Goal: Task Accomplishment & Management: Manage account settings

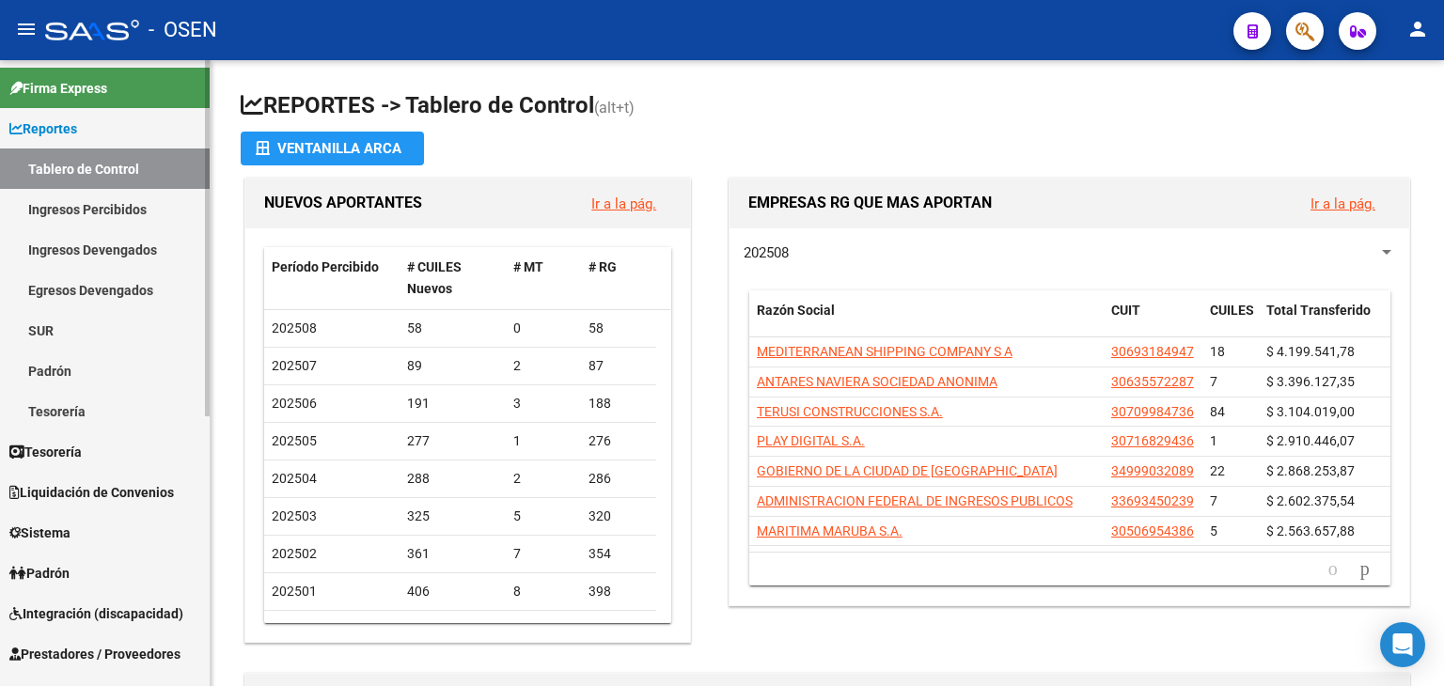
click at [105, 135] on link "Reportes" at bounding box center [105, 128] width 210 height 40
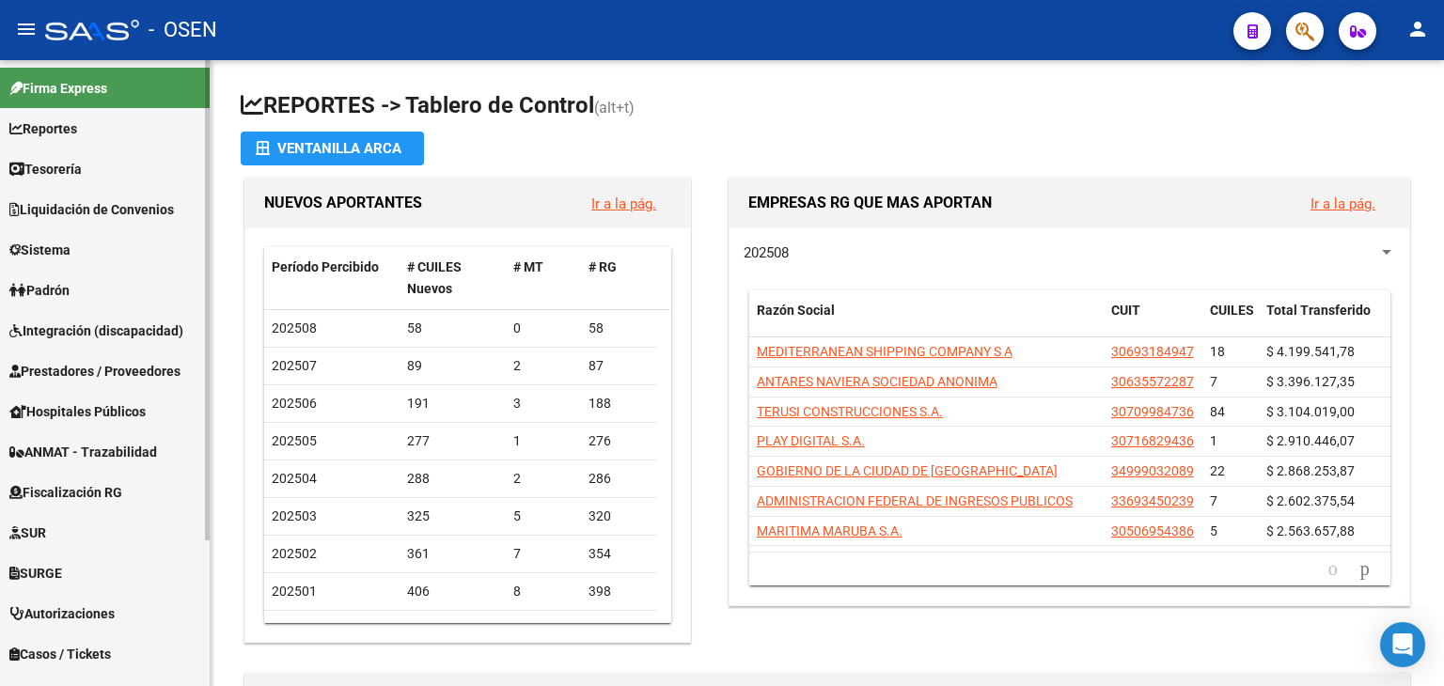
click at [72, 182] on link "Tesorería" at bounding box center [105, 169] width 210 height 40
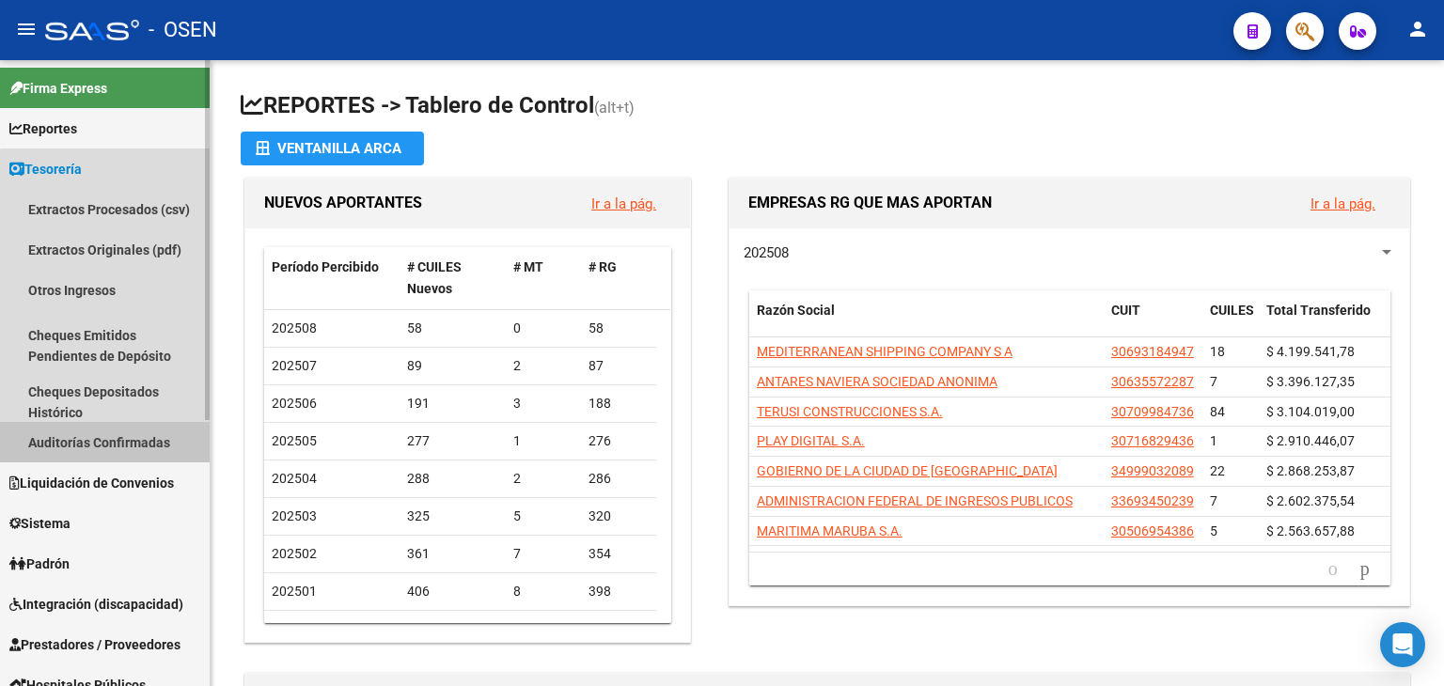
click at [128, 452] on link "Auditorías Confirmadas" at bounding box center [105, 442] width 210 height 40
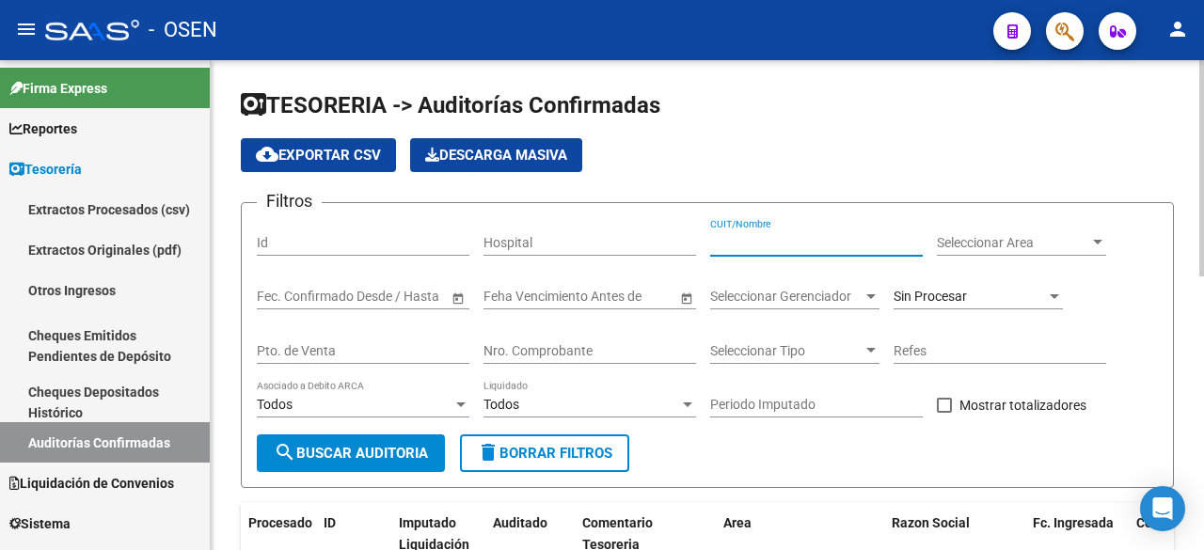
click at [775, 240] on input "CUIT/Nombre" at bounding box center [816, 243] width 213 height 16
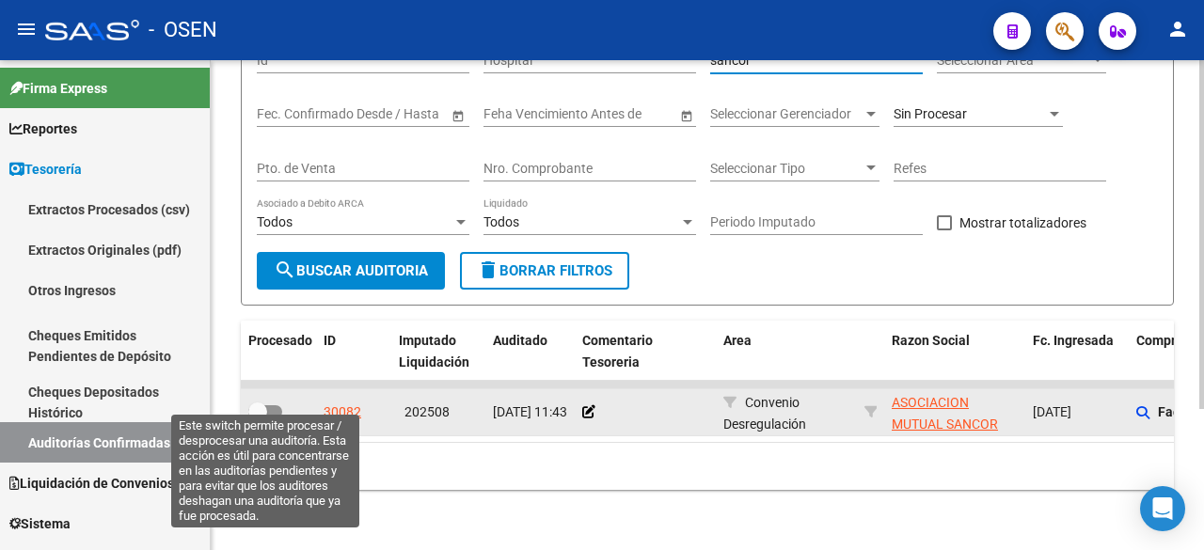
type input "sancor"
click at [250, 402] on span at bounding box center [257, 411] width 19 height 19
click at [257, 418] on input "checkbox" at bounding box center [257, 418] width 1 height 1
checkbox input "true"
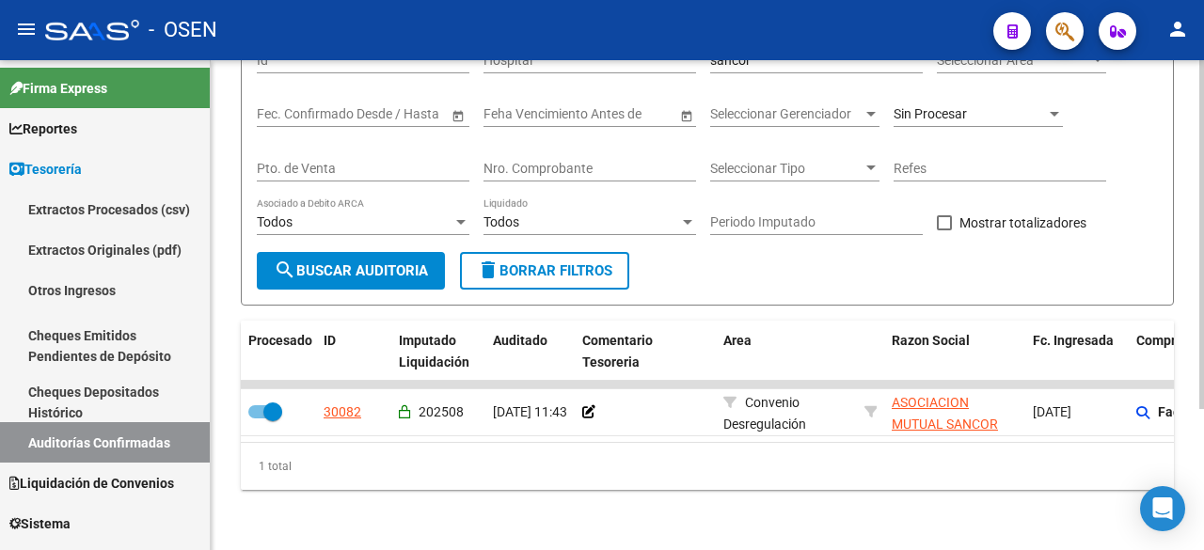
click at [594, 161] on input "Nro. Comprobante" at bounding box center [589, 169] width 213 height 16
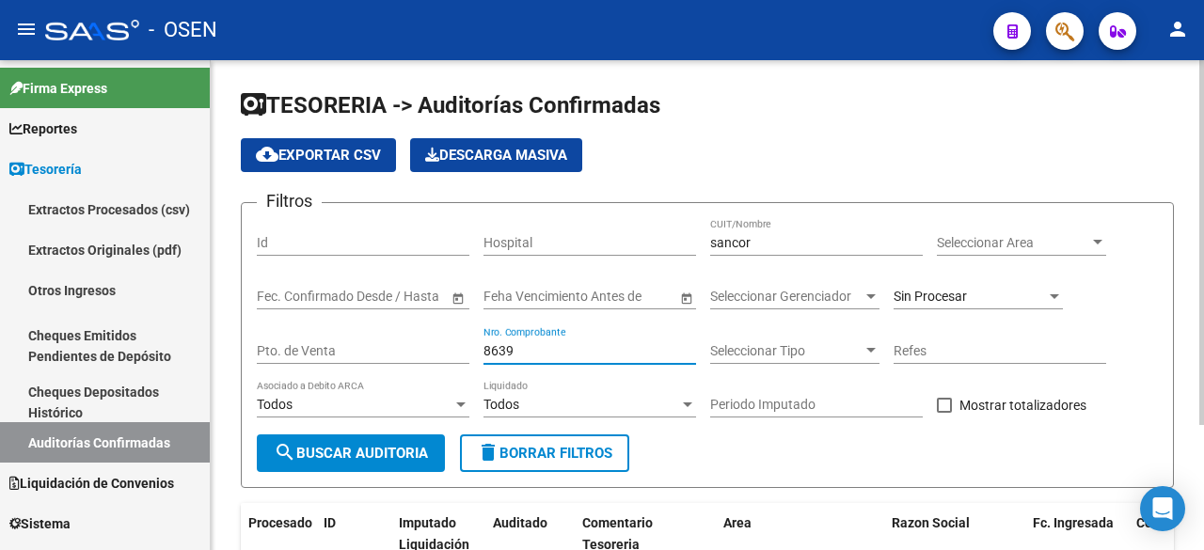
type input "8639"
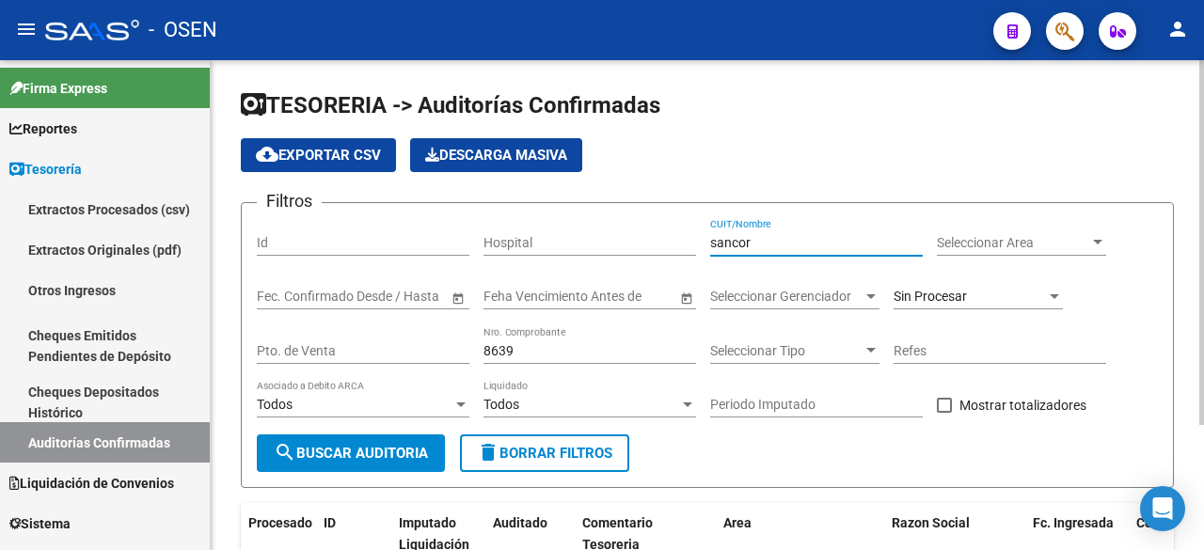
drag, startPoint x: 802, startPoint y: 236, endPoint x: 490, endPoint y: 203, distance: 313.9
click at [490, 203] on form "Filtros Id Hospital sancor CUIT/Nombre Seleccionar Area Seleccionar Area Start …" at bounding box center [707, 345] width 933 height 286
drag, startPoint x: 560, startPoint y: 350, endPoint x: 7, endPoint y: 264, distance: 560.5
click at [7, 264] on mat-sidenav-container "Firma Express Reportes Tablero de Control Ingresos Percibidos Análisis de todos…" at bounding box center [602, 305] width 1204 height 490
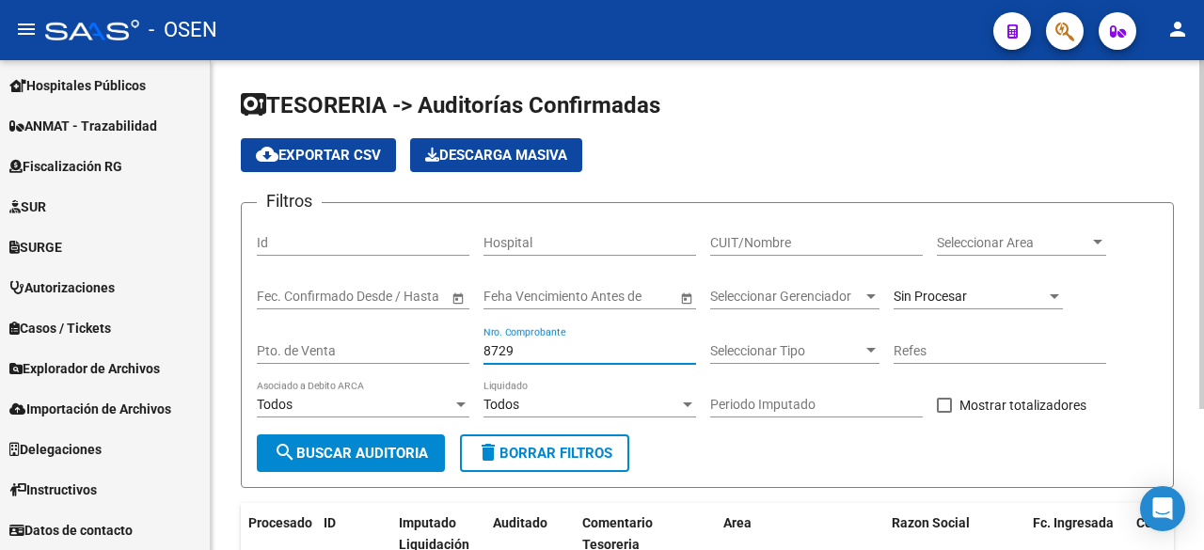
drag, startPoint x: 565, startPoint y: 351, endPoint x: 282, endPoint y: 323, distance: 284.5
click at [282, 323] on div "Filtros Id Hospital CUIT/Nombre Seleccionar Area Seleccionar Area Start date – …" at bounding box center [707, 326] width 901 height 216
drag, startPoint x: 536, startPoint y: 341, endPoint x: 511, endPoint y: 344, distance: 25.5
click at [511, 344] on div "281 Nro. Comprobante" at bounding box center [589, 345] width 213 height 38
drag, startPoint x: 522, startPoint y: 353, endPoint x: 175, endPoint y: 336, distance: 347.4
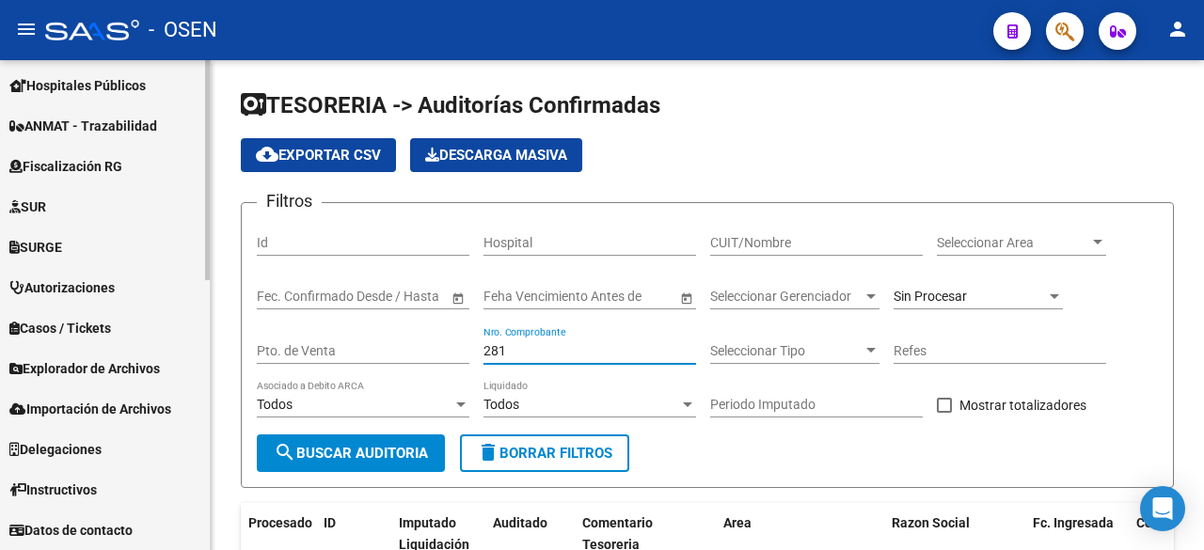
click at [197, 337] on mat-sidenav-container "Firma Express Reportes Tablero de Control Ingresos Percibidos Análisis de todos…" at bounding box center [602, 305] width 1204 height 490
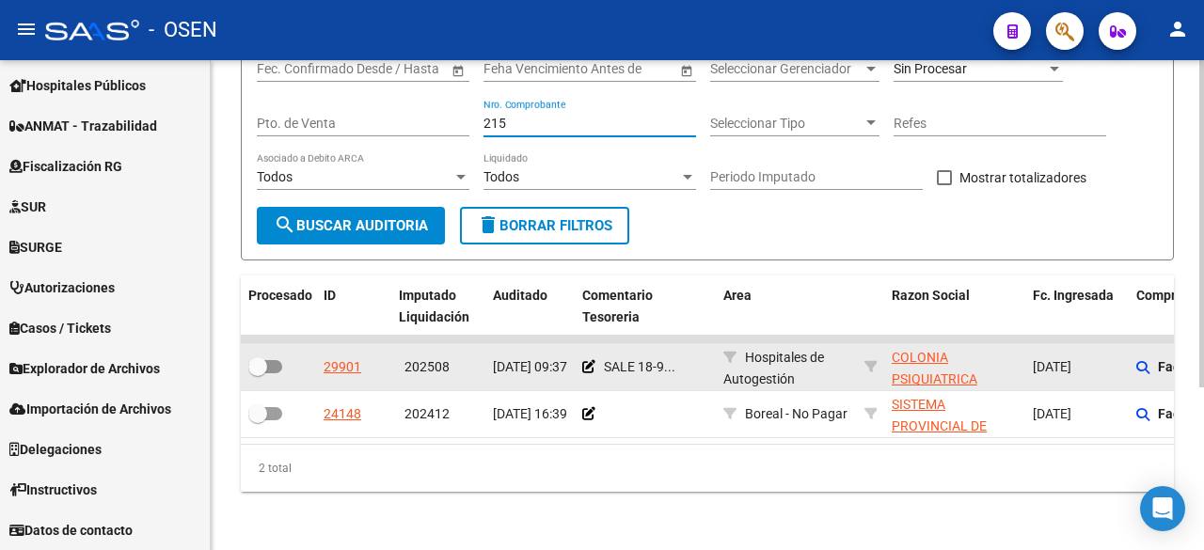
scroll to position [245, 0]
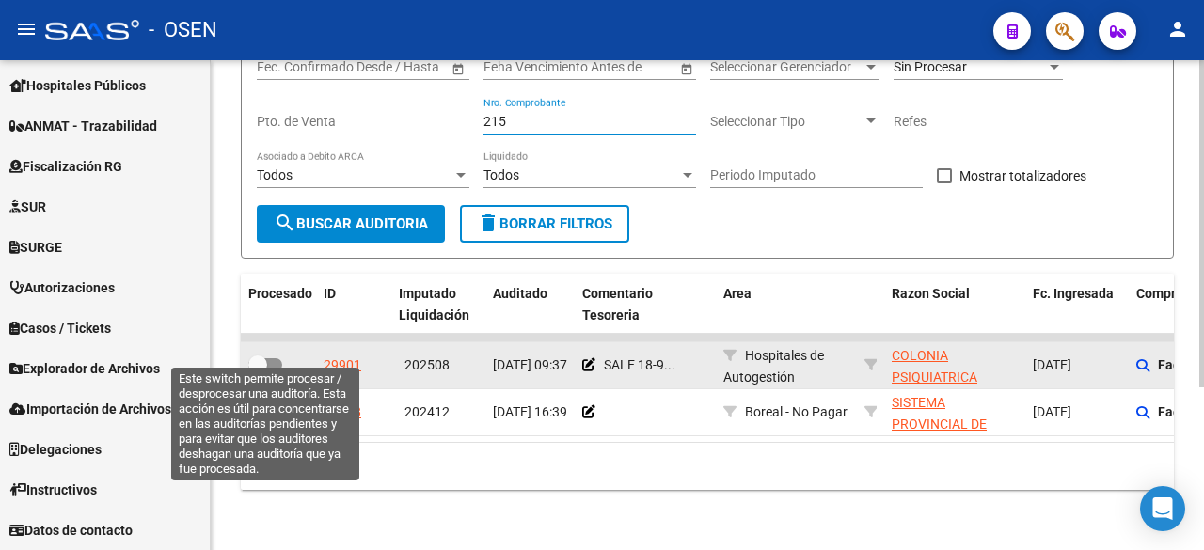
type input "215"
click at [271, 358] on span at bounding box center [265, 364] width 34 height 13
click at [258, 371] on input "checkbox" at bounding box center [257, 371] width 1 height 1
checkbox input "true"
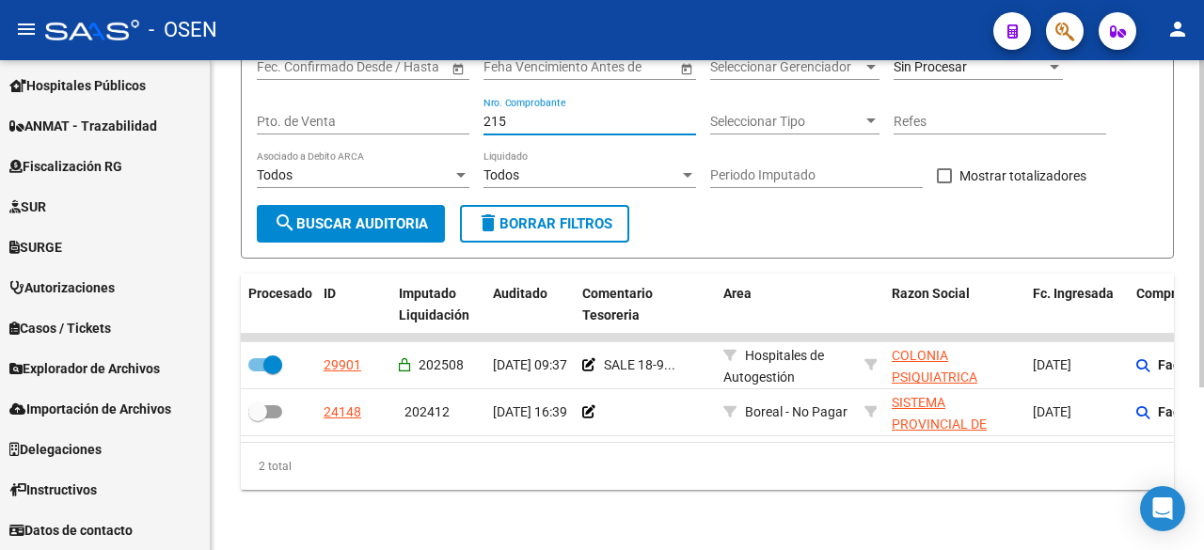
drag, startPoint x: 514, startPoint y: 99, endPoint x: 337, endPoint y: 99, distance: 177.7
click at [337, 99] on div "Filtros Id Hospital CUIT/Nombre Seleccionar Area Seleccionar Area Start date – …" at bounding box center [707, 97] width 901 height 216
type input "233"
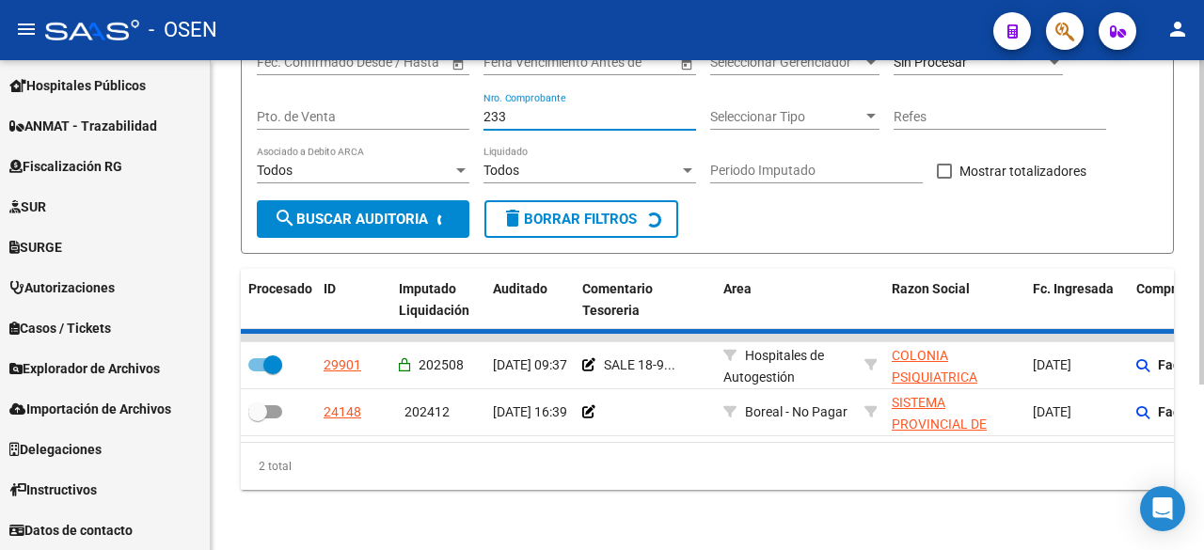
checkbox input "false"
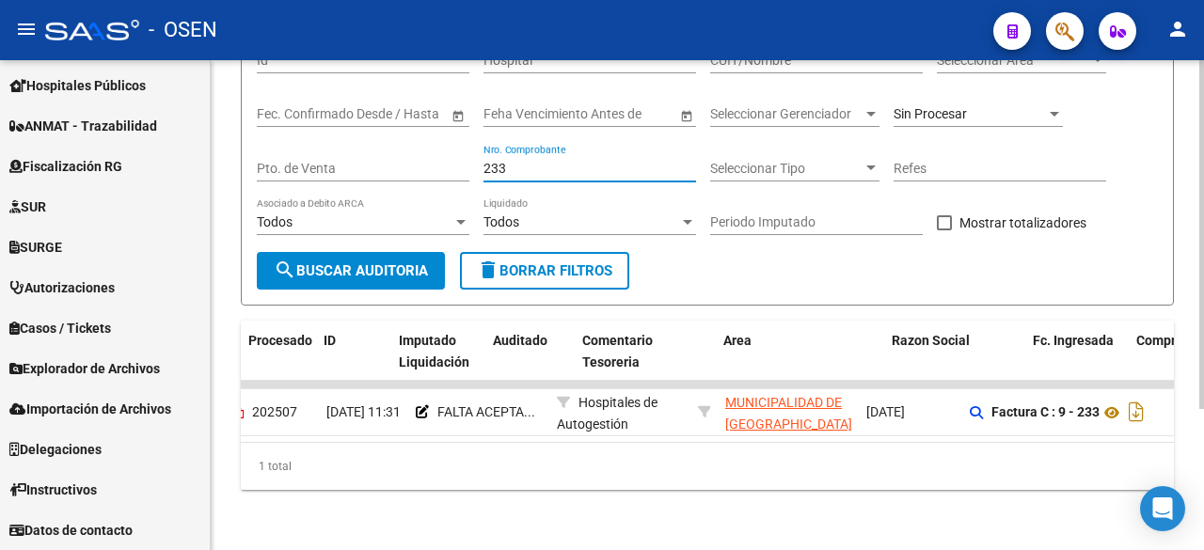
scroll to position [0, 0]
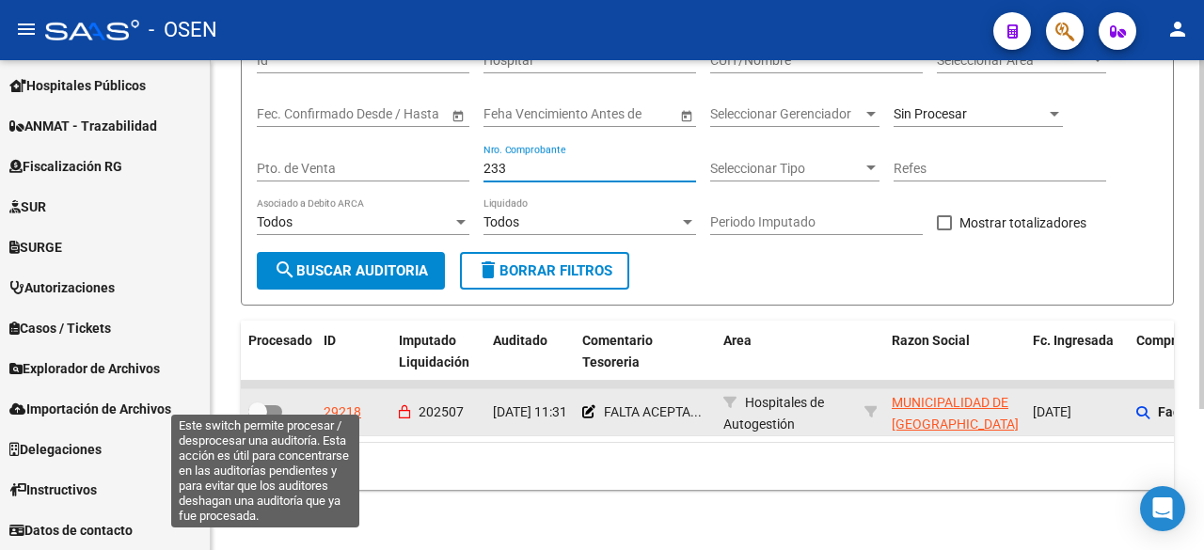
type input "233"
click at [269, 405] on span at bounding box center [265, 411] width 34 height 13
click at [258, 418] on input "checkbox" at bounding box center [257, 418] width 1 height 1
checkbox input "true"
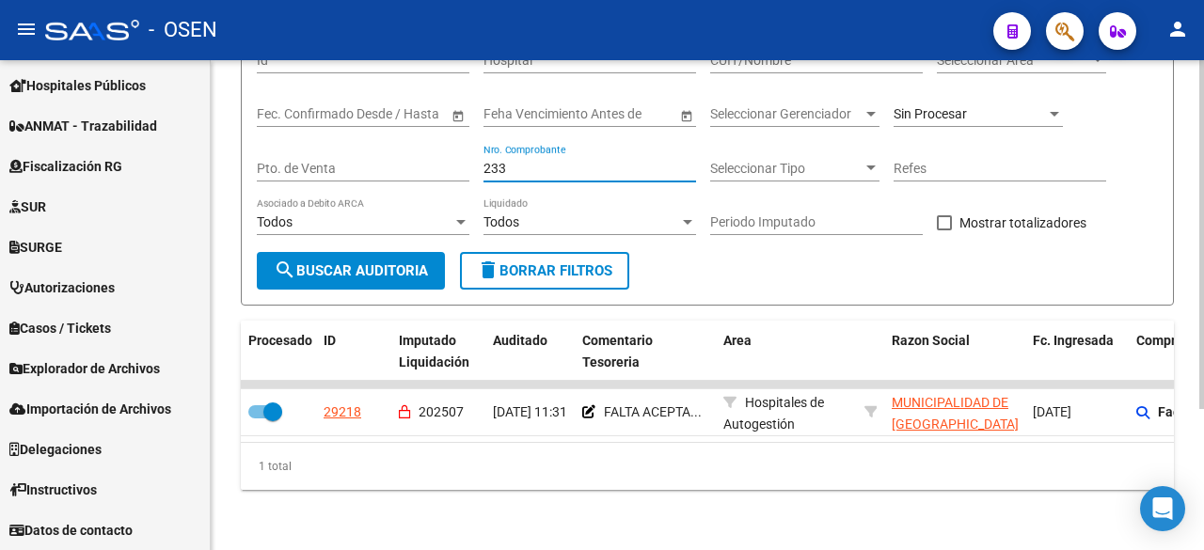
drag, startPoint x: 519, startPoint y: 151, endPoint x: 395, endPoint y: 148, distance: 124.2
click at [397, 148] on div "Filtros Id Hospital CUIT/Nombre Seleccionar Area Seleccionar Area Start date – …" at bounding box center [707, 144] width 901 height 216
type input "2923"
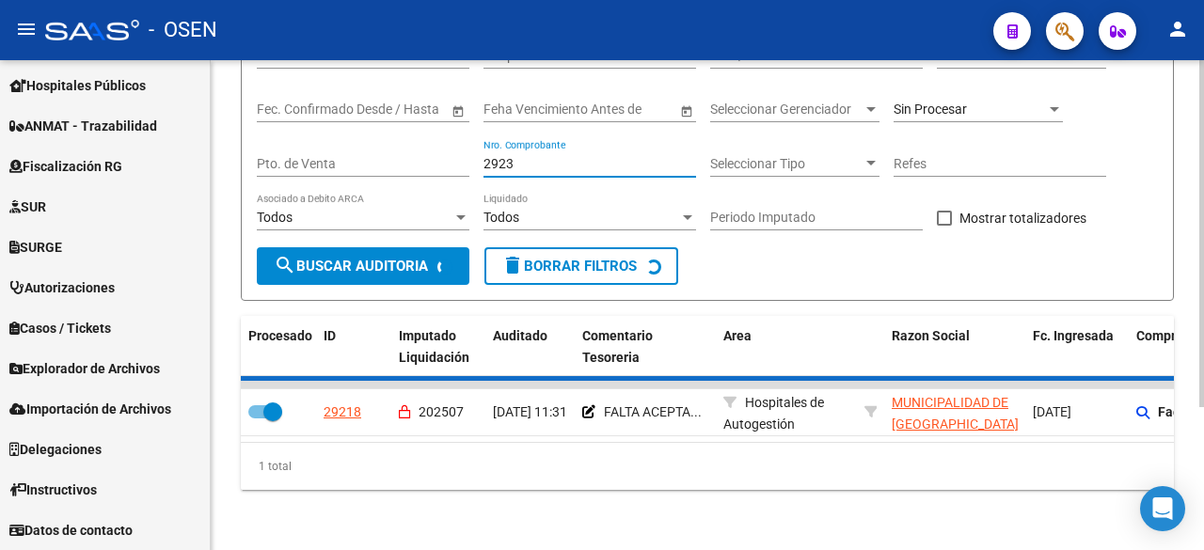
checkbox input "false"
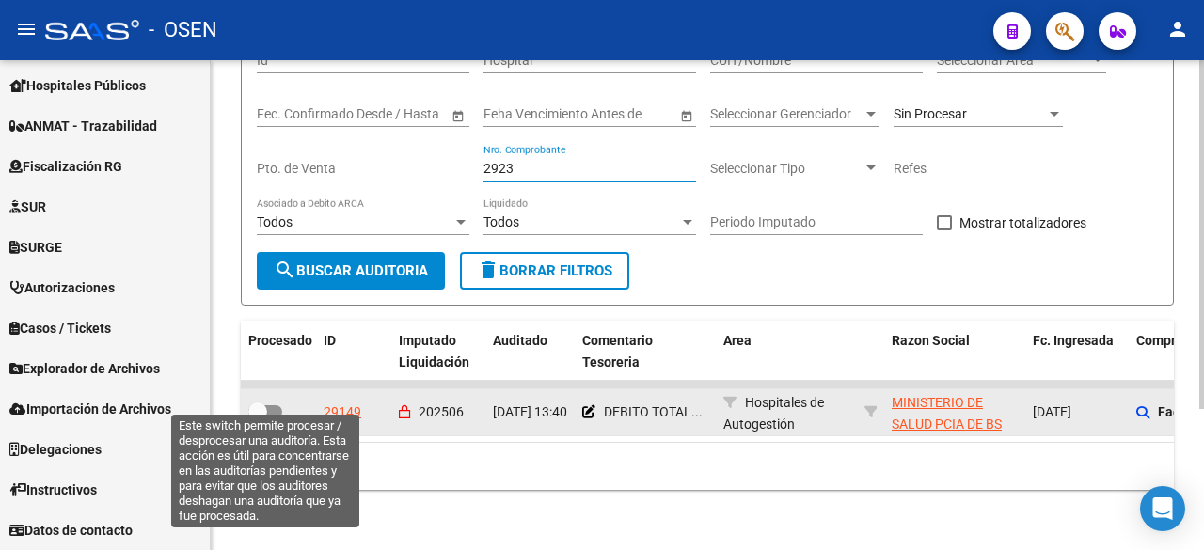
type input "2923"
click at [260, 402] on span at bounding box center [257, 411] width 19 height 19
click at [258, 418] on input "checkbox" at bounding box center [257, 418] width 1 height 1
checkbox input "true"
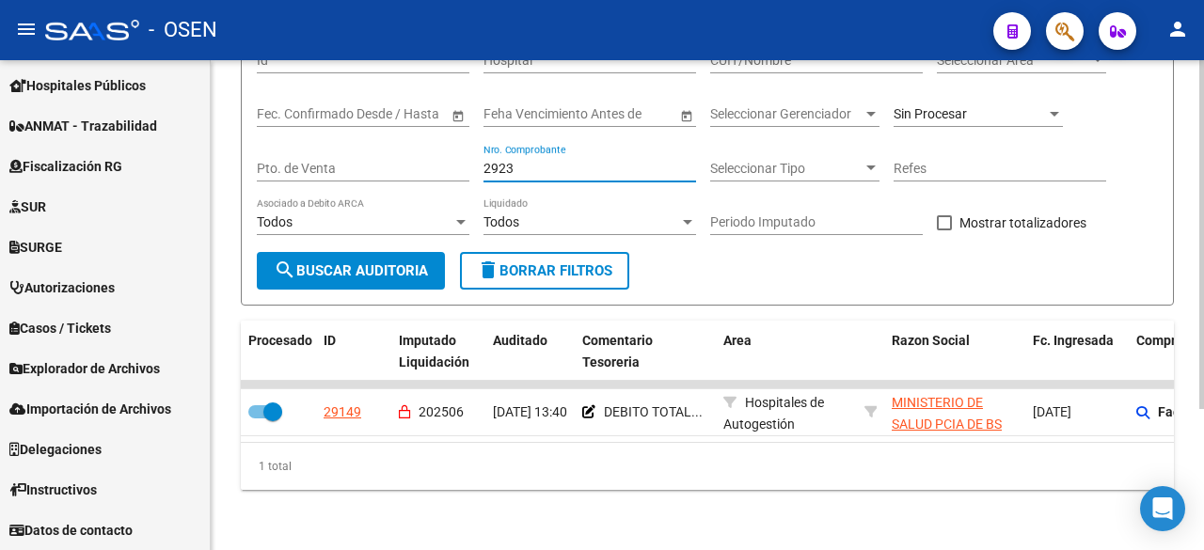
drag, startPoint x: 567, startPoint y: 154, endPoint x: 356, endPoint y: 152, distance: 210.7
click at [356, 152] on div "Filtros Id Hospital CUIT/Nombre Seleccionar Area Seleccionar Area Start date – …" at bounding box center [707, 144] width 901 height 216
type input "17098"
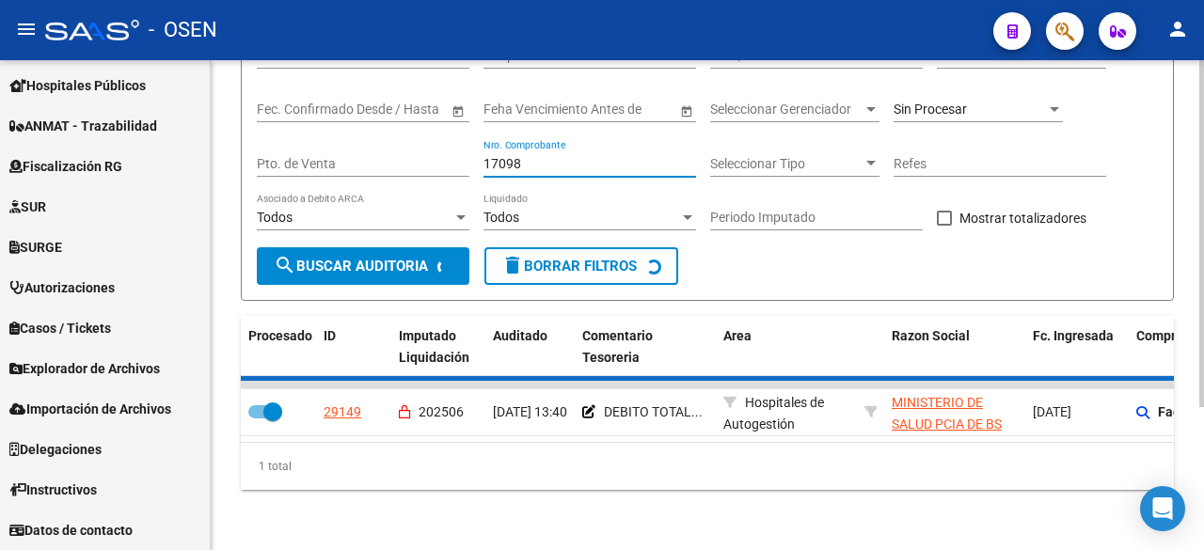
checkbox input "false"
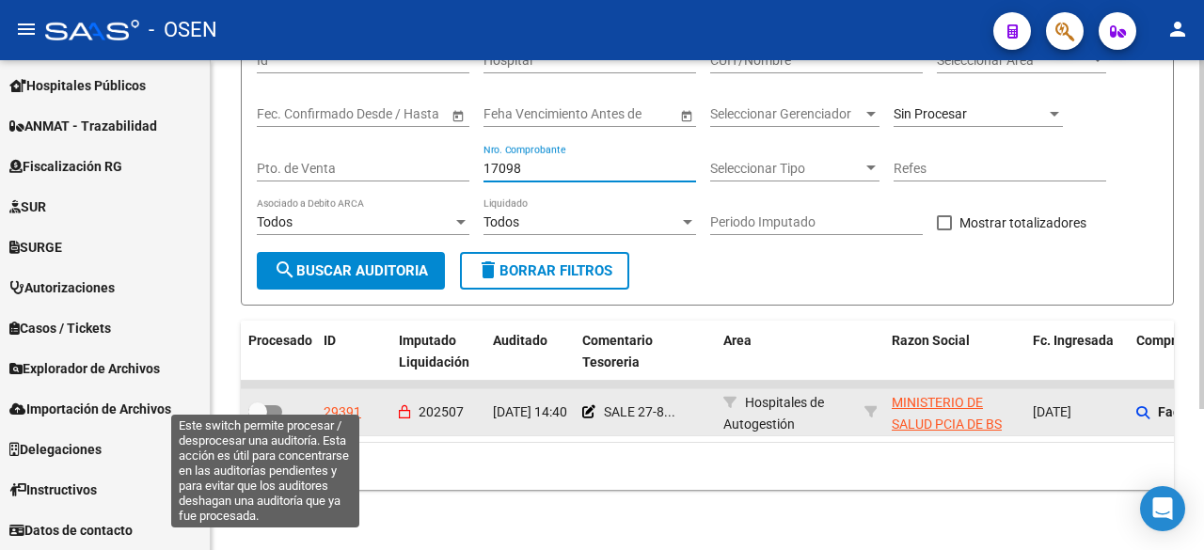
type input "17098"
click at [261, 402] on span at bounding box center [257, 411] width 19 height 19
click at [258, 418] on input "checkbox" at bounding box center [257, 418] width 1 height 1
checkbox input "true"
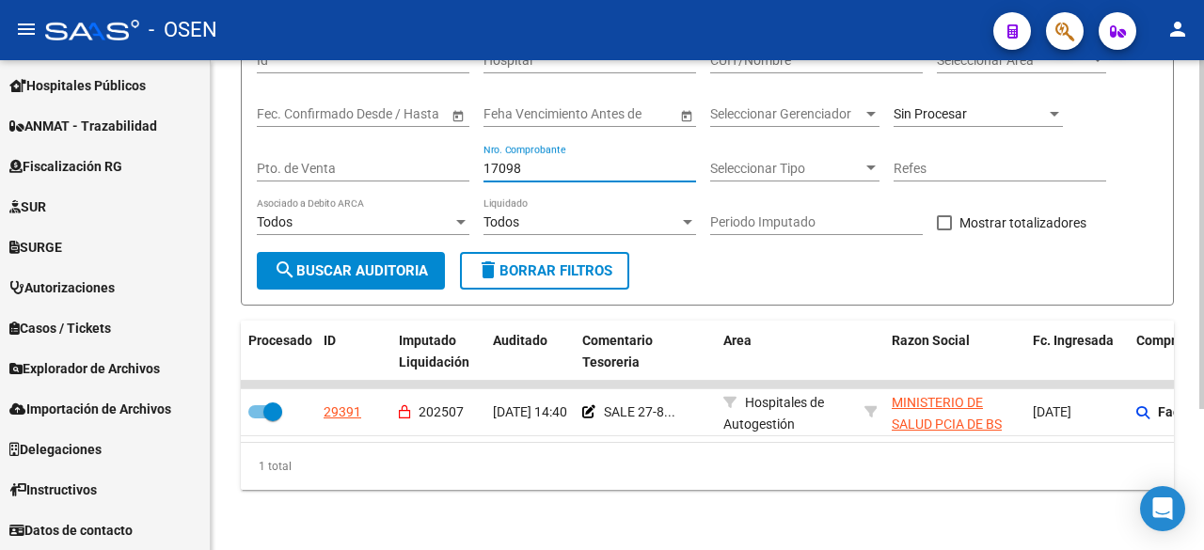
click at [544, 161] on input "17098" at bounding box center [589, 169] width 213 height 16
type input "17093"
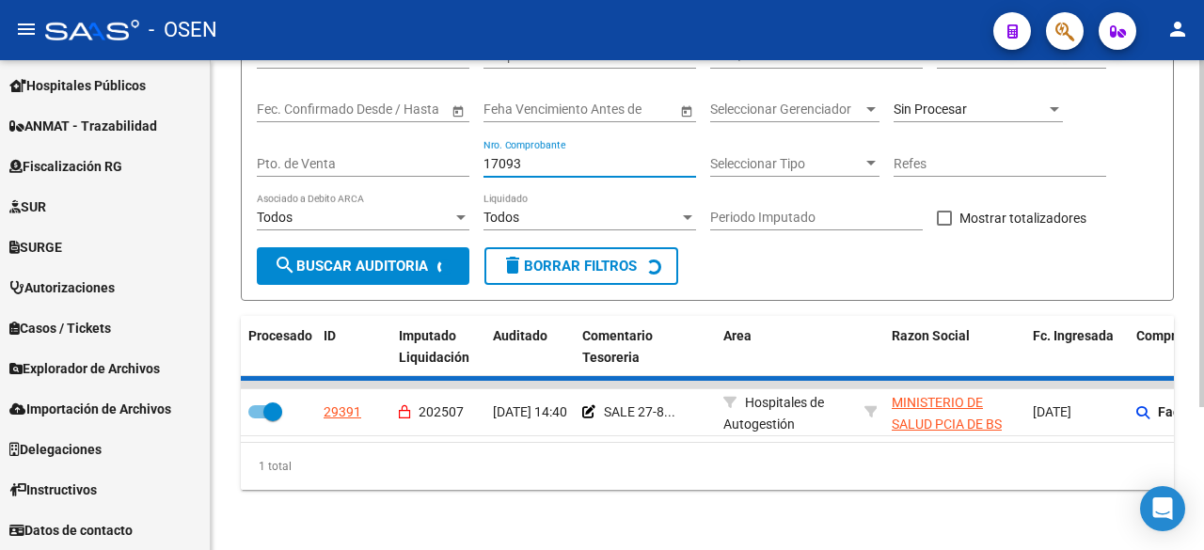
checkbox input "false"
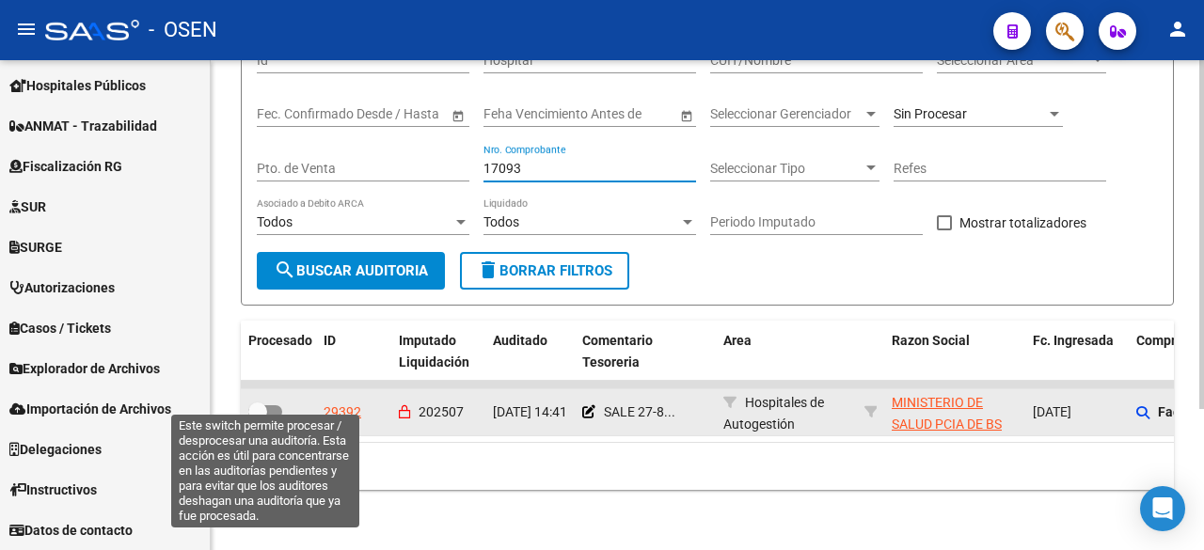
type input "17093"
click at [267, 405] on span at bounding box center [265, 411] width 34 height 13
click at [258, 418] on input "checkbox" at bounding box center [257, 418] width 1 height 1
checkbox input "true"
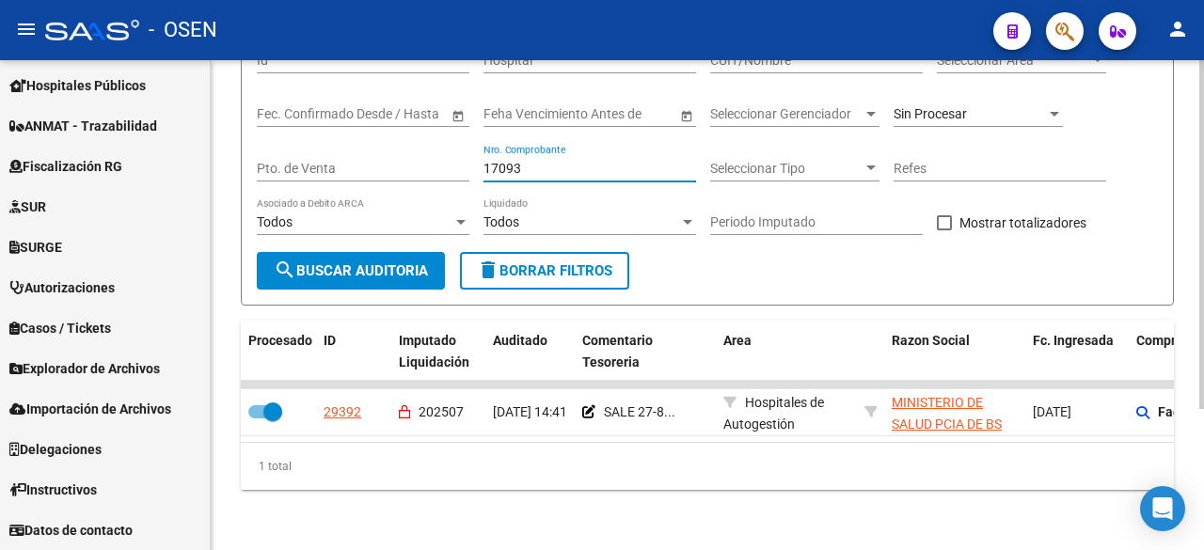
drag, startPoint x: 573, startPoint y: 153, endPoint x: 260, endPoint y: 133, distance: 312.9
click at [264, 134] on div "Filtros Id Hospital CUIT/Nombre Seleccionar Area Seleccionar Area Start date – …" at bounding box center [707, 144] width 901 height 216
type input "31684"
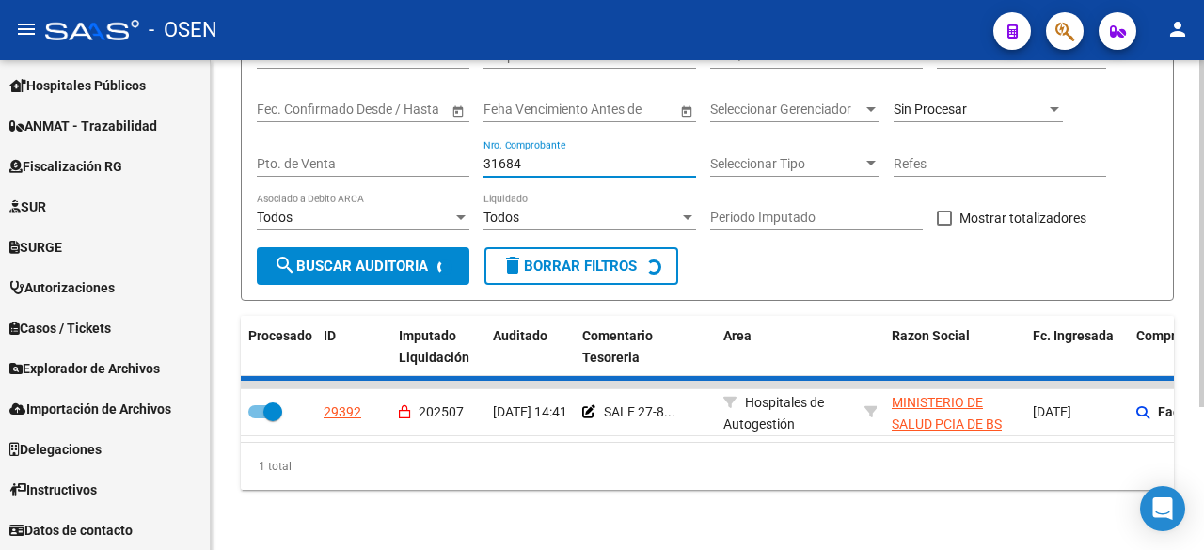
checkbox input "false"
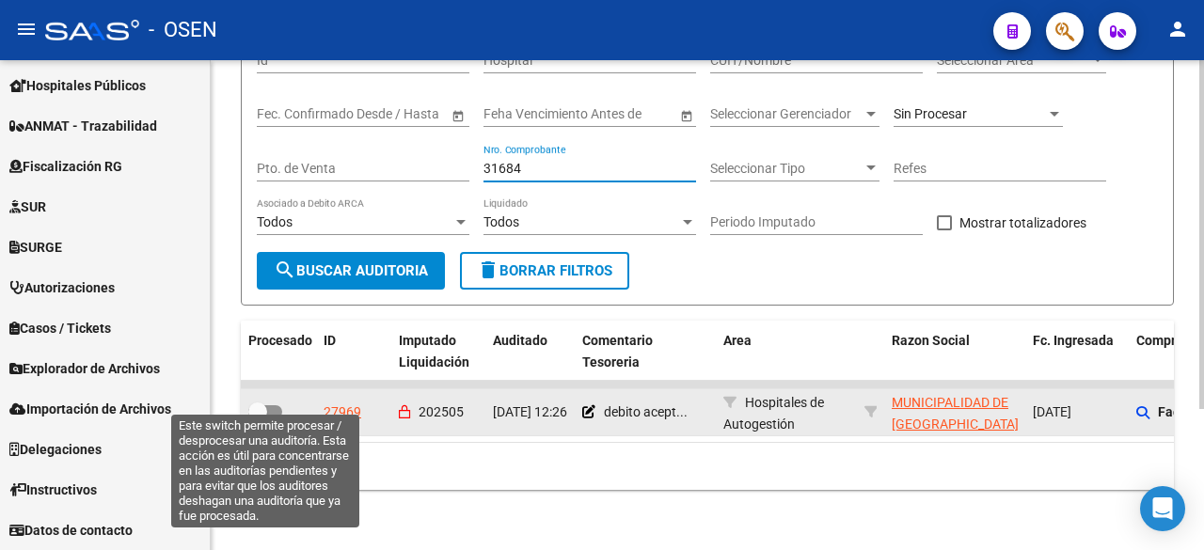
type input "31684"
click at [274, 405] on span at bounding box center [265, 411] width 34 height 13
click at [258, 418] on input "checkbox" at bounding box center [257, 418] width 1 height 1
checkbox input "true"
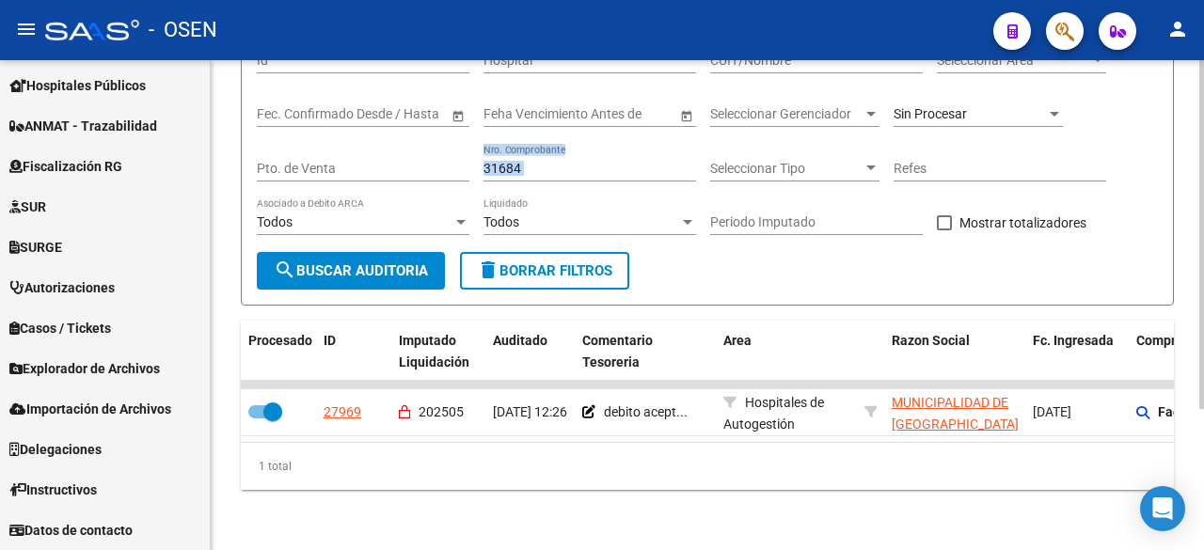
click at [542, 165] on div "31684 Nro. Comprobante" at bounding box center [589, 171] width 213 height 54
drag, startPoint x: 537, startPoint y: 148, endPoint x: 365, endPoint y: 136, distance: 172.5
click at [365, 136] on div "Filtros Id Hospital CUIT/Nombre Seleccionar Area Seleccionar Area Start date – …" at bounding box center [707, 144] width 901 height 216
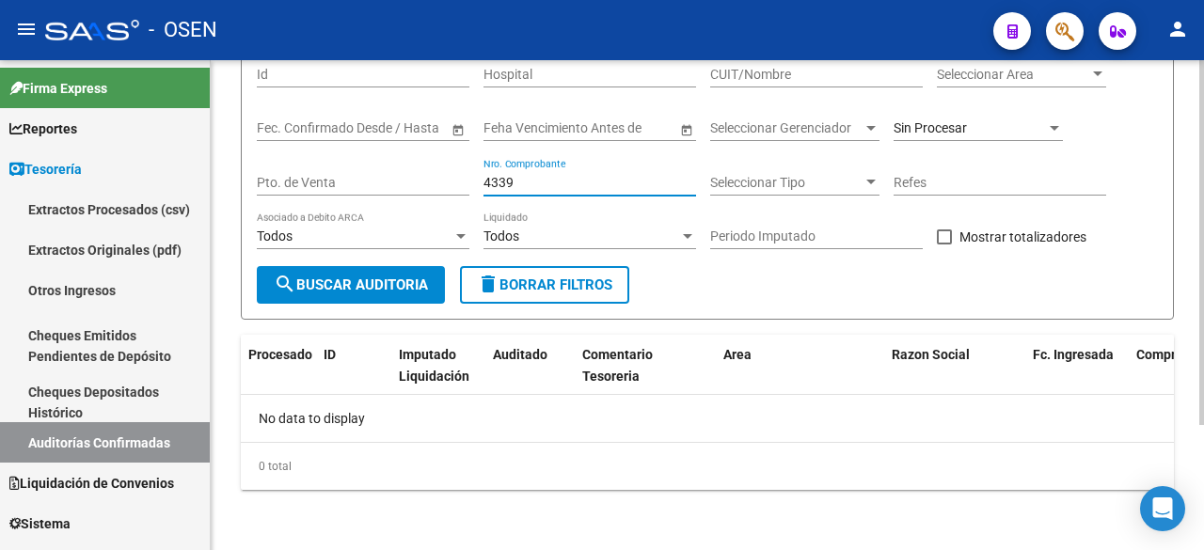
drag, startPoint x: 538, startPoint y: 176, endPoint x: 224, endPoint y: 222, distance: 317.5
click at [294, 208] on div "Filtros Id Hospital CUIT/Nombre Seleccionar Area Seleccionar Area Start date – …" at bounding box center [707, 158] width 901 height 216
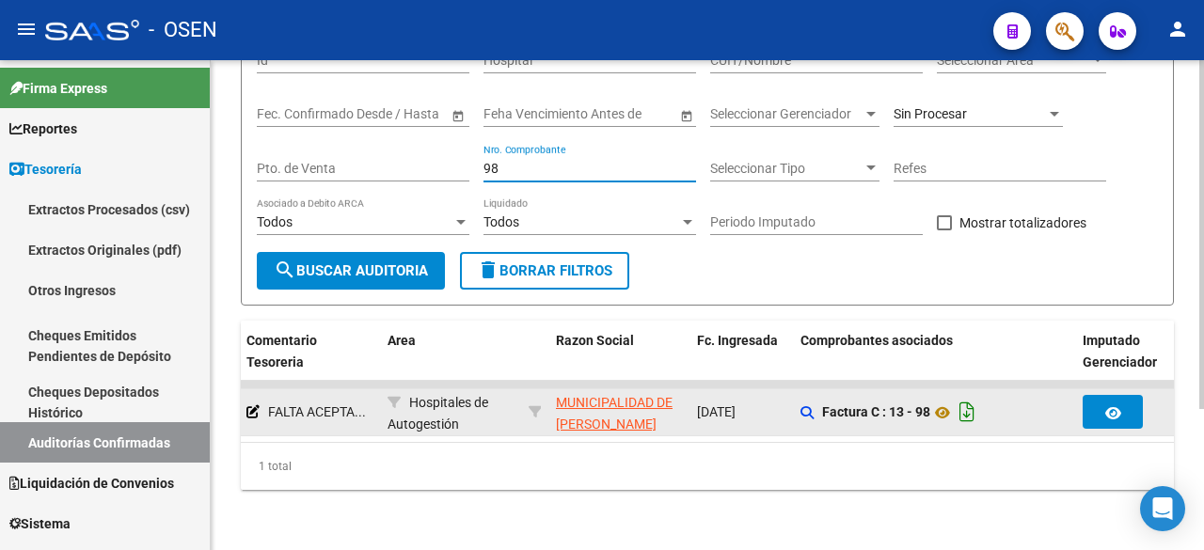
scroll to position [0, 343]
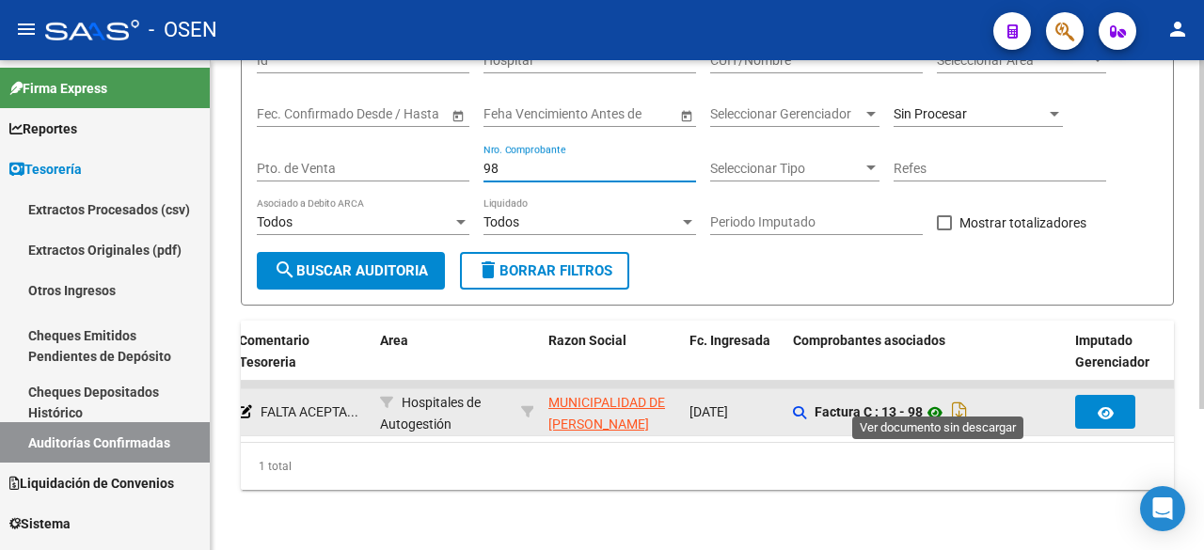
type input "98"
click at [944, 402] on icon at bounding box center [935, 413] width 24 height 23
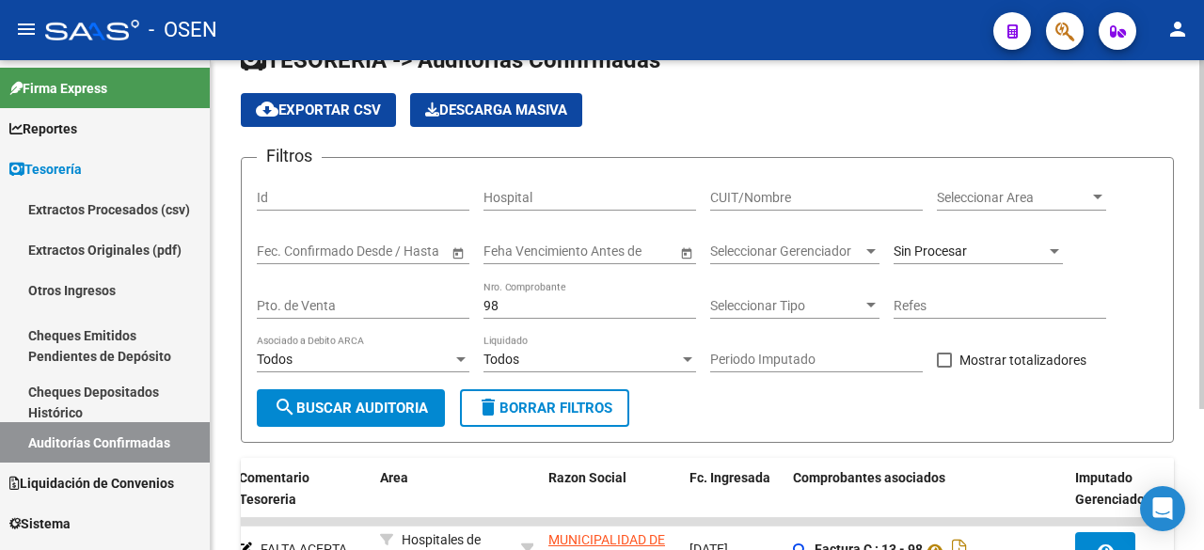
scroll to position [0, 0]
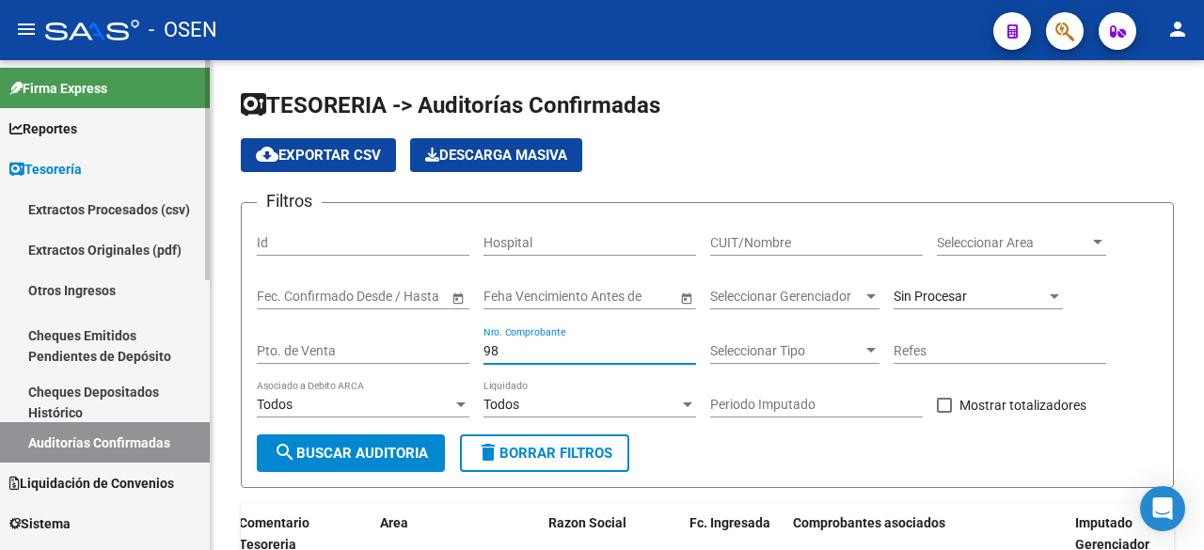
drag, startPoint x: 532, startPoint y: 351, endPoint x: 143, endPoint y: 264, distance: 398.8
click at [143, 264] on mat-sidenav-container "Firma Express Reportes Tablero de Control Ingresos Percibidos Análisis de todos…" at bounding box center [602, 305] width 1204 height 490
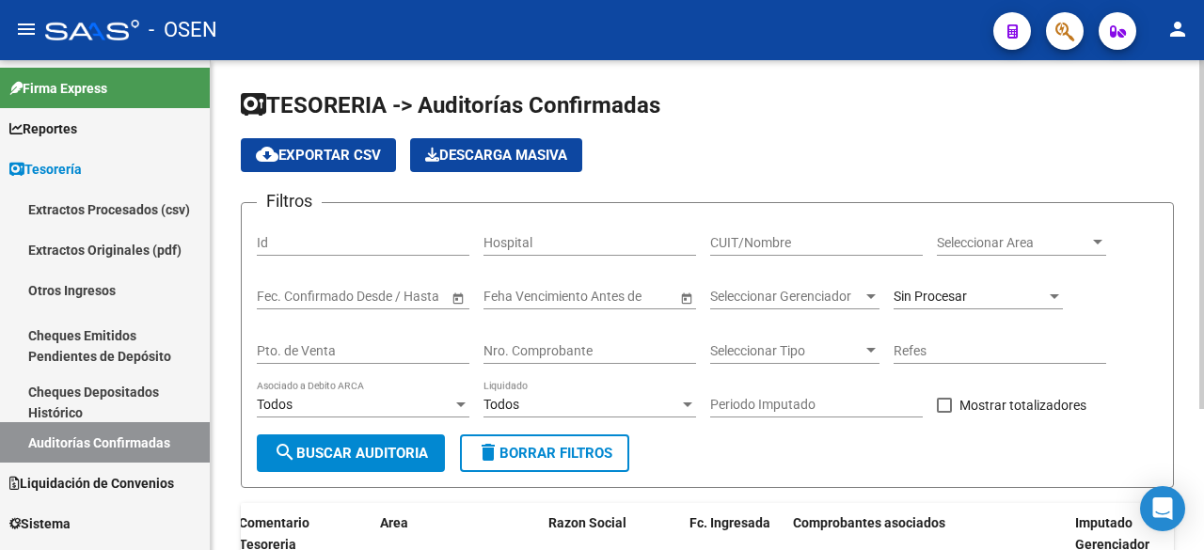
click at [844, 232] on div "CUIT/Nombre" at bounding box center [816, 237] width 213 height 38
type input "i"
drag, startPoint x: 828, startPoint y: 237, endPoint x: 670, endPoint y: 242, distance: 158.1
click at [670, 242] on div "Filtros Id Hospital INSTITUTO DE SEG CUIT/Nombre Seleccionar Area Seleccionar A…" at bounding box center [707, 326] width 901 height 216
type input "SEGU"
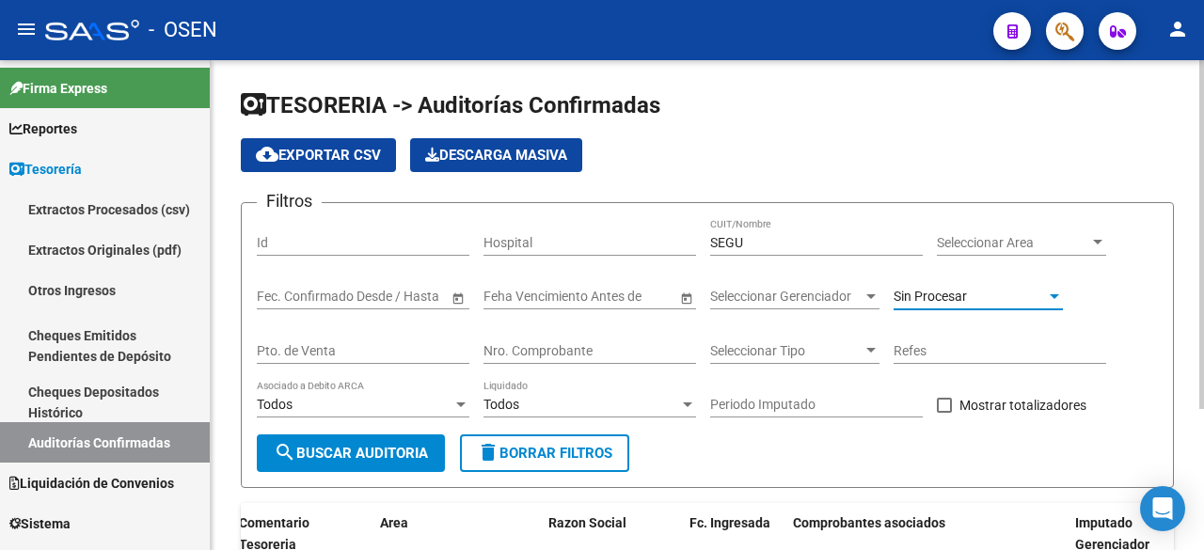
click at [1042, 295] on div "Sin Procesar" at bounding box center [969, 297] width 152 height 16
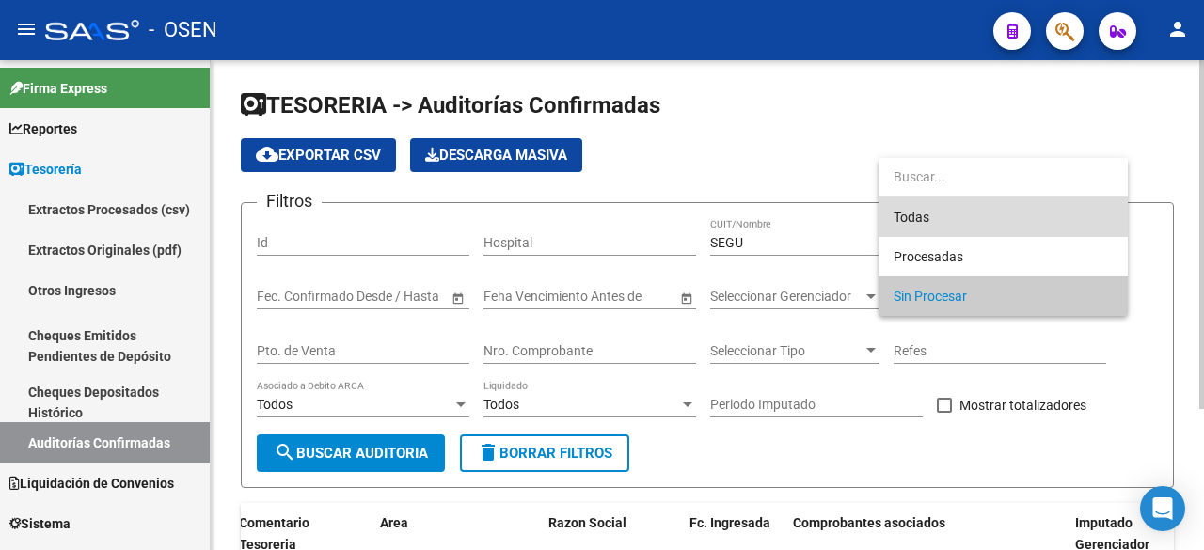
drag, startPoint x: 1000, startPoint y: 207, endPoint x: 715, endPoint y: 309, distance: 302.8
click at [995, 208] on span "Todas" at bounding box center [1002, 216] width 219 height 39
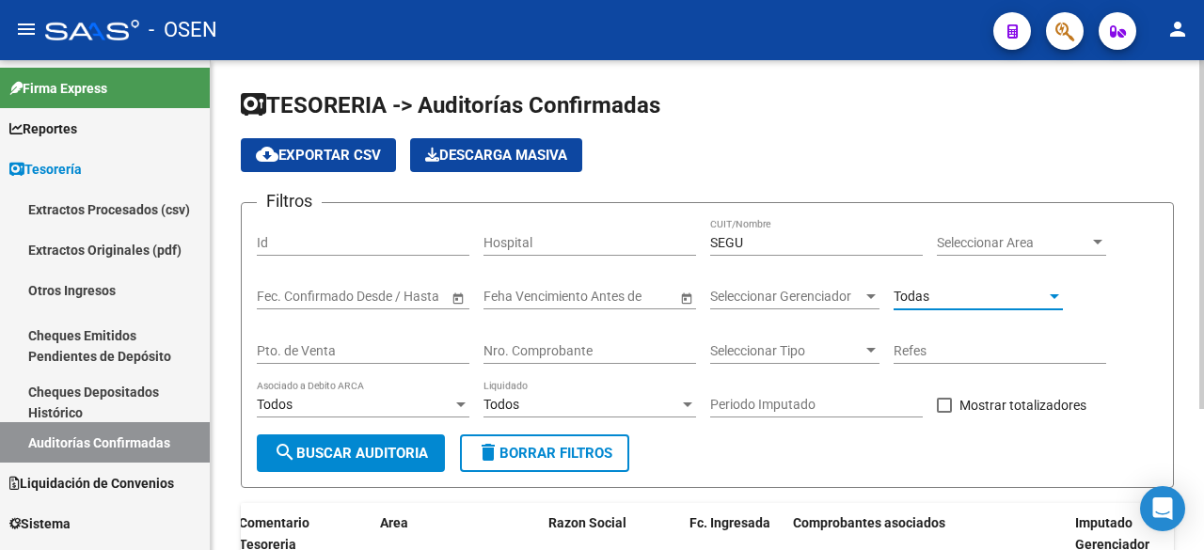
click at [371, 452] on span "search Buscar Auditoria" at bounding box center [351, 453] width 154 height 17
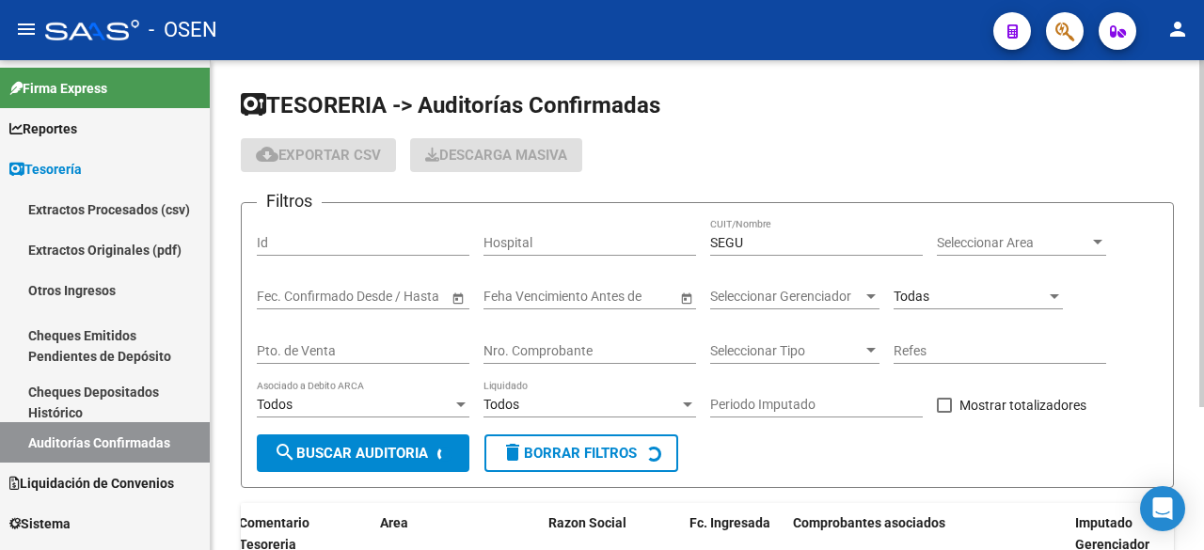
checkbox input "true"
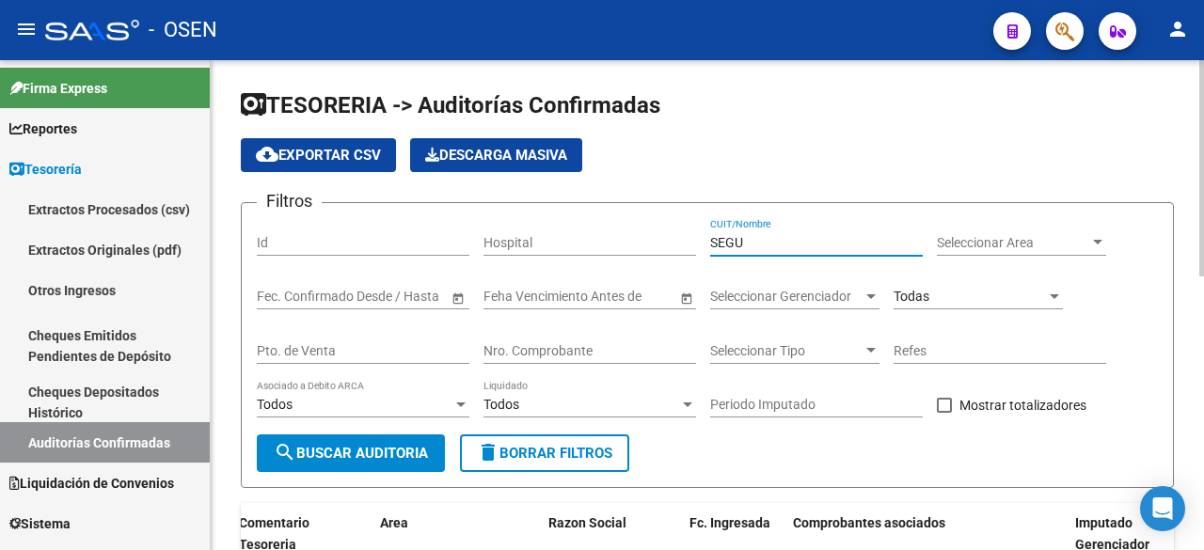
drag, startPoint x: 710, startPoint y: 245, endPoint x: 612, endPoint y: 245, distance: 97.8
click at [613, 245] on div "Filtros Id Hospital SEGU CUIT/Nombre Seleccionar Area Seleccionar Area Start da…" at bounding box center [707, 326] width 901 height 216
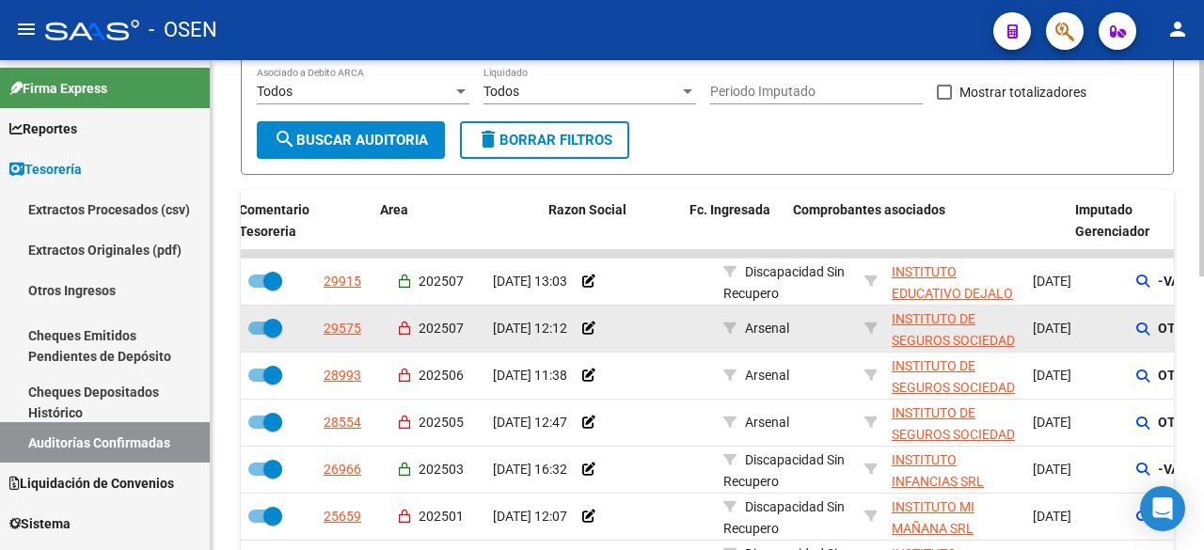
type input "INSTITUTO"
click at [907, 328] on app-link-go-to "INSTITUTO DE SEGUROS SOCIEDAD ANONIMA" at bounding box center [954, 340] width 126 height 64
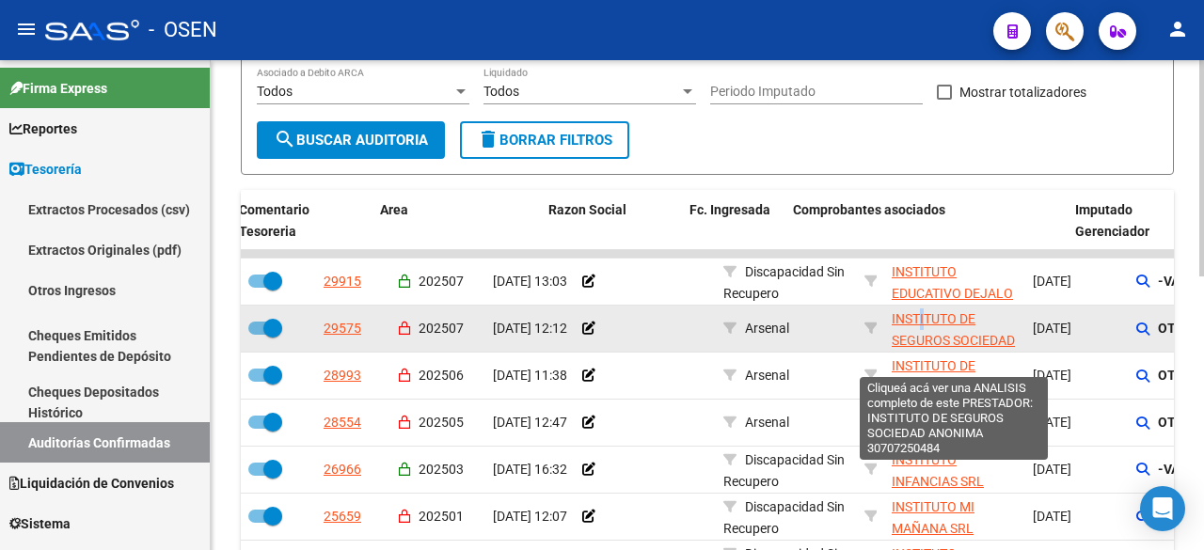
click at [923, 320] on span "INSTITUTO DE SEGUROS SOCIEDAD ANONIMA" at bounding box center [952, 340] width 123 height 58
copy span "I"
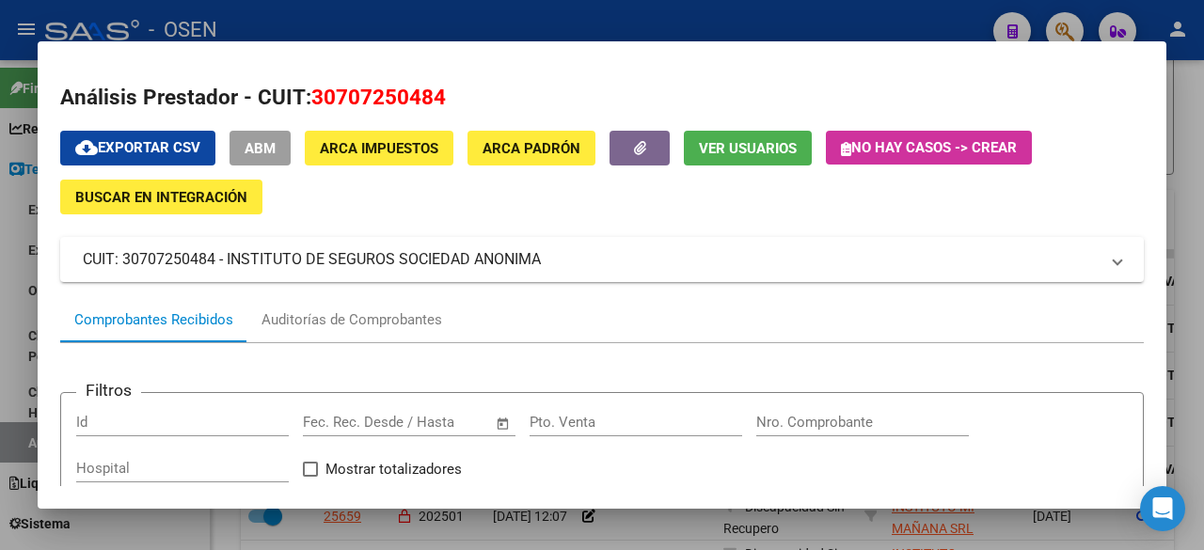
drag, startPoint x: 311, startPoint y: 96, endPoint x: 464, endPoint y: 94, distance: 152.4
click at [464, 94] on h2 "Análisis Prestador - CUIT: 30707250484" at bounding box center [601, 98] width 1083 height 32
click at [476, 89] on h2 "Análisis Prestador - CUIT: 30707250484" at bounding box center [601, 98] width 1083 height 32
click at [425, 65] on mat-dialog-content "Análisis Prestador - CUIT: 30707250484 cloud_download Exportar CSV ABM ARCA Imp…" at bounding box center [602, 275] width 1128 height 422
click at [315, 98] on span "30707250484" at bounding box center [378, 97] width 134 height 24
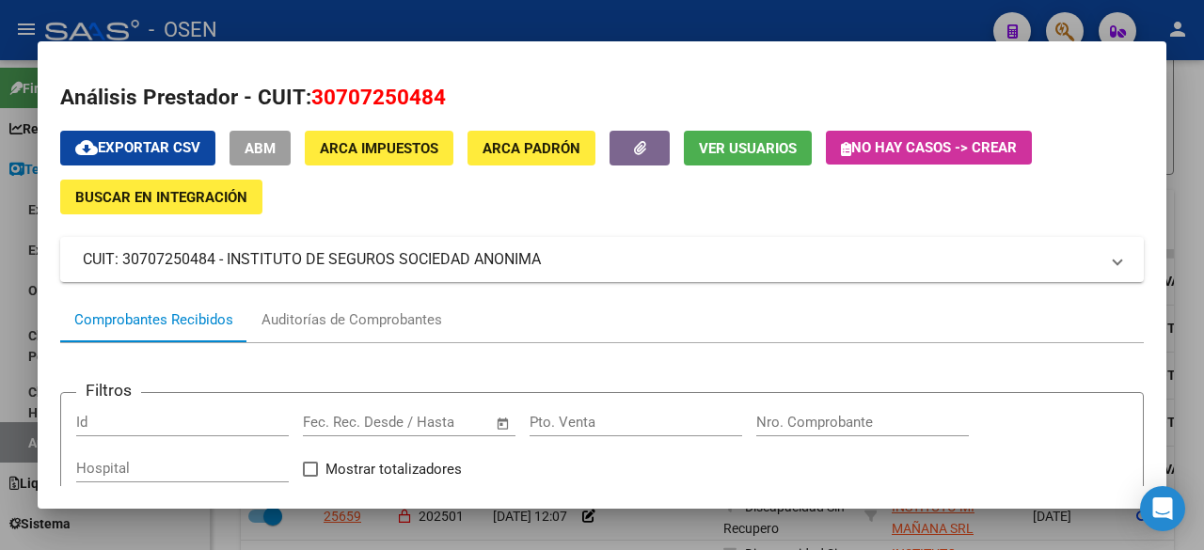
click at [310, 95] on h2 "Análisis Prestador - CUIT: 30707250484" at bounding box center [601, 98] width 1083 height 32
drag, startPoint x: 311, startPoint y: 96, endPoint x: 449, endPoint y: 100, distance: 137.3
click at [449, 100] on h2 "Análisis Prestador - CUIT: 30707250484" at bounding box center [601, 98] width 1083 height 32
copy span "30707250484"
click at [574, 86] on h2 "Análisis Prestador - CUIT: 30707250484" at bounding box center [601, 98] width 1083 height 32
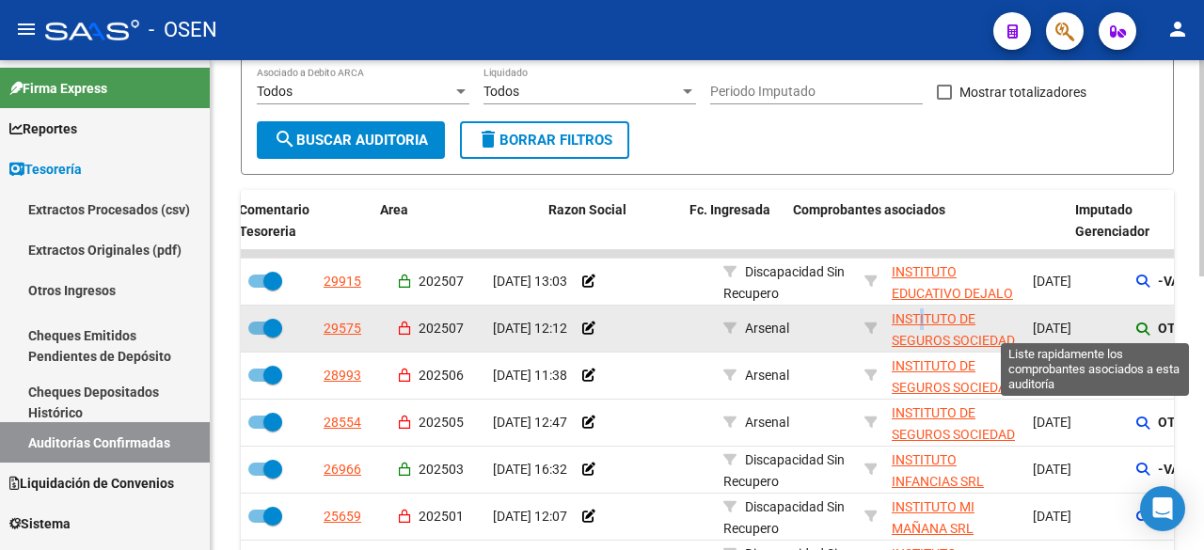
click at [1140, 330] on icon at bounding box center [1142, 329] width 13 height 13
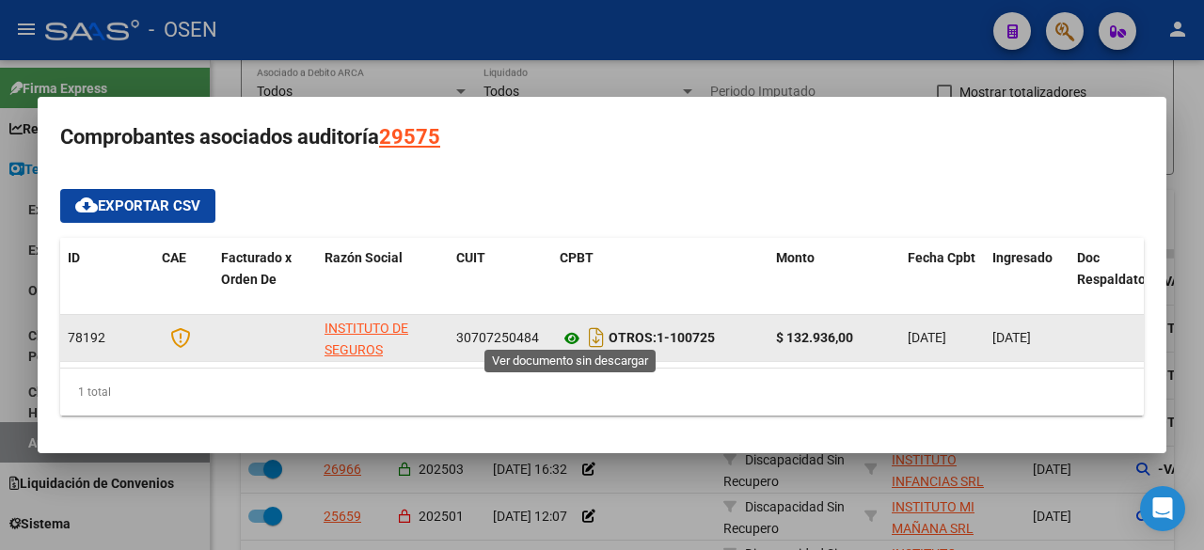
click at [566, 337] on icon at bounding box center [572, 338] width 24 height 23
click at [575, 327] on icon at bounding box center [572, 338] width 24 height 23
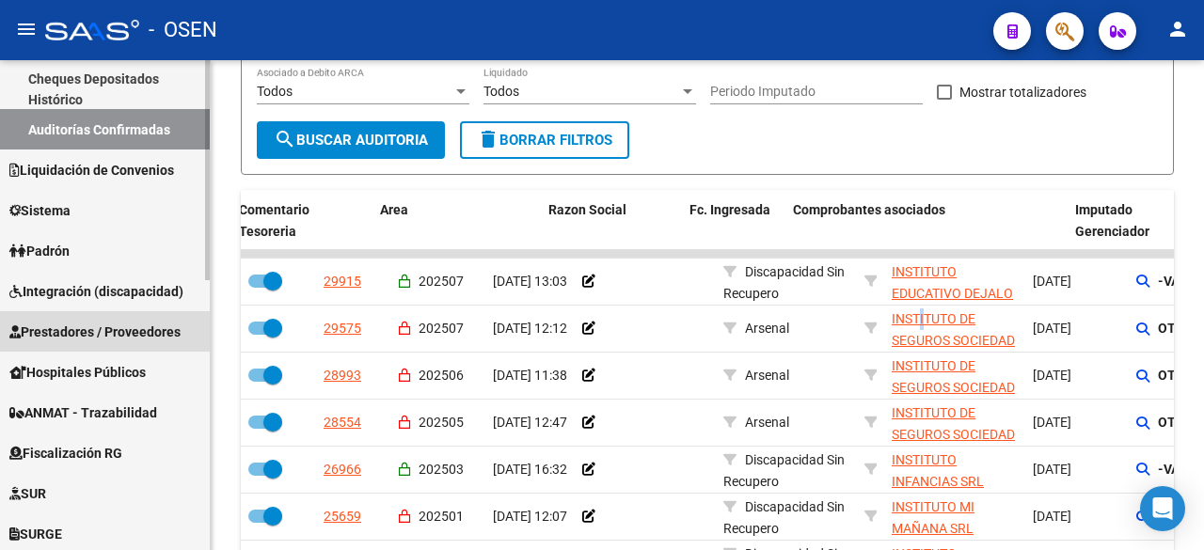
click at [105, 329] on span "Prestadores / Proveedores" at bounding box center [94, 332] width 171 height 21
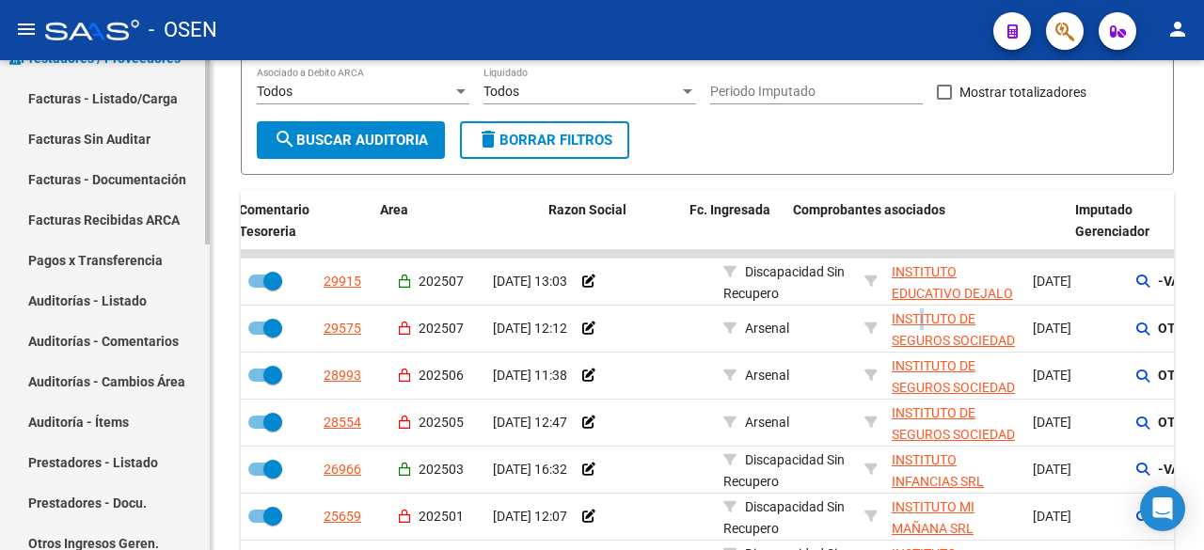
click at [149, 103] on link "Facturas - Listado/Carga" at bounding box center [105, 98] width 210 height 40
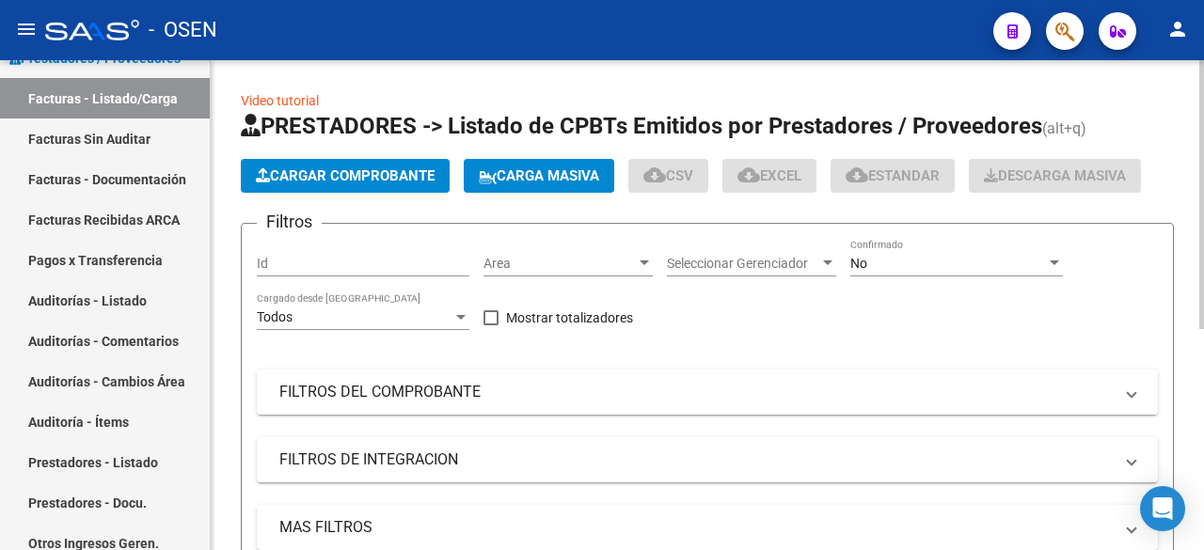
click at [348, 165] on button "Cargar Comprobante" at bounding box center [345, 176] width 209 height 34
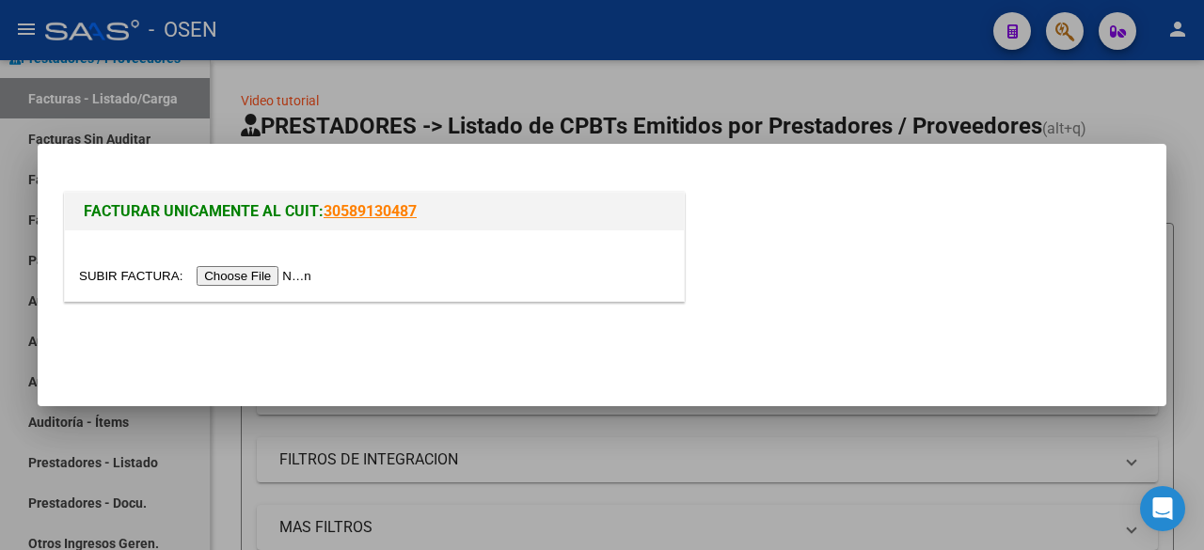
click at [288, 275] on input "file" at bounding box center [198, 276] width 238 height 20
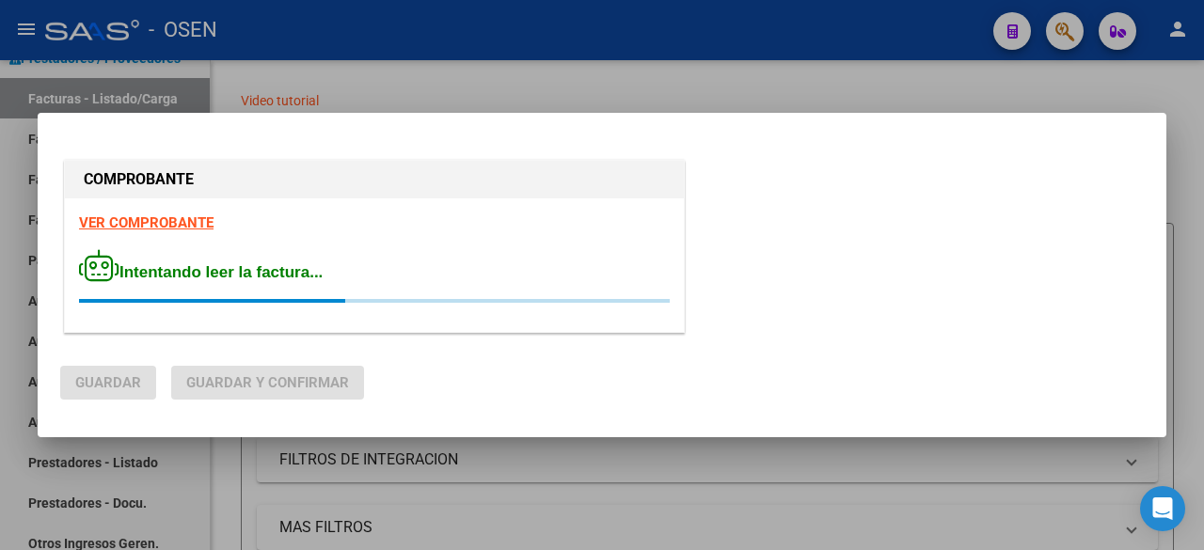
click at [200, 220] on strong "VER COMPROBANTE" at bounding box center [146, 222] width 134 height 17
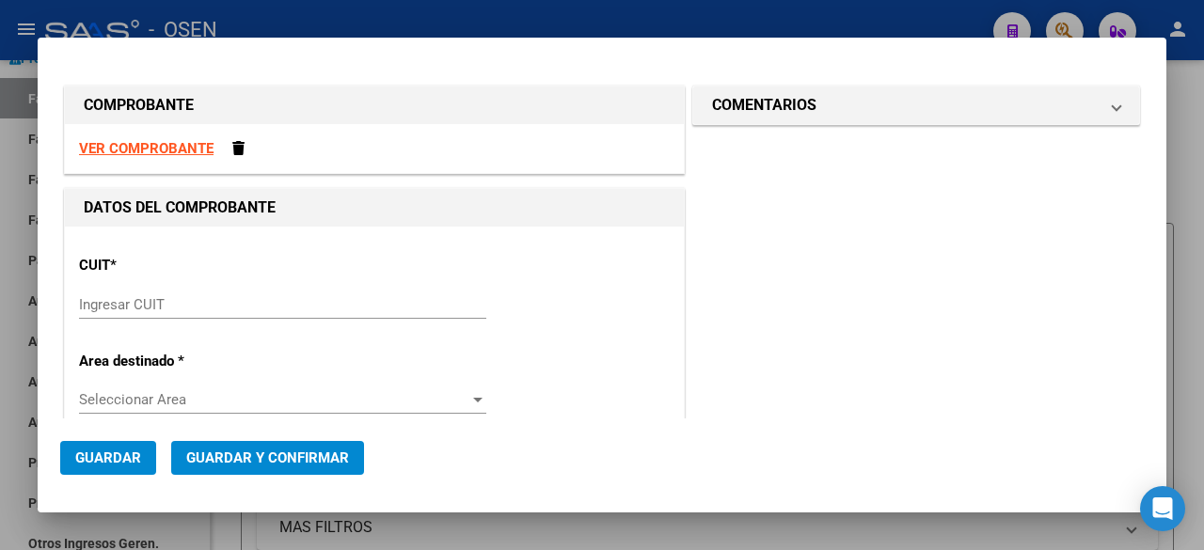
click at [216, 300] on input "Ingresar CUIT" at bounding box center [282, 304] width 407 height 17
paste input "30-70725048-4"
type input "30-70725048-4"
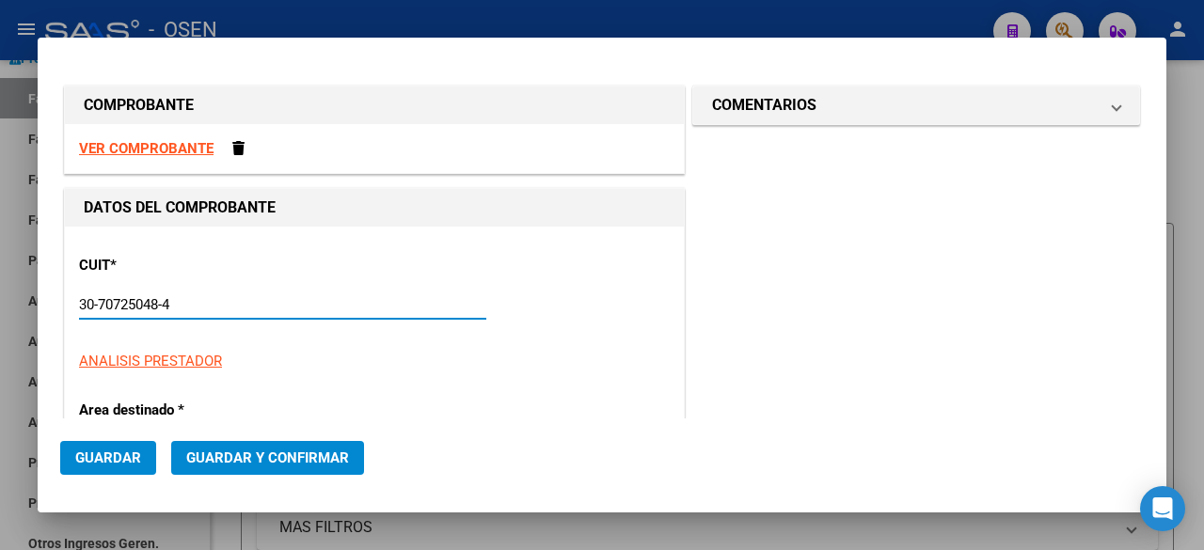
type input "1"
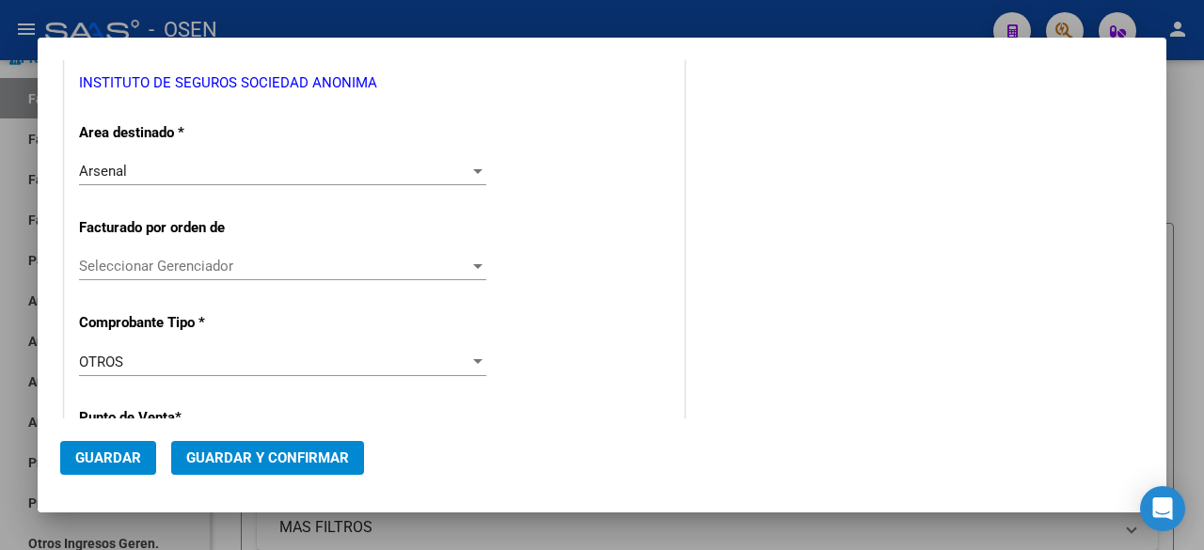
scroll to position [627, 0]
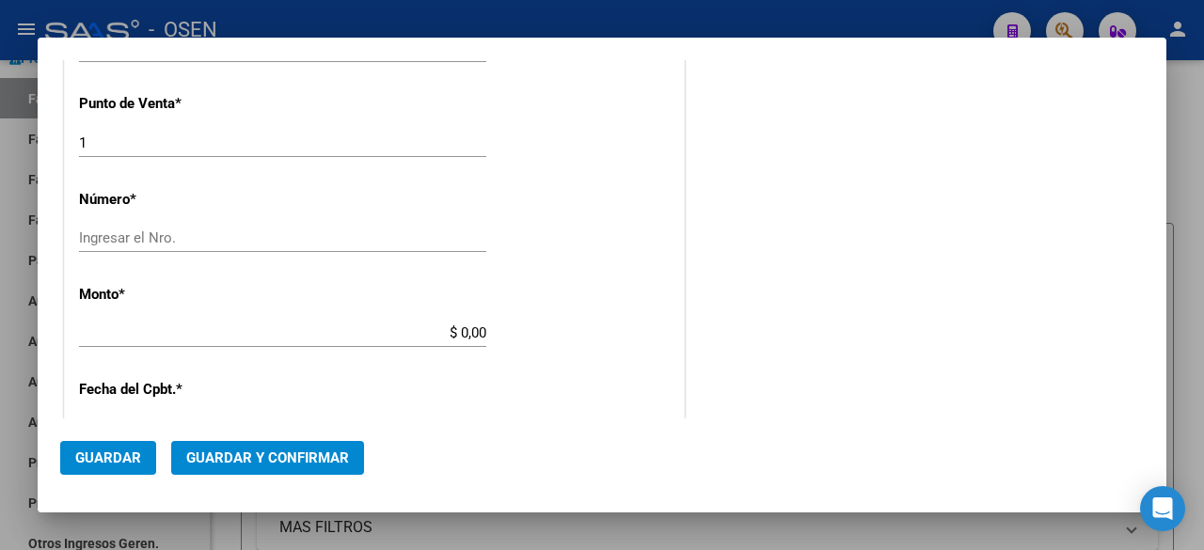
type input "30-70725048-4"
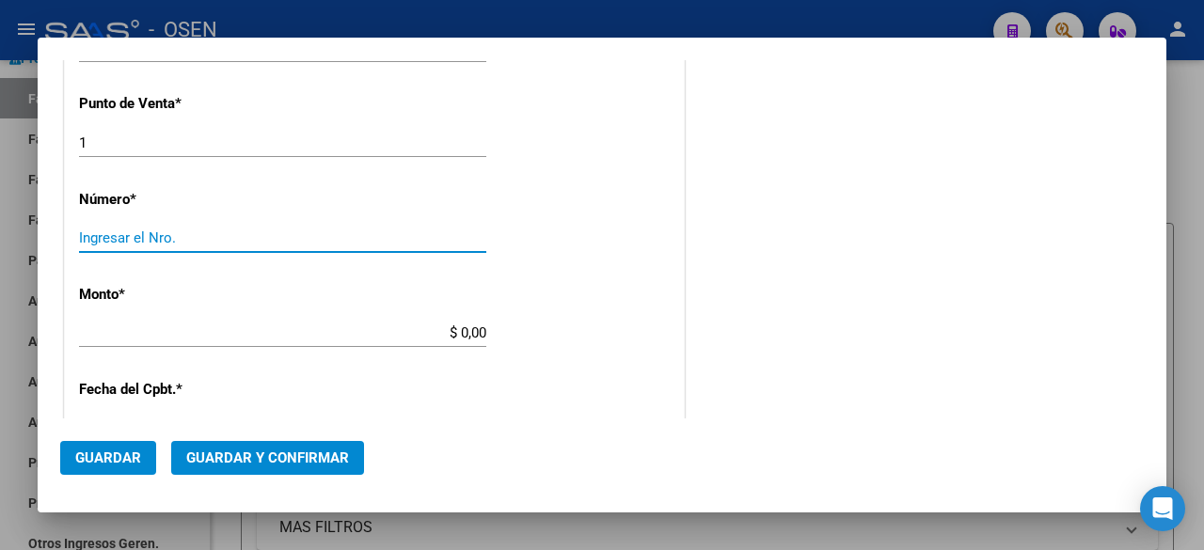
click at [245, 238] on input "Ingresar el Nro." at bounding box center [282, 237] width 407 height 17
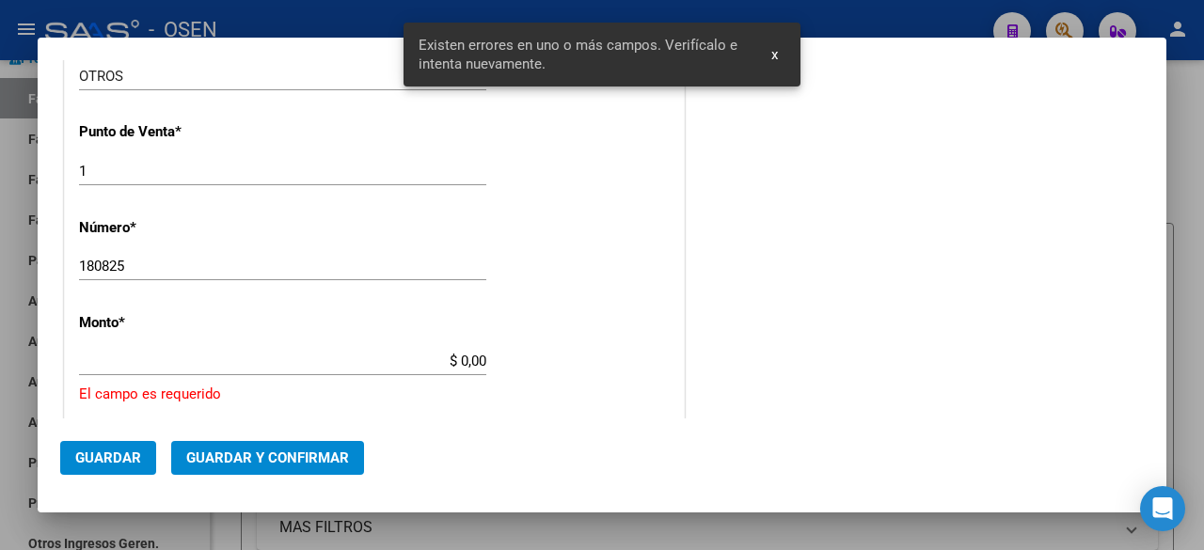
scroll to position [713, 0]
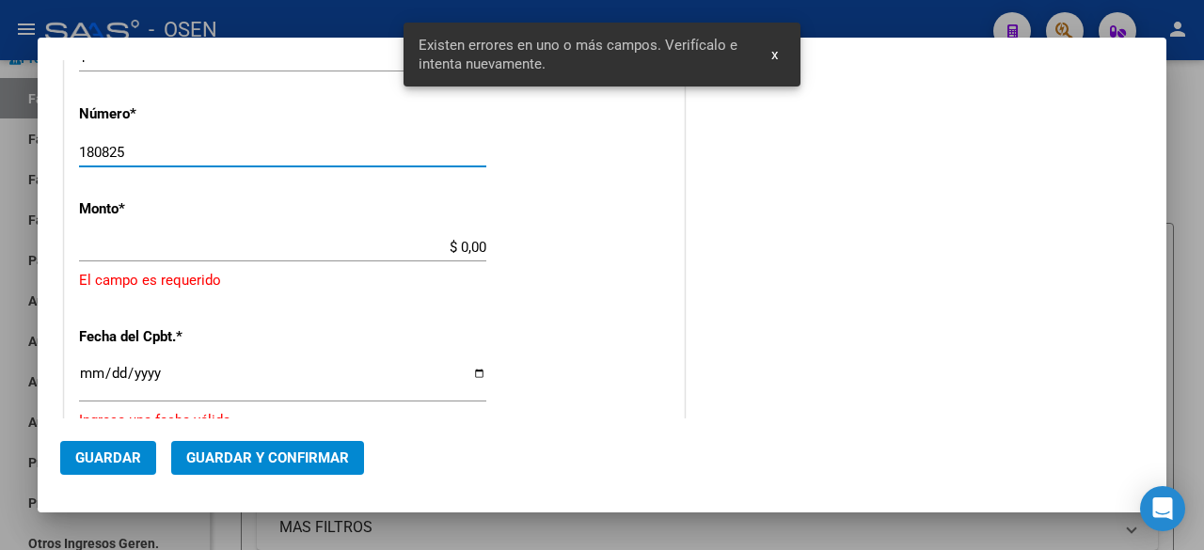
drag, startPoint x: 96, startPoint y: 148, endPoint x: 61, endPoint y: 152, distance: 35.1
click at [61, 152] on div "DATOS DEL COMPROBANTE CUIT * 30-70725048-4 Ingresar CUIT ANALISIS PRESTADOR INS…" at bounding box center [374, 242] width 628 height 1534
type input "140825"
click at [441, 272] on div "$ 0,00 Ingresar el monto" at bounding box center [282, 256] width 407 height 46
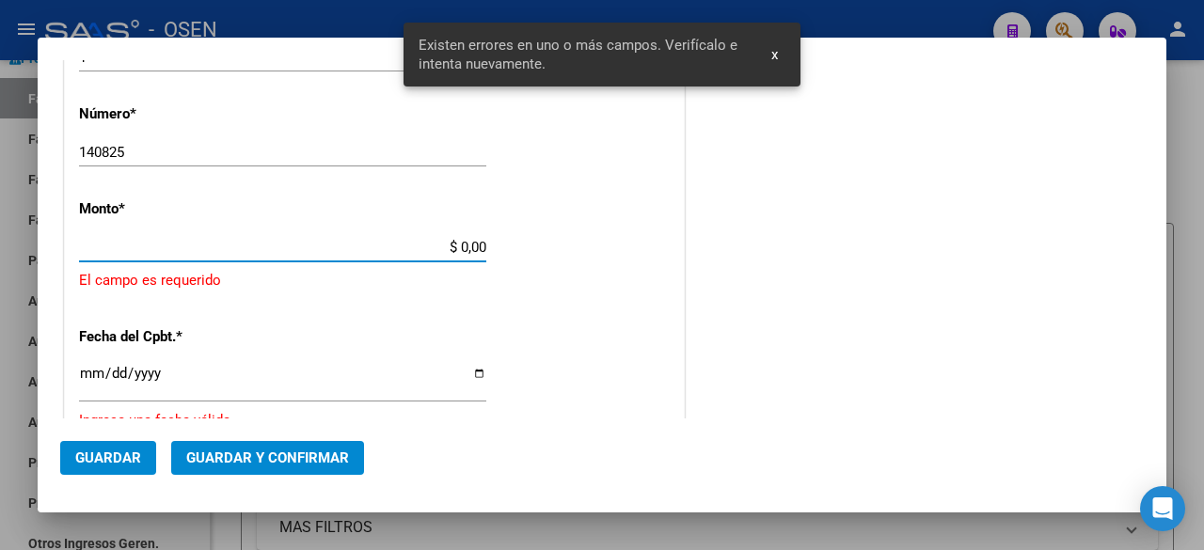
drag, startPoint x: 431, startPoint y: 254, endPoint x: 537, endPoint y: 254, distance: 106.3
click at [537, 254] on div "CUIT * 30-70725048-4 Ingresar CUIT ANALISIS PRESTADOR INSTITUTO DE SEGUROS SOCI…" at bounding box center [374, 261] width 619 height 1494
paste input "132,932.34"
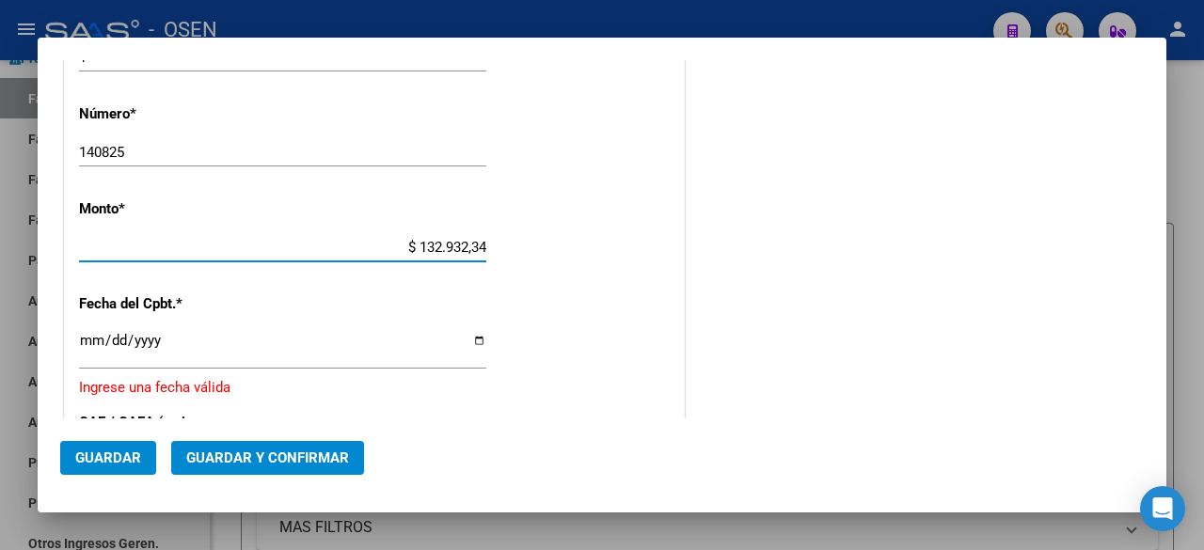
type input "$ 132.932,34"
click at [85, 344] on input "Ingresar la fecha" at bounding box center [282, 348] width 407 height 30
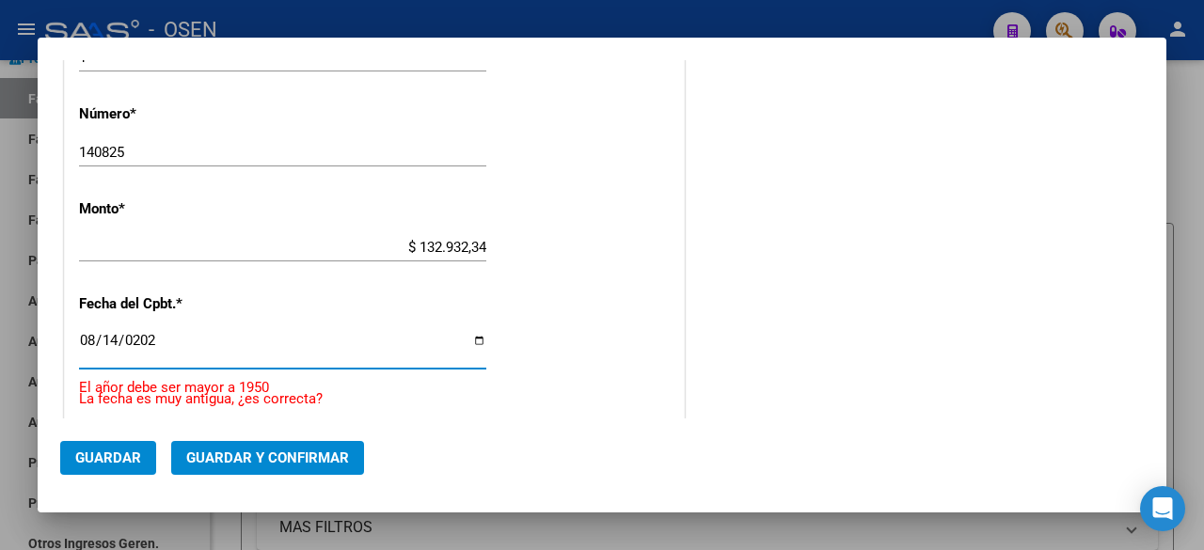
type input "[DATE]"
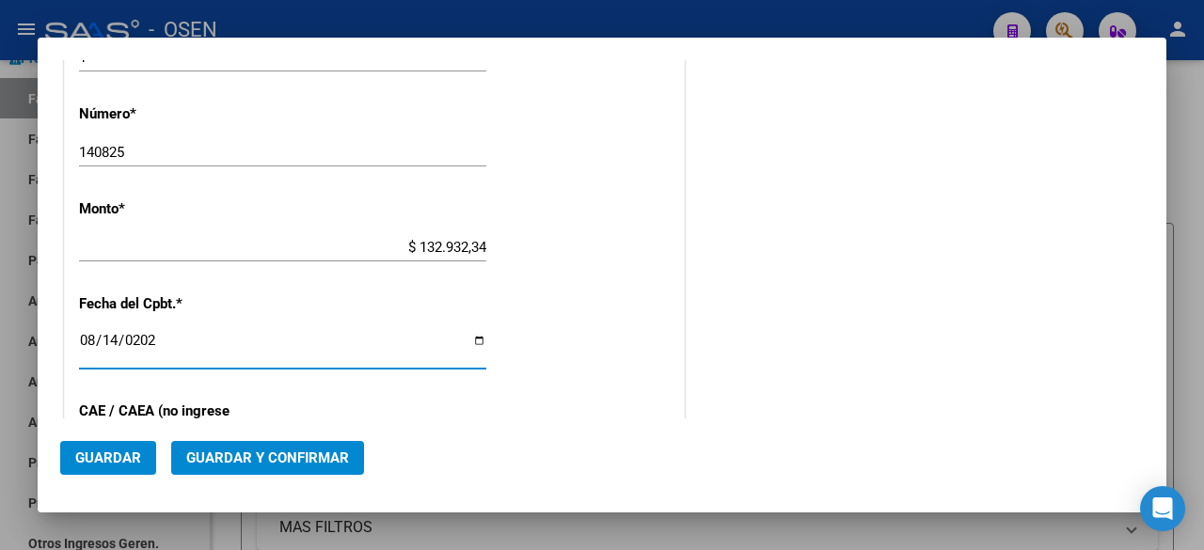
scroll to position [87, 0]
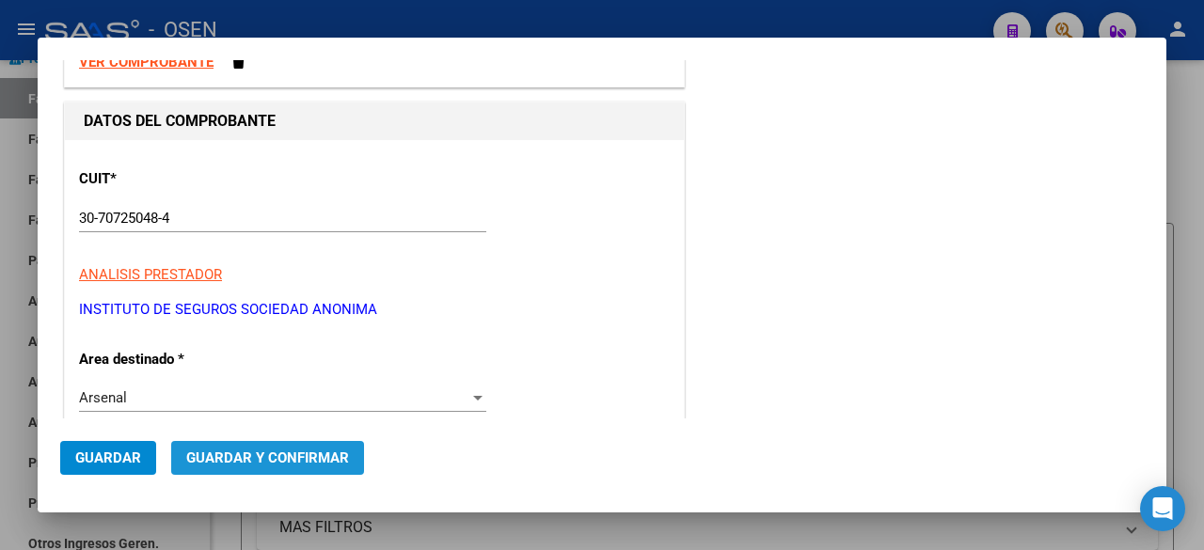
click at [305, 456] on span "Guardar y Confirmar" at bounding box center [267, 458] width 163 height 17
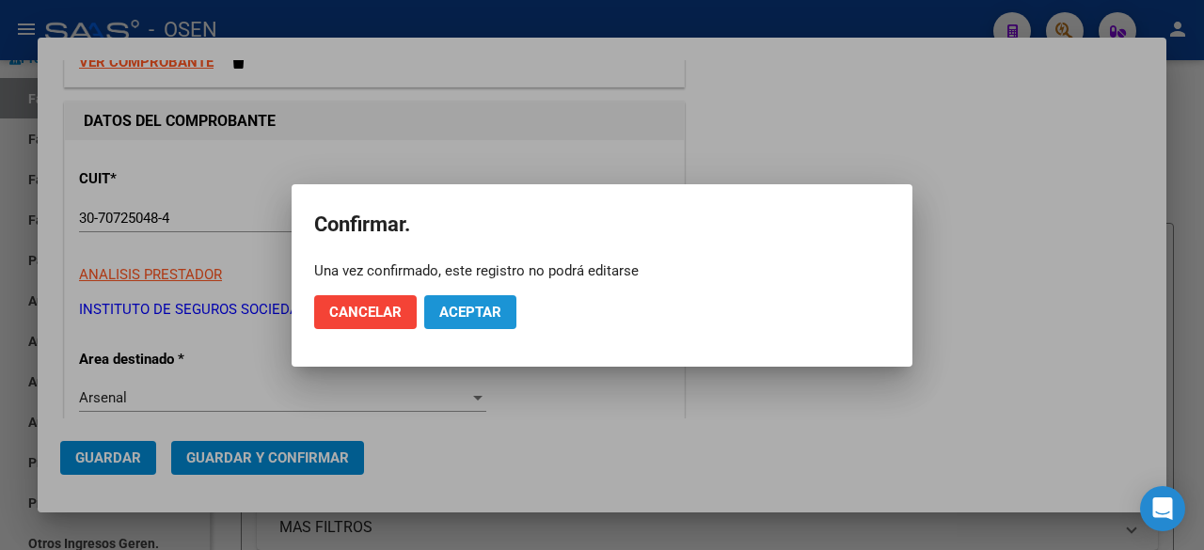
click at [513, 305] on button "Aceptar" at bounding box center [470, 312] width 92 height 34
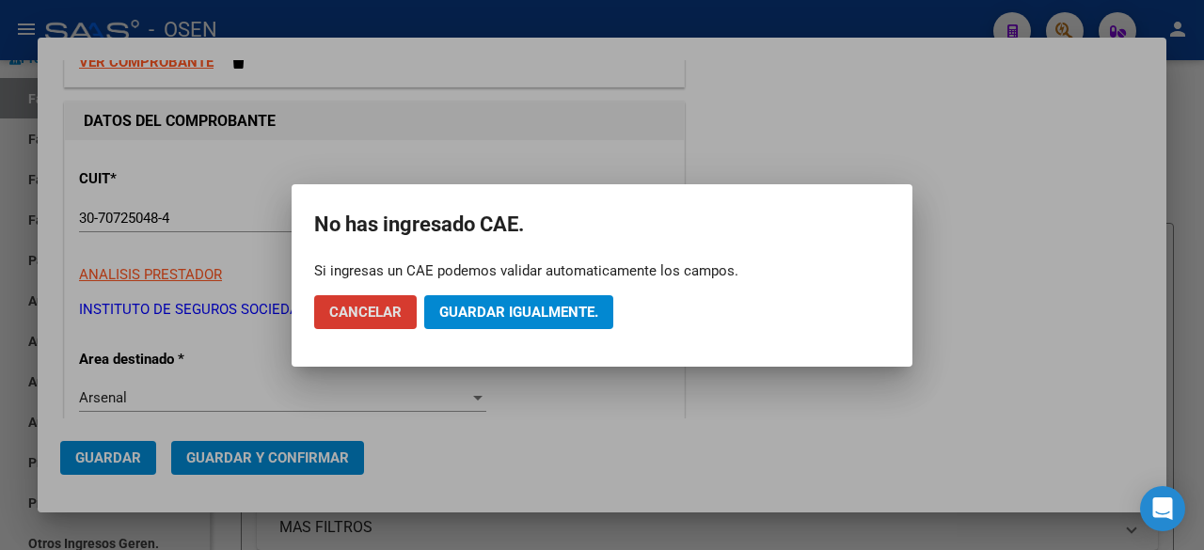
click at [513, 305] on span "Guardar igualmente." at bounding box center [518, 312] width 159 height 17
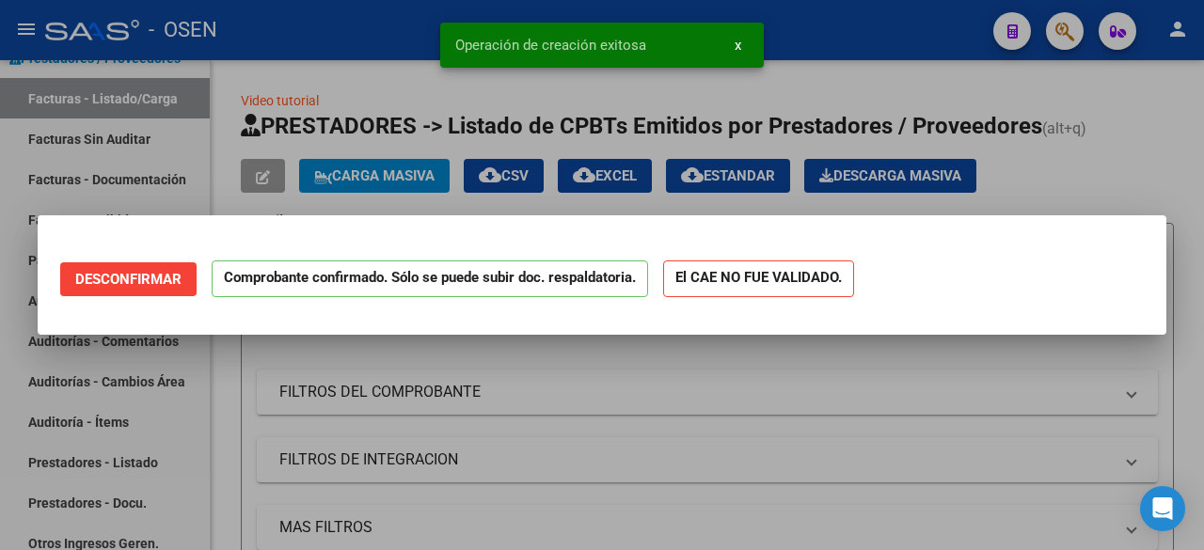
scroll to position [0, 0]
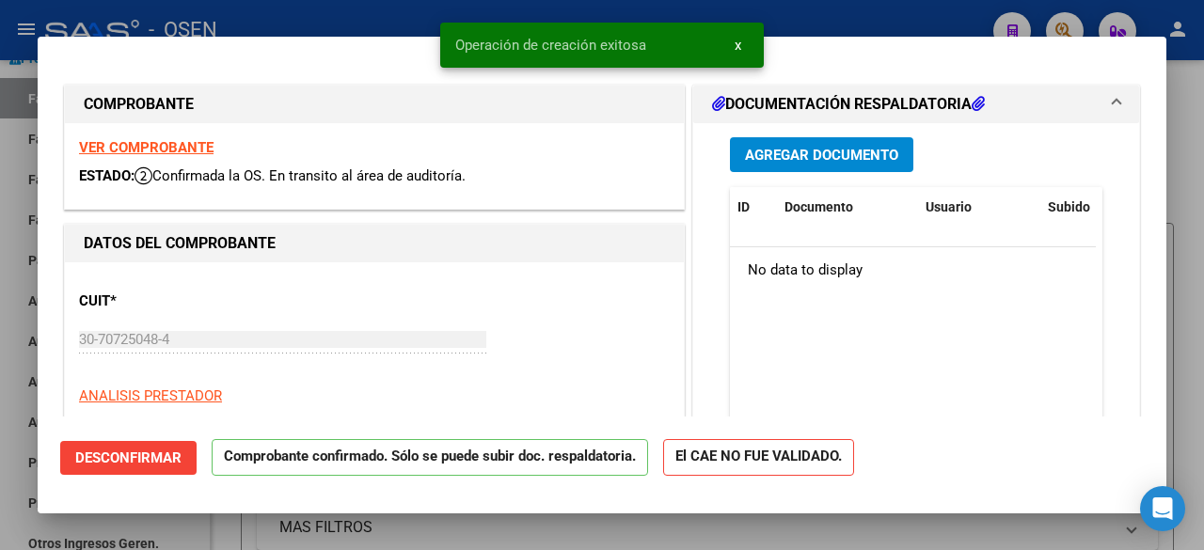
click at [16, 332] on div at bounding box center [602, 275] width 1204 height 550
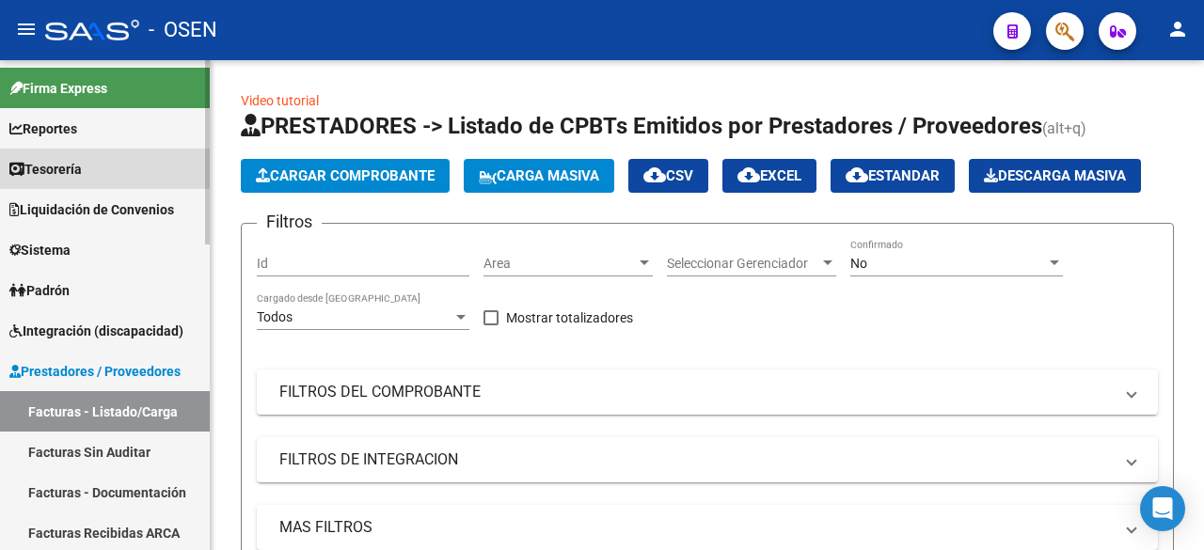
click at [82, 161] on span "Tesorería" at bounding box center [45, 169] width 72 height 21
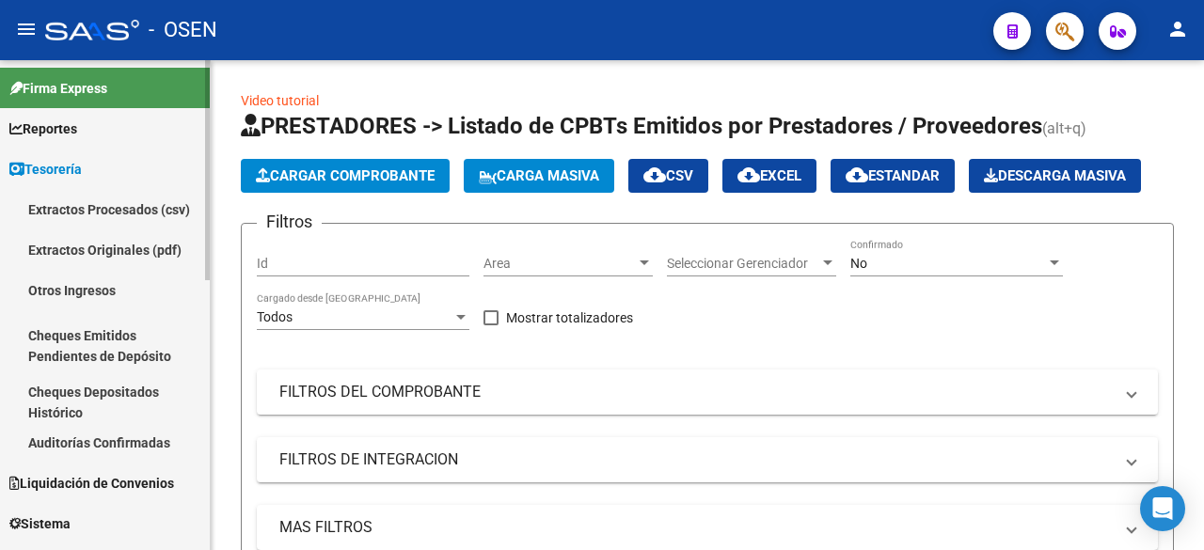
click at [72, 168] on span "Tesorería" at bounding box center [45, 169] width 72 height 21
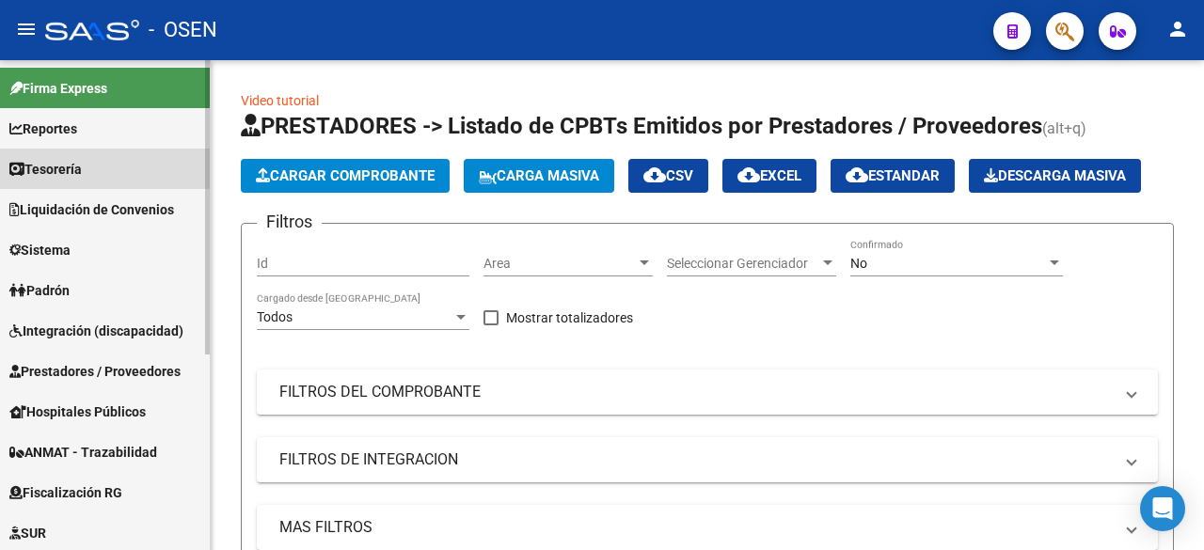
click at [107, 166] on link "Tesorería" at bounding box center [105, 169] width 210 height 40
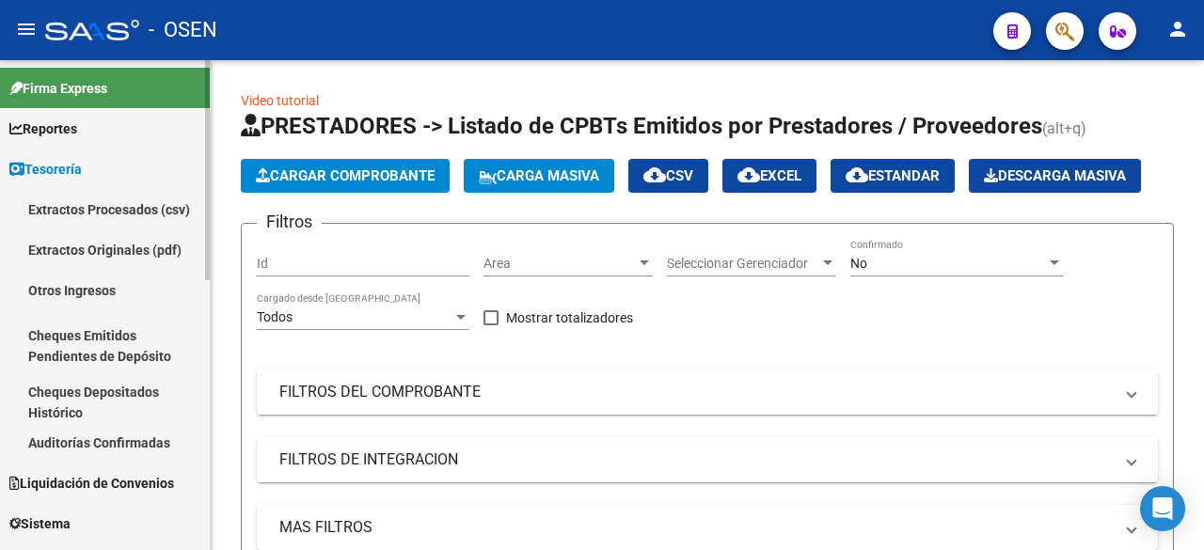
click at [118, 437] on link "Auditorías Confirmadas" at bounding box center [105, 442] width 210 height 40
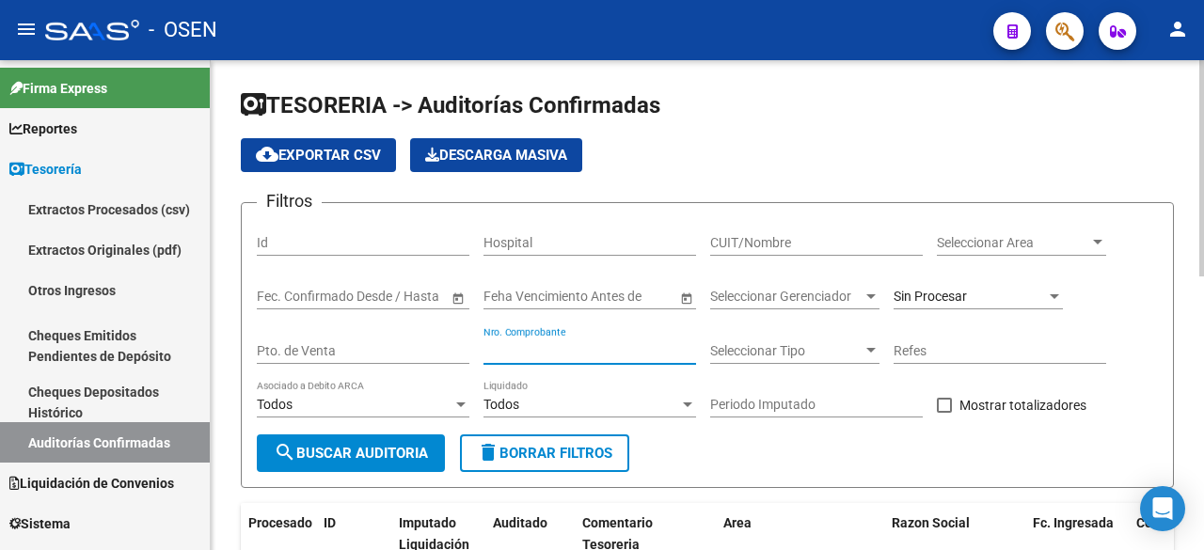
click at [614, 357] on input "Nro. Comprobante" at bounding box center [589, 351] width 213 height 16
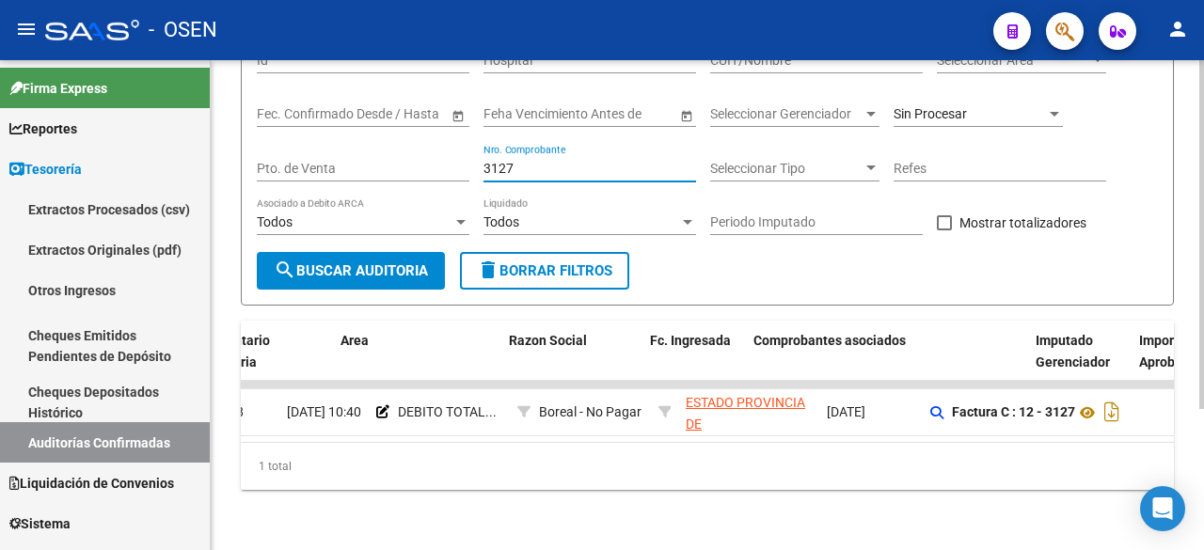
scroll to position [0, 452]
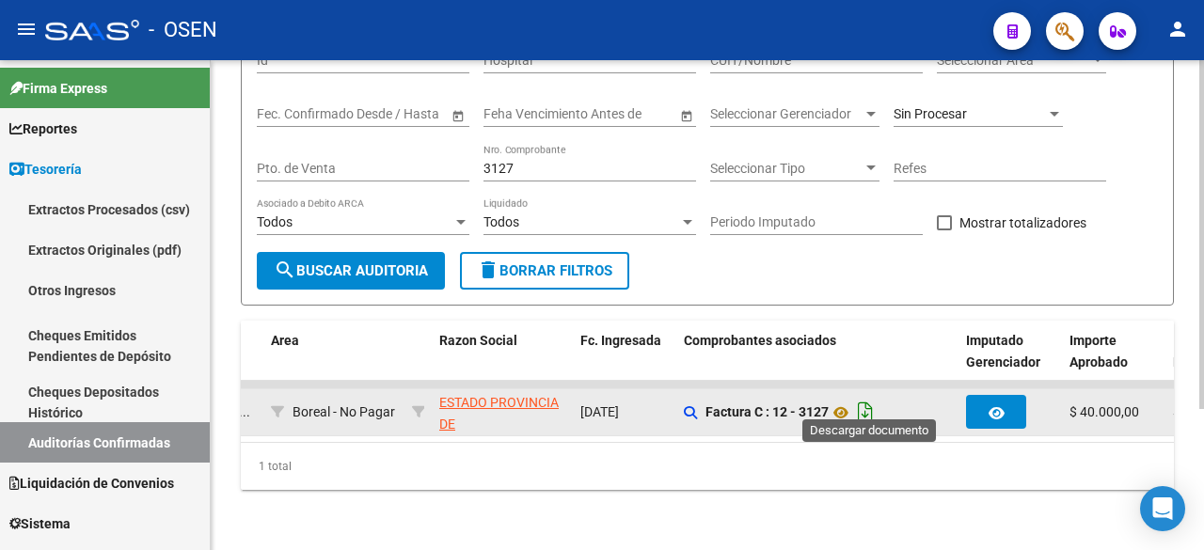
click at [877, 404] on icon "Descargar documento" at bounding box center [865, 412] width 24 height 30
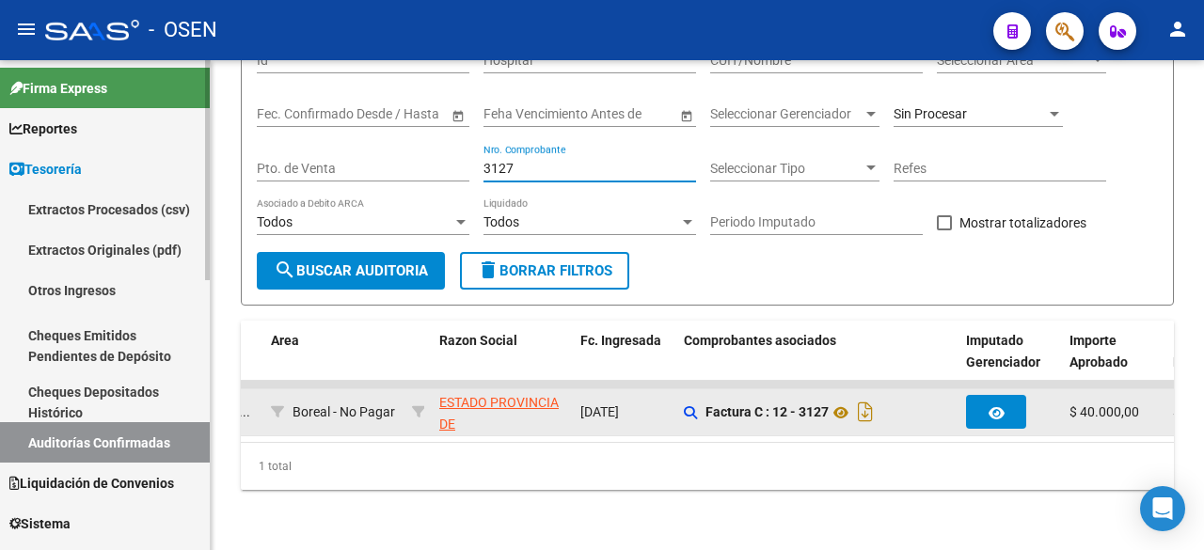
drag, startPoint x: 586, startPoint y: 156, endPoint x: 191, endPoint y: 131, distance: 395.8
click at [191, 131] on mat-sidenav-container "Firma Express Reportes Tablero de Control Ingresos Percibidos Análisis de todos…" at bounding box center [602, 305] width 1204 height 490
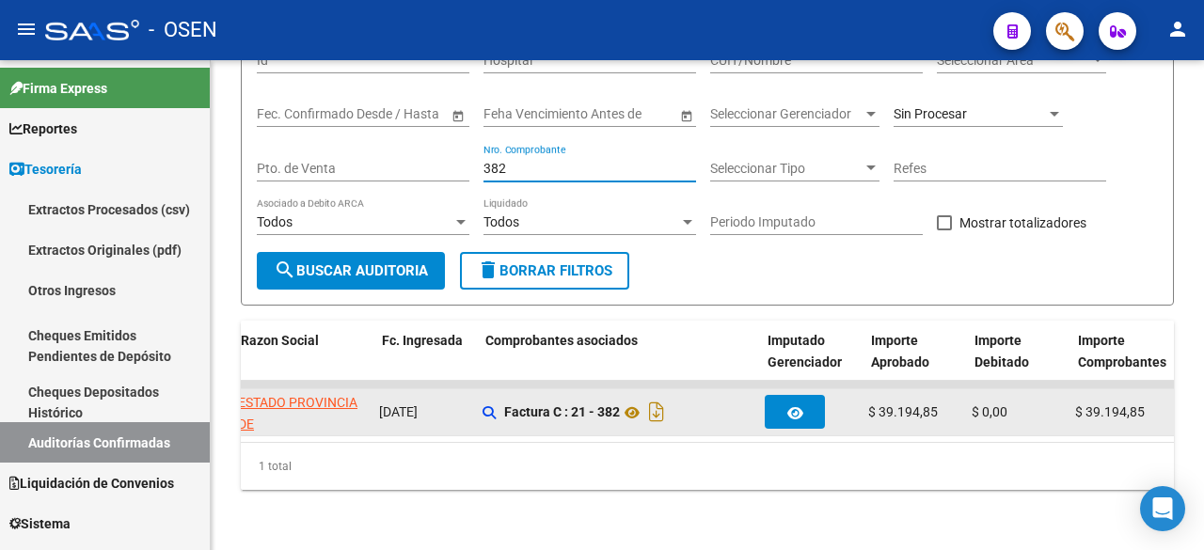
scroll to position [0, 651]
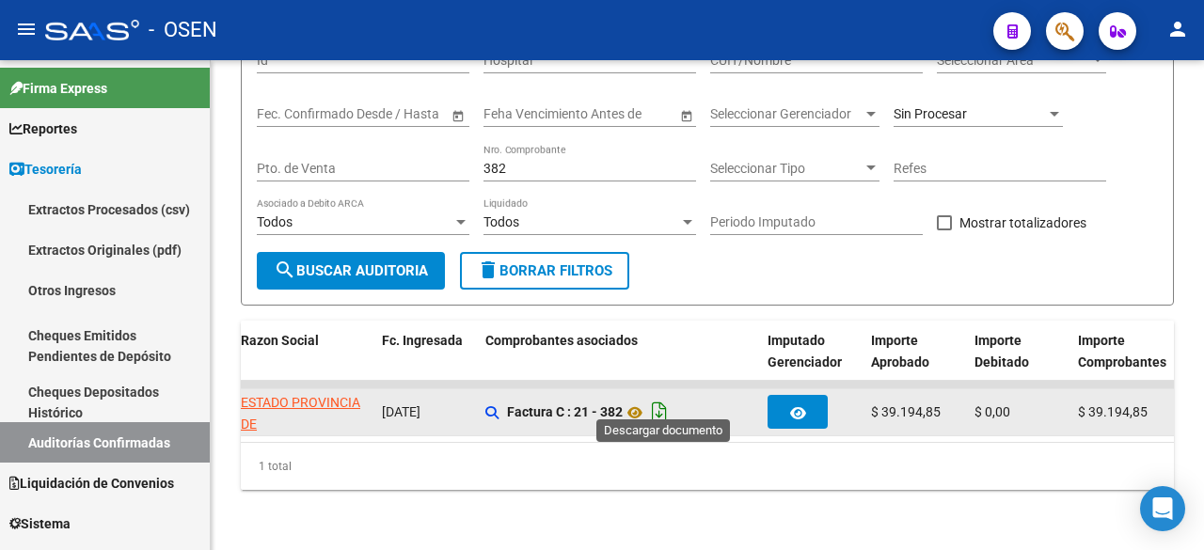
click at [669, 398] on icon "Descargar documento" at bounding box center [659, 412] width 24 height 30
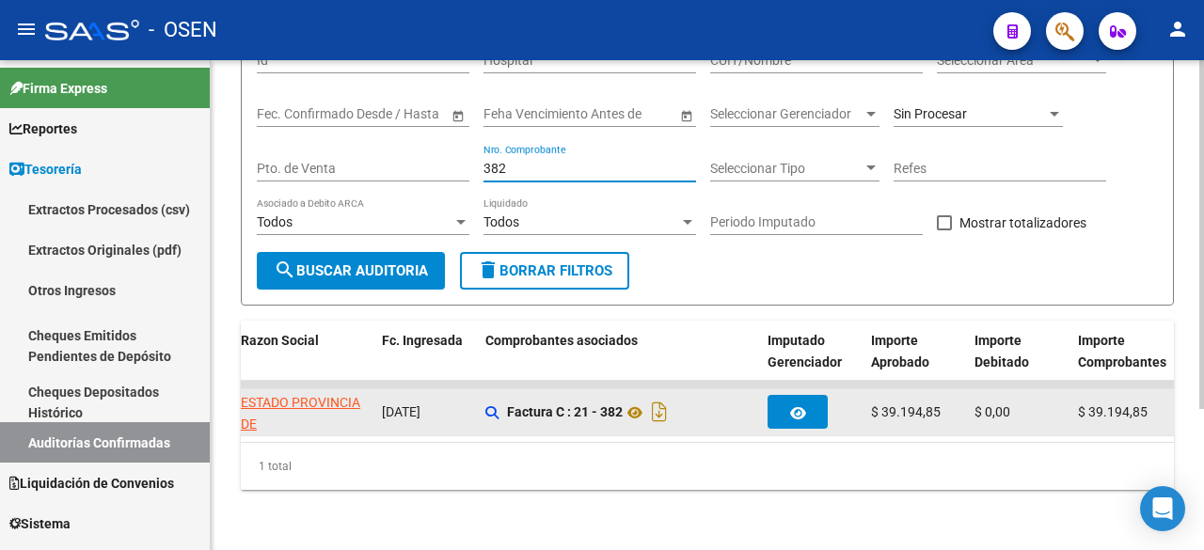
drag, startPoint x: 513, startPoint y: 155, endPoint x: 379, endPoint y: 121, distance: 137.8
click at [373, 123] on div "Filtros Id Hospital CUIT/Nombre Seleccionar Area Seleccionar Area Start date – …" at bounding box center [707, 144] width 901 height 216
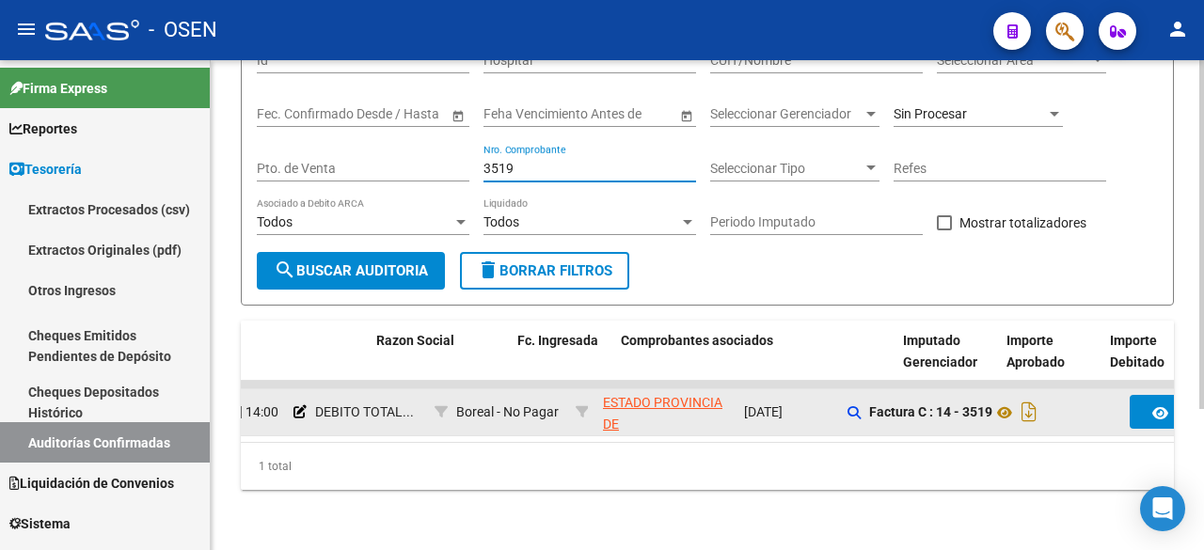
scroll to position [0, 638]
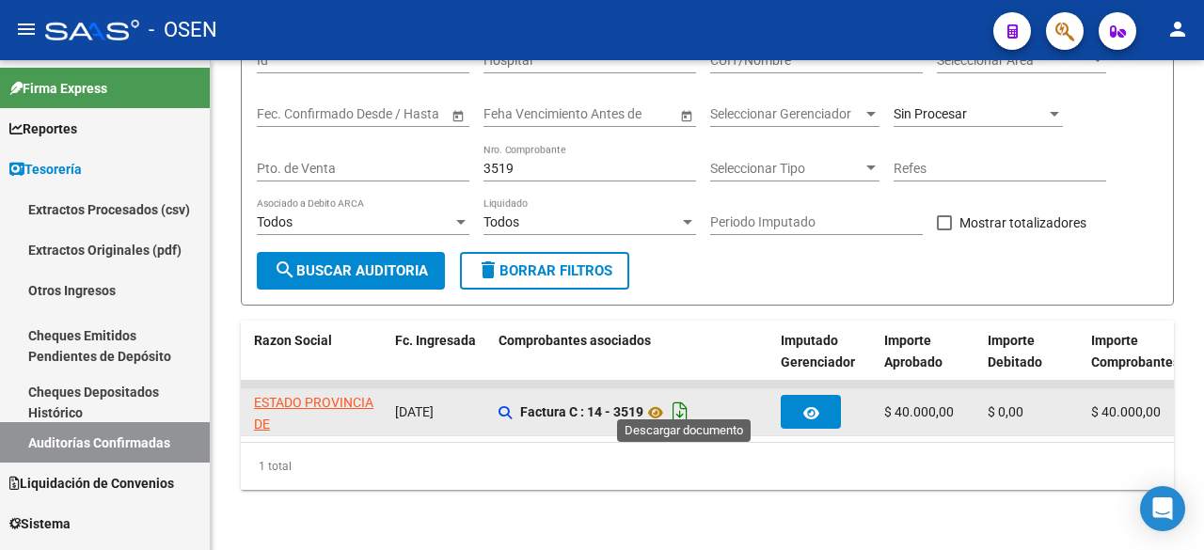
click at [688, 398] on icon "Descargar documento" at bounding box center [680, 412] width 24 height 30
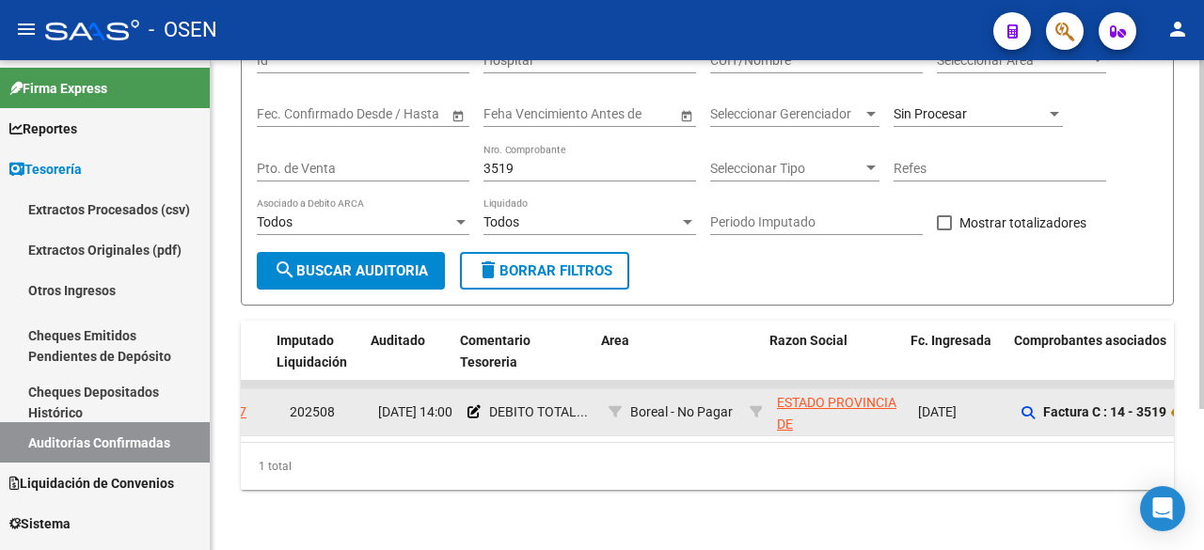
scroll to position [0, 122]
drag, startPoint x: 532, startPoint y: 152, endPoint x: 414, endPoint y: 128, distance: 121.0
click at [415, 128] on div "Filtros Id Hospital CUIT/Nombre Seleccionar Area Seleccionar Area Start date – …" at bounding box center [707, 144] width 901 height 216
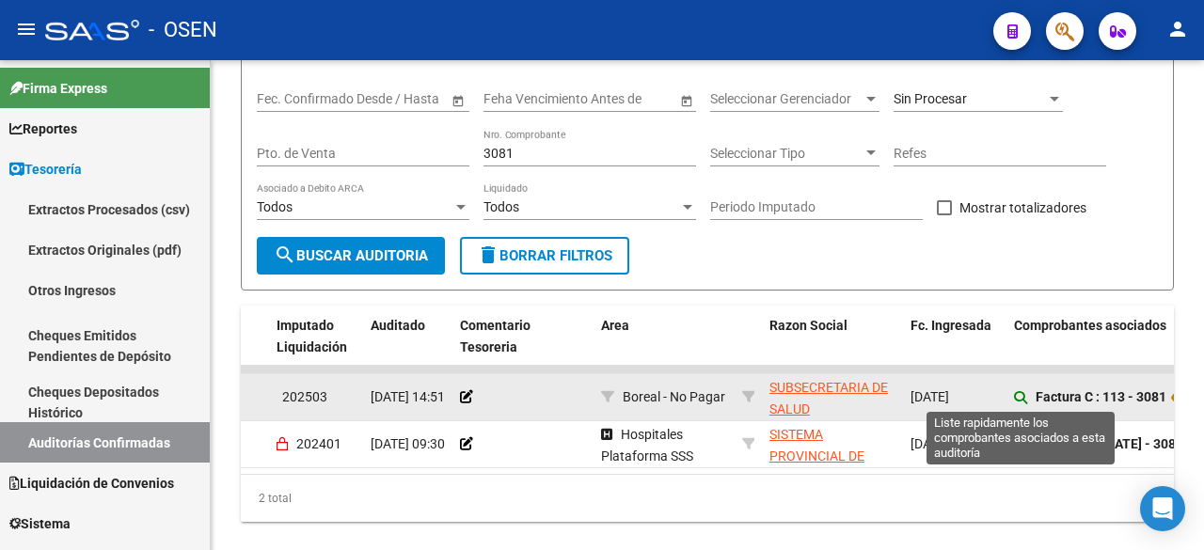
click at [1020, 399] on icon at bounding box center [1020, 397] width 13 height 13
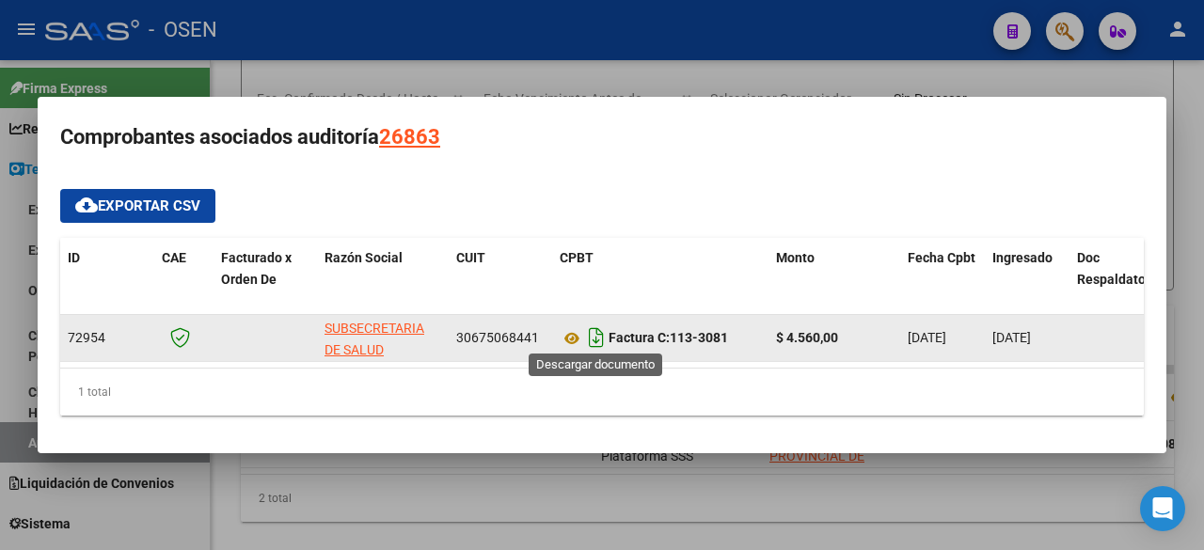
click at [592, 336] on icon "Descargar documento" at bounding box center [596, 338] width 24 height 30
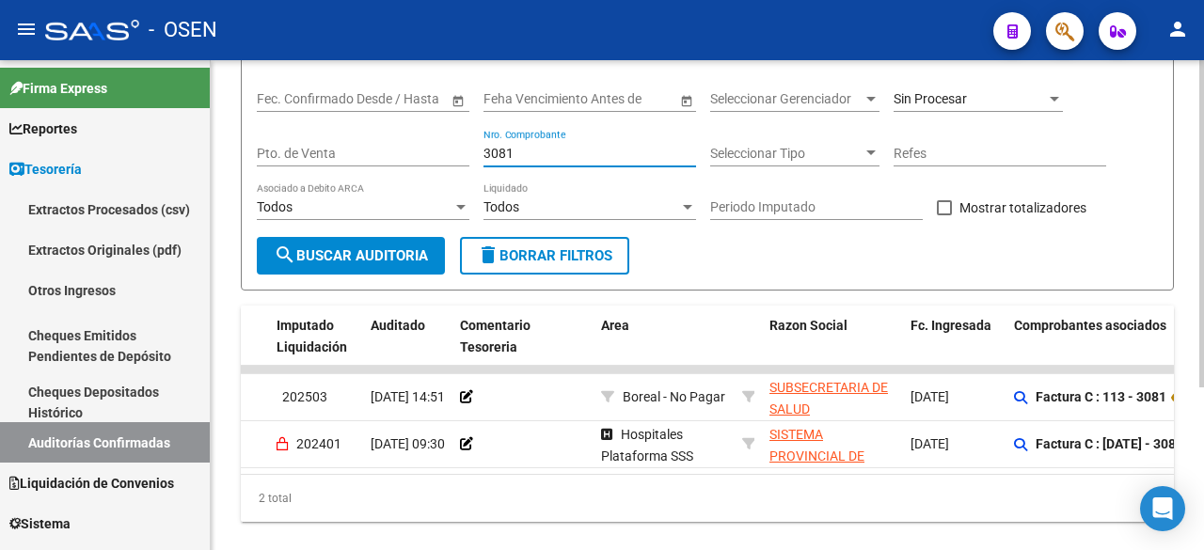
drag, startPoint x: 547, startPoint y: 152, endPoint x: 342, endPoint y: 140, distance: 205.4
click at [342, 140] on div "Filtros Id Hospital CUIT/Nombre Seleccionar Area Seleccionar Area Start date – …" at bounding box center [707, 129] width 901 height 216
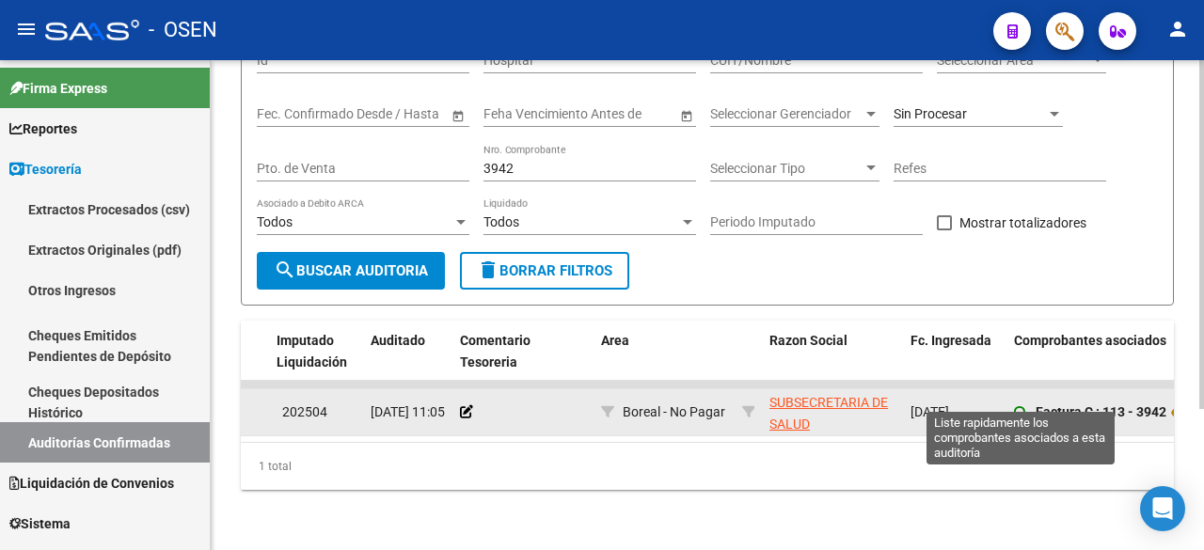
click at [1026, 406] on icon at bounding box center [1020, 412] width 13 height 13
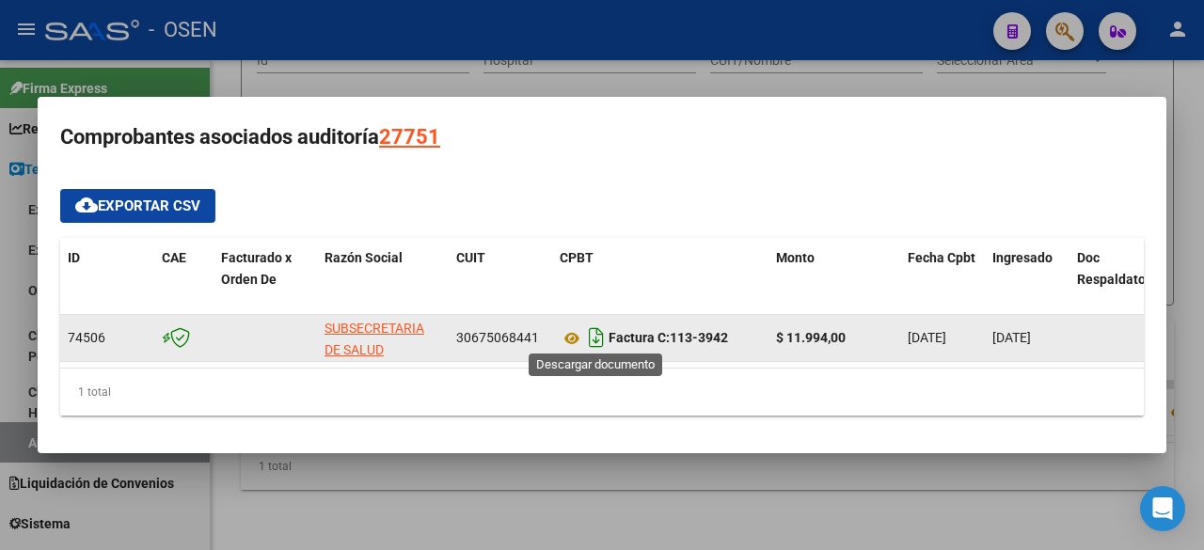
click at [591, 327] on icon "Descargar documento" at bounding box center [596, 338] width 24 height 30
click at [467, 538] on div at bounding box center [602, 275] width 1204 height 550
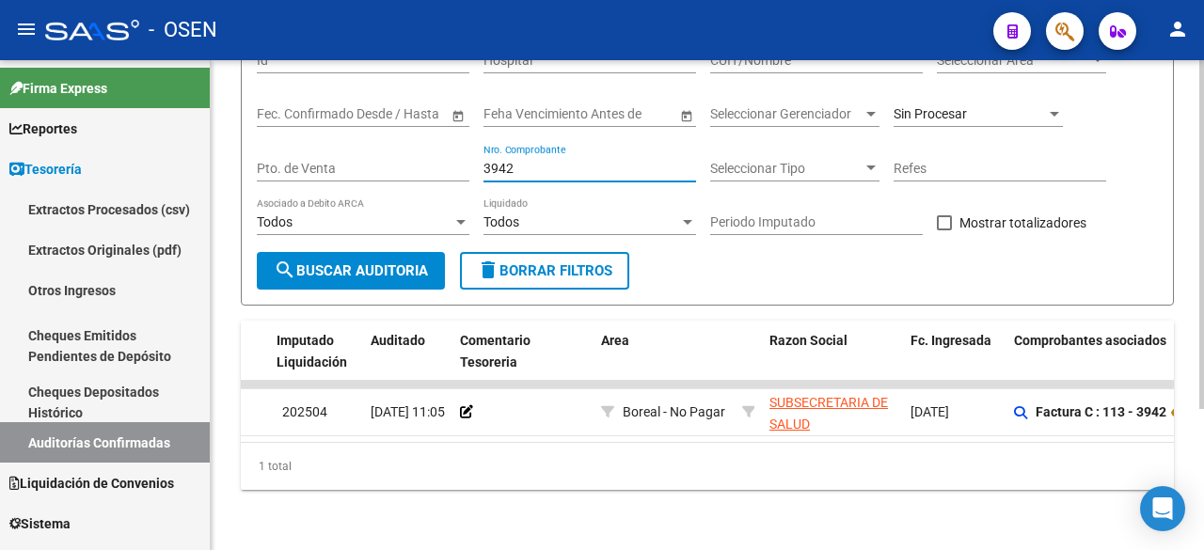
drag, startPoint x: 547, startPoint y: 155, endPoint x: 265, endPoint y: 153, distance: 282.1
click at [265, 153] on div "Filtros Id Hospital CUIT/Nombre Seleccionar Area Seleccionar Area Start date – …" at bounding box center [707, 144] width 901 height 216
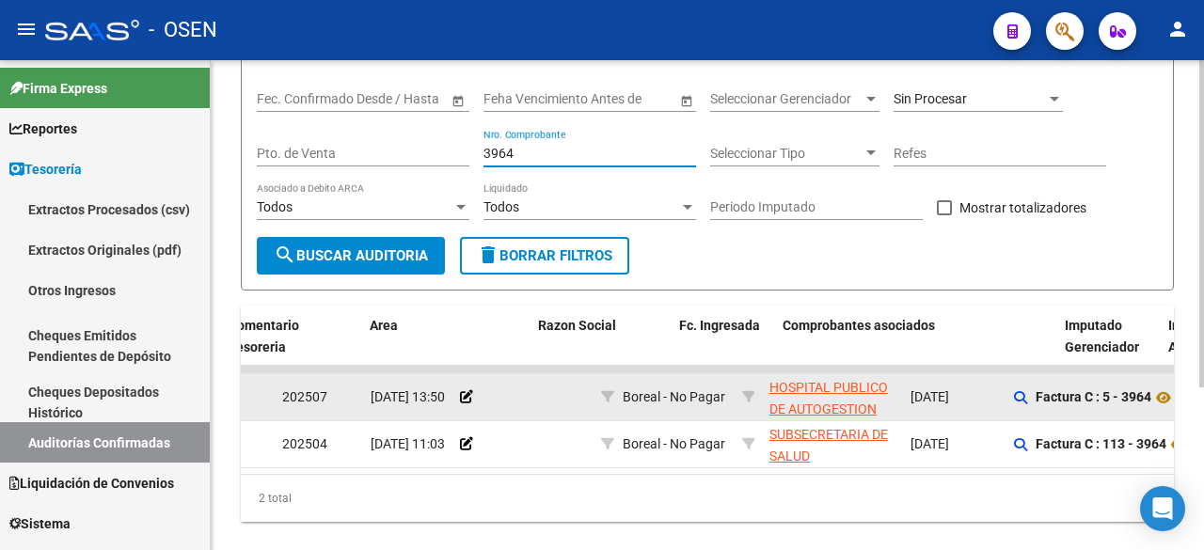
scroll to position [0, 354]
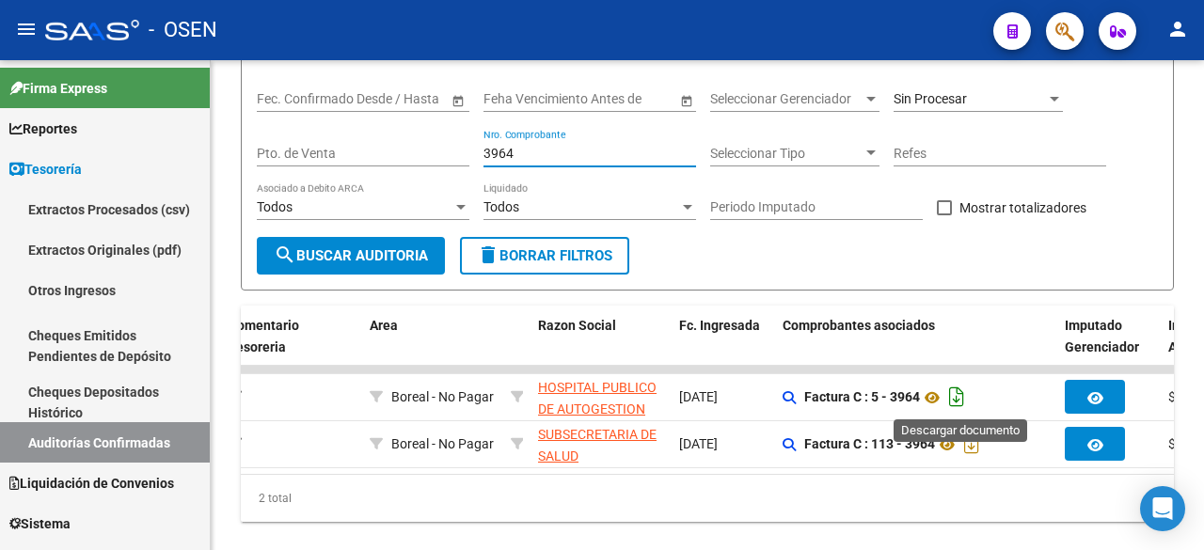
click at [961, 399] on icon "Descargar documento" at bounding box center [956, 397] width 24 height 30
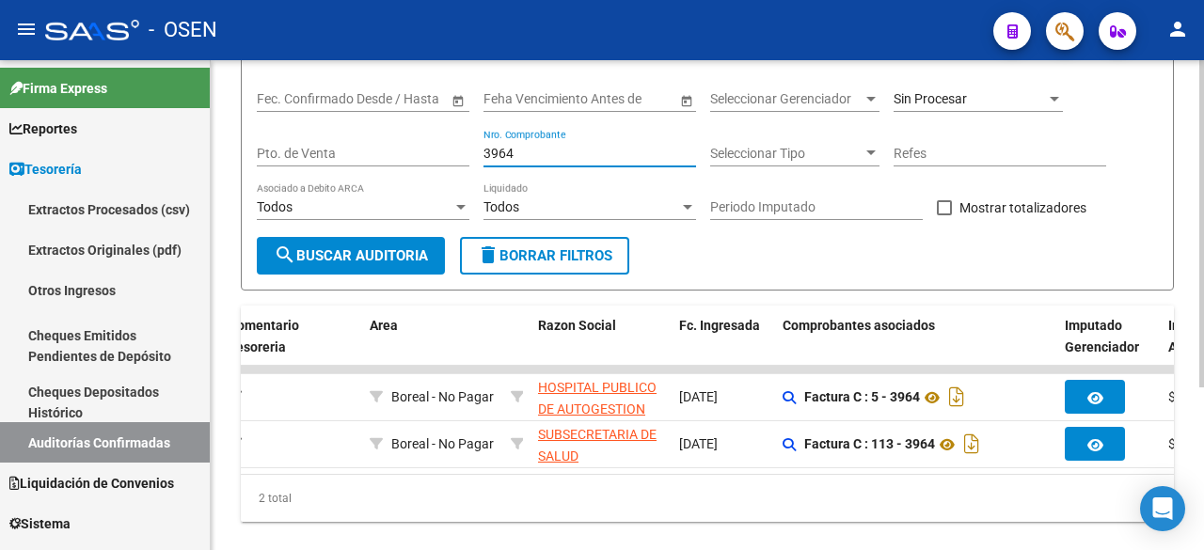
drag, startPoint x: 520, startPoint y: 156, endPoint x: 451, endPoint y: 146, distance: 69.4
click at [451, 149] on div "Filtros Id Hospital CUIT/Nombre Seleccionar Area Seleccionar Area Start date – …" at bounding box center [707, 129] width 901 height 216
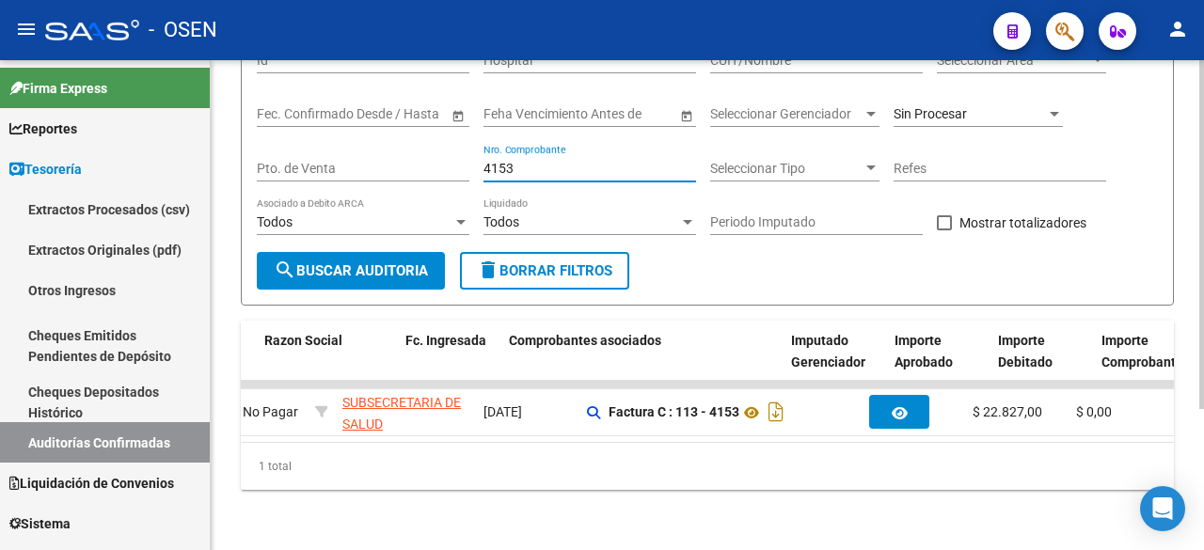
scroll to position [0, 627]
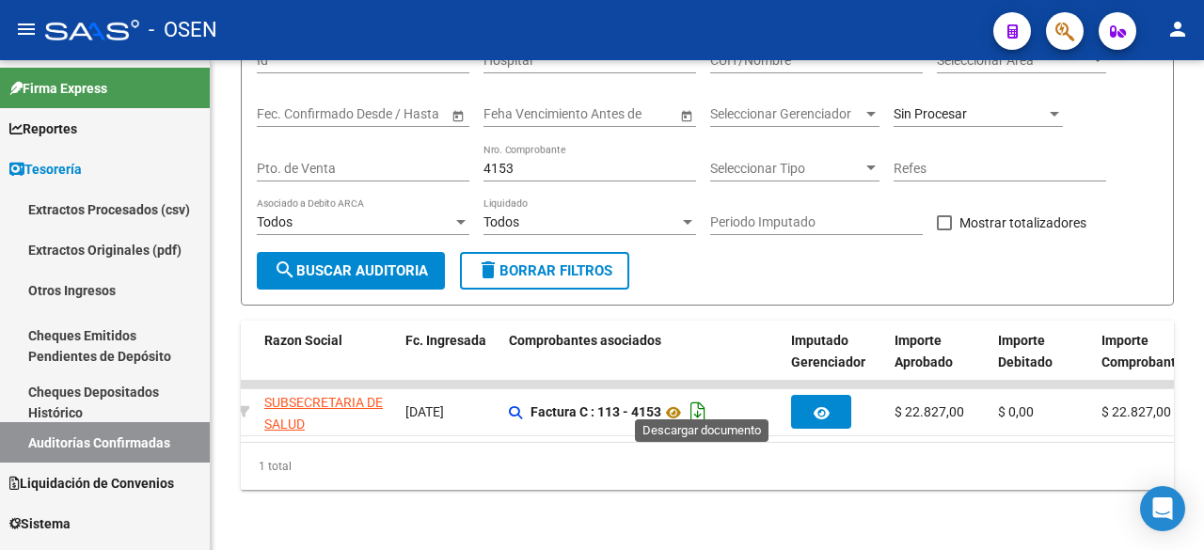
click at [710, 401] on icon "Descargar documento" at bounding box center [698, 412] width 24 height 30
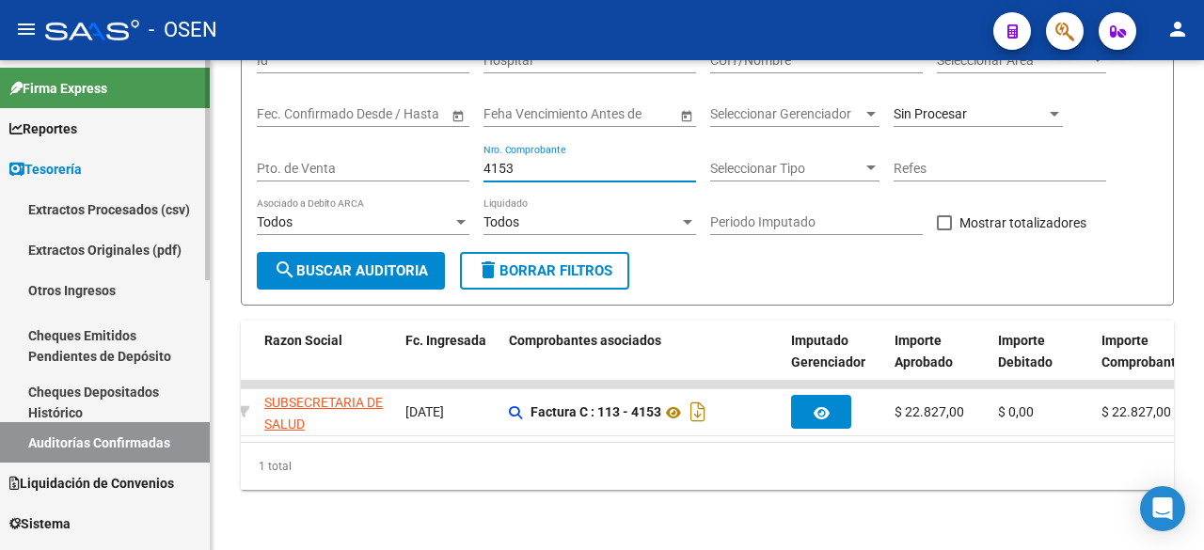
drag, startPoint x: 547, startPoint y: 148, endPoint x: 161, endPoint y: 144, distance: 386.5
click at [161, 144] on mat-sidenav-container "Firma Express Reportes Tablero de Control Ingresos Percibidos Análisis de todos…" at bounding box center [602, 305] width 1204 height 490
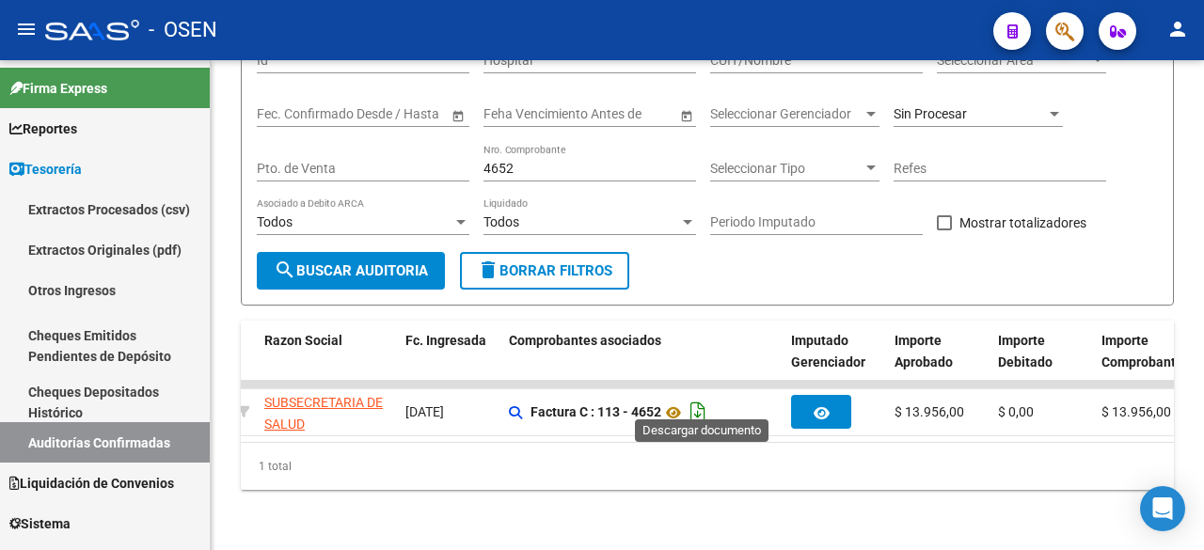
click at [710, 398] on icon "Descargar documento" at bounding box center [698, 412] width 24 height 30
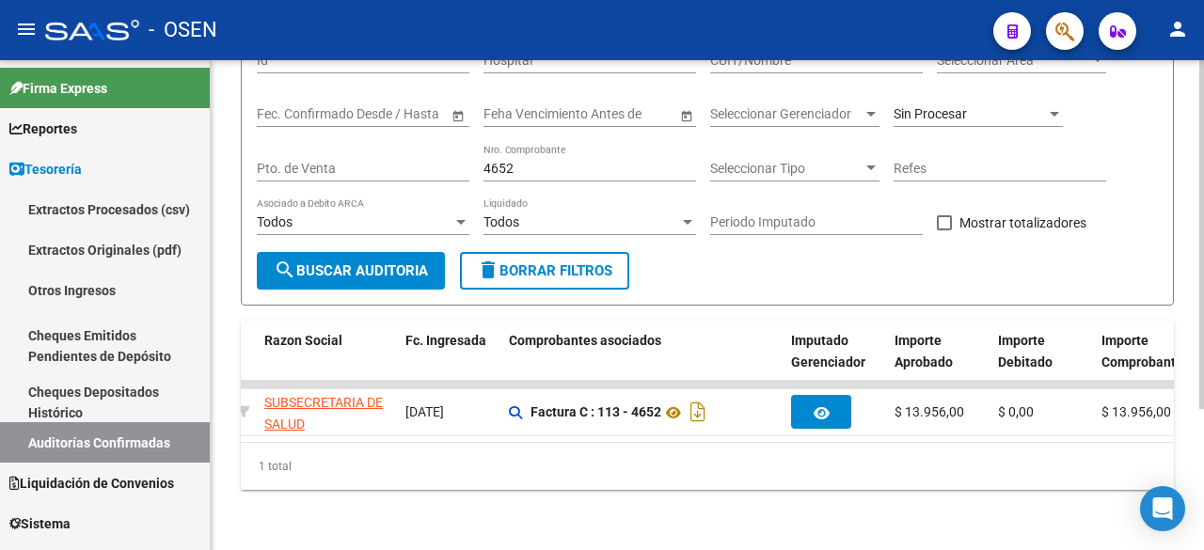
drag, startPoint x: 526, startPoint y: 144, endPoint x: 544, endPoint y: 150, distance: 18.7
click at [526, 144] on div "4652 Nro. Comprobante" at bounding box center [589, 163] width 213 height 38
drag, startPoint x: 544, startPoint y: 150, endPoint x: 365, endPoint y: 138, distance: 180.0
click at [369, 145] on div "Filtros Id Hospital CUIT/Nombre Seleccionar Area Seleccionar Area Start date – …" at bounding box center [707, 144] width 901 height 216
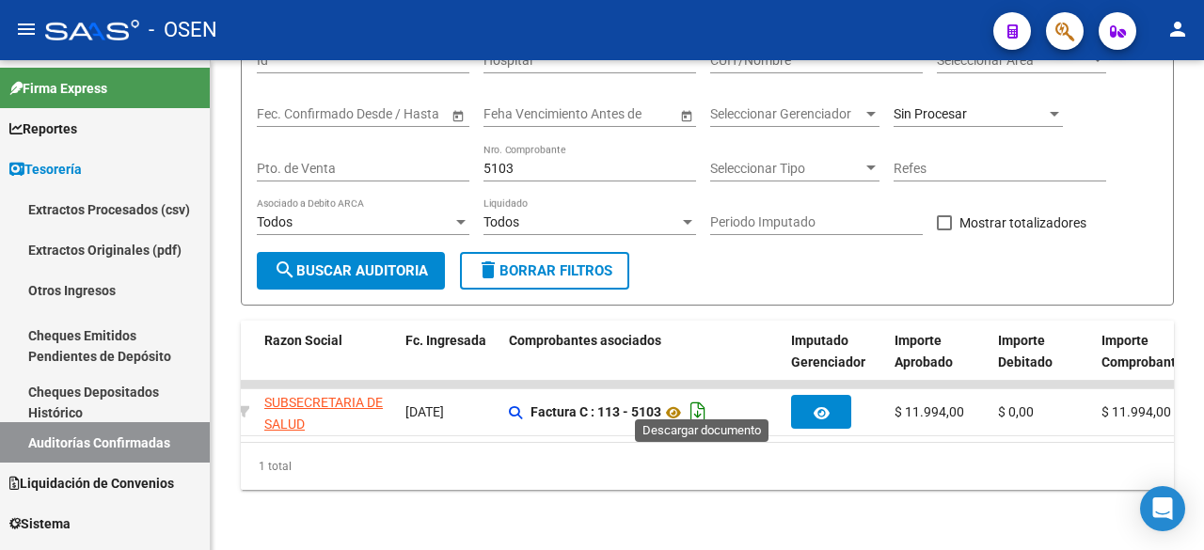
click at [702, 397] on icon "Descargar documento" at bounding box center [698, 412] width 24 height 30
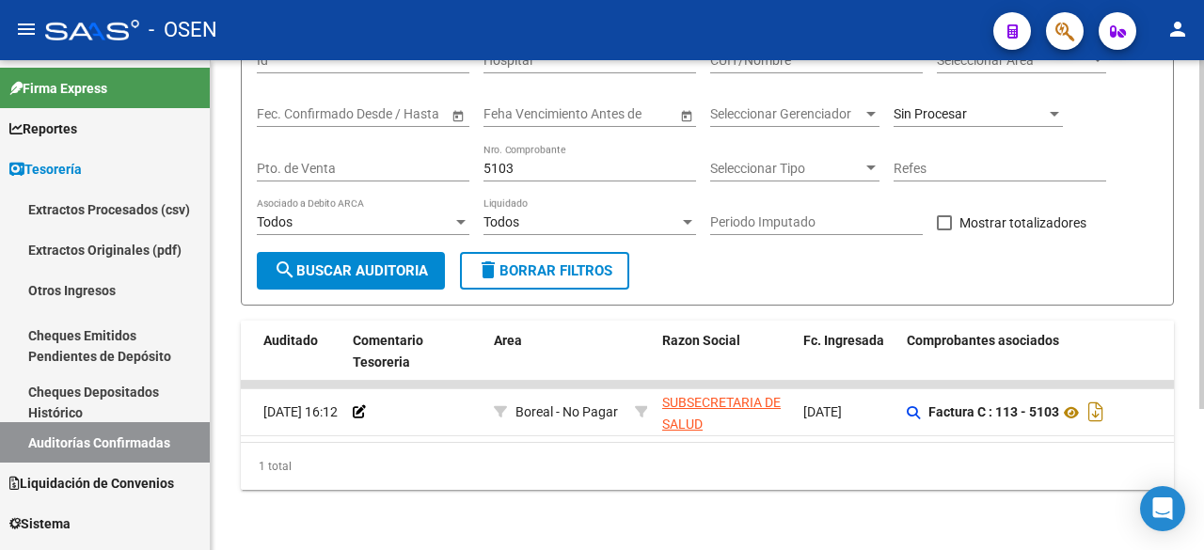
scroll to position [0, 99]
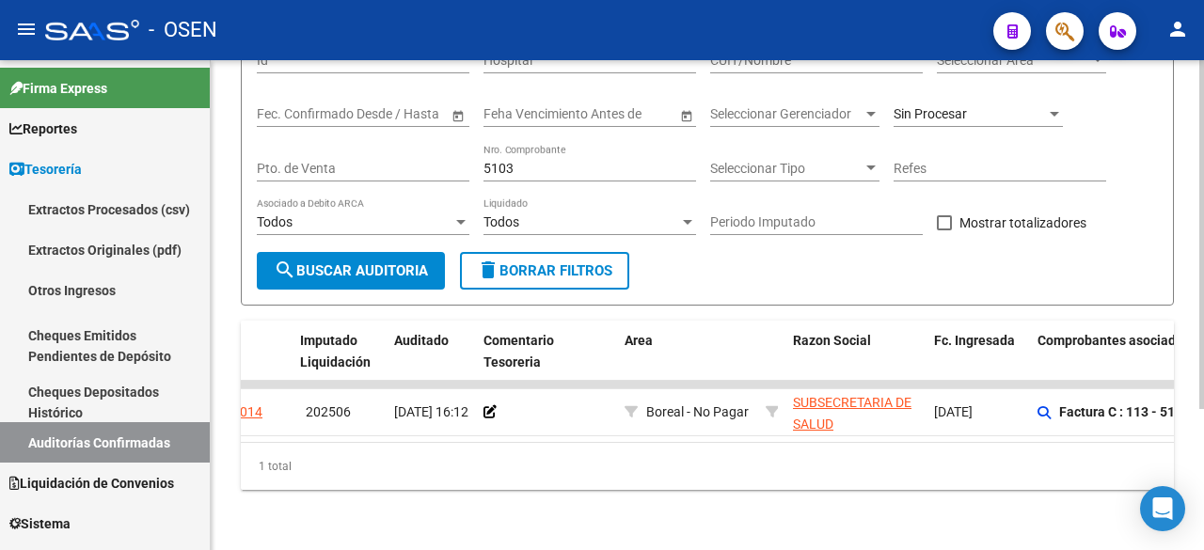
click at [527, 144] on div "5103 Nro. Comprobante" at bounding box center [589, 163] width 213 height 38
drag, startPoint x: 532, startPoint y: 151, endPoint x: 438, endPoint y: 146, distance: 94.2
click at [438, 146] on div "Filtros Id Hospital CUIT/Nombre Seleccionar Area Seleccionar Area Start date – …" at bounding box center [707, 144] width 901 height 216
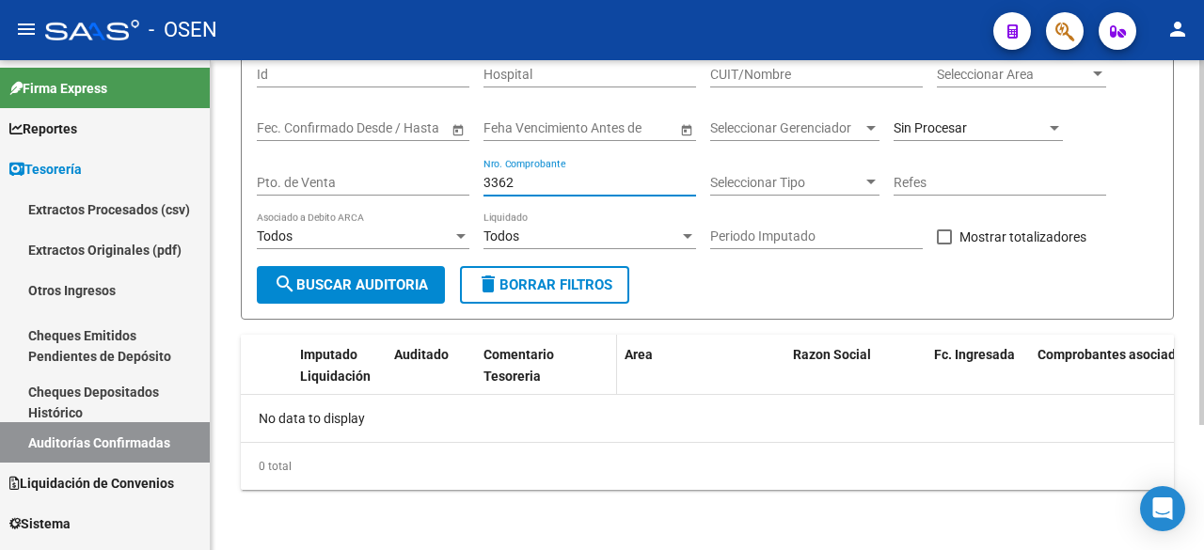
scroll to position [0, 0]
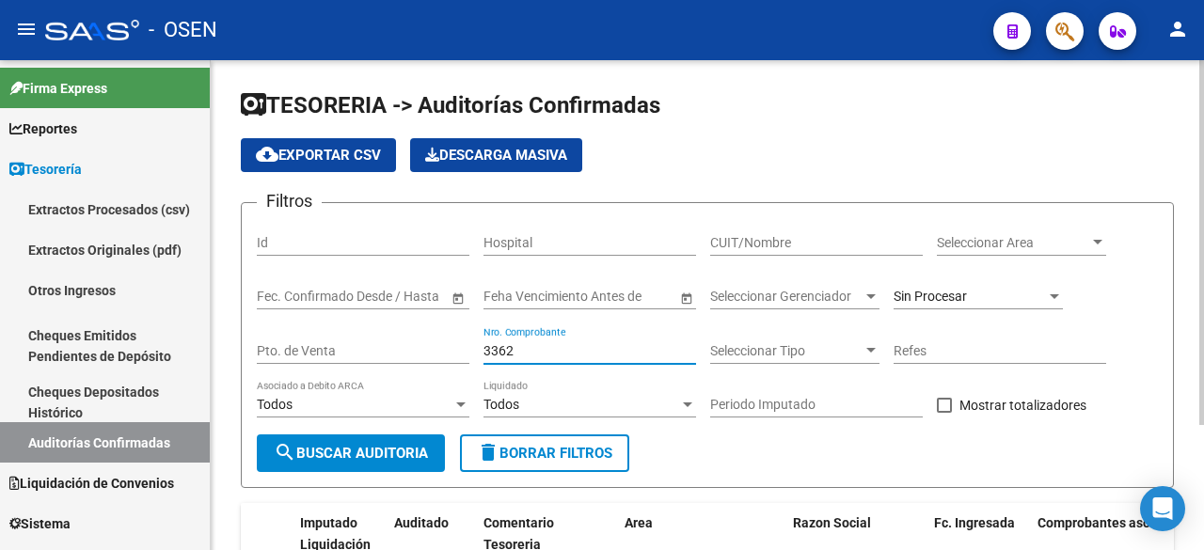
click at [947, 291] on span "Sin Procesar" at bounding box center [929, 296] width 73 height 15
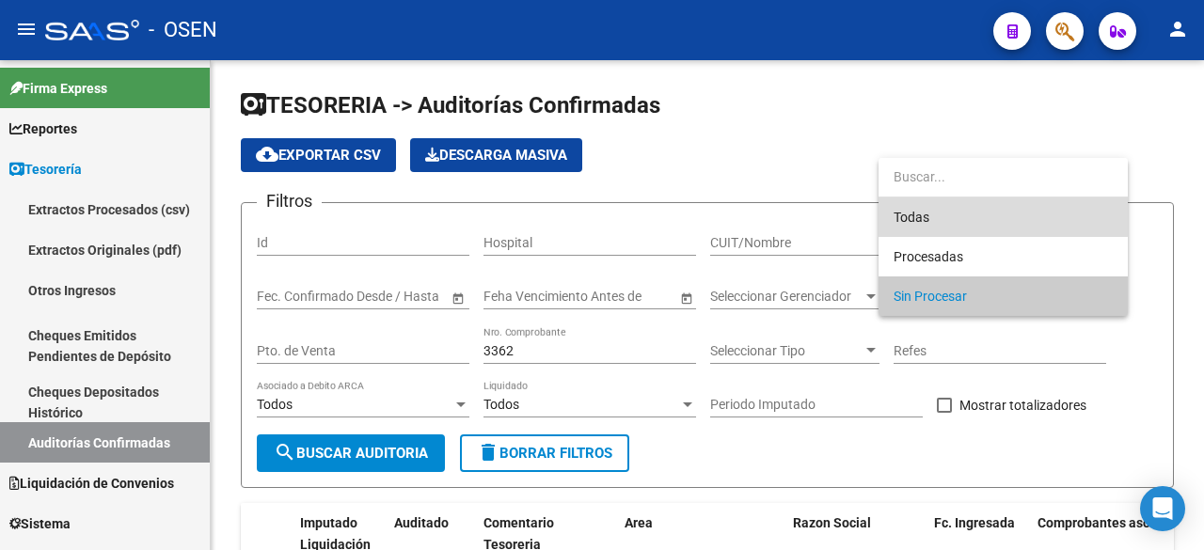
click at [961, 213] on span "Todas" at bounding box center [1002, 216] width 219 height 39
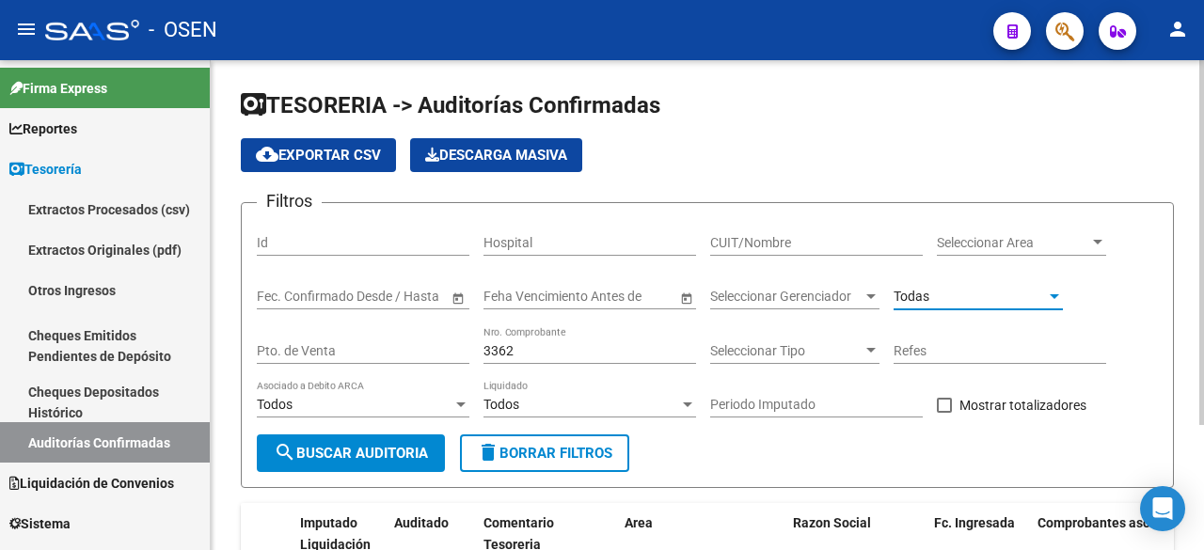
click at [402, 440] on button "search Buscar Auditoria" at bounding box center [351, 453] width 188 height 38
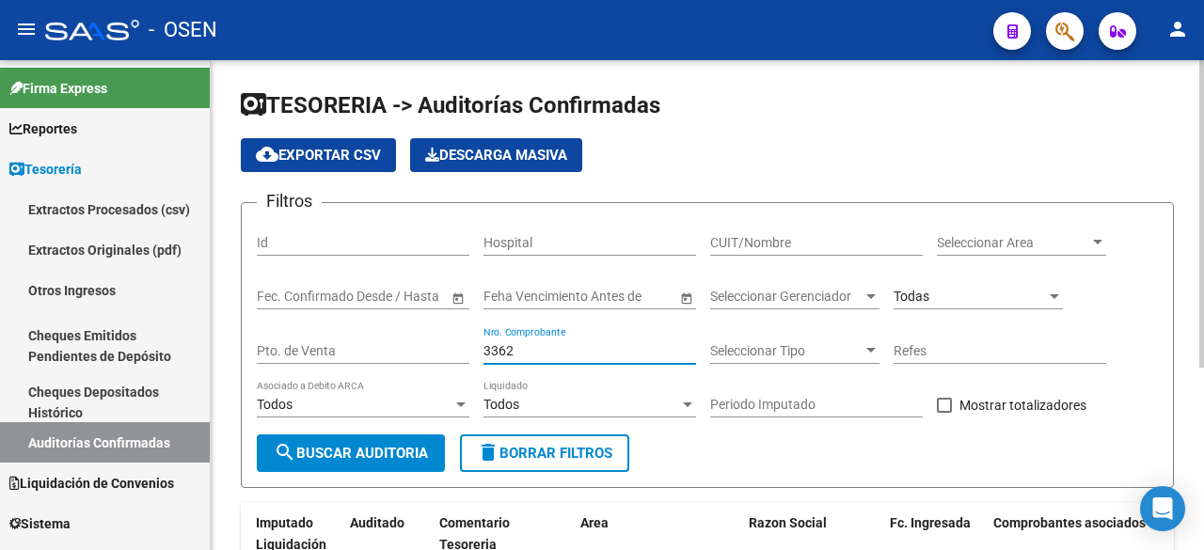
drag, startPoint x: 535, startPoint y: 351, endPoint x: 345, endPoint y: 209, distance: 237.2
click at [379, 259] on div "Filtros Id Hospital CUIT/Nombre Seleccionar Area Seleccionar Area Start date – …" at bounding box center [707, 326] width 901 height 216
type input "197"
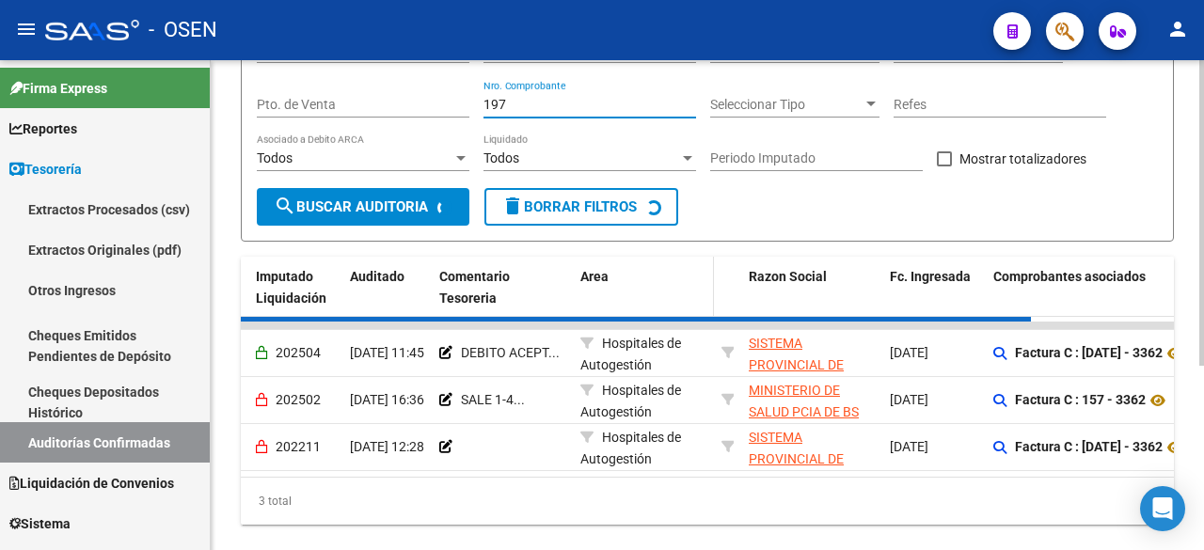
scroll to position [296, 0]
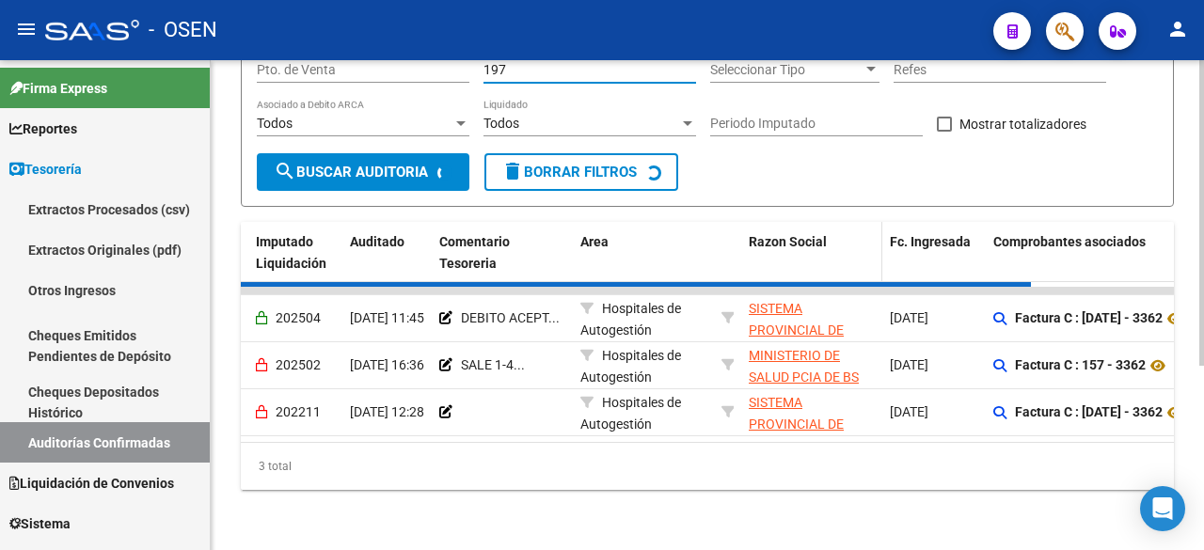
checkbox input "false"
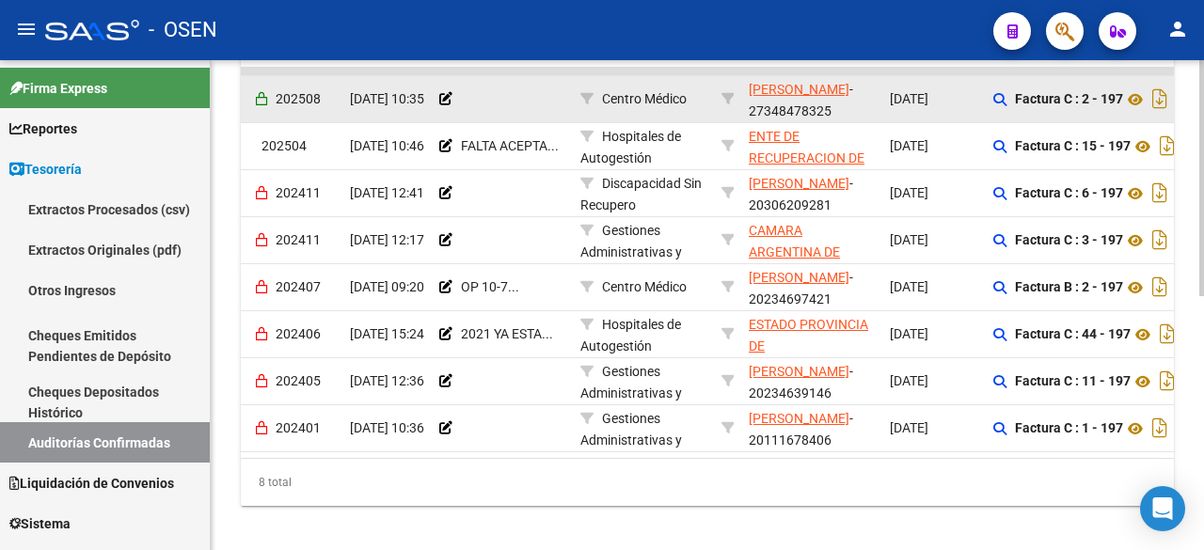
scroll to position [527, 0]
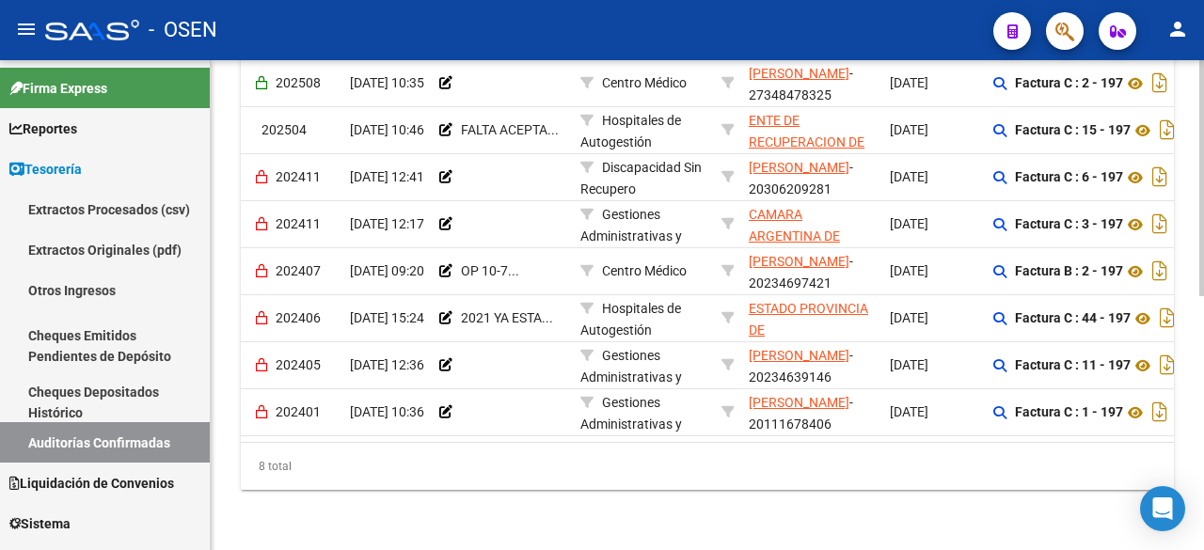
type input "197"
drag, startPoint x: 590, startPoint y: 426, endPoint x: 527, endPoint y: 433, distance: 63.3
click at [527, 433] on datatable-body "30260 202508 [DATE] 10:35 Centro Médico [PERSON_NAME] - 27348478325 [DATE] Fact…" at bounding box center [707, 247] width 933 height 390
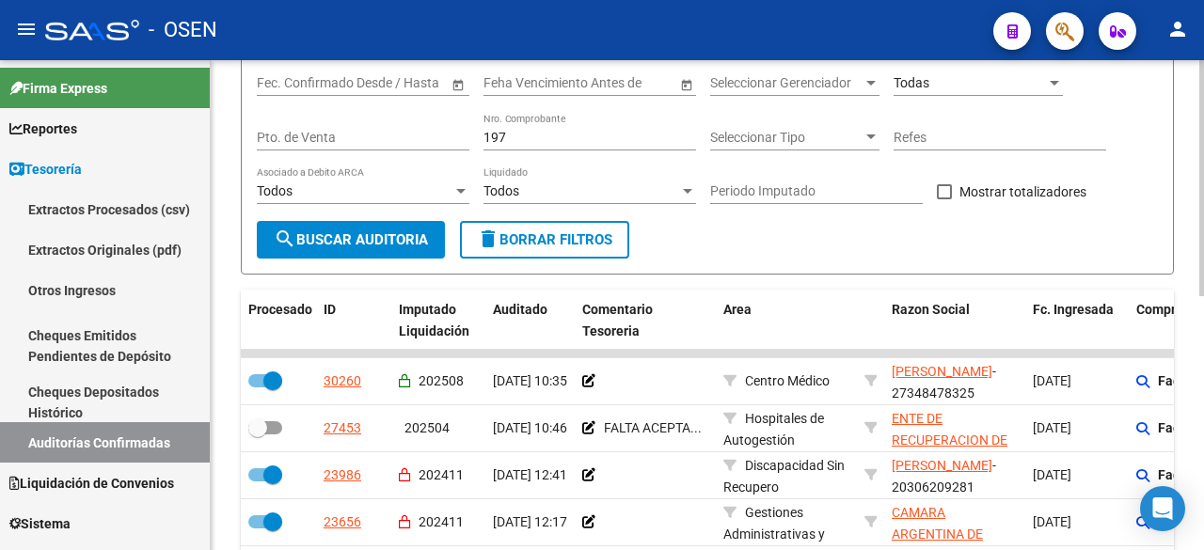
scroll to position [0, 0]
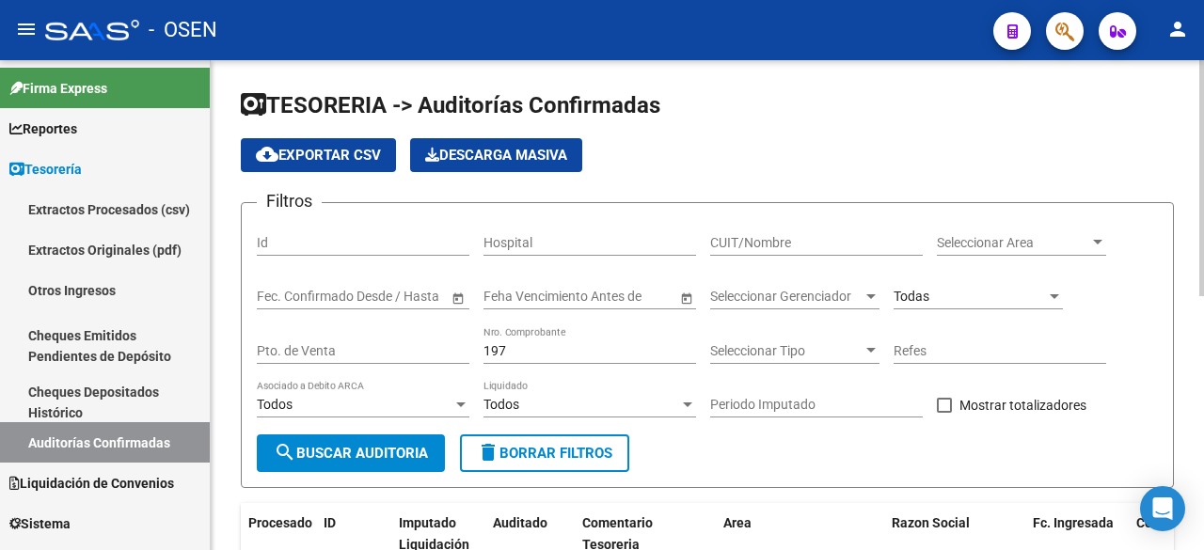
click at [898, 286] on div "Todas" at bounding box center [977, 291] width 169 height 38
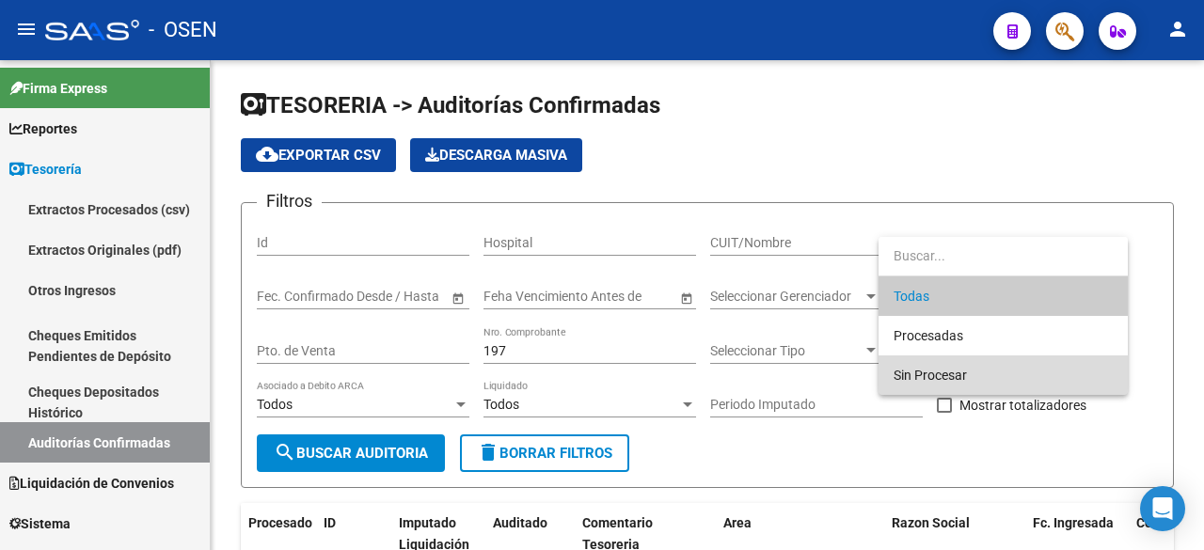
click at [925, 361] on span "Sin Procesar" at bounding box center [1002, 374] width 219 height 39
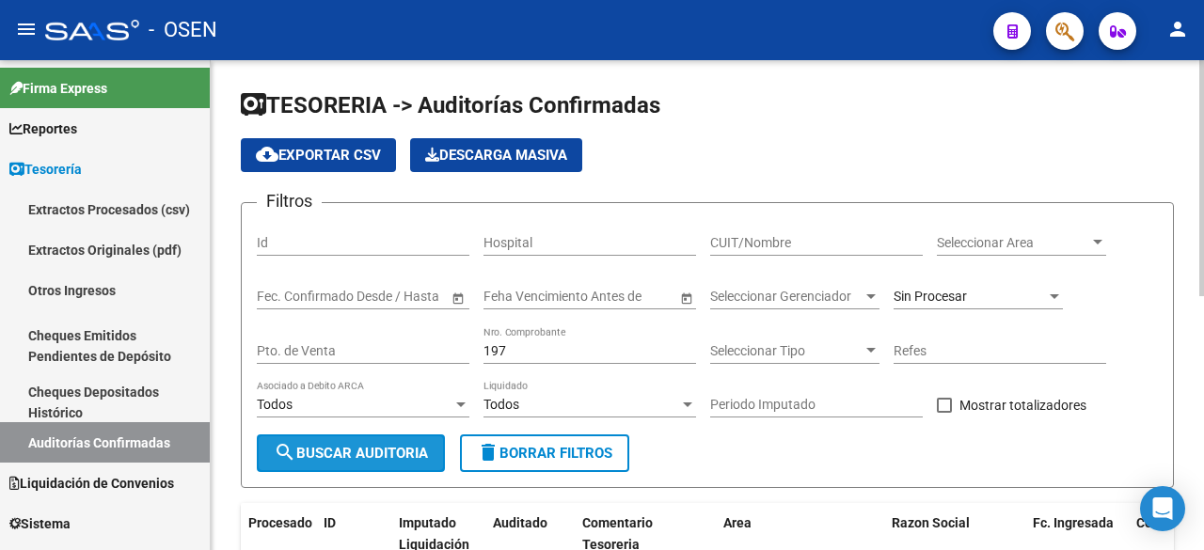
click at [392, 445] on span "search Buscar Auditoria" at bounding box center [351, 453] width 154 height 17
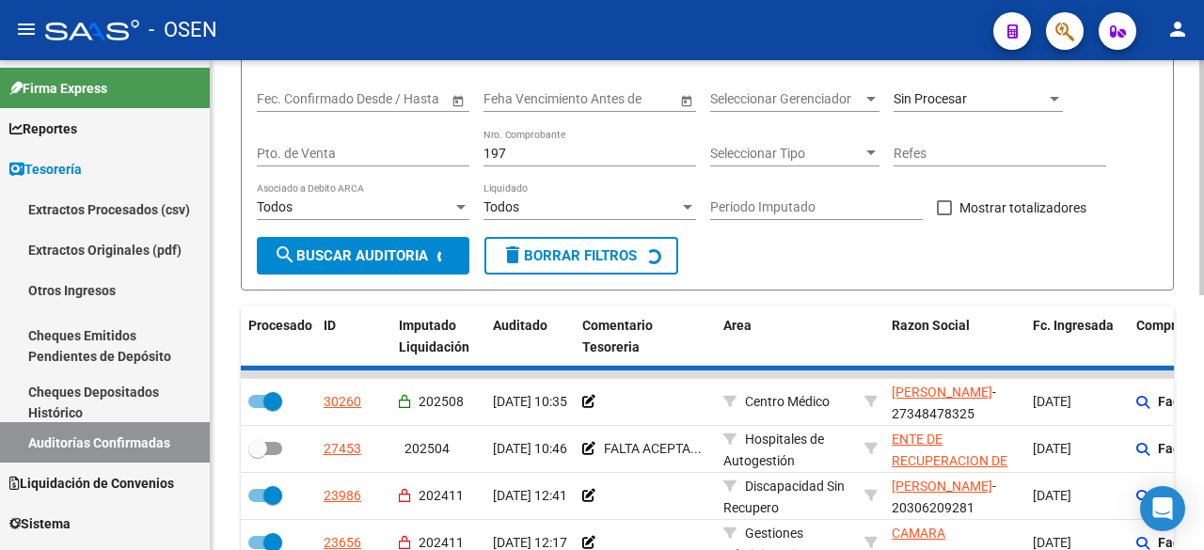
checkbox input "false"
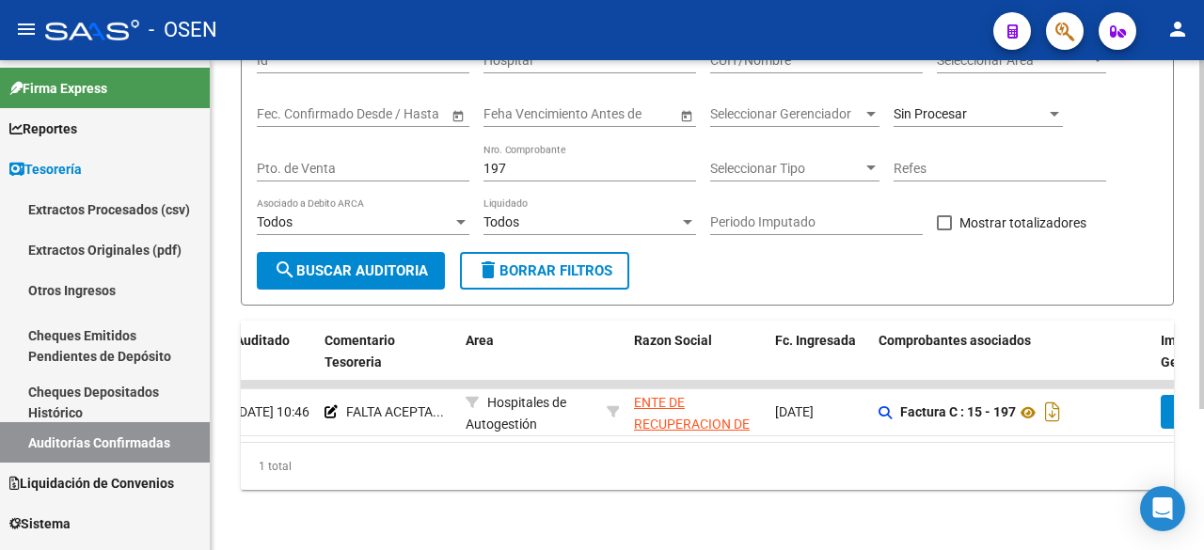
scroll to position [0, 299]
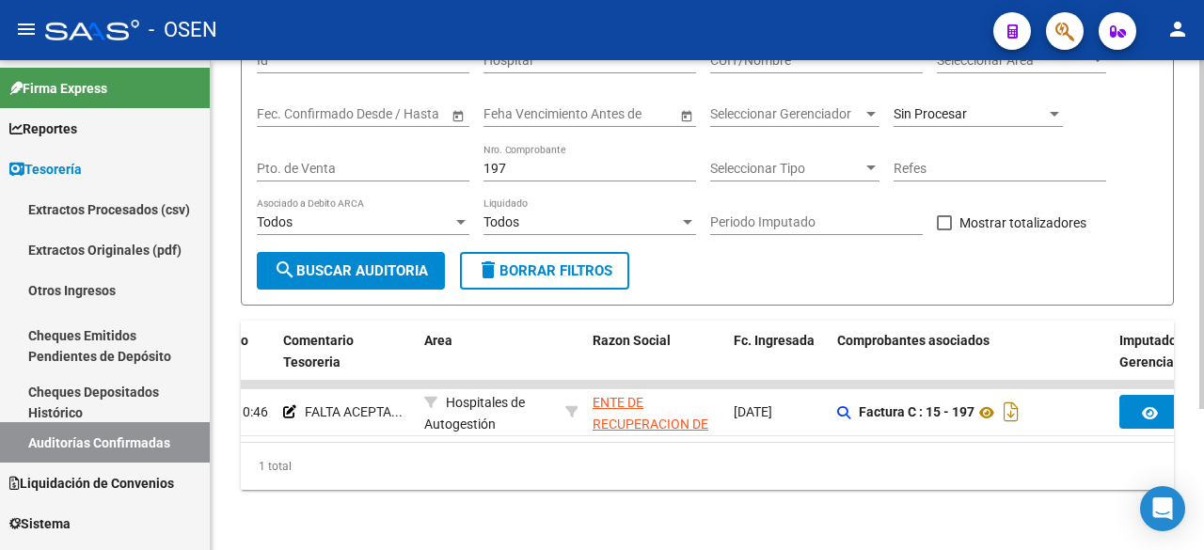
click at [686, 443] on div "1 total" at bounding box center [707, 466] width 933 height 47
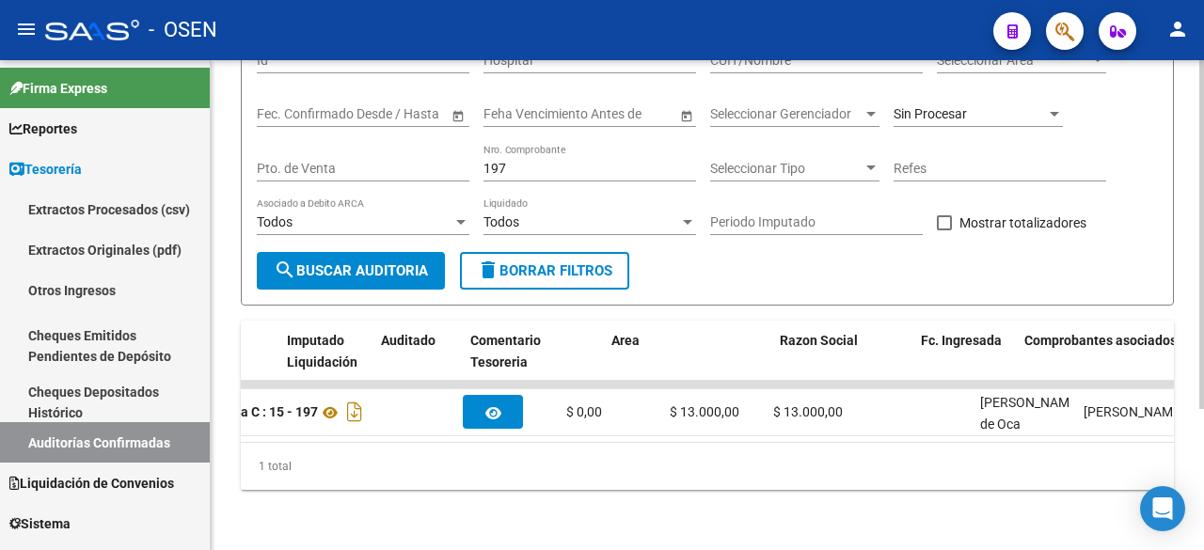
scroll to position [0, 0]
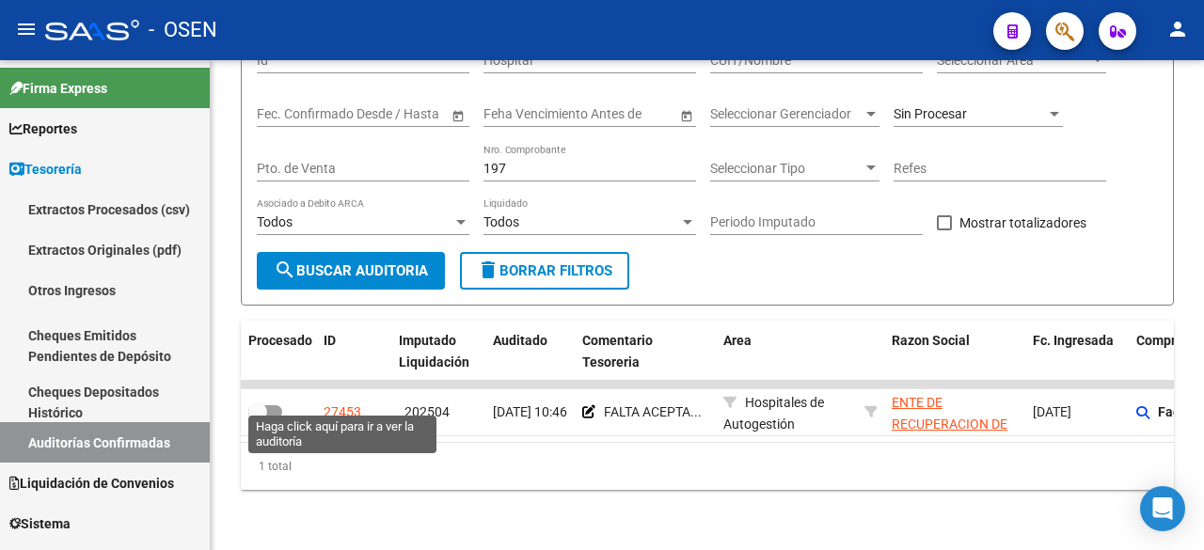
click at [352, 402] on div "27453" at bounding box center [342, 413] width 38 height 22
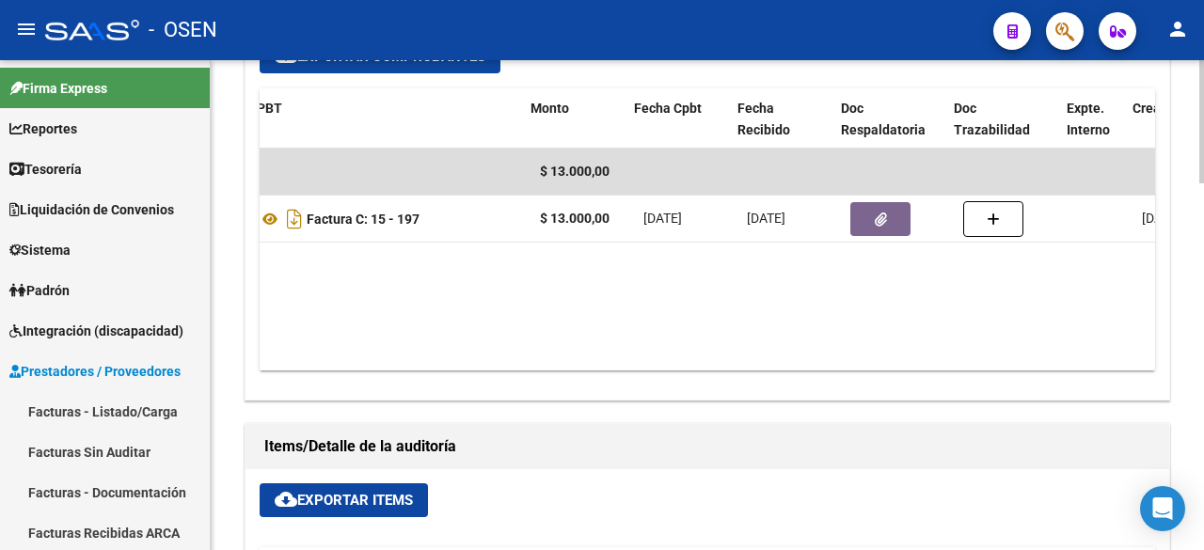
scroll to position [0, 331]
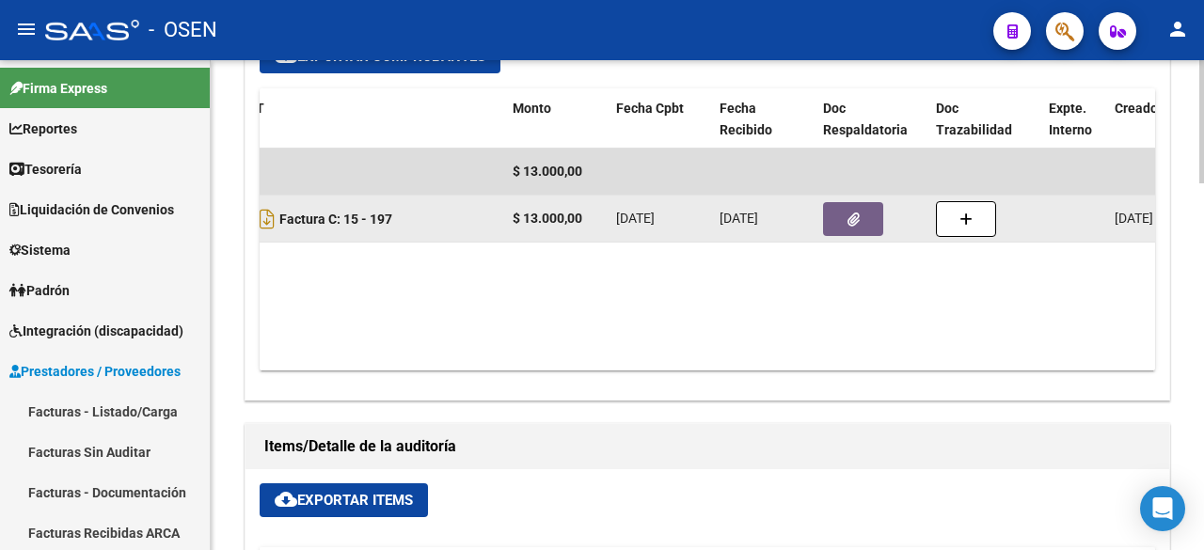
click at [858, 213] on icon "button" at bounding box center [853, 220] width 12 height 14
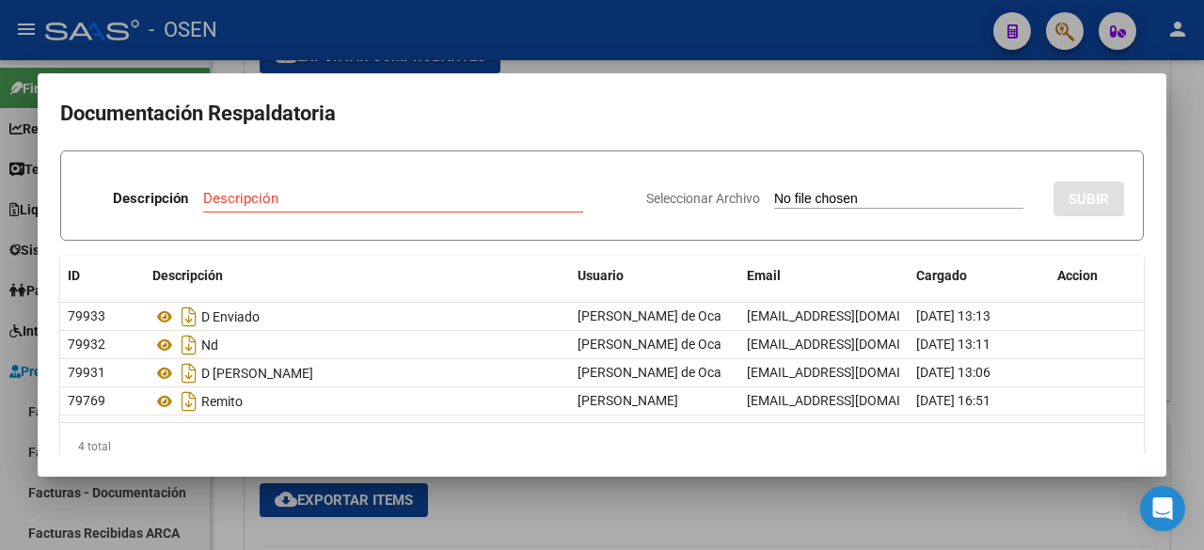
click at [308, 181] on div "Descripción Descripción" at bounding box center [355, 202] width 551 height 56
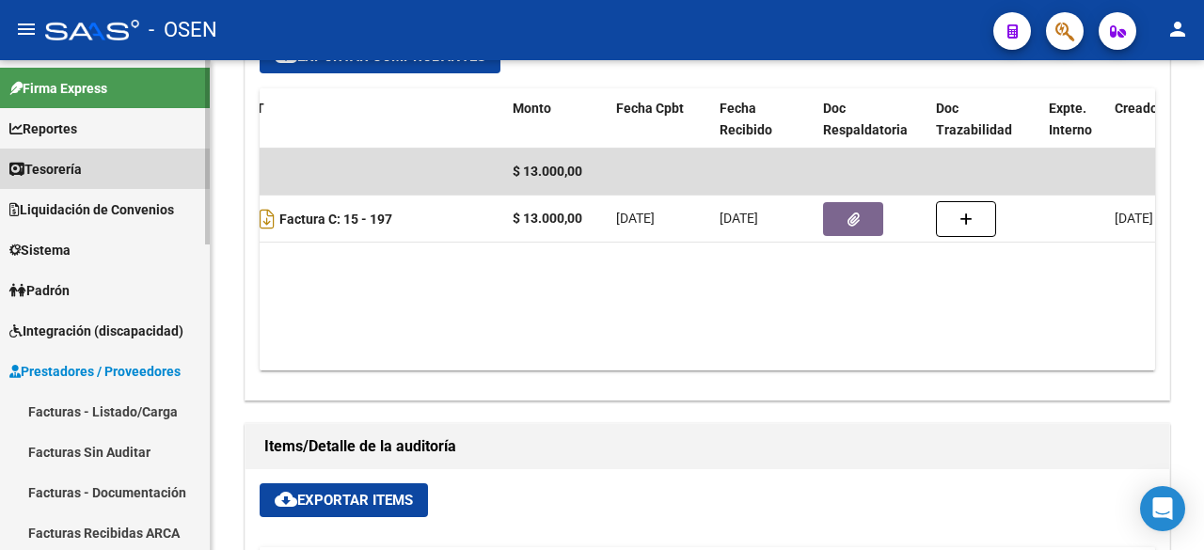
click at [55, 172] on span "Tesorería" at bounding box center [45, 169] width 72 height 21
click at [120, 178] on link "Tesorería" at bounding box center [105, 169] width 210 height 40
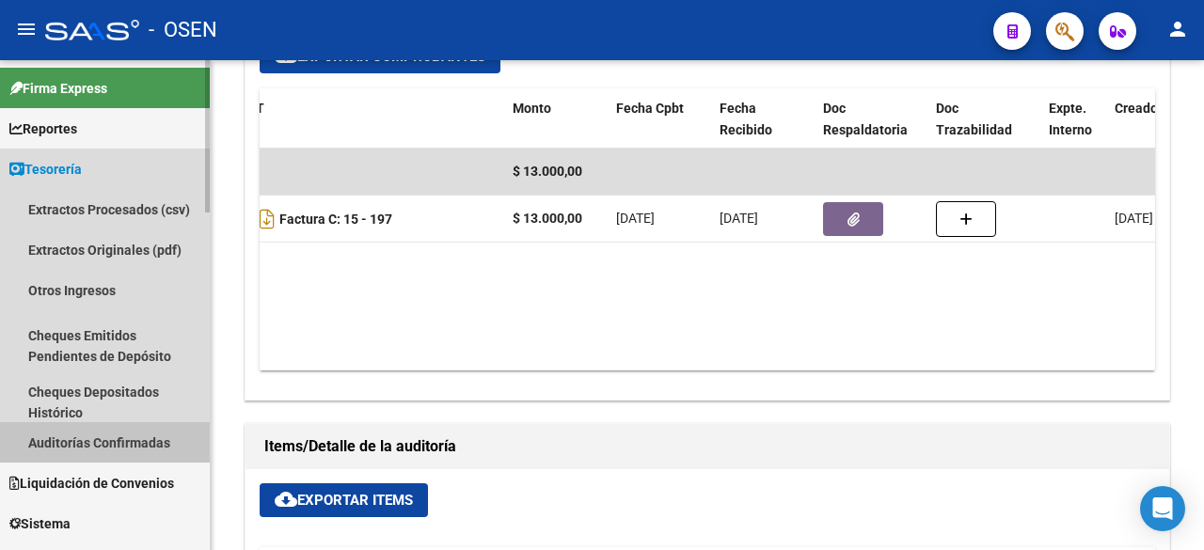
click at [103, 439] on link "Auditorías Confirmadas" at bounding box center [105, 442] width 210 height 40
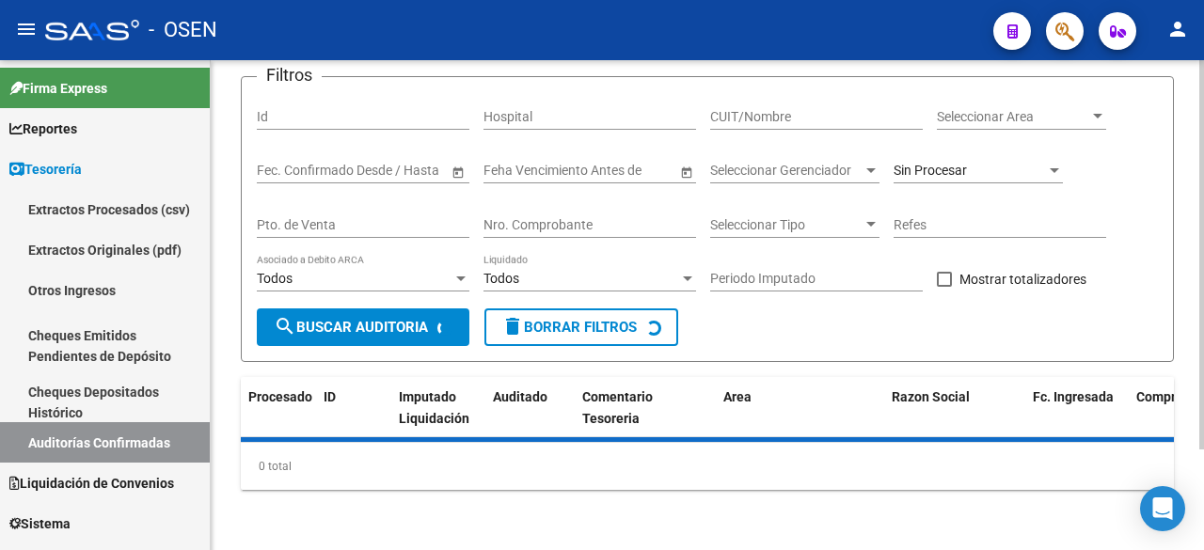
scroll to position [126, 0]
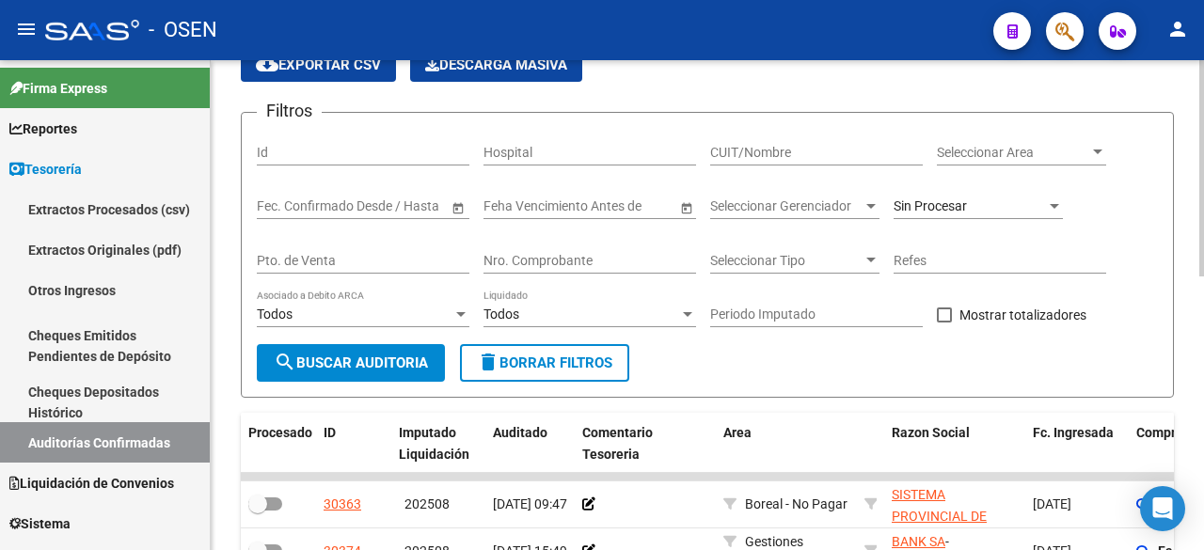
scroll to position [0, 0]
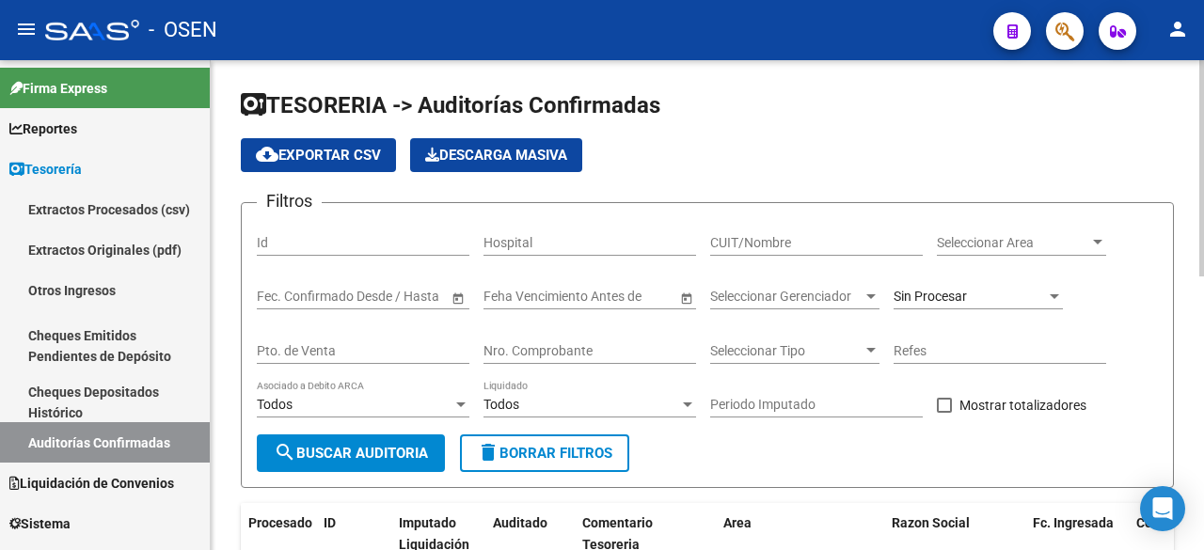
click at [603, 343] on input "Nro. Comprobante" at bounding box center [589, 351] width 213 height 16
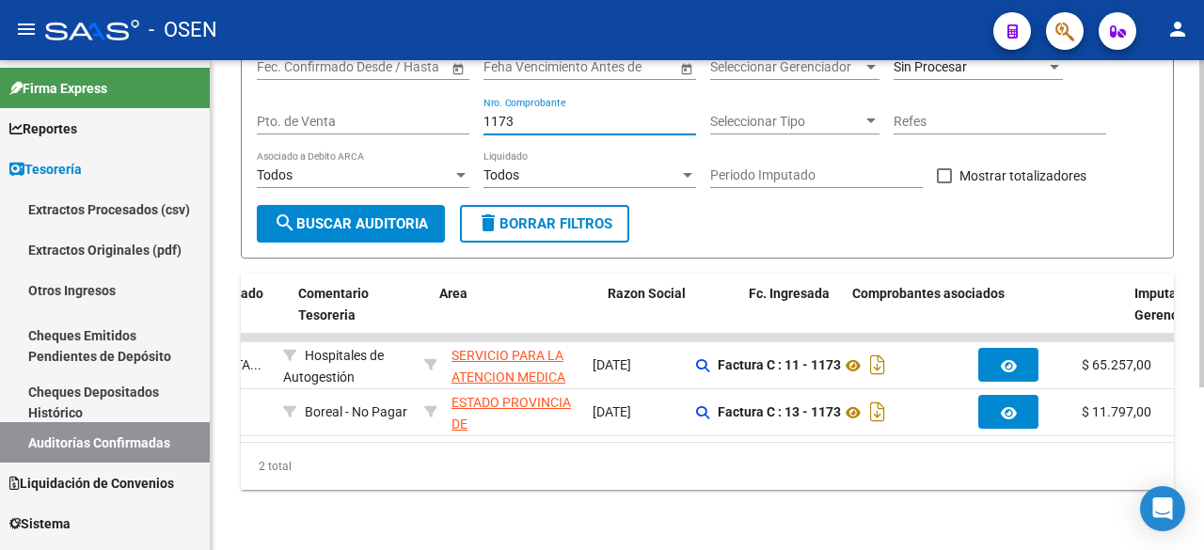
scroll to position [0, 258]
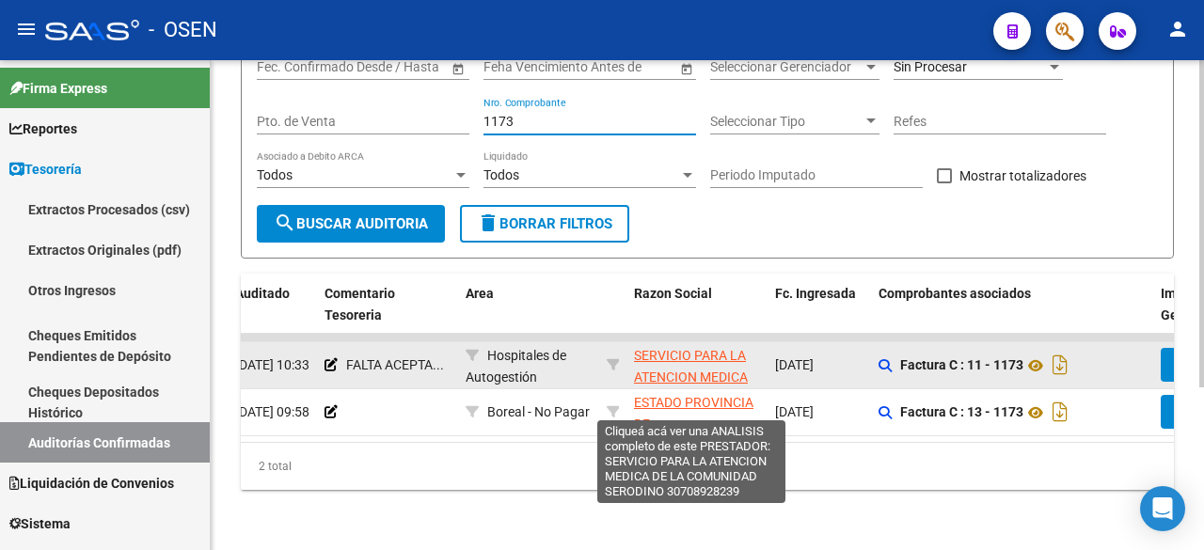
type input "1173"
click at [728, 348] on span "SERVICIO PARA LA ATENCION MEDICA DE LA COMUNIDAD SERODINO" at bounding box center [691, 387] width 114 height 79
type textarea "30708928239"
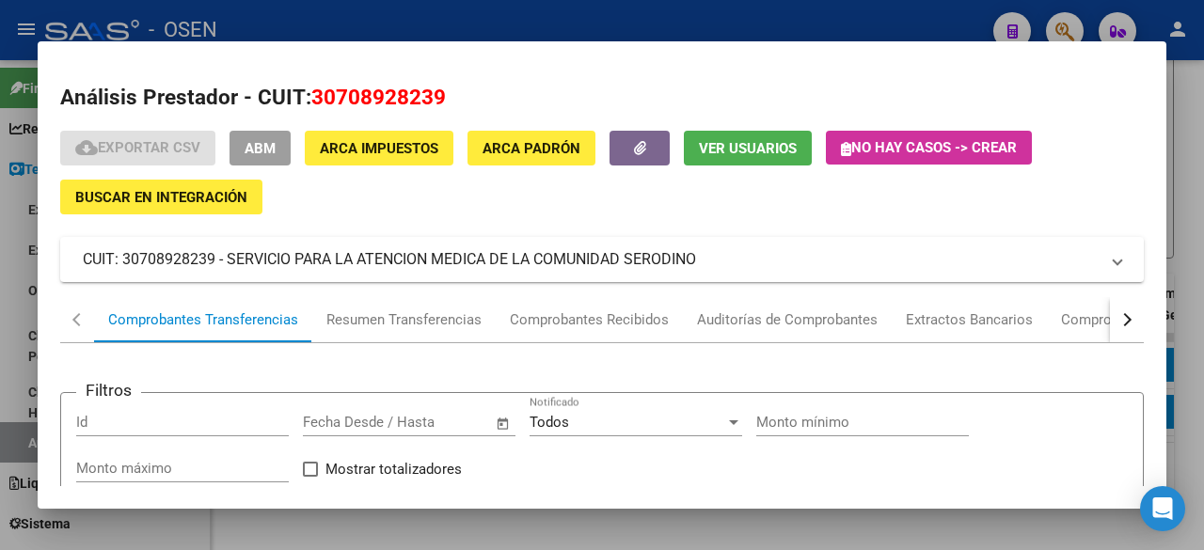
drag, startPoint x: 313, startPoint y: 99, endPoint x: 470, endPoint y: 104, distance: 157.1
click at [470, 104] on h2 "Análisis Prestador - CUIT: 30708928239" at bounding box center [601, 98] width 1083 height 32
click at [634, 72] on mat-dialog-content "Análisis Prestador - CUIT: 30708928239 cloud_download Exportar CSV ABM ARCA Imp…" at bounding box center [602, 275] width 1128 height 422
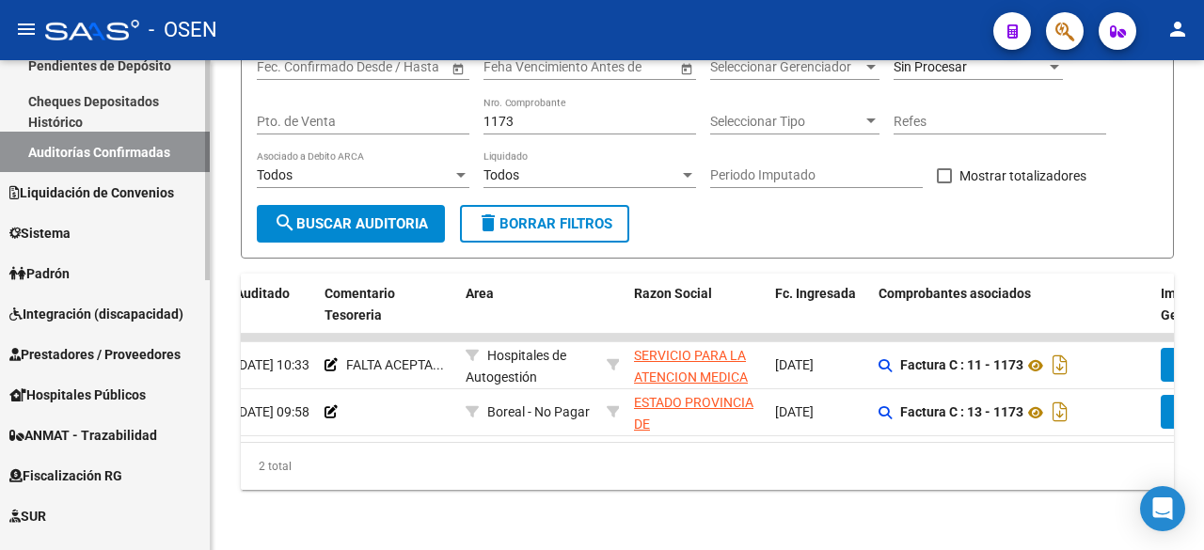
scroll to position [313, 0]
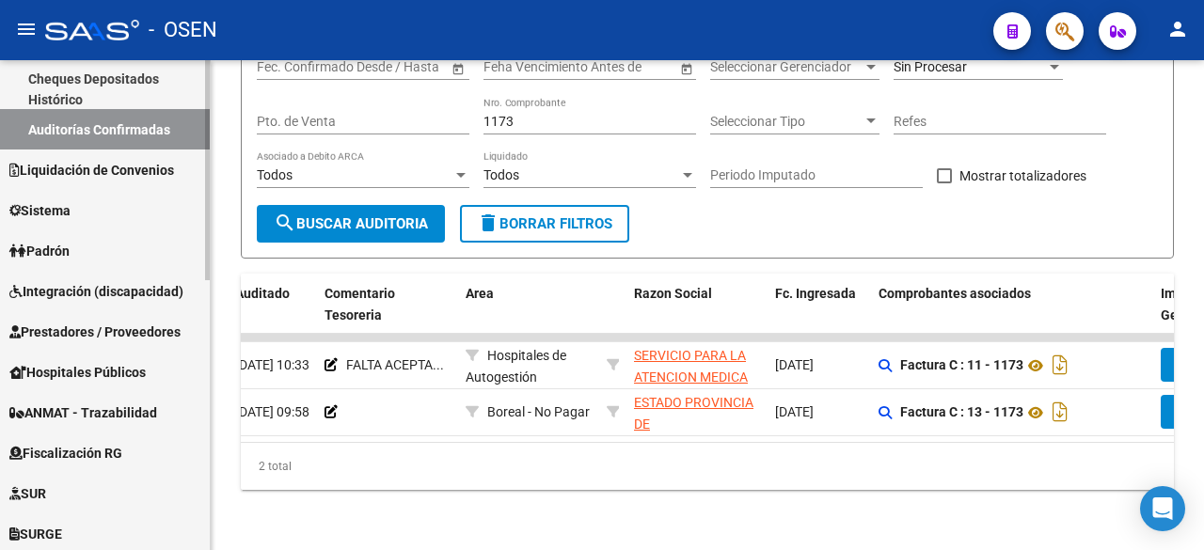
click at [107, 336] on span "Prestadores / Proveedores" at bounding box center [94, 332] width 171 height 21
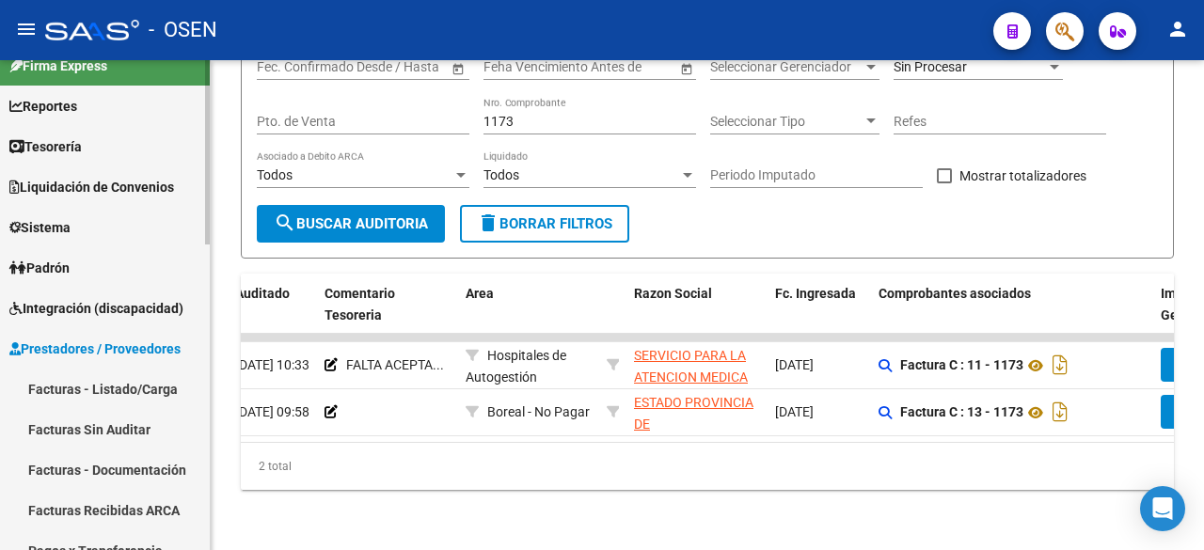
scroll to position [0, 0]
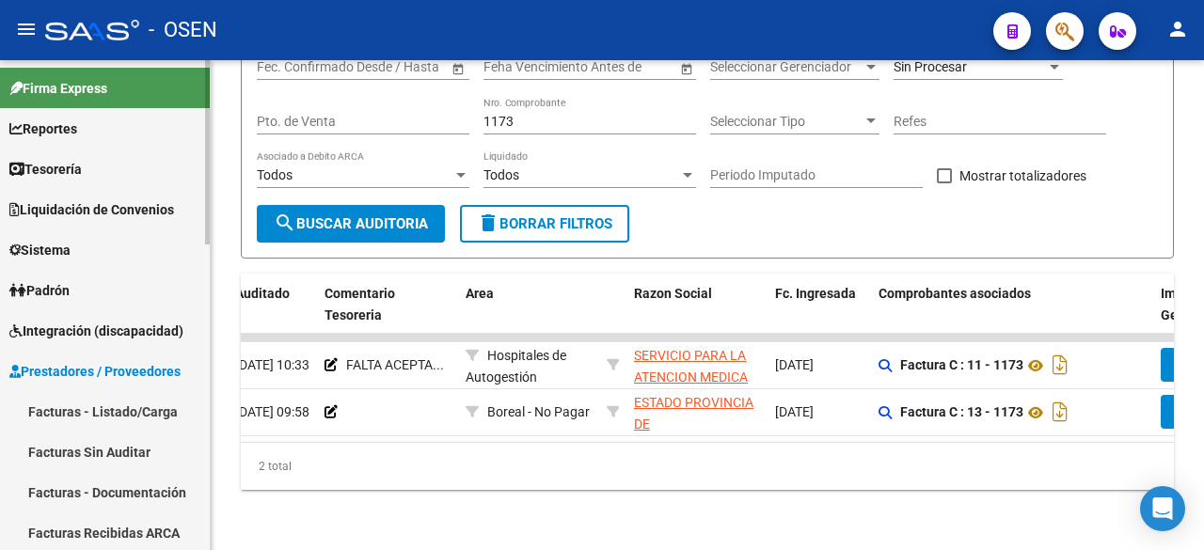
click at [139, 400] on link "Facturas - Listado/Carga" at bounding box center [105, 411] width 210 height 40
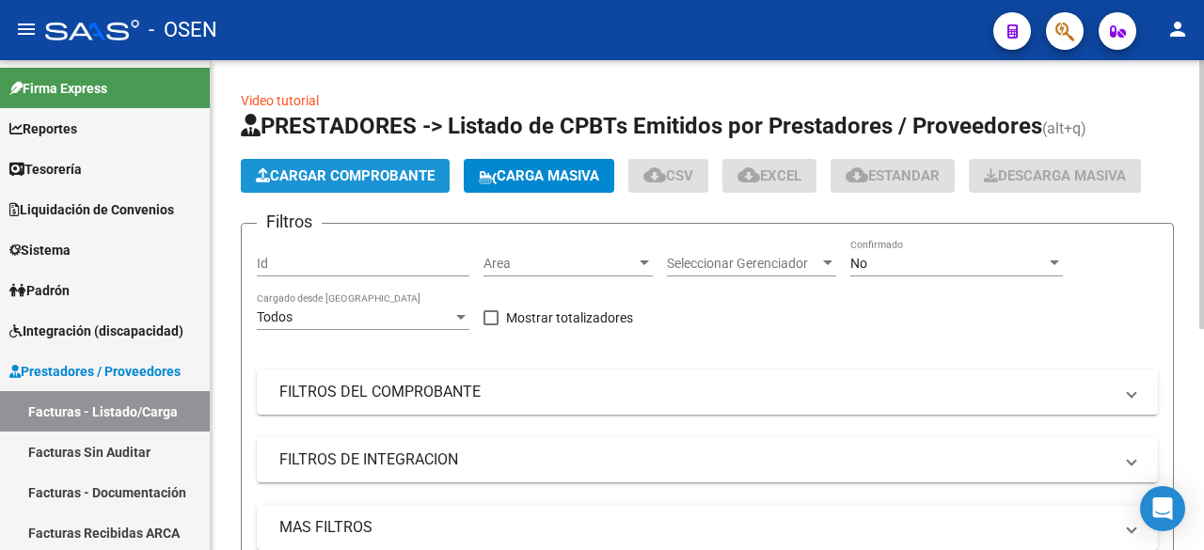
click at [376, 177] on span "Cargar Comprobante" at bounding box center [345, 175] width 179 height 17
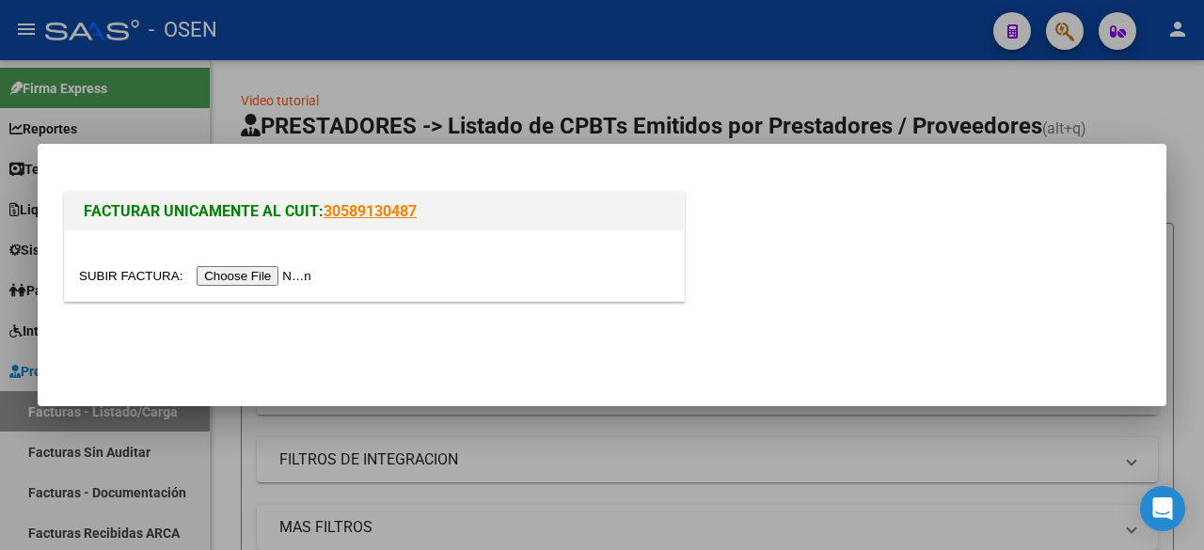
click at [268, 272] on input "file" at bounding box center [198, 276] width 238 height 20
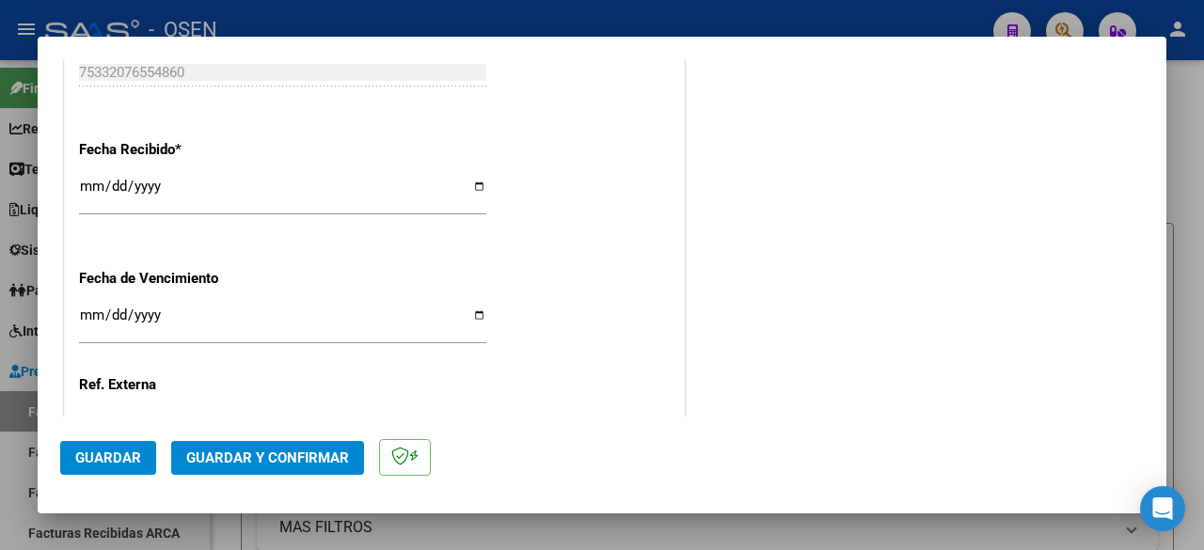
scroll to position [1254, 0]
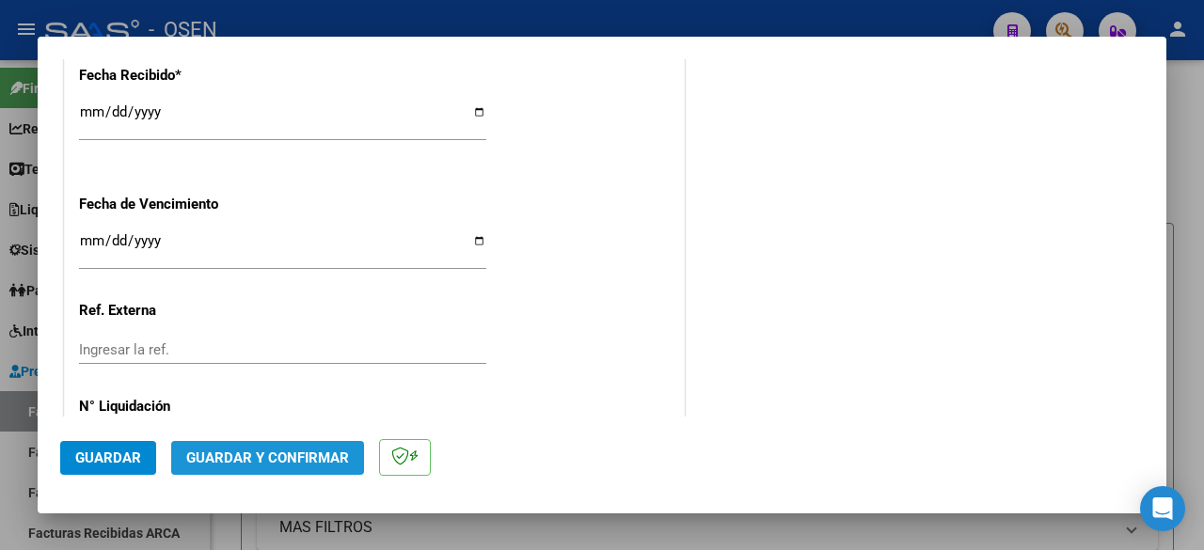
click at [285, 455] on span "Guardar y Confirmar" at bounding box center [267, 458] width 163 height 17
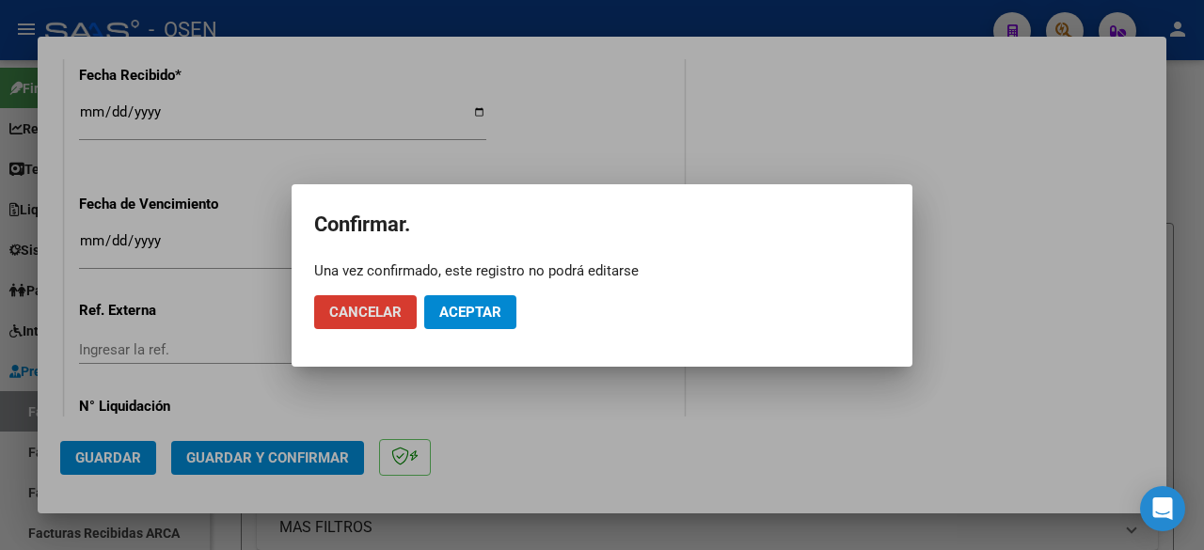
click at [487, 312] on span "Aceptar" at bounding box center [470, 312] width 62 height 17
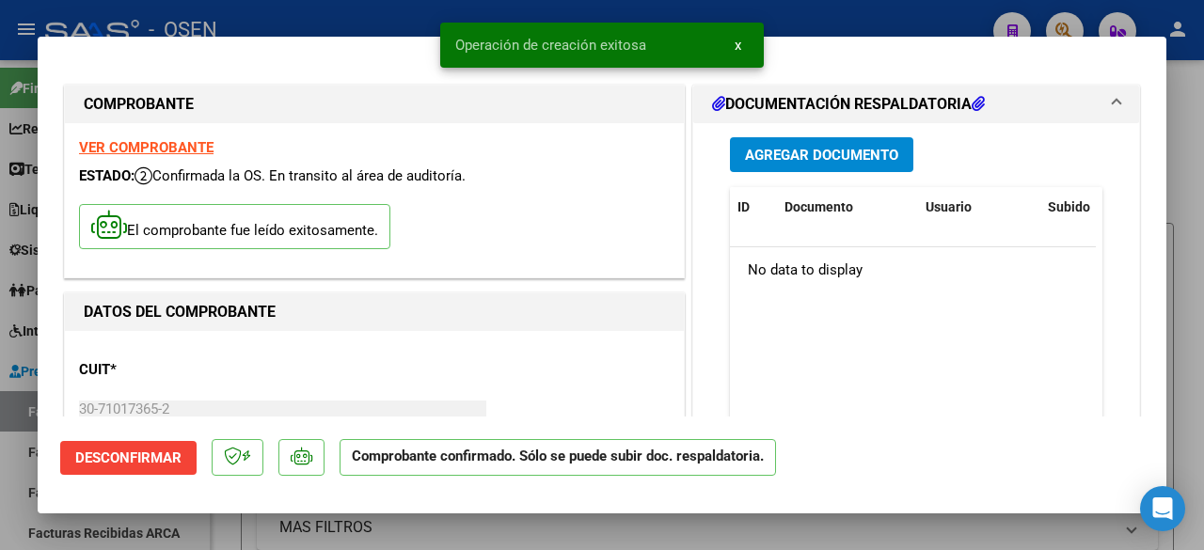
scroll to position [313, 0]
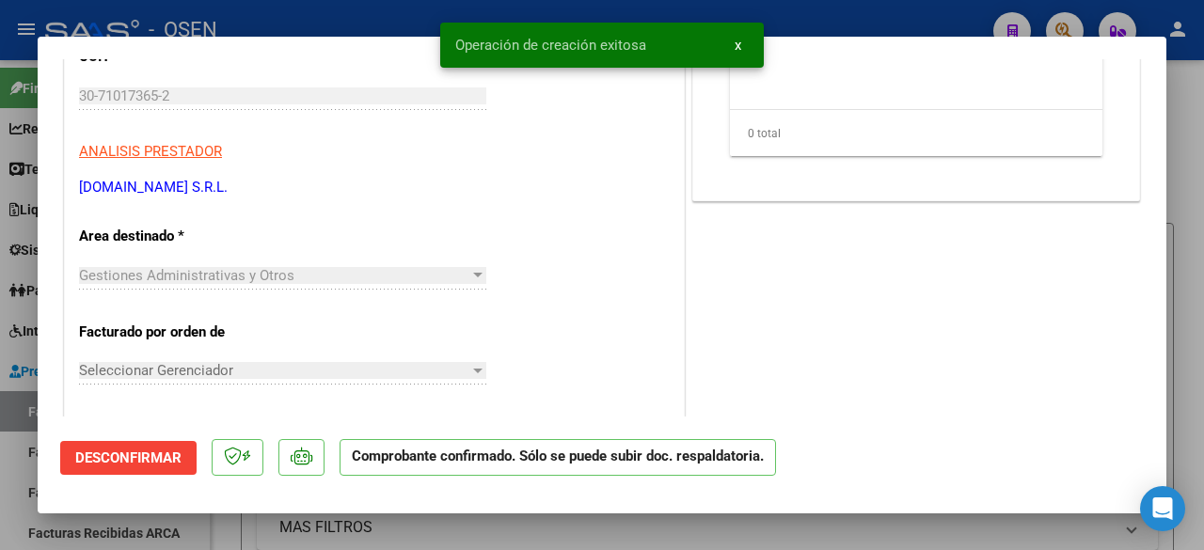
click at [219, 541] on div at bounding box center [602, 275] width 1204 height 550
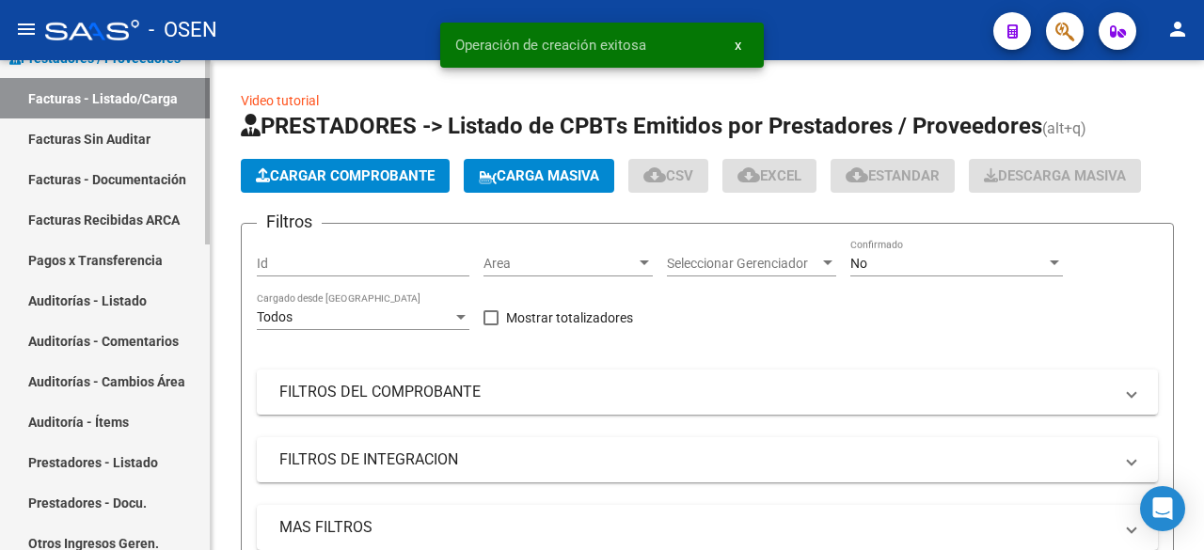
click at [146, 304] on link "Auditorías - Listado" at bounding box center [105, 300] width 210 height 40
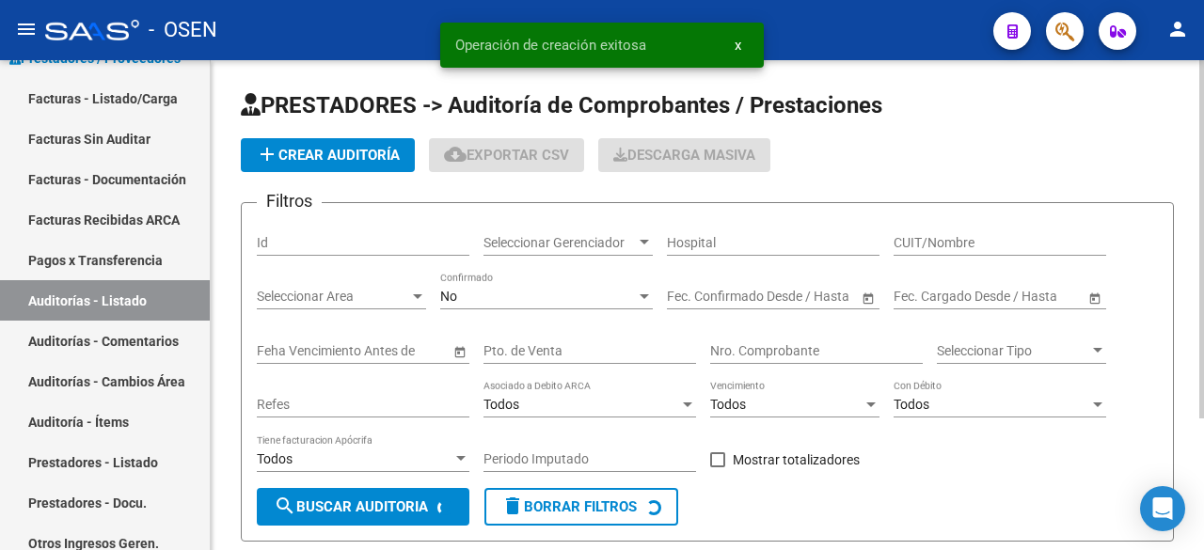
click at [365, 161] on span "add Crear Auditoría" at bounding box center [328, 155] width 144 height 17
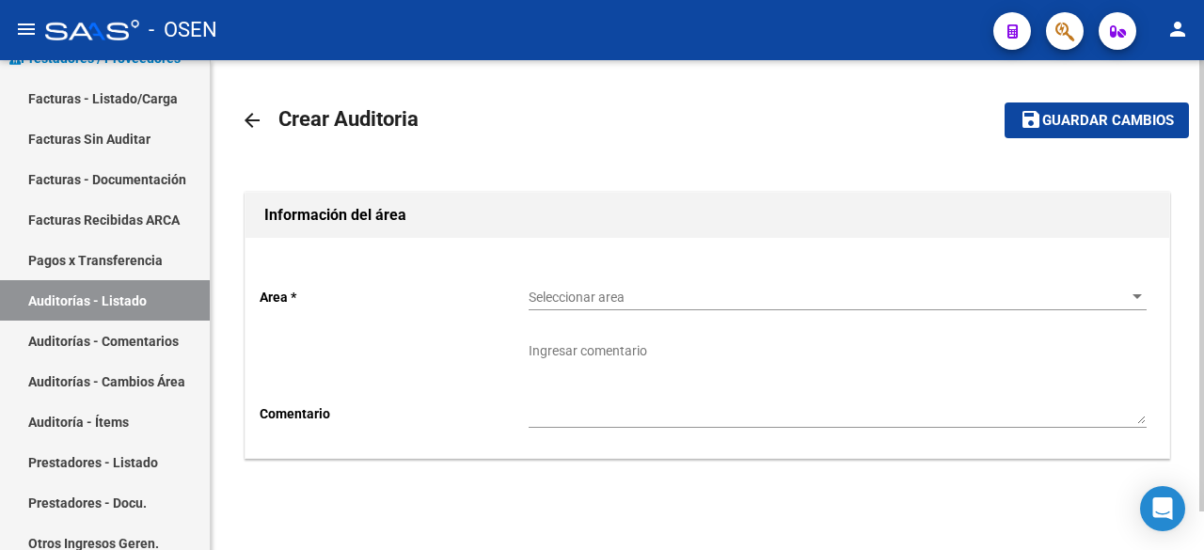
click at [656, 288] on div "Seleccionar area Seleccionar area" at bounding box center [837, 292] width 618 height 38
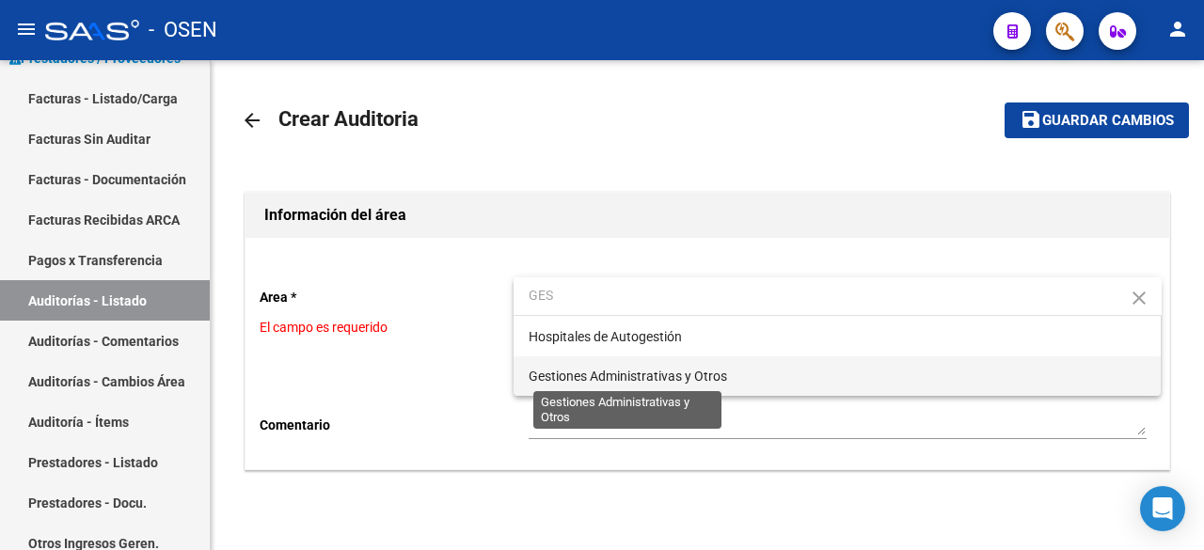
type input "GES"
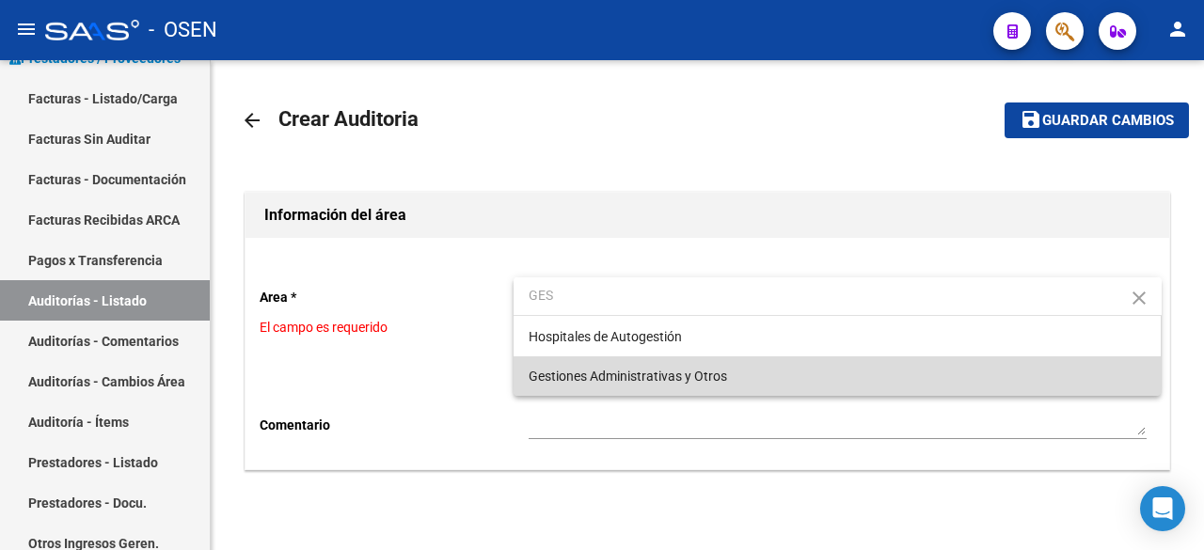
click at [660, 388] on span "Gestiones Administrativas y Otros" at bounding box center [837, 375] width 618 height 39
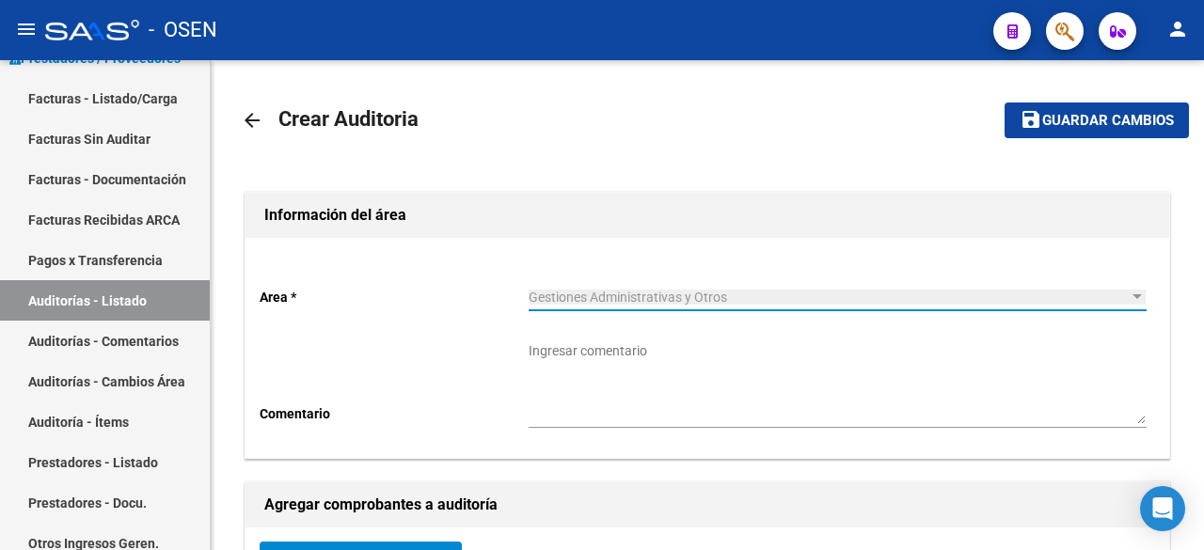
scroll to position [313, 0]
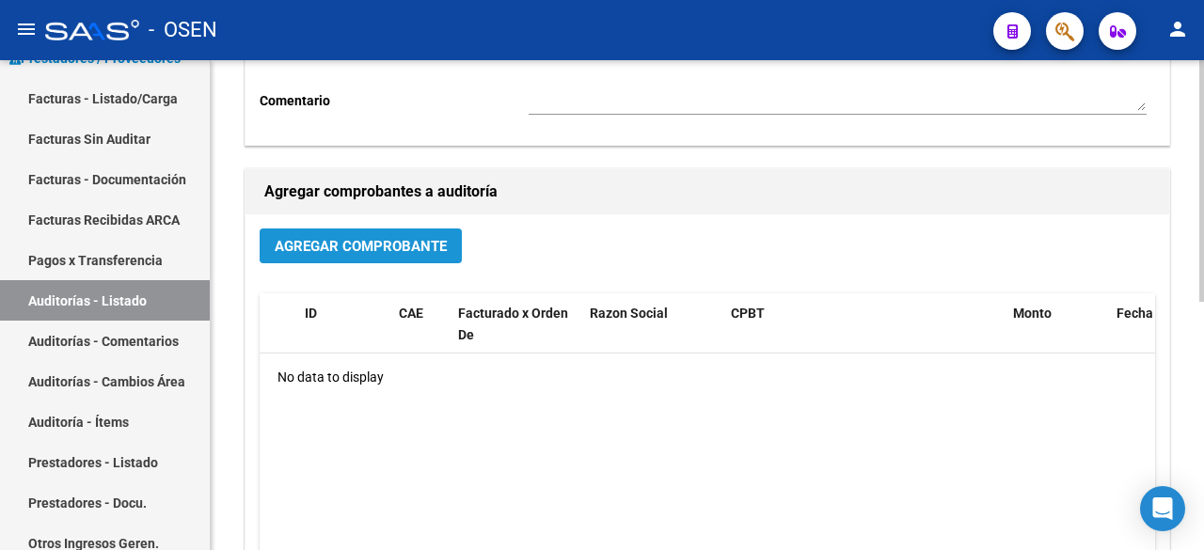
click at [390, 260] on button "Agregar Comprobante" at bounding box center [361, 246] width 202 height 35
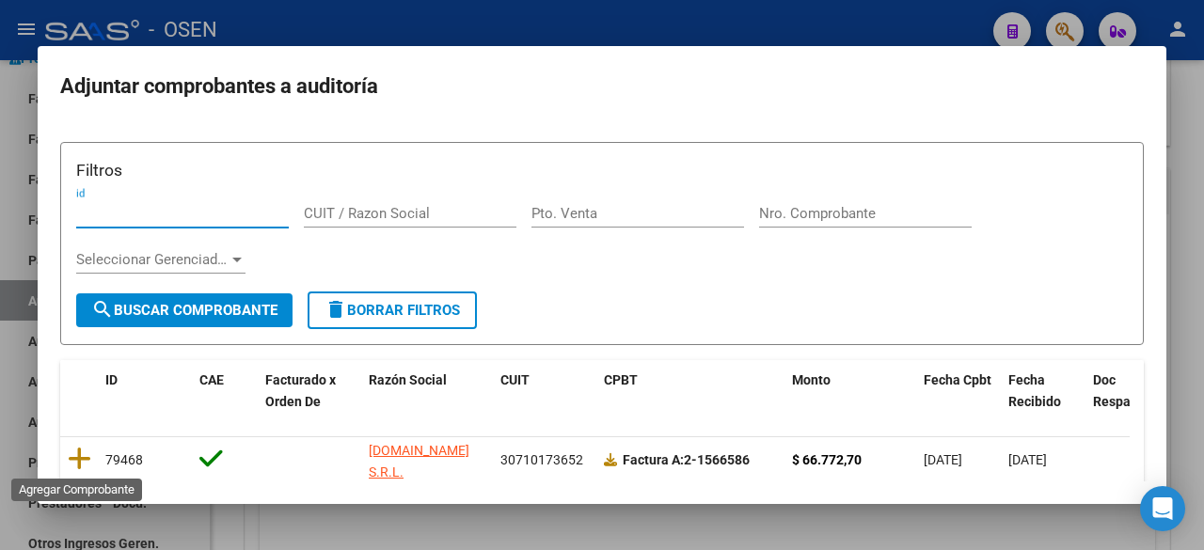
click at [77, 453] on icon at bounding box center [80, 459] width 24 height 26
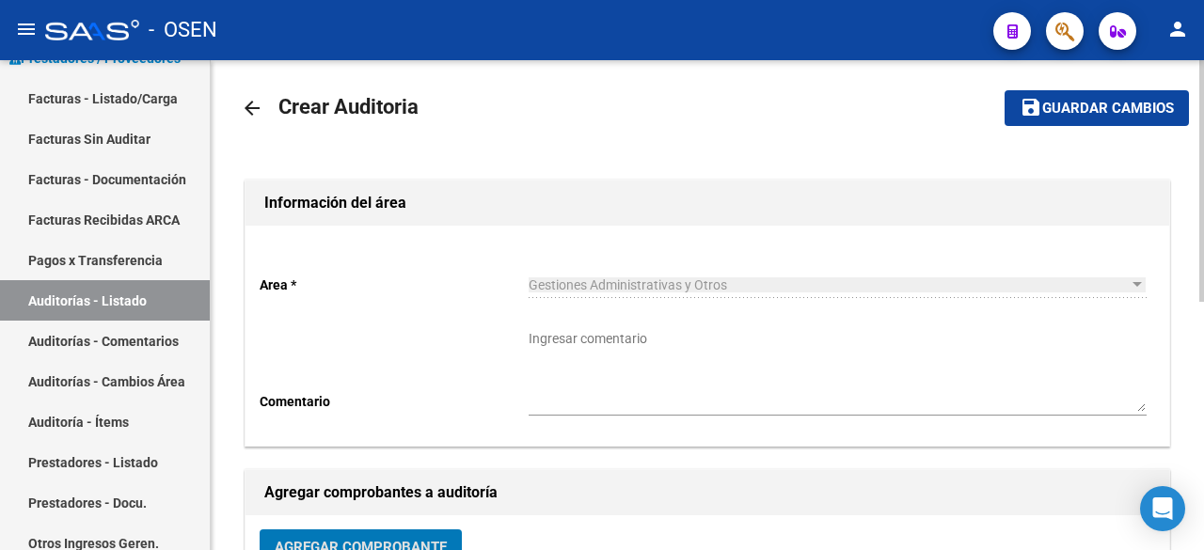
scroll to position [0, 0]
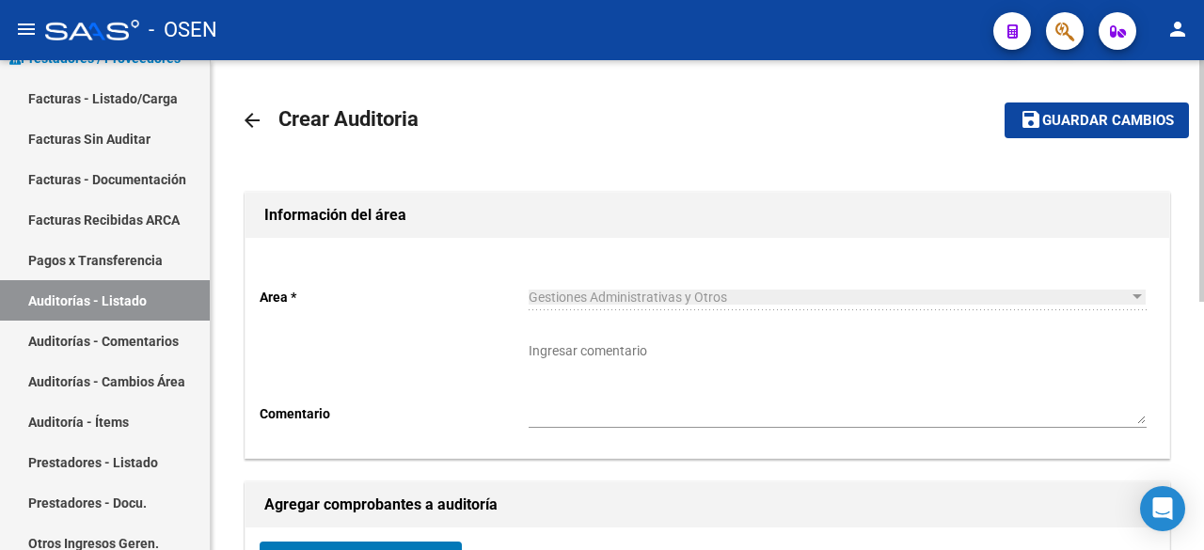
click at [1005, 128] on button "save Guardar cambios" at bounding box center [1096, 120] width 184 height 35
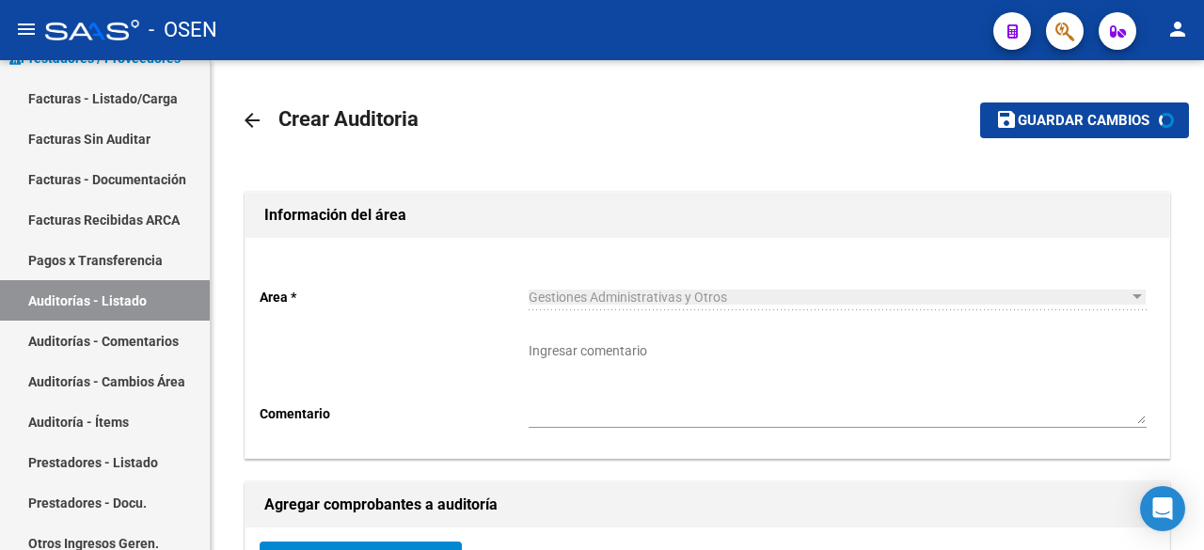
scroll to position [282, 0]
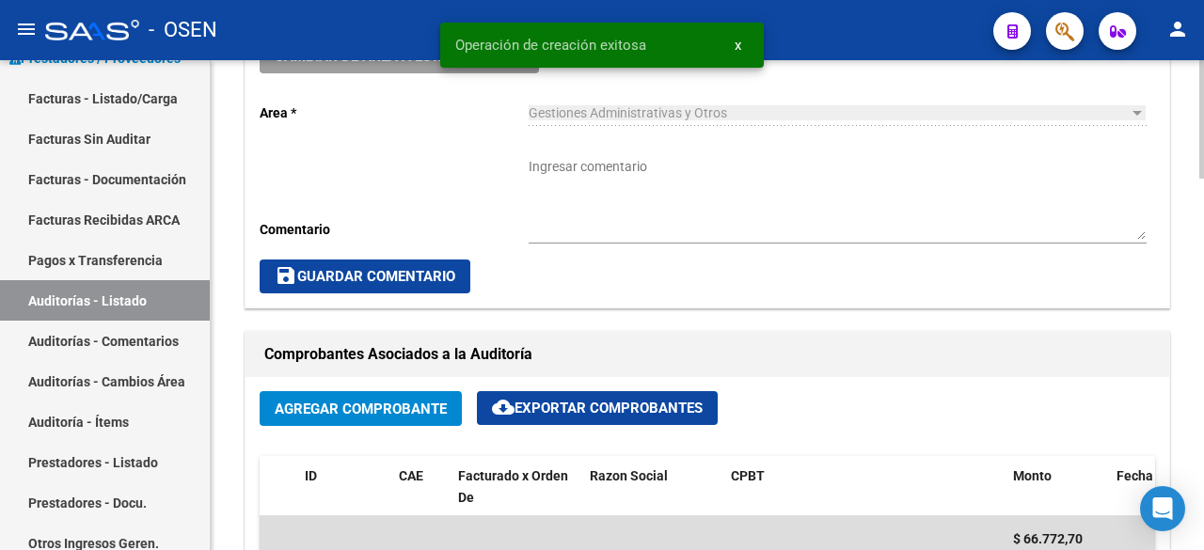
scroll to position [1254, 0]
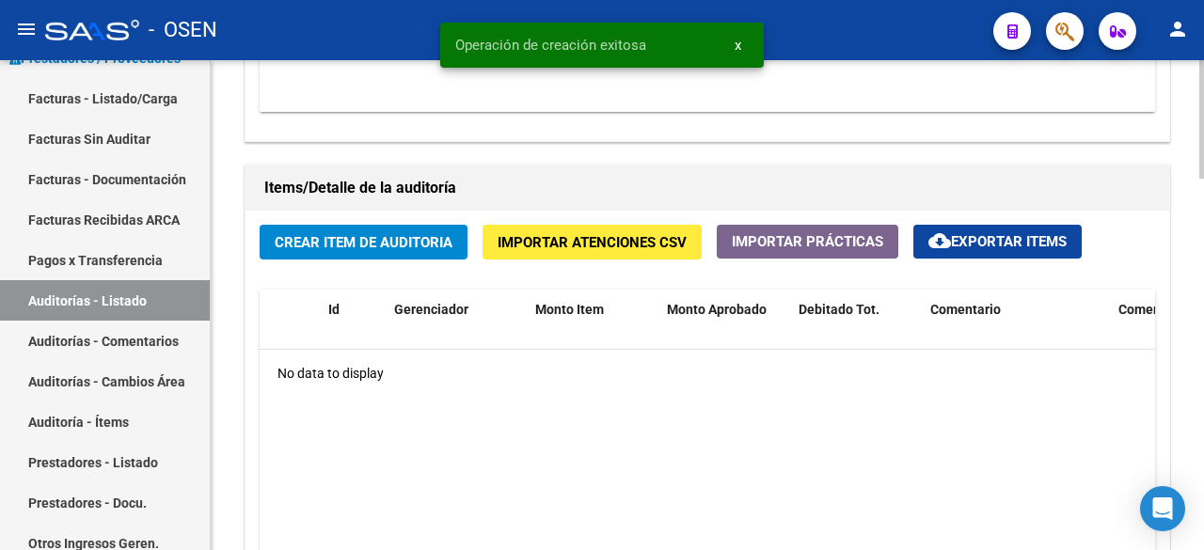
click at [385, 242] on span "Crear Item de Auditoria" at bounding box center [364, 242] width 178 height 17
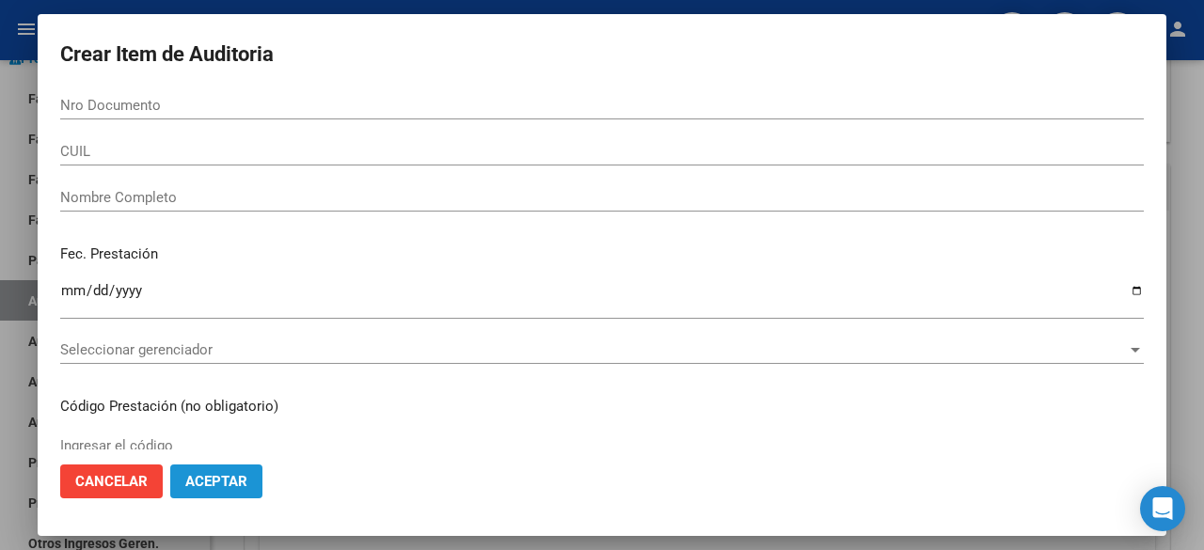
click at [202, 471] on button "Aceptar" at bounding box center [216, 482] width 92 height 34
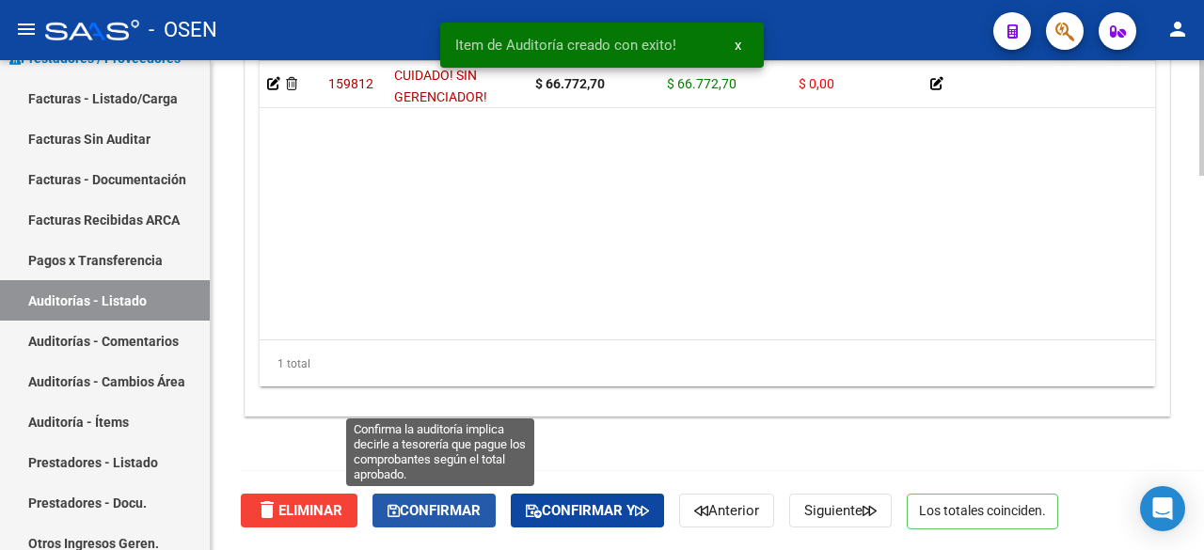
click at [435, 494] on button "Confirmar" at bounding box center [433, 511] width 123 height 34
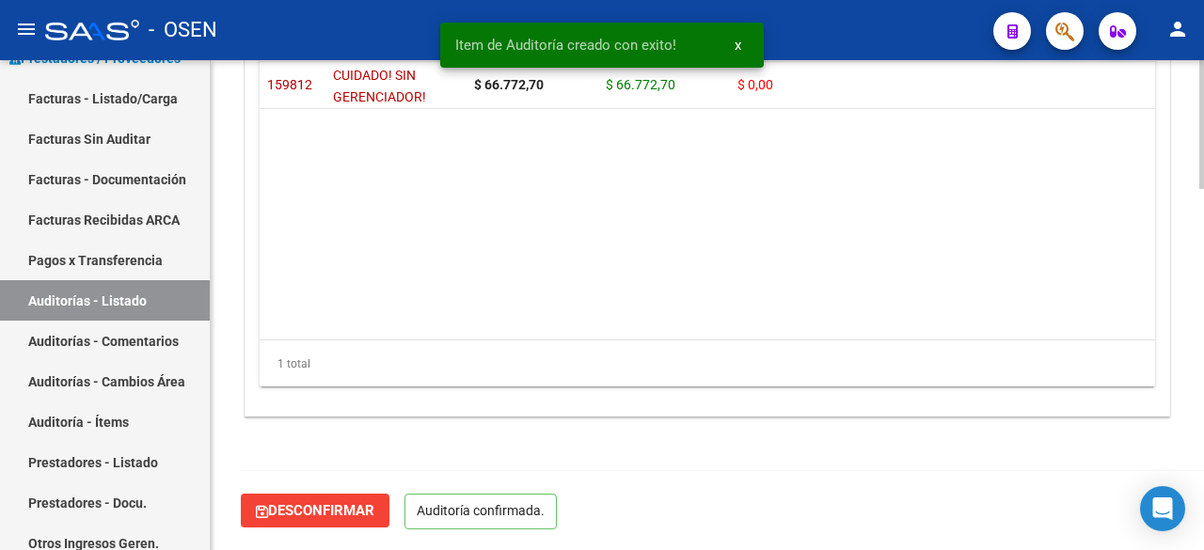
scroll to position [1380, 0]
type input "202508"
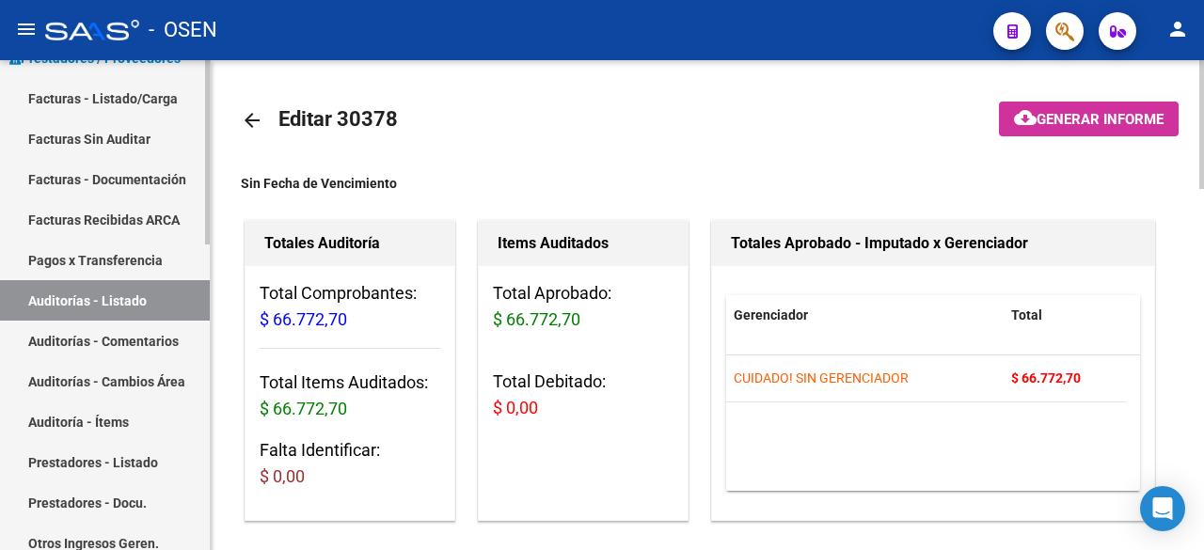
scroll to position [0, 0]
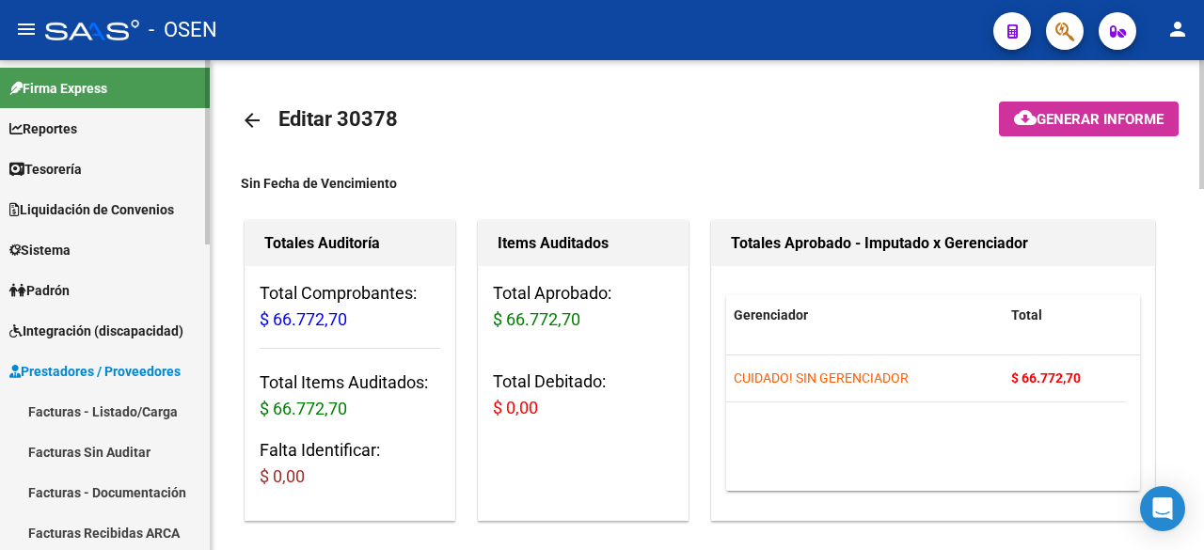
click at [119, 150] on link "Tesorería" at bounding box center [105, 169] width 210 height 40
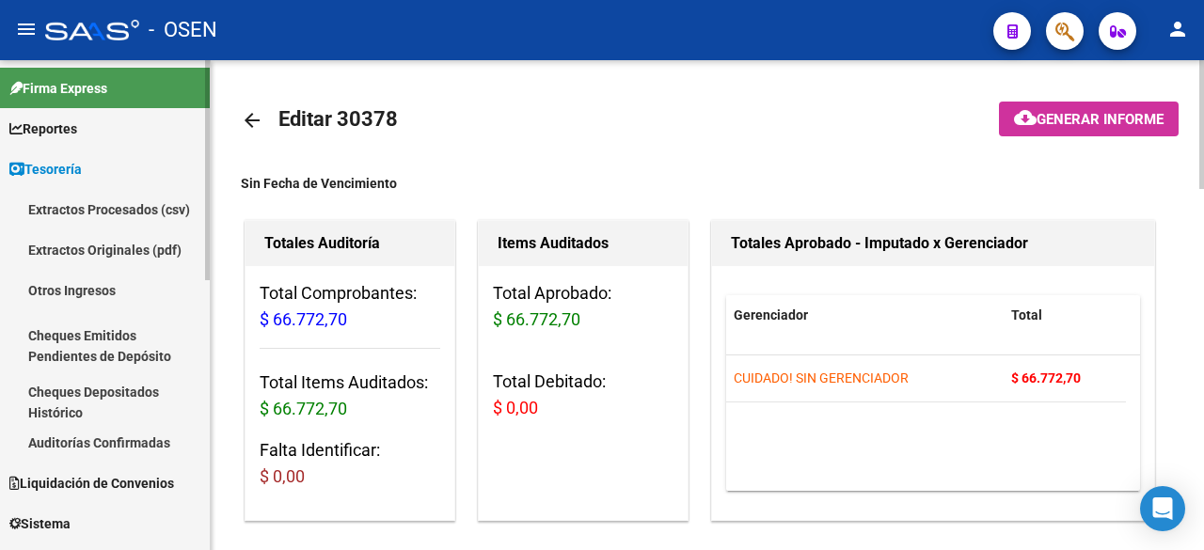
click at [159, 441] on link "Auditorías Confirmadas" at bounding box center [105, 442] width 210 height 40
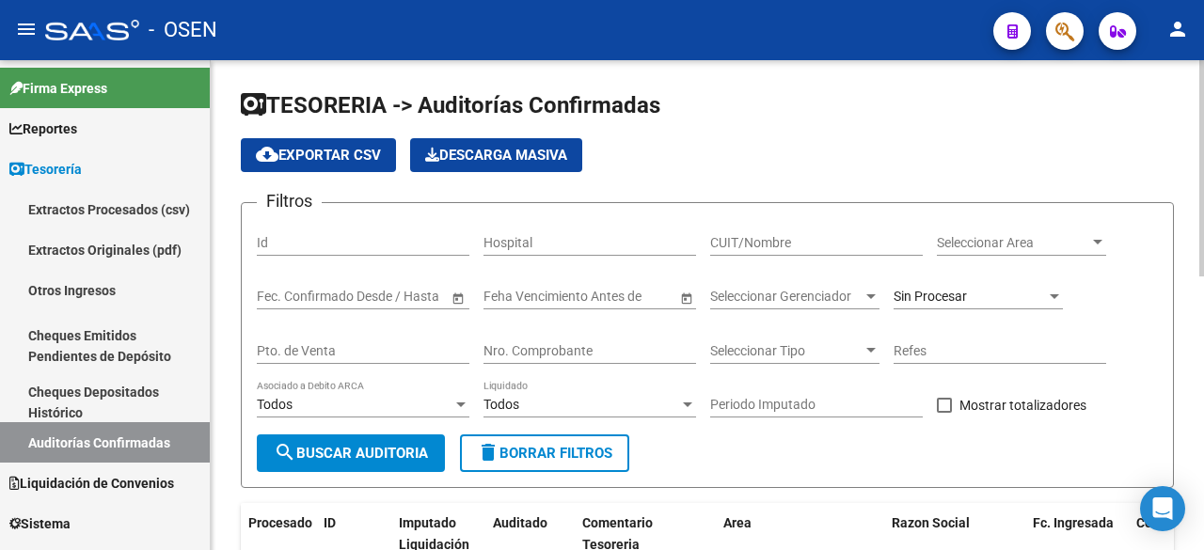
click at [639, 348] on input "Nro. Comprobante" at bounding box center [589, 351] width 213 height 16
type input "154021"
click at [935, 292] on span "Sin Procesar" at bounding box center [929, 296] width 73 height 15
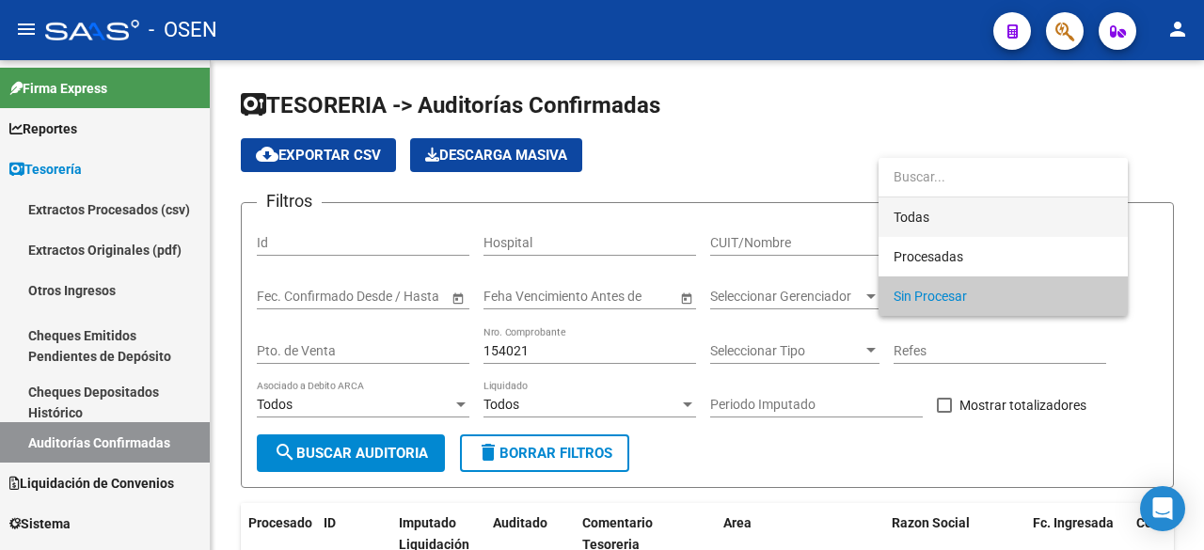
click at [965, 218] on span "Todas" at bounding box center [1002, 216] width 219 height 39
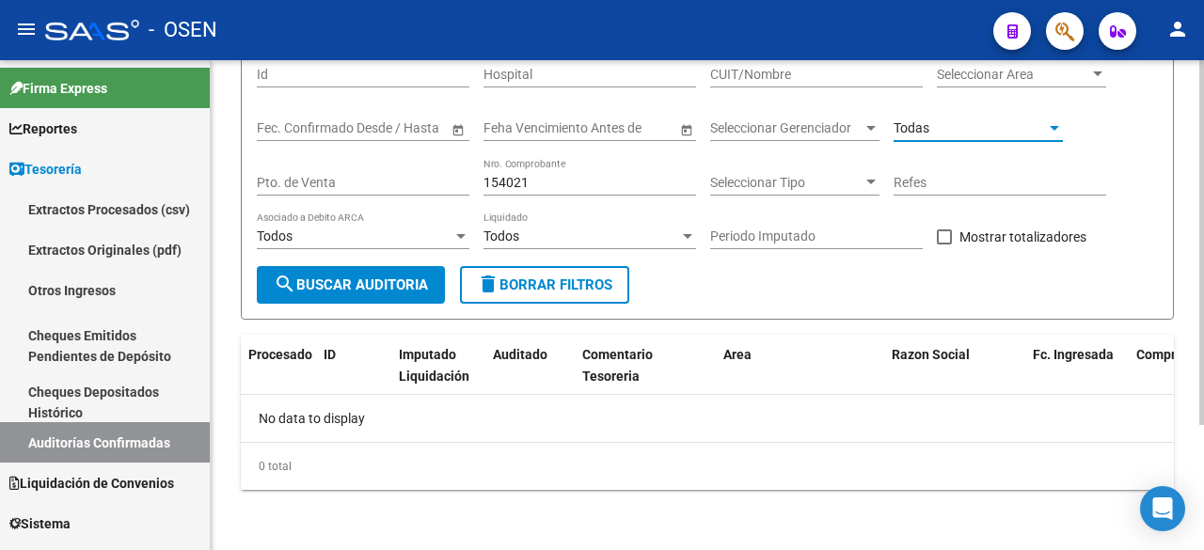
click at [352, 286] on span "search Buscar Auditoria" at bounding box center [351, 284] width 154 height 17
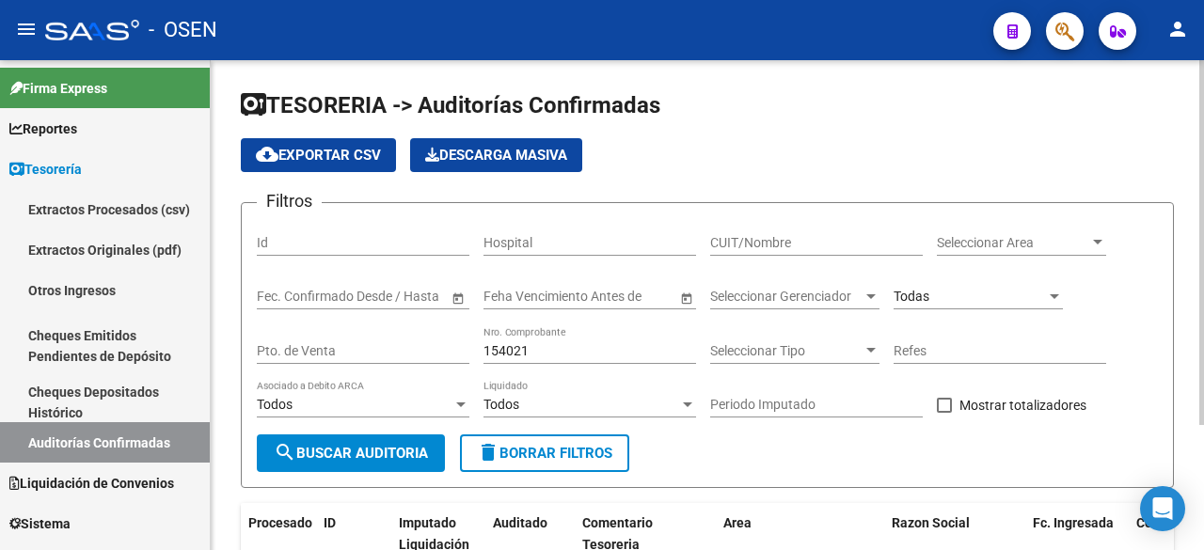
click at [994, 229] on div "Seleccionar Area Seleccionar Area" at bounding box center [1021, 237] width 169 height 38
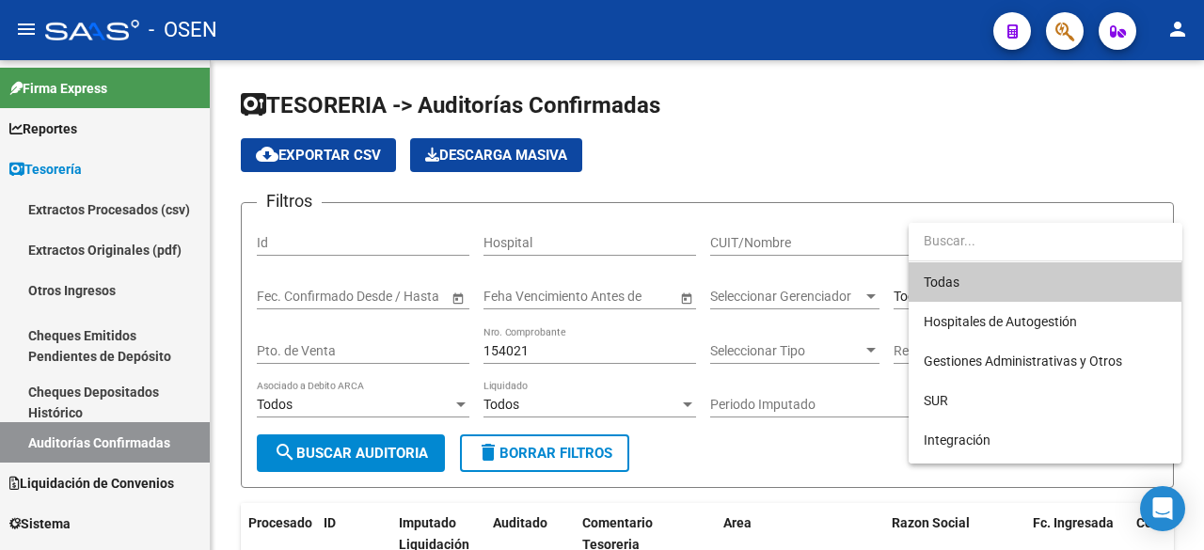
click at [965, 285] on span "Todas" at bounding box center [1044, 281] width 243 height 39
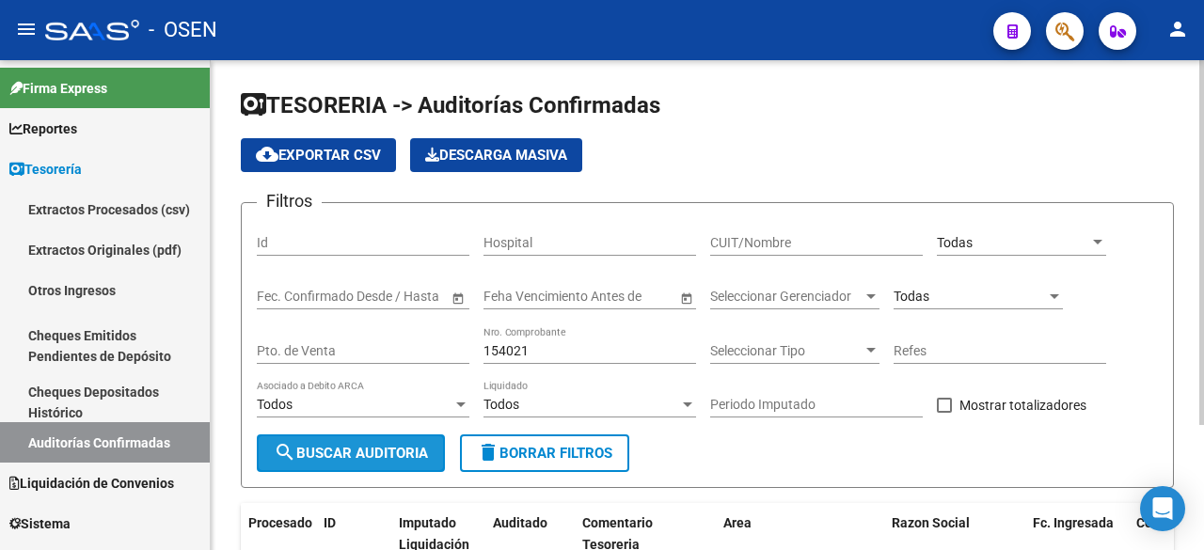
click at [410, 448] on span "search Buscar Auditoria" at bounding box center [351, 453] width 154 height 17
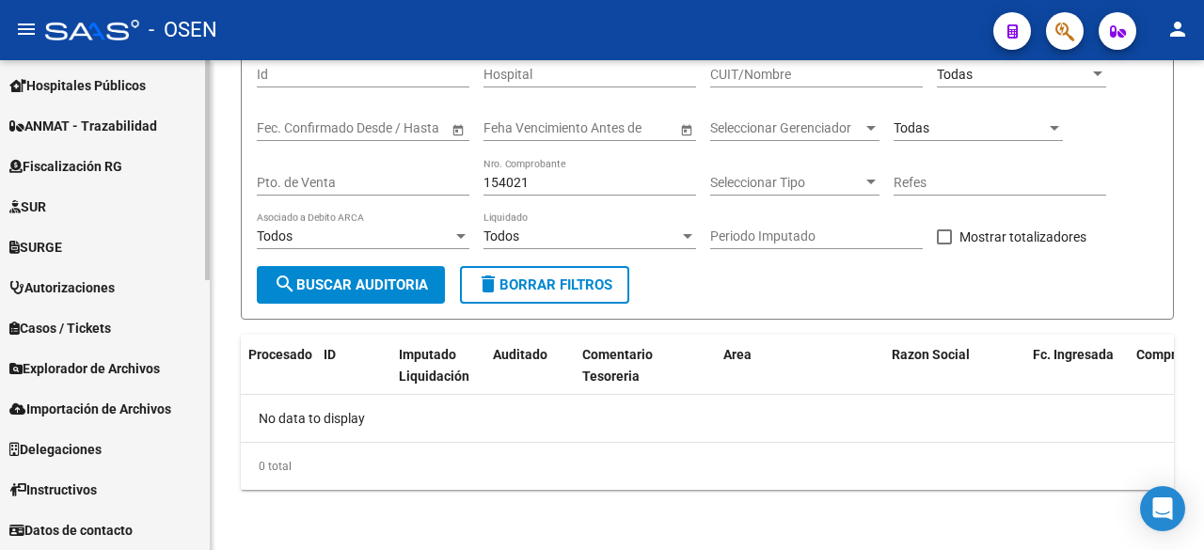
scroll to position [287, 0]
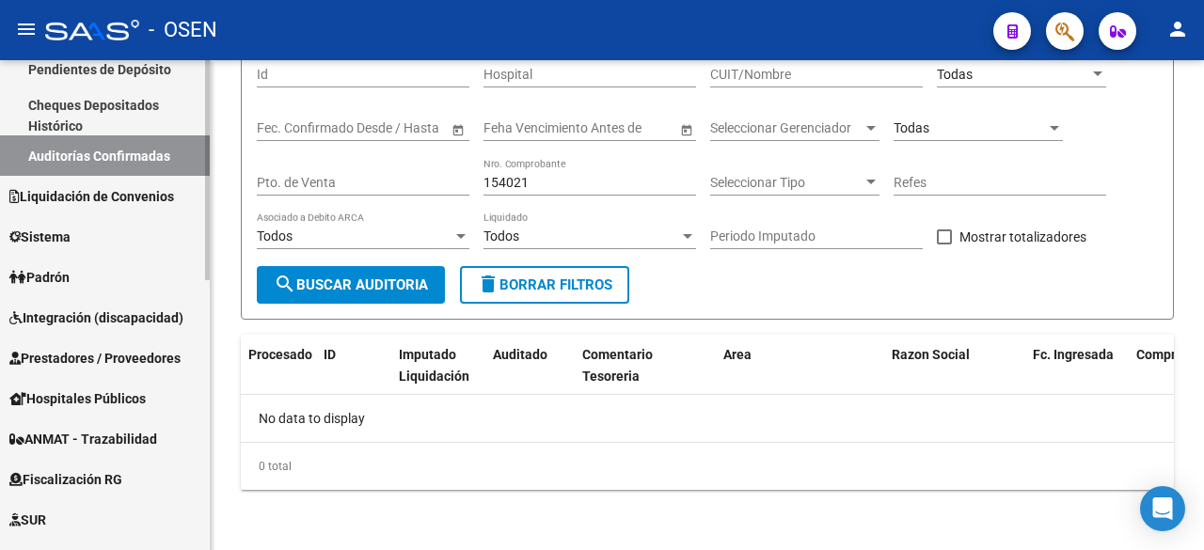
click at [106, 349] on span "Prestadores / Proveedores" at bounding box center [94, 358] width 171 height 21
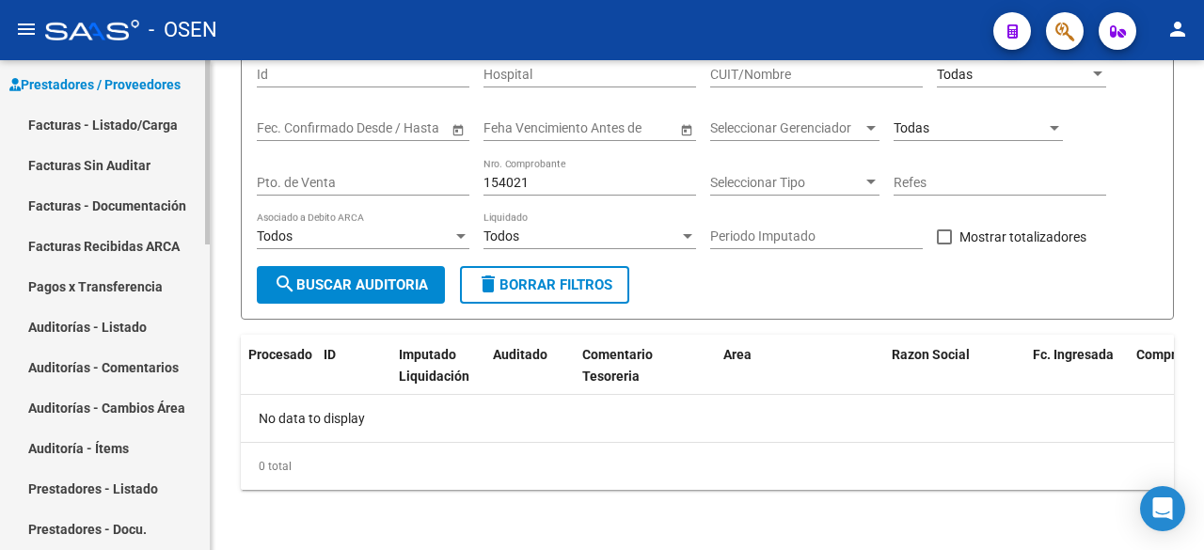
click at [150, 102] on link "Prestadores / Proveedores" at bounding box center [105, 84] width 210 height 40
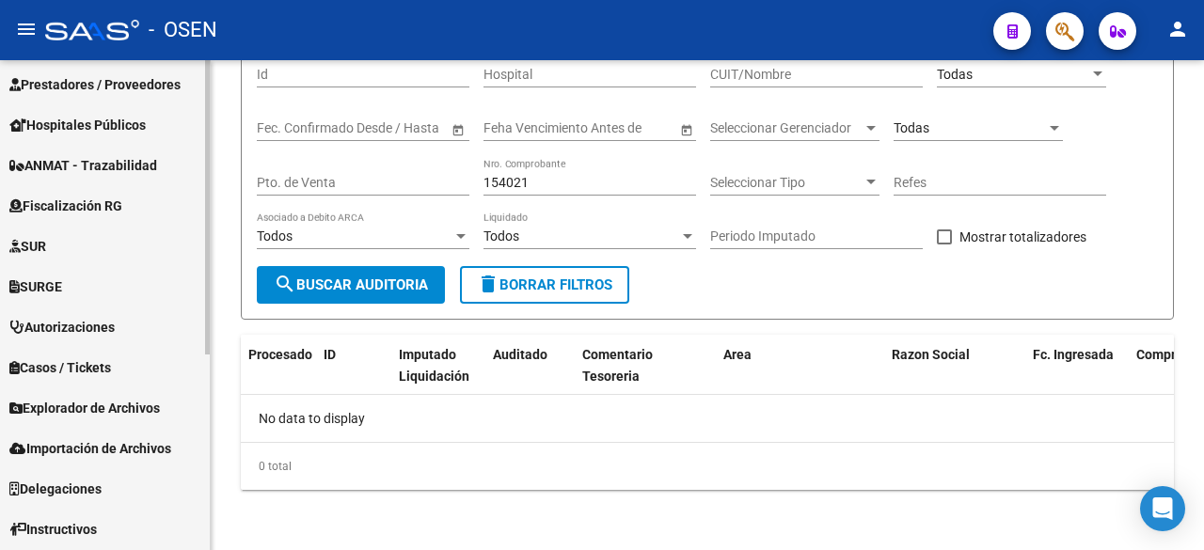
click at [157, 88] on span "Prestadores / Proveedores" at bounding box center [94, 84] width 171 height 21
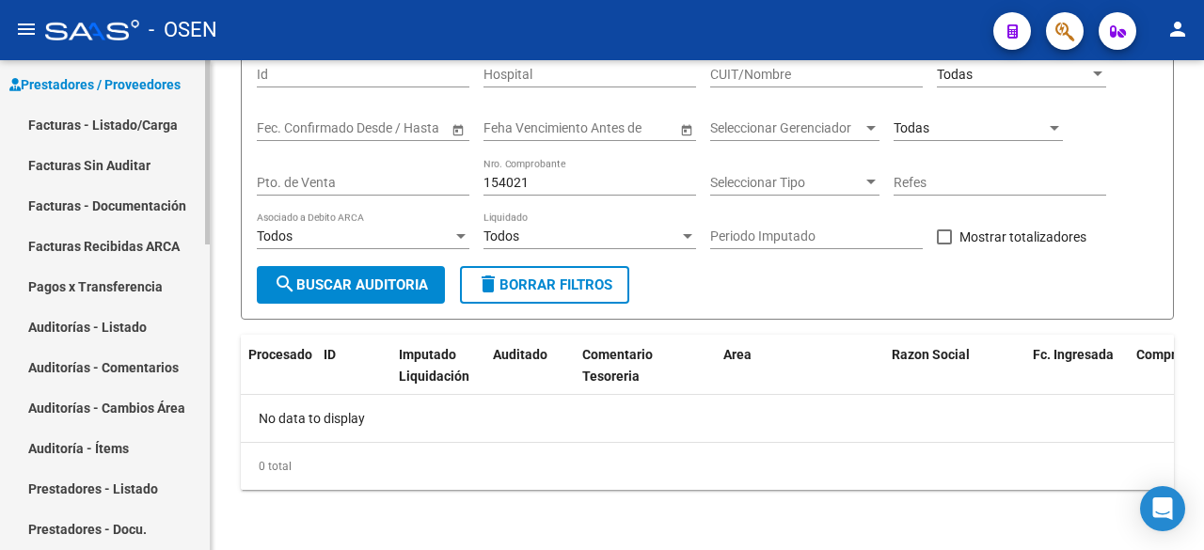
click at [128, 128] on link "Facturas - Listado/Carga" at bounding box center [105, 124] width 210 height 40
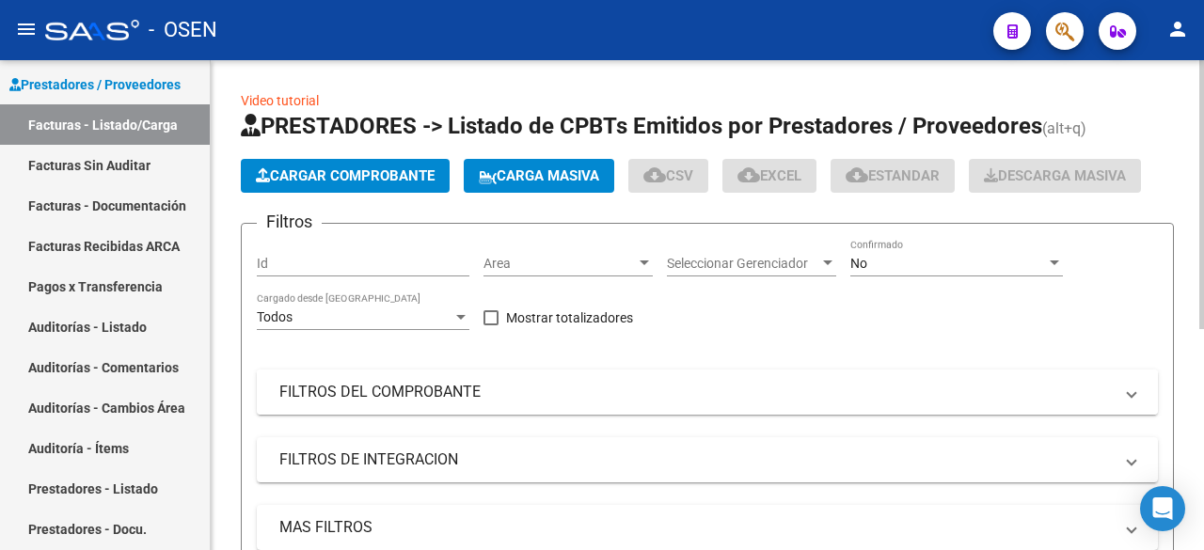
click at [412, 397] on mat-panel-title "FILTROS DEL COMPROBANTE" at bounding box center [695, 392] width 833 height 21
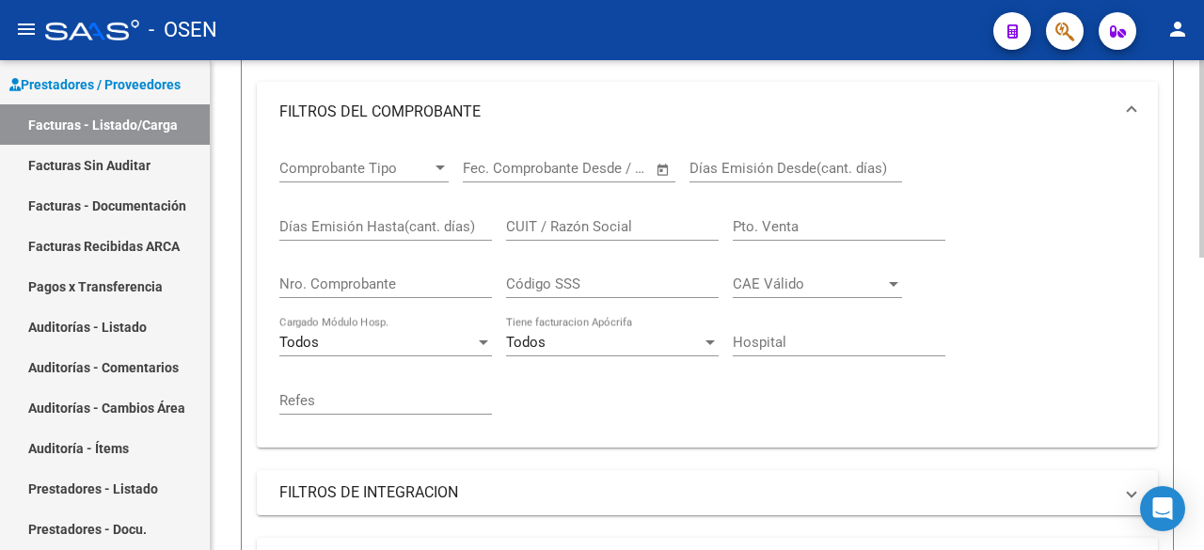
scroll to position [313, 0]
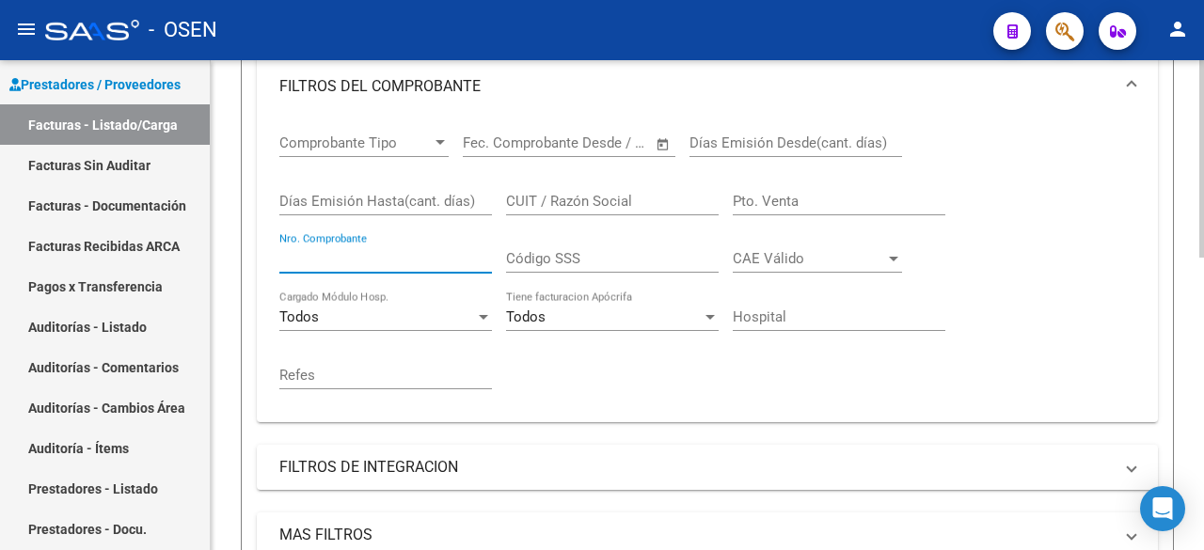
click at [452, 264] on input "Nro. Comprobante" at bounding box center [385, 258] width 213 height 17
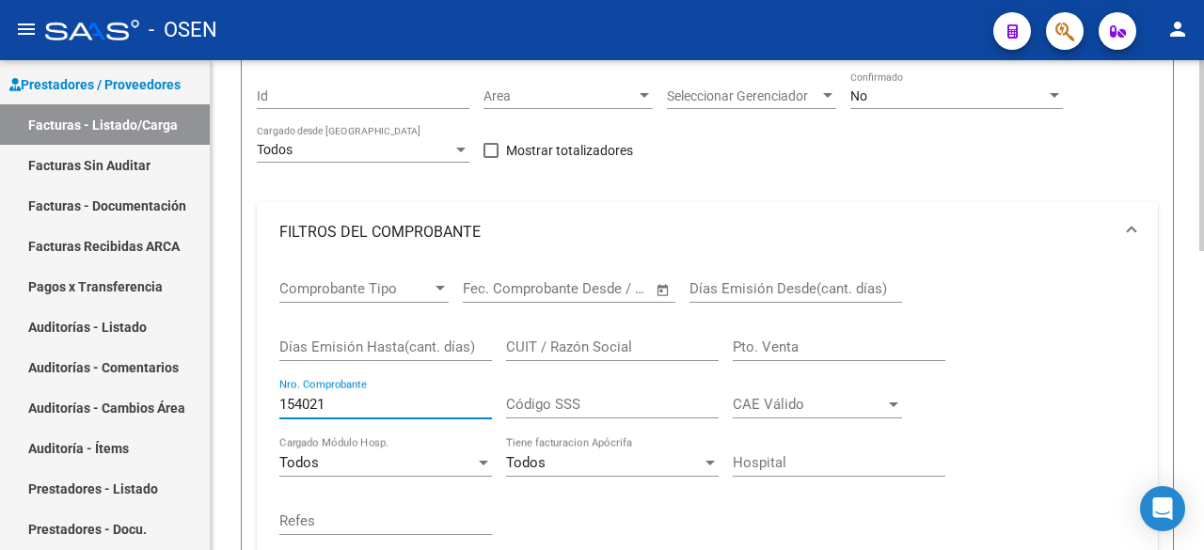
scroll to position [97, 0]
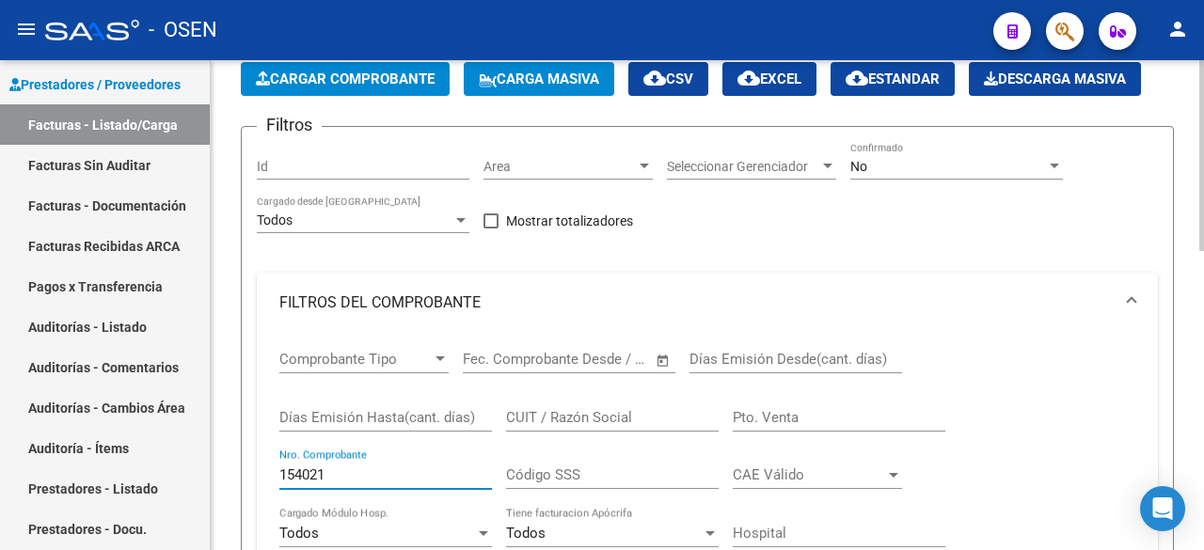
type input "154021"
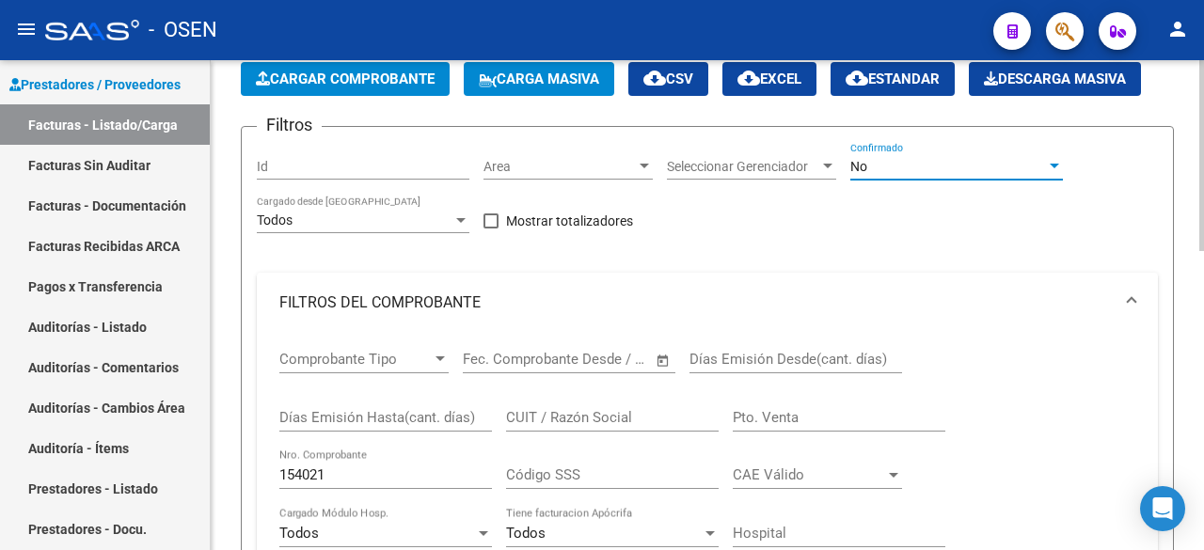
click at [928, 161] on div "No" at bounding box center [948, 167] width 196 height 16
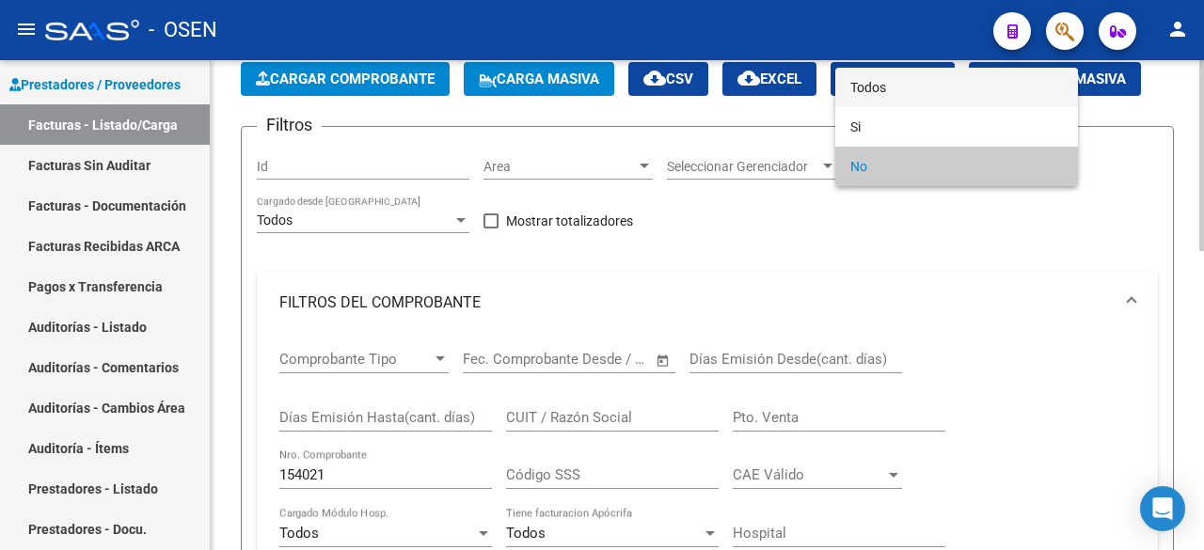
drag, startPoint x: 954, startPoint y: 91, endPoint x: 905, endPoint y: 135, distance: 65.9
click at [952, 91] on span "Todos" at bounding box center [956, 87] width 213 height 39
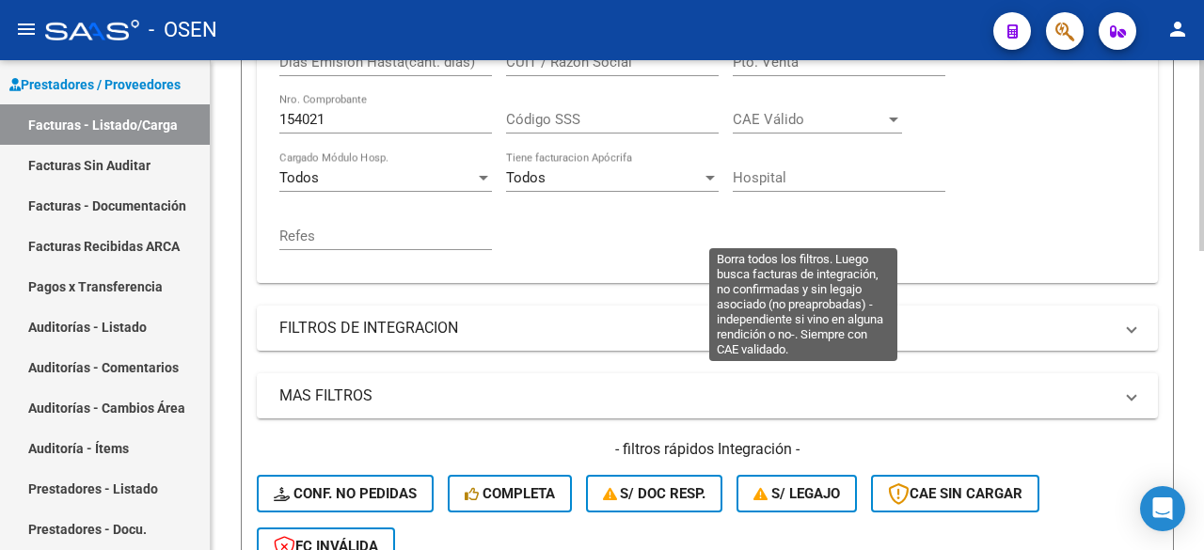
scroll to position [724, 0]
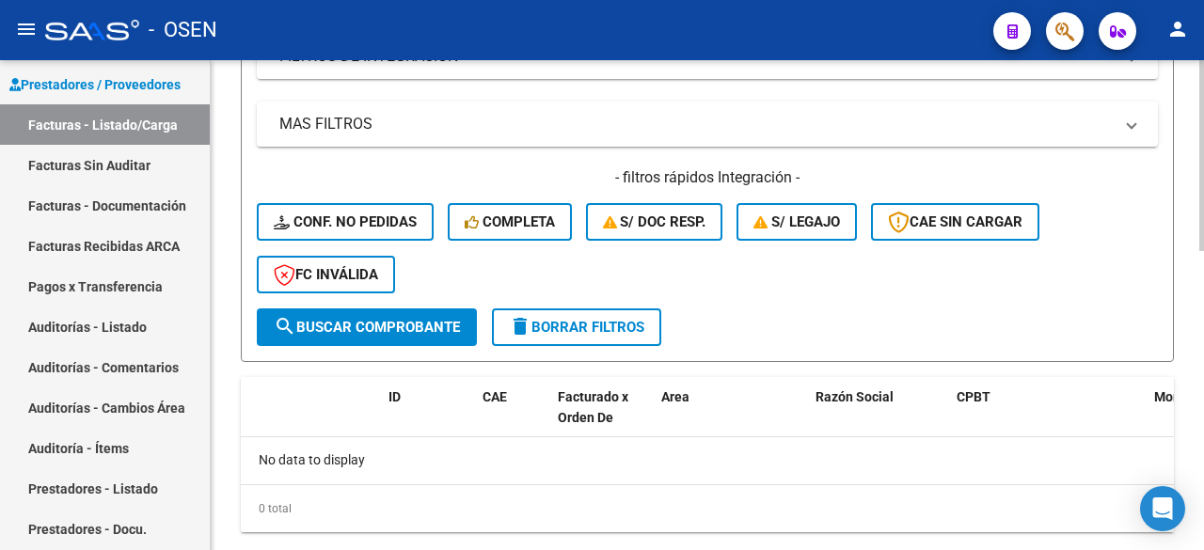
click at [447, 339] on button "search Buscar Comprobante" at bounding box center [367, 327] width 220 height 38
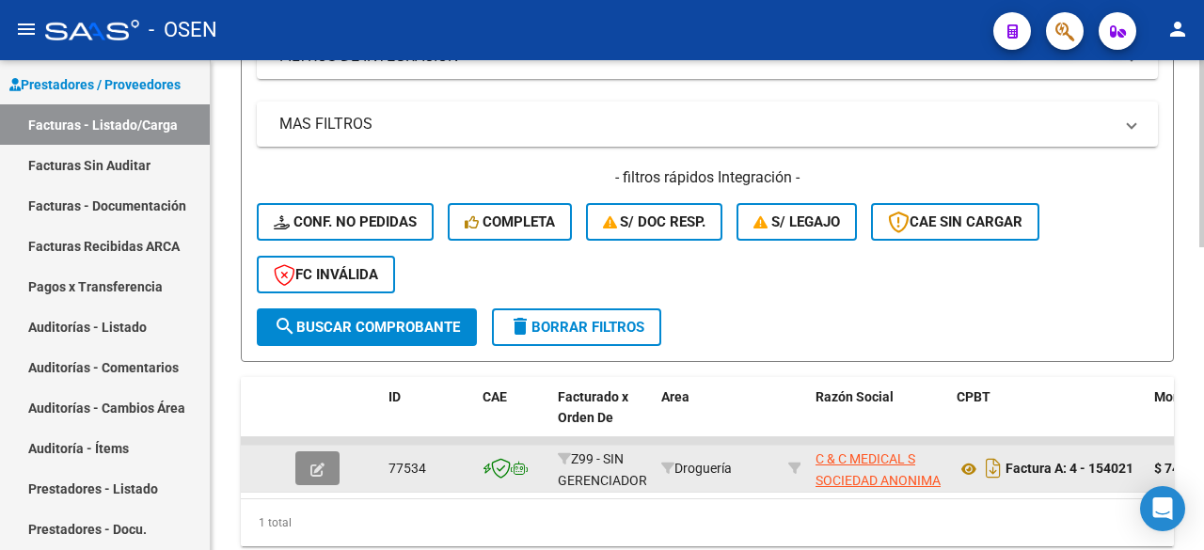
click at [324, 475] on button "button" at bounding box center [317, 468] width 44 height 34
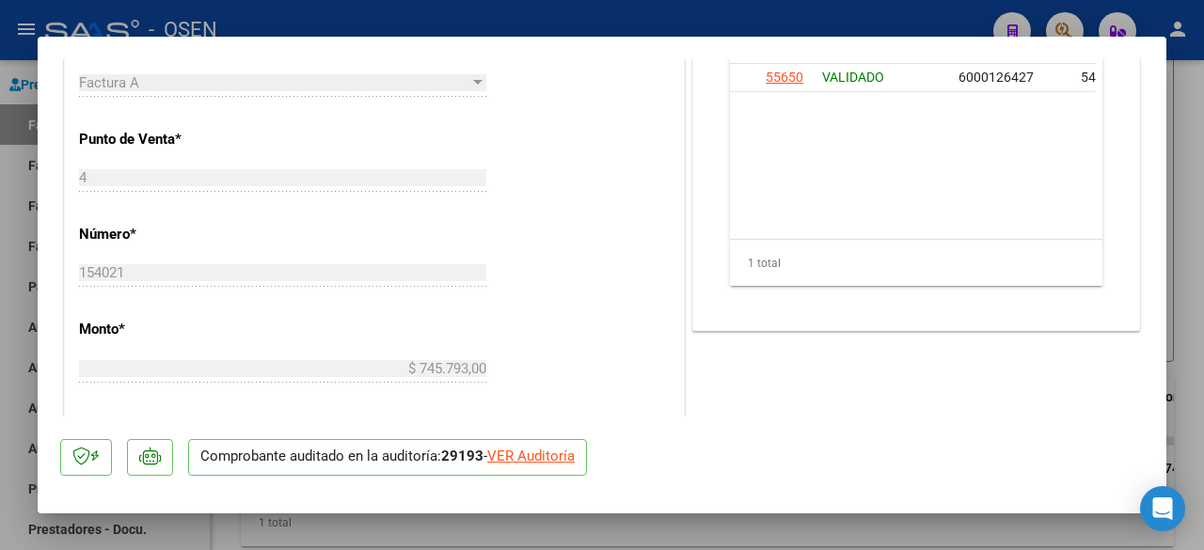
scroll to position [940, 0]
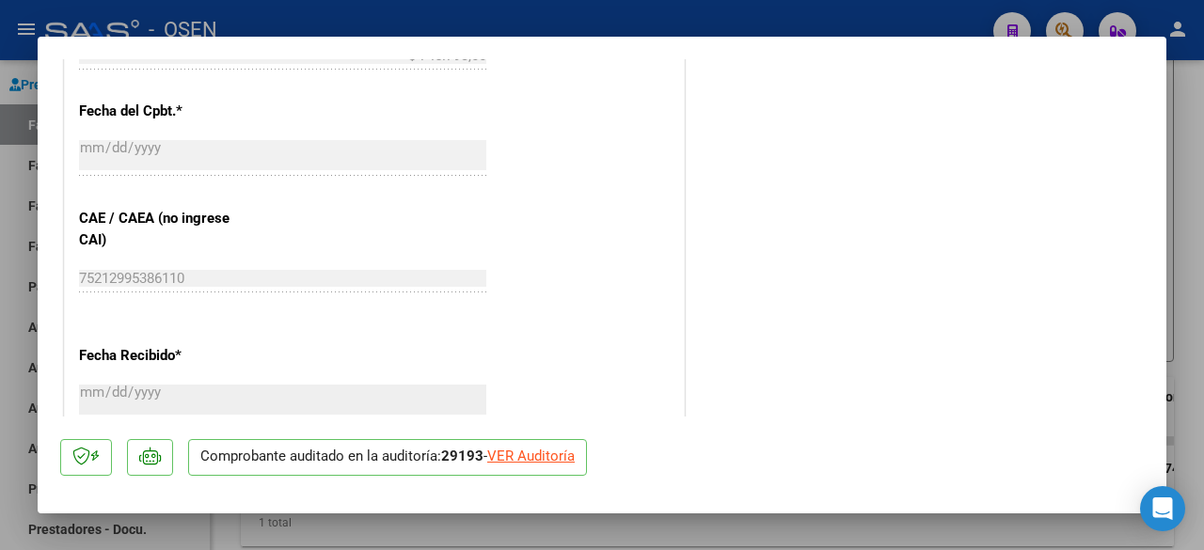
click at [532, 450] on div "VER Auditoría" at bounding box center [530, 457] width 87 height 22
type input "$ 0,00"
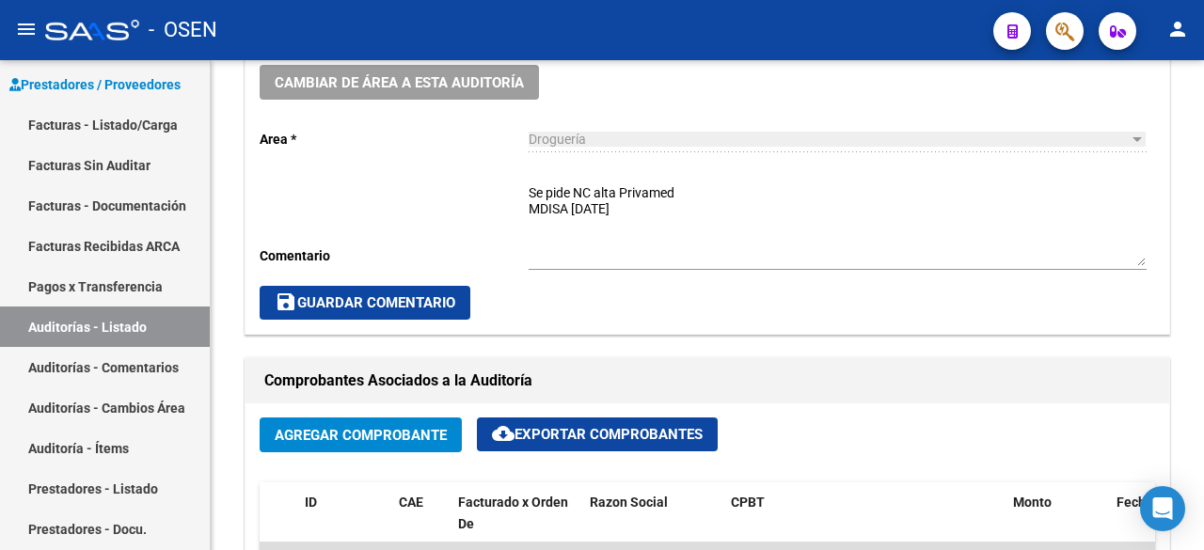
scroll to position [627, 0]
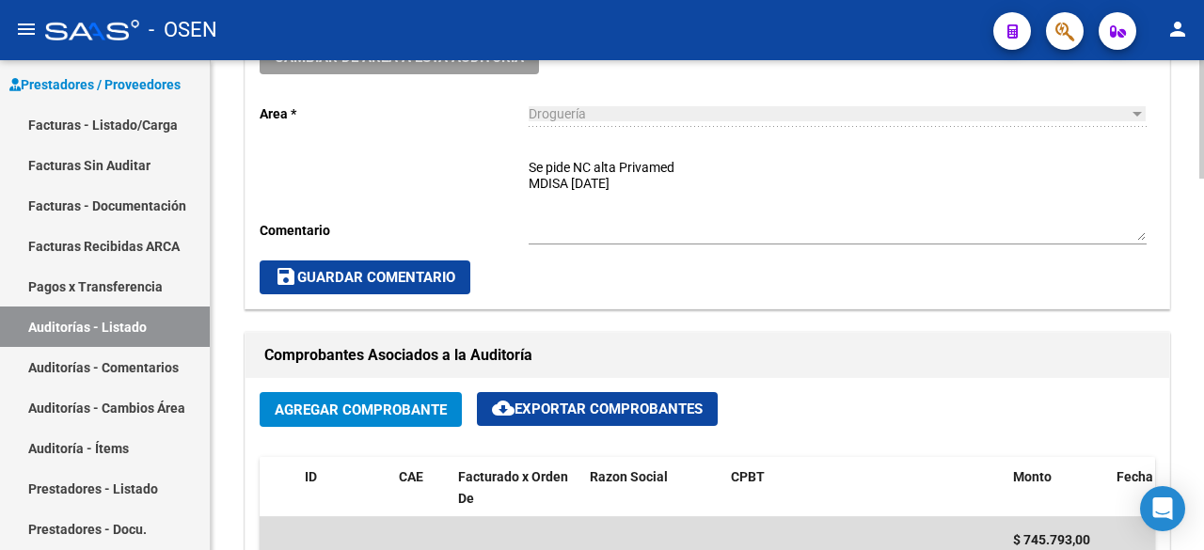
drag, startPoint x: 527, startPoint y: 167, endPoint x: 645, endPoint y: 170, distance: 118.5
click at [645, 170] on div "Cambiar de área a esta auditoría Area * Droguería Seleccionar area Comentario S…" at bounding box center [706, 166] width 923 height 283
drag, startPoint x: 521, startPoint y: 169, endPoint x: 605, endPoint y: 171, distance: 83.7
click at [626, 170] on div "Cambiar de área a esta auditoría Area * Droguería Seleccionar area Comentario S…" at bounding box center [706, 166] width 923 height 283
drag, startPoint x: 529, startPoint y: 169, endPoint x: 698, endPoint y: 199, distance: 171.0
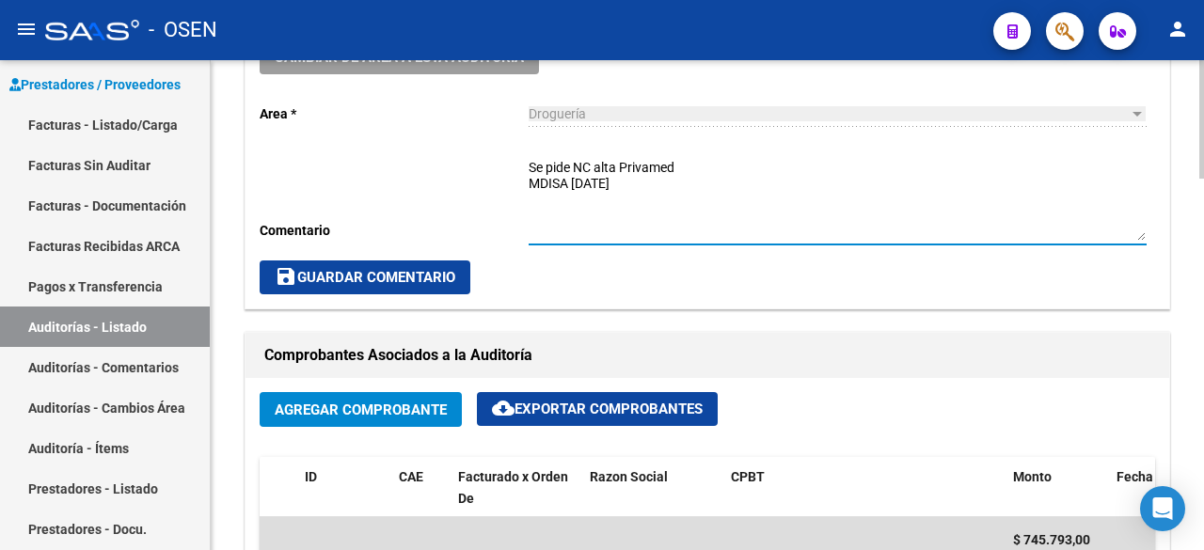
click at [698, 199] on textarea "Se pide NC alta Privamed MDISA [DATE]" at bounding box center [837, 199] width 618 height 83
click at [671, 186] on textarea "Se pide NC alta Privamed MDISA [DATE]" at bounding box center [837, 199] width 618 height 83
drag, startPoint x: 671, startPoint y: 186, endPoint x: 520, endPoint y: 139, distance: 158.5
click at [520, 139] on div "Cambiar de área a esta auditoría Area * Droguería Seleccionar area Comentario S…" at bounding box center [706, 166] width 923 height 283
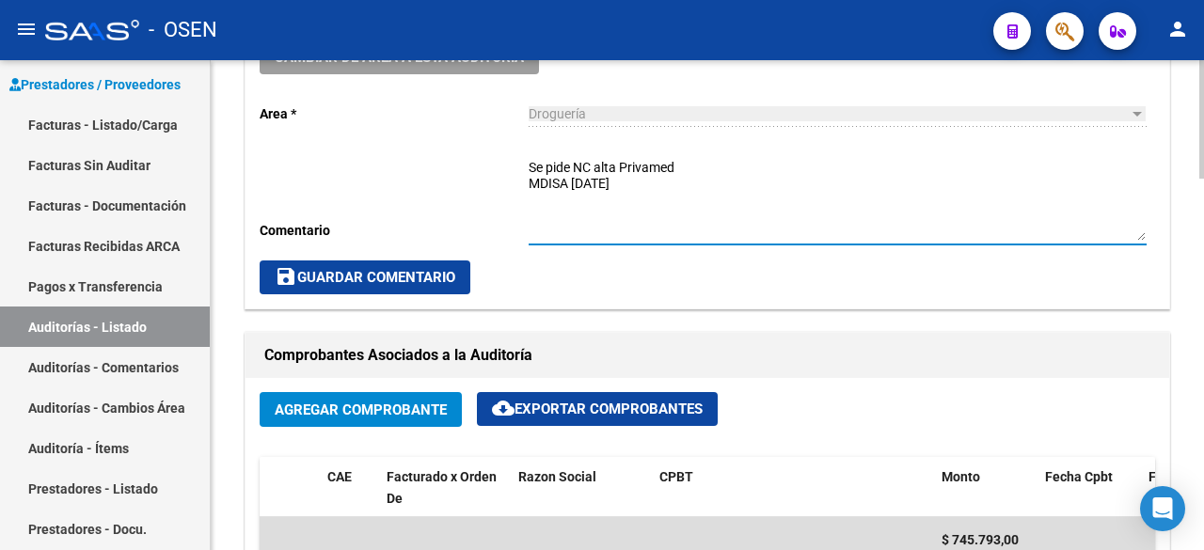
click at [565, 178] on textarea "Se pide NC alta Privamed MDISA [DATE]" at bounding box center [837, 199] width 618 height 83
drag, startPoint x: 518, startPoint y: 171, endPoint x: 670, endPoint y: 189, distance: 152.5
click at [670, 189] on div "Cambiar de área a esta auditoría Area * Droguería Seleccionar area Comentario S…" at bounding box center [706, 166] width 923 height 283
drag, startPoint x: 530, startPoint y: 170, endPoint x: 723, endPoint y: 181, distance: 193.1
click at [724, 181] on textarea "Se pide NC alta Privamed MDISA [DATE]" at bounding box center [837, 199] width 618 height 83
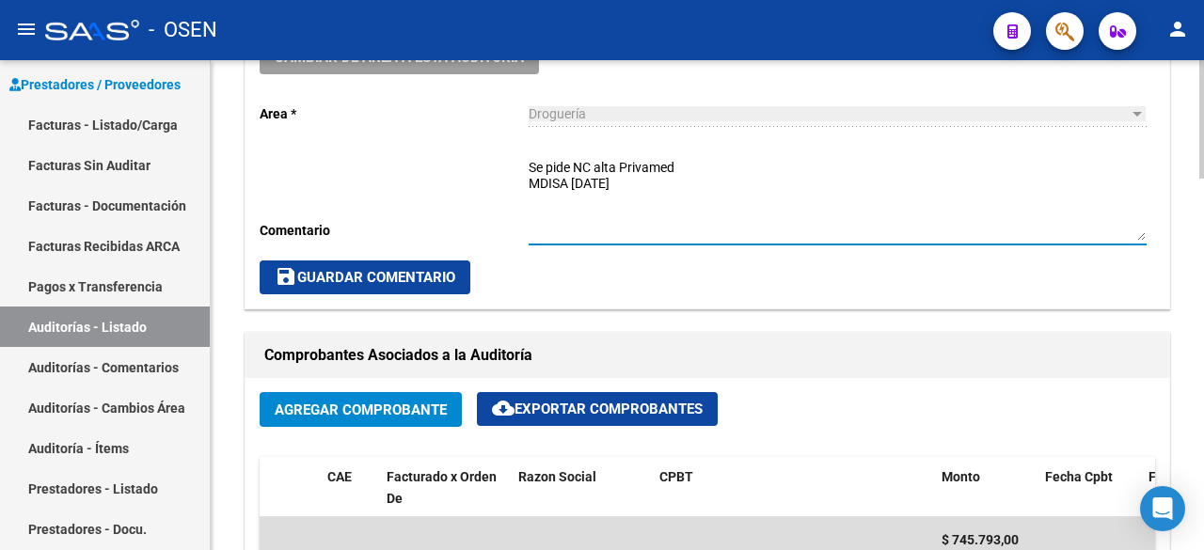
click at [720, 183] on textarea "Se pide NC alta Privamed MDISA [DATE]" at bounding box center [837, 199] width 618 height 83
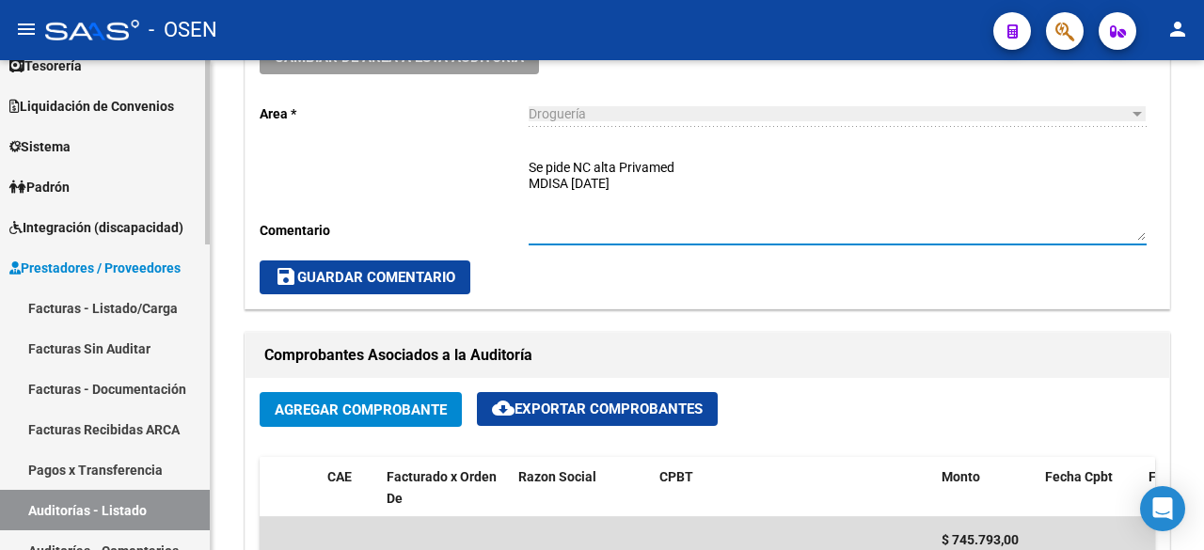
scroll to position [0, 0]
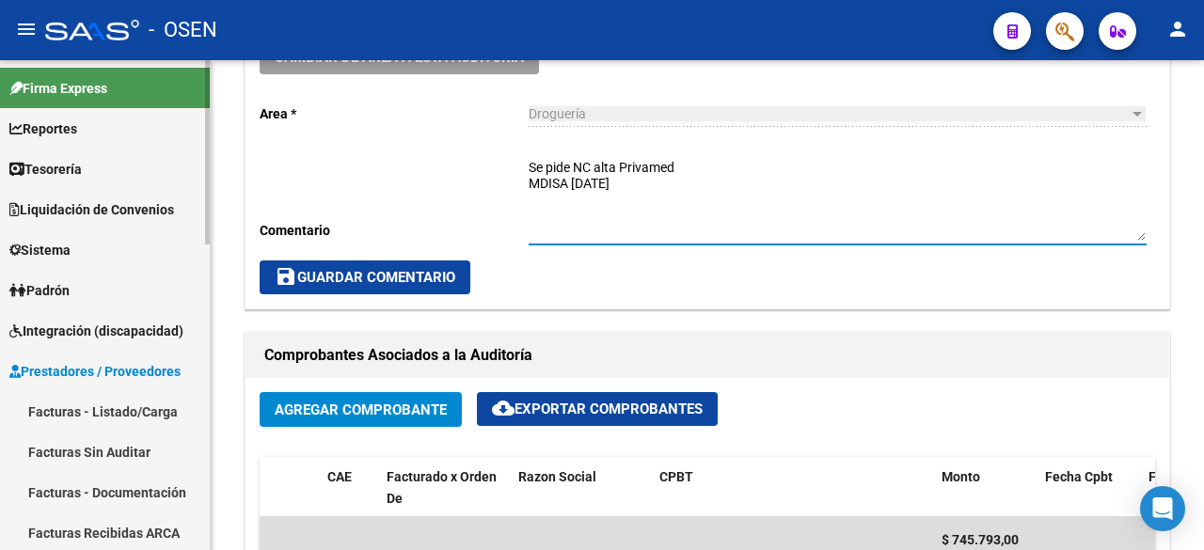
click at [124, 172] on link "Tesorería" at bounding box center [105, 169] width 210 height 40
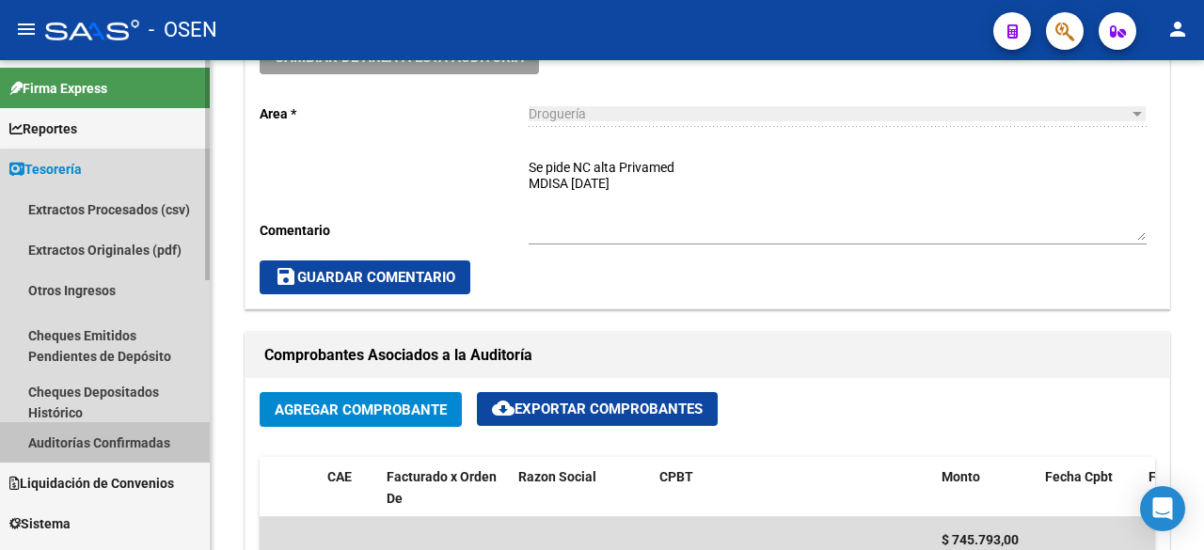
click at [144, 434] on link "Auditorías Confirmadas" at bounding box center [105, 442] width 210 height 40
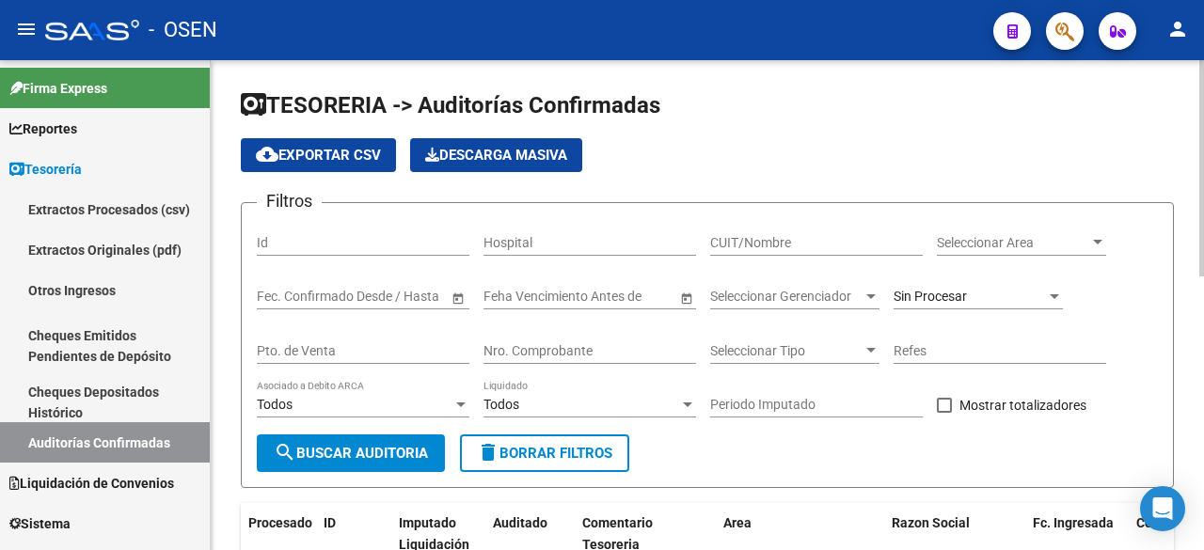
click at [961, 245] on span "Seleccionar Area" at bounding box center [1013, 243] width 152 height 16
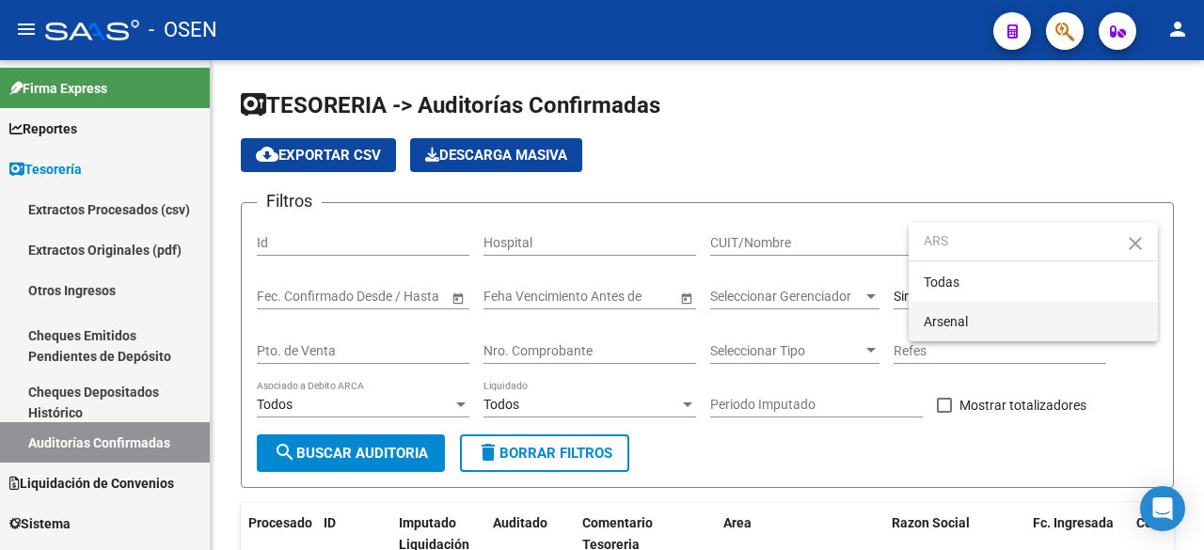
type input "ARS"
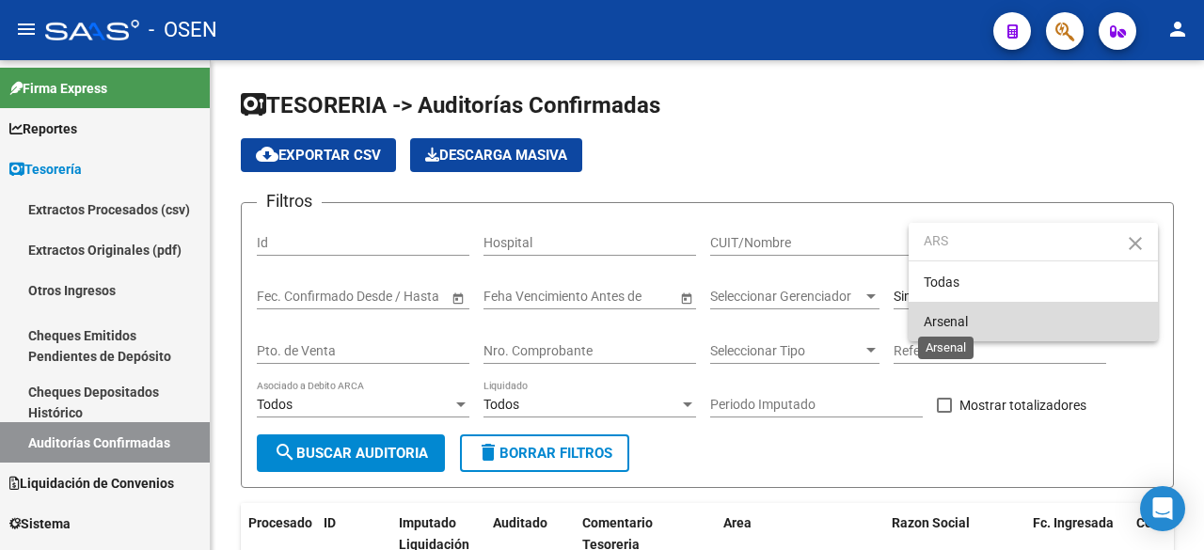
click at [935, 314] on span "Arsenal" at bounding box center [945, 321] width 44 height 15
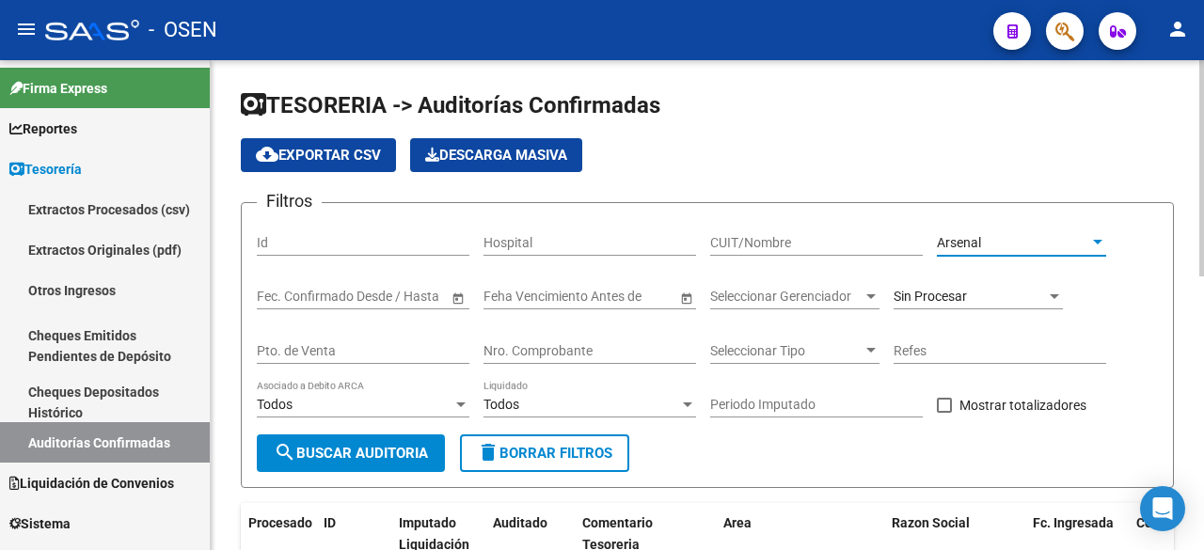
click at [356, 436] on button "search Buscar Auditoria" at bounding box center [351, 453] width 188 height 38
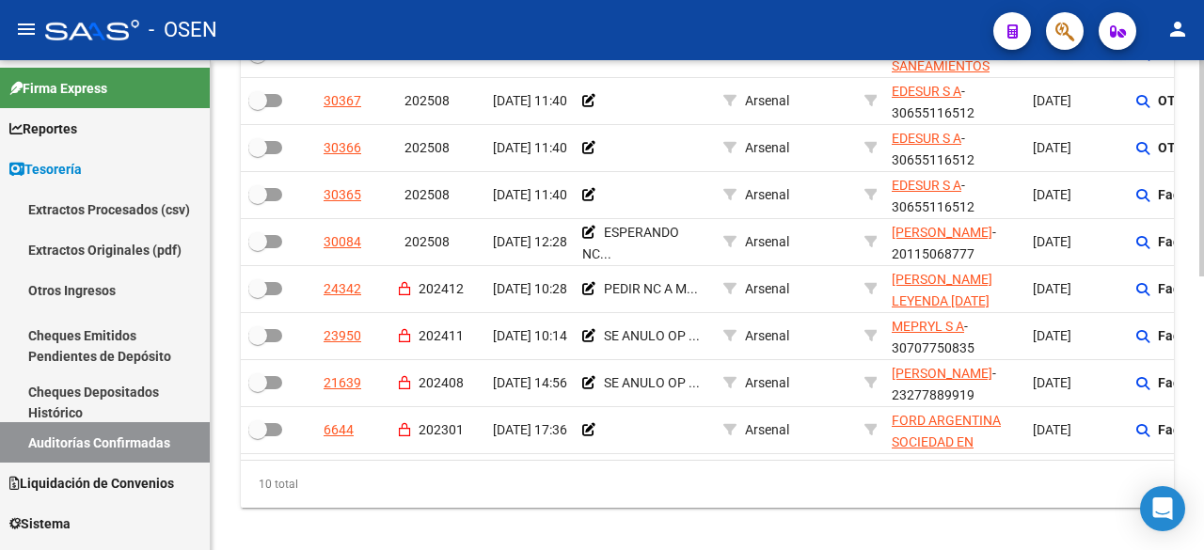
scroll to position [621, 0]
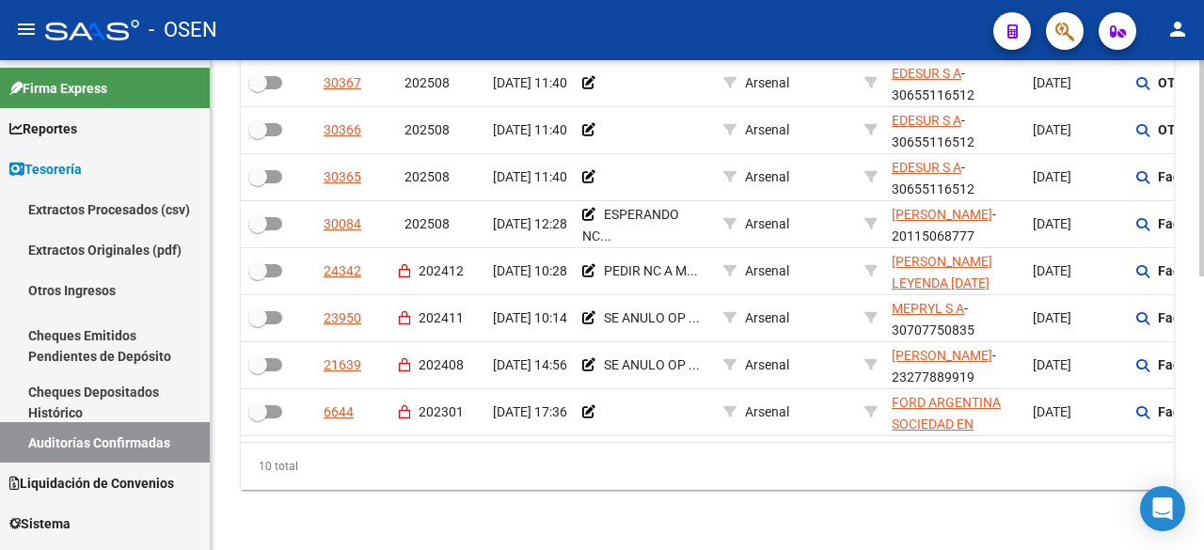
drag, startPoint x: 560, startPoint y: 427, endPoint x: 657, endPoint y: 441, distance: 97.9
click at [657, 441] on datatable-body "30369 202508 [DATE] 11:44 Arsenal AGUA Y SANEAMIENTOS ARGENTINOS SOCIEDAD ANONI…" at bounding box center [707, 200] width 933 height 484
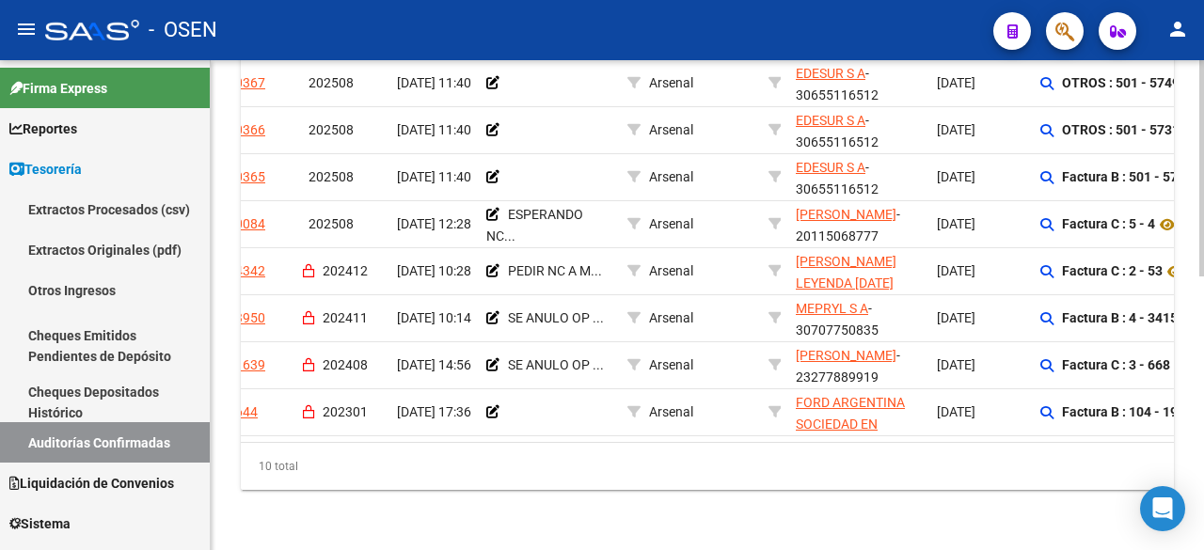
scroll to position [0, 0]
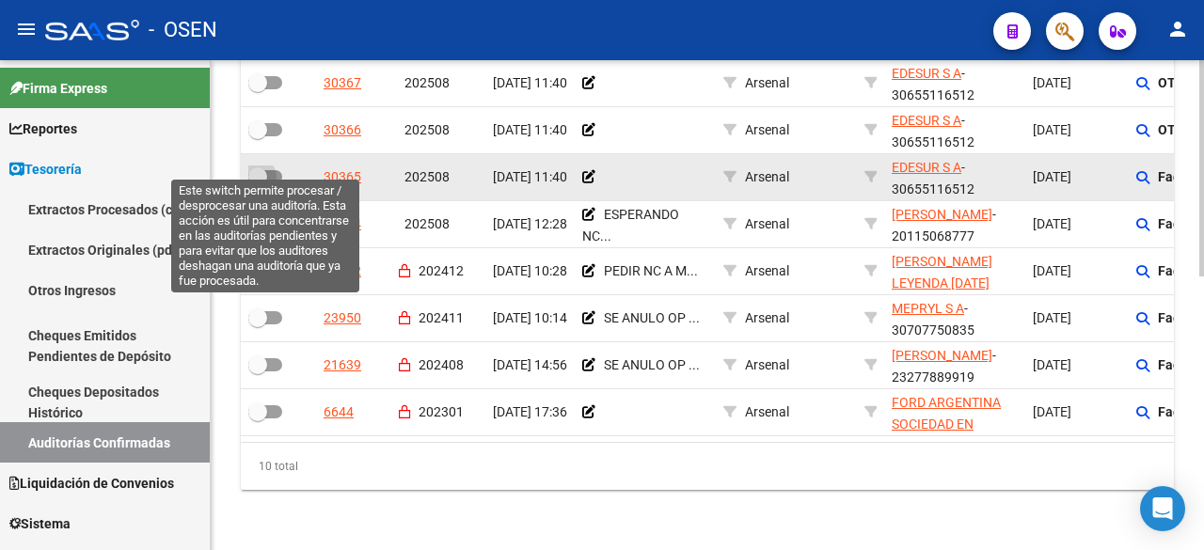
click at [271, 170] on span at bounding box center [265, 176] width 34 height 13
click at [258, 183] on input "checkbox" at bounding box center [257, 183] width 1 height 1
checkbox input "true"
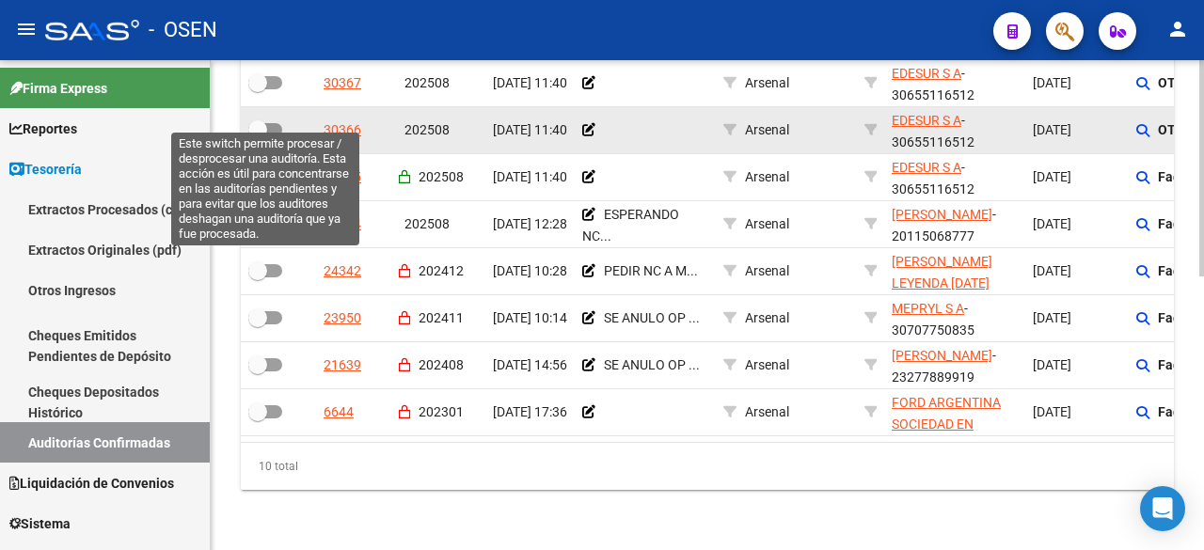
click at [267, 123] on span at bounding box center [265, 129] width 34 height 13
click at [258, 136] on input "checkbox" at bounding box center [257, 136] width 1 height 1
checkbox input "true"
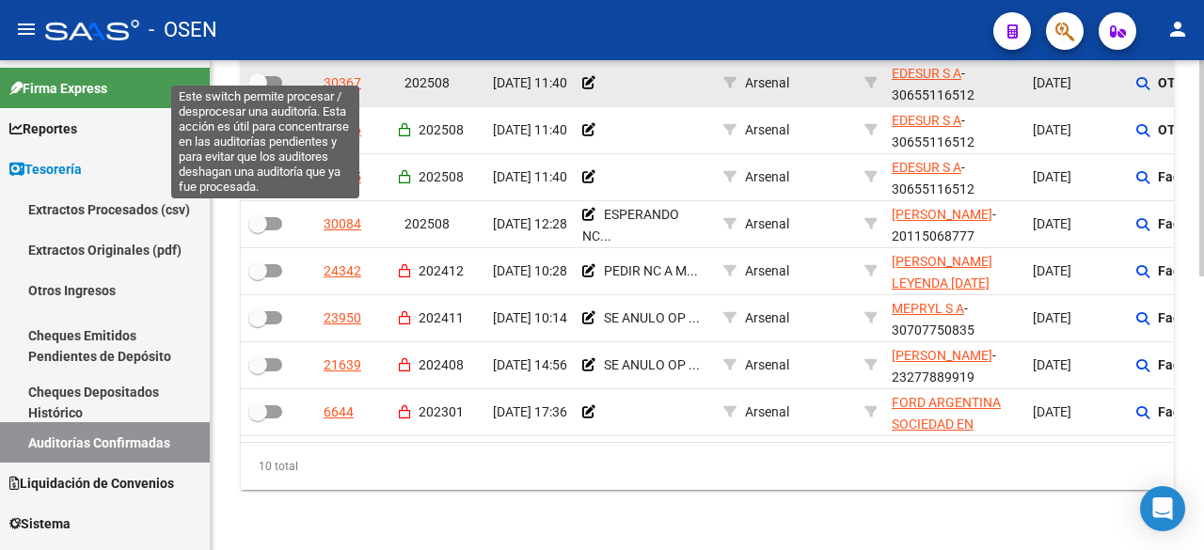
click at [266, 73] on span at bounding box center [257, 82] width 19 height 19
click at [258, 89] on input "checkbox" at bounding box center [257, 89] width 1 height 1
checkbox input "true"
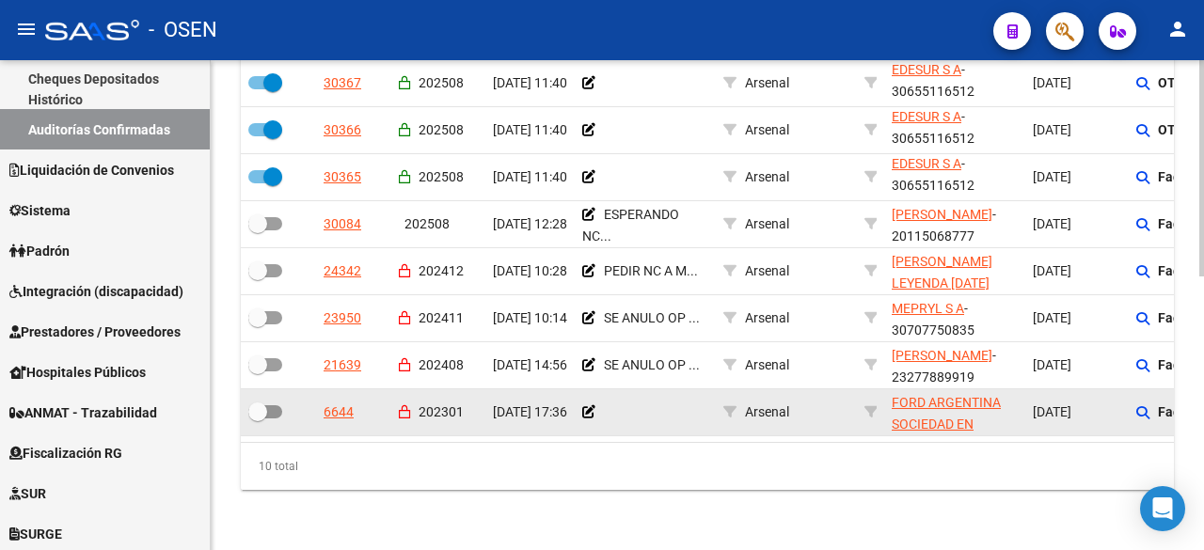
scroll to position [308, 0]
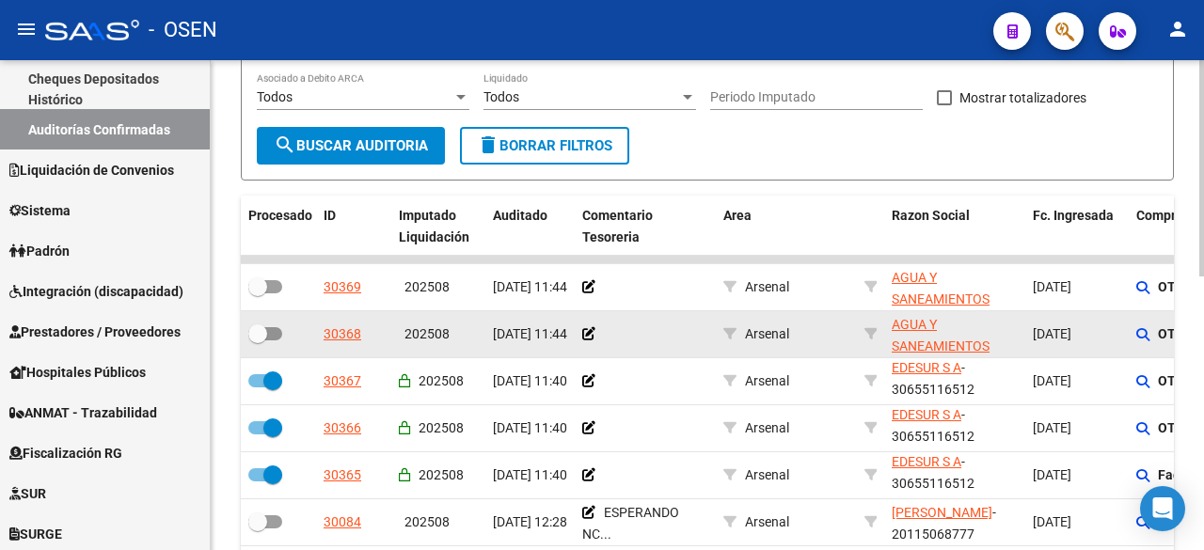
click at [264, 320] on datatable-body-cell at bounding box center [278, 334] width 75 height 46
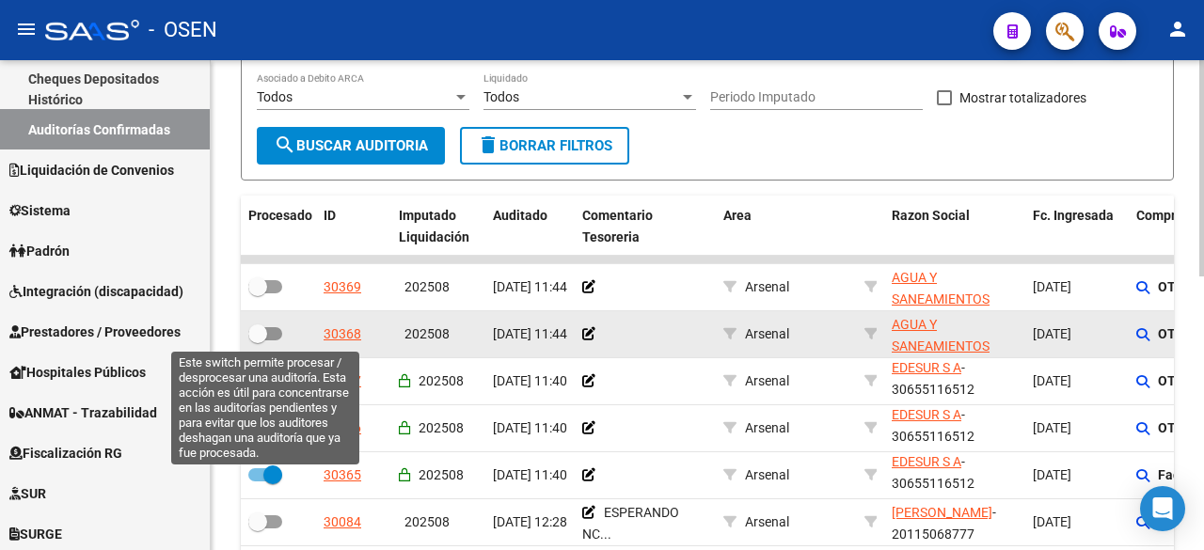
click at [265, 344] on label at bounding box center [265, 334] width 34 height 23
click at [258, 341] on input "checkbox" at bounding box center [257, 340] width 1 height 1
checkbox input "true"
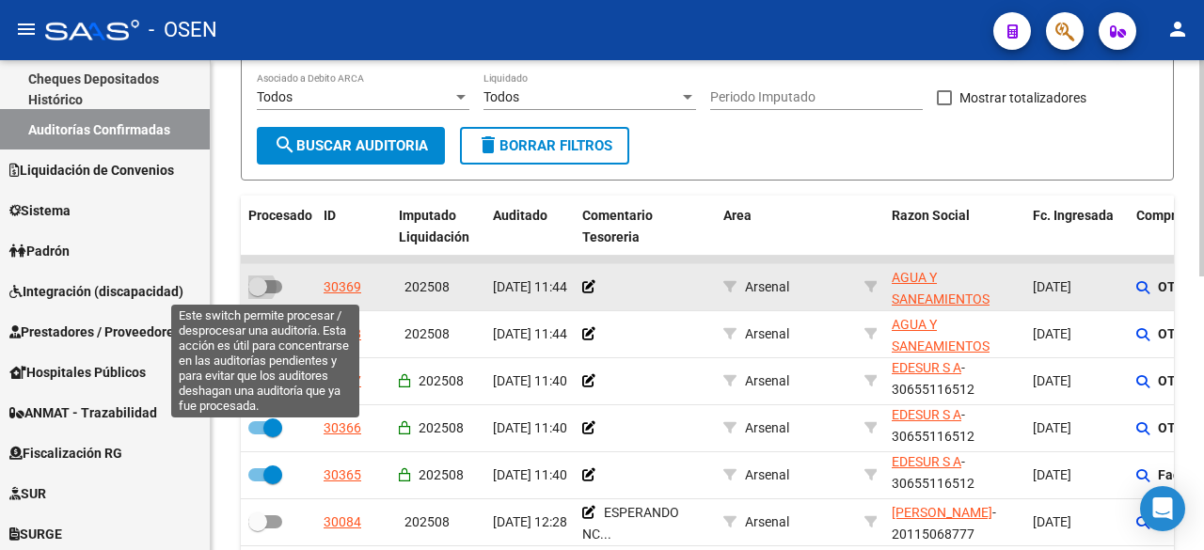
click at [262, 280] on span at bounding box center [257, 286] width 19 height 19
click at [258, 293] on input "checkbox" at bounding box center [257, 293] width 1 height 1
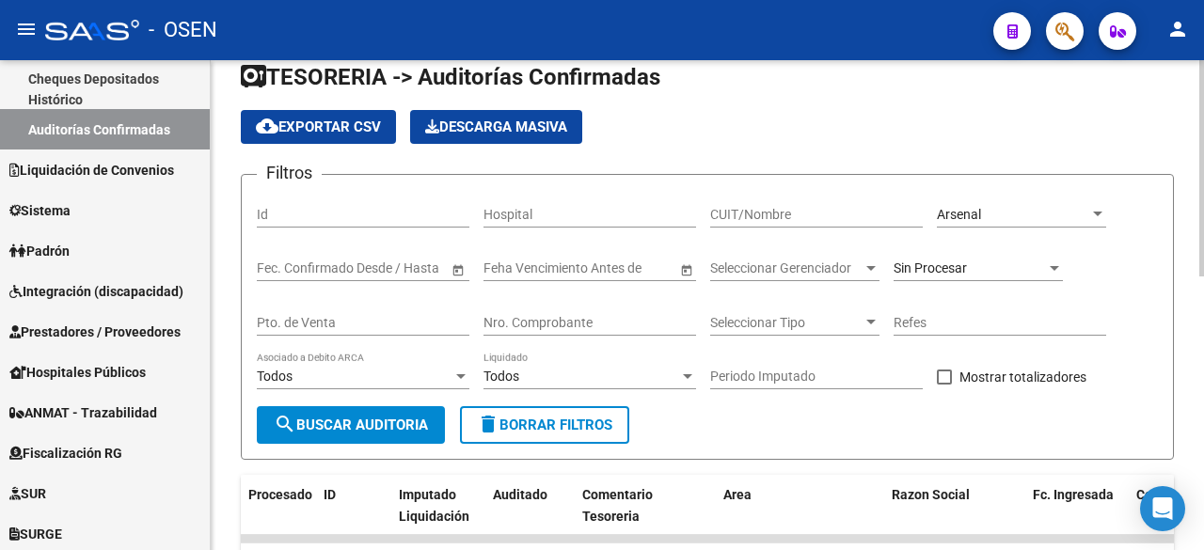
scroll to position [0, 0]
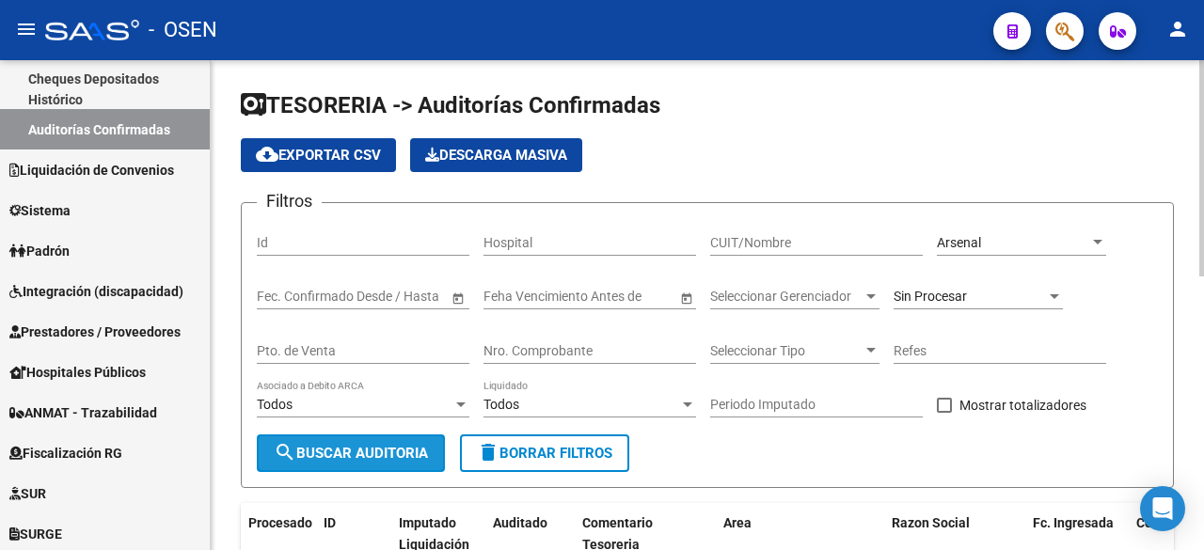
click at [373, 453] on span "search Buscar Auditoria" at bounding box center [351, 453] width 154 height 17
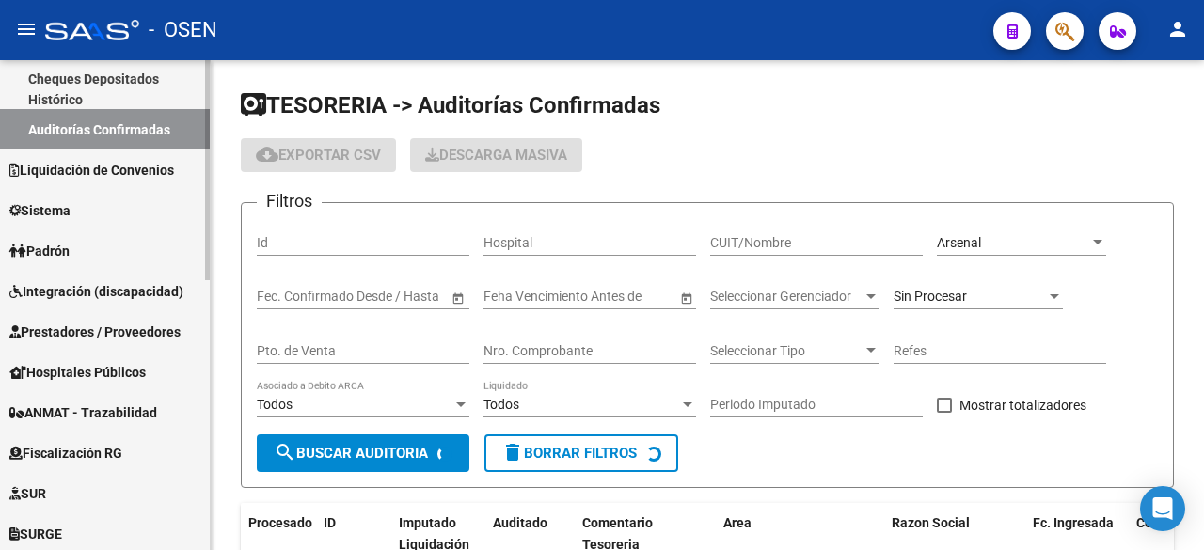
checkbox input "false"
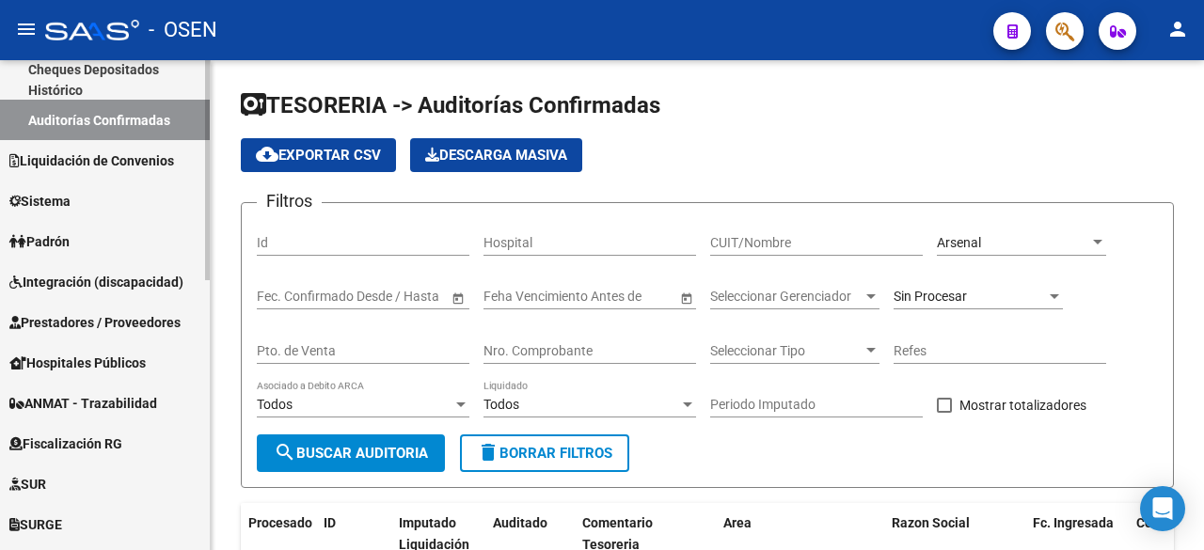
scroll to position [287, 0]
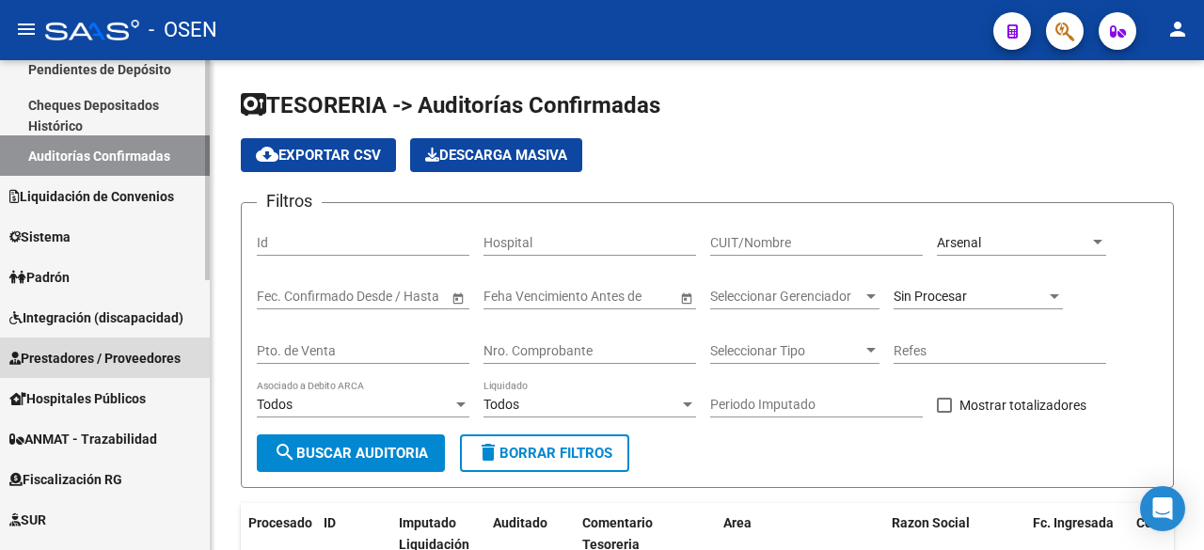
click at [128, 360] on span "Prestadores / Proveedores" at bounding box center [94, 358] width 171 height 21
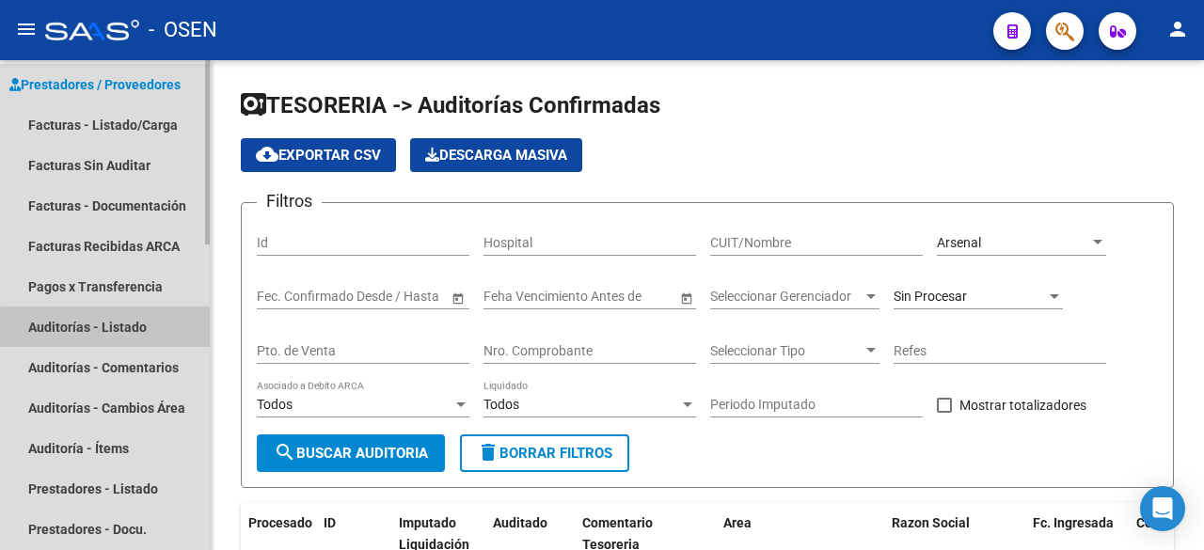
click at [127, 329] on link "Auditorías - Listado" at bounding box center [105, 327] width 210 height 40
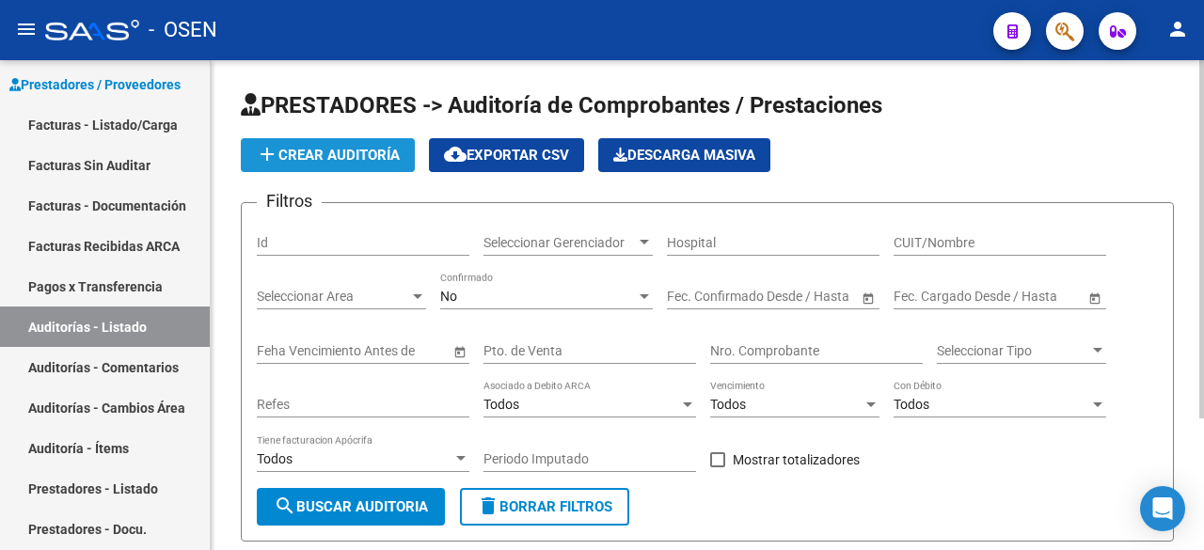
click at [353, 165] on button "add Crear Auditoría" at bounding box center [328, 155] width 174 height 34
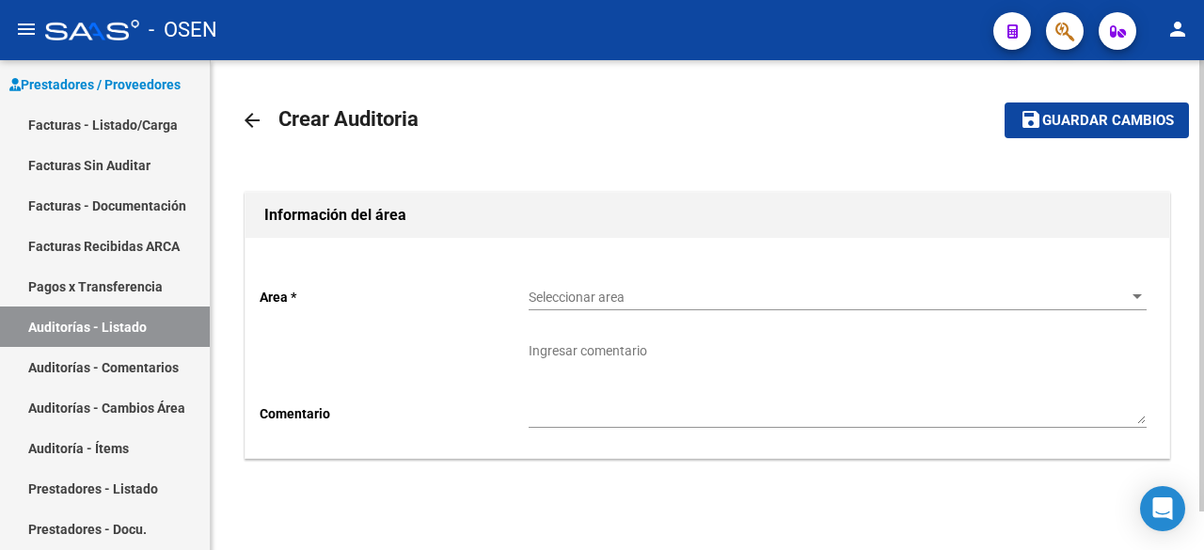
click at [626, 306] on div "Seleccionar area Seleccionar area" at bounding box center [837, 292] width 618 height 38
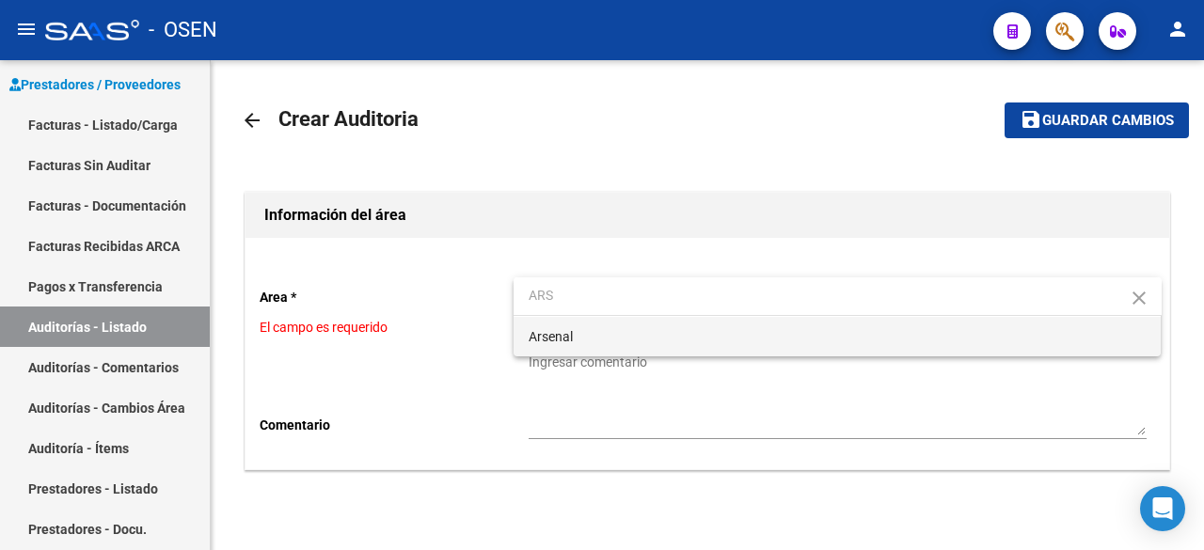
type input "ARS"
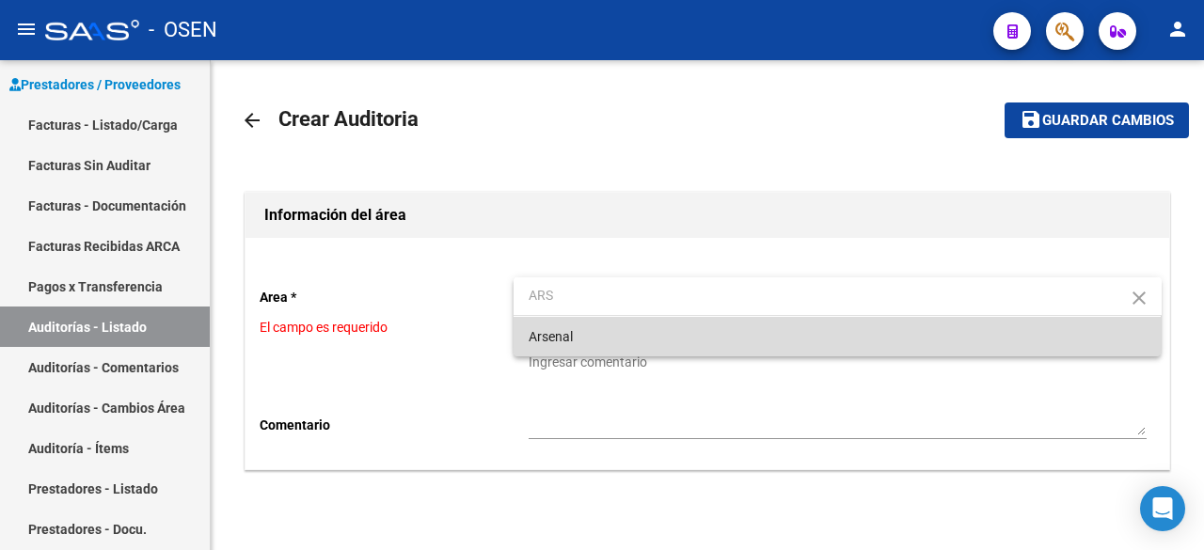
click at [621, 333] on span "Arsenal" at bounding box center [837, 336] width 618 height 39
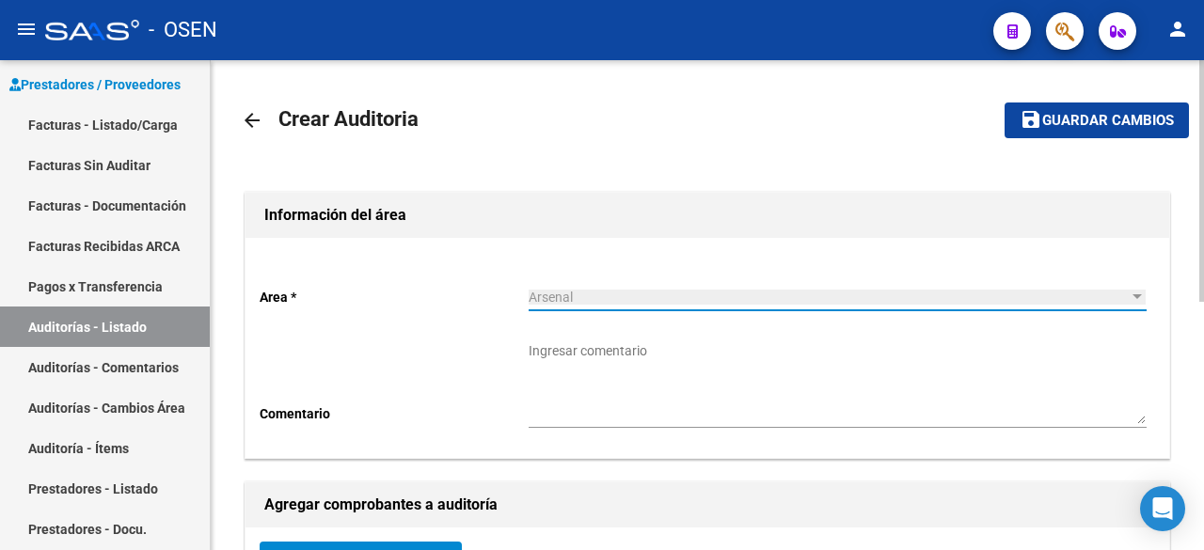
scroll to position [313, 0]
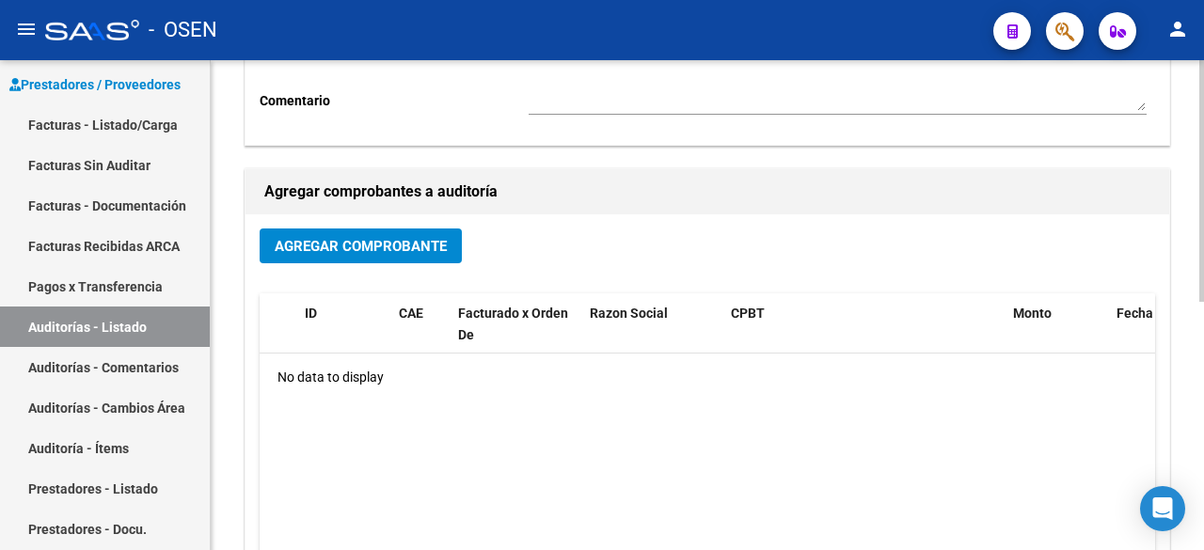
click at [398, 244] on span "Agregar Comprobante" at bounding box center [361, 246] width 172 height 17
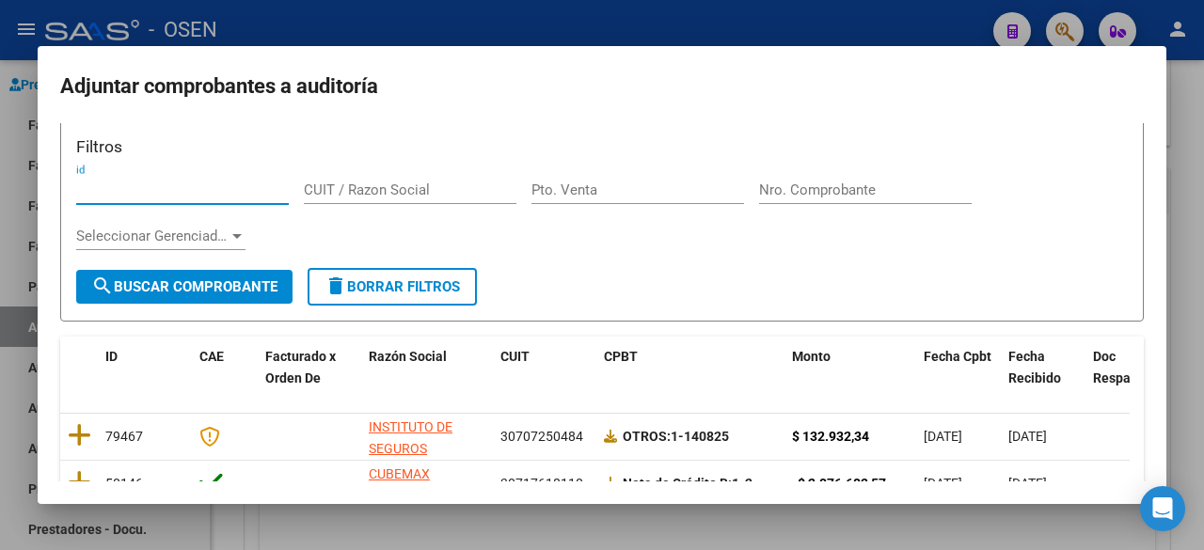
scroll to position [274, 0]
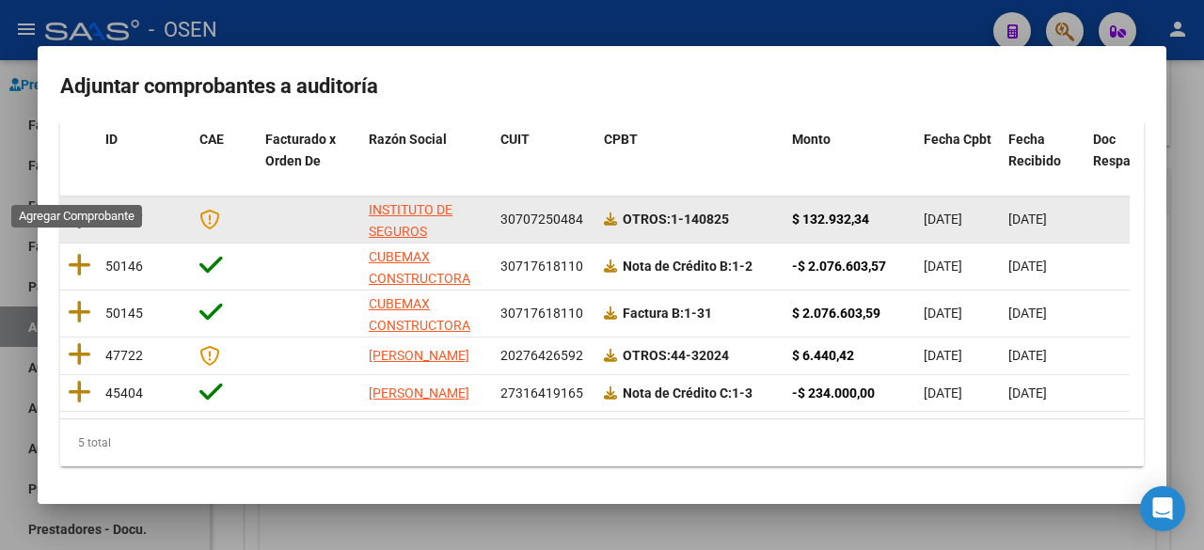
click at [80, 205] on icon at bounding box center [80, 218] width 24 height 26
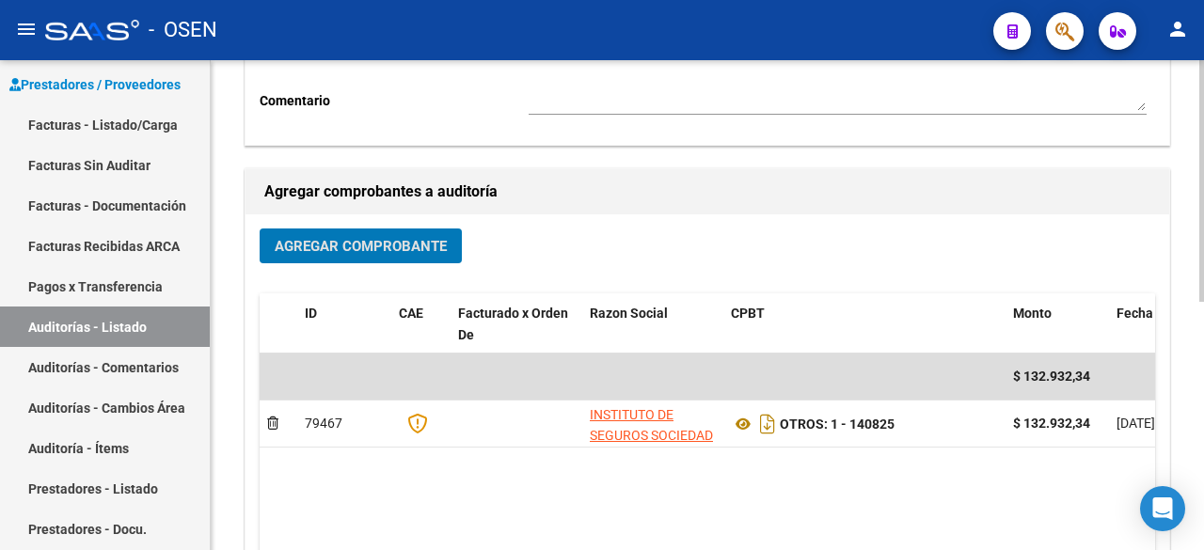
scroll to position [0, 0]
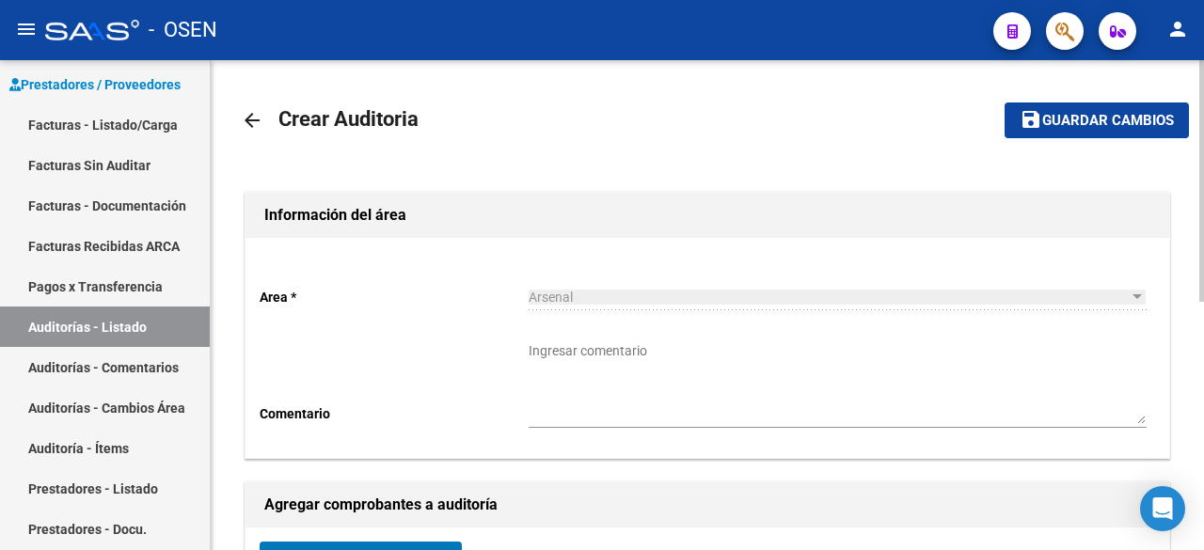
click at [1070, 122] on span "Guardar cambios" at bounding box center [1108, 121] width 132 height 17
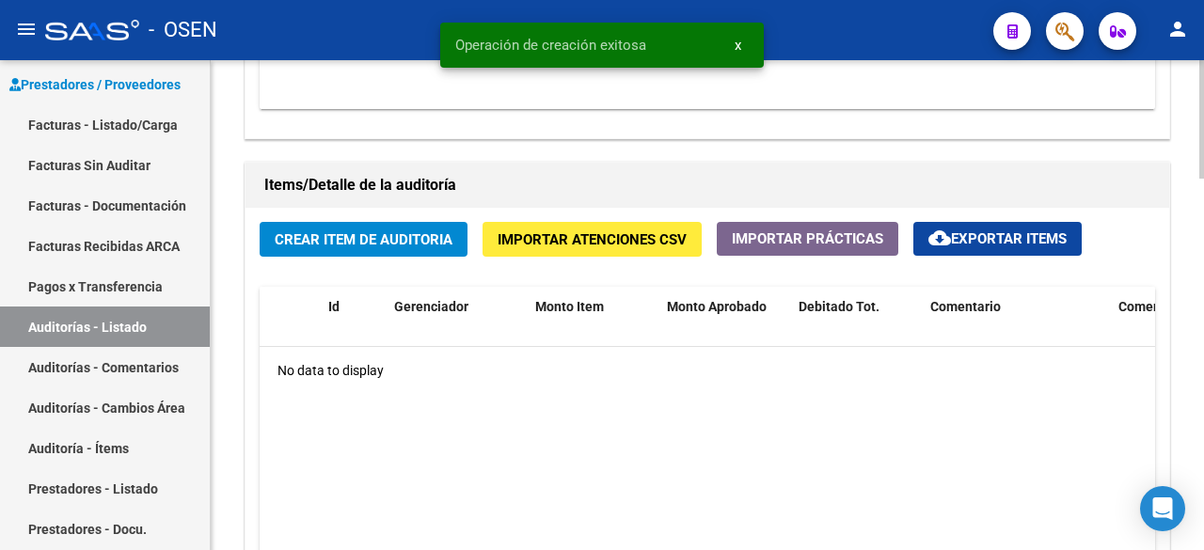
scroll to position [1229, 0]
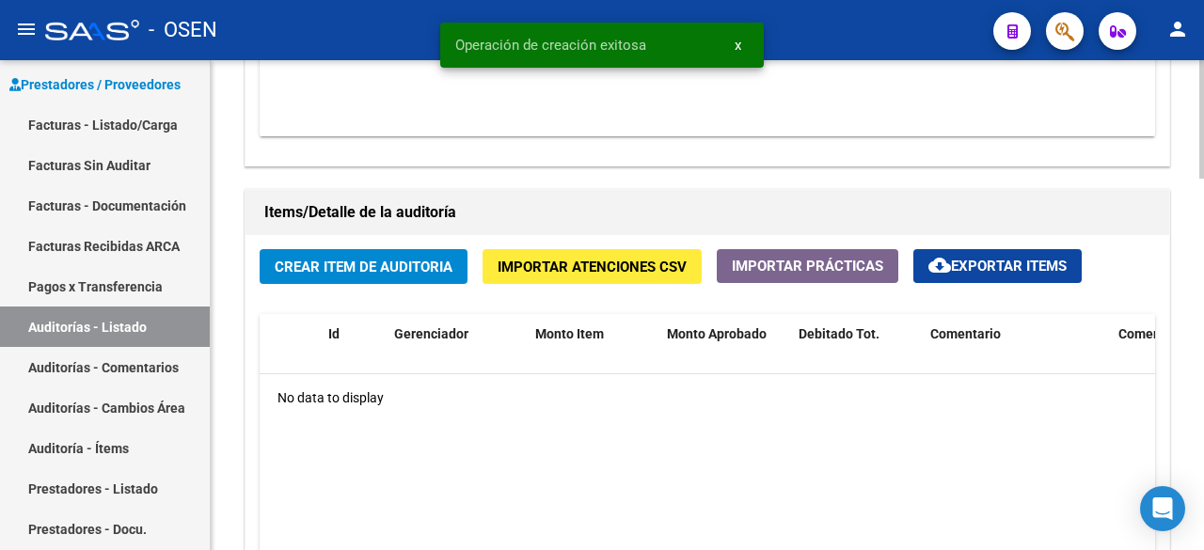
click at [398, 260] on span "Crear Item de Auditoria" at bounding box center [364, 267] width 178 height 17
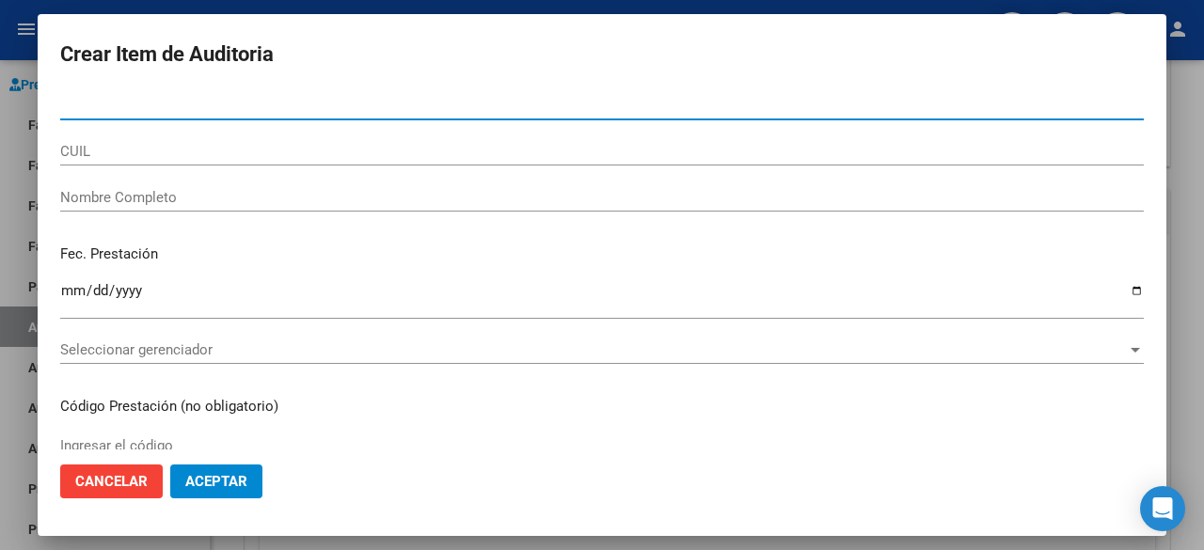
click at [221, 486] on span "Aceptar" at bounding box center [216, 481] width 62 height 17
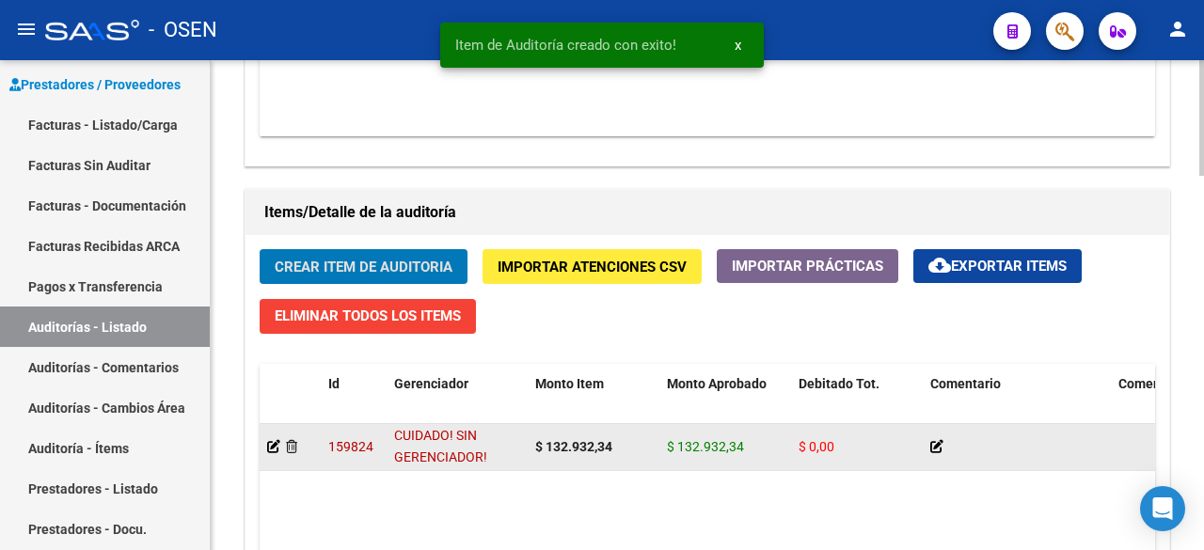
scroll to position [1, 0]
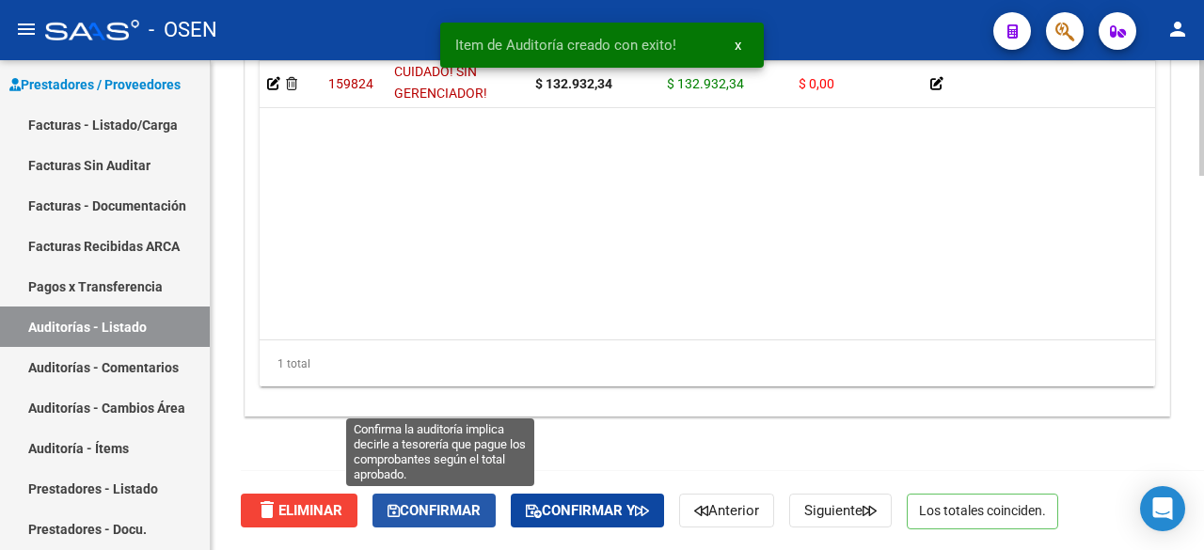
click at [480, 511] on span "Confirmar" at bounding box center [433, 510] width 93 height 17
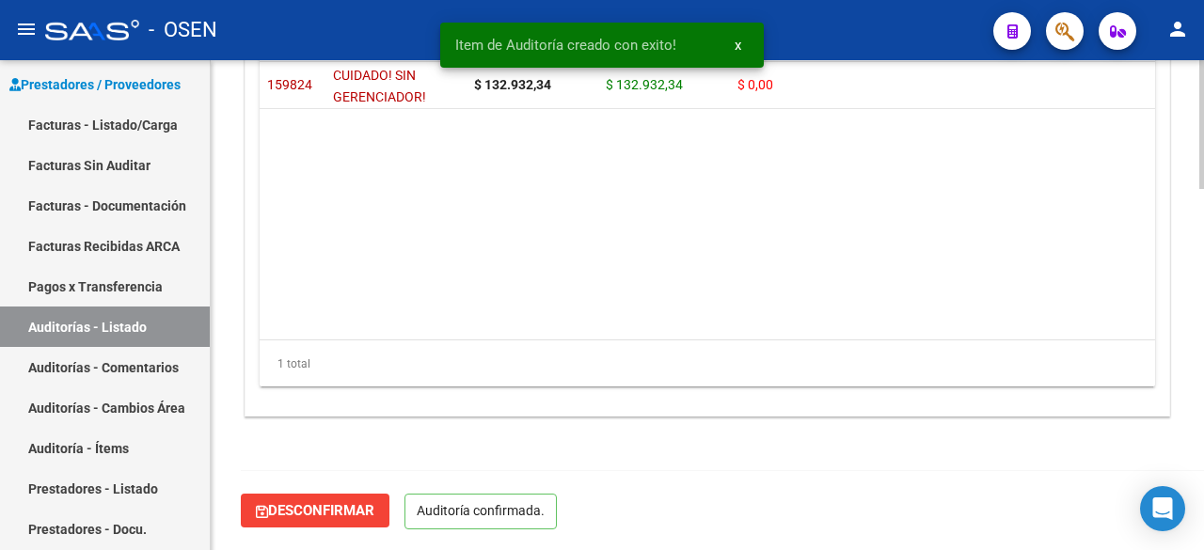
scroll to position [1380, 0]
type input "202508"
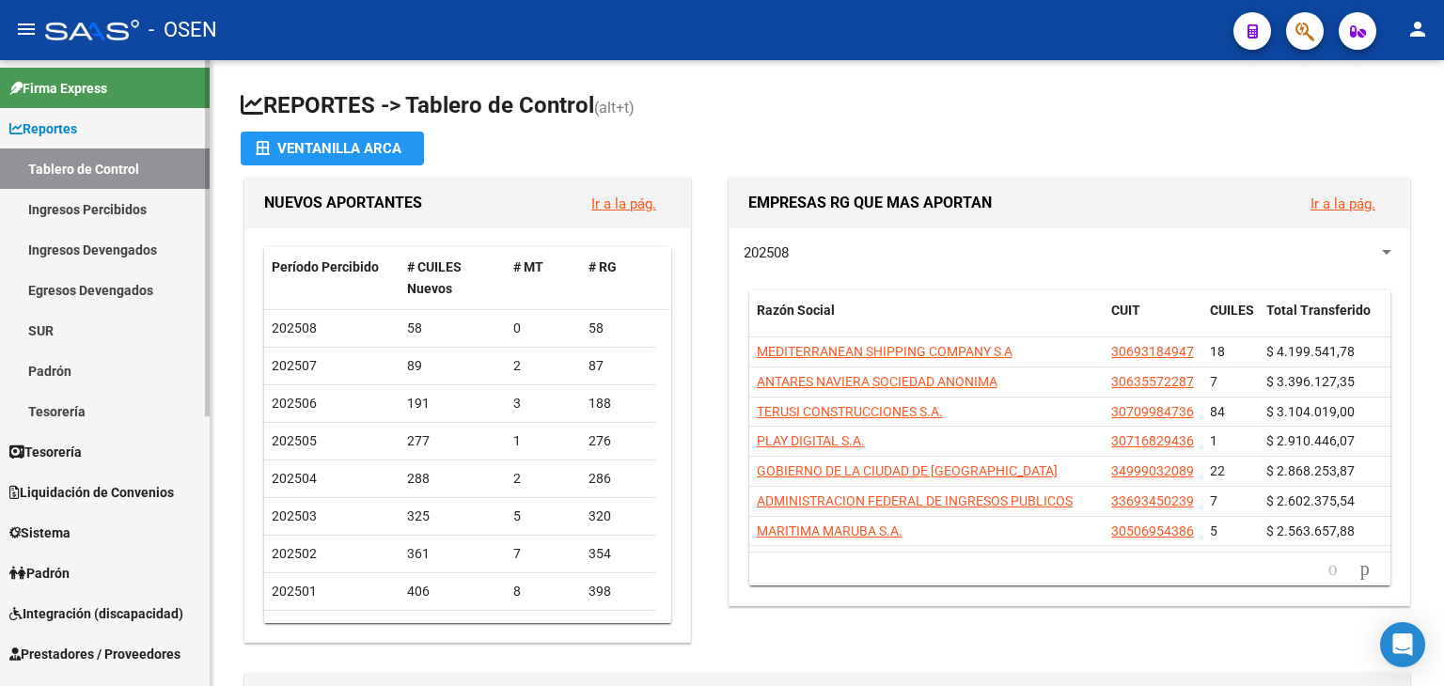
click at [109, 409] on link "Tesorería" at bounding box center [105, 411] width 210 height 40
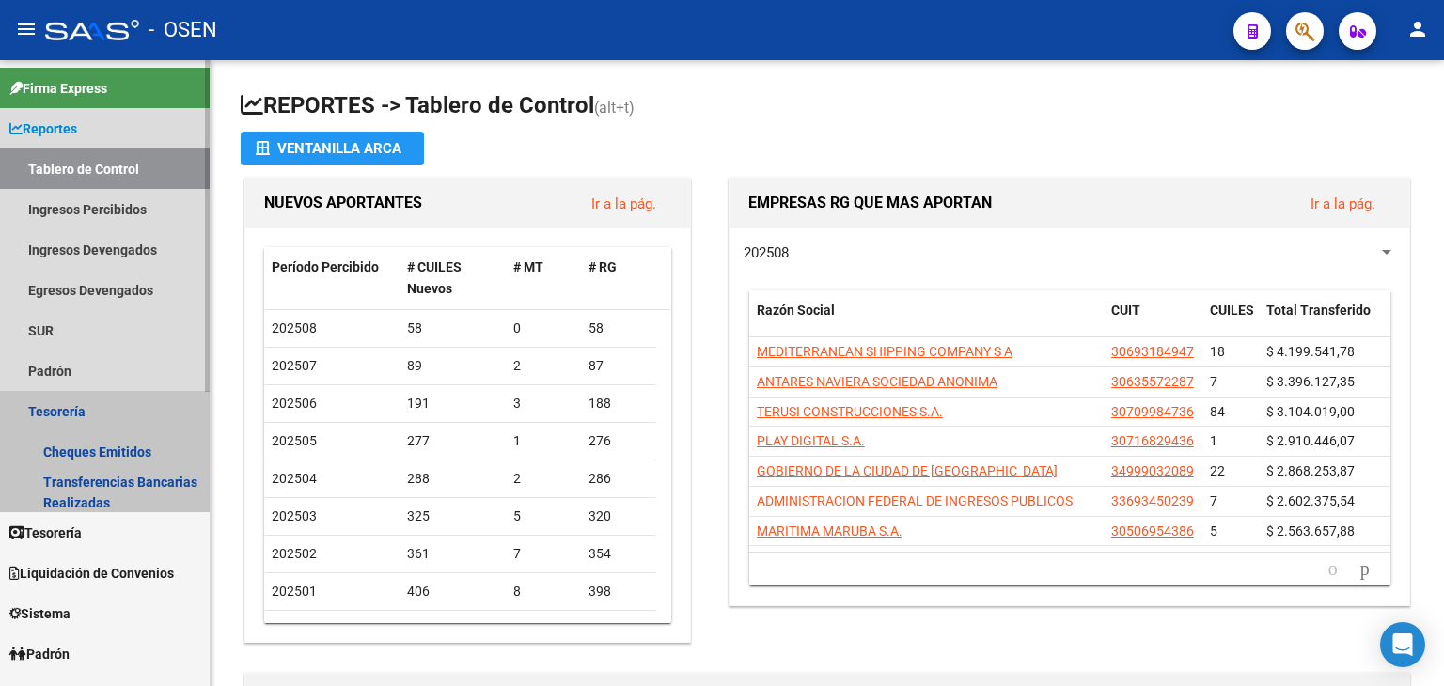
click at [79, 412] on link "Tesorería" at bounding box center [105, 411] width 210 height 40
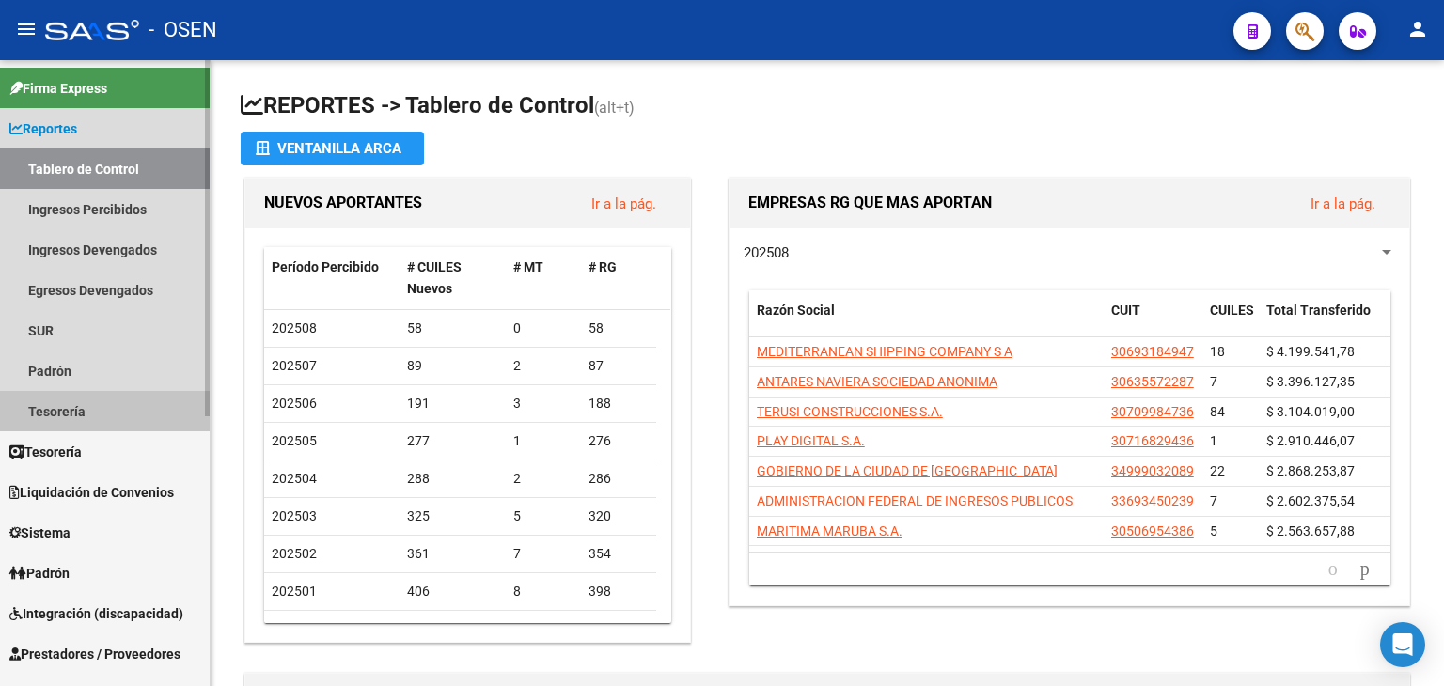
click at [79, 407] on link "Tesorería" at bounding box center [105, 411] width 210 height 40
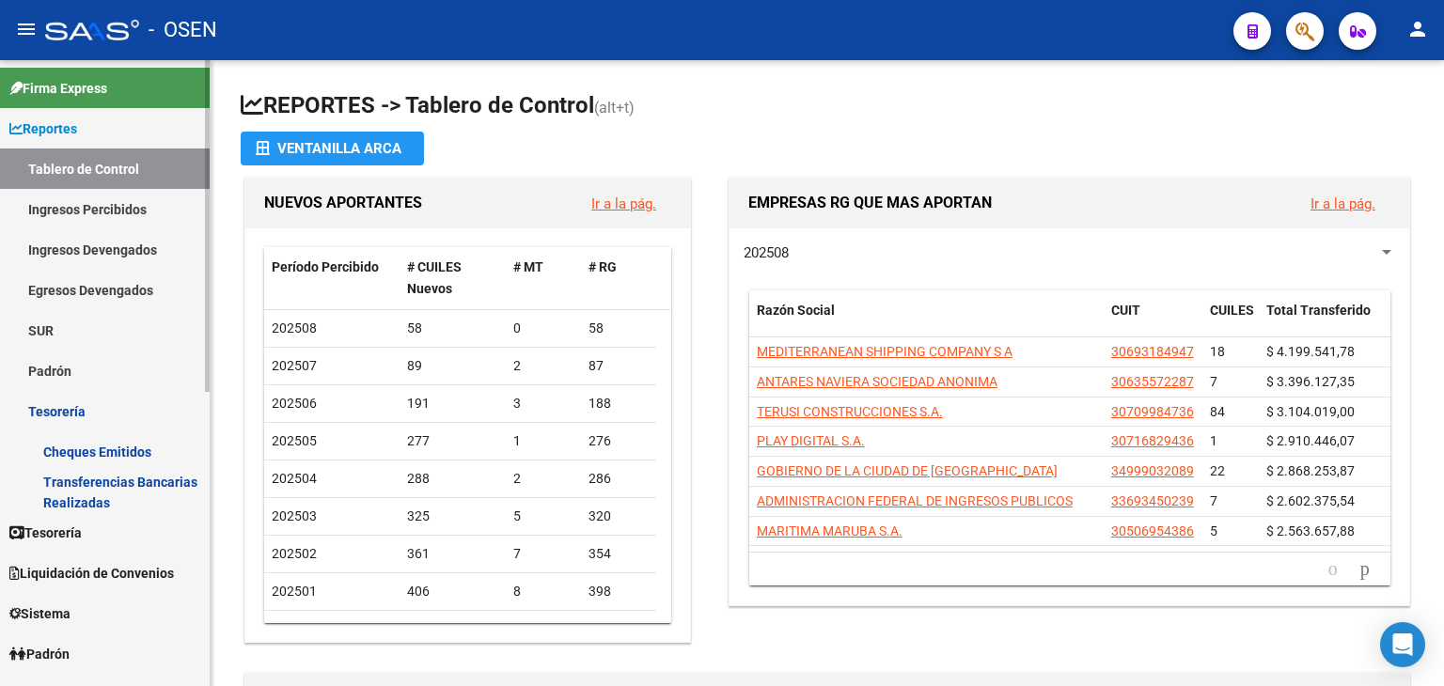
click at [87, 129] on link "Reportes" at bounding box center [105, 128] width 210 height 40
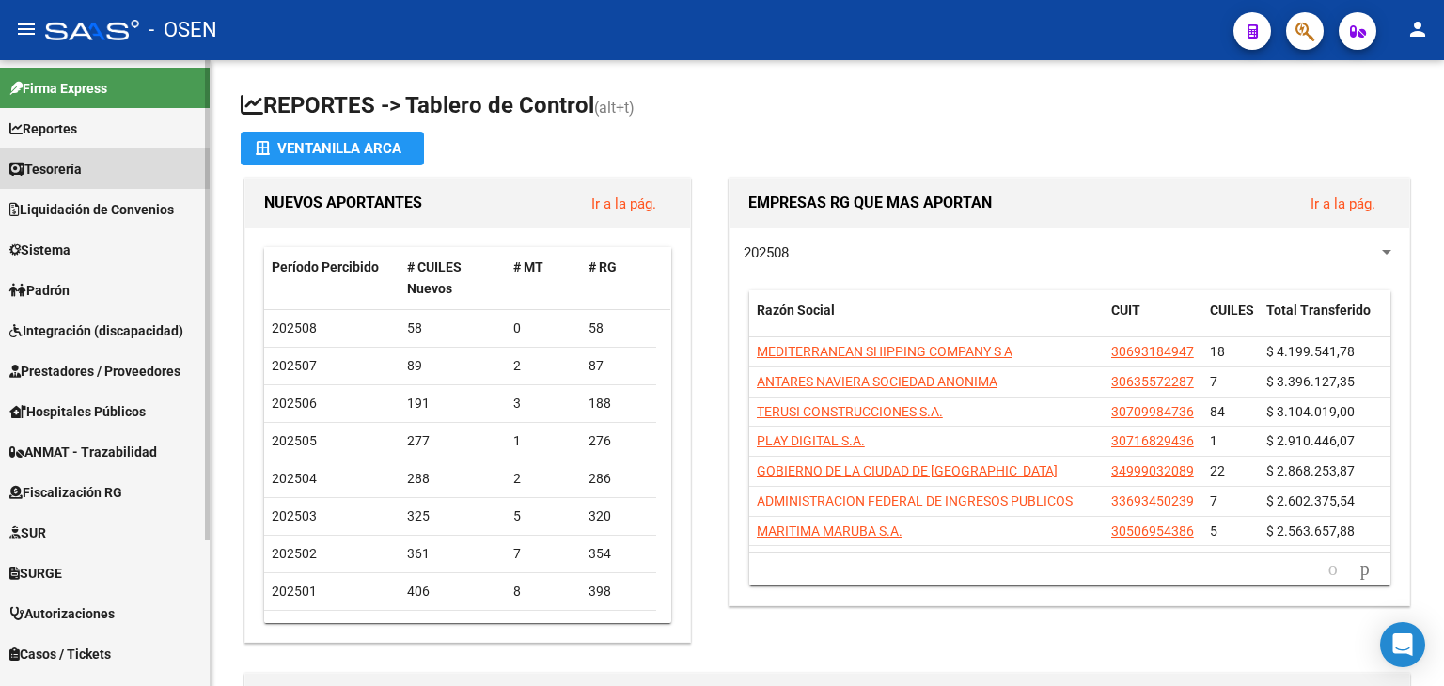
click at [78, 178] on span "Tesorería" at bounding box center [45, 169] width 72 height 21
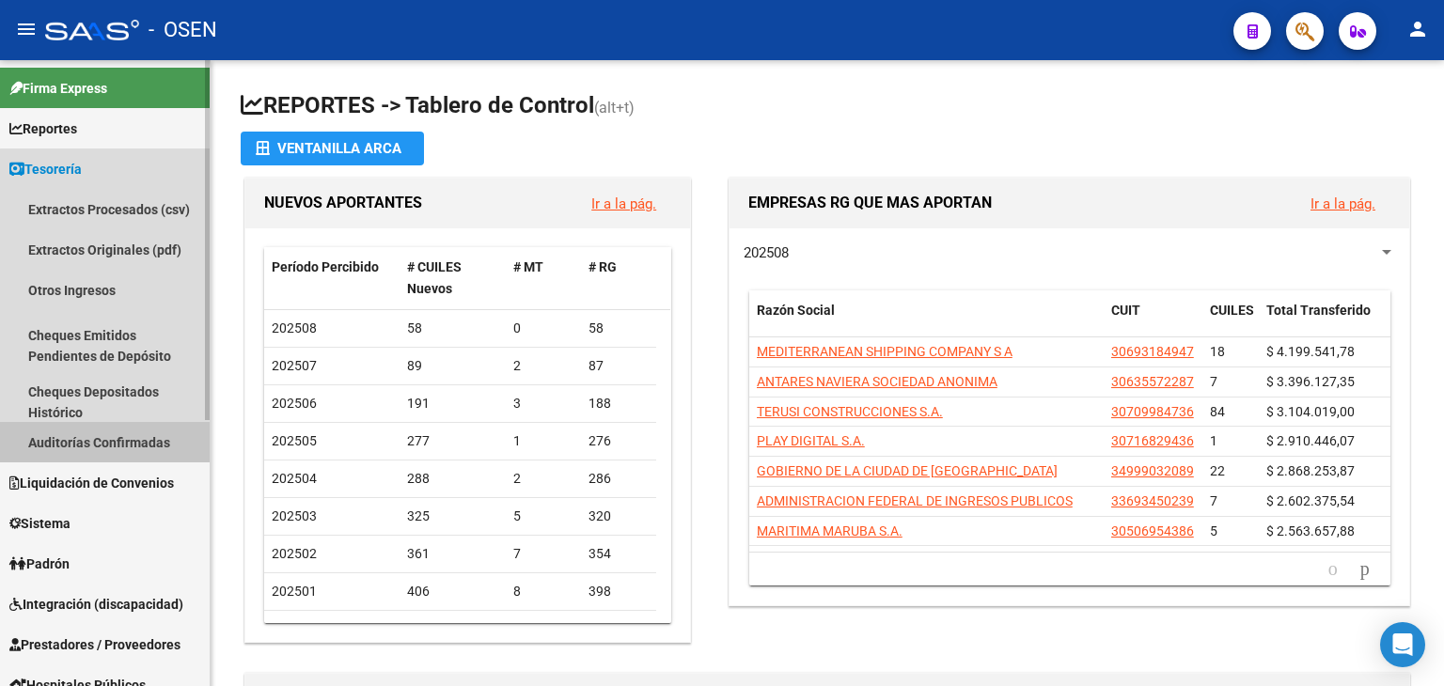
click at [151, 450] on link "Auditorías Confirmadas" at bounding box center [105, 442] width 210 height 40
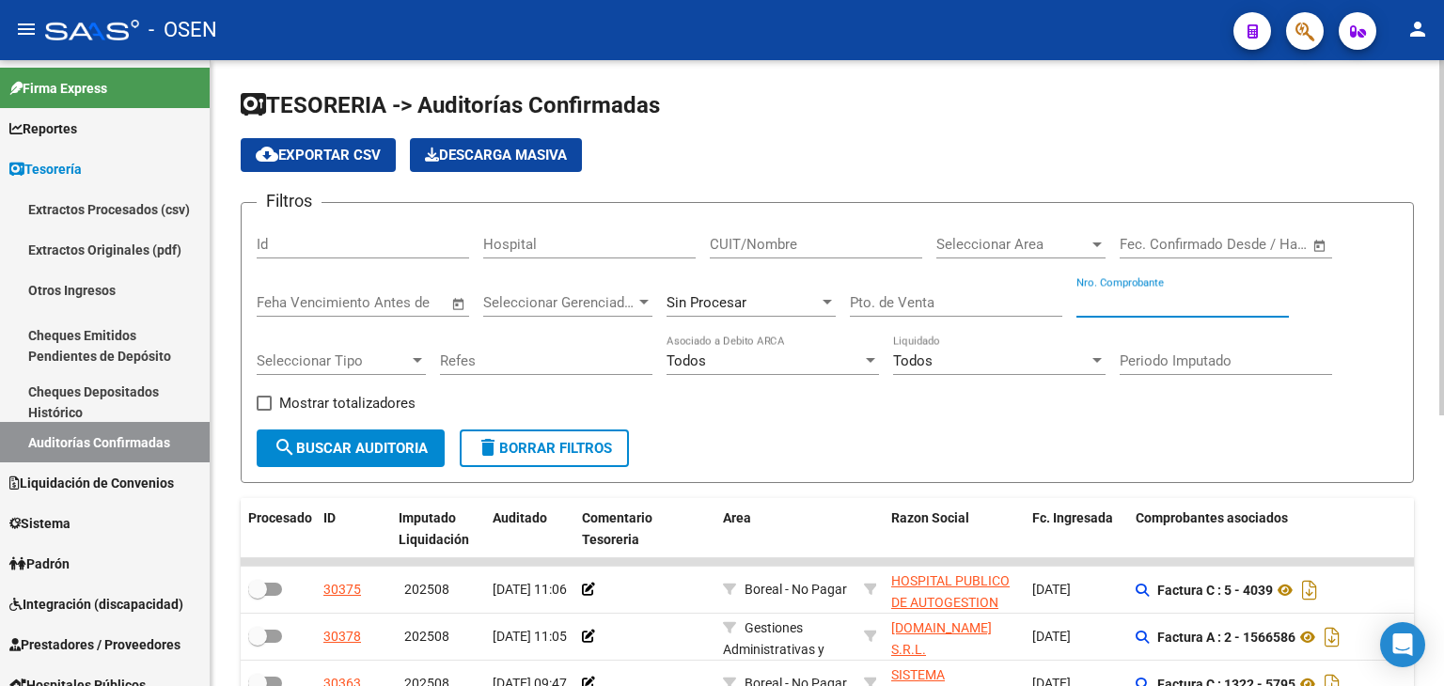
click at [1178, 302] on input "Nro. Comprobante" at bounding box center [1183, 302] width 213 height 17
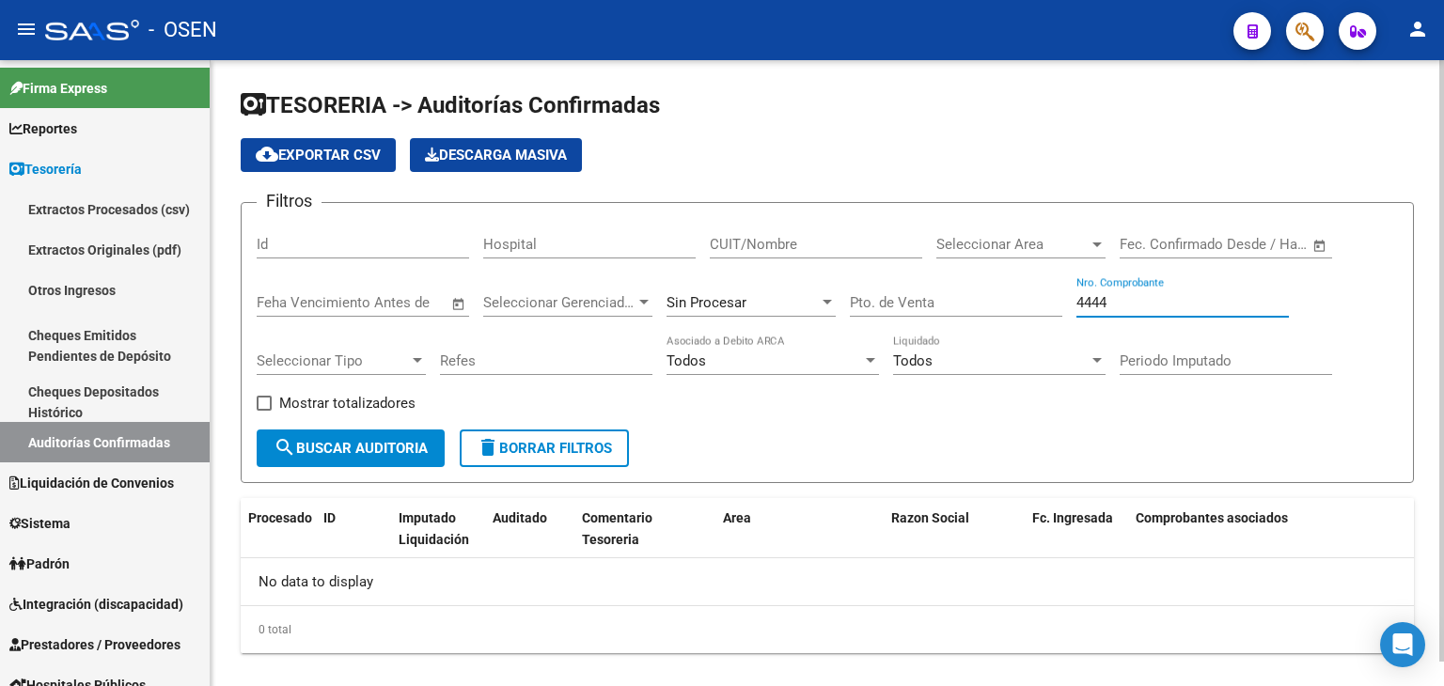
type input "4444"
click at [782, 294] on div "Sin Procesar" at bounding box center [743, 302] width 152 height 17
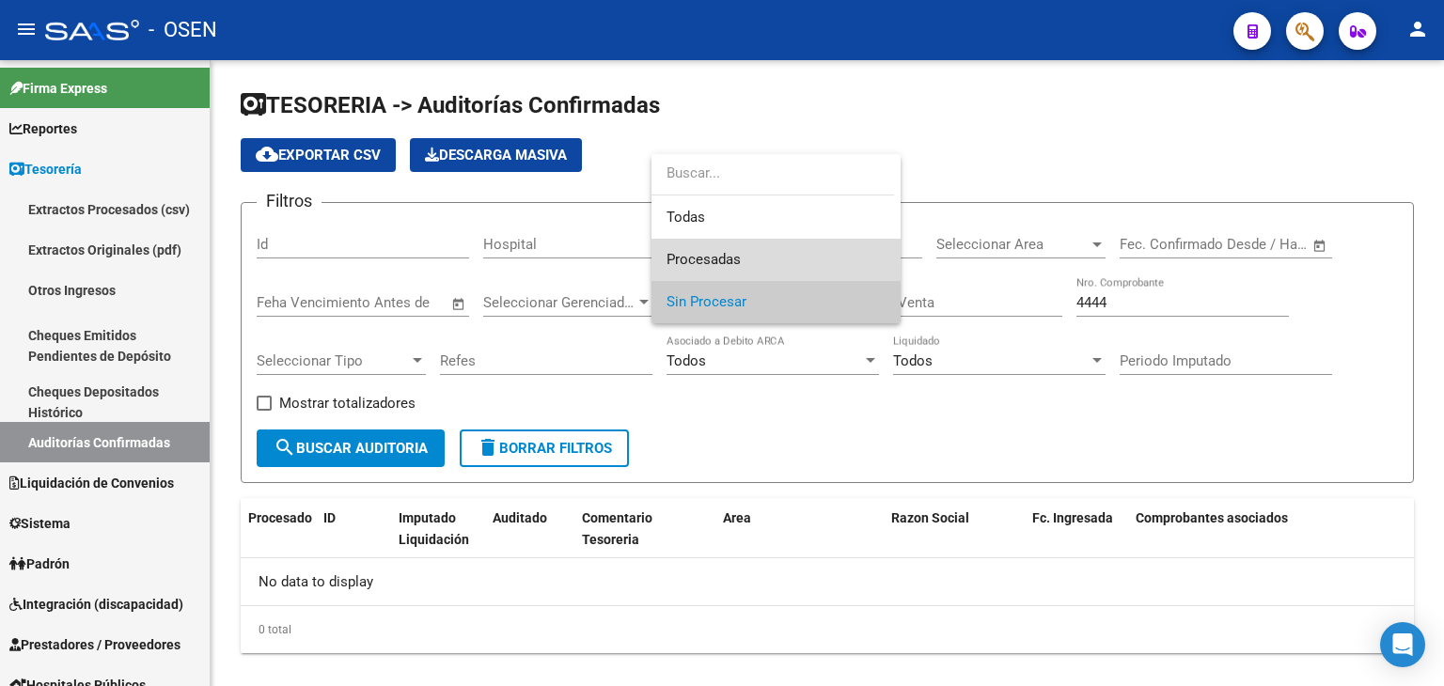
click at [783, 260] on span "Procesadas" at bounding box center [776, 260] width 219 height 42
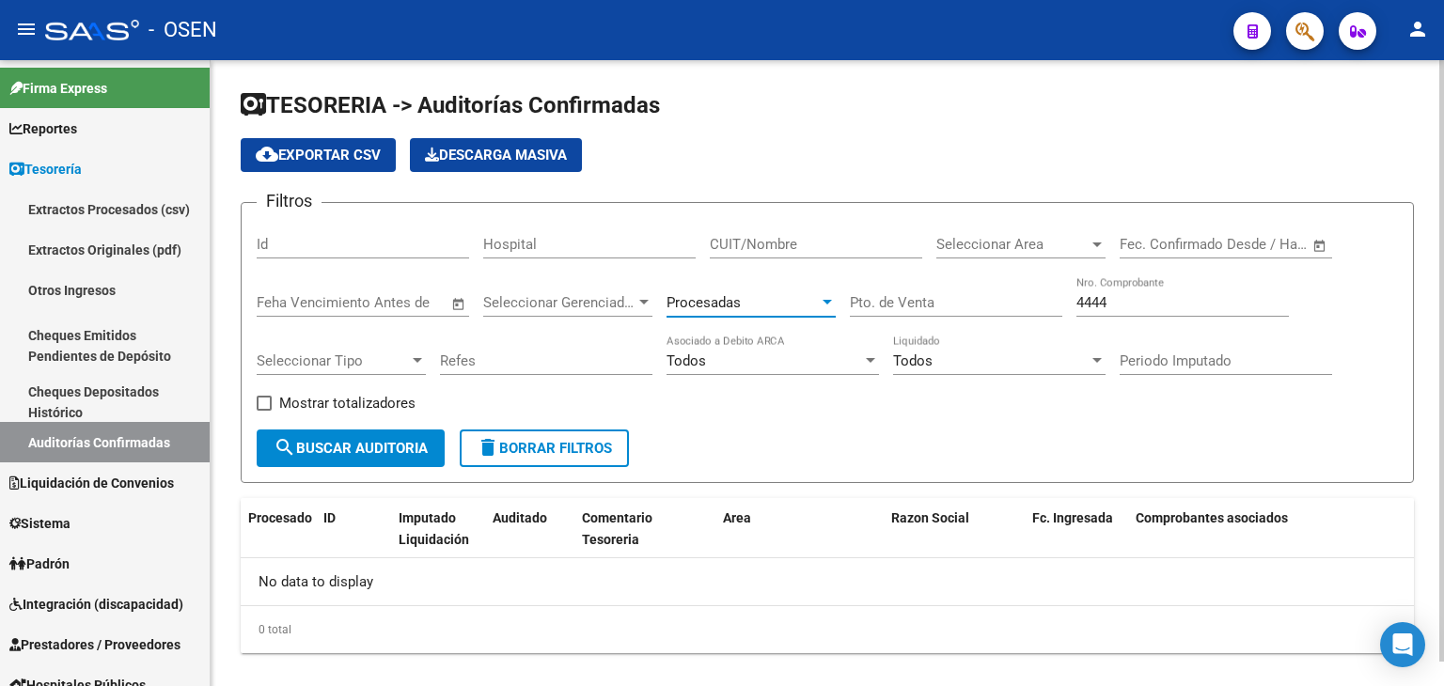
click at [385, 446] on span "search Buscar Auditoria" at bounding box center [351, 448] width 154 height 17
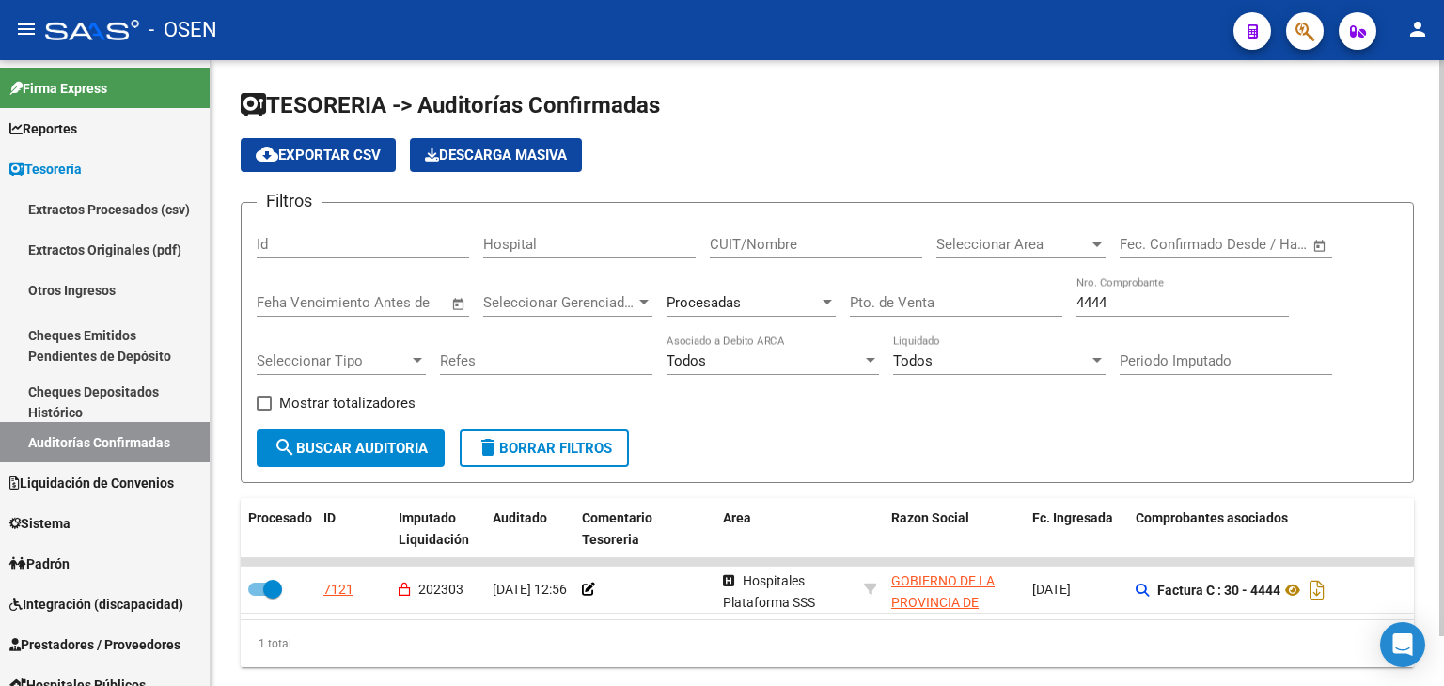
click at [749, 291] on div "Procesadas" at bounding box center [751, 296] width 169 height 40
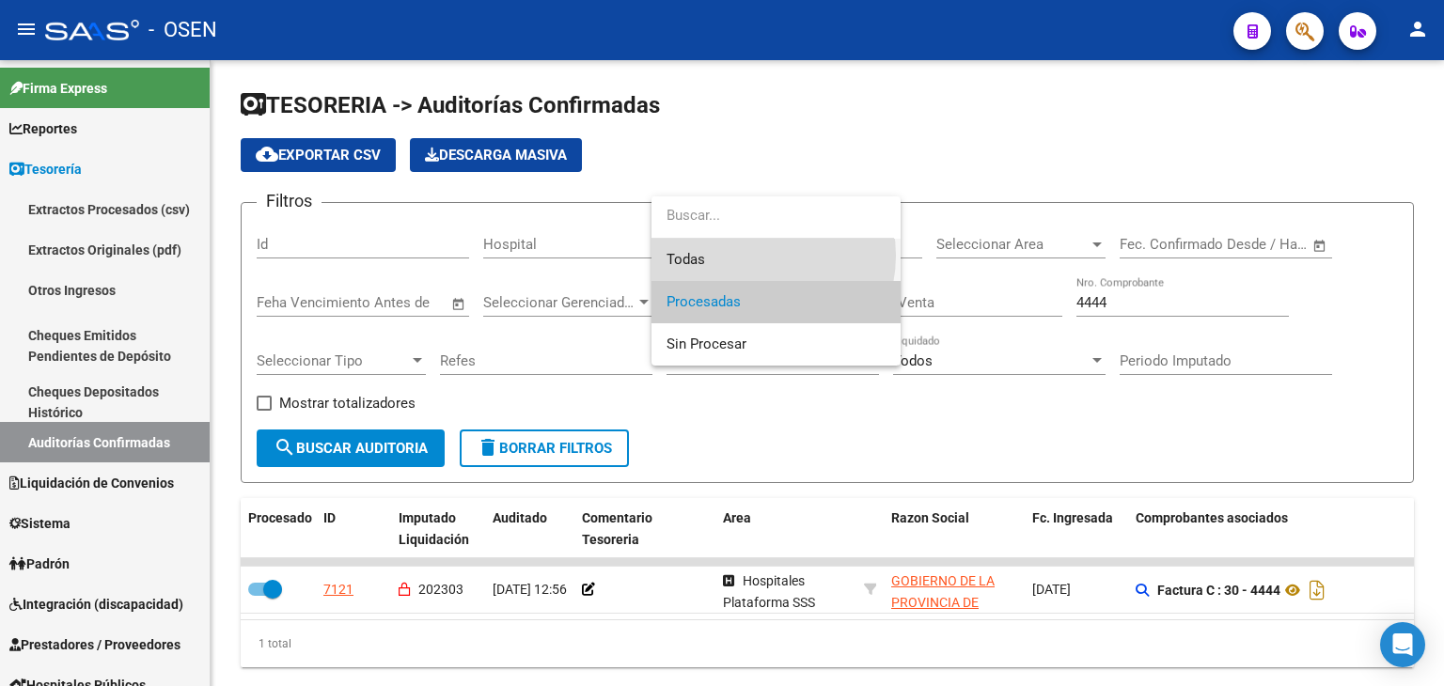
click at [752, 256] on span "Todas" at bounding box center [776, 260] width 219 height 42
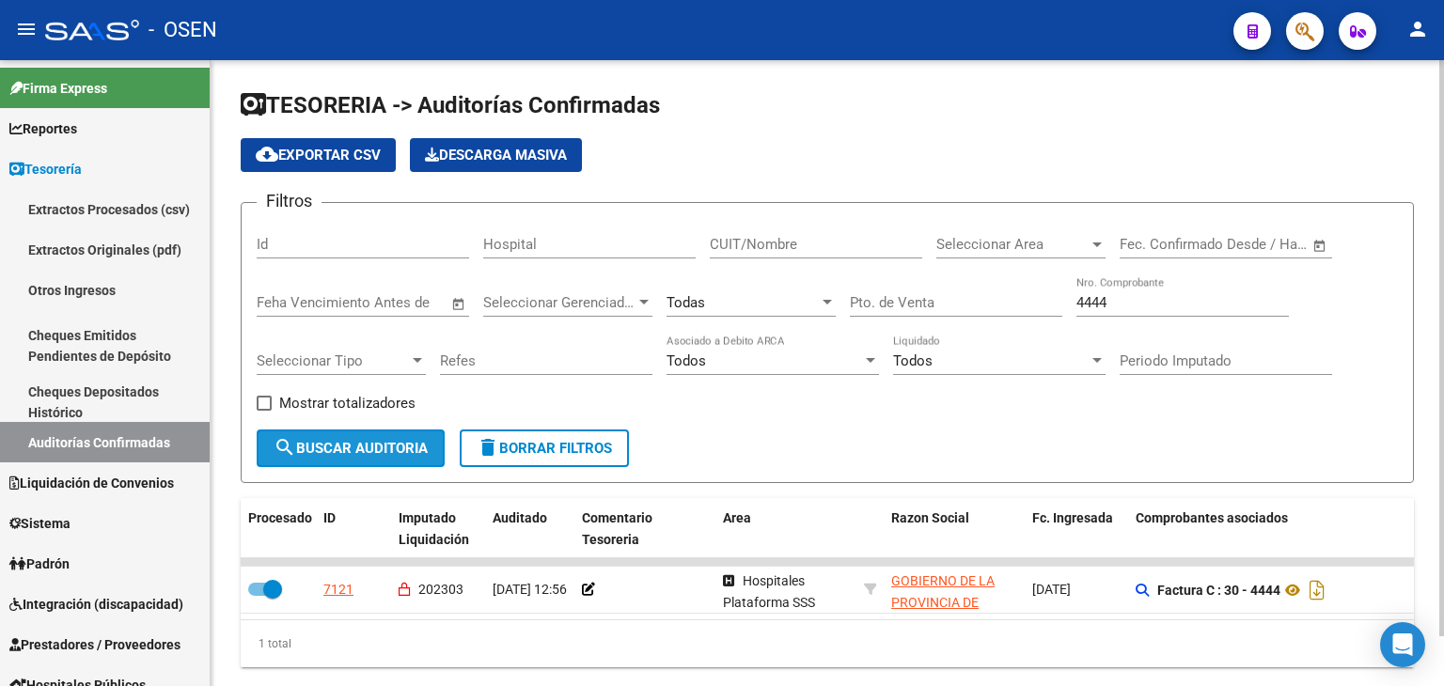
click at [377, 450] on span "search Buscar Auditoria" at bounding box center [351, 448] width 154 height 17
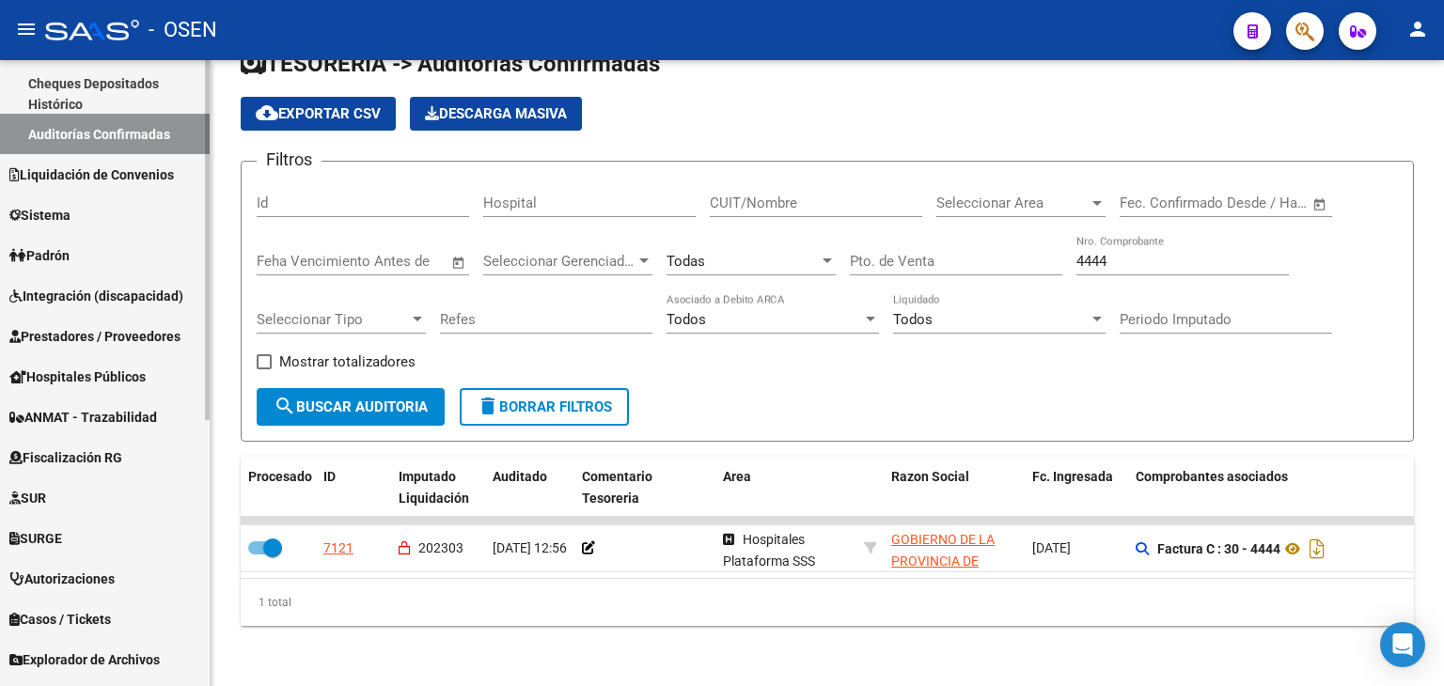
scroll to position [313, 0]
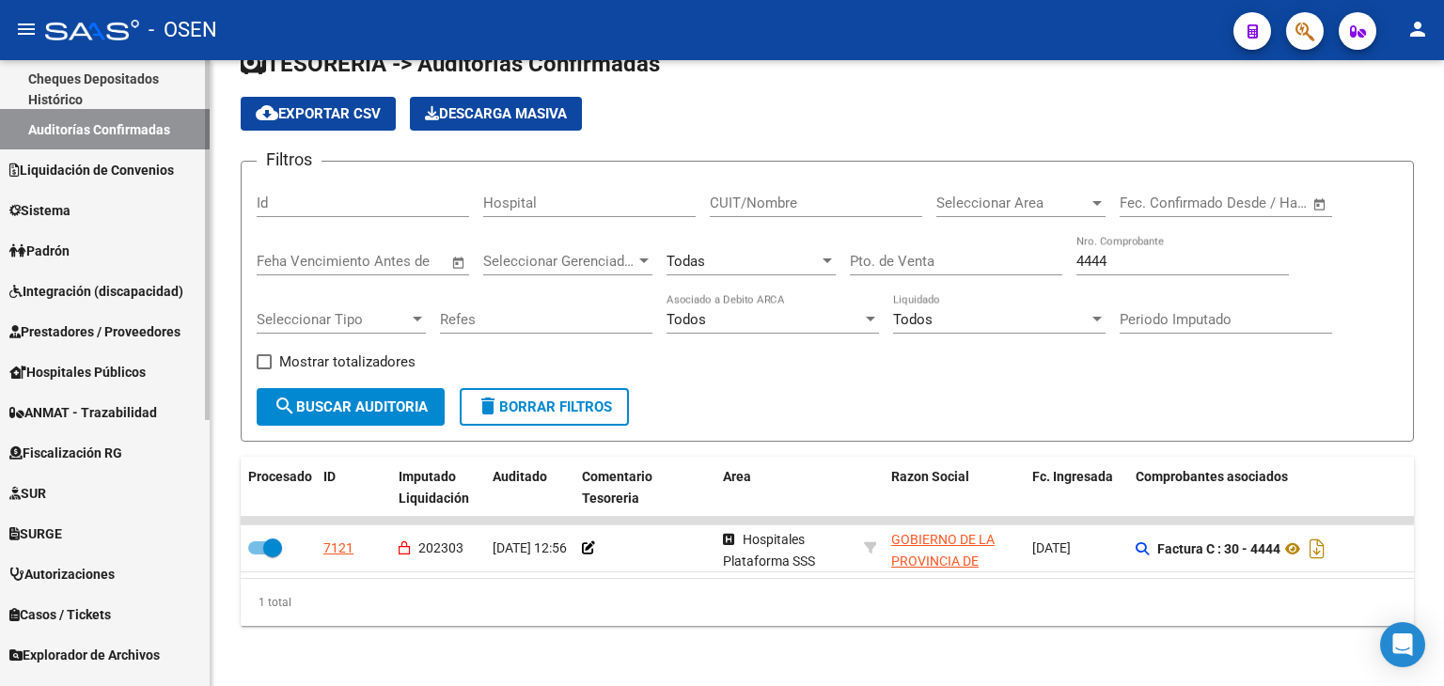
click at [94, 331] on span "Prestadores / Proveedores" at bounding box center [94, 332] width 171 height 21
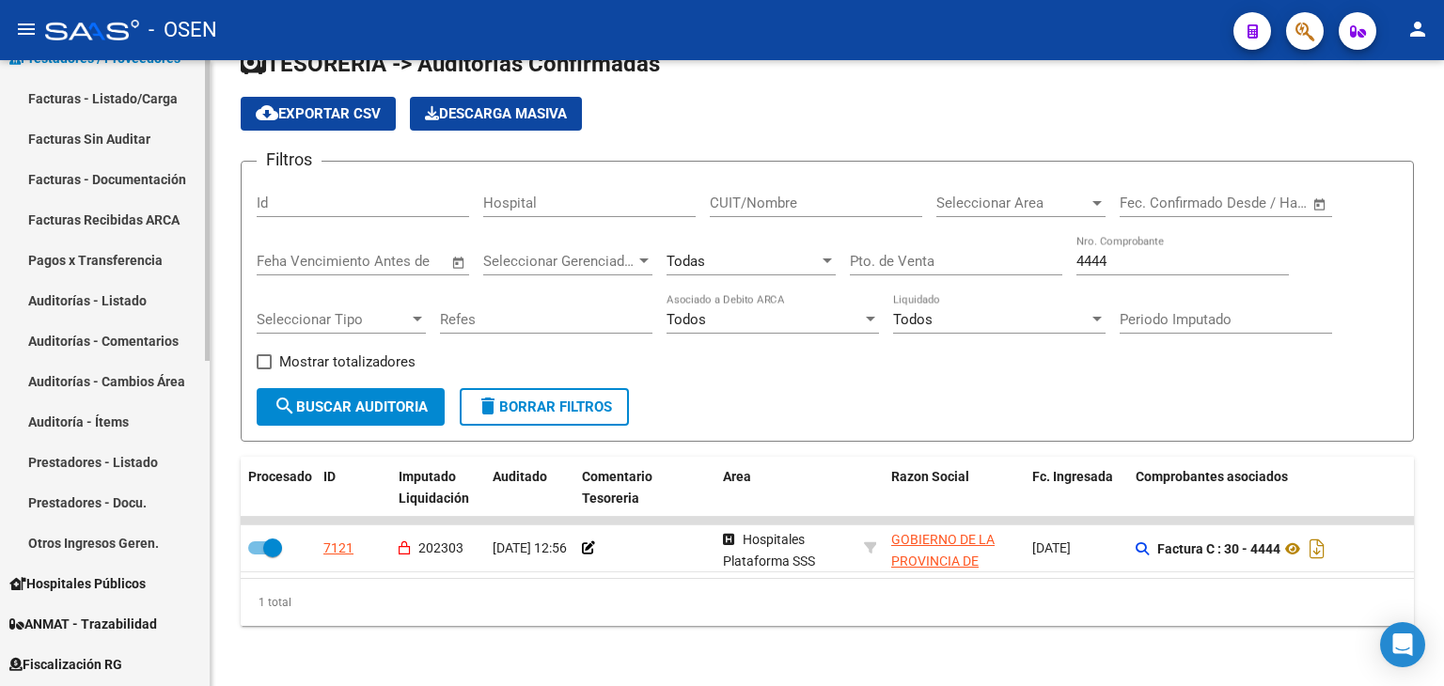
click at [152, 86] on link "Facturas - Listado/Carga" at bounding box center [105, 98] width 210 height 40
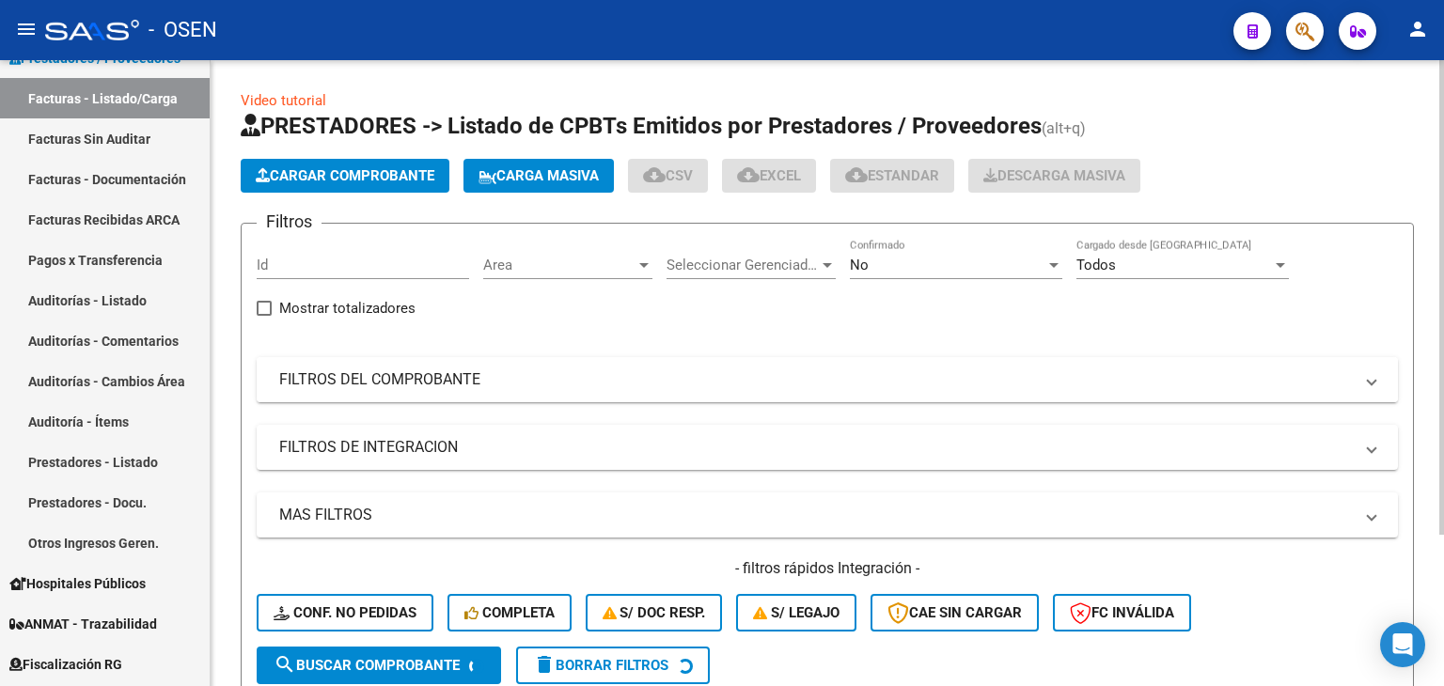
click at [414, 377] on mat-panel-title "FILTROS DEL COMPROBANTE" at bounding box center [816, 380] width 1074 height 21
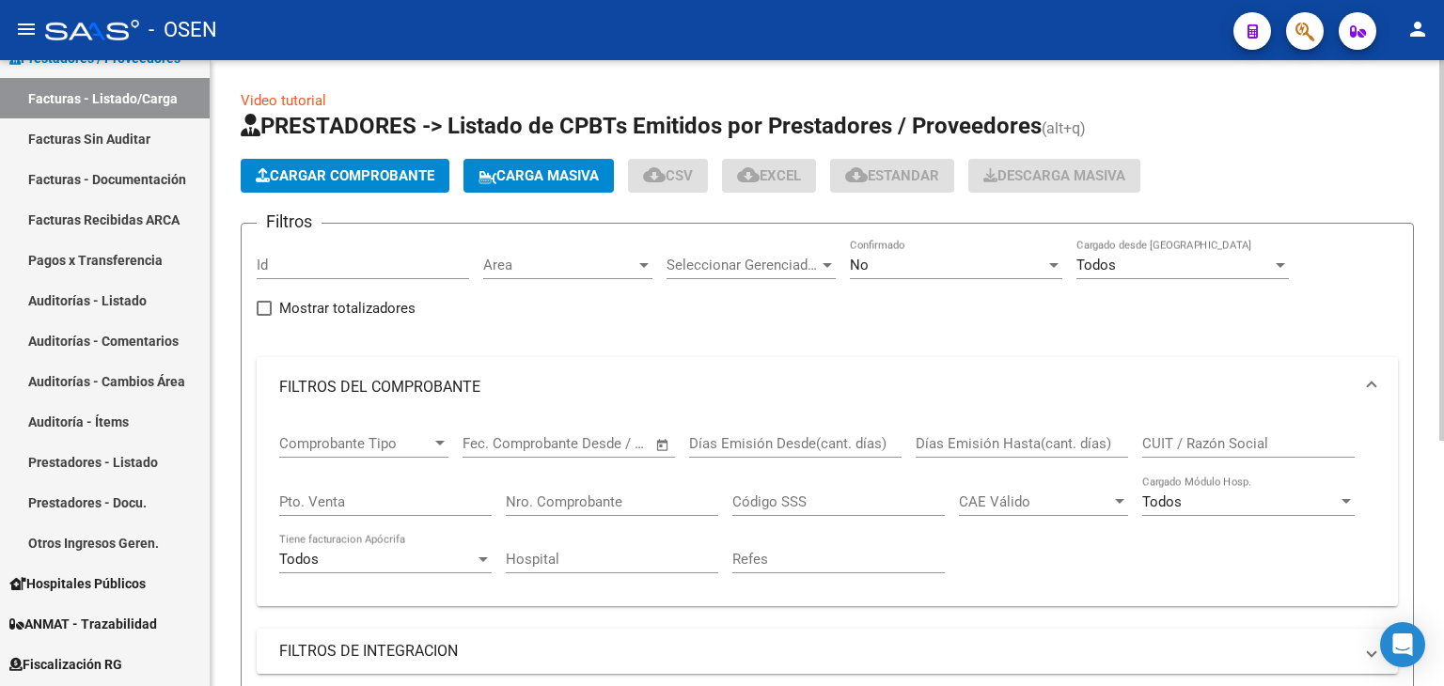
click at [609, 501] on input "Nro. Comprobante" at bounding box center [612, 502] width 213 height 17
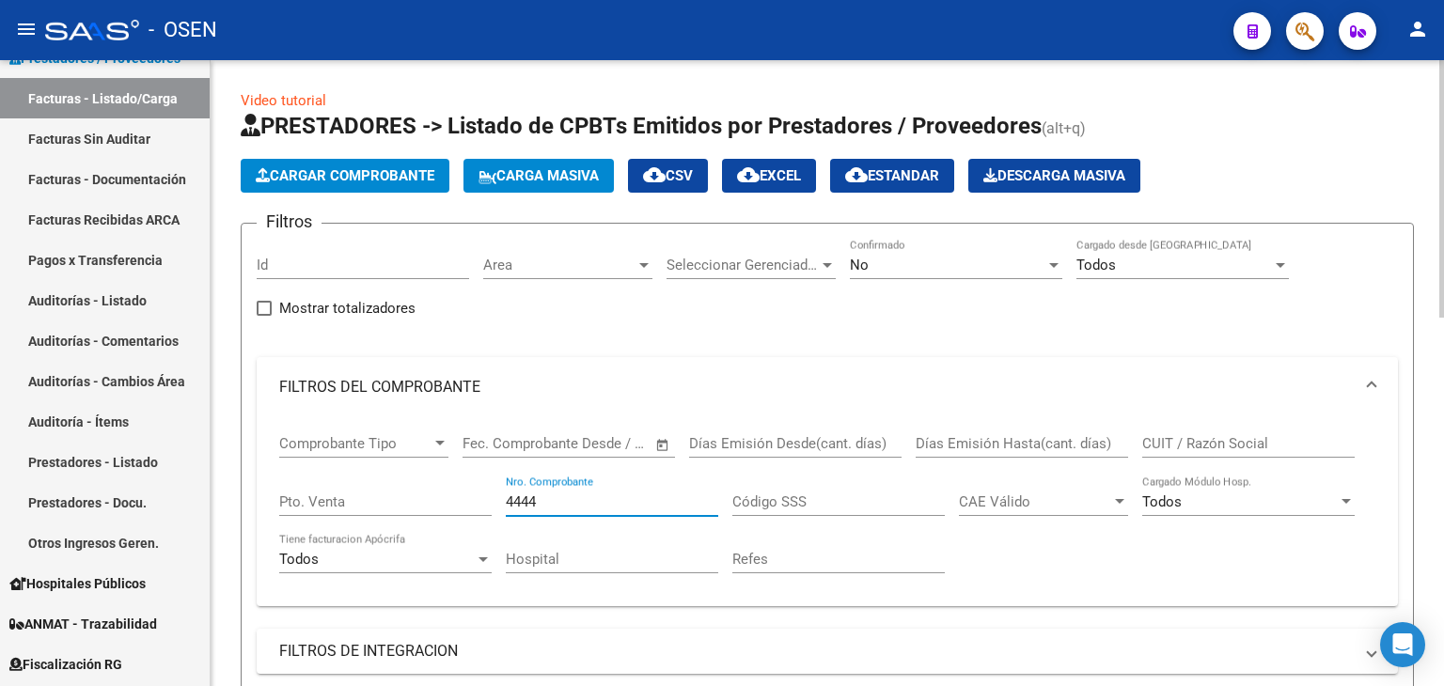
type input "4444"
click at [944, 260] on div "No" at bounding box center [948, 265] width 196 height 17
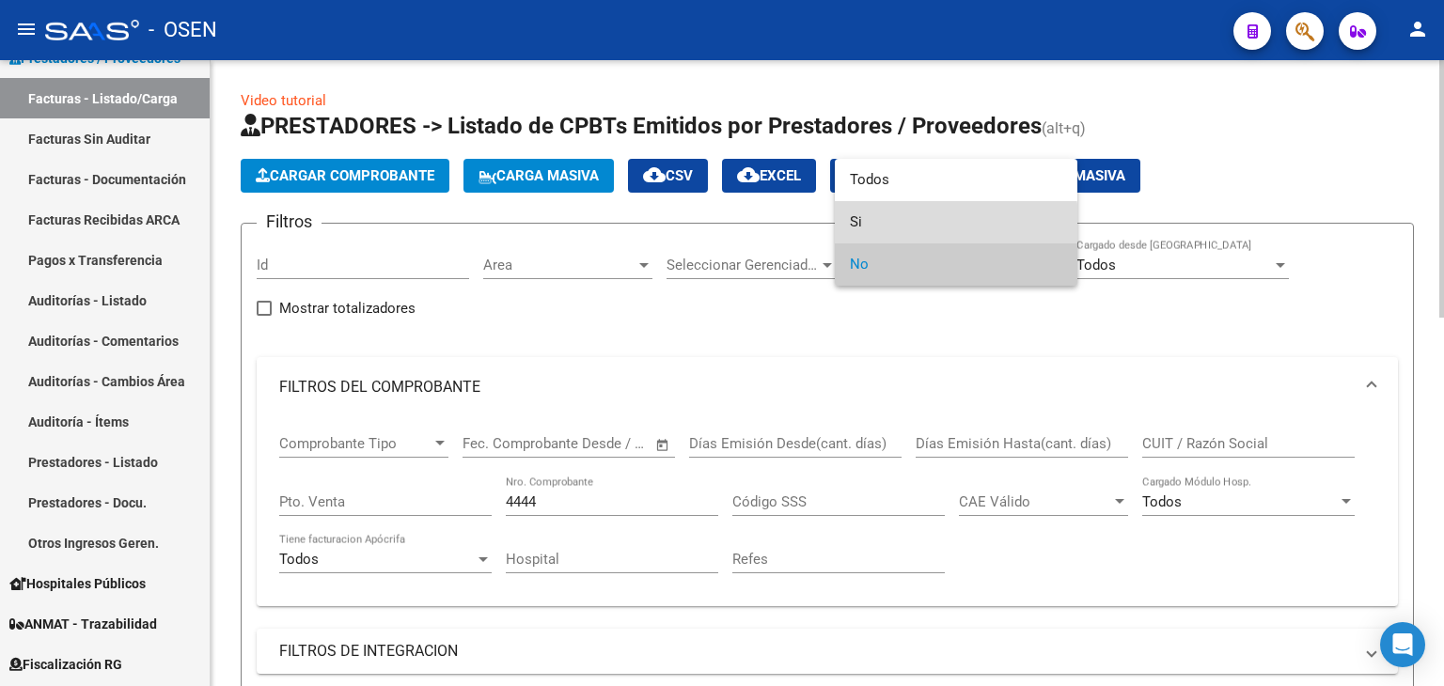
click at [921, 228] on span "Si" at bounding box center [956, 222] width 213 height 42
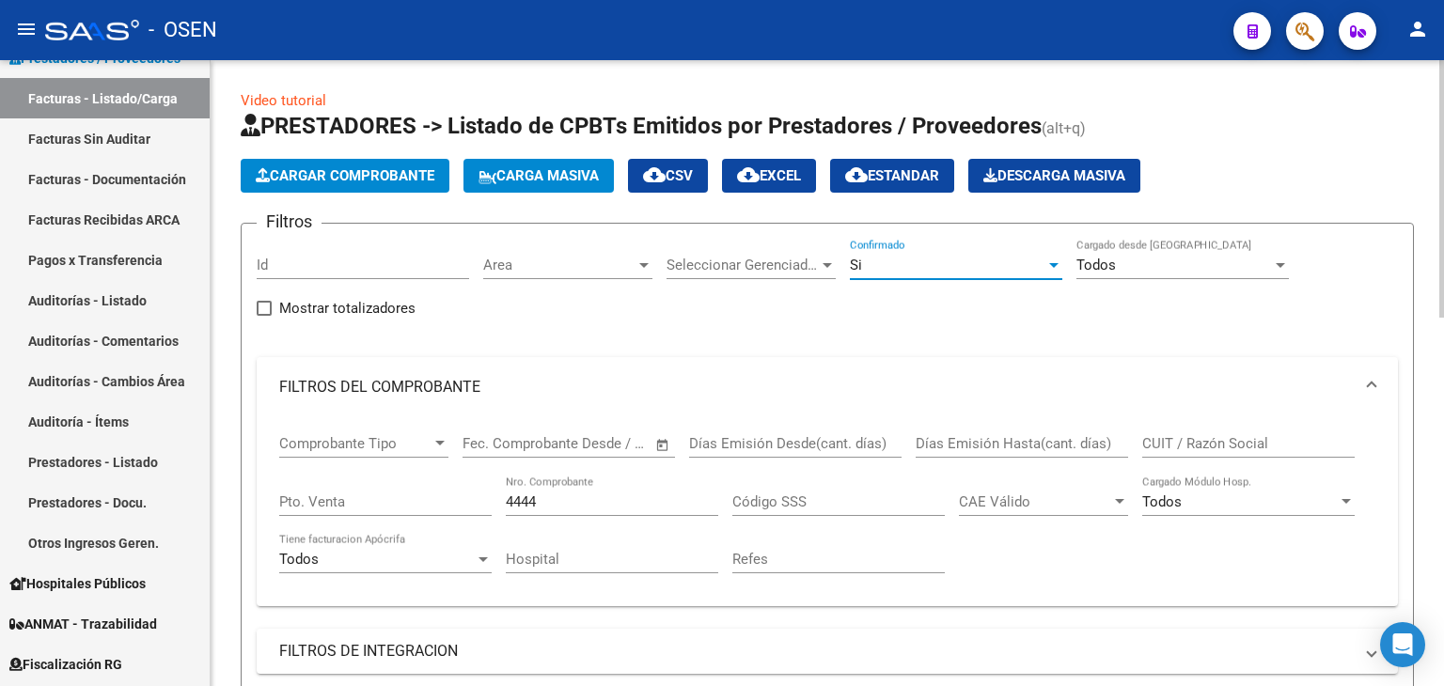
scroll to position [626, 0]
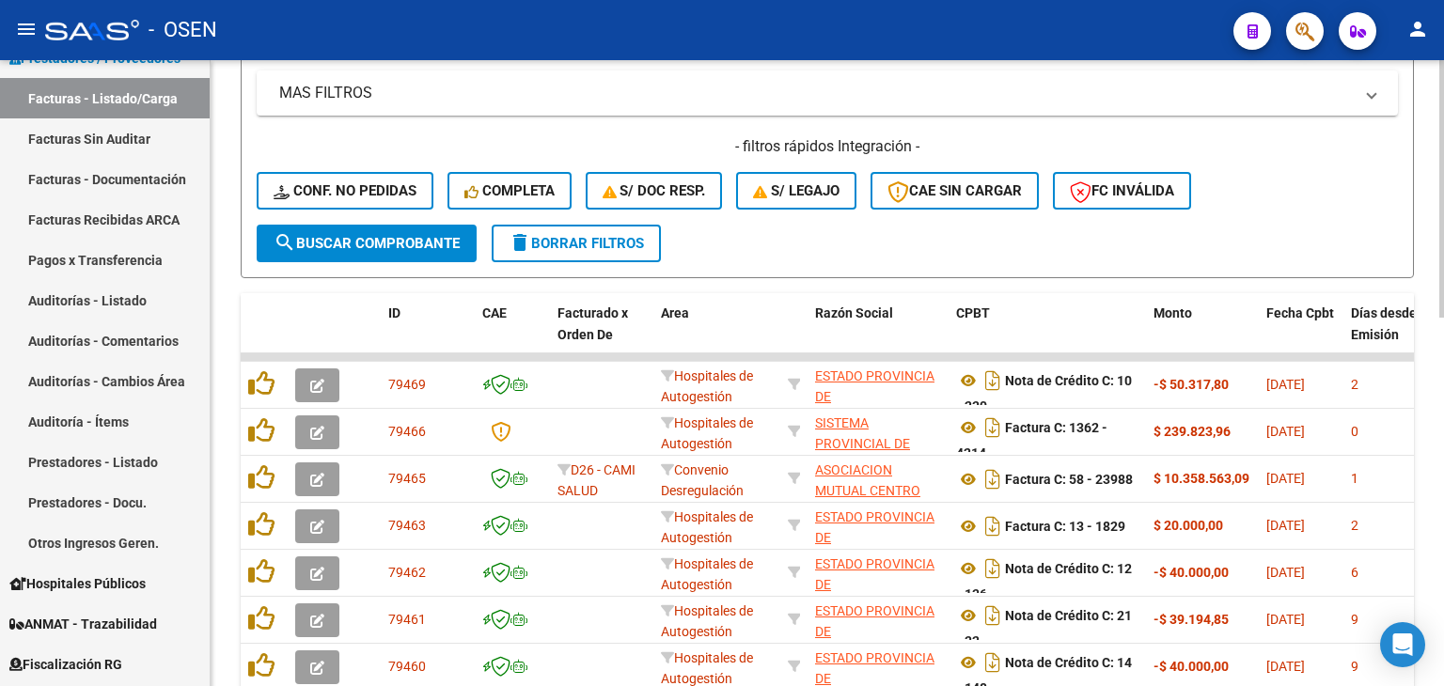
click at [431, 237] on span "search Buscar Comprobante" at bounding box center [367, 243] width 186 height 17
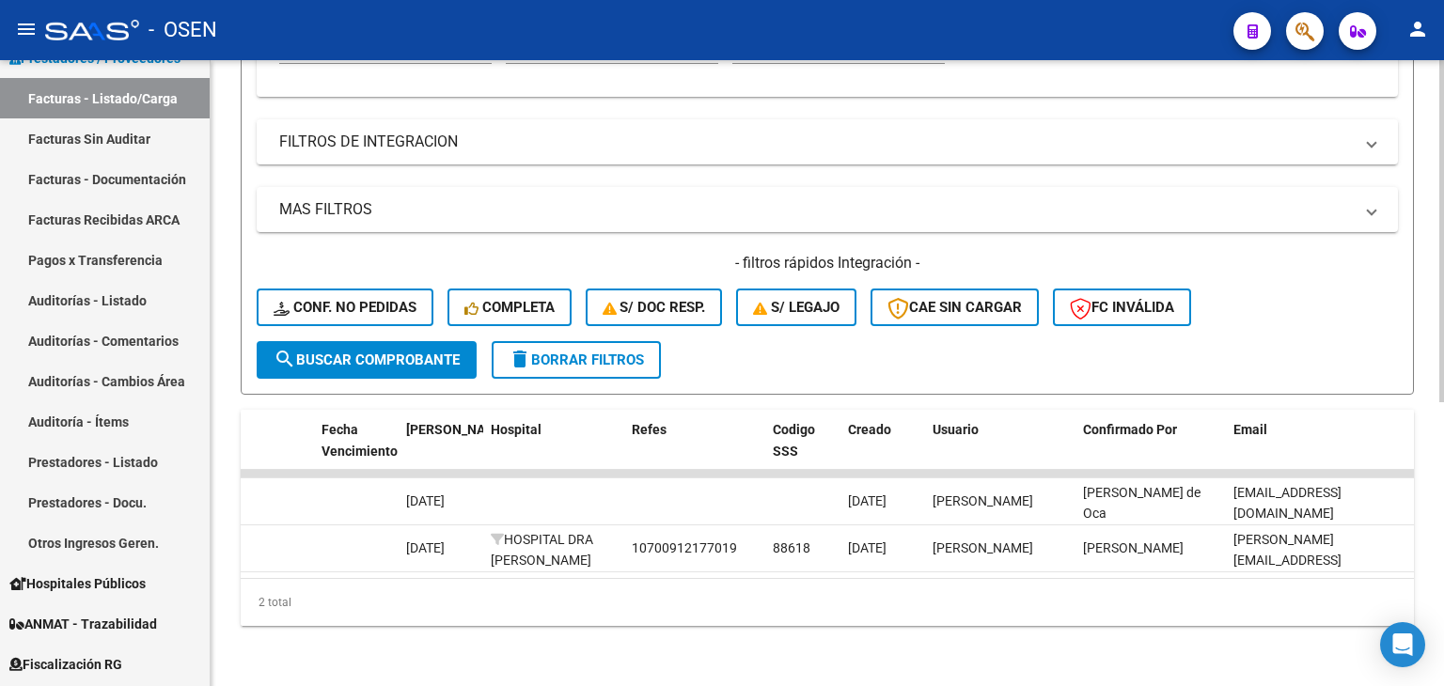
scroll to position [0, 0]
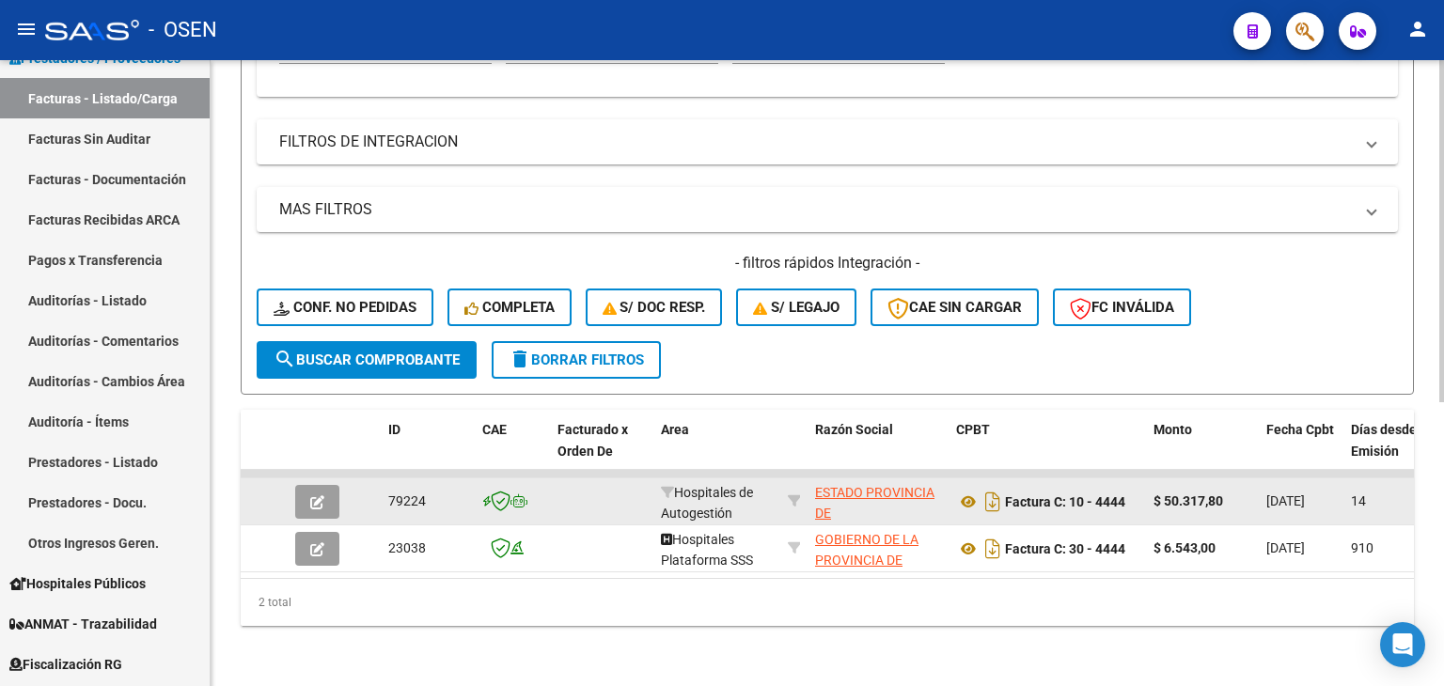
click at [334, 490] on button "button" at bounding box center [317, 502] width 44 height 34
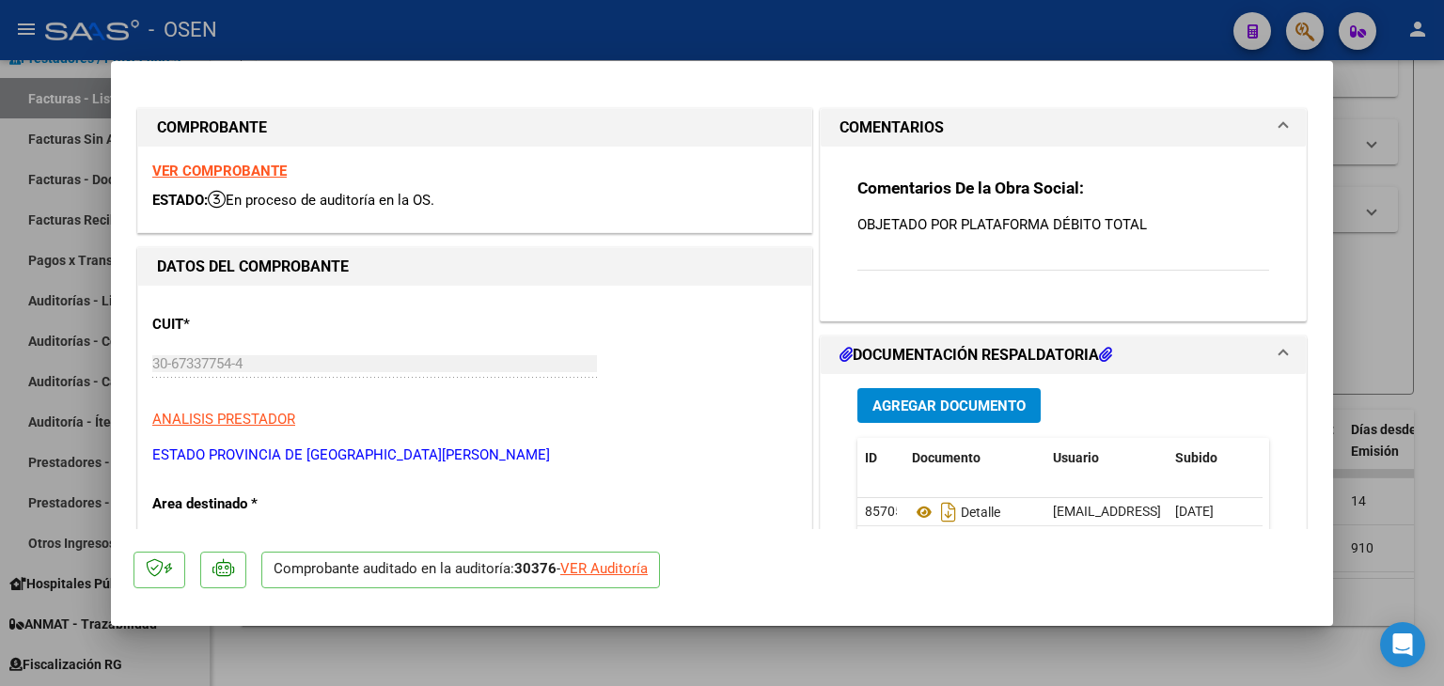
scroll to position [313, 0]
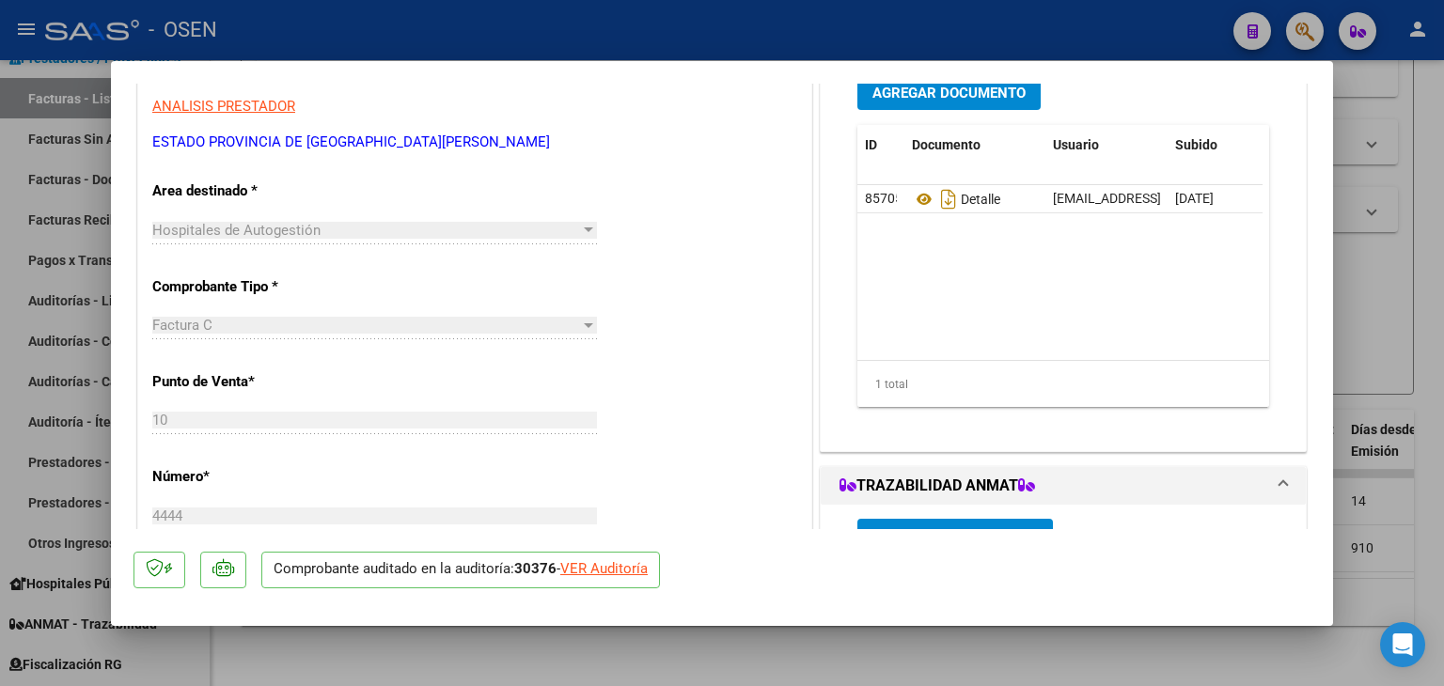
click at [619, 568] on div "VER Auditoría" at bounding box center [603, 570] width 87 height 22
type input "$ 0,00"
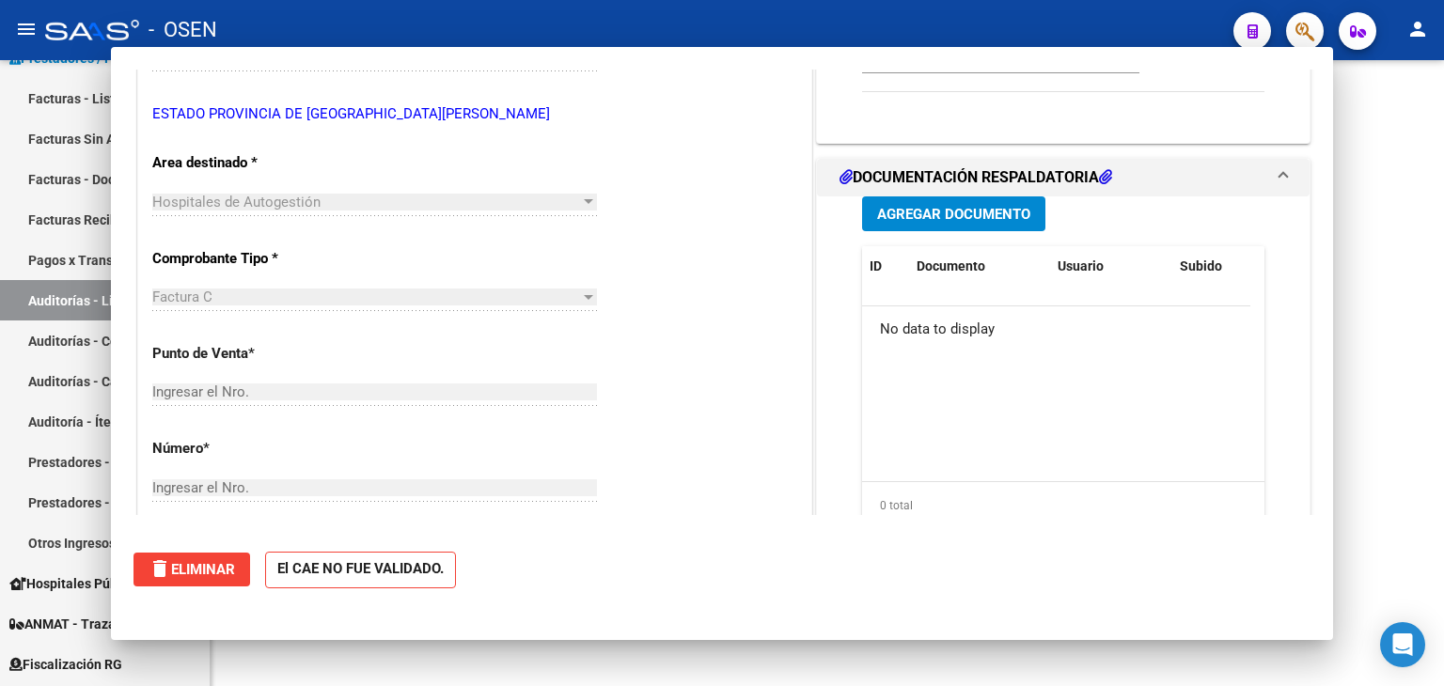
scroll to position [299, 0]
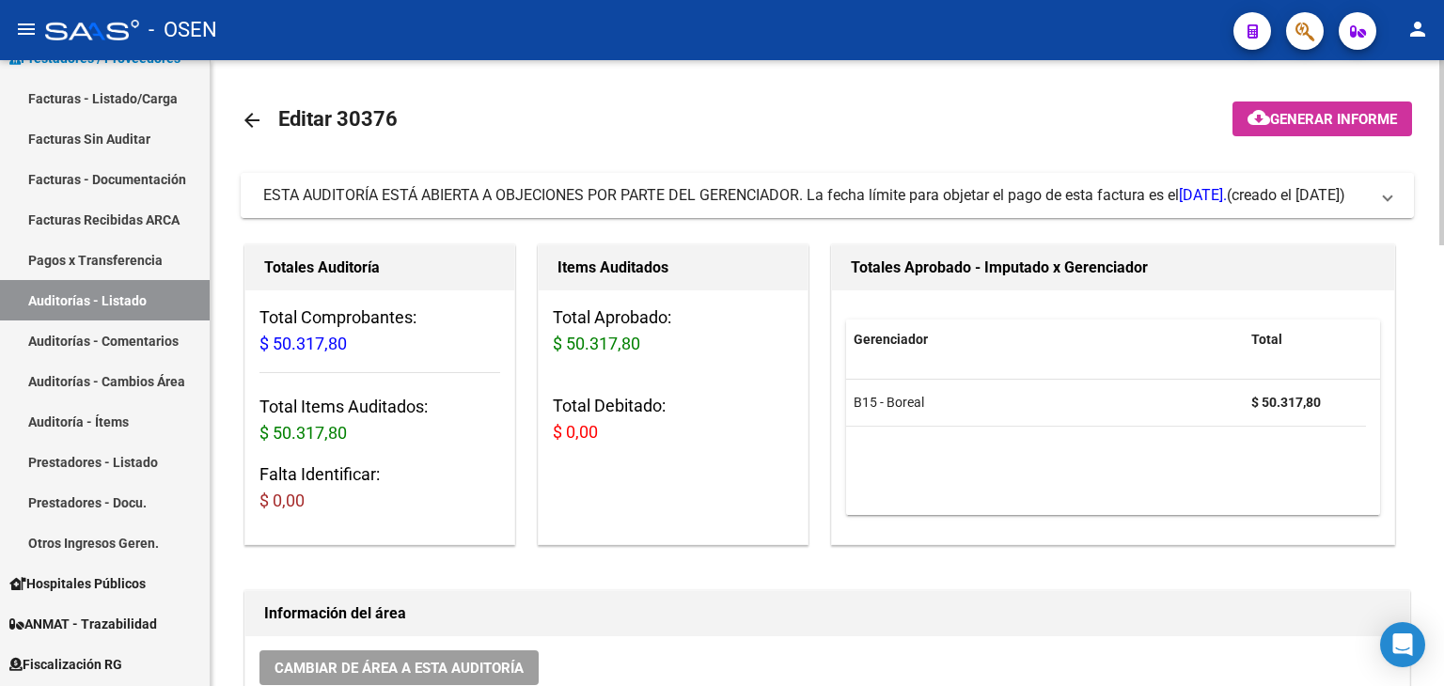
drag, startPoint x: 768, startPoint y: 180, endPoint x: 1147, endPoint y: 213, distance: 380.5
click at [1147, 206] on div "ESTA AUDITORÍA ESTÁ ABIERTA A OBJECIONES POR PARTE DEL GERENCIADOR. La fecha lí…" at bounding box center [745, 195] width 964 height 21
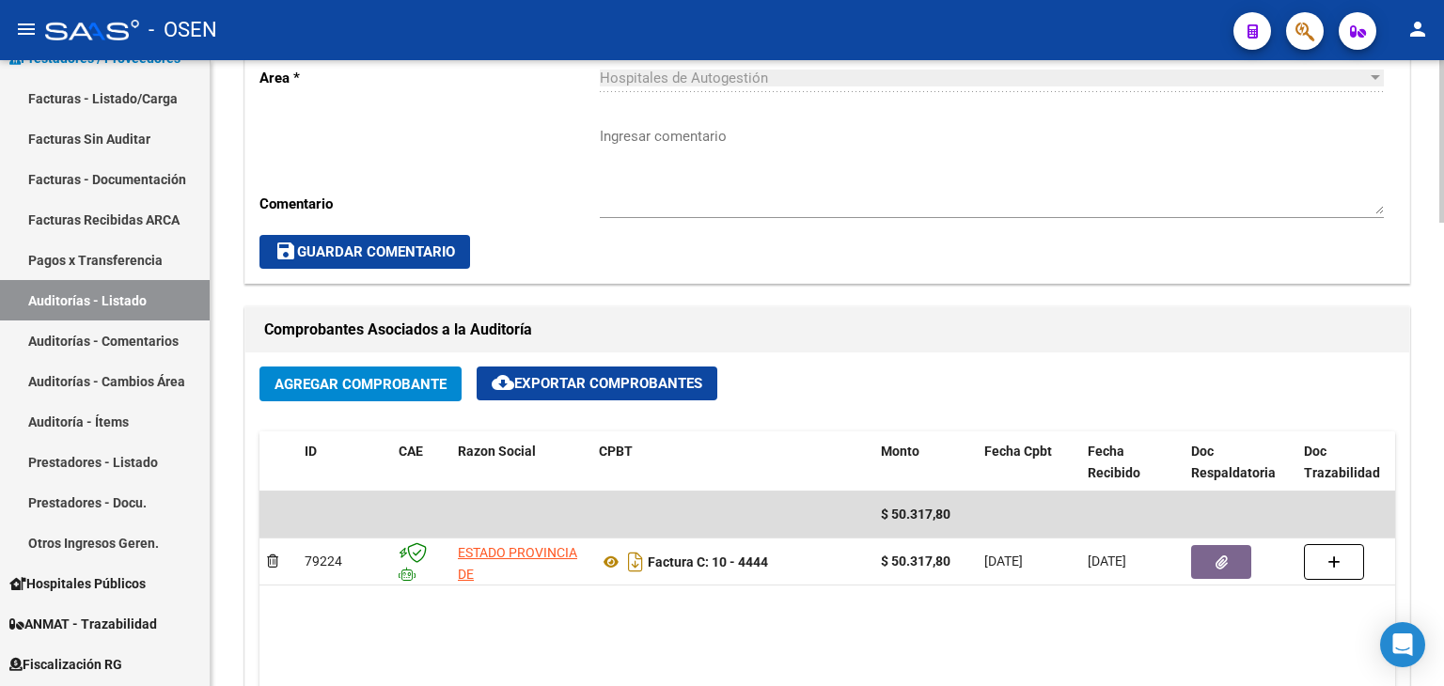
scroll to position [1254, 0]
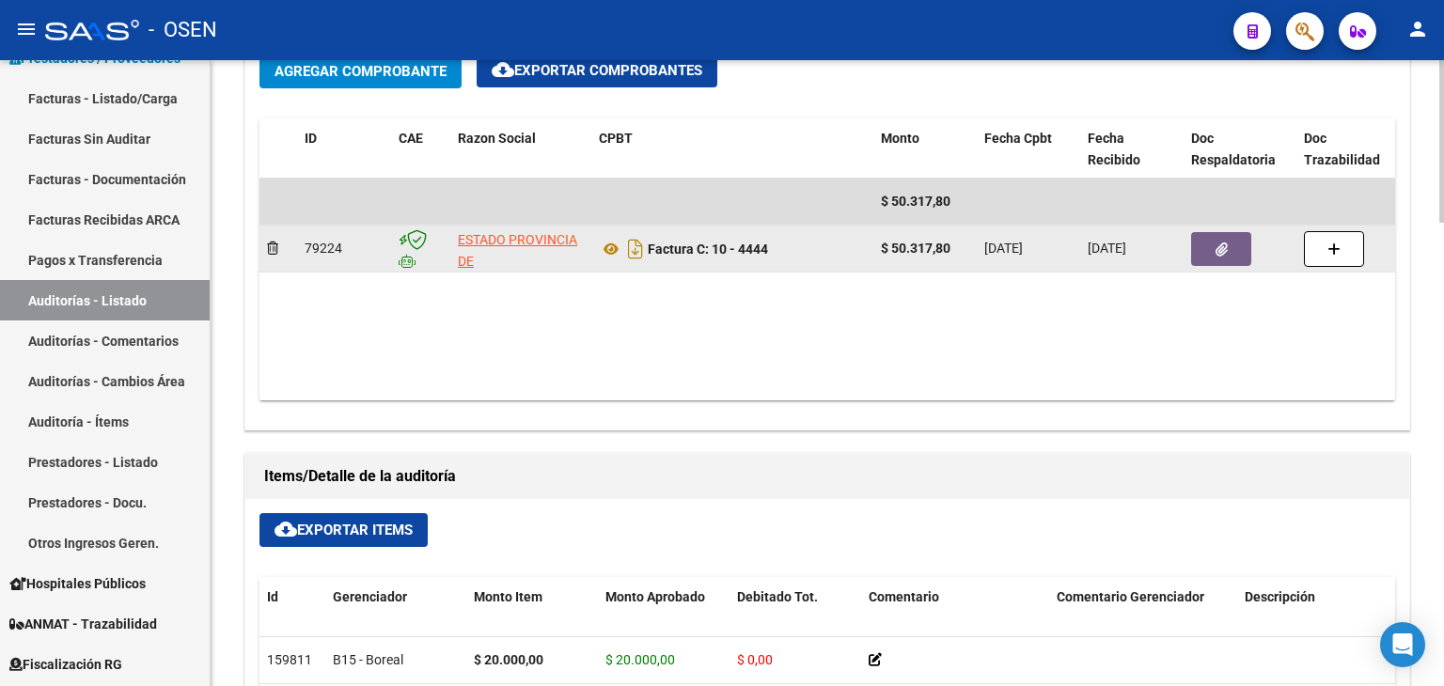
click at [1230, 242] on button "button" at bounding box center [1221, 249] width 60 height 34
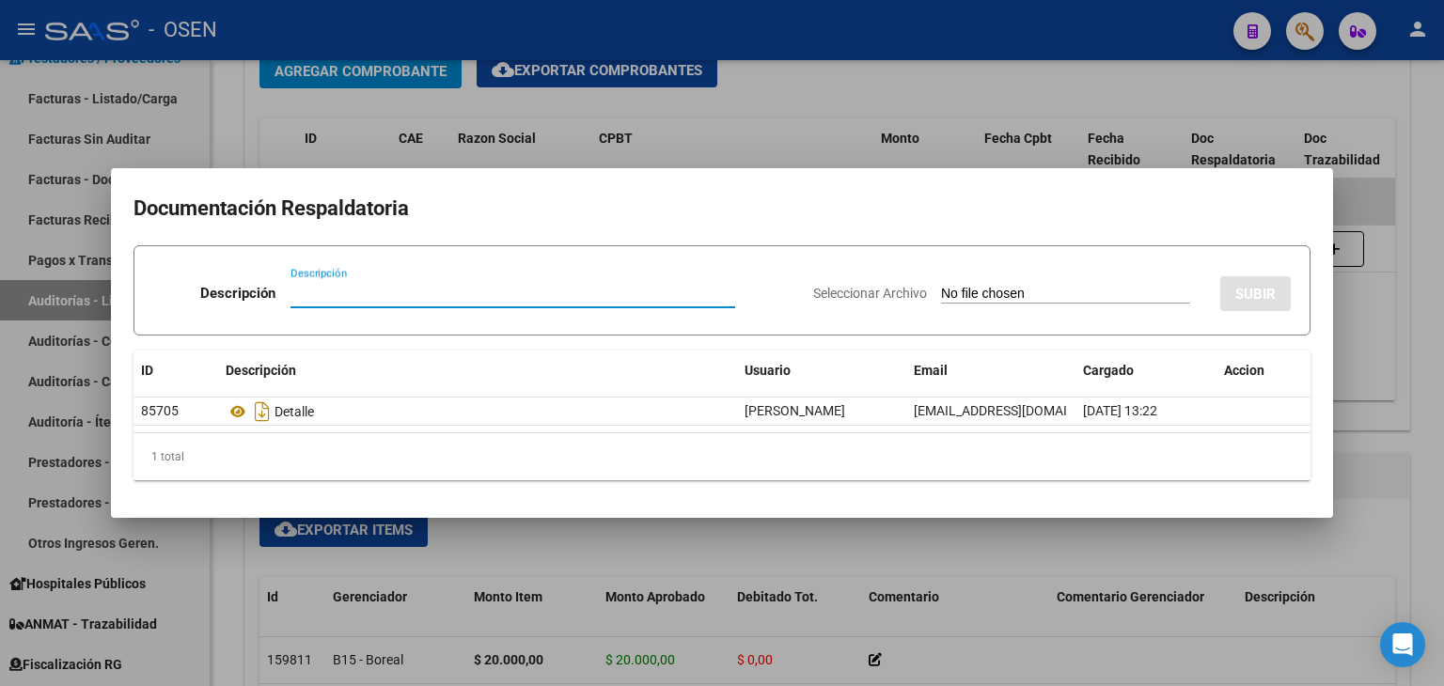
click at [732, 143] on div at bounding box center [722, 343] width 1444 height 686
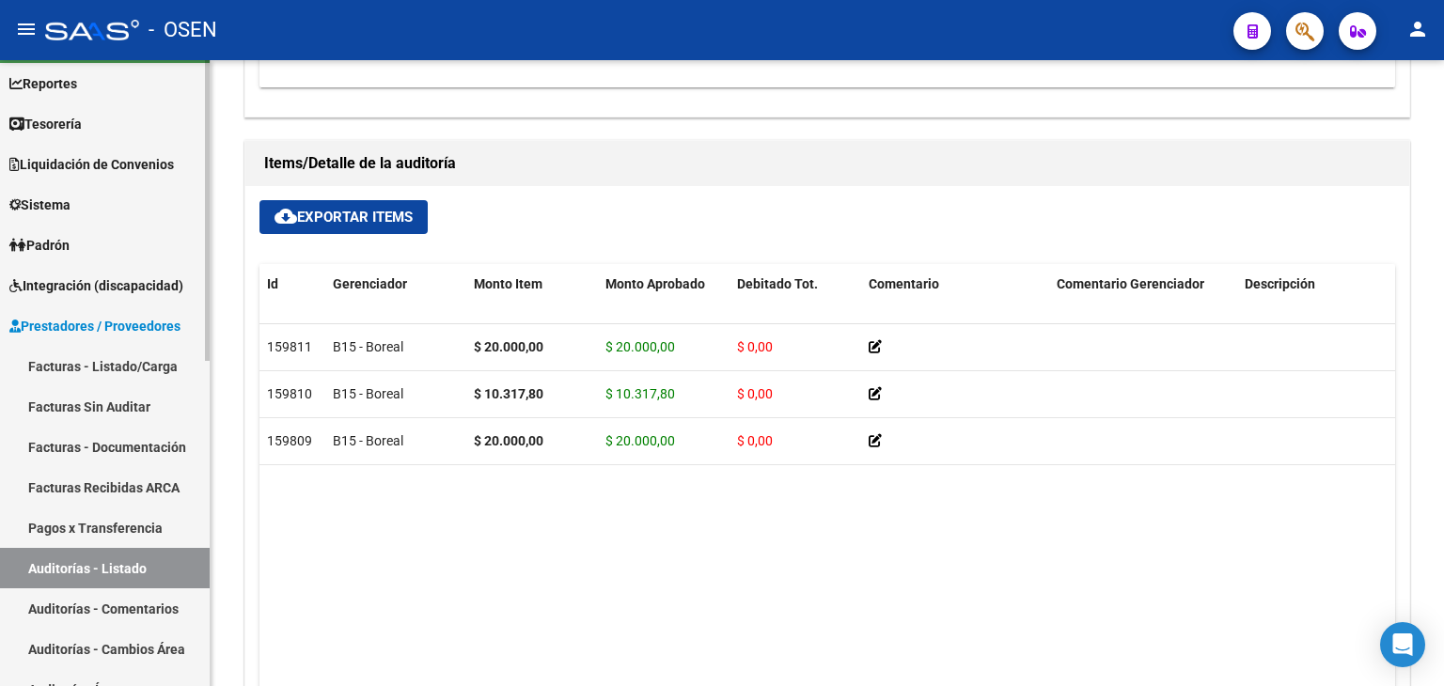
scroll to position [0, 0]
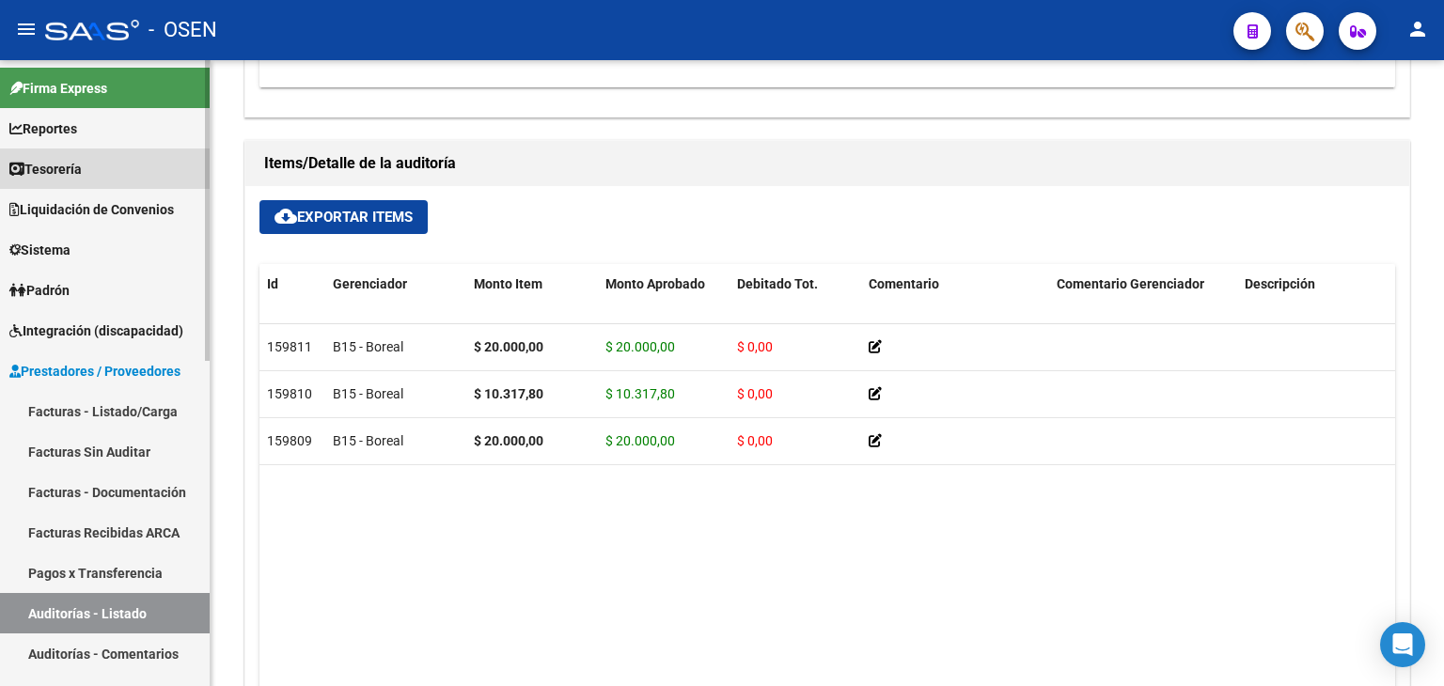
click at [138, 177] on link "Tesorería" at bounding box center [105, 169] width 210 height 40
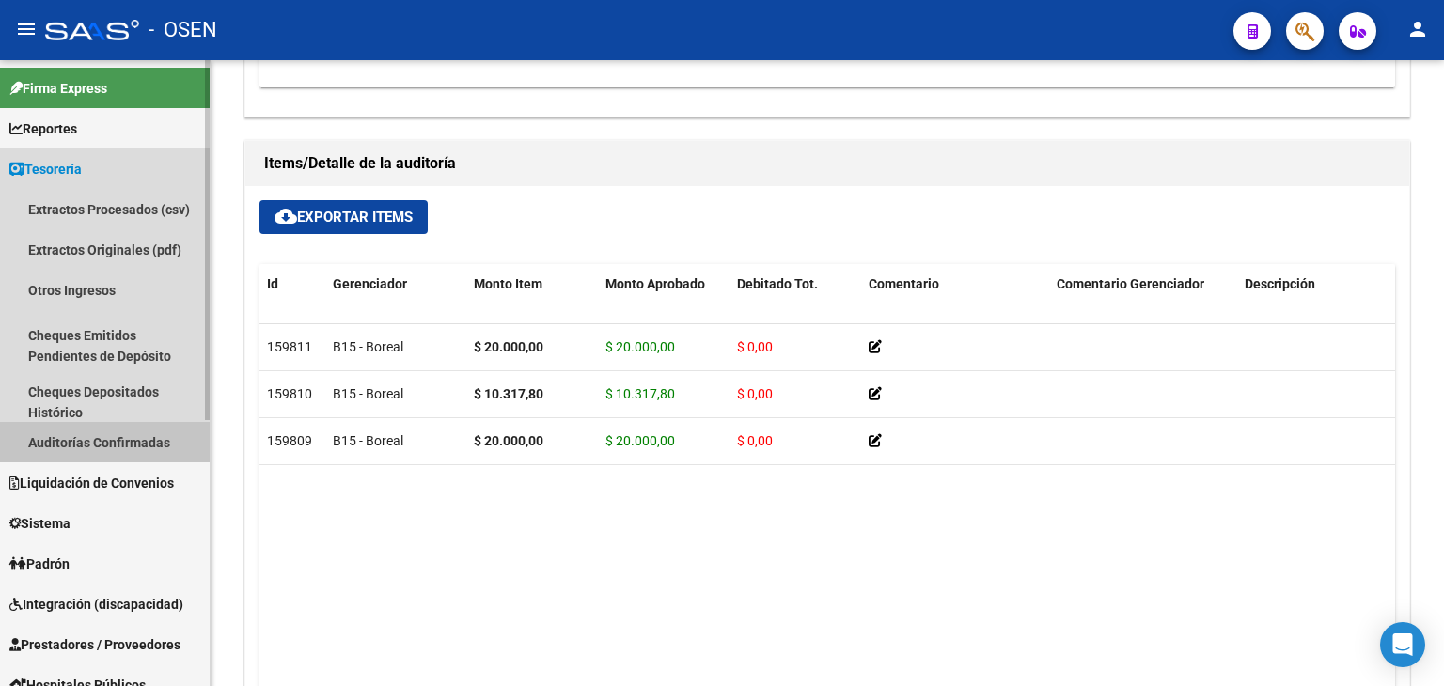
click at [128, 448] on link "Auditorías Confirmadas" at bounding box center [105, 442] width 210 height 40
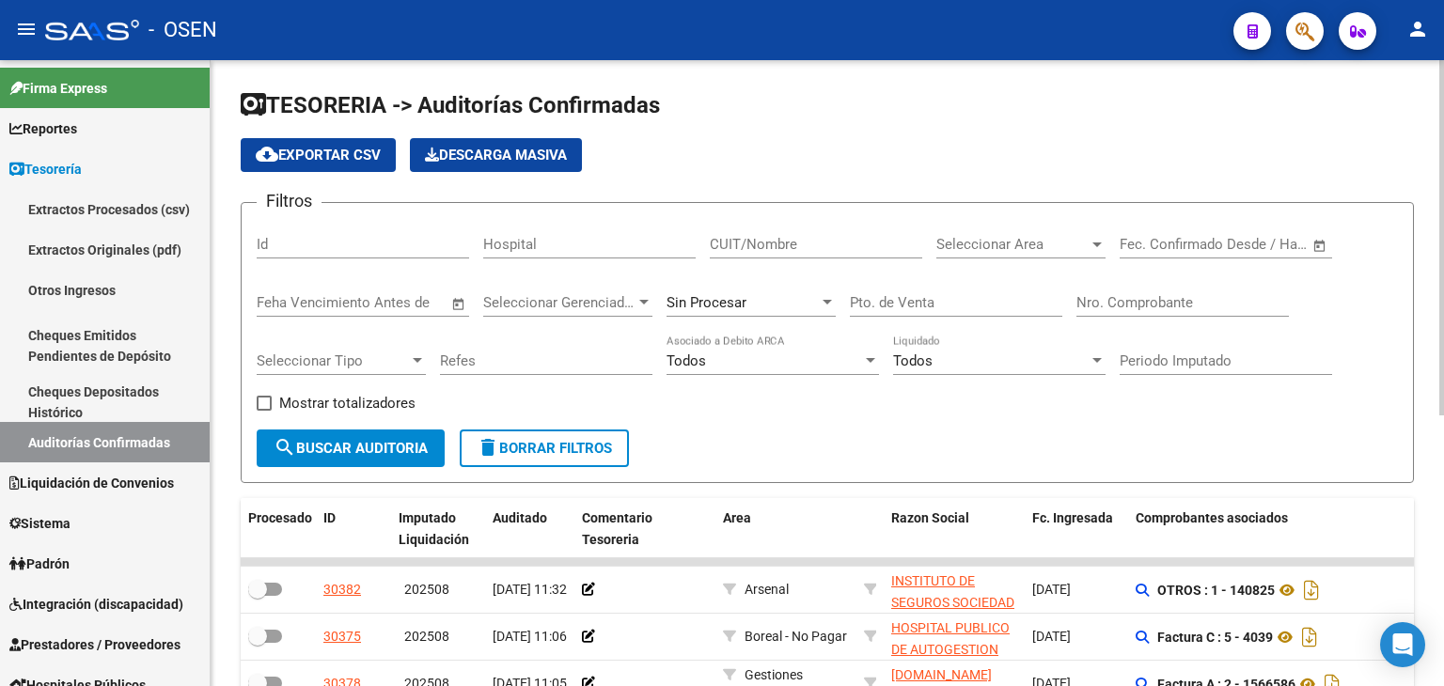
click at [1126, 306] on input "Nro. Comprobante" at bounding box center [1183, 302] width 213 height 17
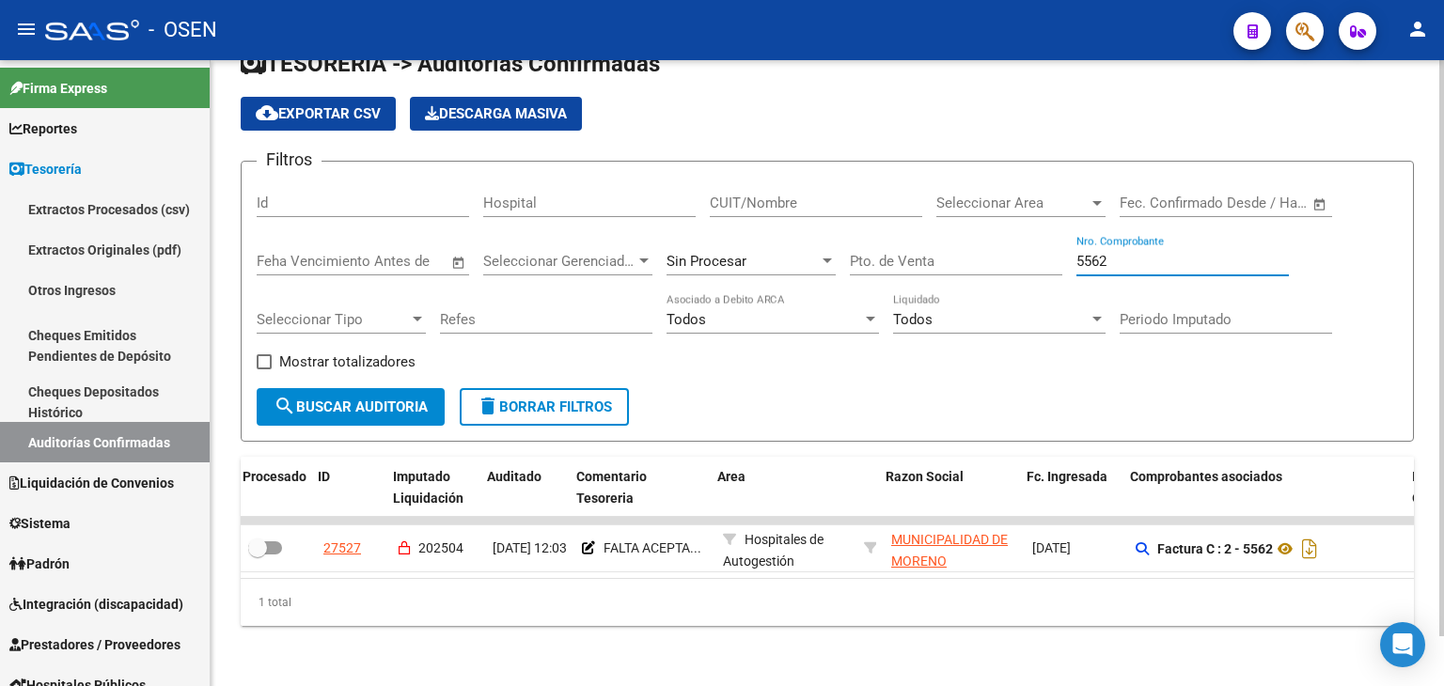
scroll to position [0, 11]
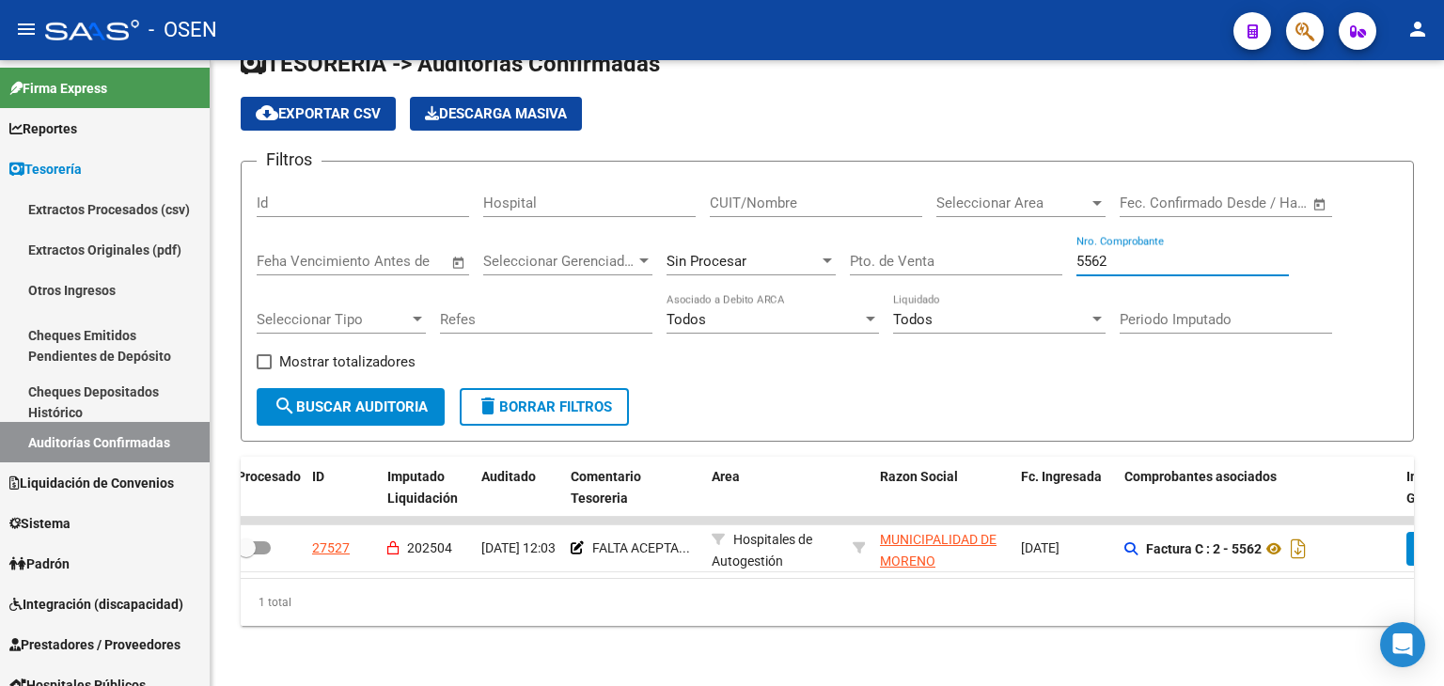
type input "5562"
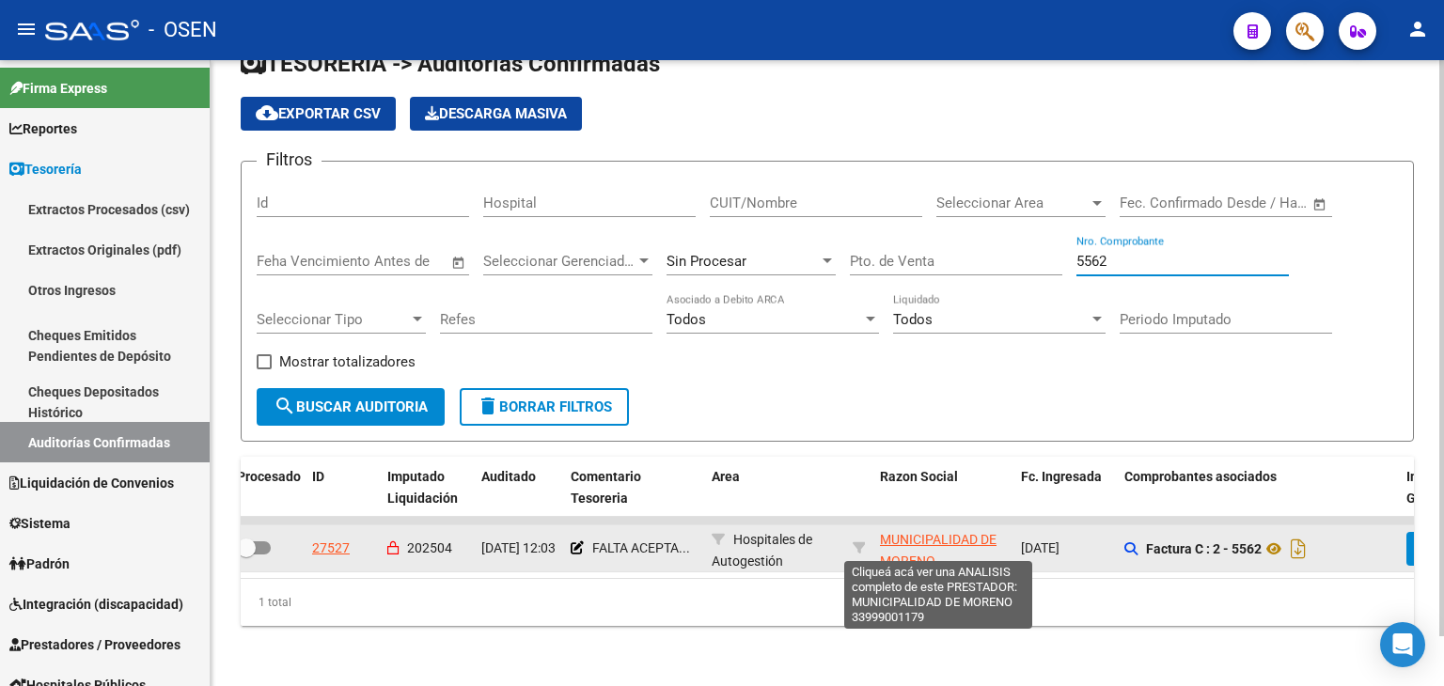
click at [914, 532] on span "MUNICIPALIDAD DE MORENO" at bounding box center [938, 550] width 117 height 37
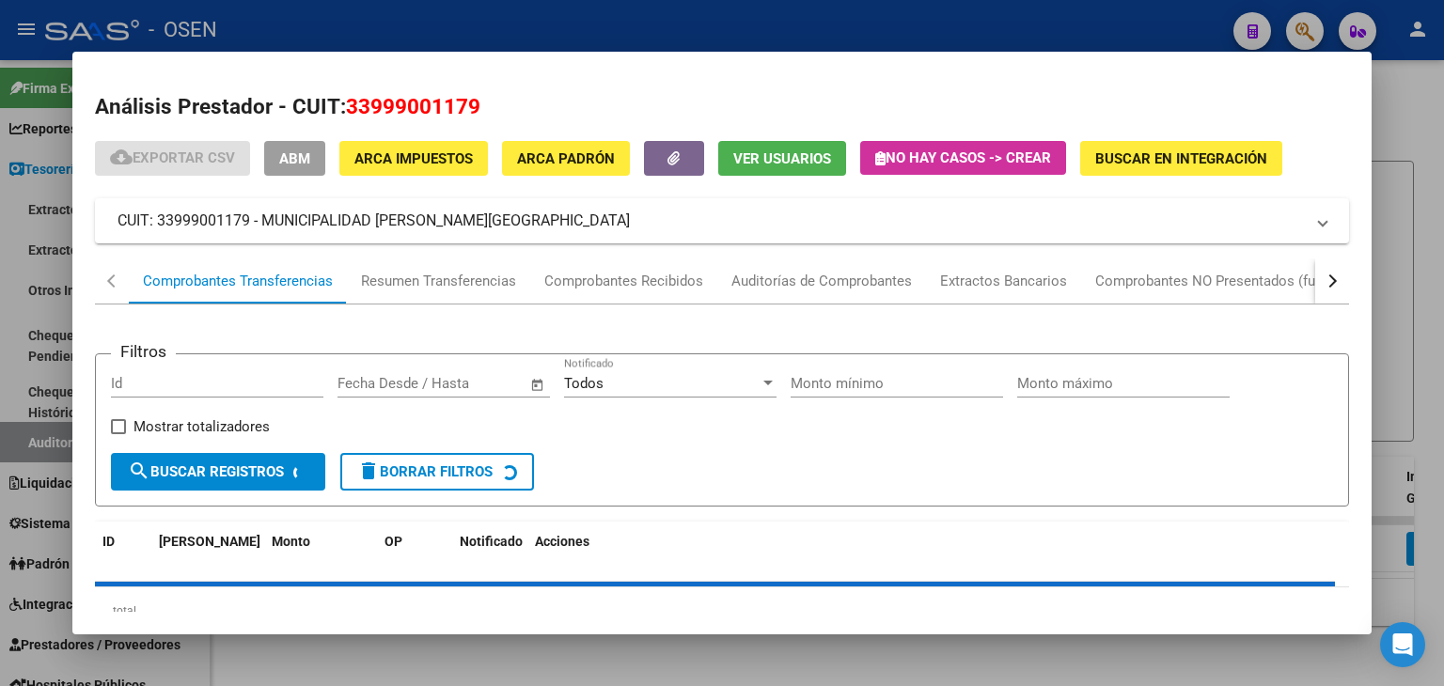
drag, startPoint x: 346, startPoint y: 103, endPoint x: 522, endPoint y: 109, distance: 176.0
click at [533, 109] on h2 "Análisis Prestador - CUIT: 33999001179" at bounding box center [722, 107] width 1254 height 32
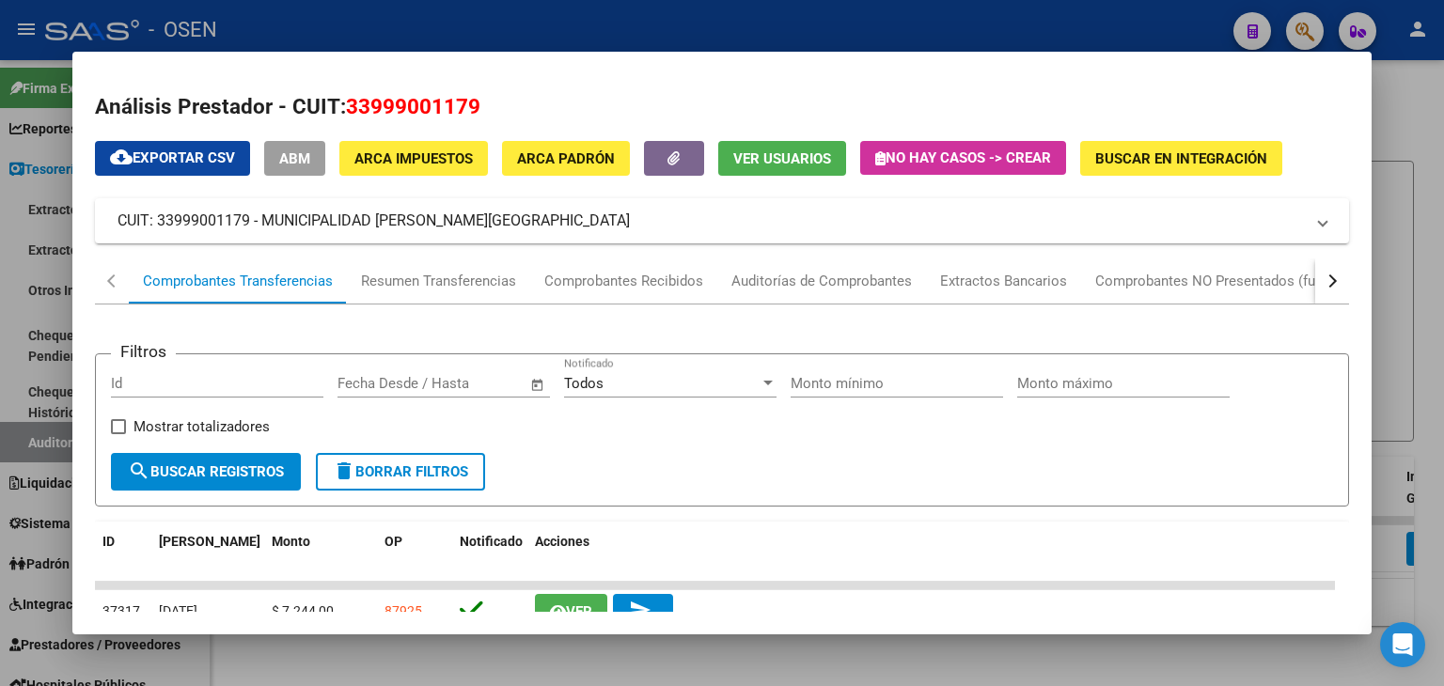
click at [35, 417] on div at bounding box center [722, 343] width 1444 height 686
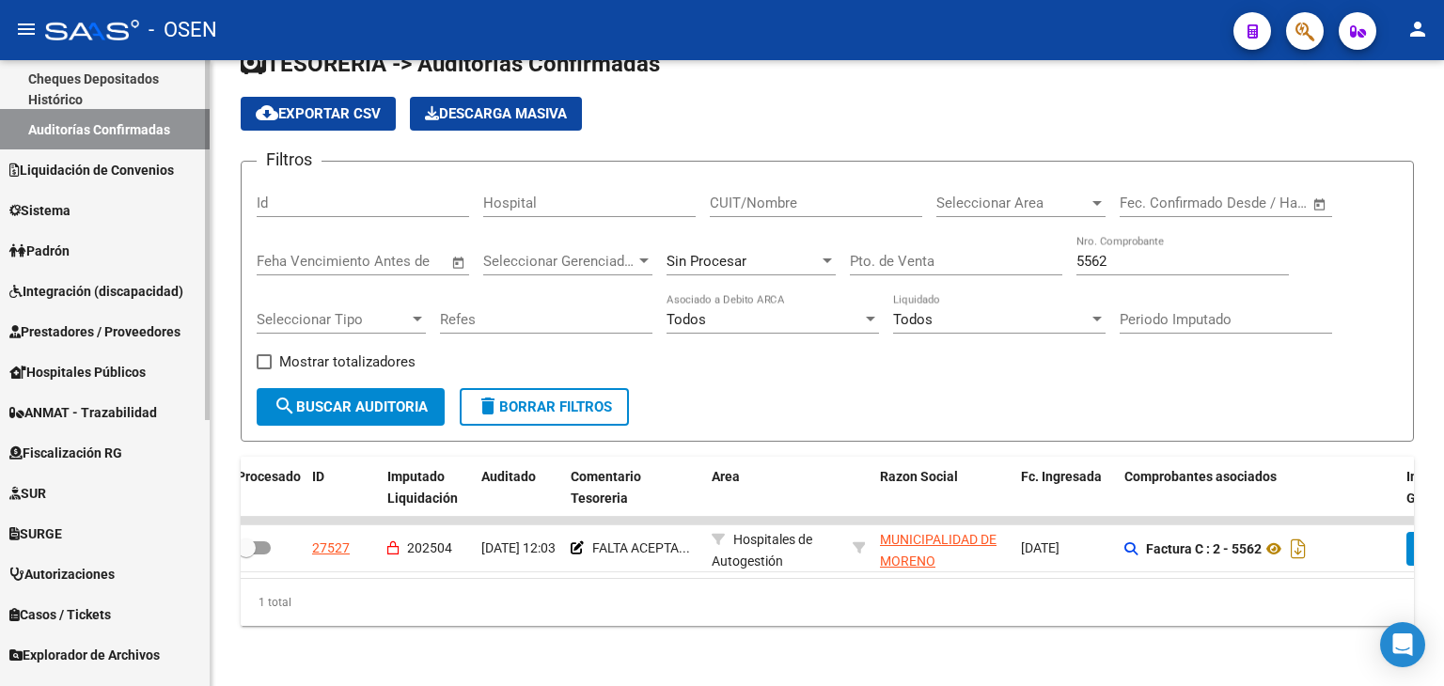
scroll to position [464, 0]
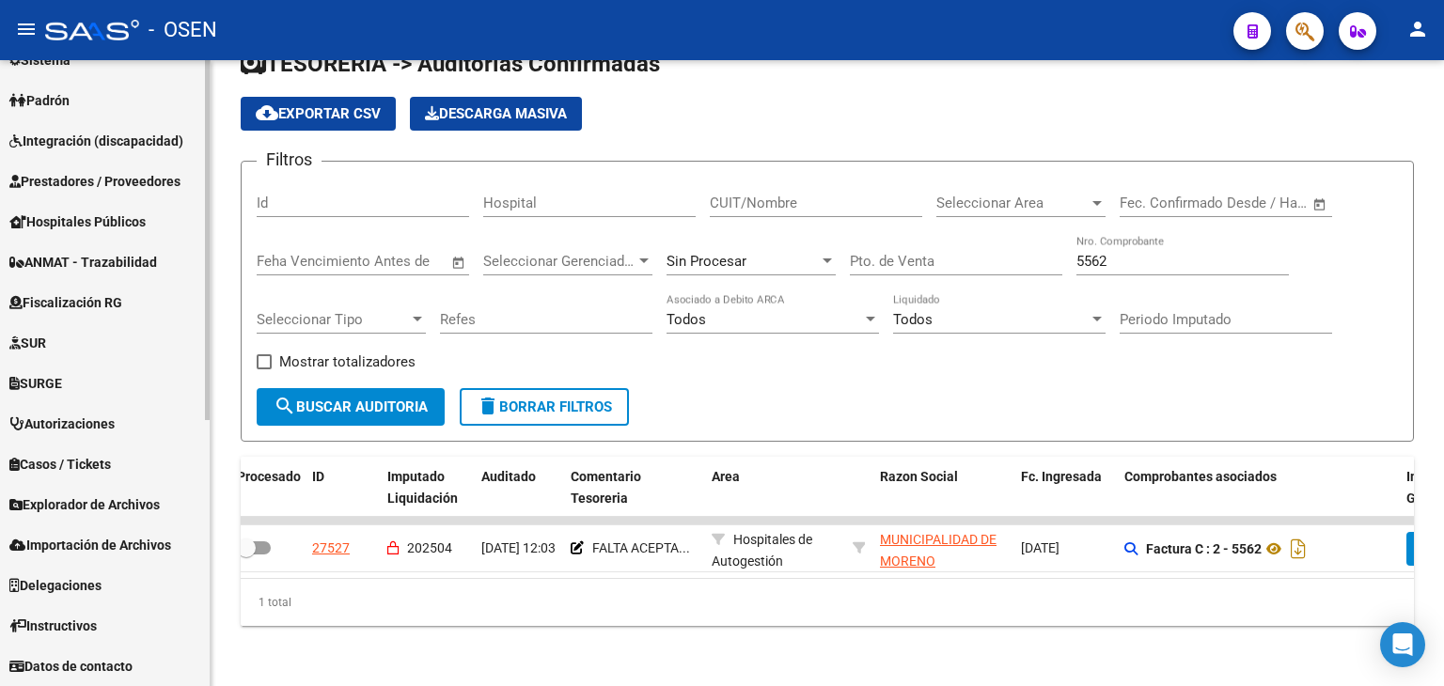
click at [114, 188] on span "Prestadores / Proveedores" at bounding box center [94, 181] width 171 height 21
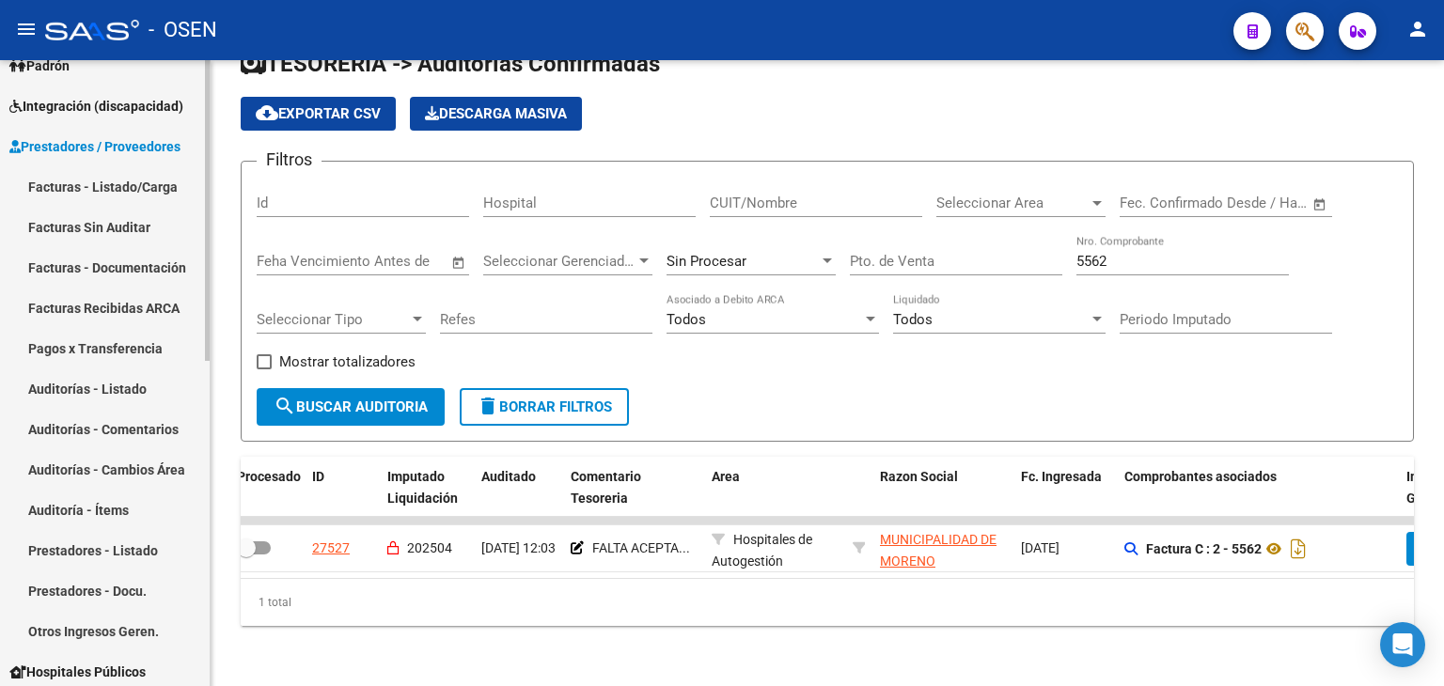
scroll to position [190, 0]
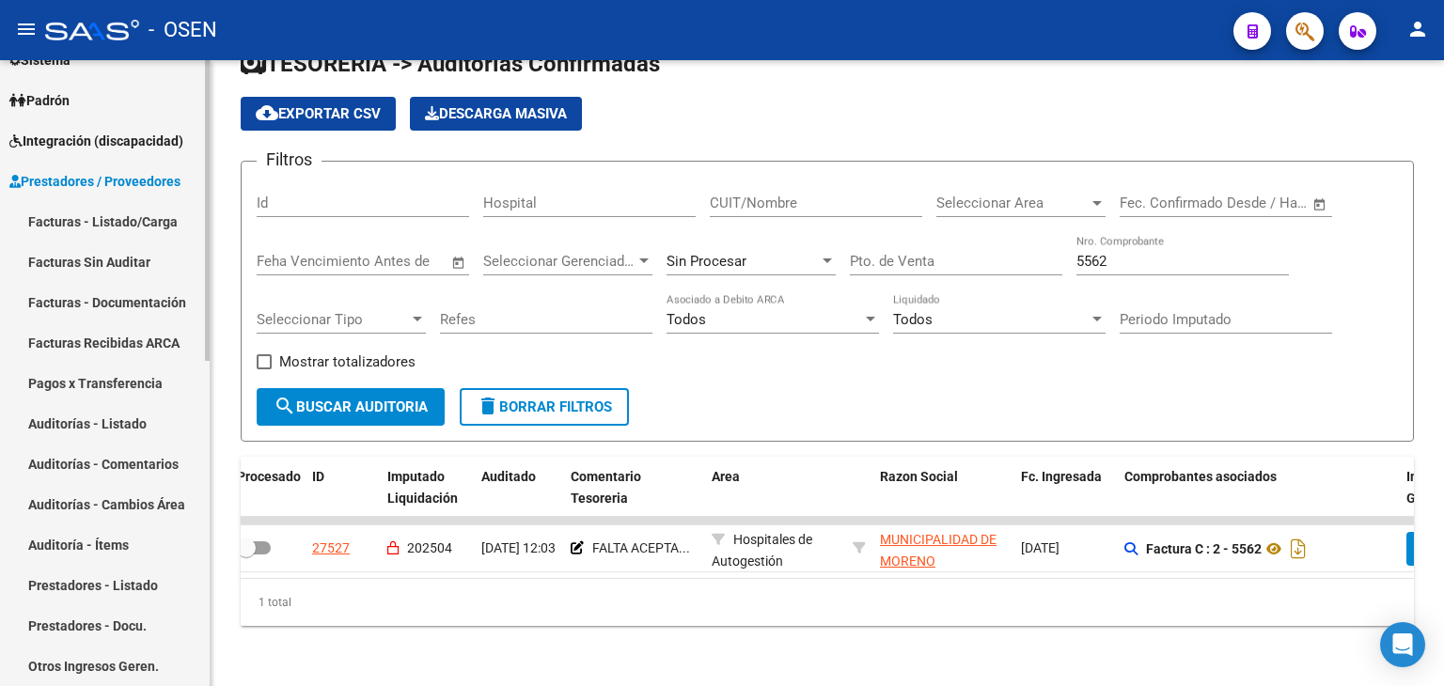
click at [129, 212] on link "Facturas - Listado/Carga" at bounding box center [105, 221] width 210 height 40
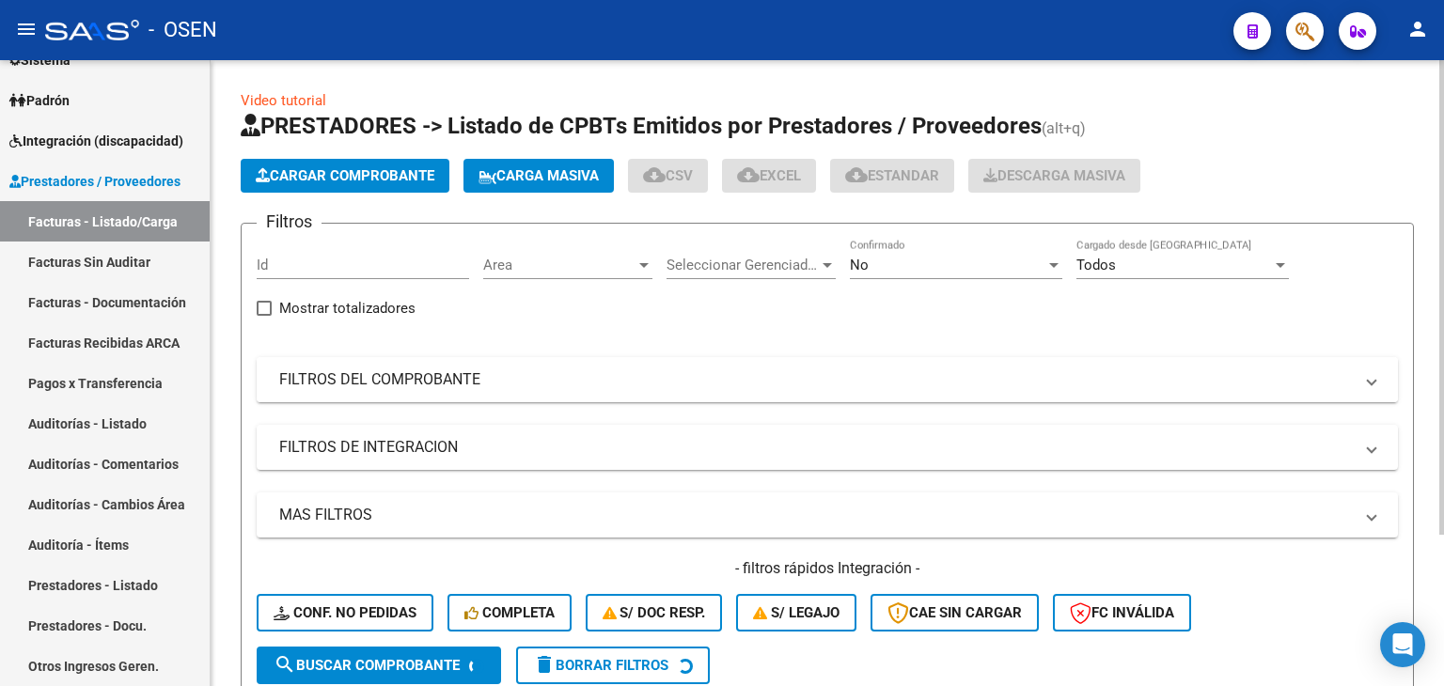
click at [421, 386] on mat-panel-title "FILTROS DEL COMPROBANTE" at bounding box center [816, 380] width 1074 height 21
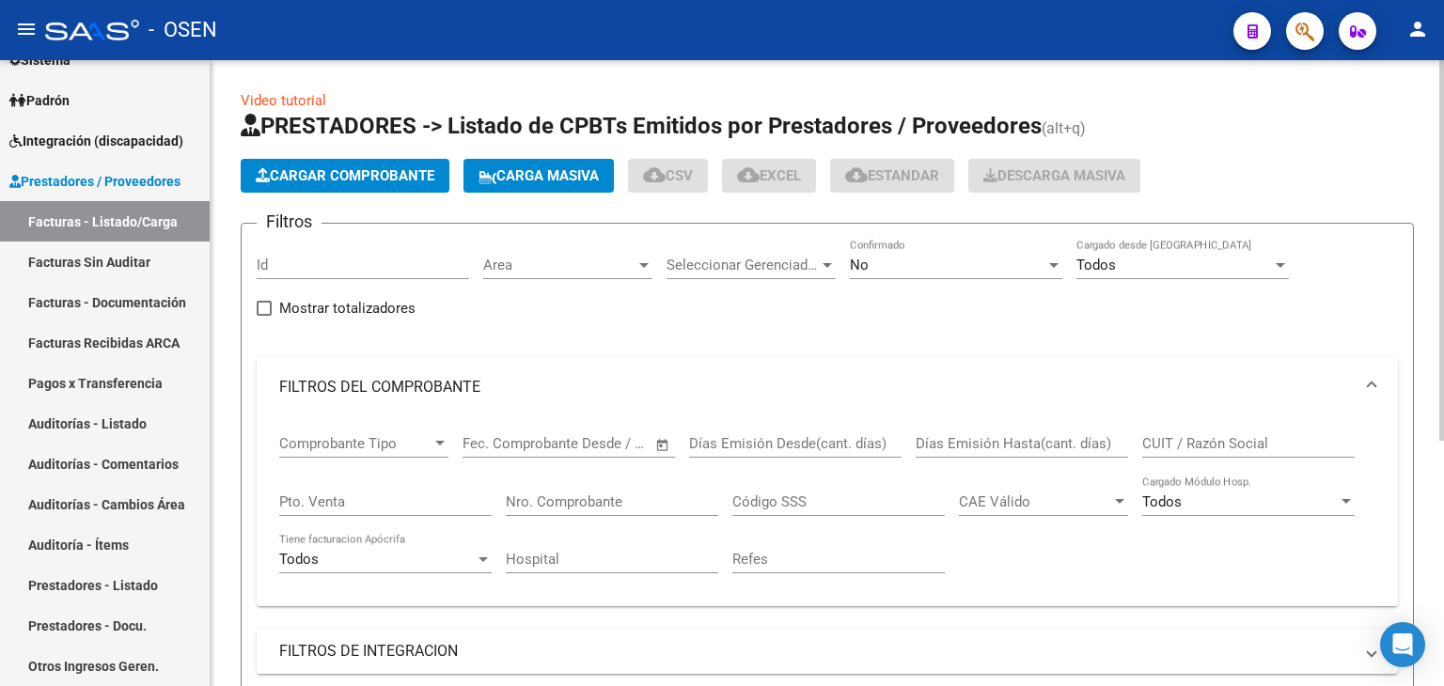
click at [1254, 436] on input "CUIT / Razón Social" at bounding box center [1249, 443] width 213 height 17
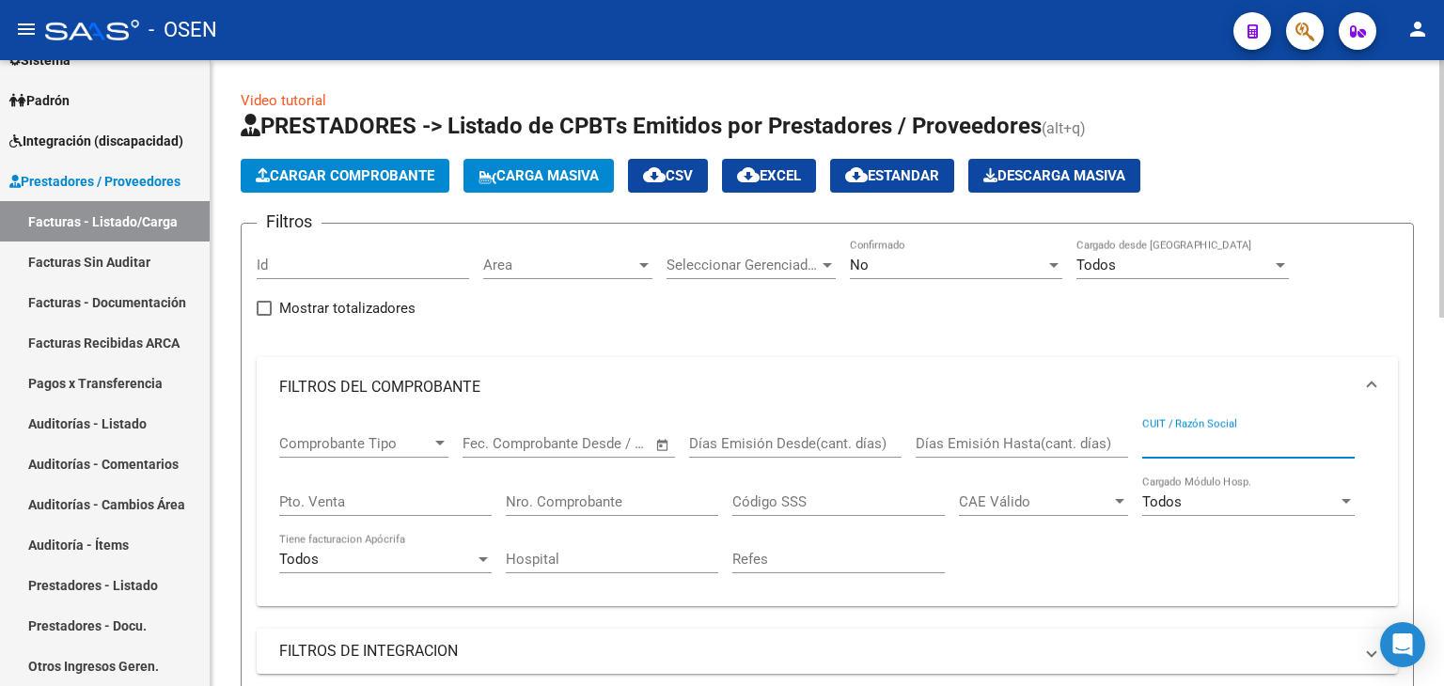
paste input "33999001179"
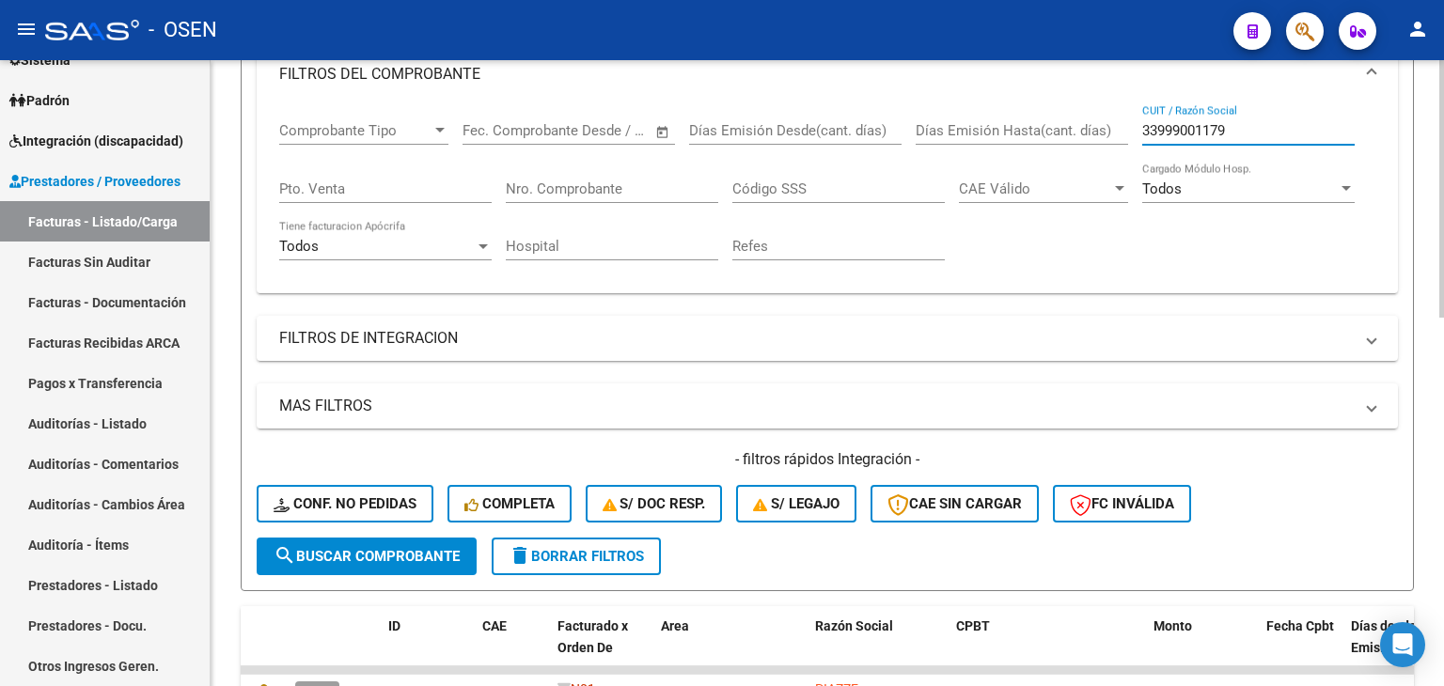
type input "33999001179"
click at [301, 555] on span "search Buscar Comprobante" at bounding box center [367, 556] width 186 height 17
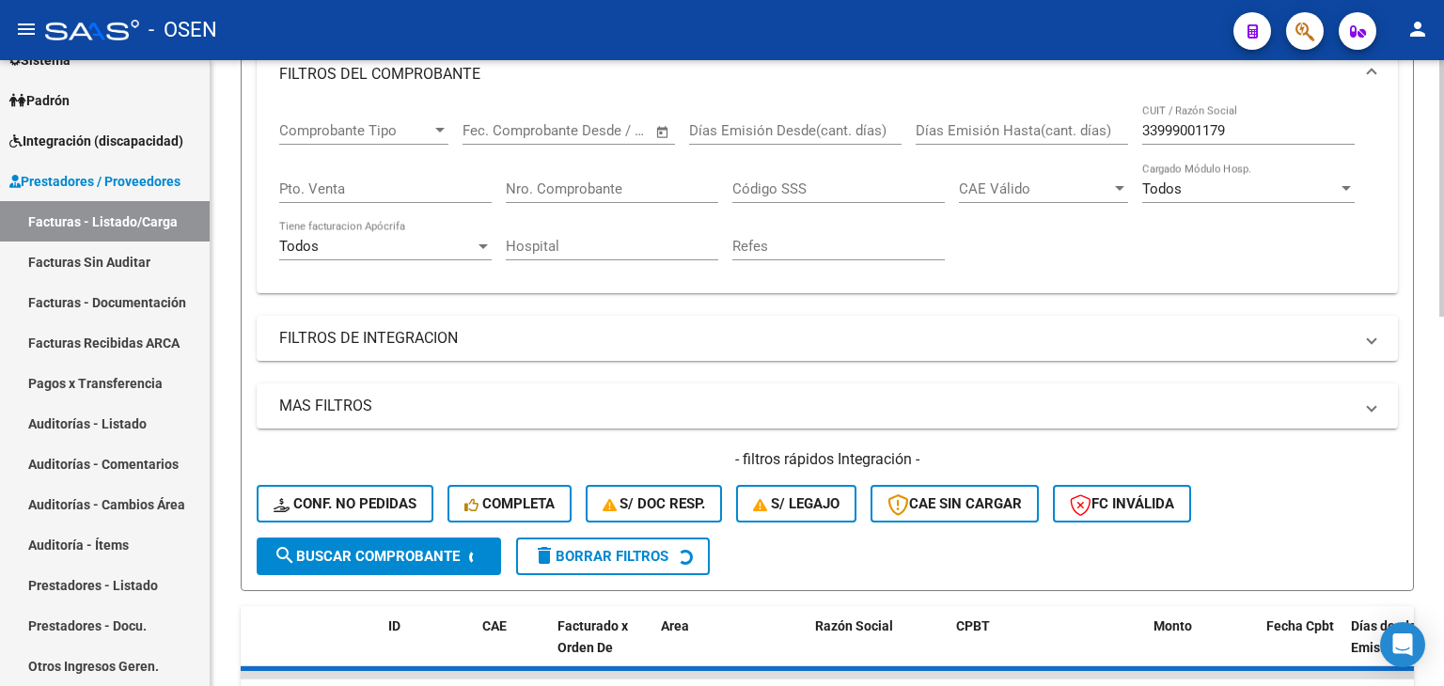
scroll to position [626, 0]
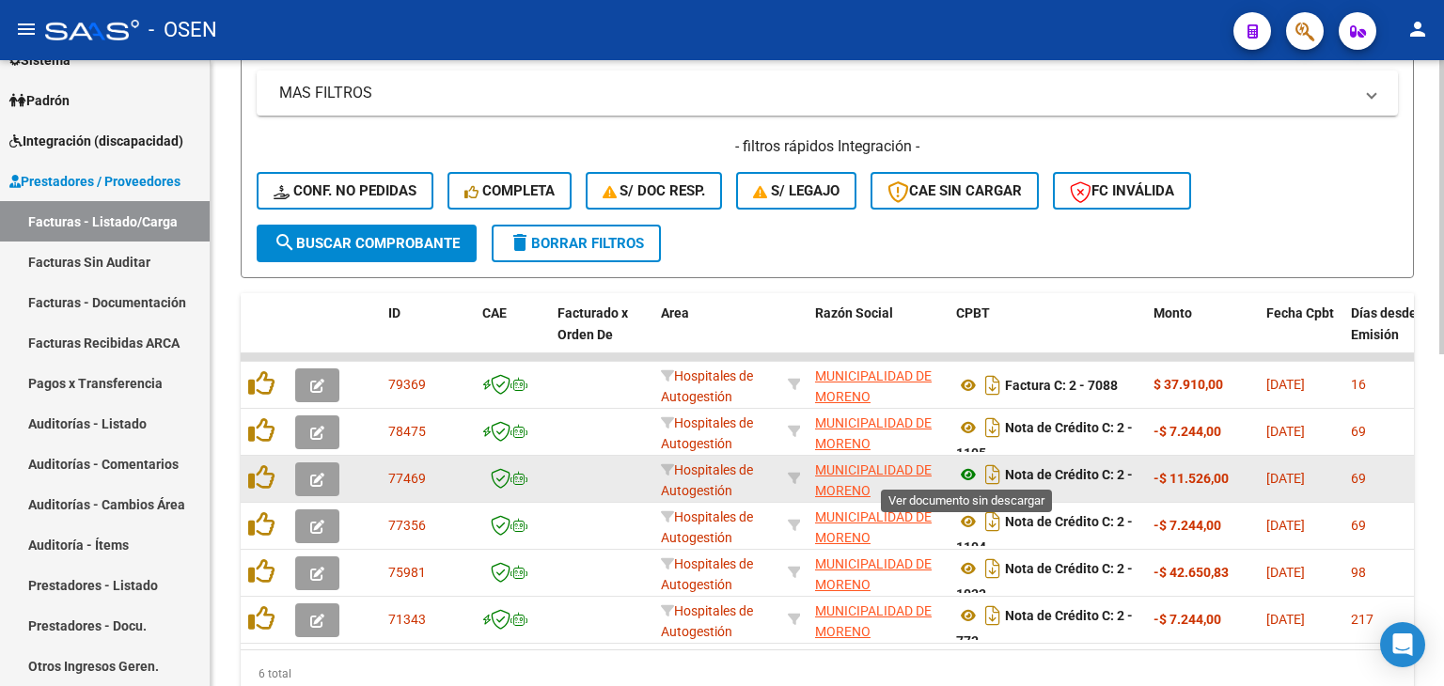
click at [970, 472] on icon at bounding box center [968, 475] width 24 height 23
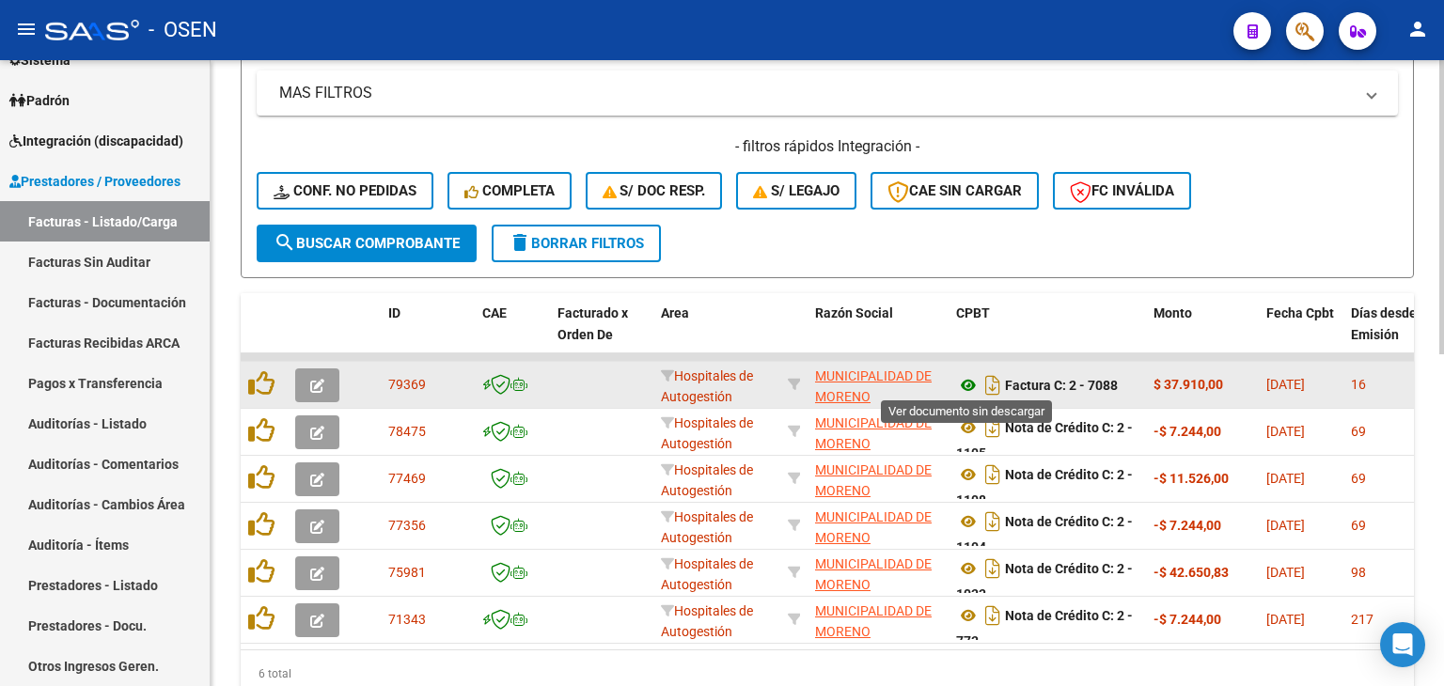
click at [976, 383] on icon at bounding box center [968, 385] width 24 height 23
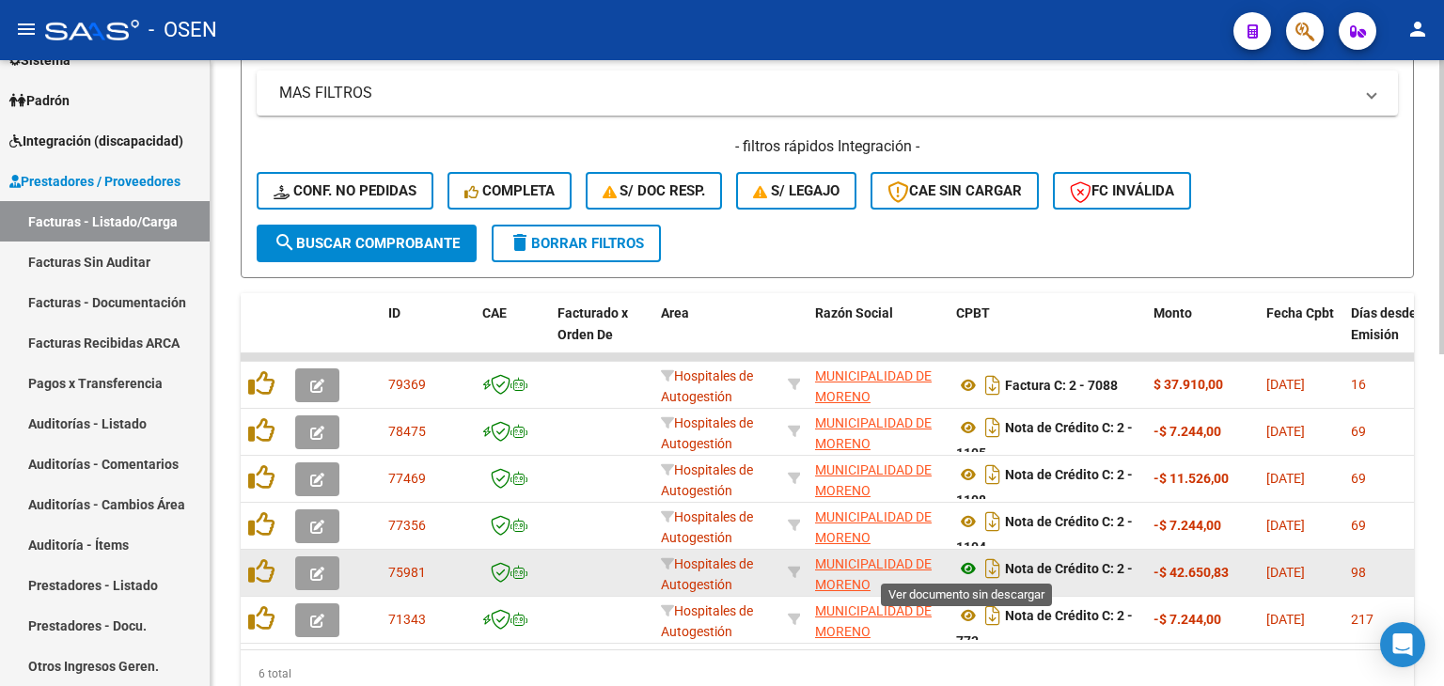
click at [970, 569] on icon at bounding box center [968, 569] width 24 height 23
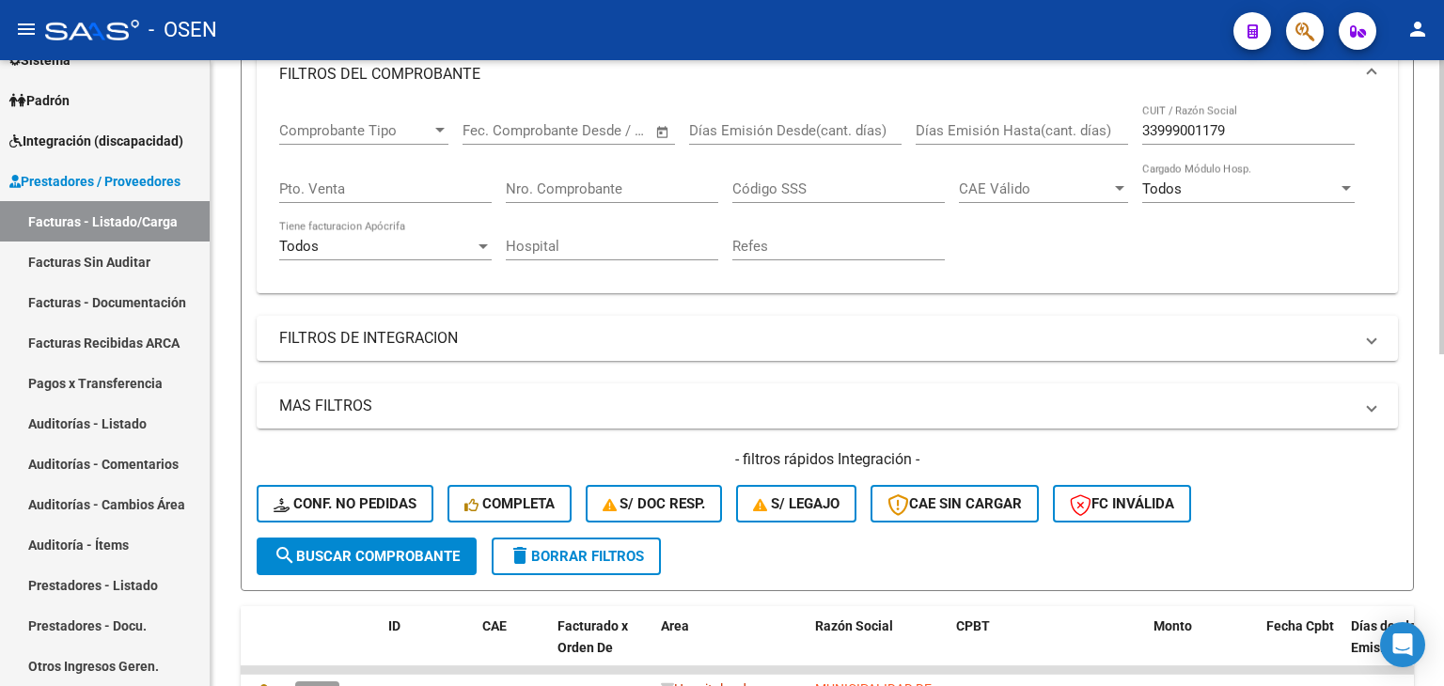
scroll to position [0, 0]
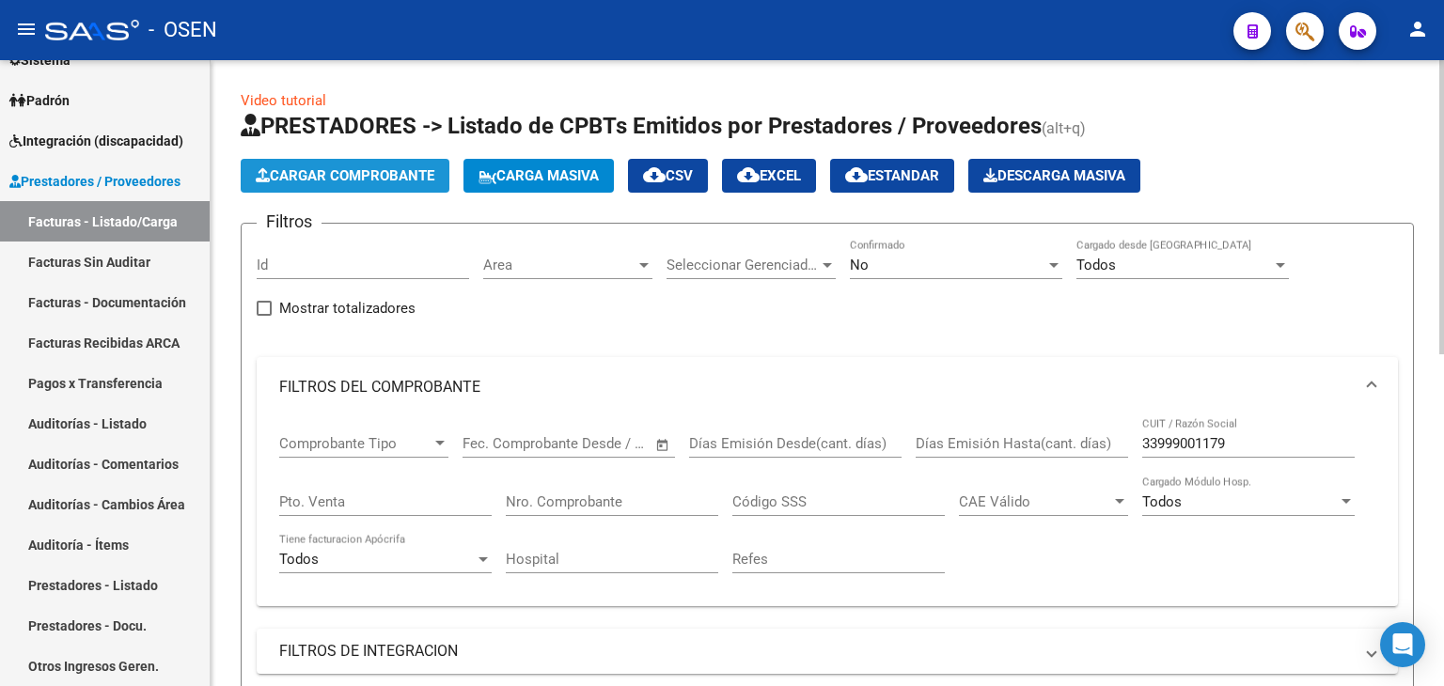
click at [373, 166] on button "Cargar Comprobante" at bounding box center [345, 176] width 209 height 34
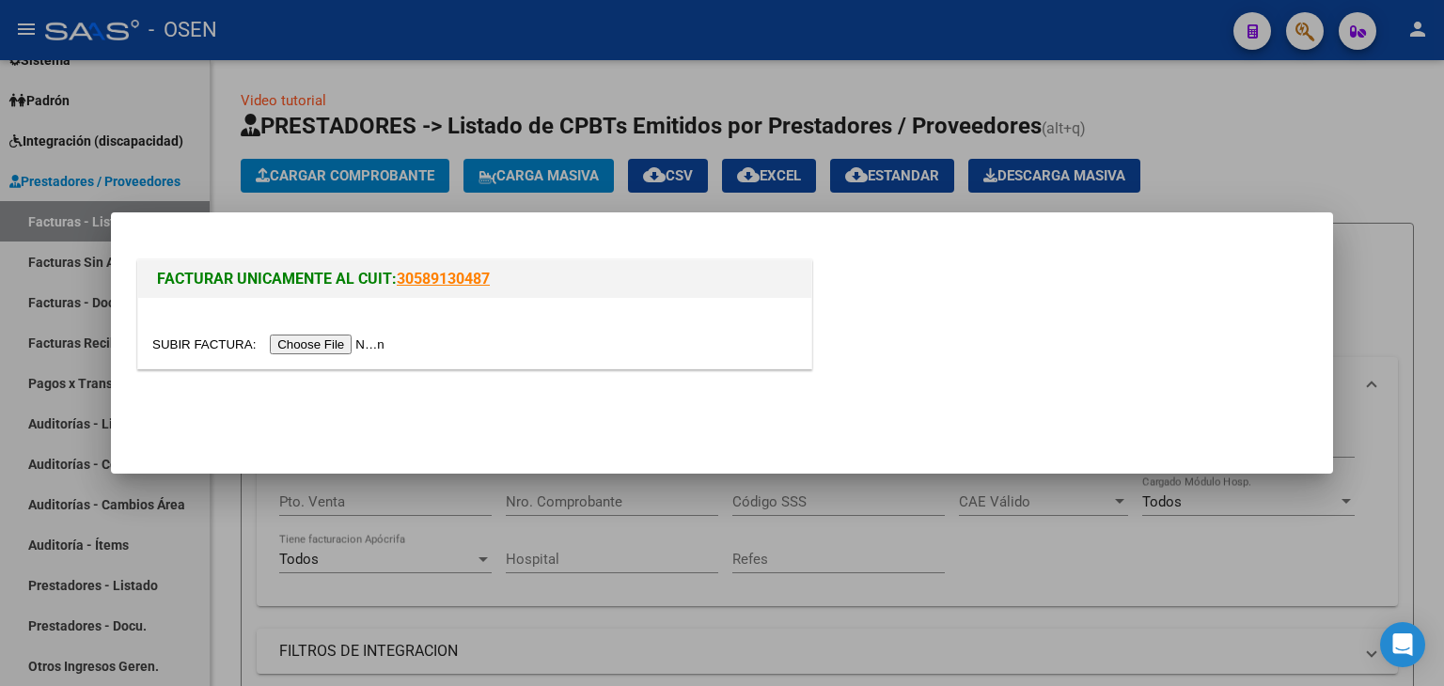
click at [338, 347] on input "file" at bounding box center [271, 345] width 238 height 20
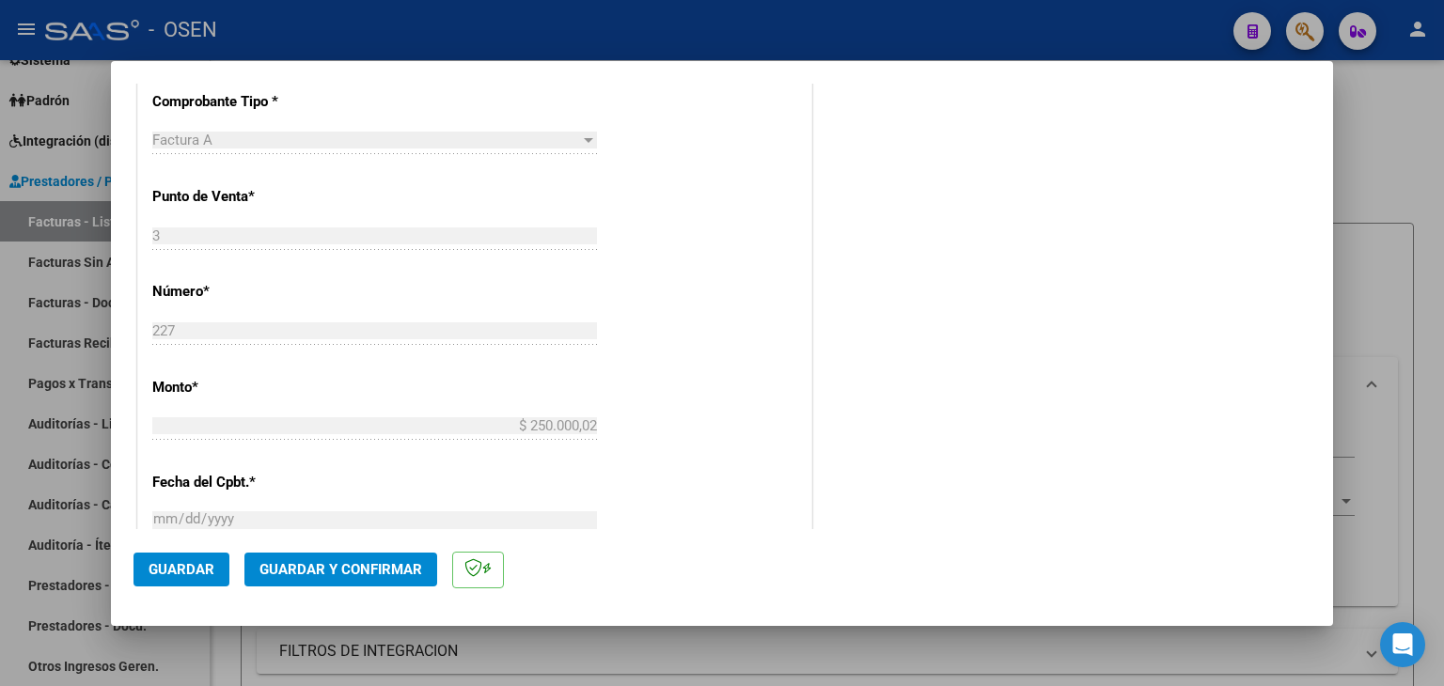
scroll to position [940, 0]
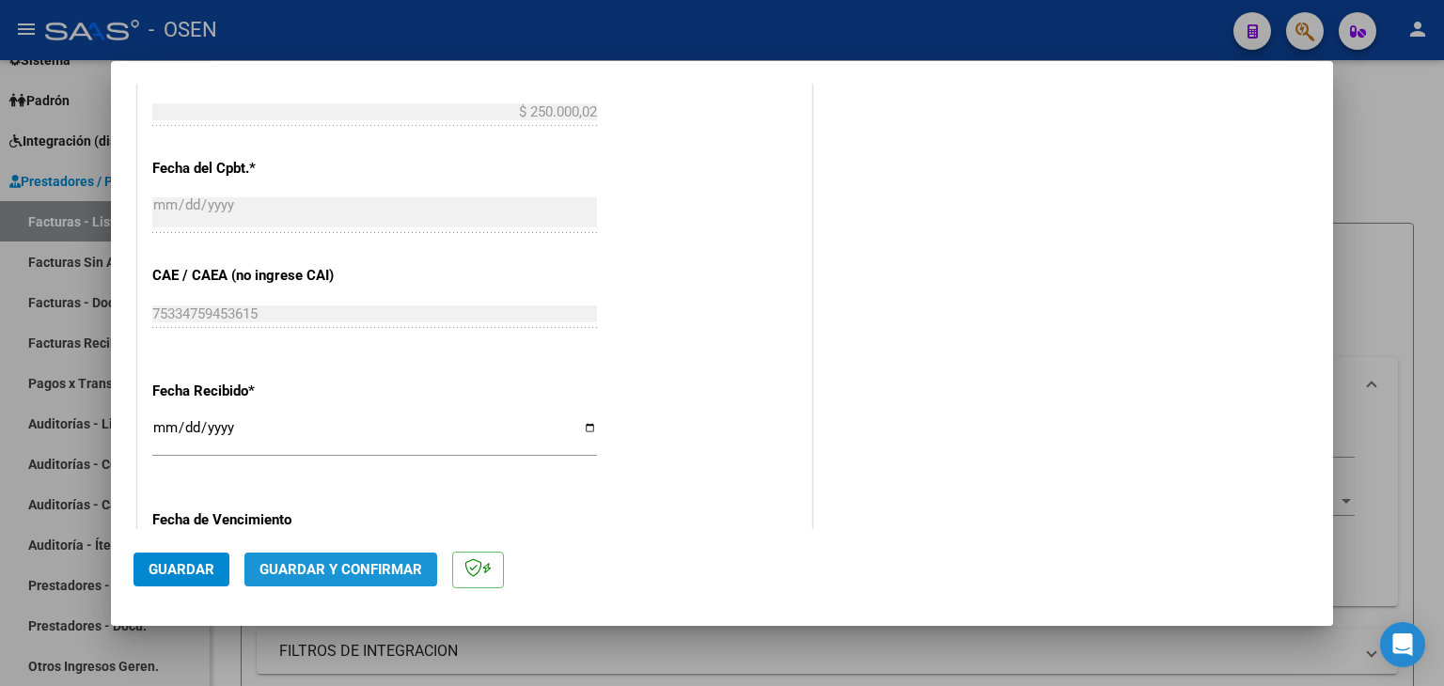
click at [376, 574] on span "Guardar y Confirmar" at bounding box center [341, 569] width 163 height 17
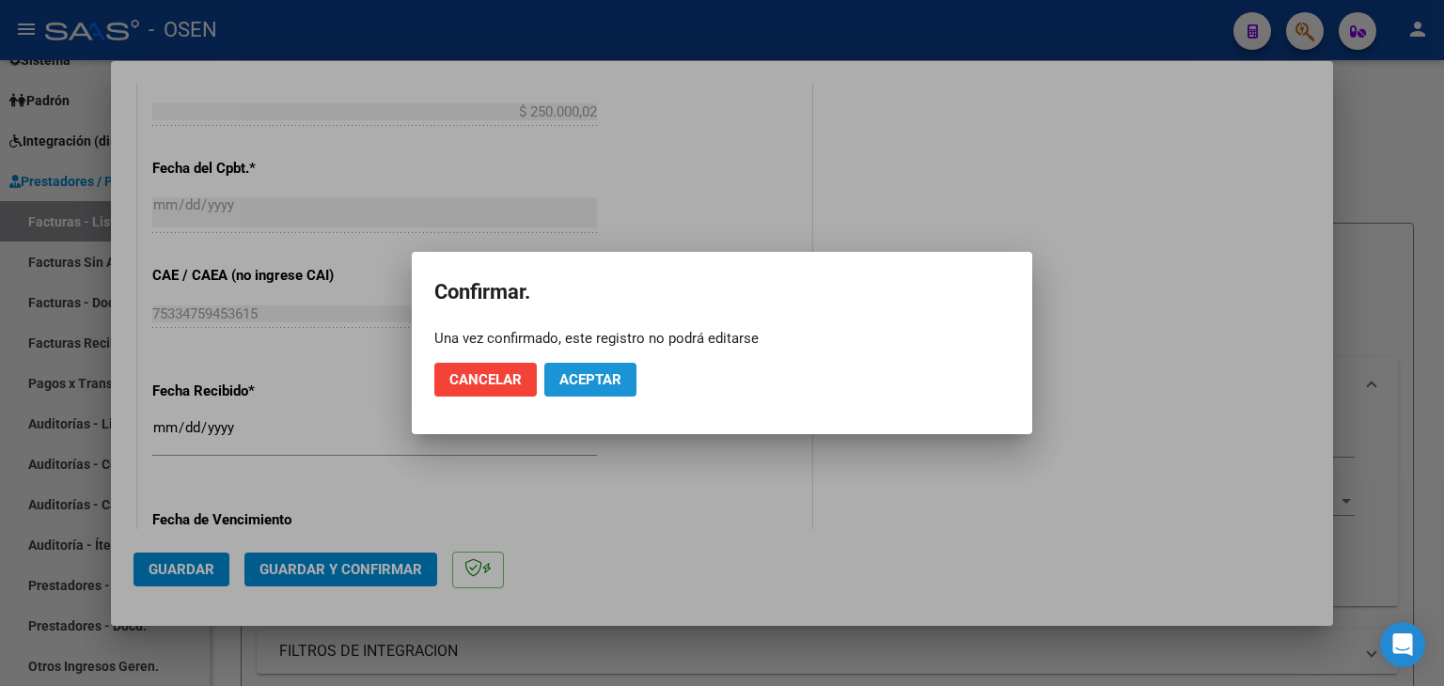
click at [609, 389] on button "Aceptar" at bounding box center [590, 380] width 92 height 34
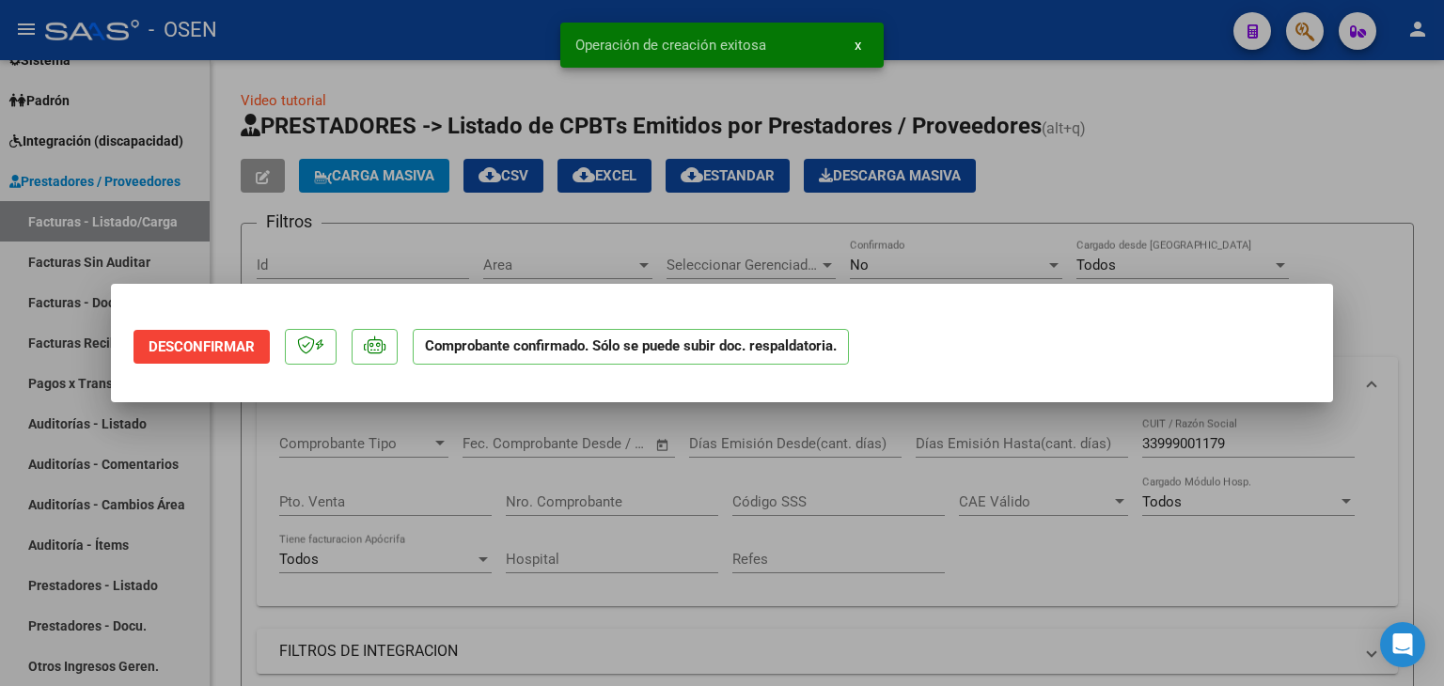
scroll to position [0, 0]
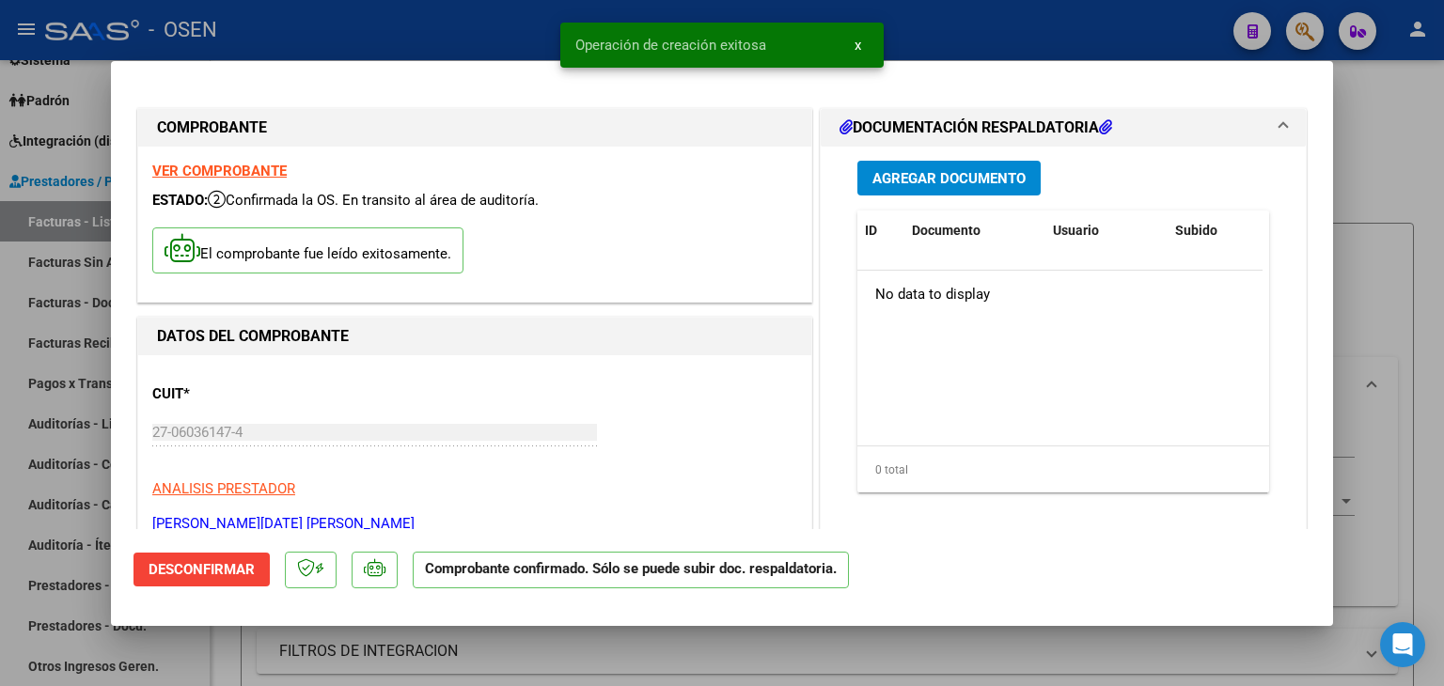
click at [80, 209] on div at bounding box center [722, 343] width 1444 height 686
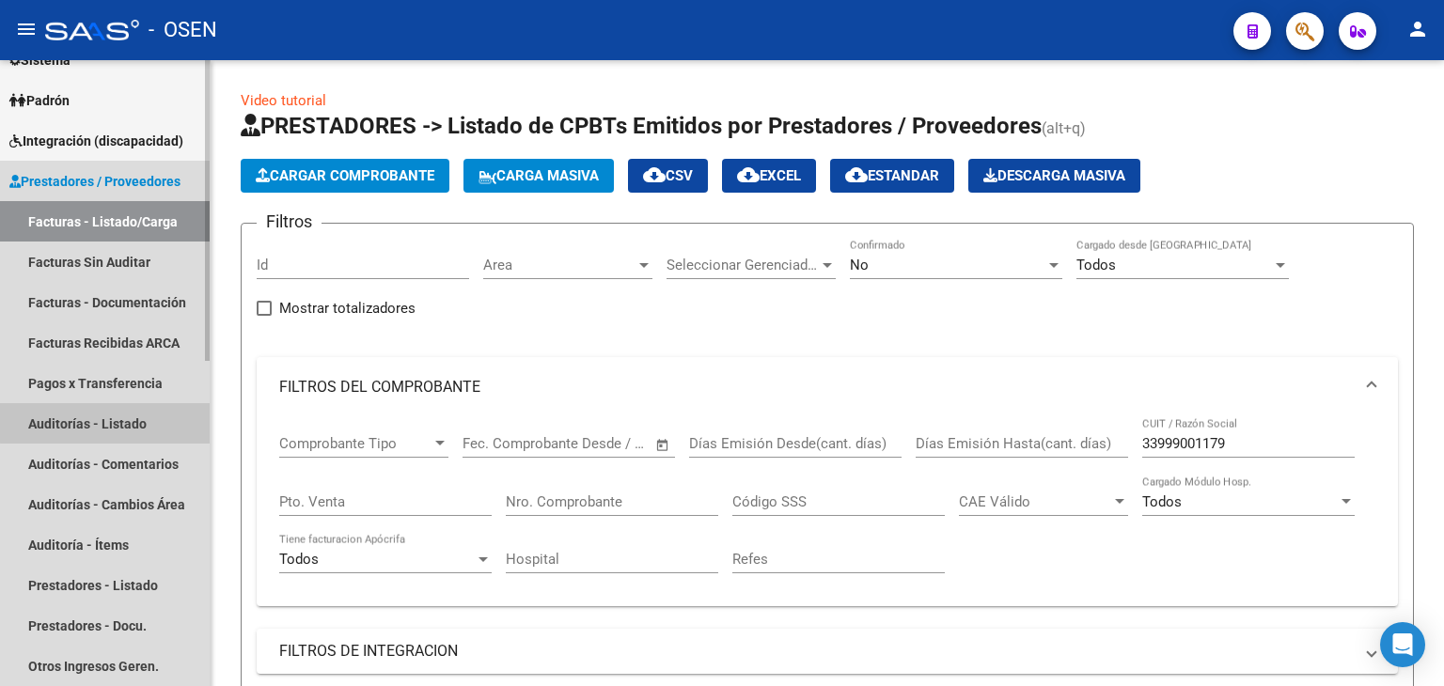
click at [118, 422] on link "Auditorías - Listado" at bounding box center [105, 423] width 210 height 40
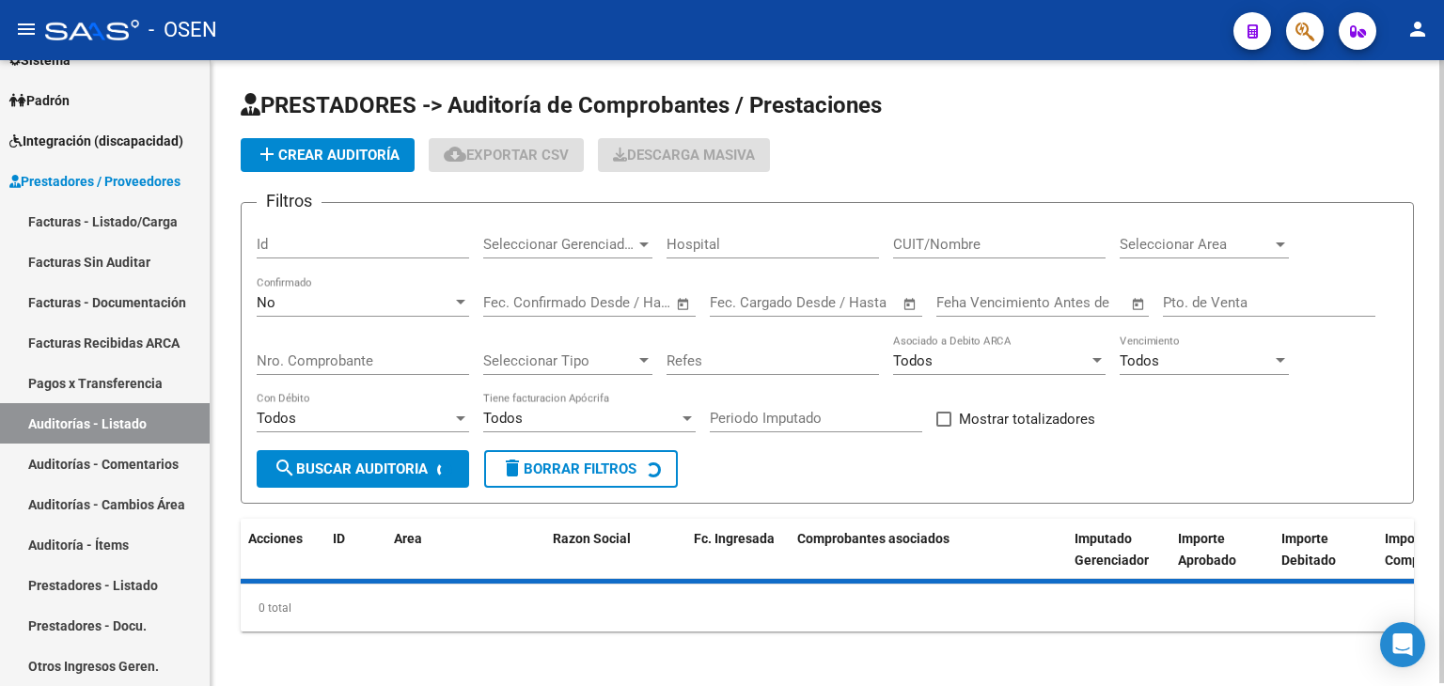
click at [350, 147] on span "add Crear Auditoría" at bounding box center [328, 155] width 144 height 17
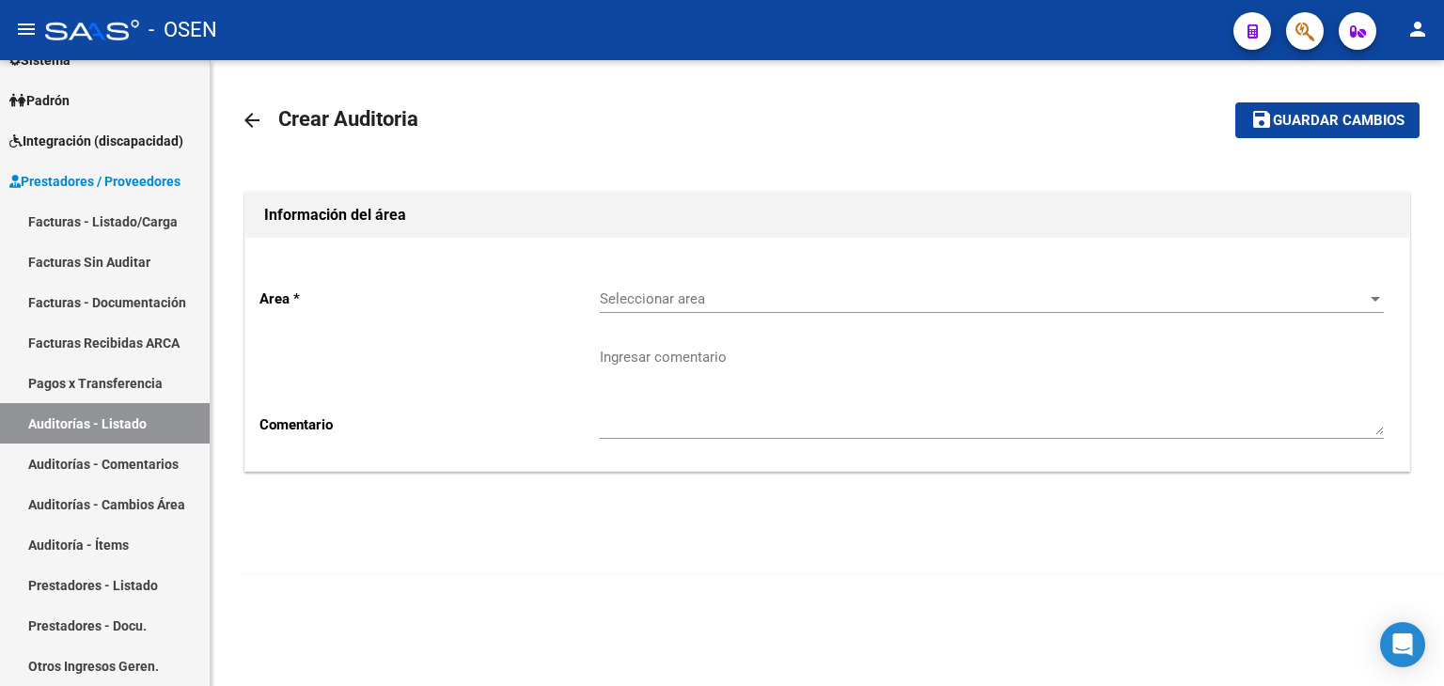
click at [668, 302] on span "Seleccionar area" at bounding box center [983, 299] width 767 height 17
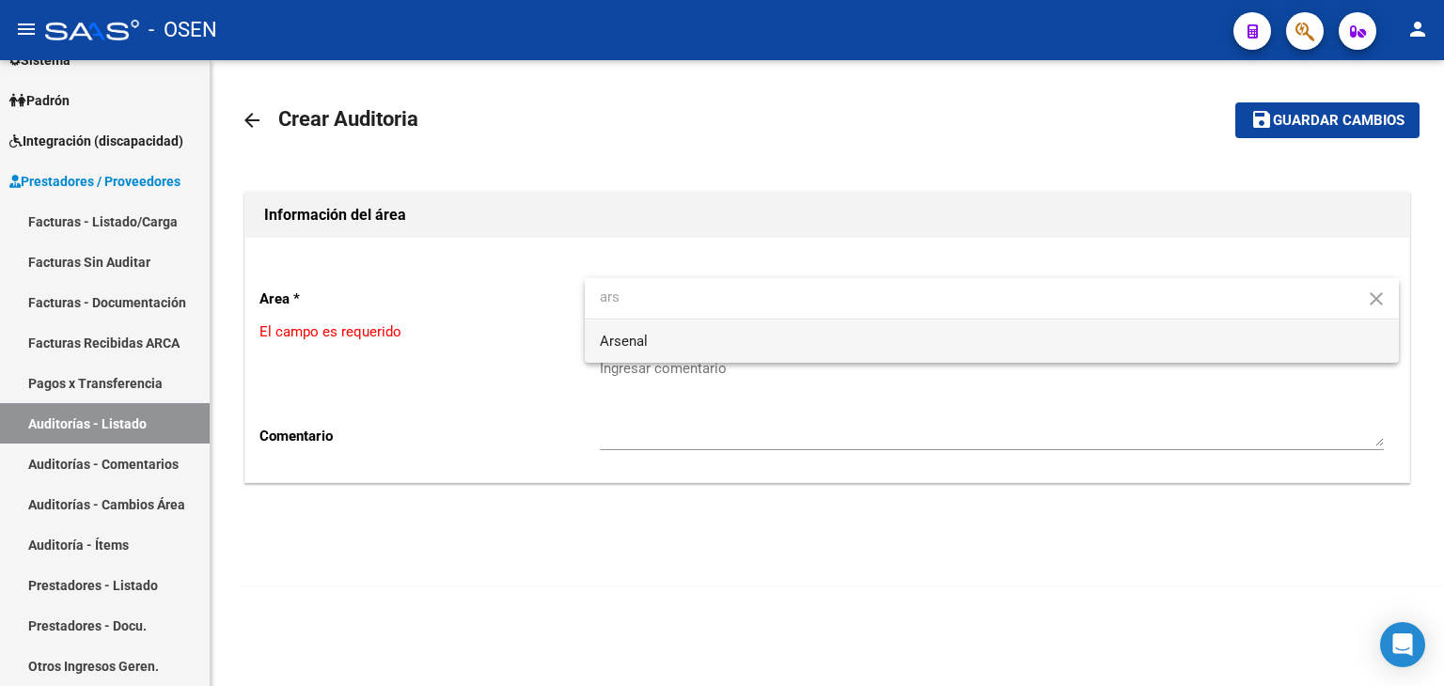
type input "ars"
click at [683, 352] on span "Arsenal" at bounding box center [992, 342] width 784 height 42
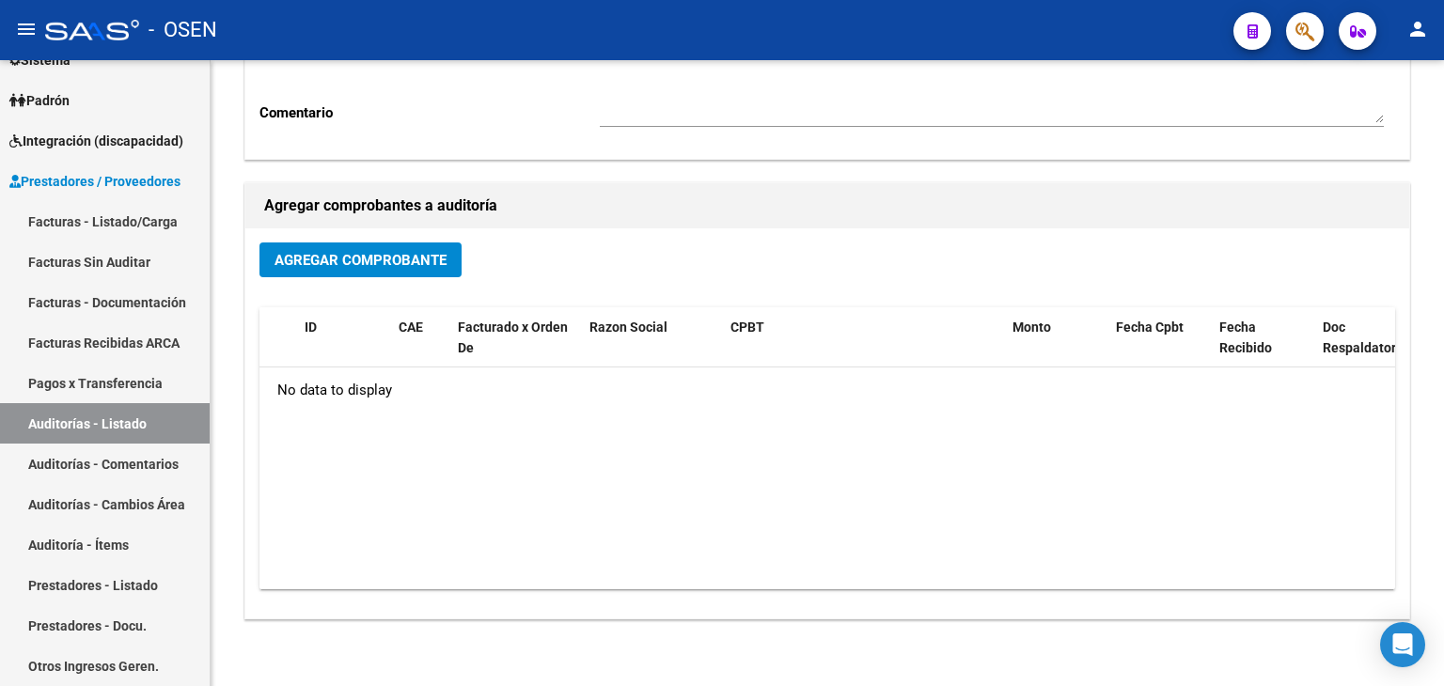
scroll to position [313, 0]
click at [408, 246] on button "Agregar Comprobante" at bounding box center [361, 259] width 202 height 35
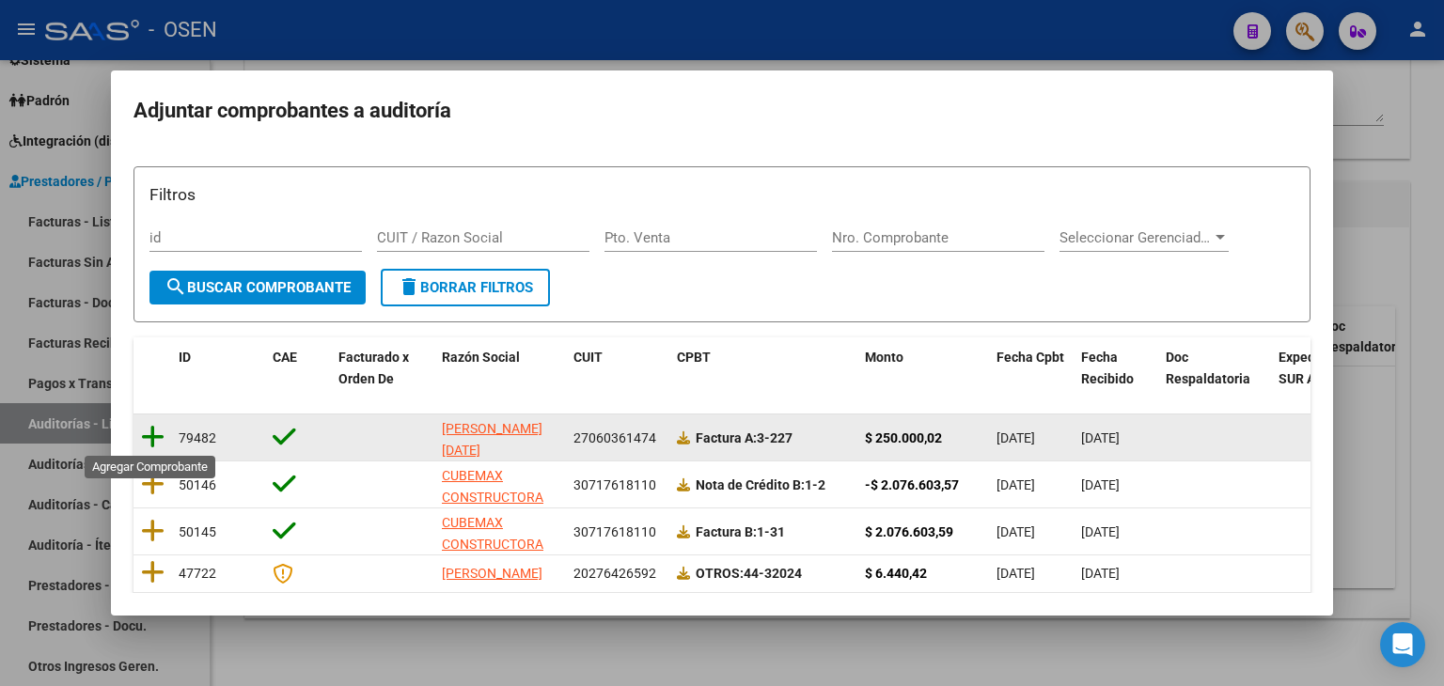
click at [150, 425] on icon at bounding box center [153, 437] width 24 height 26
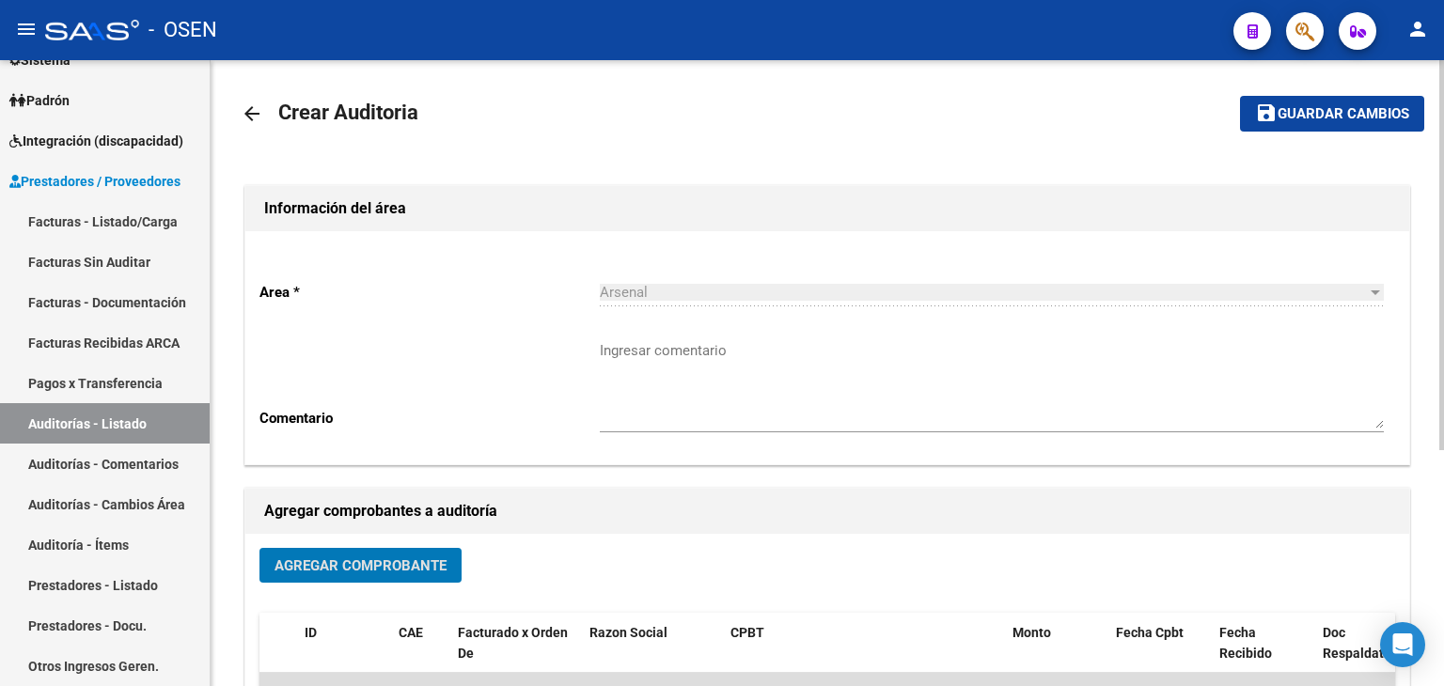
scroll to position [0, 0]
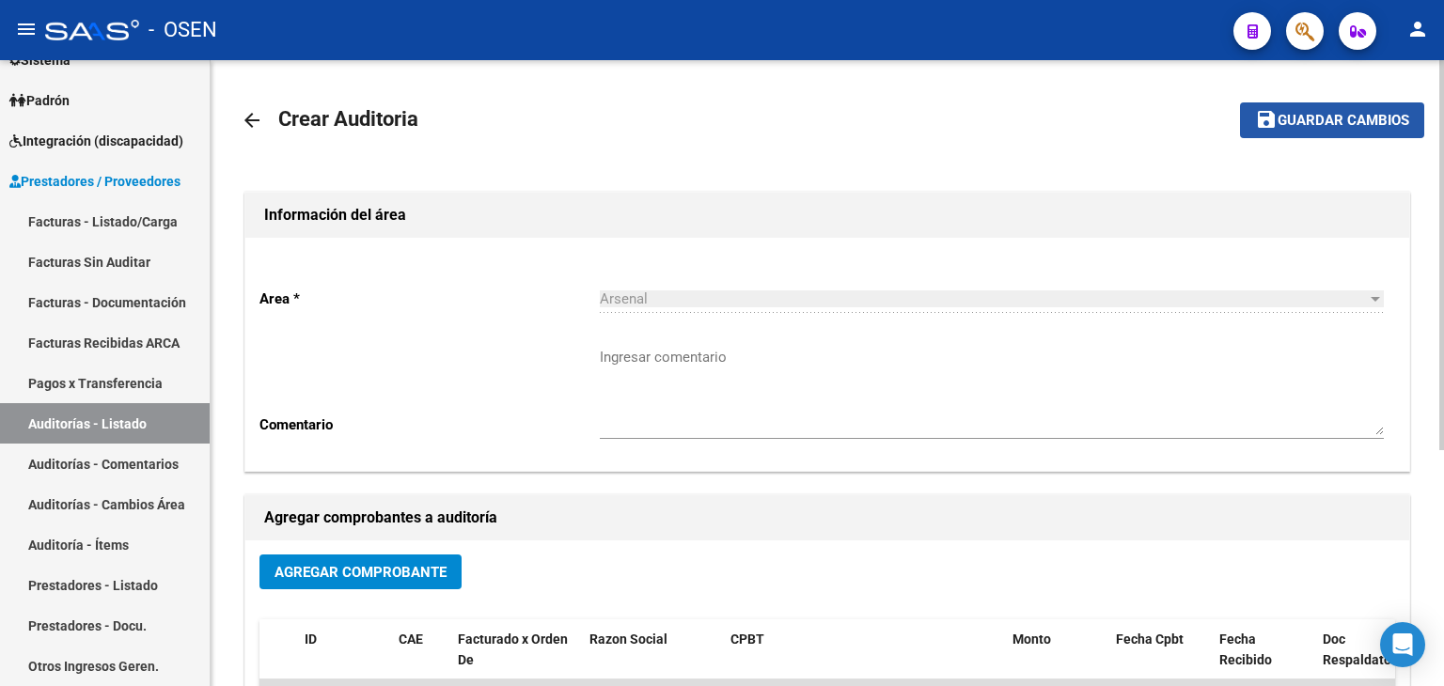
click at [1378, 117] on span "Guardar cambios" at bounding box center [1344, 121] width 132 height 17
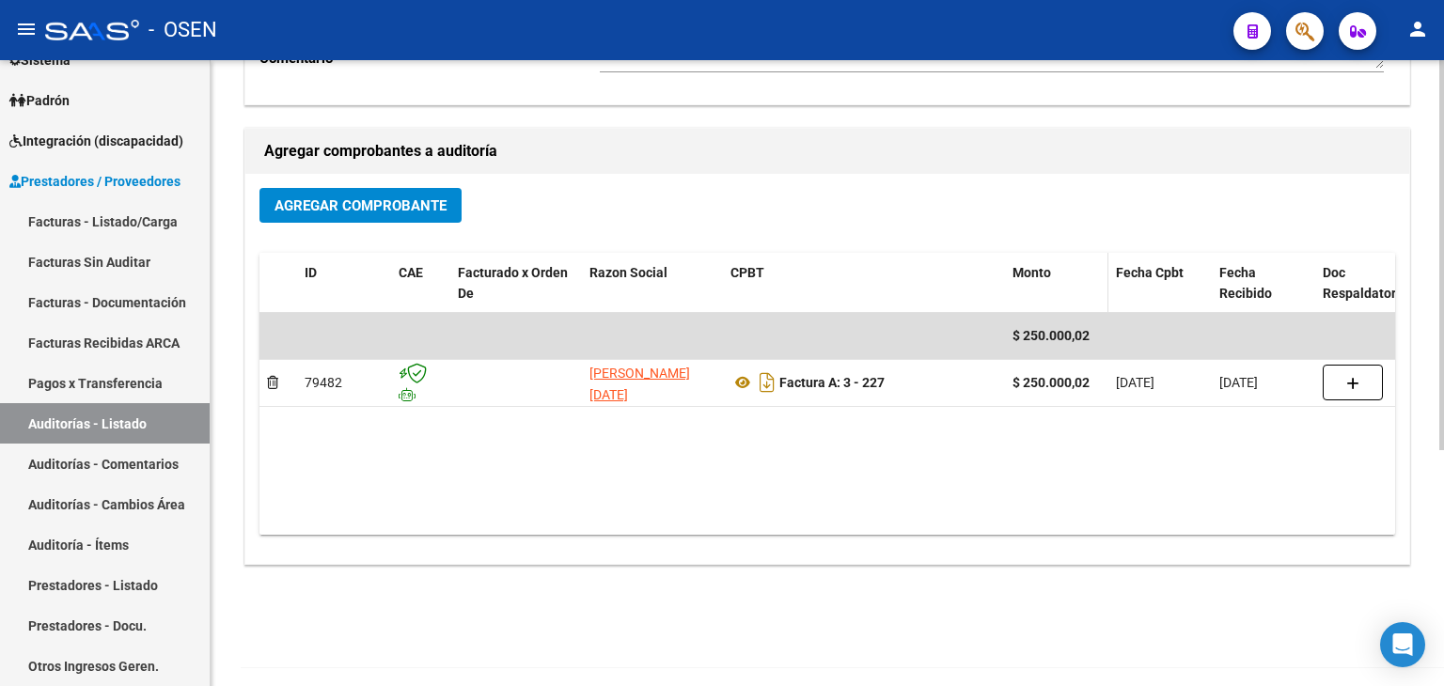
scroll to position [377, 0]
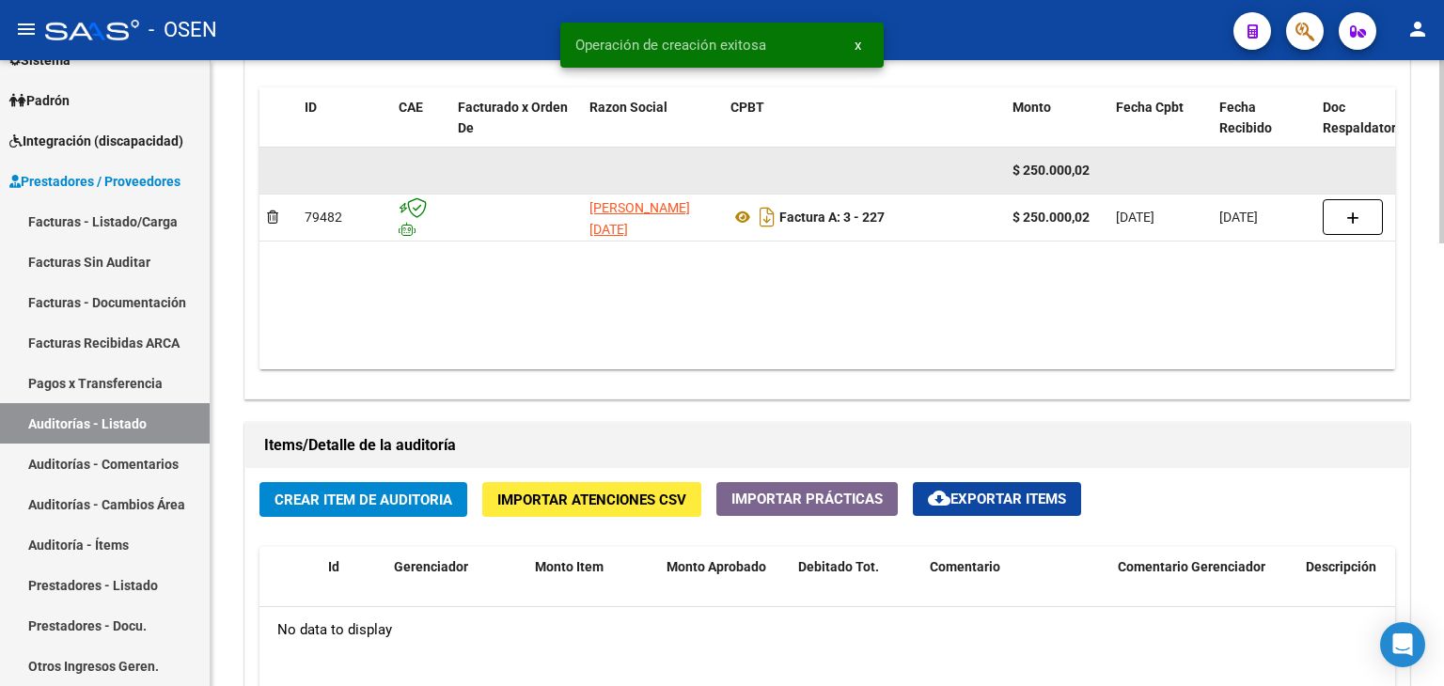
scroll to position [1254, 0]
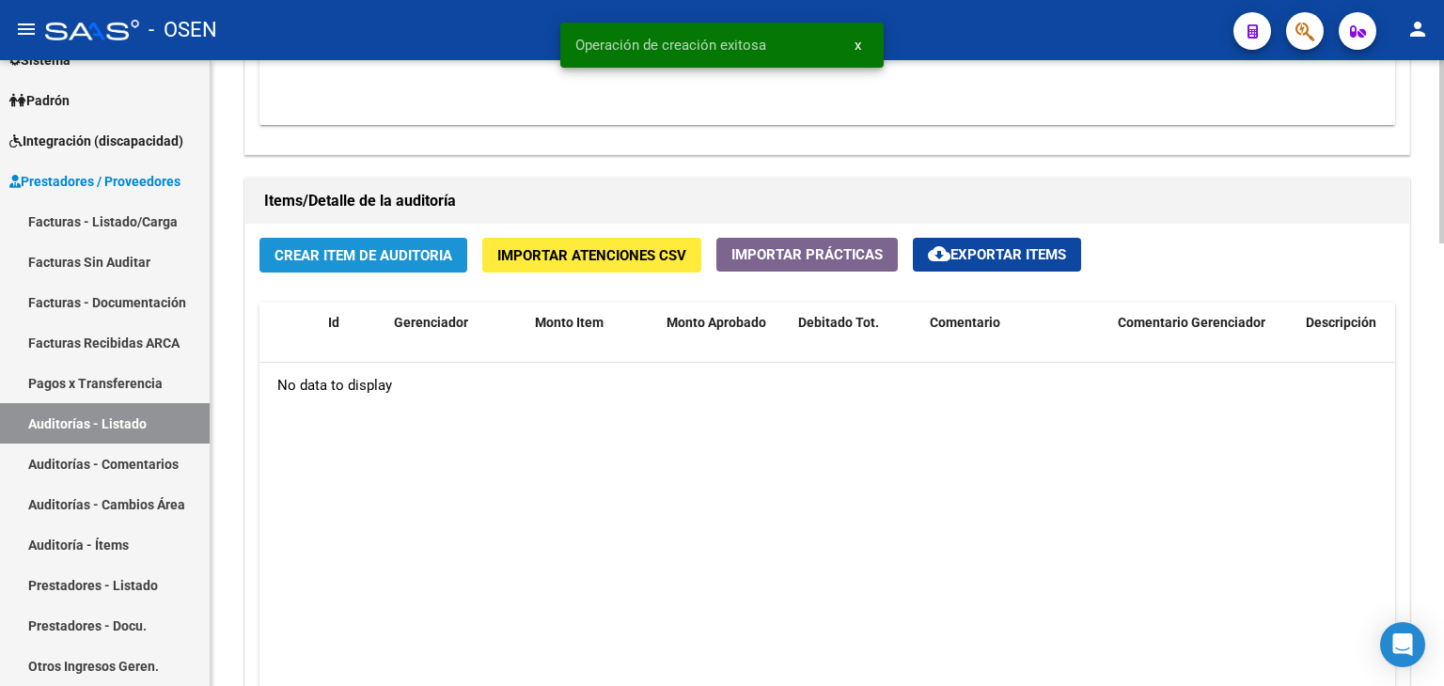
click at [414, 260] on span "Crear Item de Auditoria" at bounding box center [364, 255] width 178 height 17
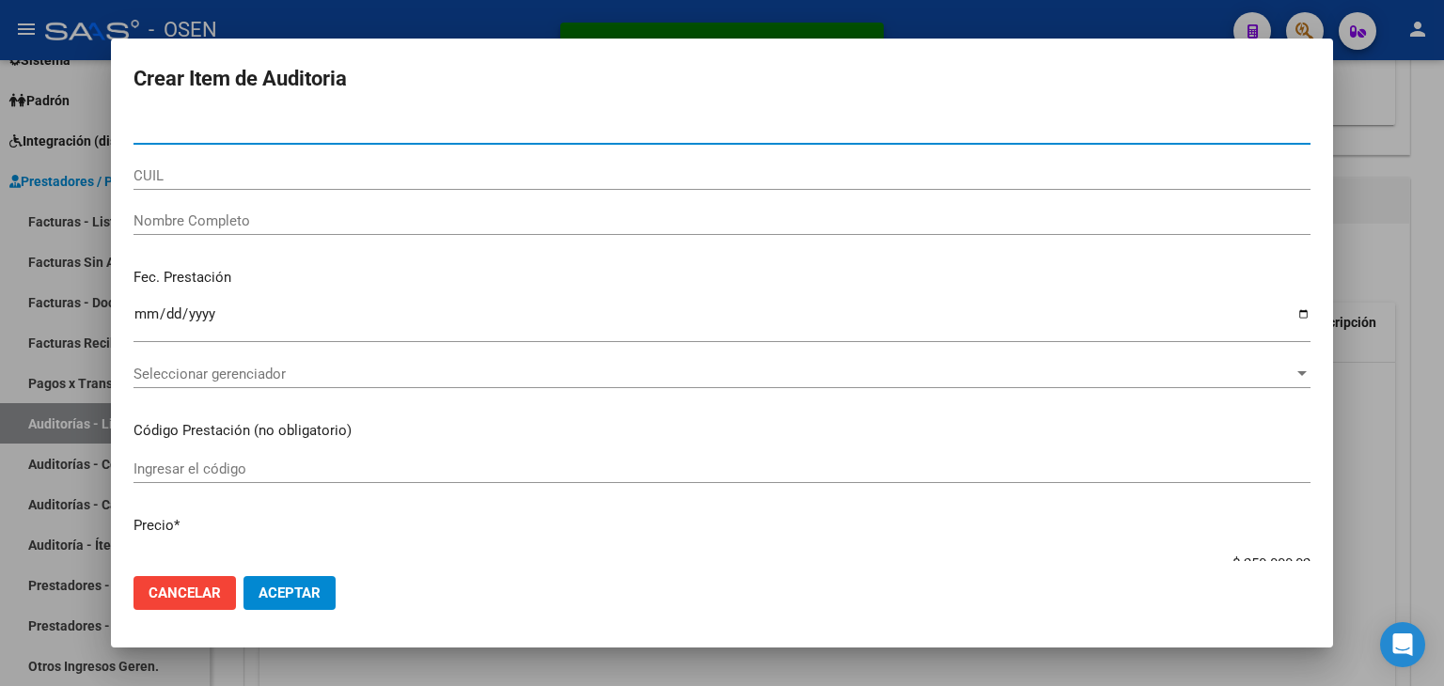
click at [312, 591] on span "Aceptar" at bounding box center [290, 593] width 62 height 17
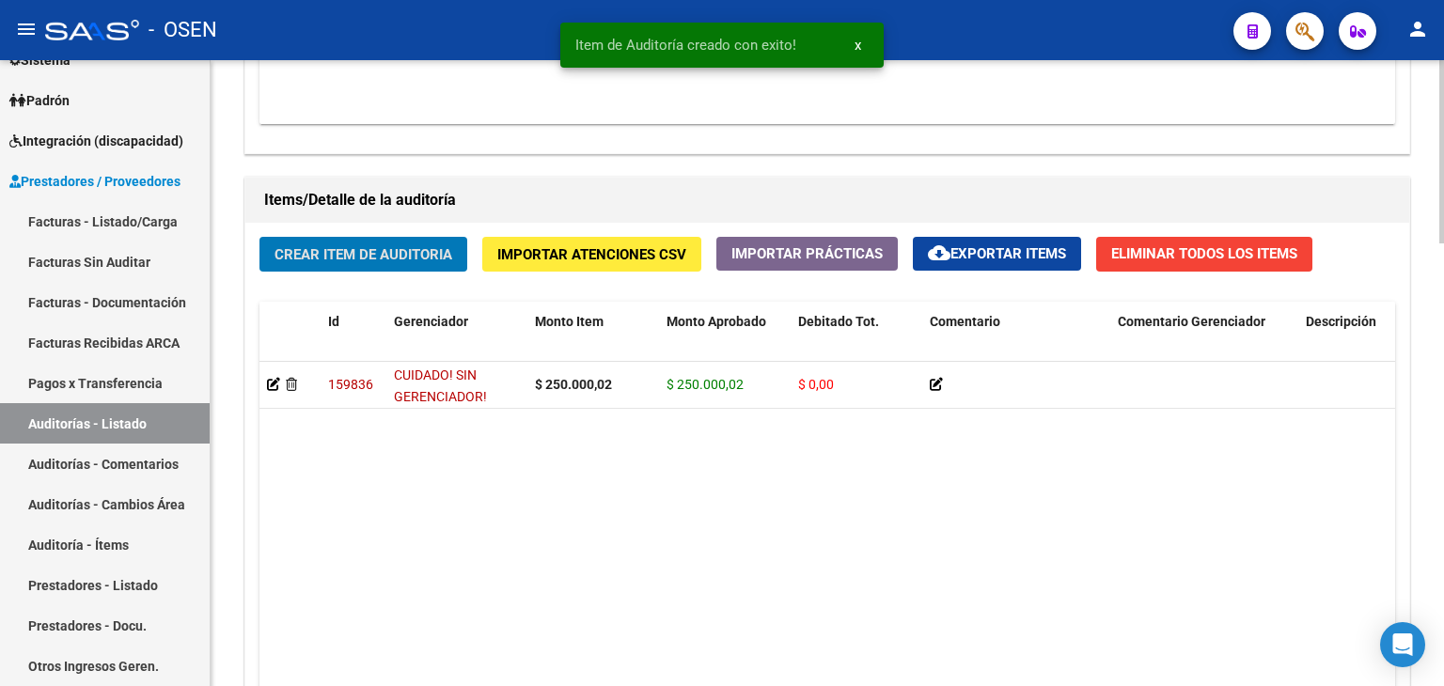
scroll to position [1512, 0]
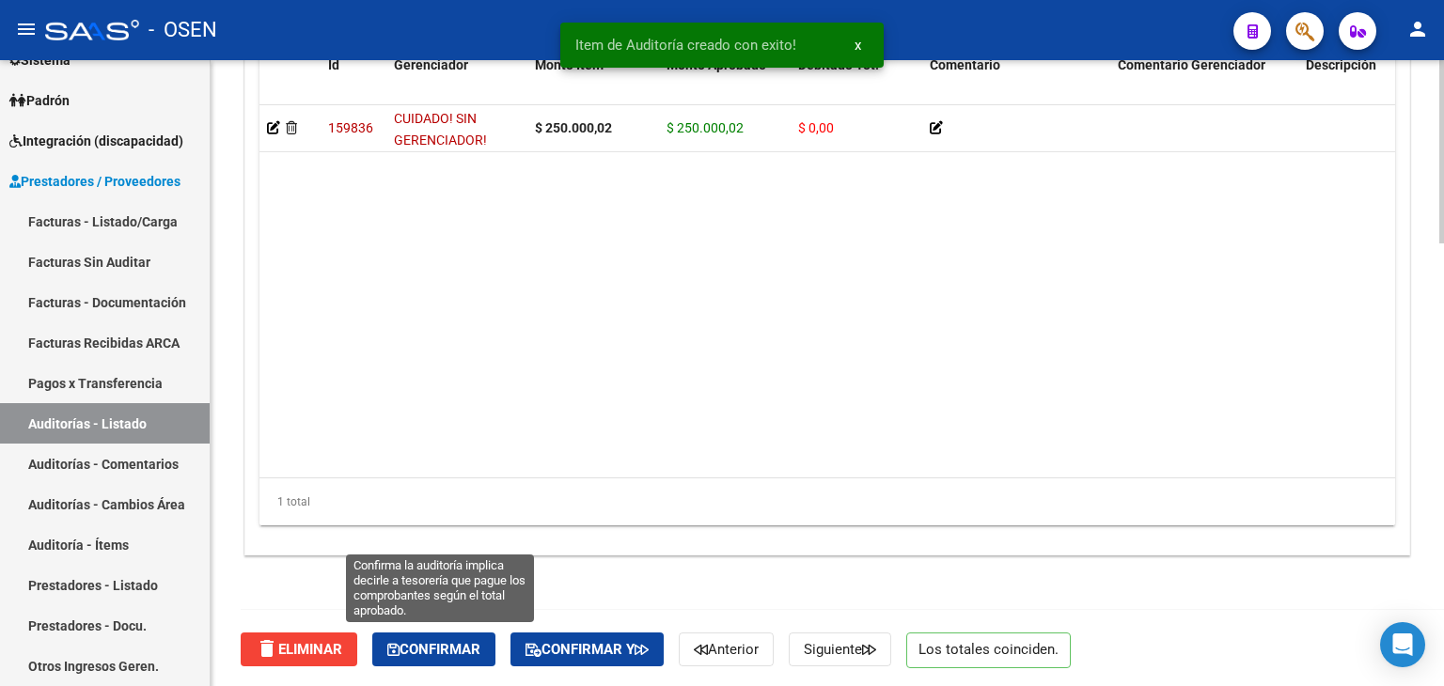
click at [448, 642] on span "Confirmar" at bounding box center [433, 649] width 93 height 17
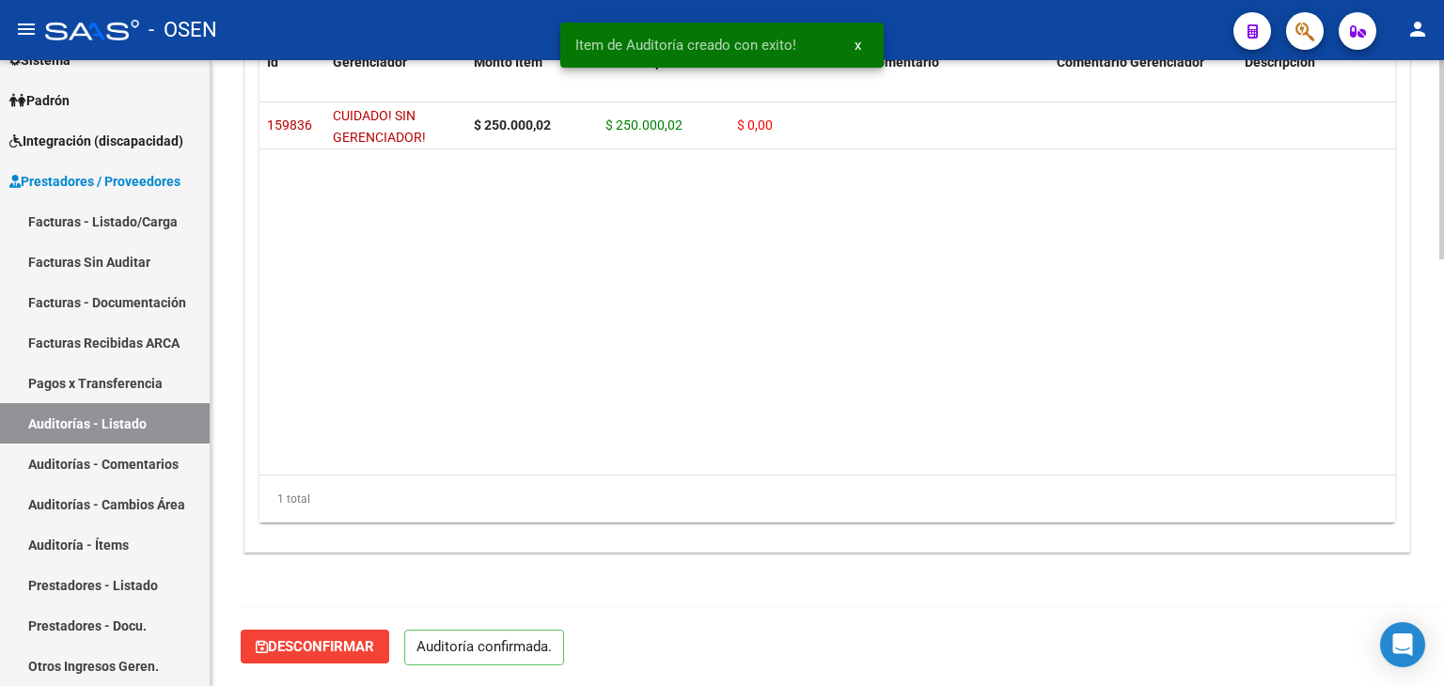
scroll to position [1345, 0]
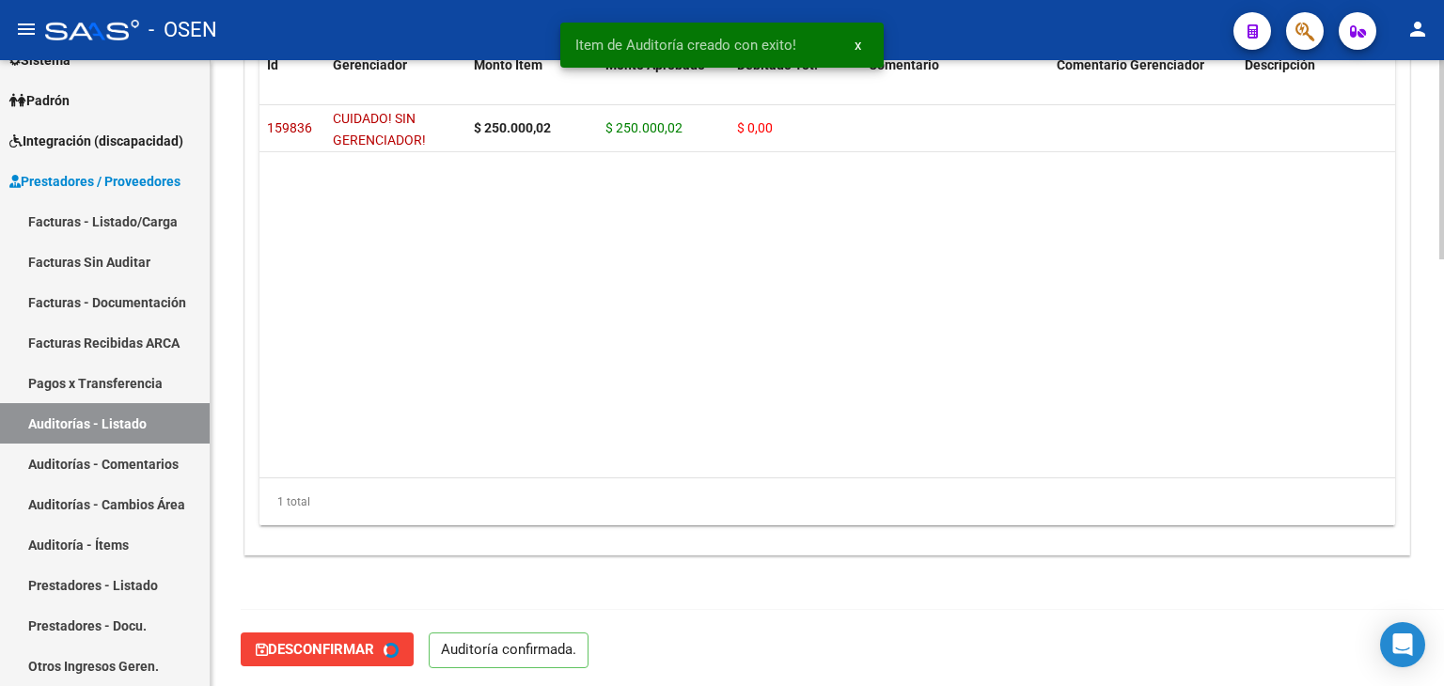
type input "202508"
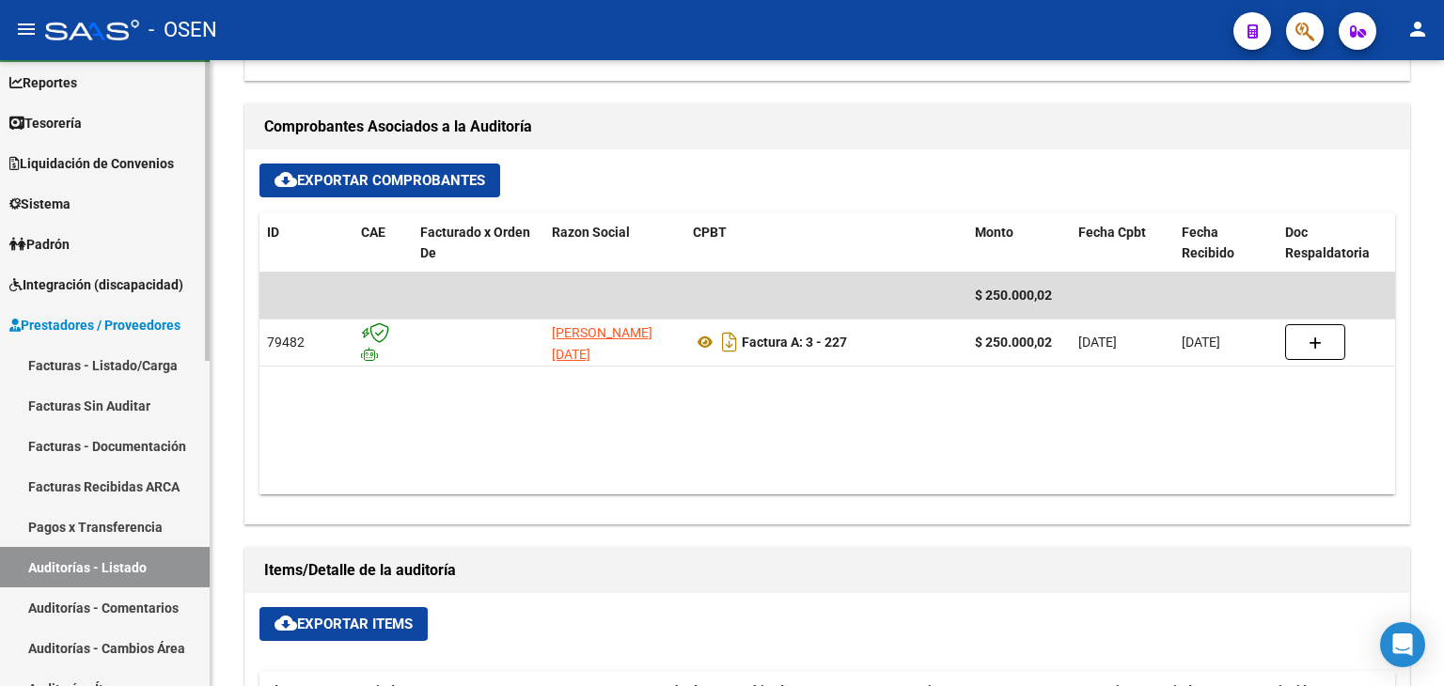
scroll to position [0, 0]
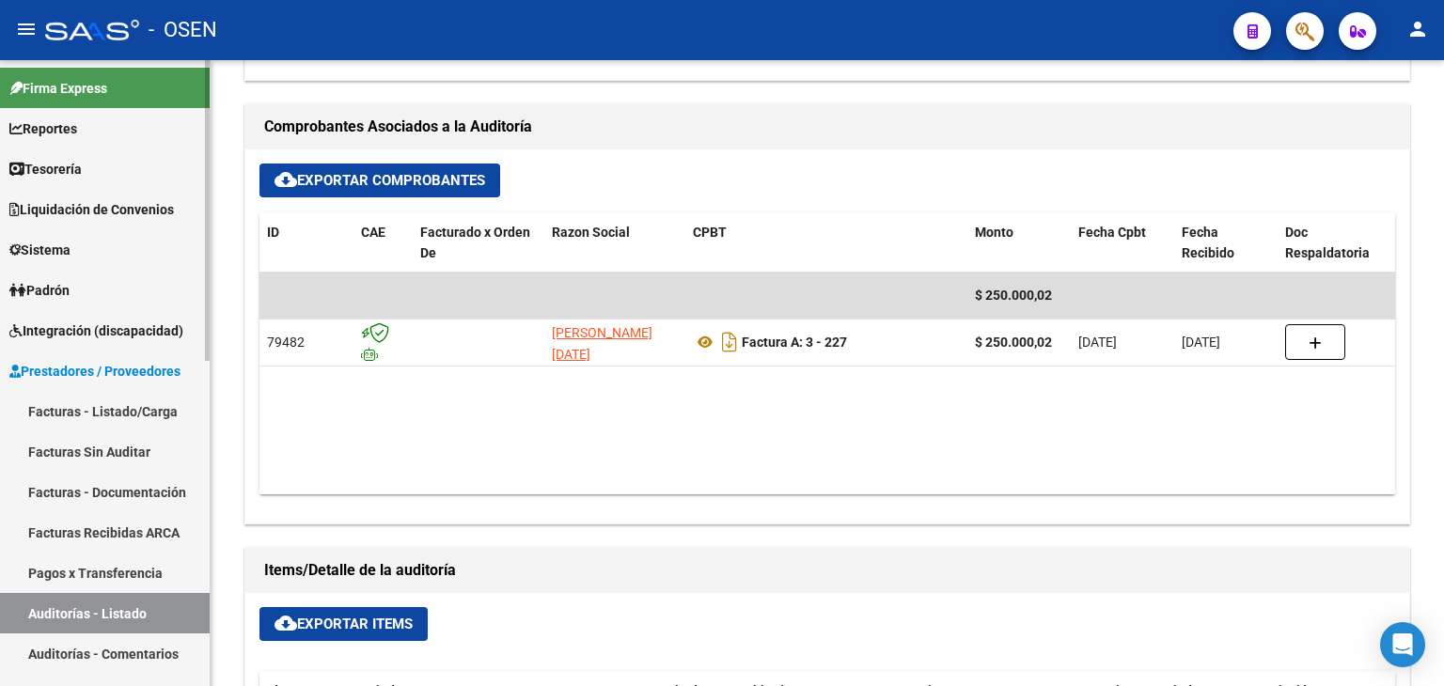
click at [109, 165] on link "Tesorería" at bounding box center [105, 169] width 210 height 40
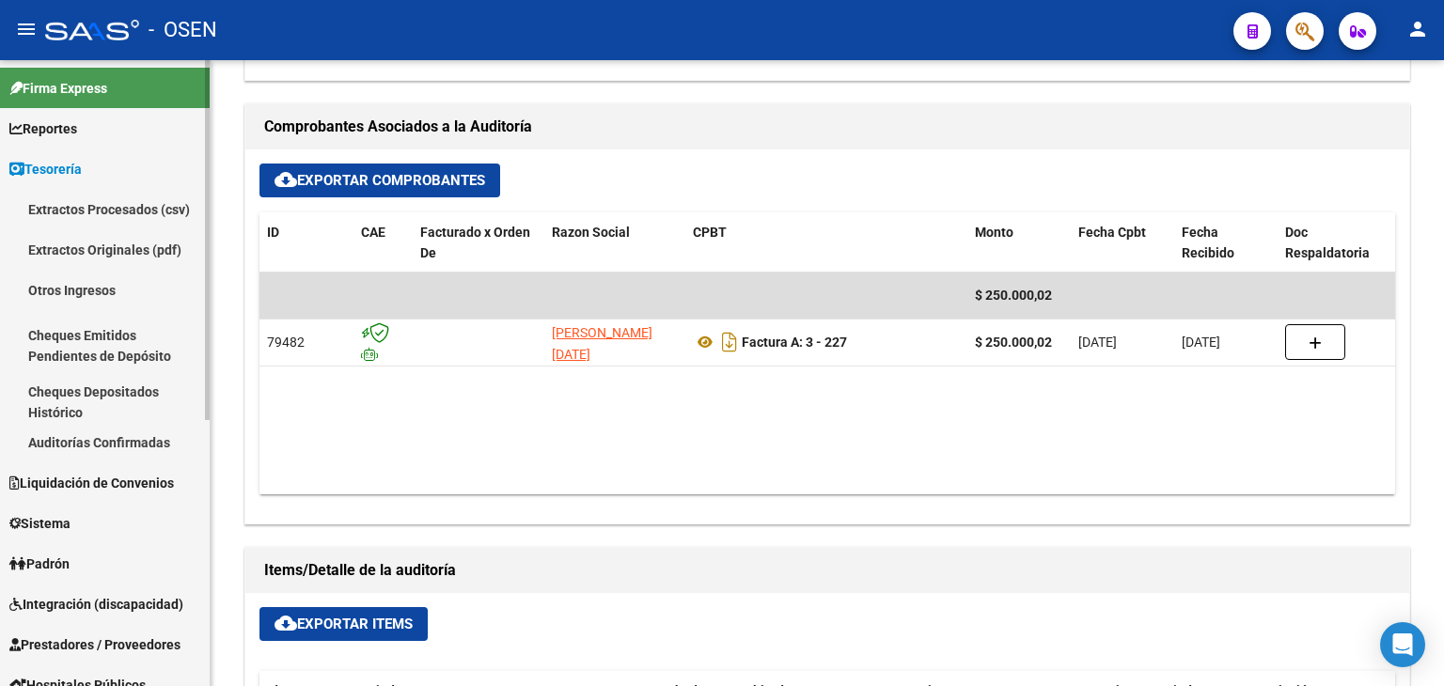
click at [147, 449] on link "Auditorías Confirmadas" at bounding box center [105, 442] width 210 height 40
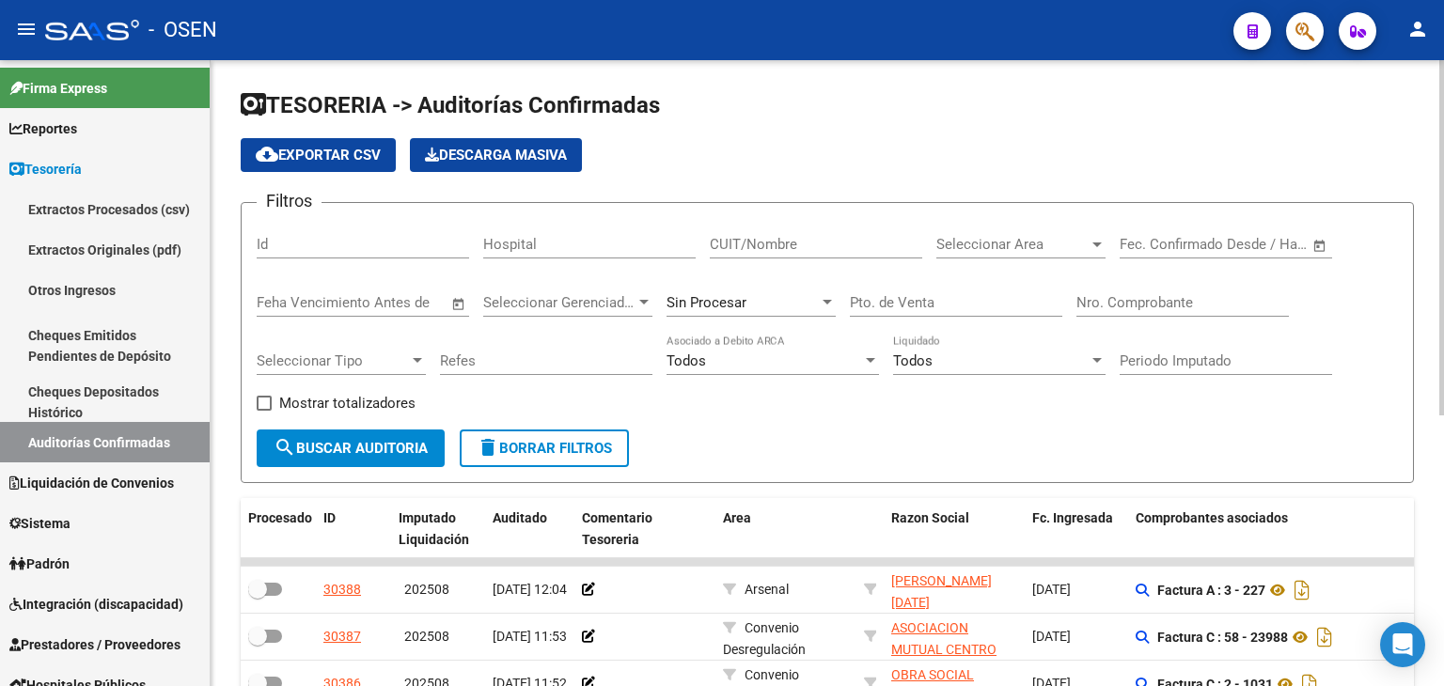
click at [1174, 314] on div "Nro. Comprobante" at bounding box center [1183, 296] width 213 height 40
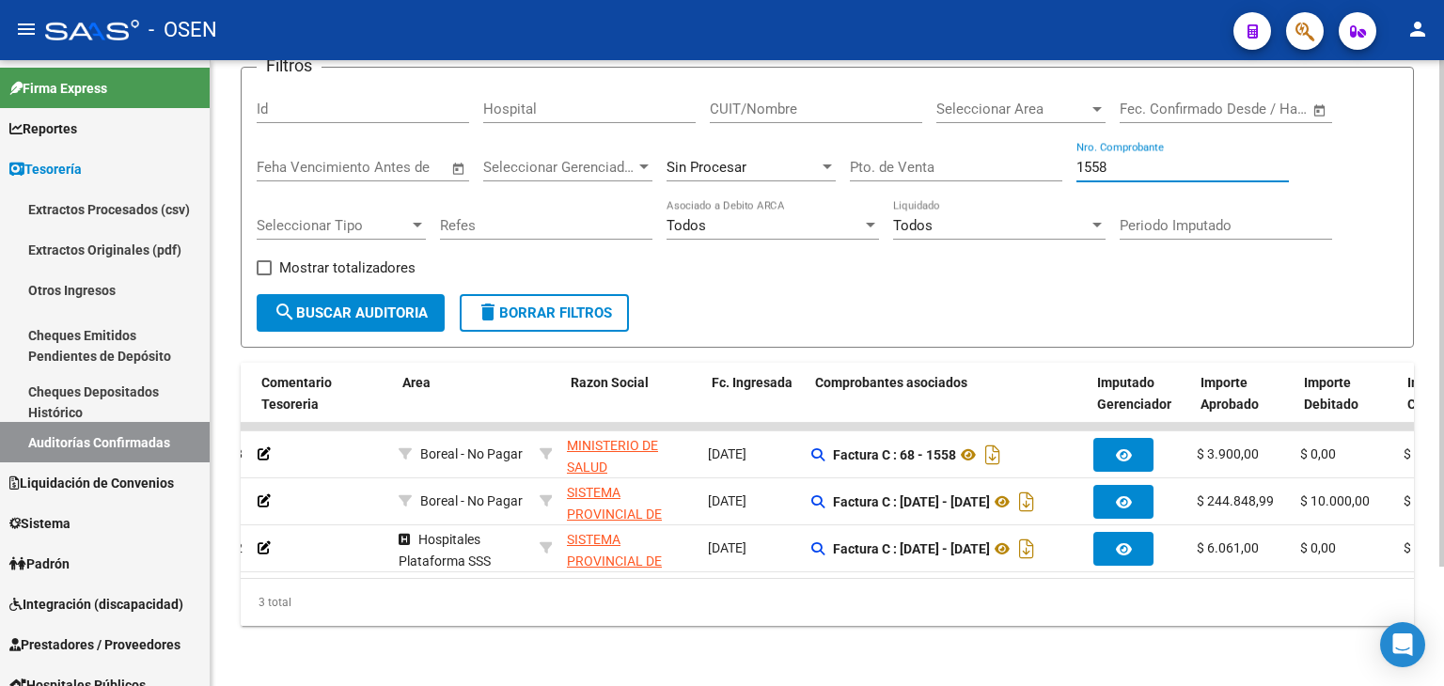
scroll to position [0, 252]
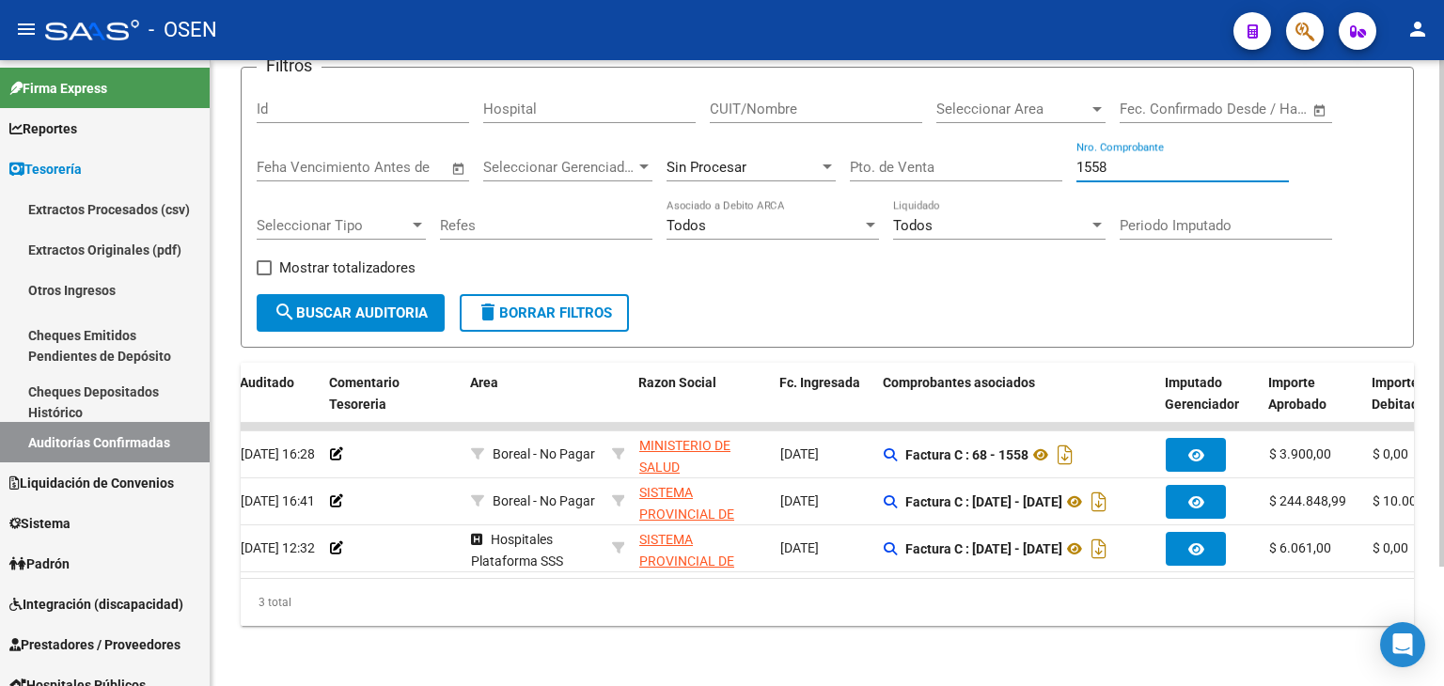
drag, startPoint x: 1156, startPoint y: 150, endPoint x: 934, endPoint y: 164, distance: 222.3
click at [938, 164] on div "Filtros Id Hospital CUIT/Nombre Seleccionar Area Seleccionar Area Start date – …" at bounding box center [828, 189] width 1142 height 212
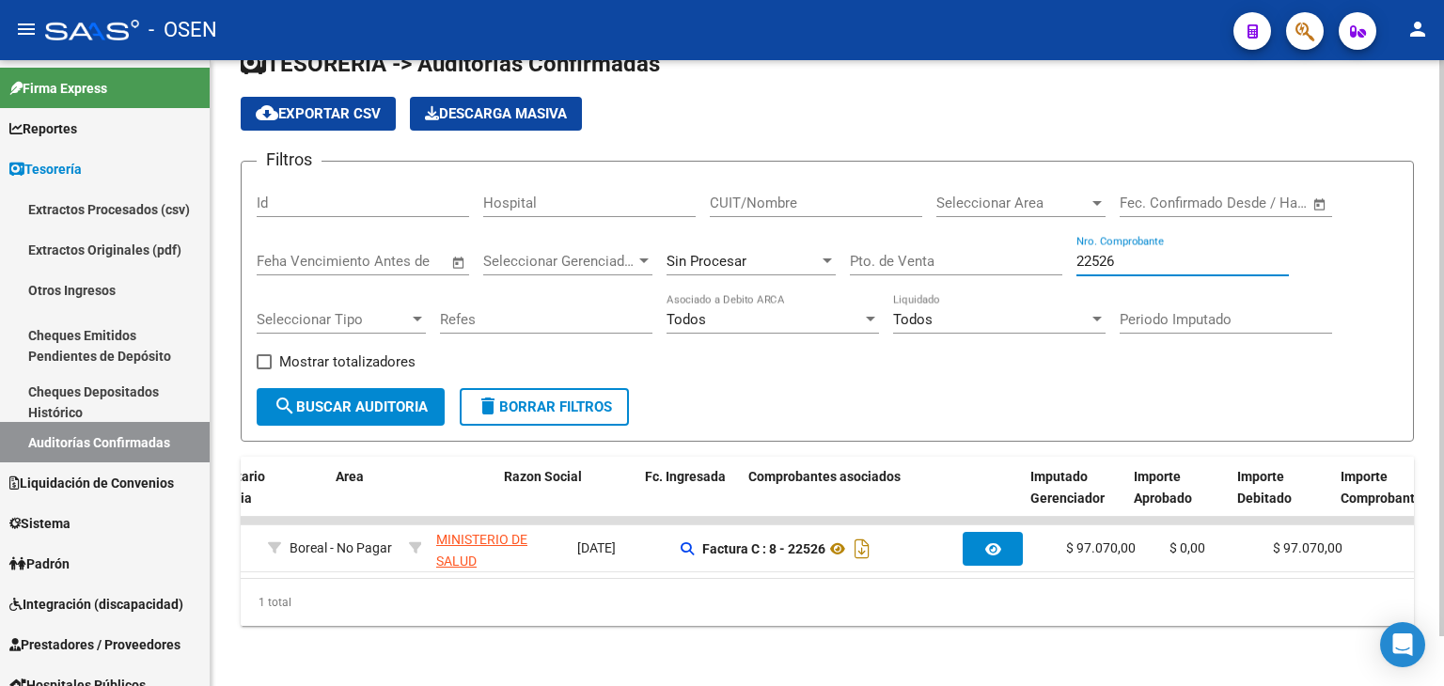
scroll to position [0, 376]
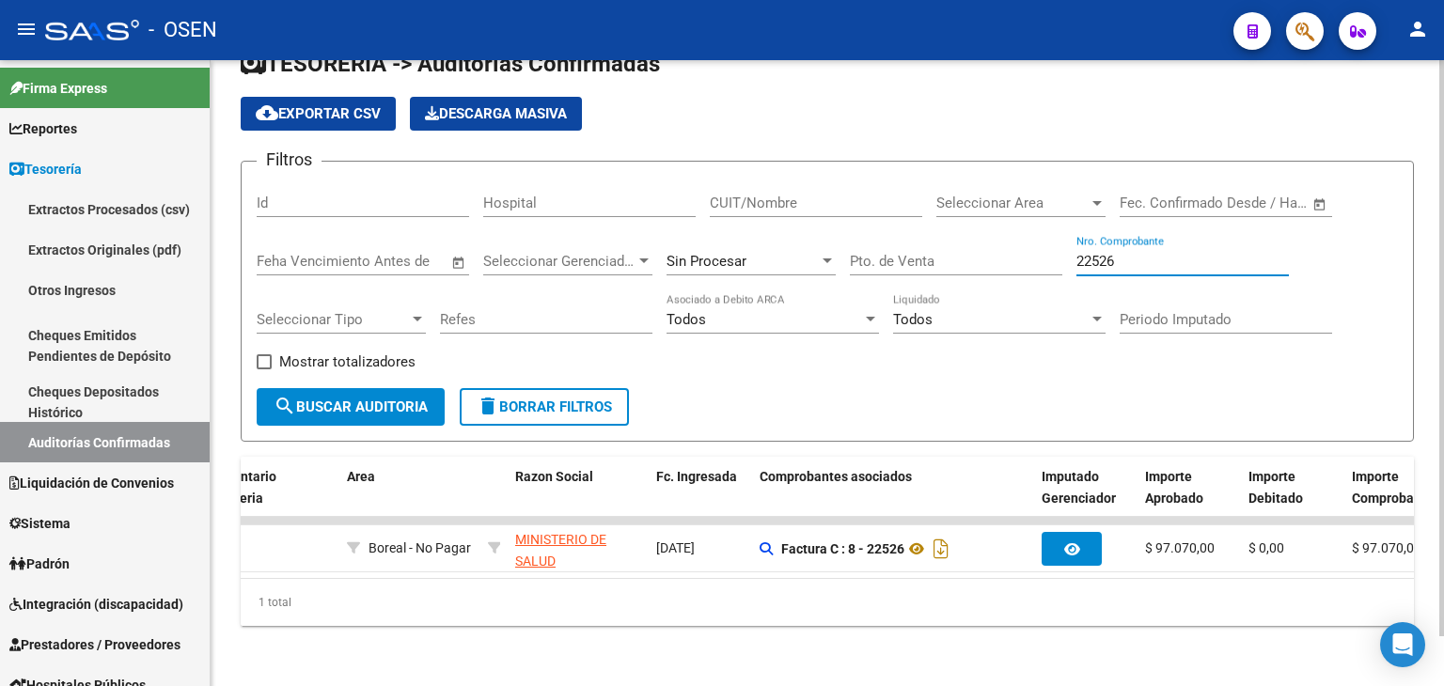
drag, startPoint x: 1123, startPoint y: 243, endPoint x: 1029, endPoint y: 239, distance: 94.1
click at [1020, 245] on div "Filtros Id Hospital CUIT/Nombre Seleccionar Area Seleccionar Area Start date – …" at bounding box center [828, 283] width 1142 height 212
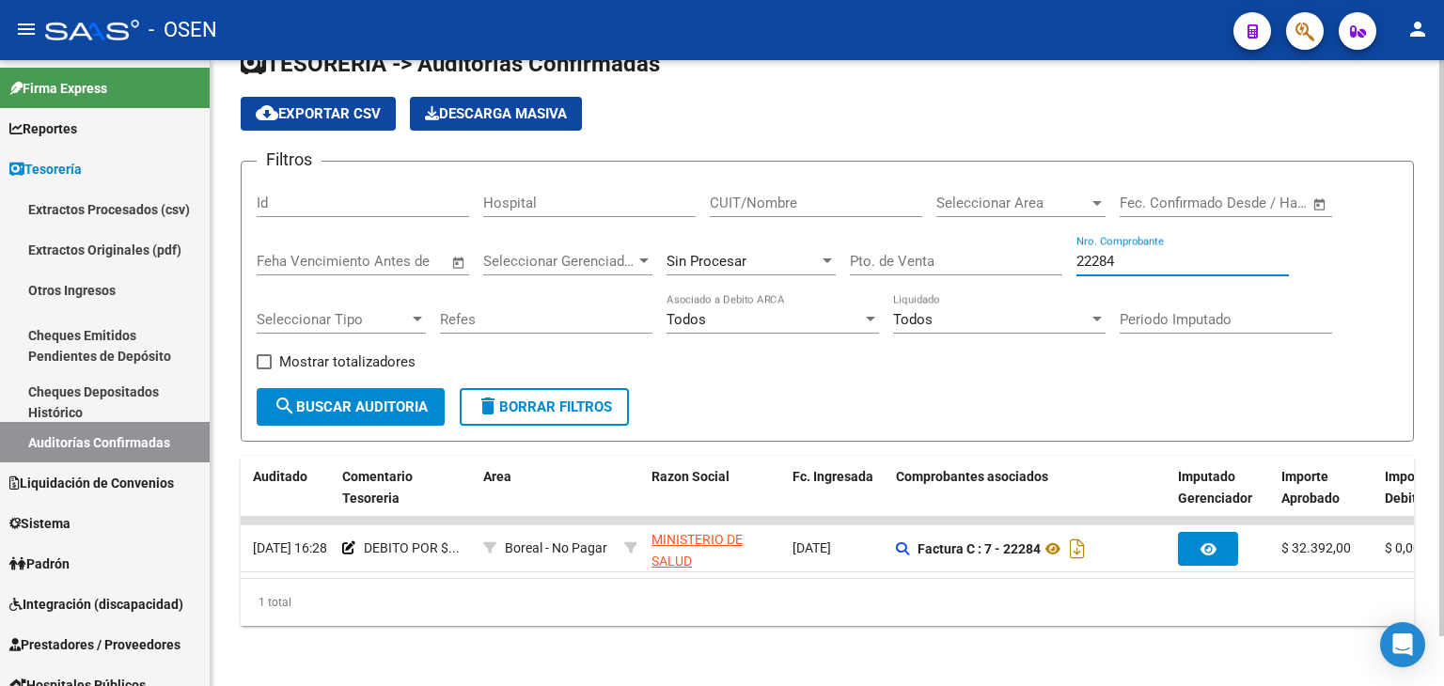
scroll to position [0, 234]
type input "22284"
drag, startPoint x: 1129, startPoint y: 249, endPoint x: 927, endPoint y: 254, distance: 202.2
click at [929, 254] on div "Filtros Id Hospital CUIT/Nombre Seleccionar Area Seleccionar Area Start date – …" at bounding box center [828, 283] width 1142 height 212
click at [1062, 195] on span "Seleccionar Area" at bounding box center [1013, 203] width 152 height 17
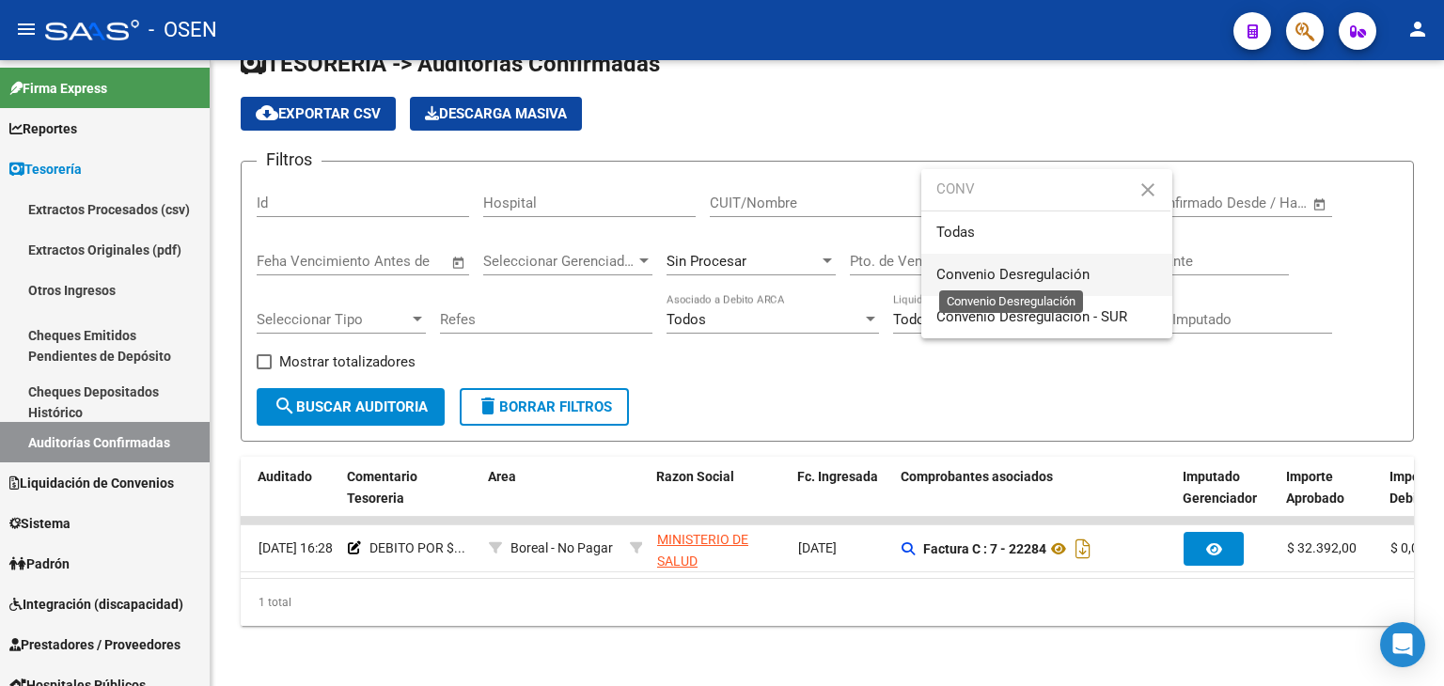
type input "CONV"
click at [1035, 281] on span "Convenio Desregulación" at bounding box center [1013, 274] width 153 height 17
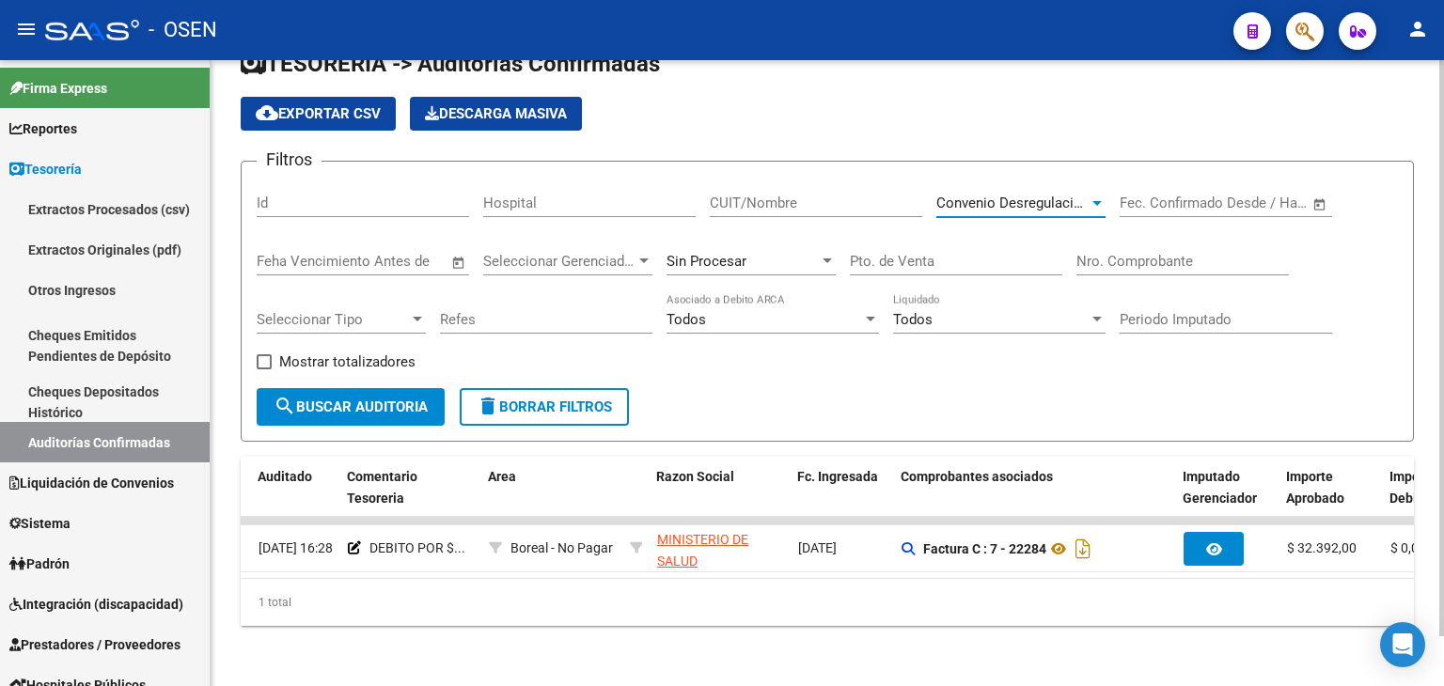
click at [338, 388] on button "search Buscar Auditoria" at bounding box center [351, 407] width 188 height 38
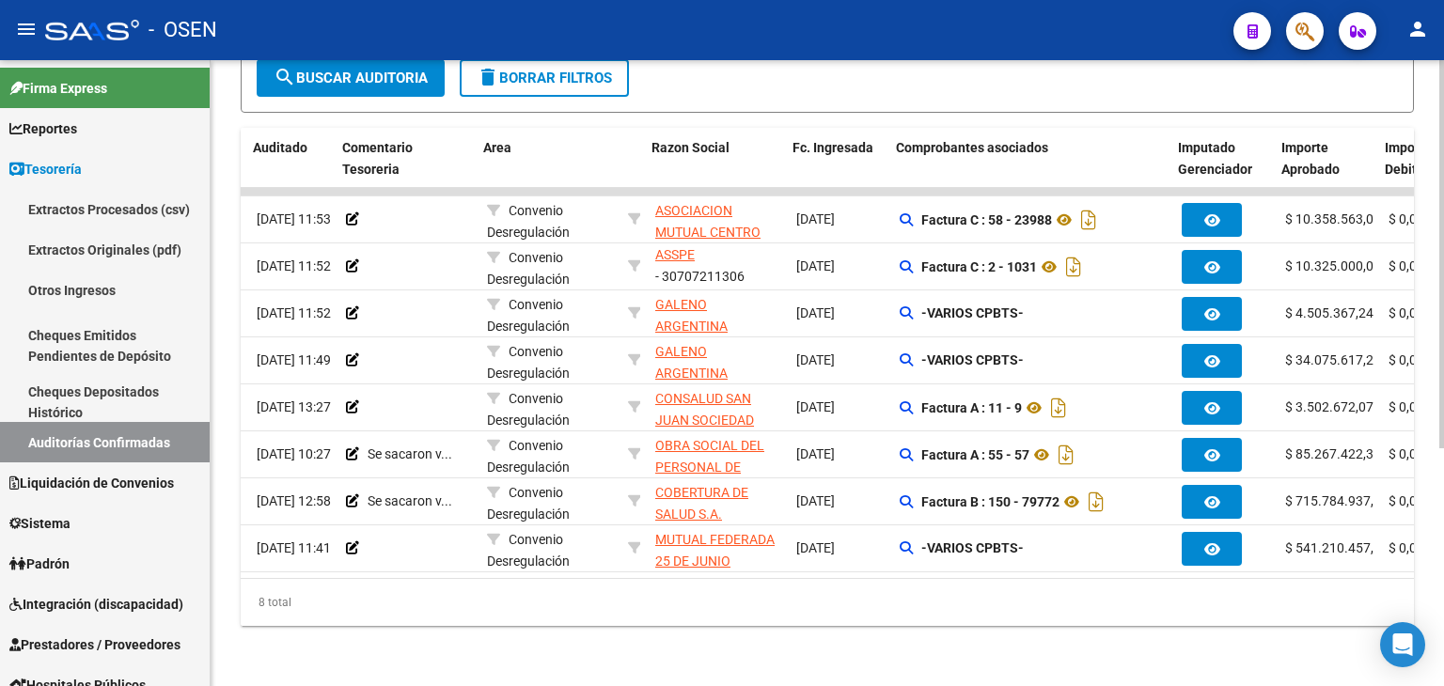
scroll to position [0, 240]
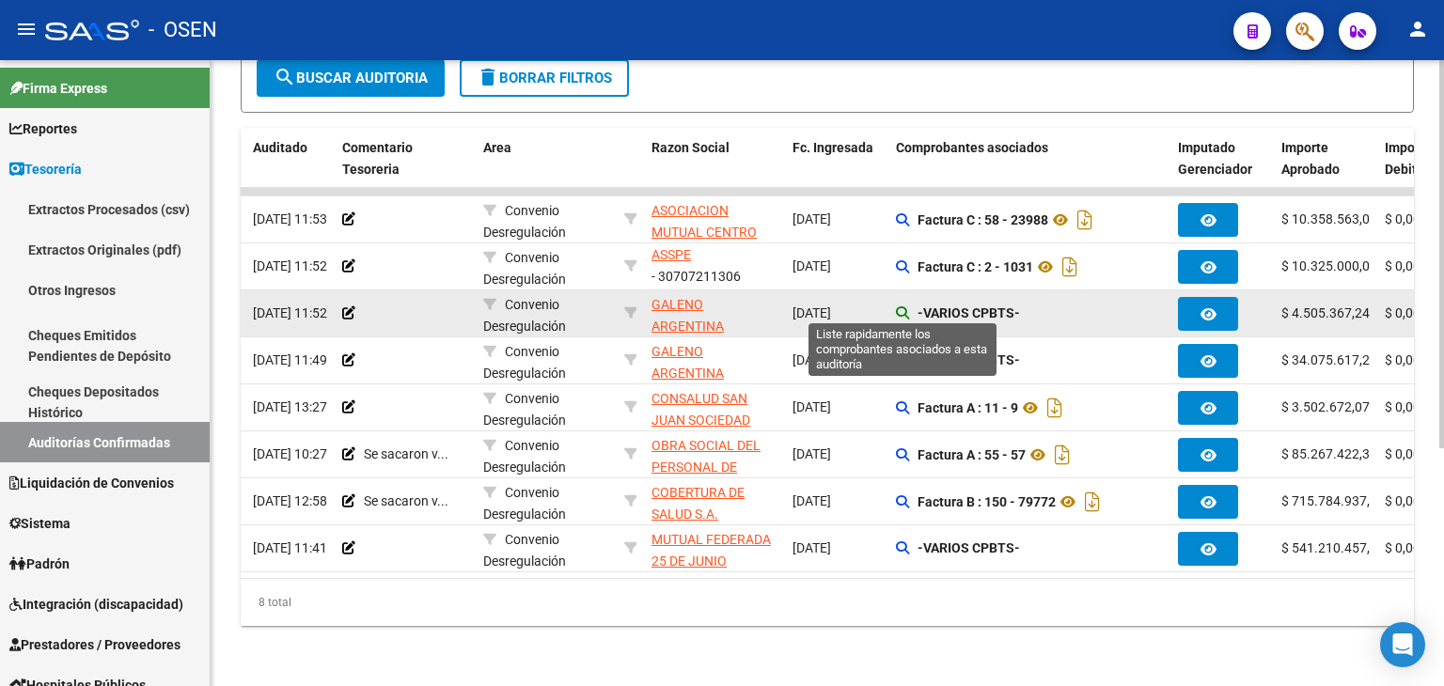
click at [899, 307] on icon at bounding box center [902, 313] width 13 height 13
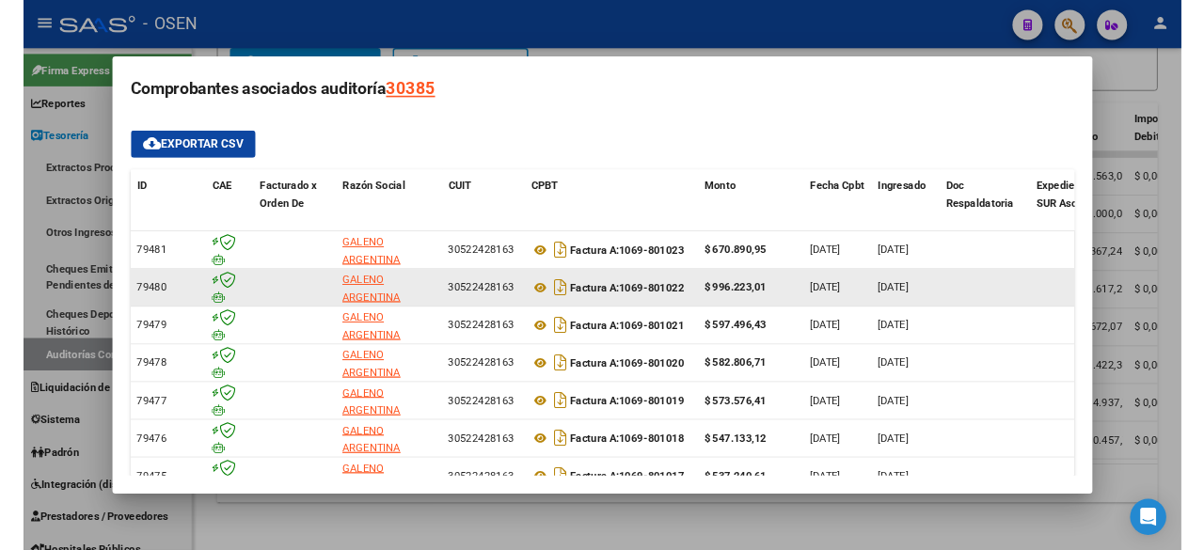
scroll to position [106, 0]
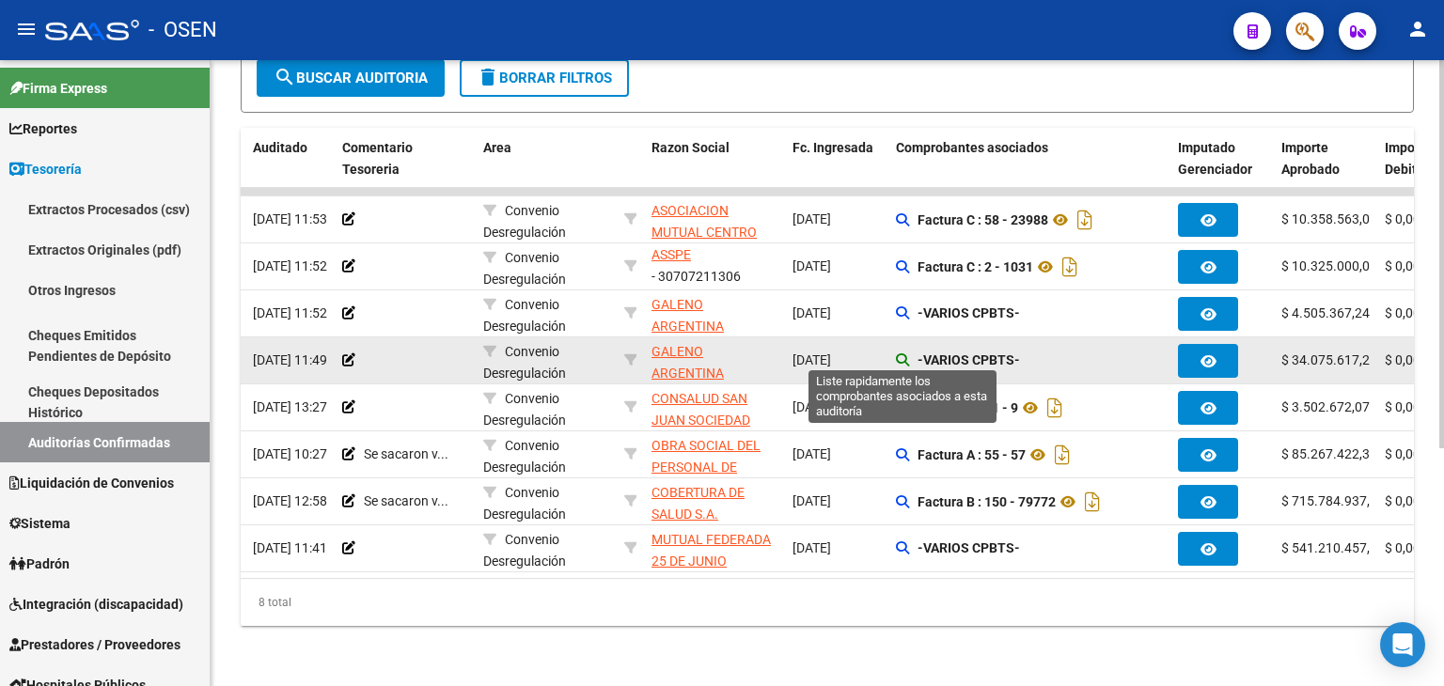
click at [903, 355] on icon at bounding box center [902, 360] width 13 height 13
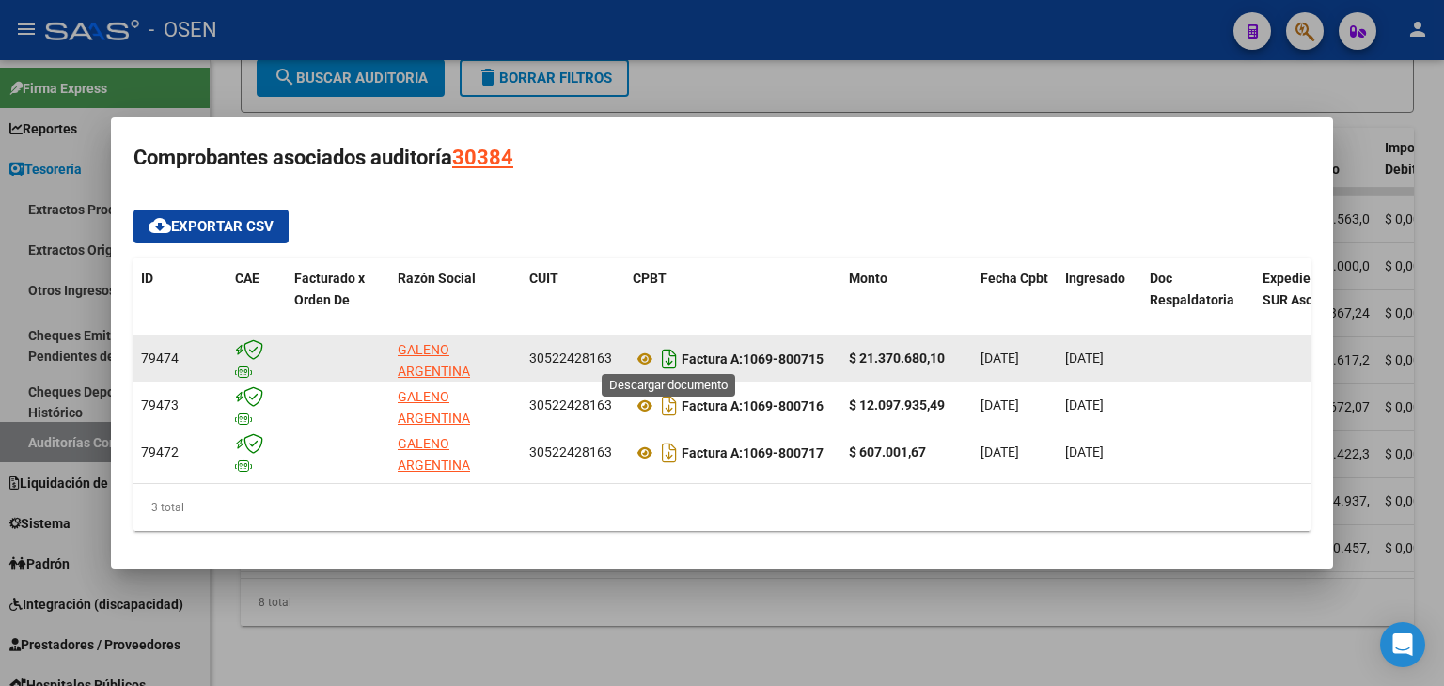
click at [674, 355] on icon "Descargar documento" at bounding box center [669, 359] width 24 height 30
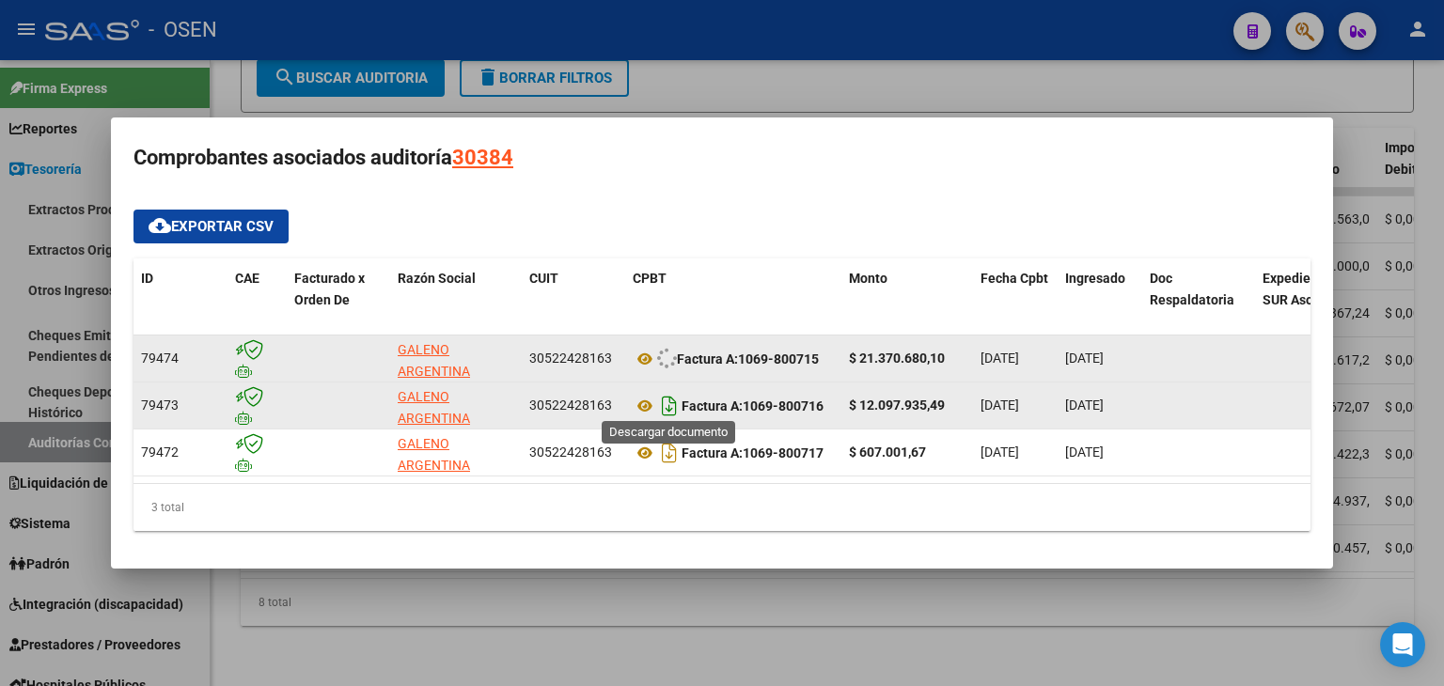
click at [664, 402] on icon "Descargar documento" at bounding box center [669, 406] width 24 height 30
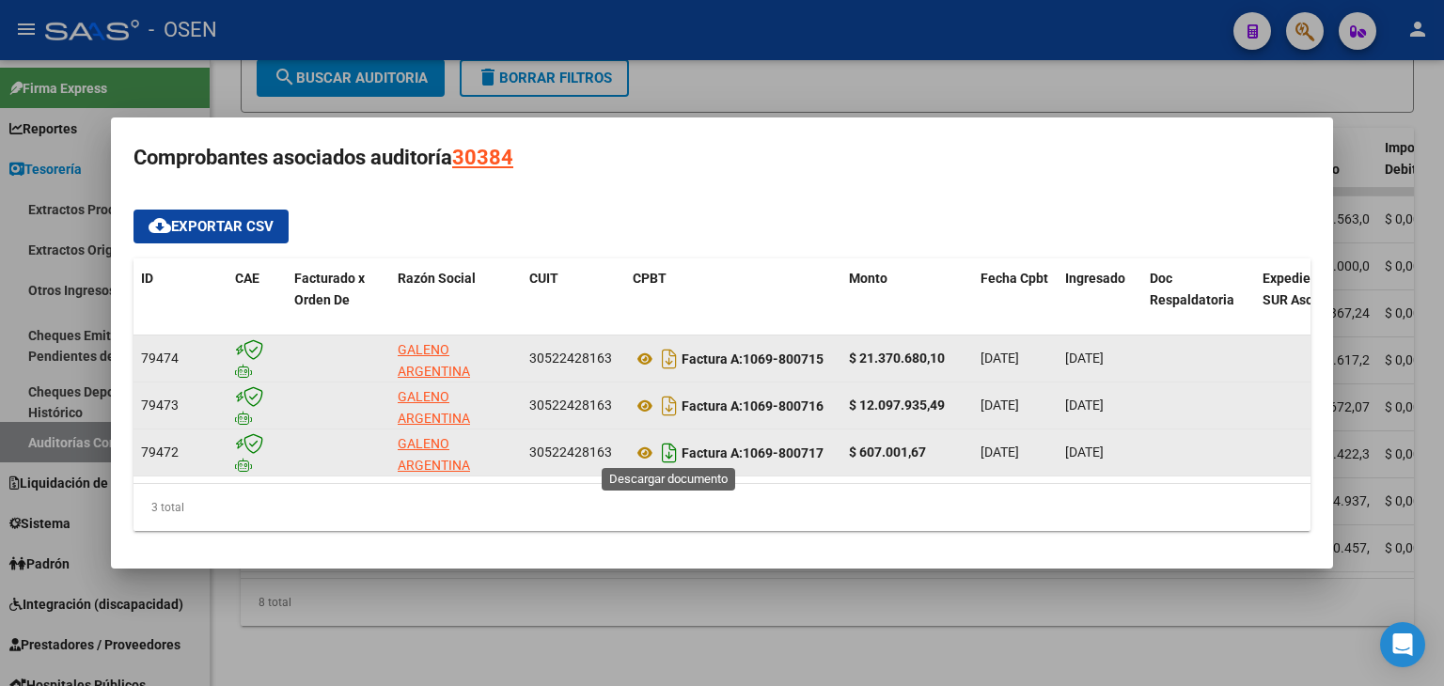
click at [673, 439] on icon "Descargar documento" at bounding box center [669, 453] width 24 height 30
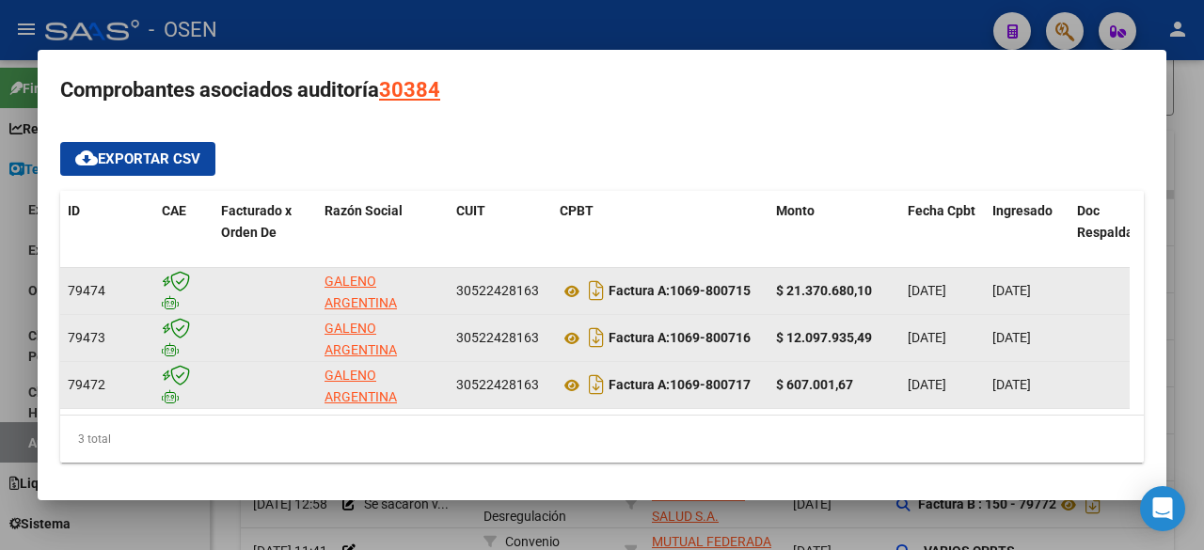
scroll to position [239, 0]
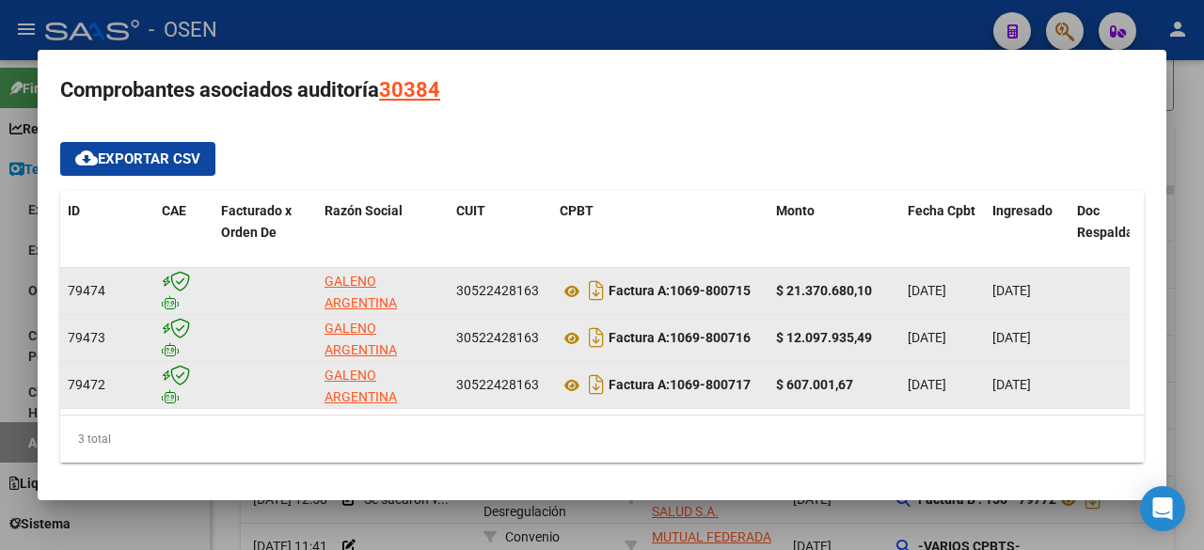
click at [851, 127] on mat-dialog-content "cloud_download Exportar CSV ID CAE Facturado x Orden De Razón Social CUIT CPBT …" at bounding box center [602, 303] width 1128 height 352
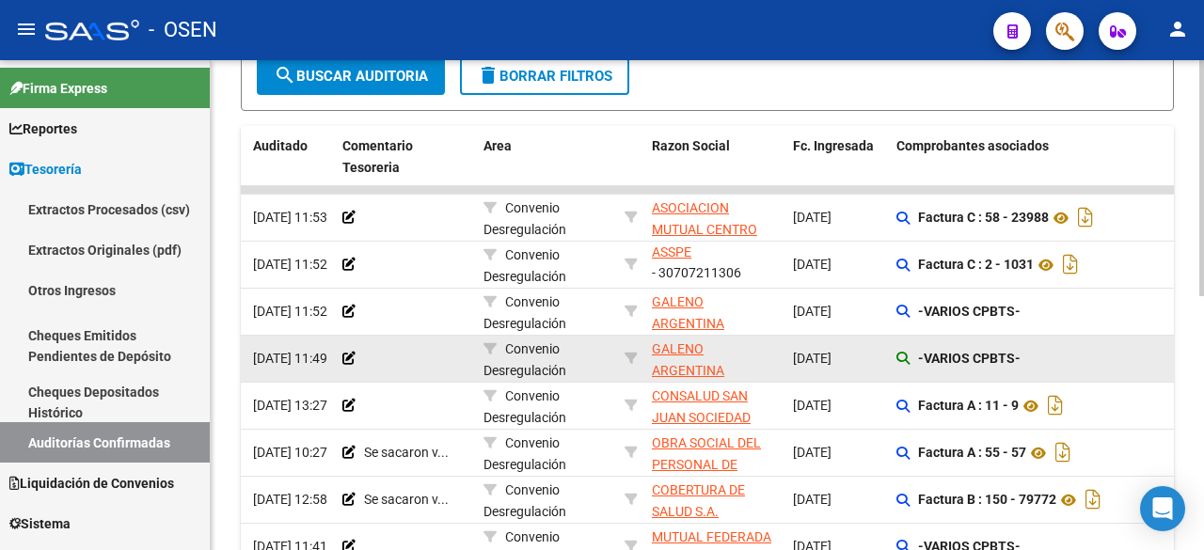
click at [896, 361] on datatable-body-cell "-VARIOS CPBTS-" at bounding box center [1030, 359] width 282 height 46
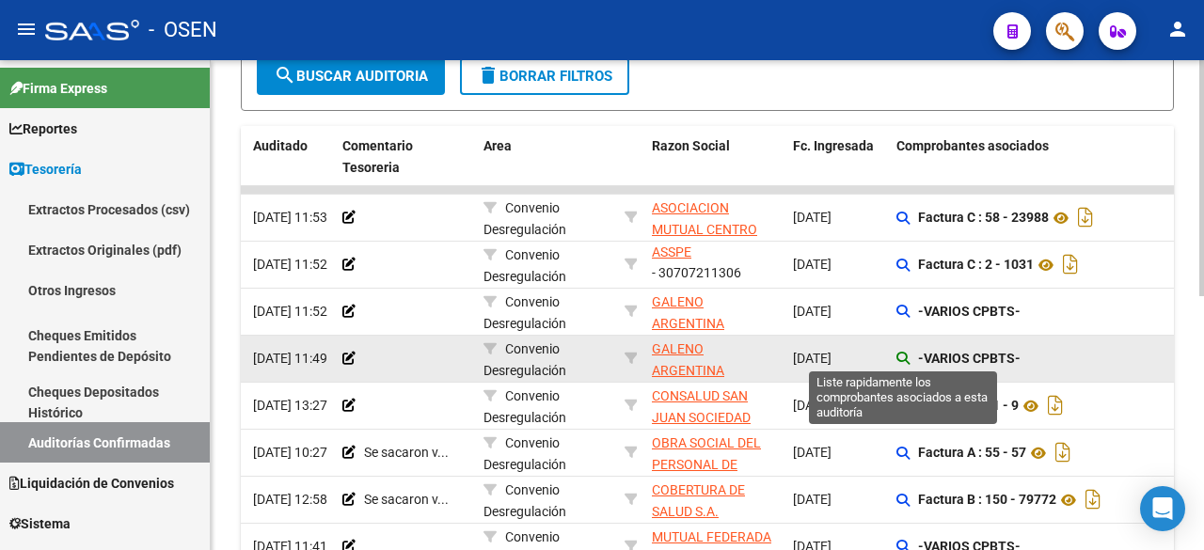
click at [901, 360] on icon at bounding box center [902, 358] width 13 height 13
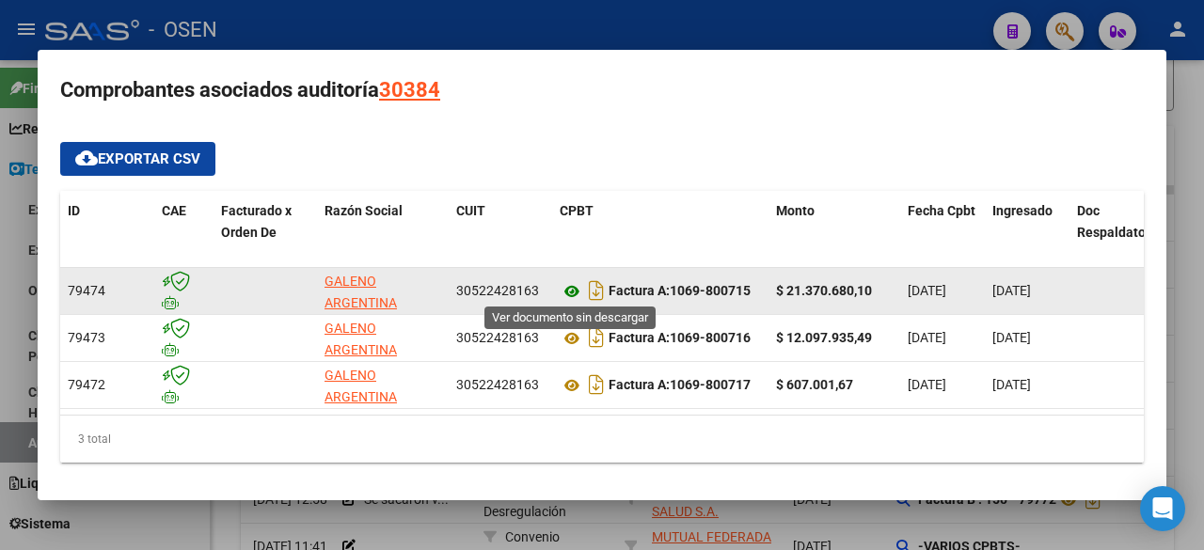
click at [576, 283] on icon at bounding box center [572, 291] width 24 height 23
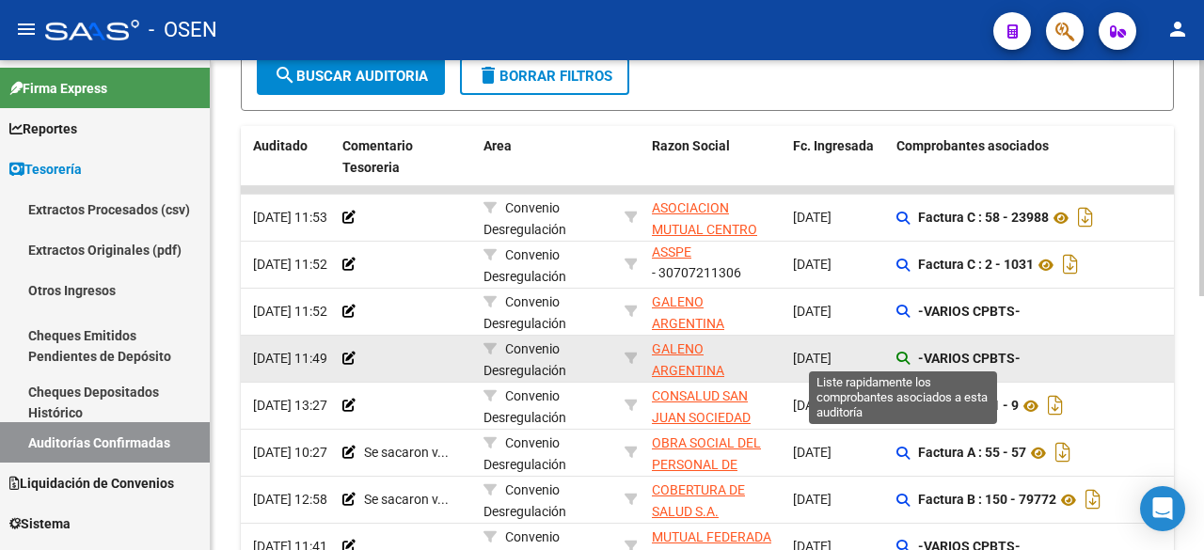
click at [900, 356] on icon at bounding box center [902, 358] width 13 height 13
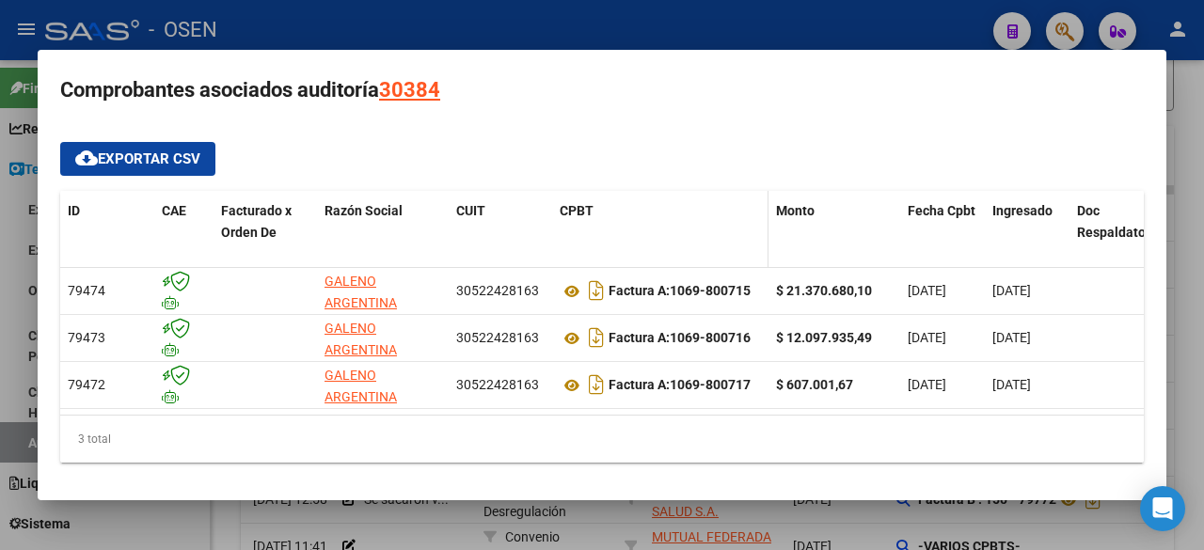
click at [749, 229] on datatable-header-cell "CPBT" at bounding box center [660, 232] width 216 height 83
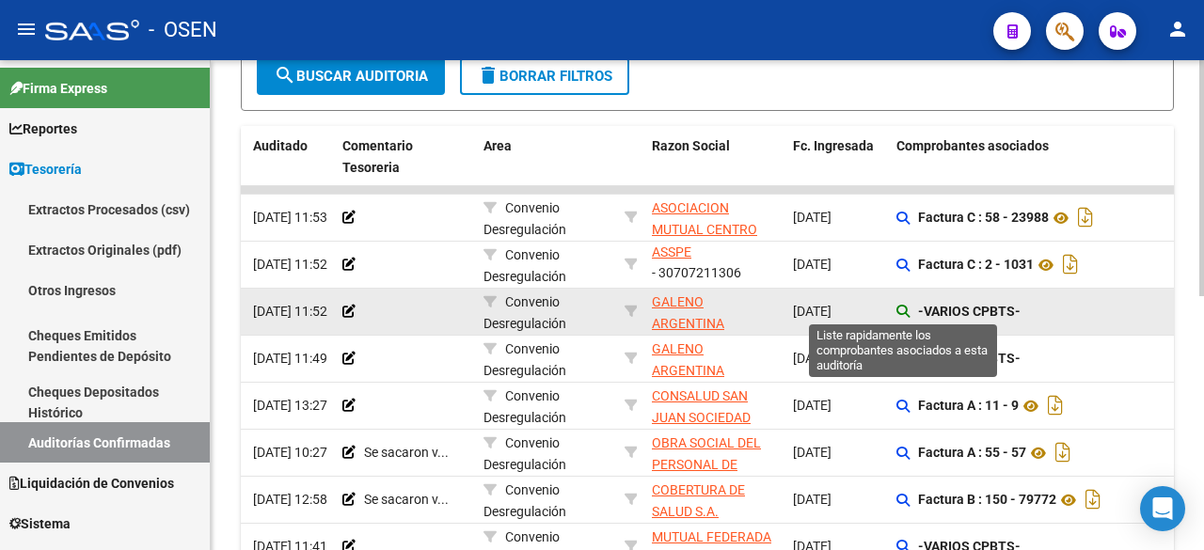
click at [898, 306] on icon at bounding box center [902, 311] width 13 height 13
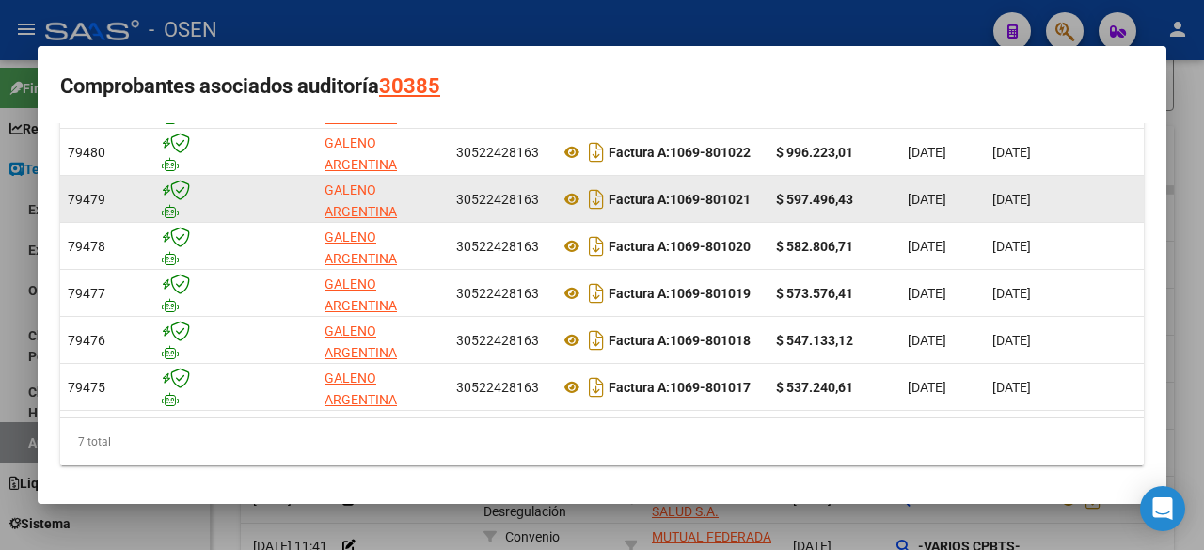
scroll to position [196, 0]
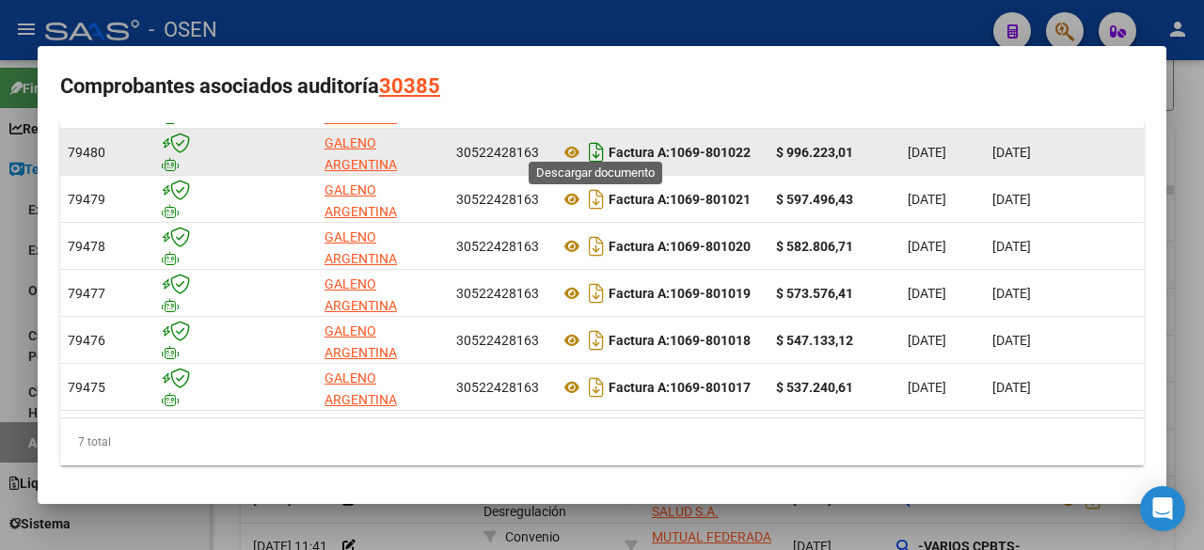
click at [602, 141] on icon "Descargar documento" at bounding box center [596, 152] width 24 height 30
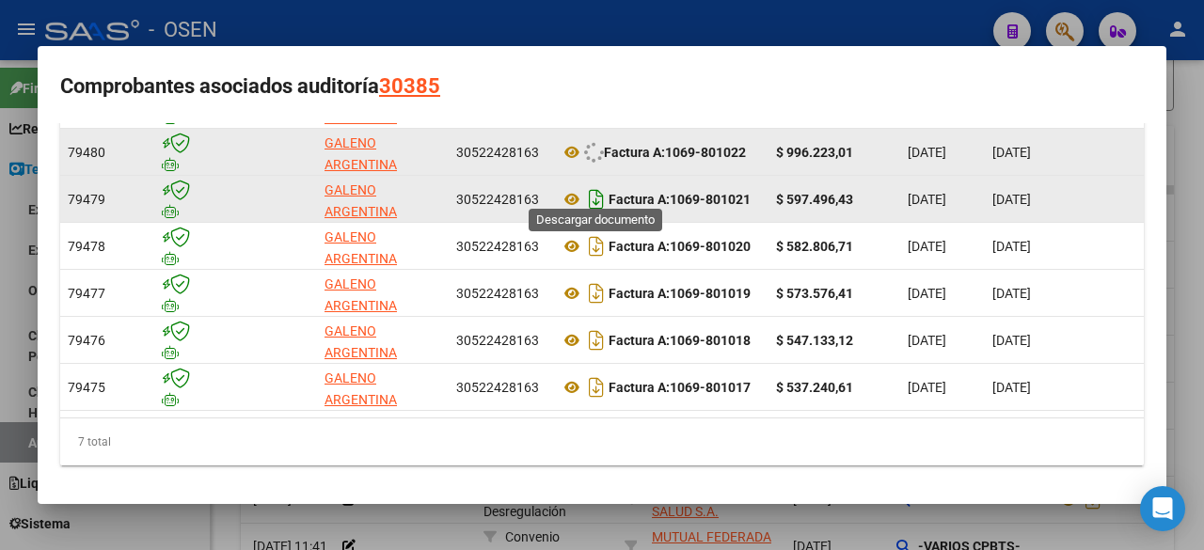
click at [599, 184] on icon "Descargar documento" at bounding box center [596, 199] width 24 height 30
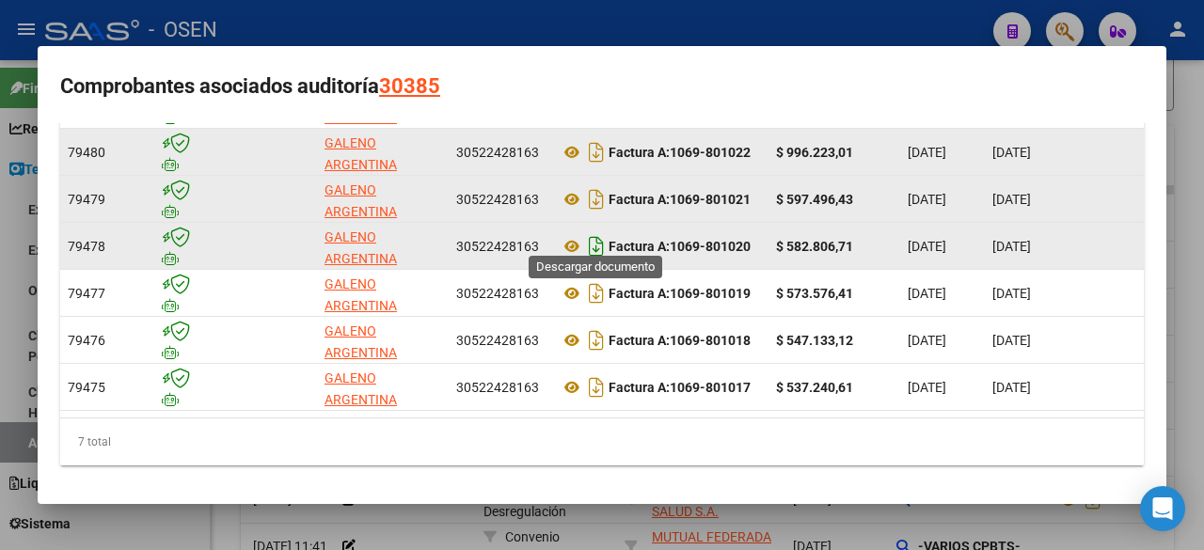
click at [596, 242] on icon "Descargar documento" at bounding box center [596, 246] width 24 height 30
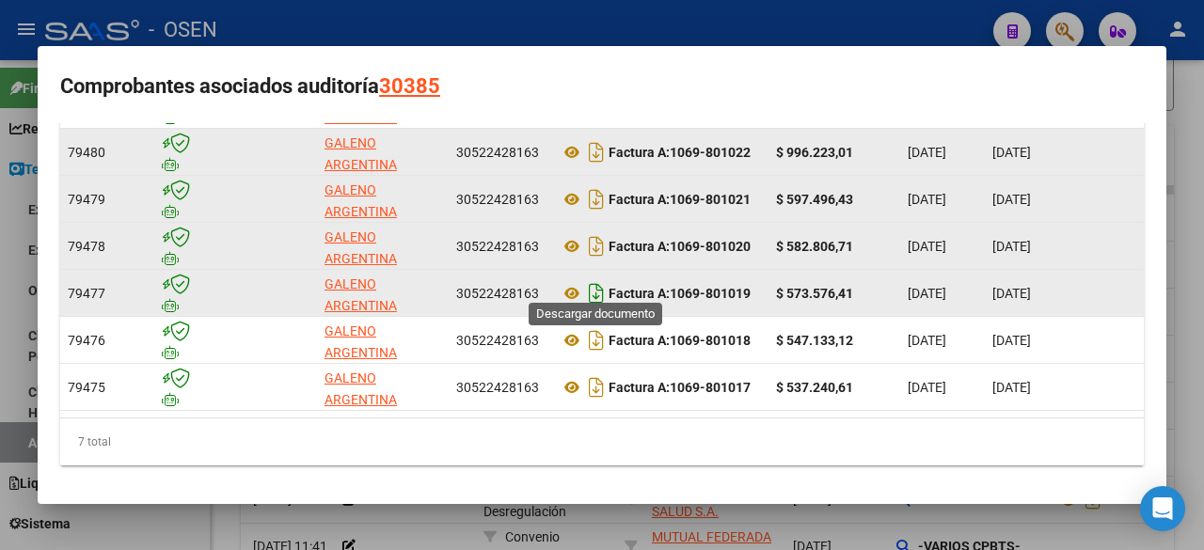
click at [603, 284] on icon "Descargar documento" at bounding box center [596, 293] width 24 height 30
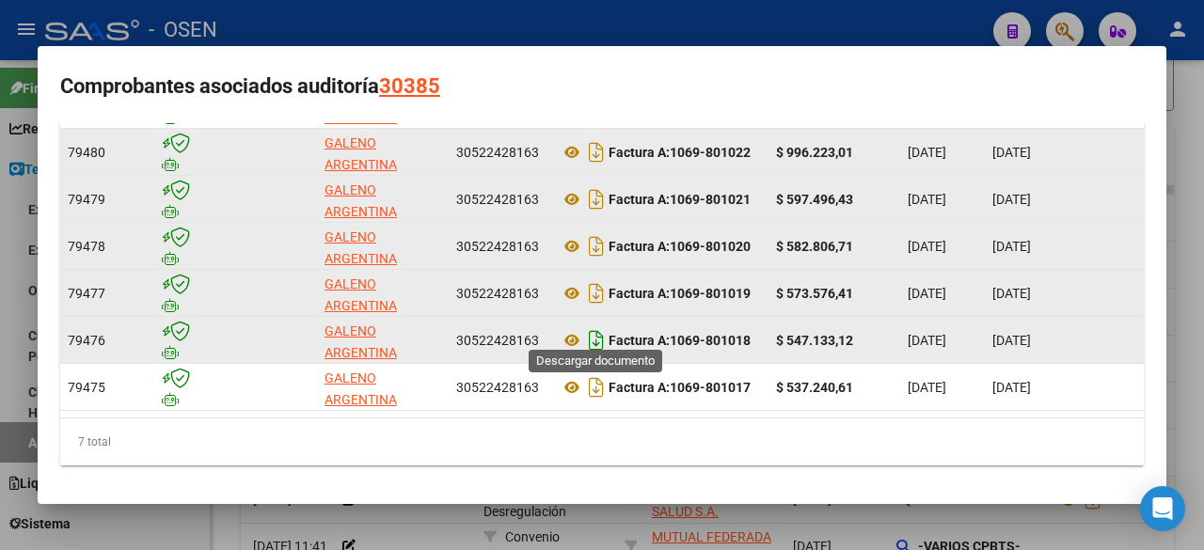
click at [594, 326] on icon "Descargar documento" at bounding box center [596, 340] width 24 height 30
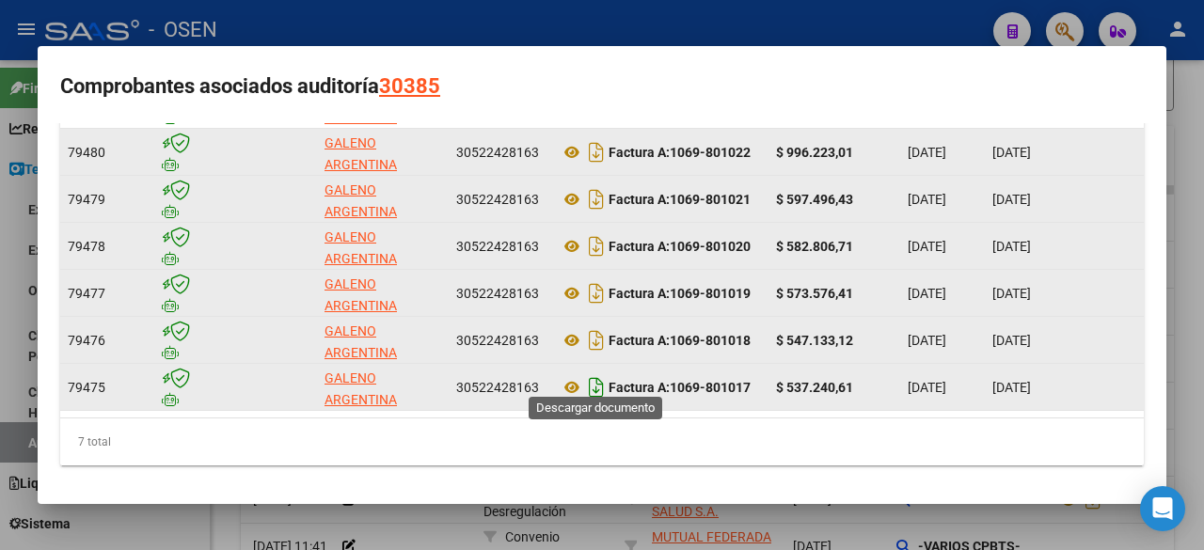
click at [595, 379] on icon "Descargar documento" at bounding box center [596, 387] width 24 height 30
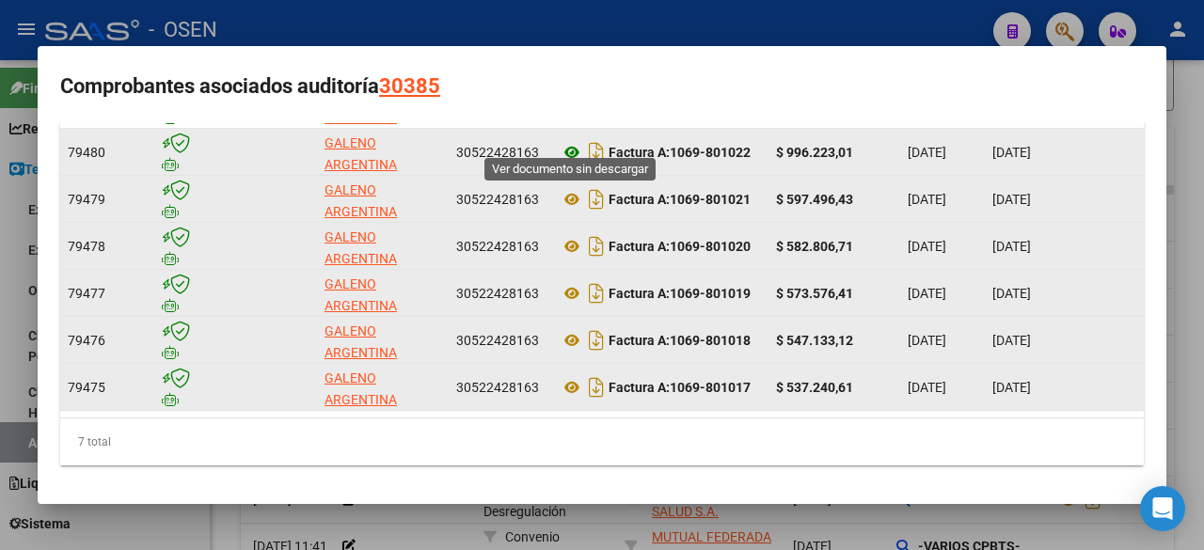
click at [565, 141] on icon at bounding box center [572, 152] width 24 height 23
click at [568, 141] on icon at bounding box center [572, 152] width 24 height 23
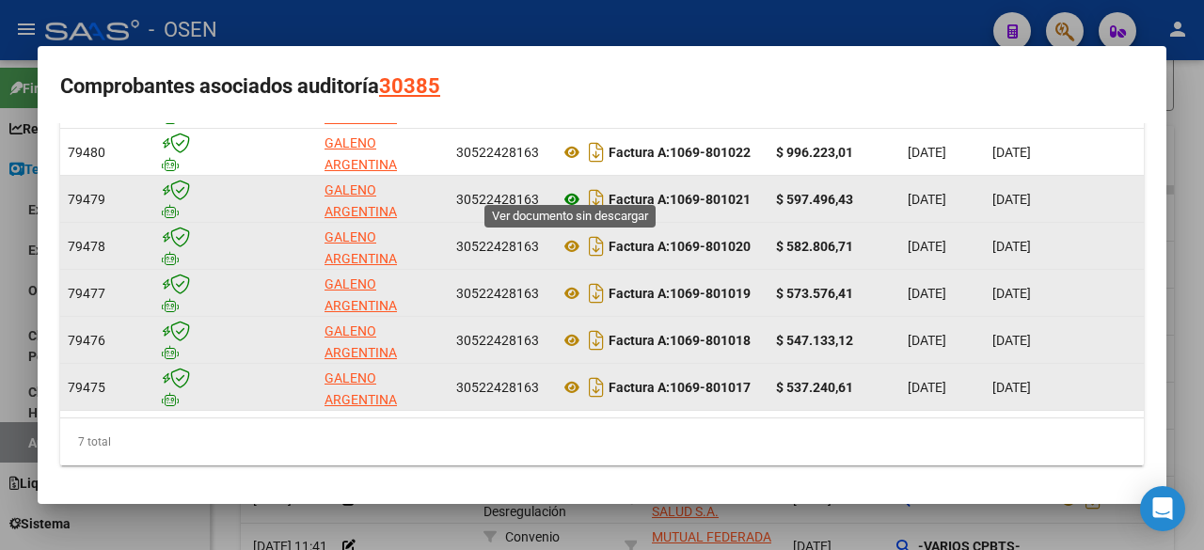
click at [566, 188] on icon at bounding box center [572, 199] width 24 height 23
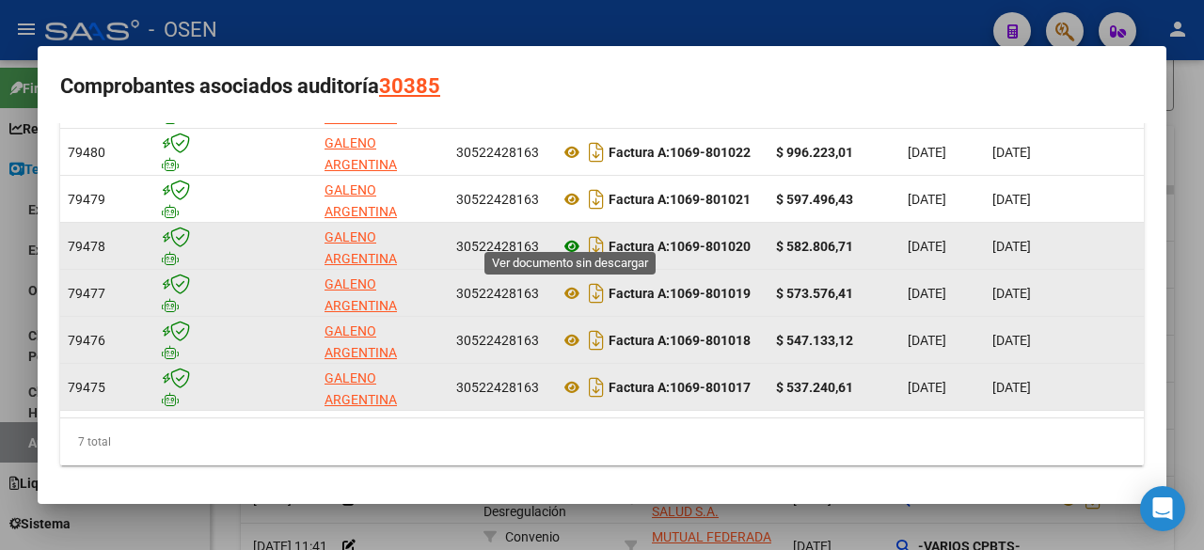
click at [573, 235] on icon at bounding box center [572, 246] width 24 height 23
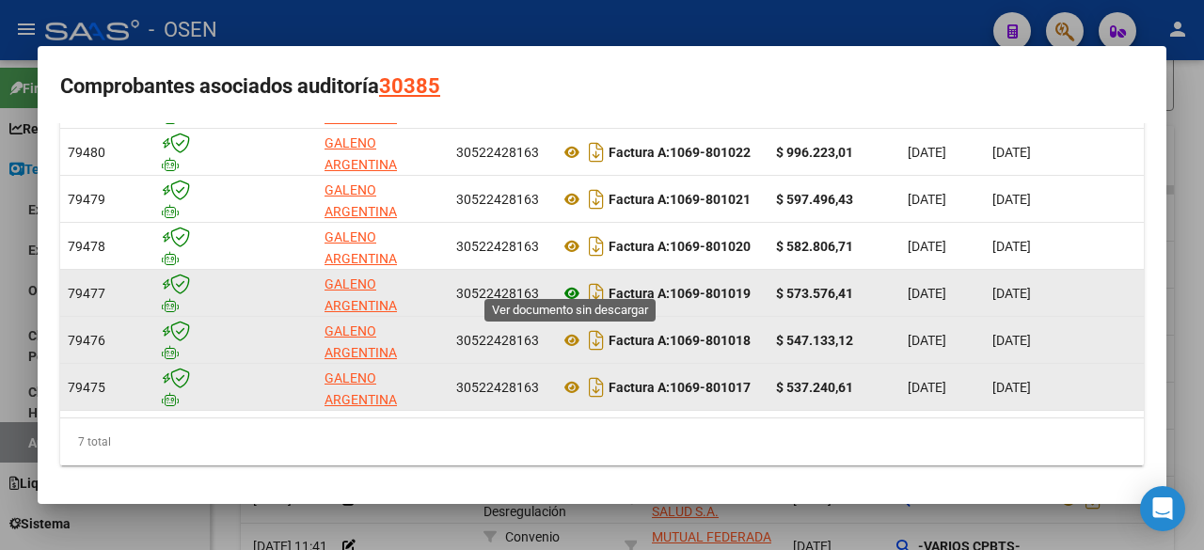
click at [566, 282] on icon at bounding box center [572, 293] width 24 height 23
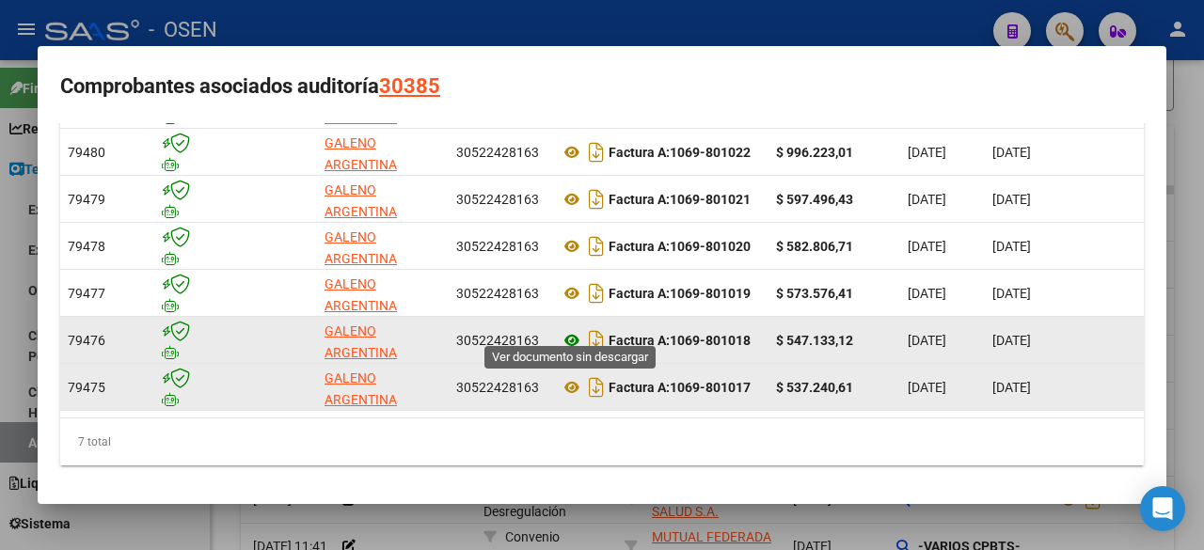
click at [573, 329] on icon at bounding box center [572, 340] width 24 height 23
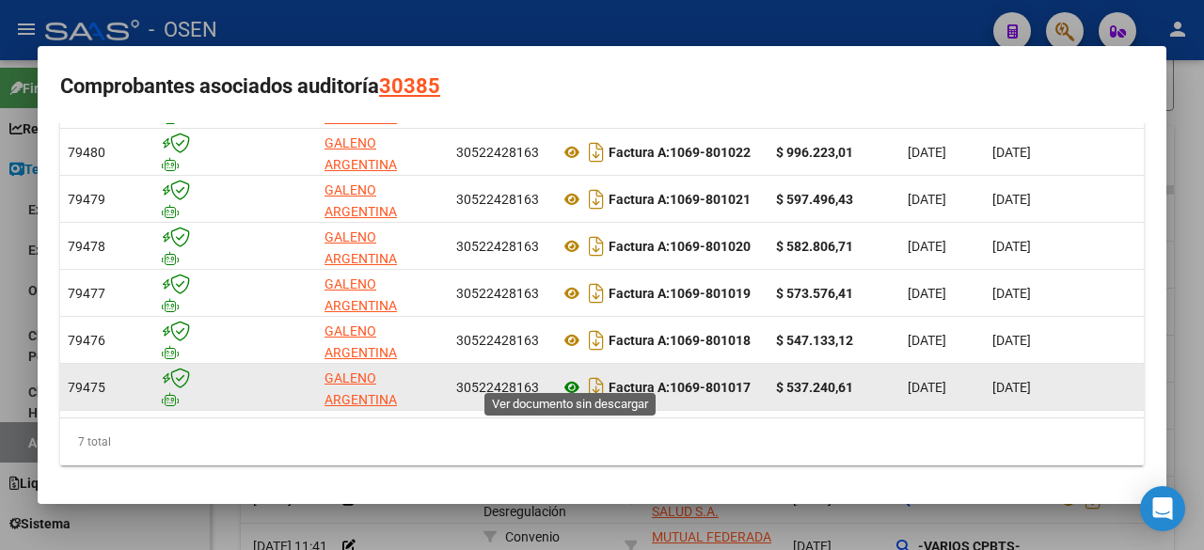
click at [576, 376] on icon at bounding box center [572, 387] width 24 height 23
click at [568, 376] on icon at bounding box center [572, 387] width 24 height 23
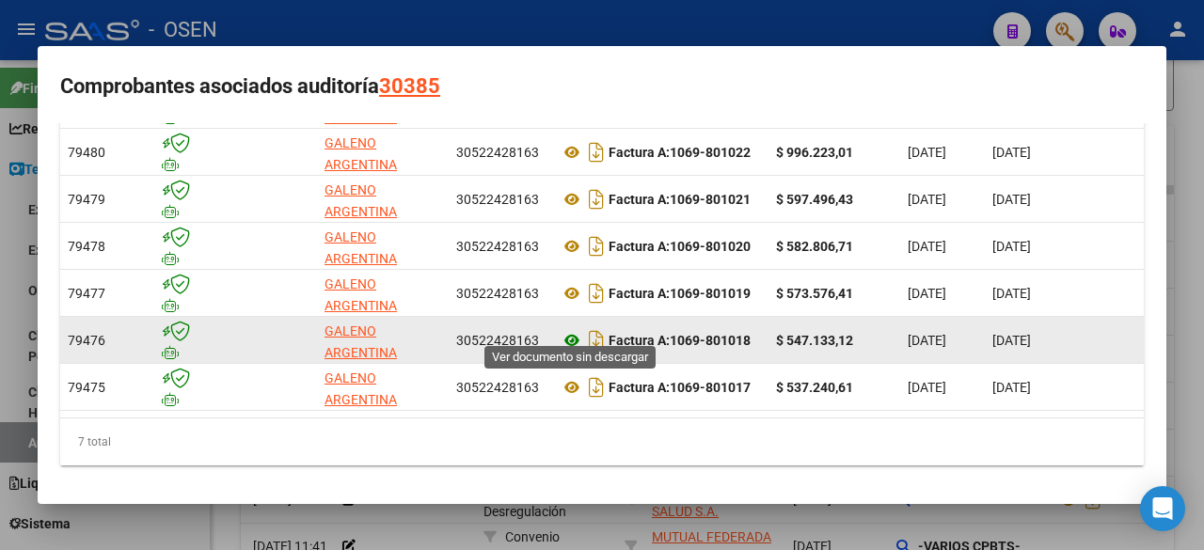
click at [574, 329] on icon at bounding box center [572, 340] width 24 height 23
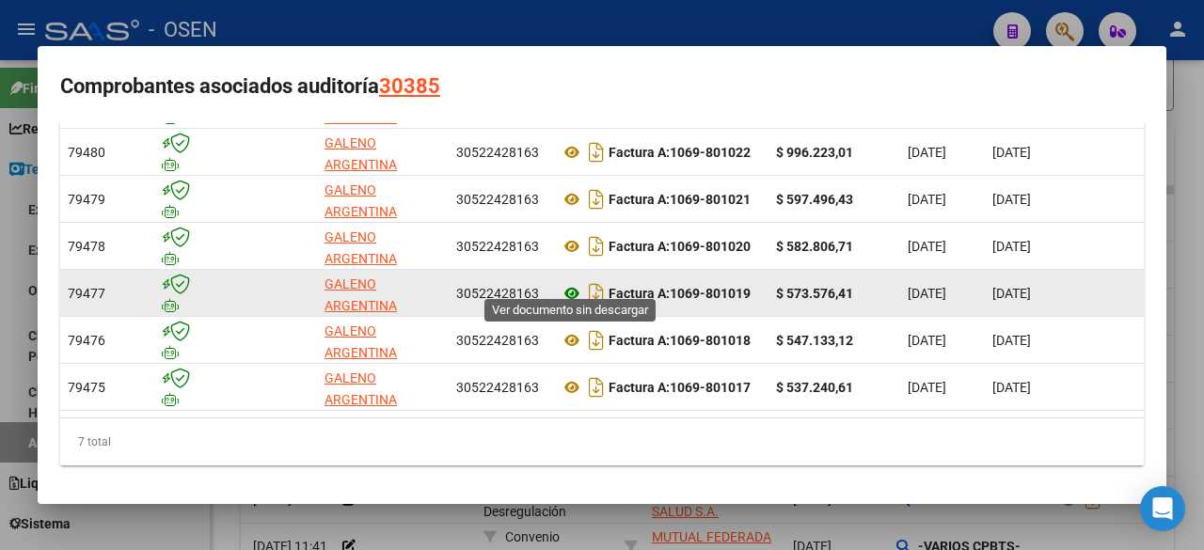
click at [565, 282] on icon at bounding box center [572, 293] width 24 height 23
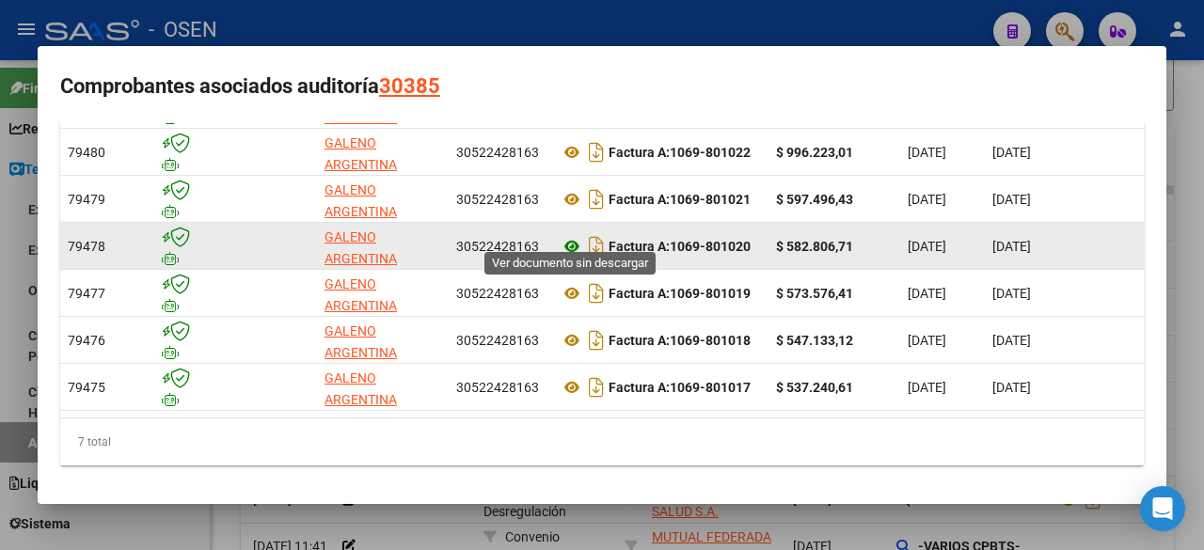
click at [561, 235] on icon at bounding box center [572, 246] width 24 height 23
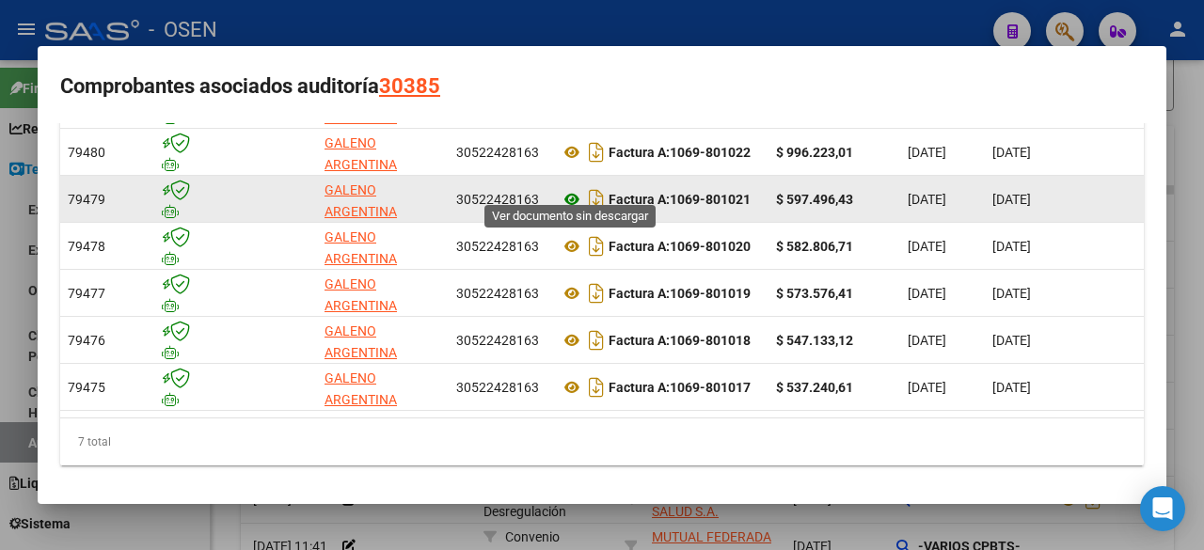
click at [573, 188] on icon at bounding box center [572, 199] width 24 height 23
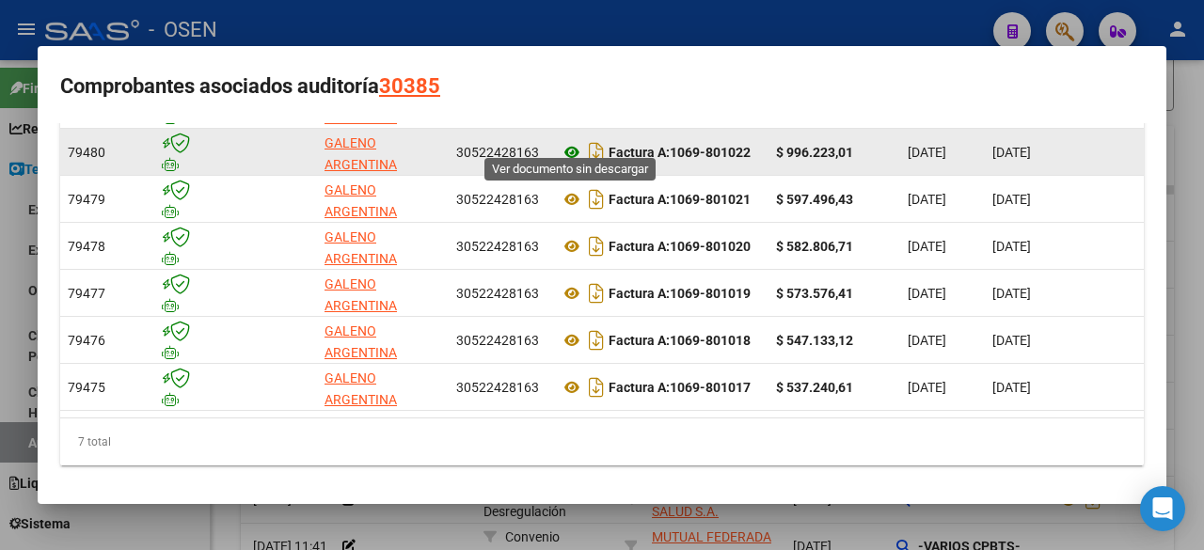
click at [563, 142] on icon at bounding box center [572, 152] width 24 height 23
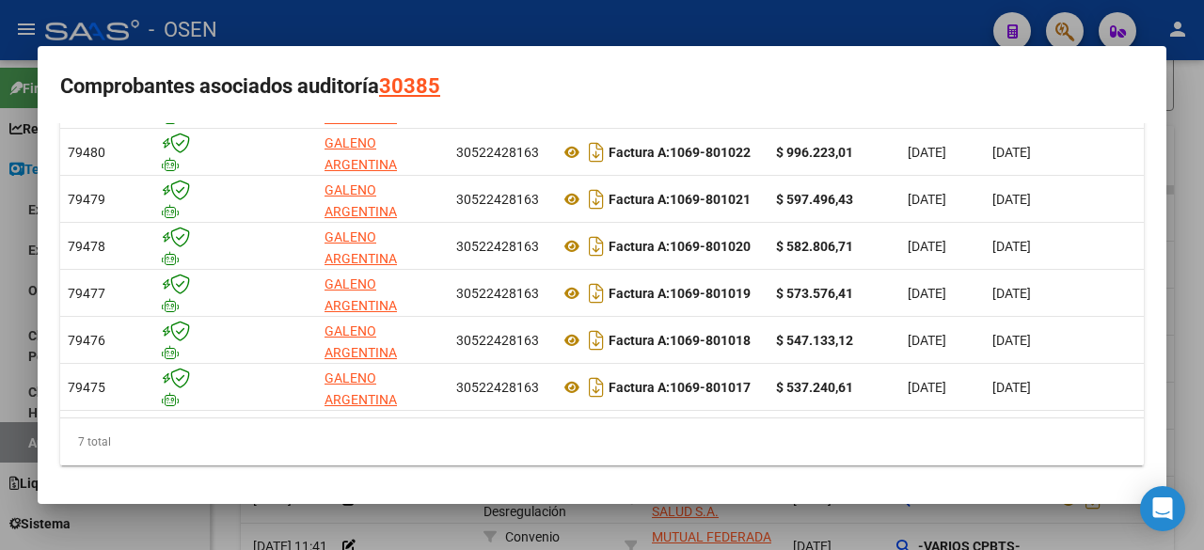
click at [722, 433] on div "7 total" at bounding box center [601, 441] width 1083 height 47
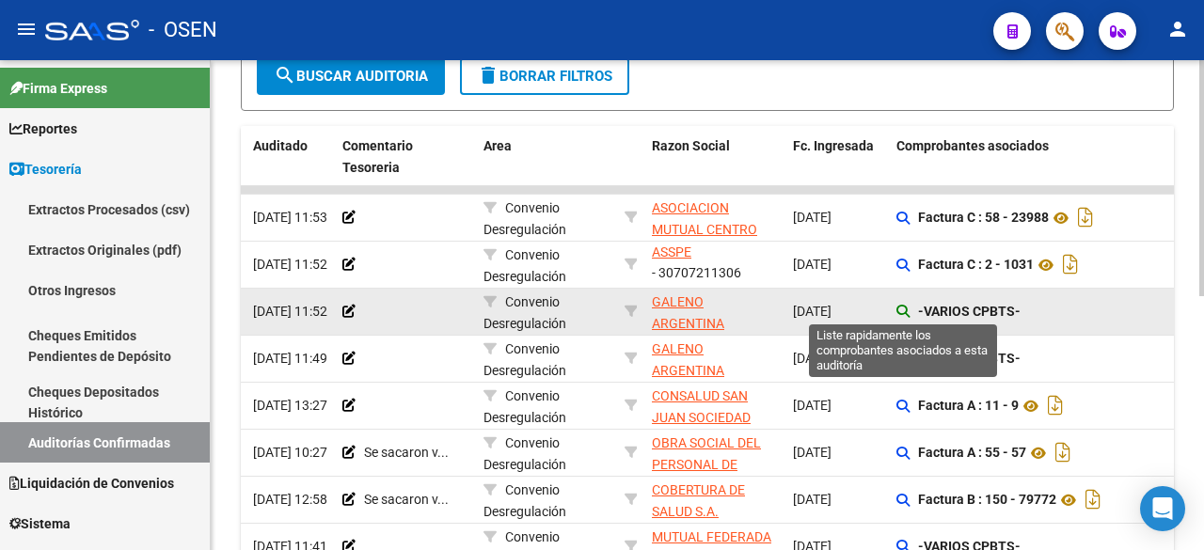
click at [904, 306] on icon at bounding box center [902, 311] width 13 height 13
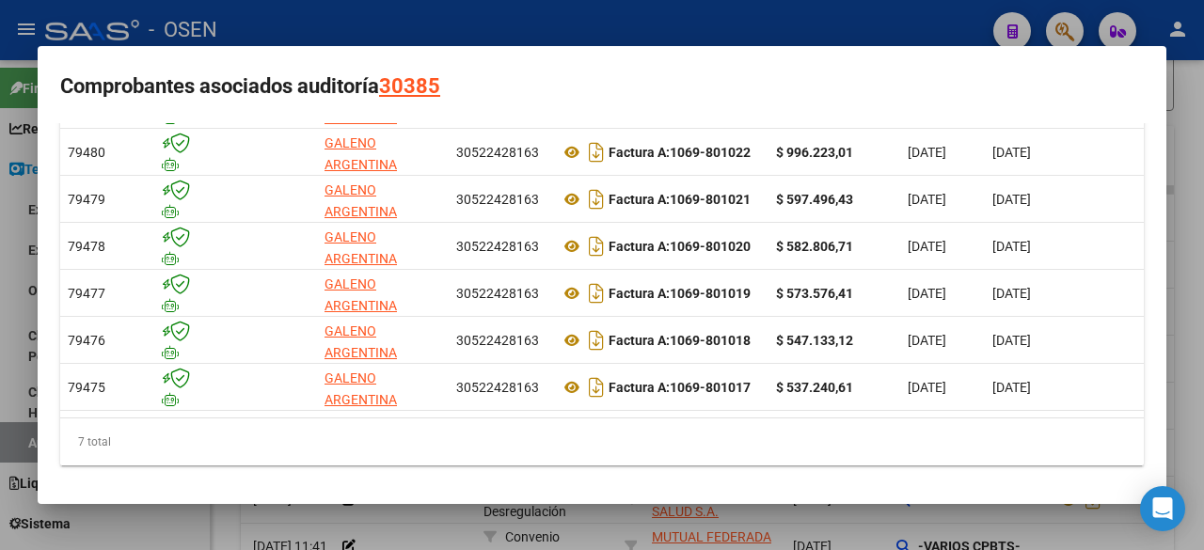
click at [695, 461] on div "7 total" at bounding box center [601, 441] width 1083 height 47
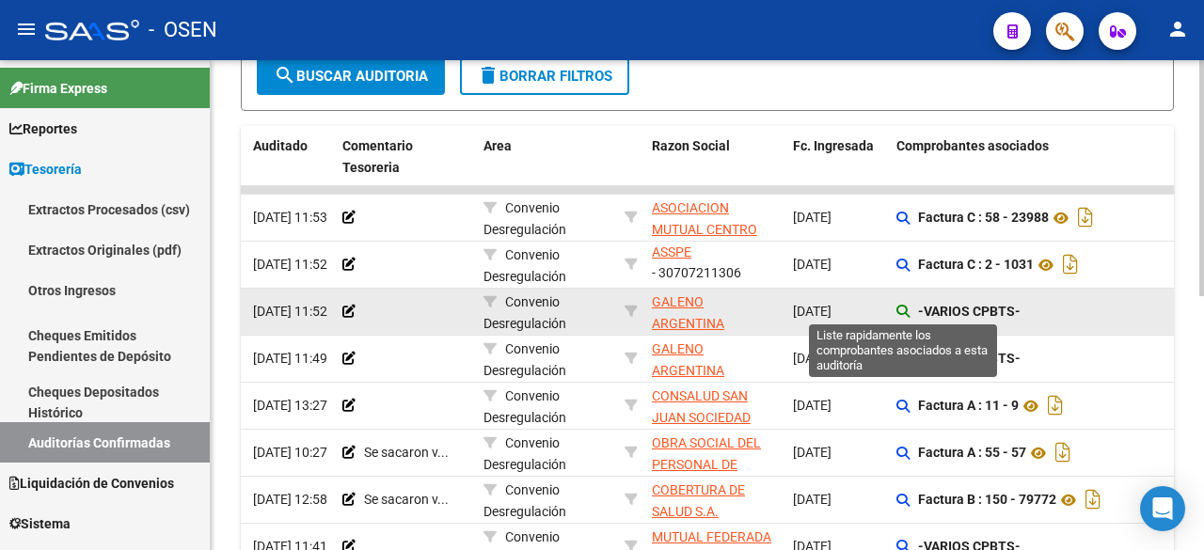
click at [906, 309] on icon at bounding box center [902, 311] width 13 height 13
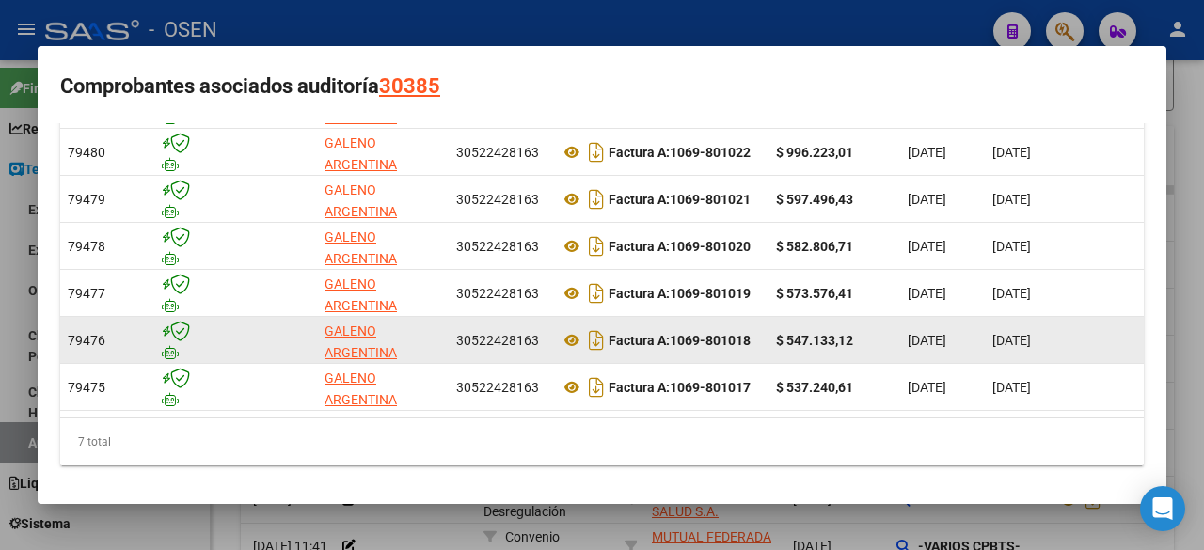
click at [684, 333] on strong "Factura A: 1069-801018" at bounding box center [679, 340] width 142 height 15
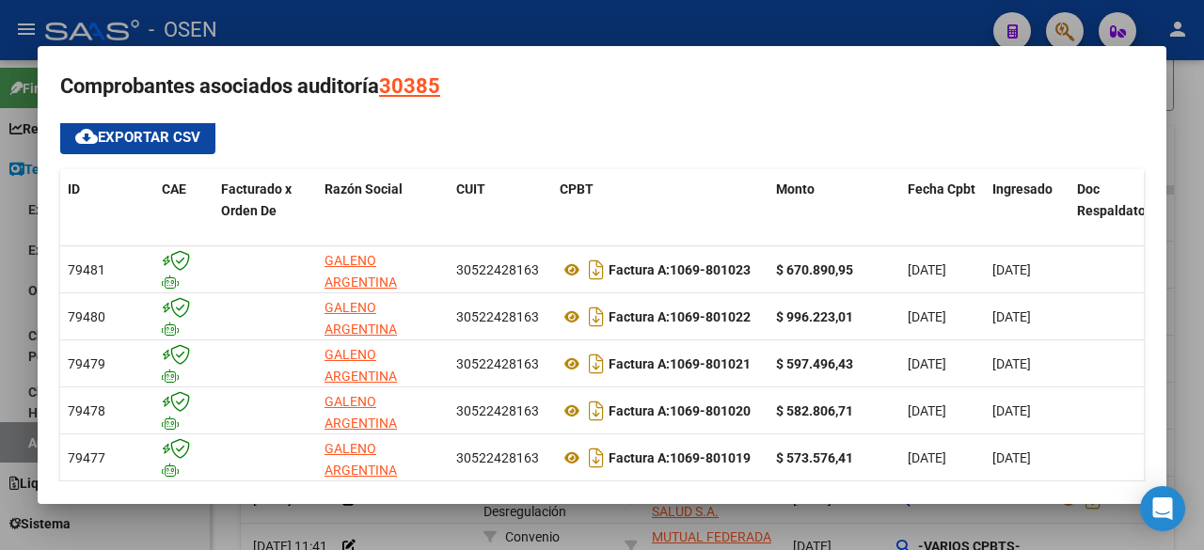
scroll to position [21, 0]
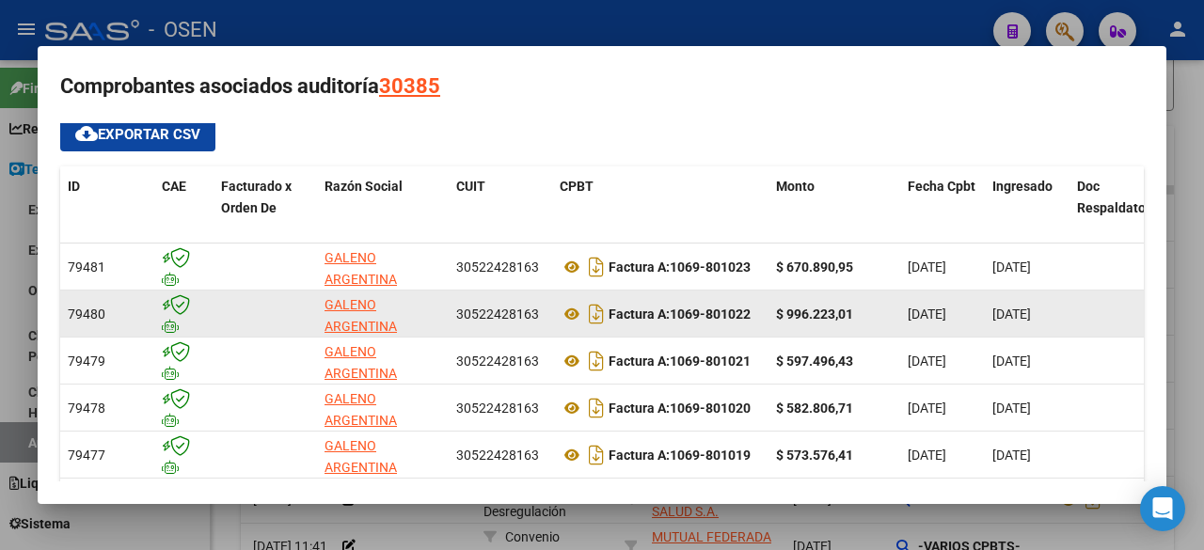
click at [781, 313] on strong "$ 996.223,01" at bounding box center [814, 314] width 77 height 15
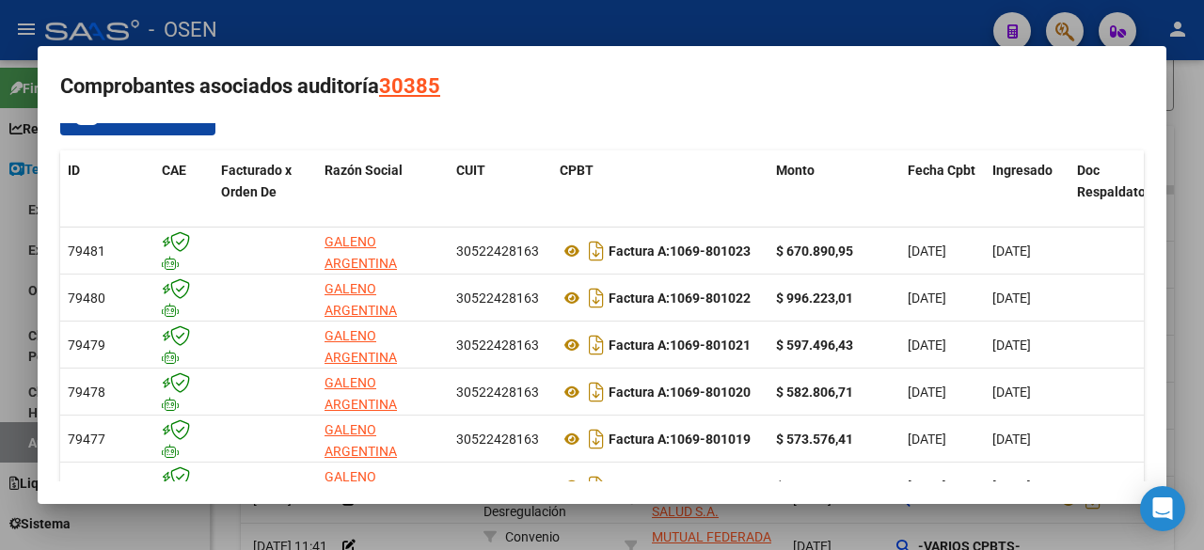
scroll to position [0, 0]
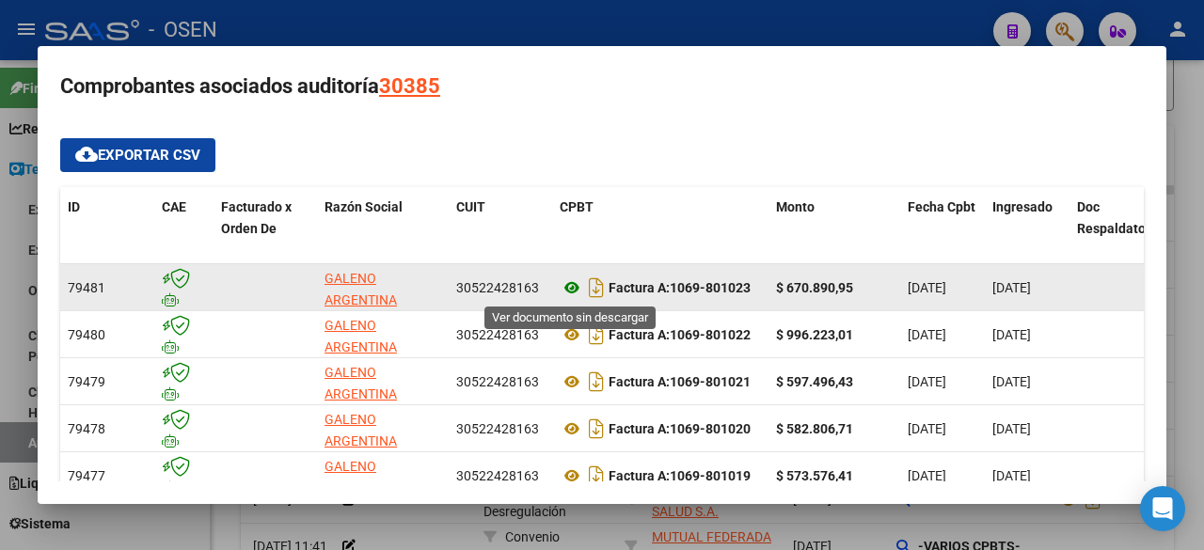
click at [571, 281] on icon at bounding box center [572, 287] width 24 height 23
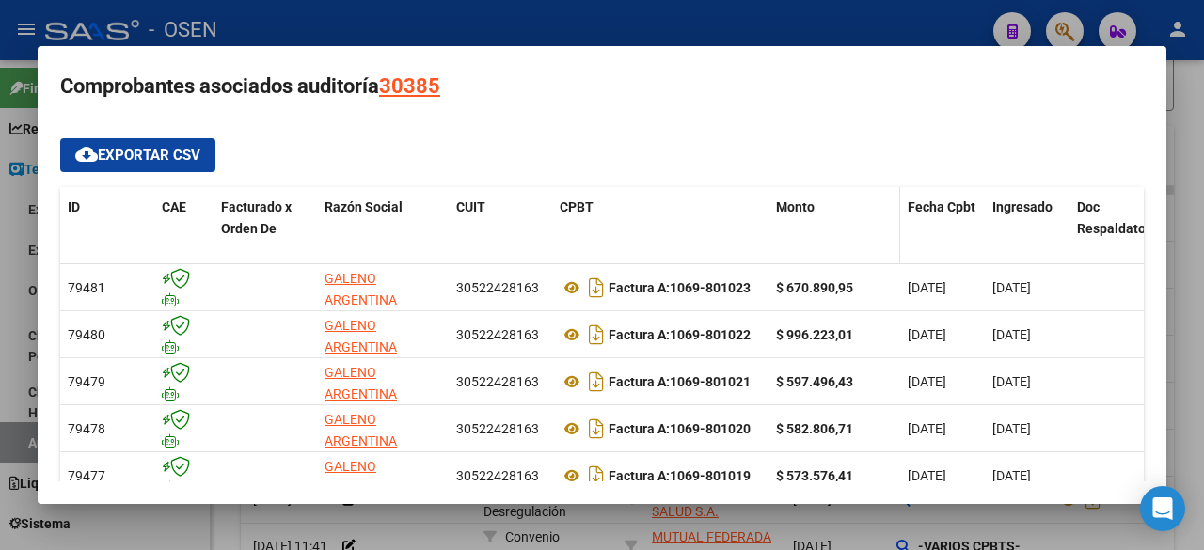
click at [809, 240] on datatable-header-cell "Monto" at bounding box center [834, 228] width 132 height 83
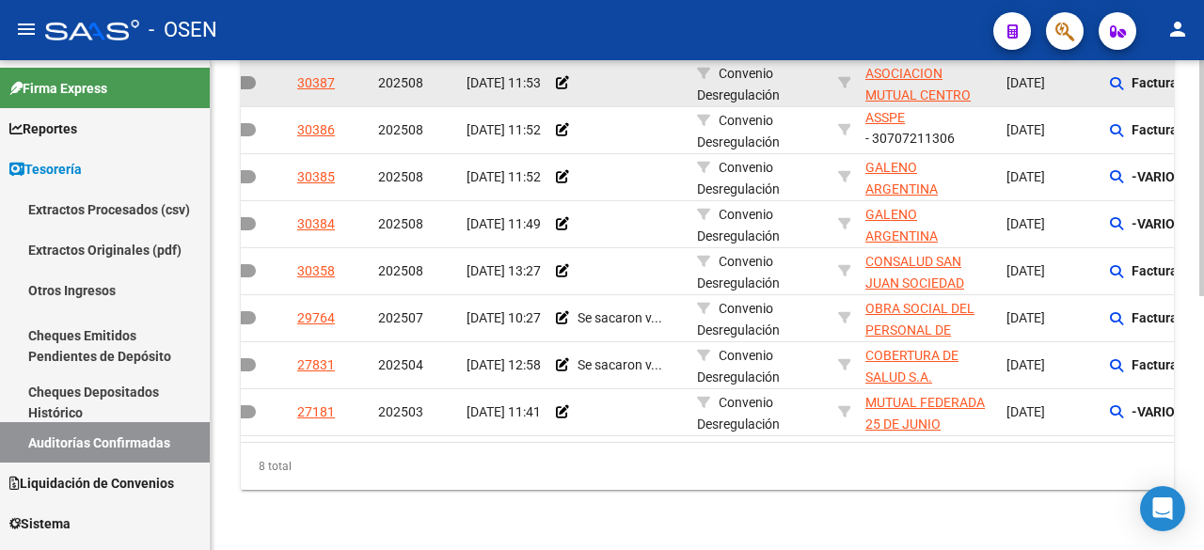
scroll to position [213, 0]
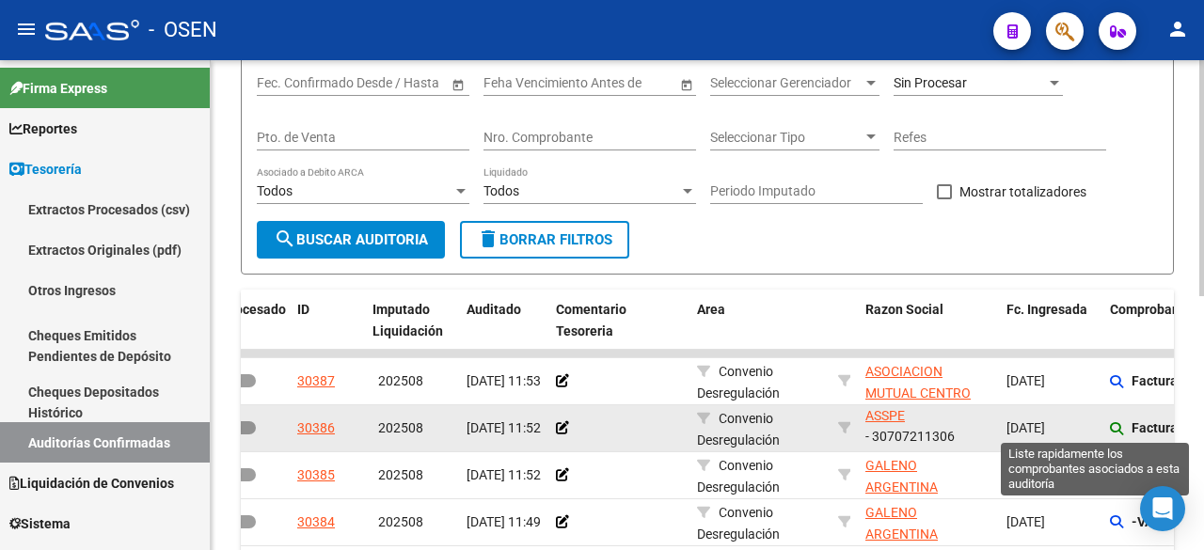
click at [1117, 429] on icon at bounding box center [1116, 428] width 13 height 13
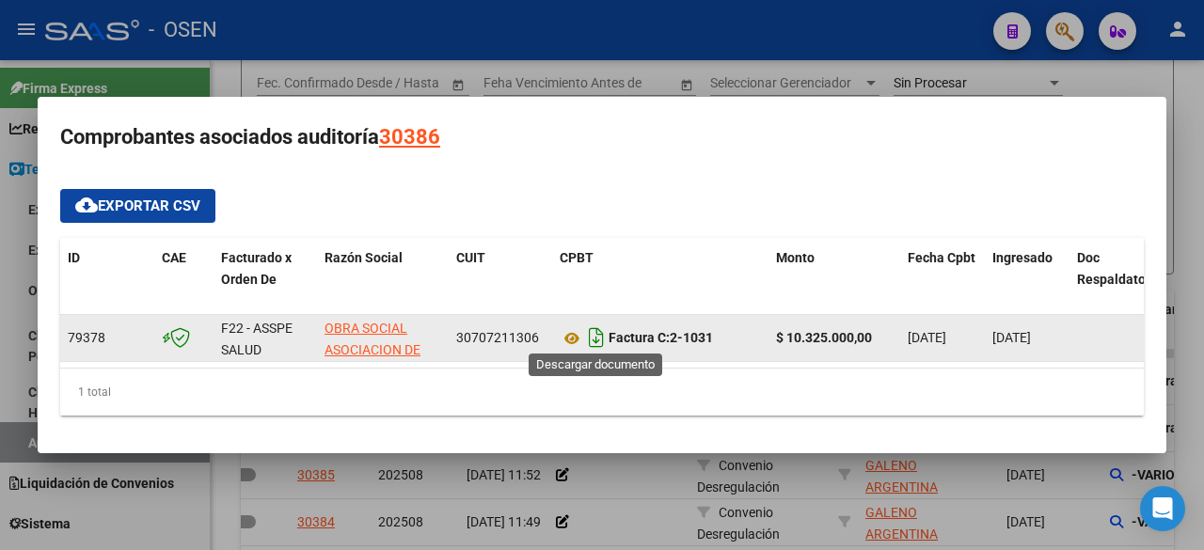
click at [601, 333] on icon "Descargar documento" at bounding box center [596, 338] width 24 height 30
click at [639, 55] on div at bounding box center [602, 275] width 1204 height 550
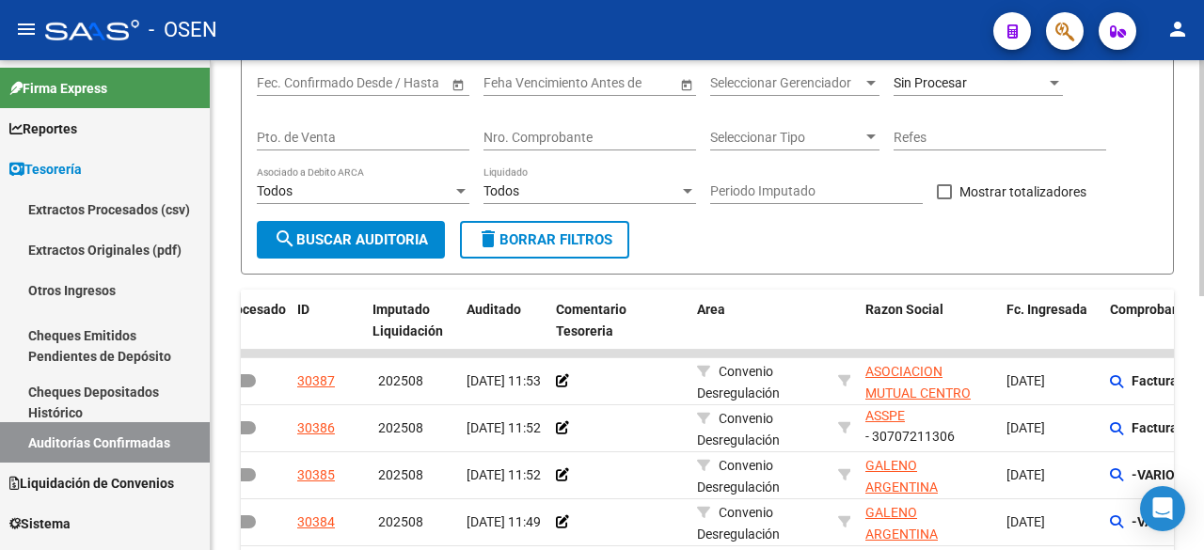
drag, startPoint x: 707, startPoint y: 243, endPoint x: 721, endPoint y: 239, distance: 14.6
click at [707, 243] on form "Filtros Id Hospital CUIT/Nombre Convenio Desregulación Seleccionar Area Start d…" at bounding box center [707, 132] width 933 height 286
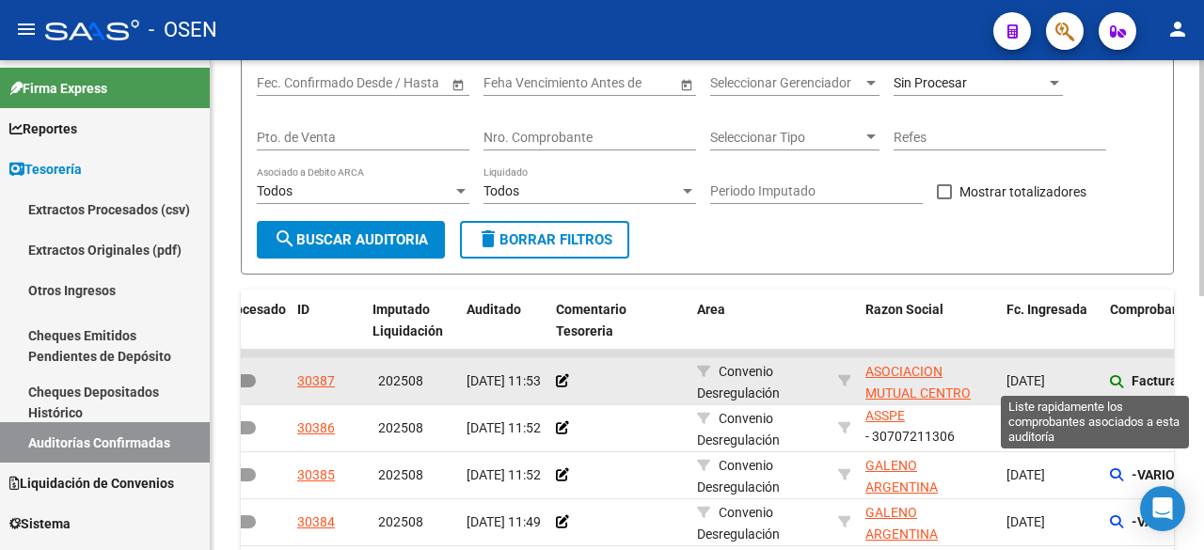
click at [1114, 378] on icon at bounding box center [1116, 381] width 13 height 13
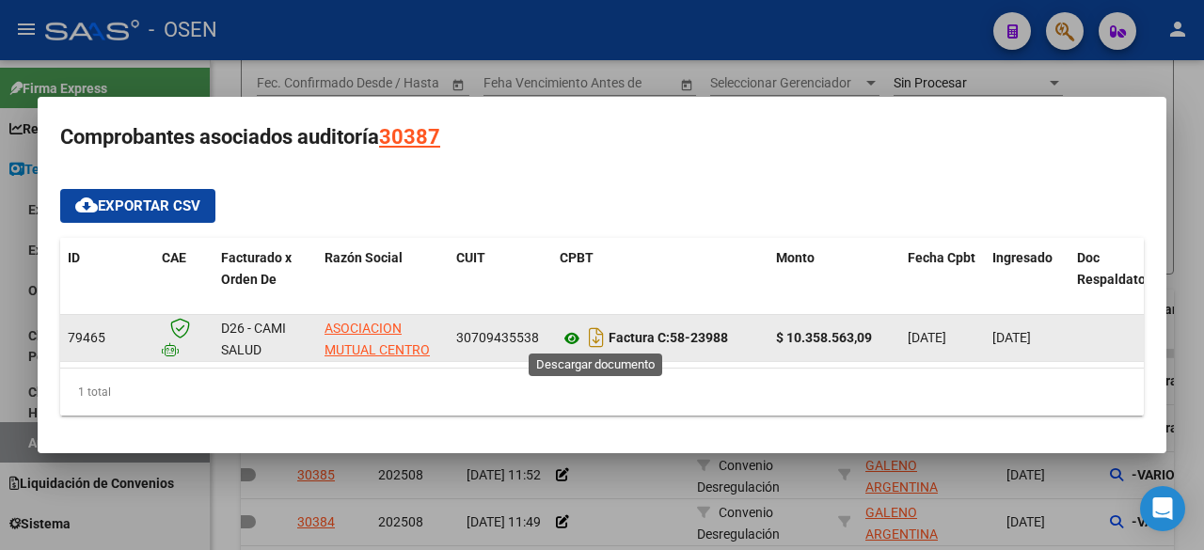
drag, startPoint x: 600, startPoint y: 332, endPoint x: 582, endPoint y: 333, distance: 17.9
click at [598, 332] on icon "Descargar documento" at bounding box center [596, 338] width 24 height 30
click at [572, 332] on icon at bounding box center [572, 337] width 24 height 23
click at [567, 331] on icon at bounding box center [572, 338] width 24 height 23
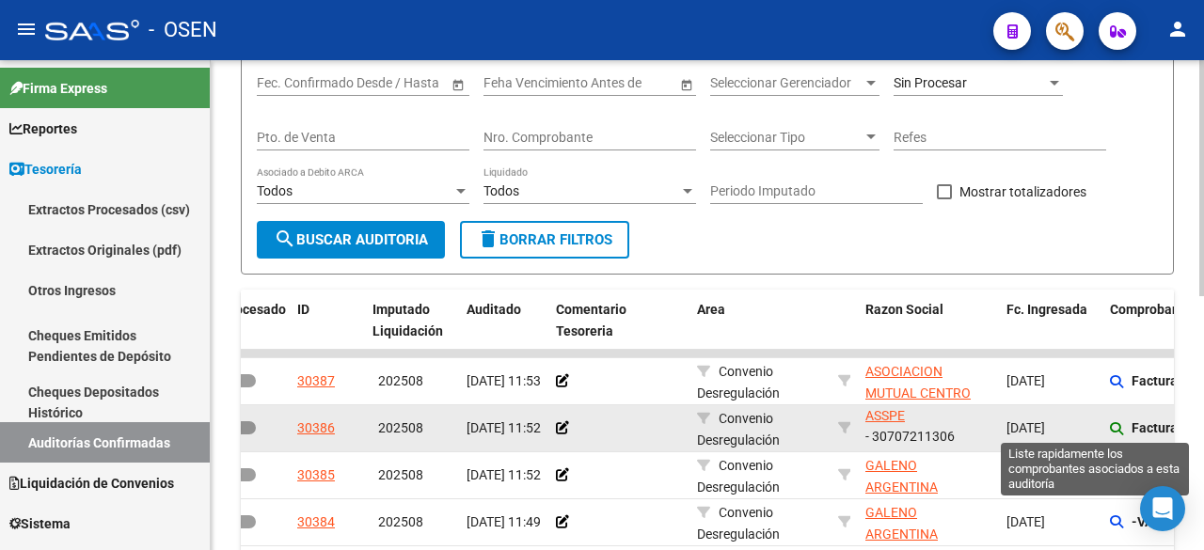
click at [1122, 427] on icon at bounding box center [1116, 428] width 13 height 13
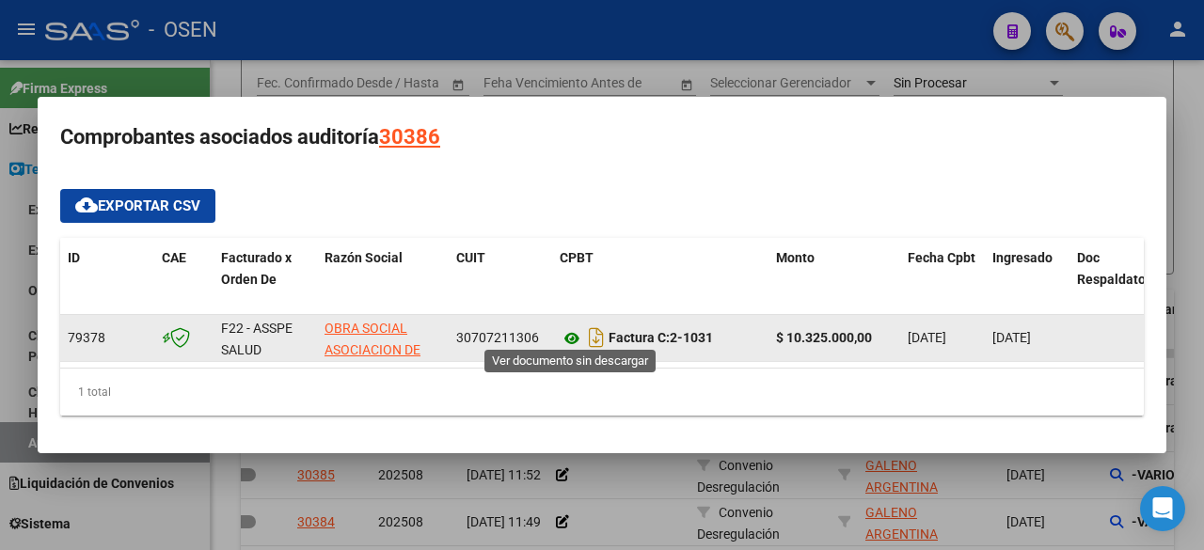
click at [577, 327] on icon at bounding box center [572, 338] width 24 height 23
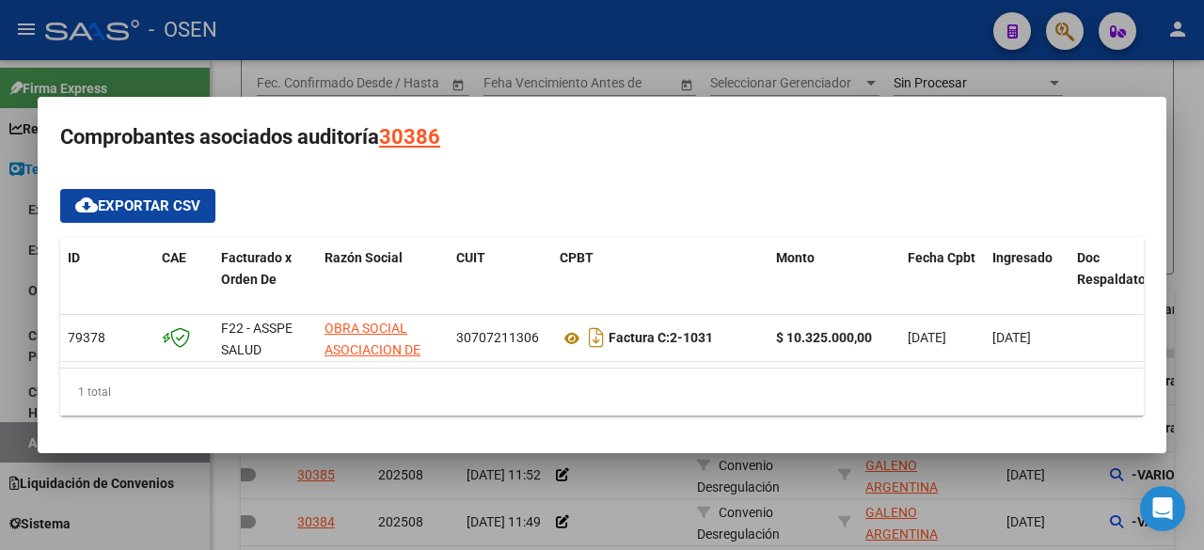
click at [719, 174] on mat-dialog-content "cloud_download Exportar CSV ID CAE Facturado x Orden De Razón Social CUIT CPBT …" at bounding box center [602, 303] width 1128 height 258
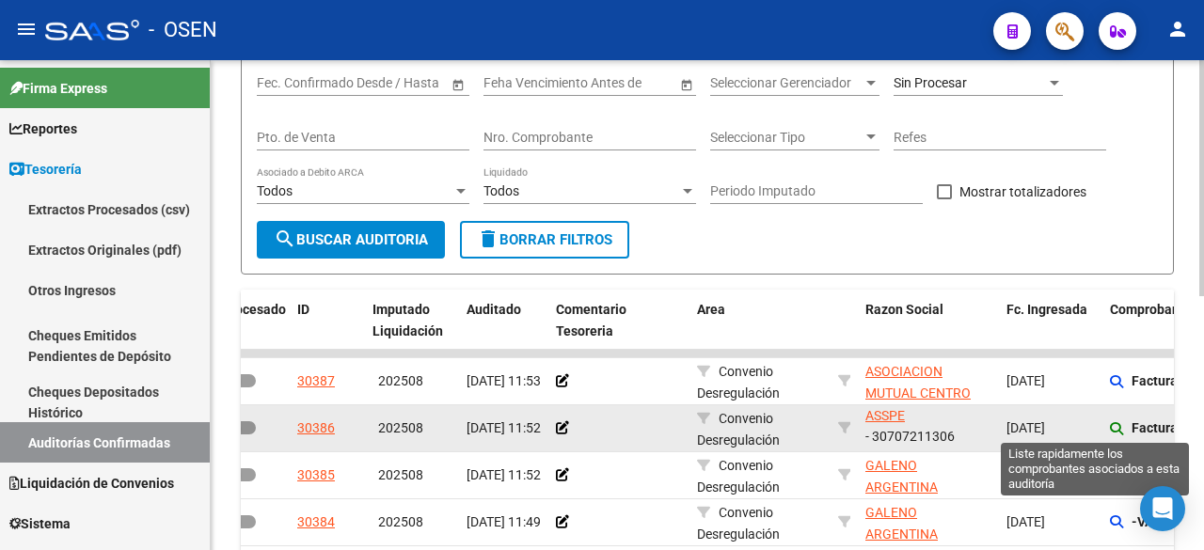
click at [1113, 427] on icon at bounding box center [1116, 428] width 13 height 13
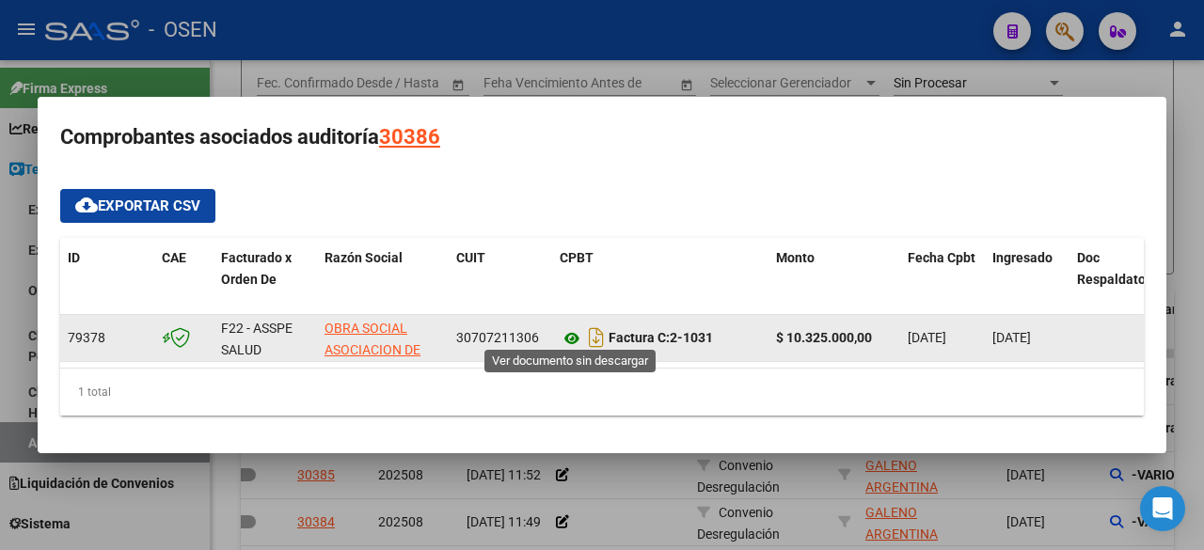
click at [574, 330] on icon at bounding box center [572, 338] width 24 height 23
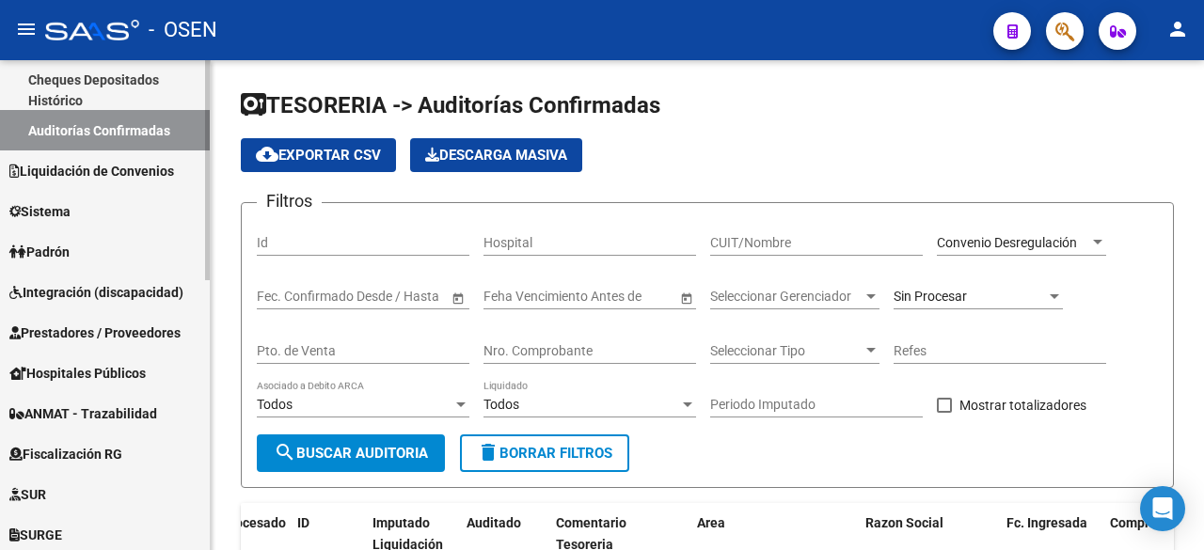
scroll to position [313, 0]
click at [117, 333] on span "Prestadores / Proveedores" at bounding box center [94, 332] width 171 height 21
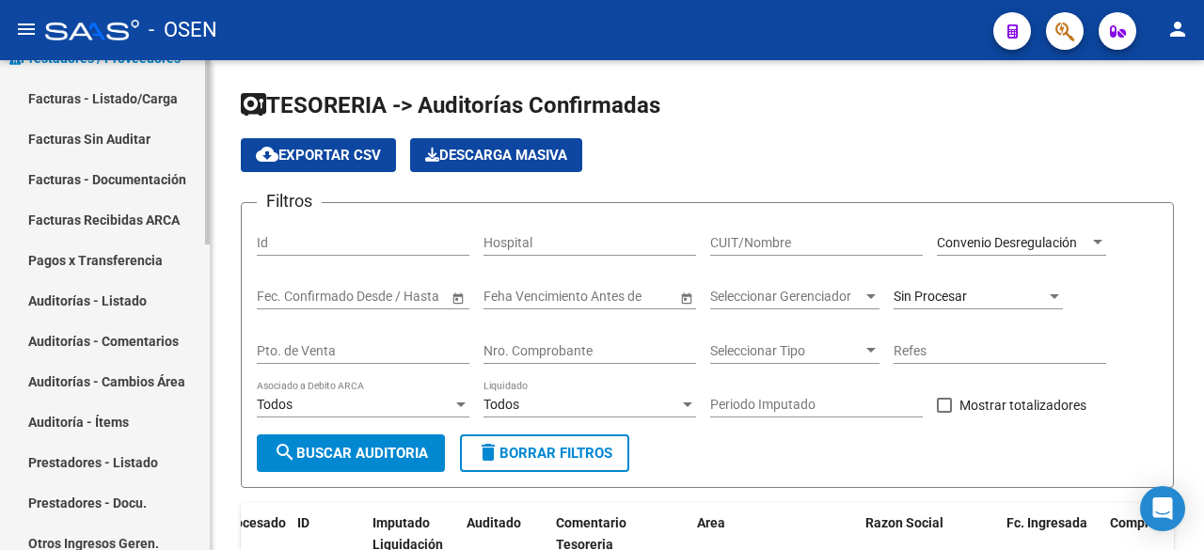
click at [161, 84] on link "Facturas - Listado/Carga" at bounding box center [105, 98] width 210 height 40
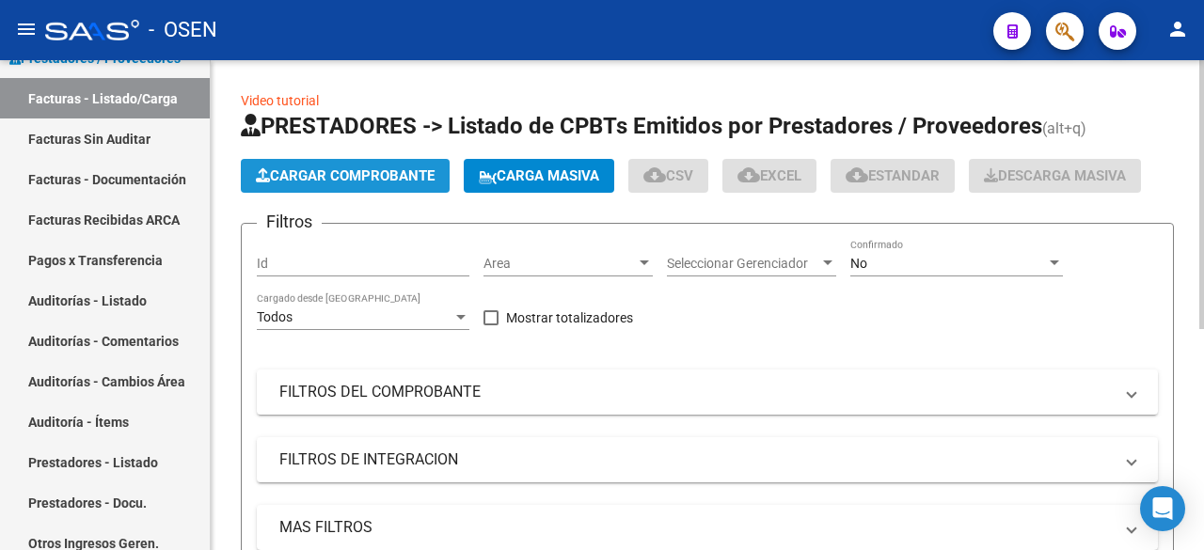
click at [357, 166] on button "Cargar Comprobante" at bounding box center [345, 176] width 209 height 34
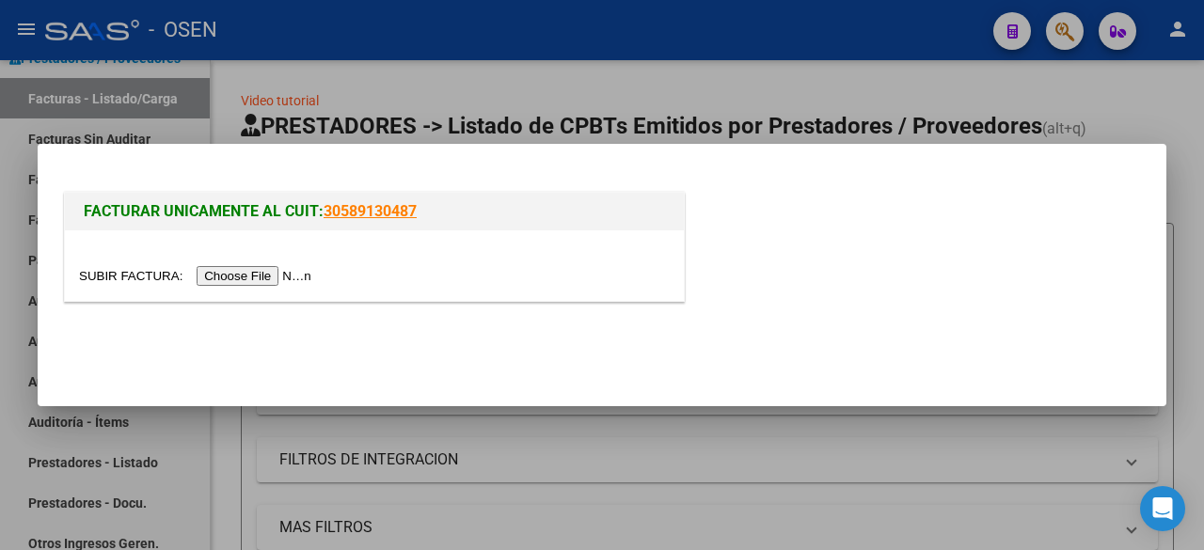
click at [267, 285] on input "file" at bounding box center [198, 276] width 238 height 20
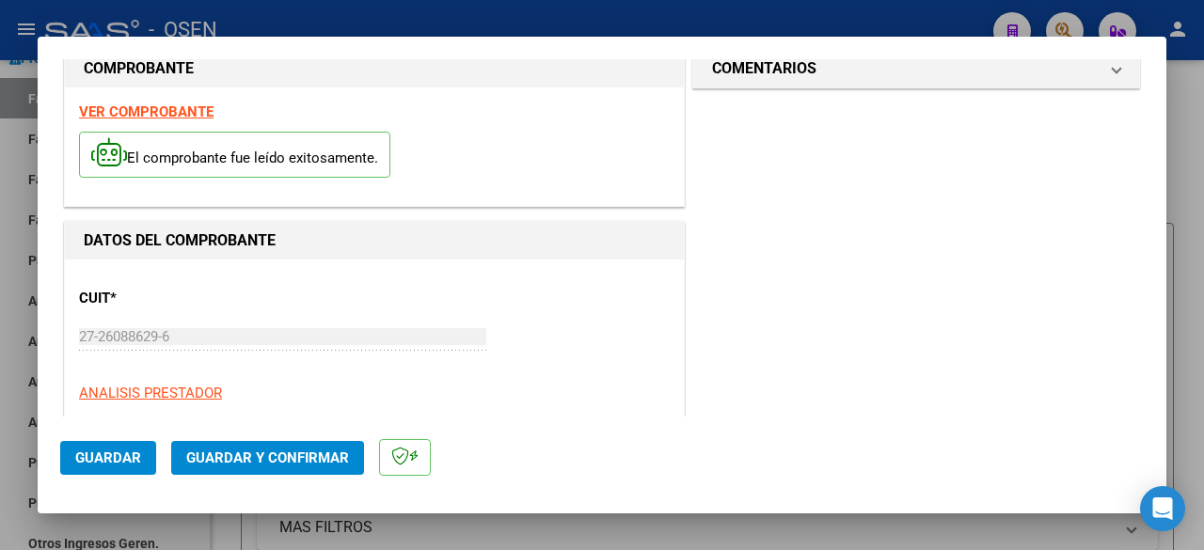
scroll to position [349, 0]
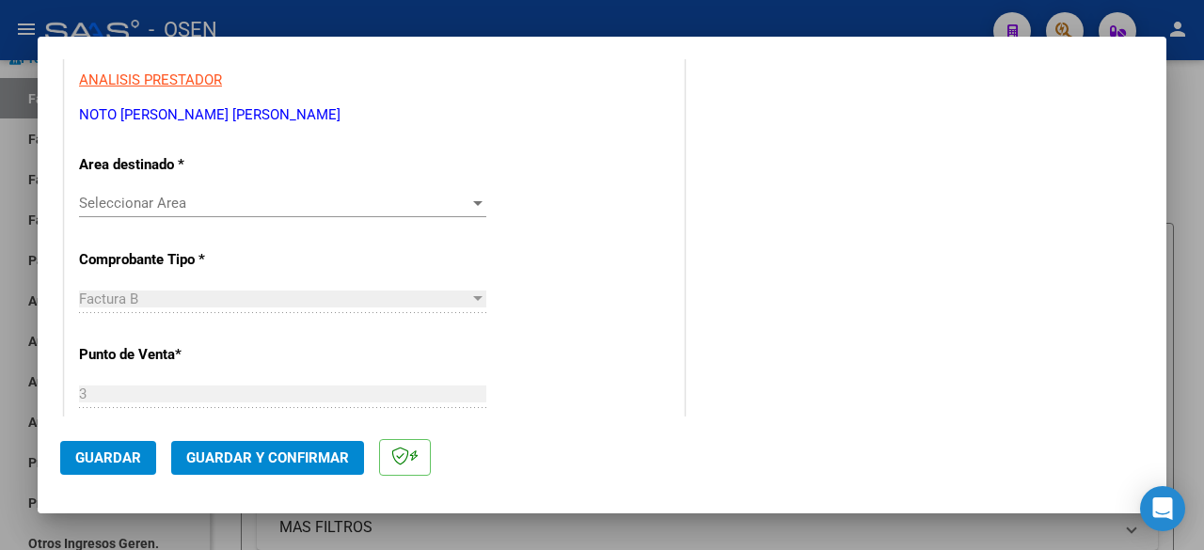
click at [351, 211] on span "Seleccionar Area" at bounding box center [274, 203] width 390 height 17
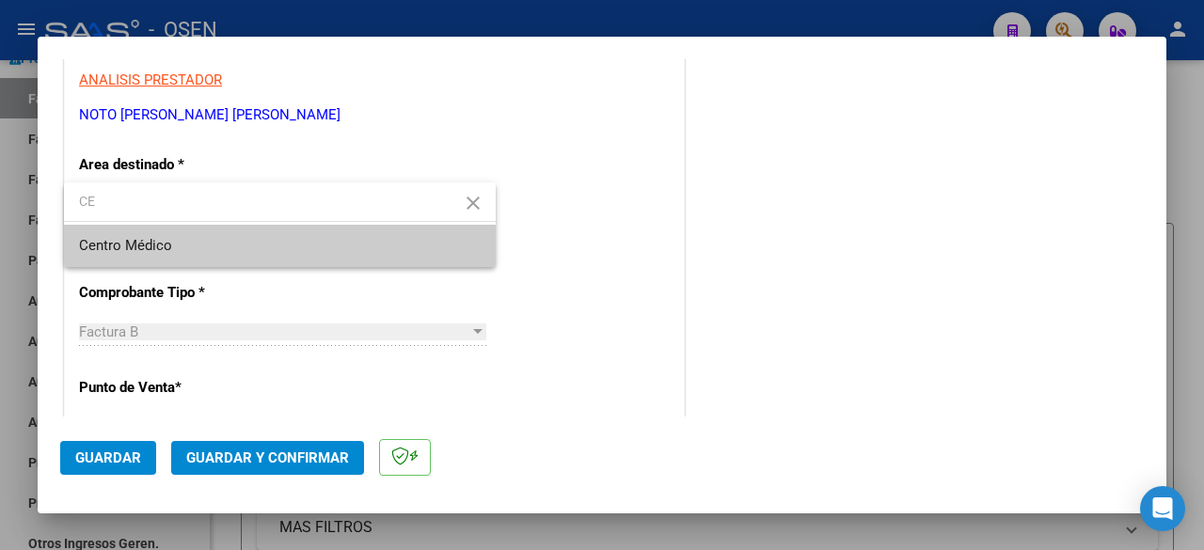
type input "CE"
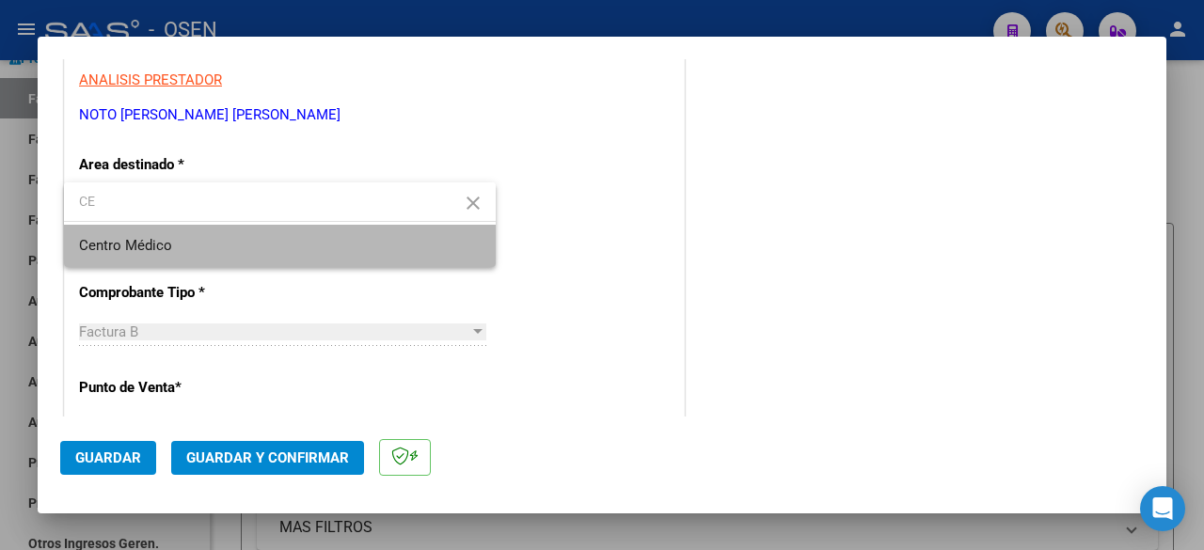
click at [300, 239] on span "Centro Médico" at bounding box center [280, 246] width 402 height 42
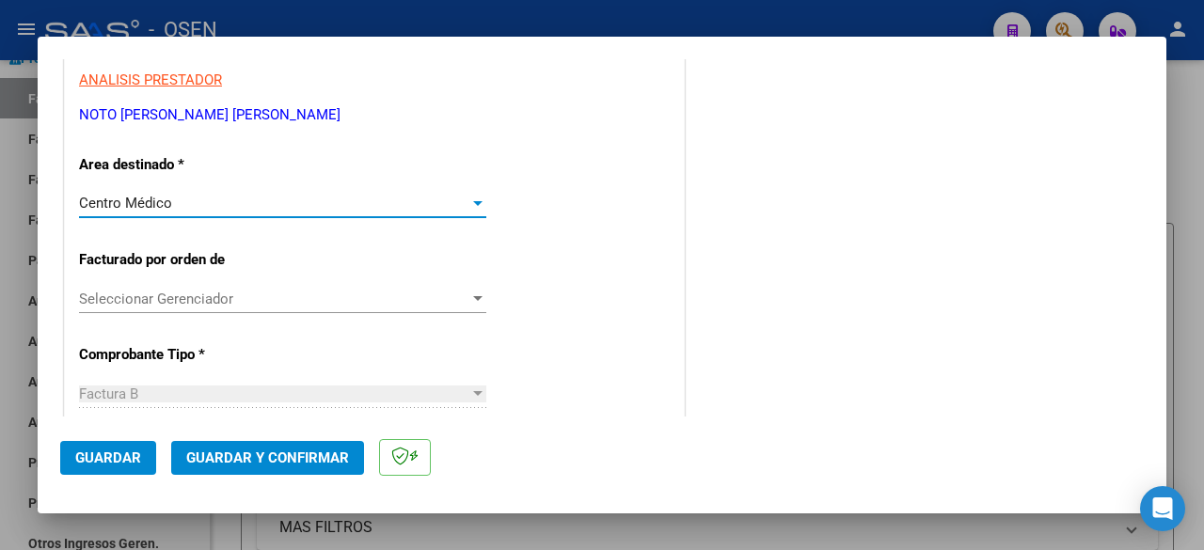
scroll to position [36, 0]
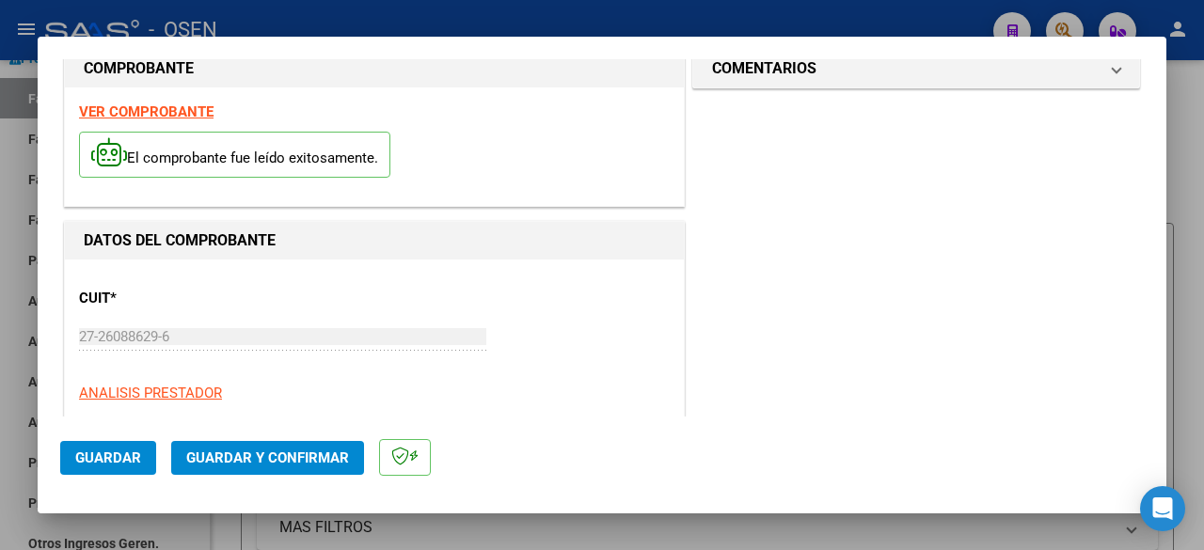
click at [194, 114] on strong "VER COMPROBANTE" at bounding box center [146, 111] width 134 height 17
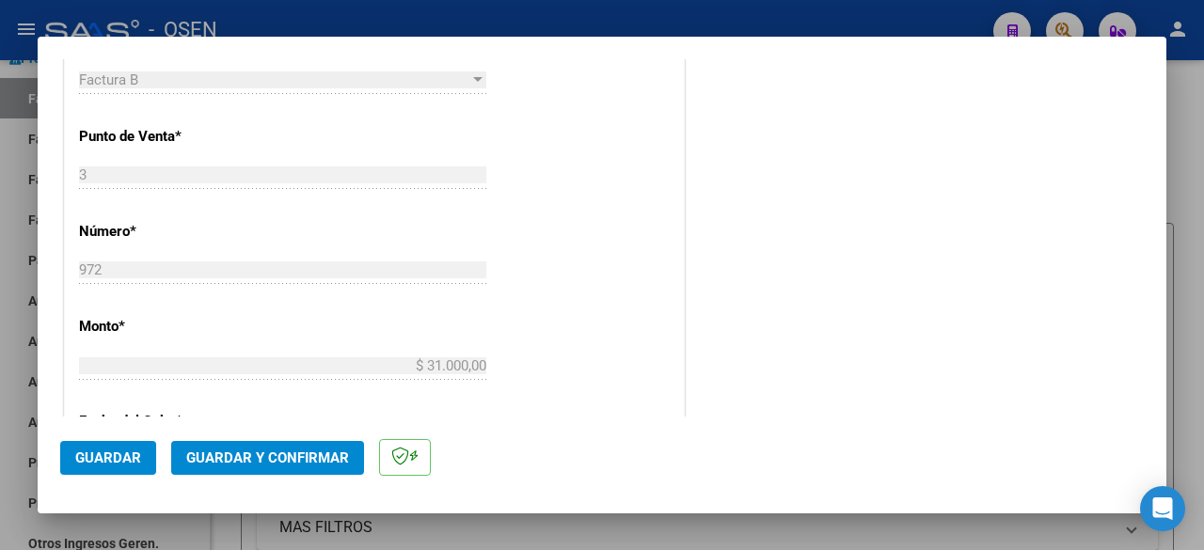
scroll to position [976, 0]
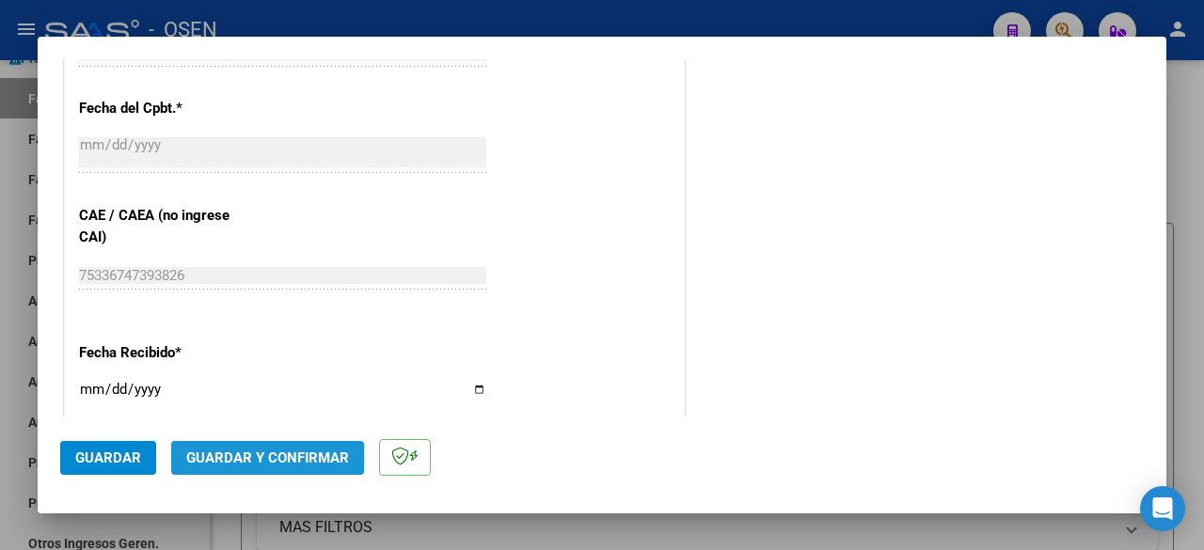
click at [197, 460] on span "Guardar y Confirmar" at bounding box center [267, 458] width 163 height 17
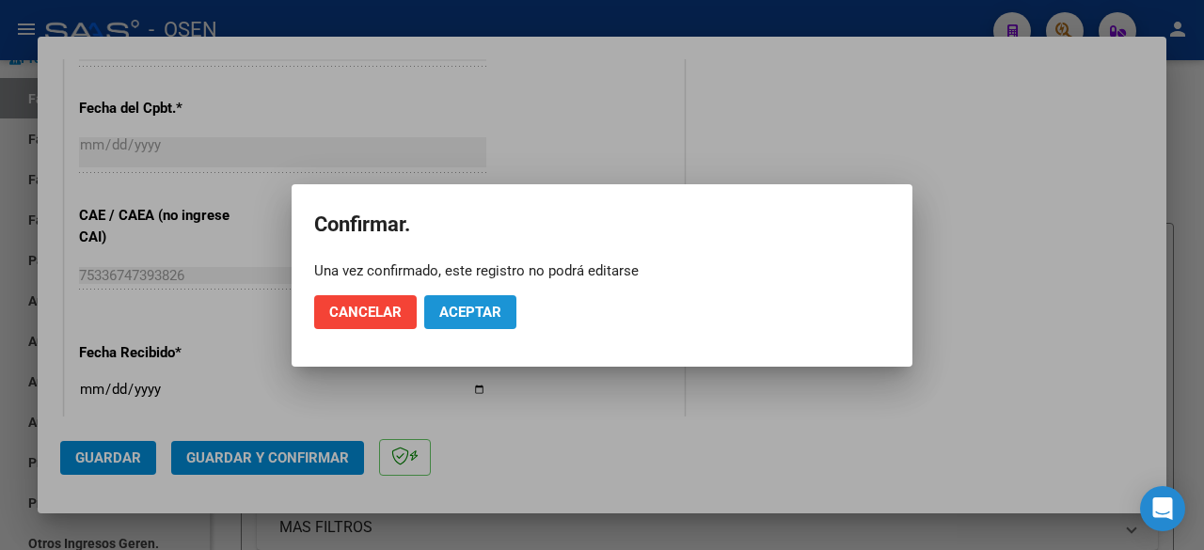
click at [501, 319] on button "Aceptar" at bounding box center [470, 312] width 92 height 34
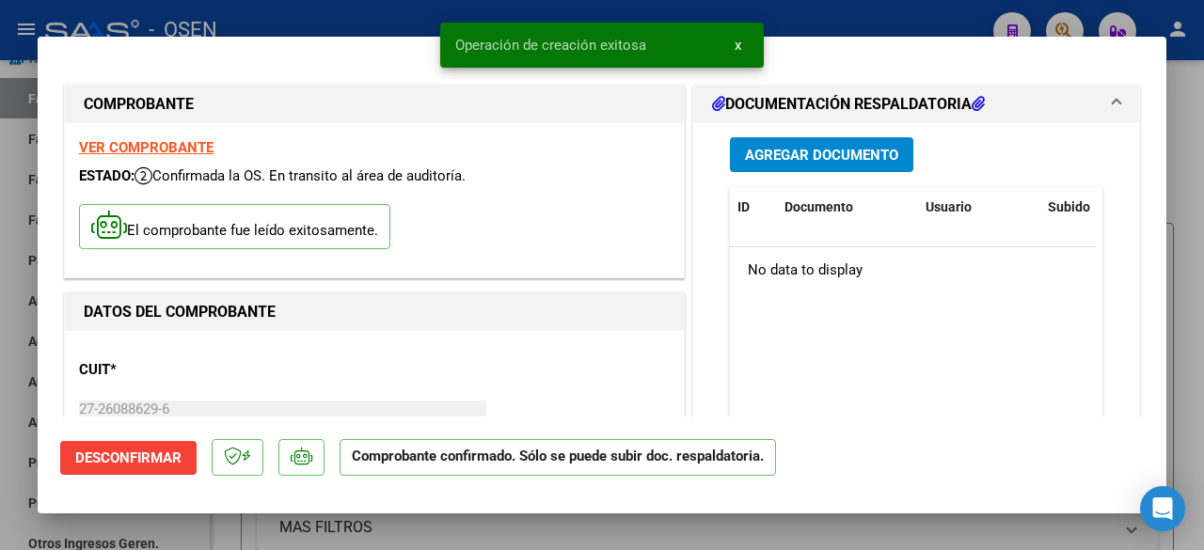
scroll to position [627, 0]
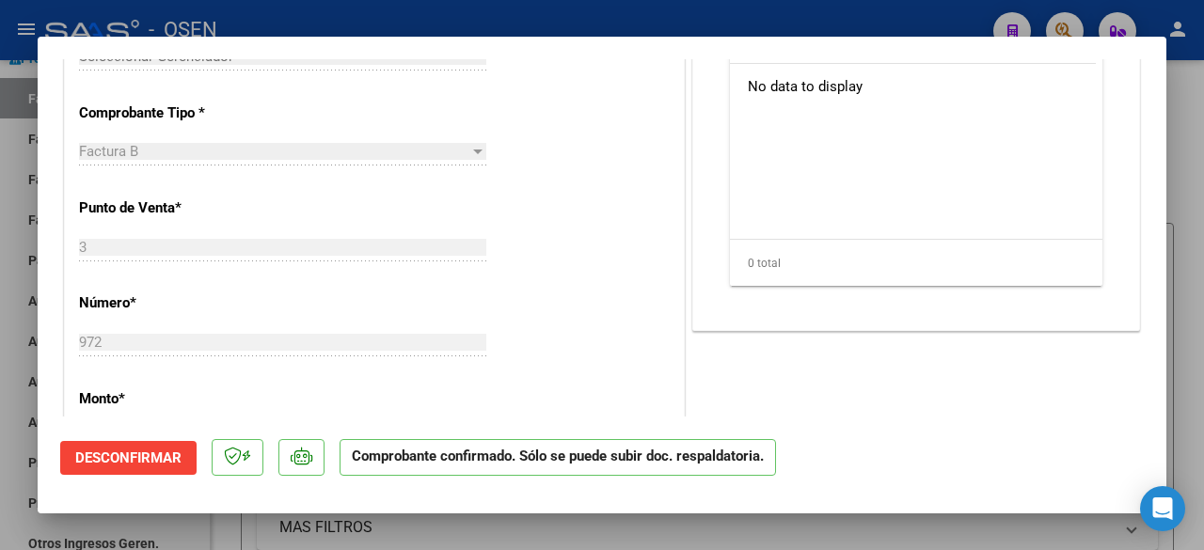
click at [9, 337] on div at bounding box center [602, 275] width 1204 height 550
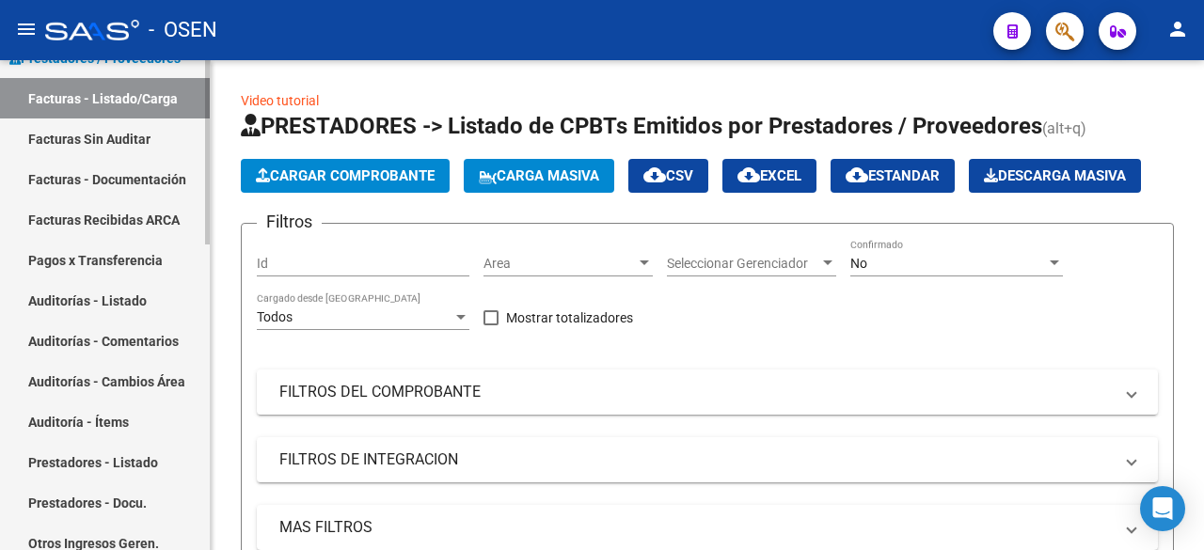
scroll to position [0, 0]
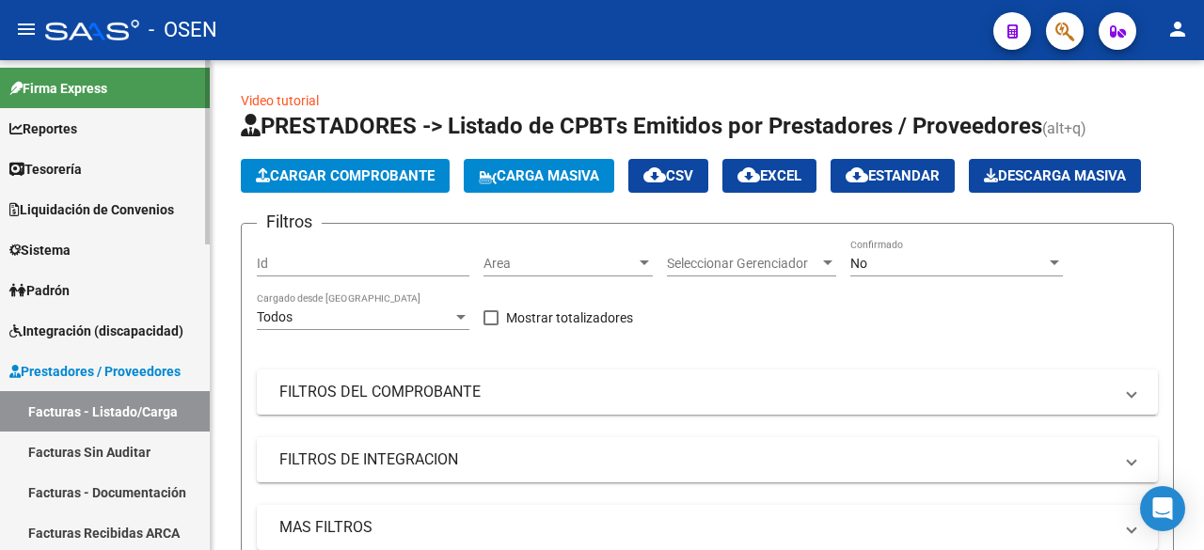
click at [142, 152] on link "Tesorería" at bounding box center [105, 169] width 210 height 40
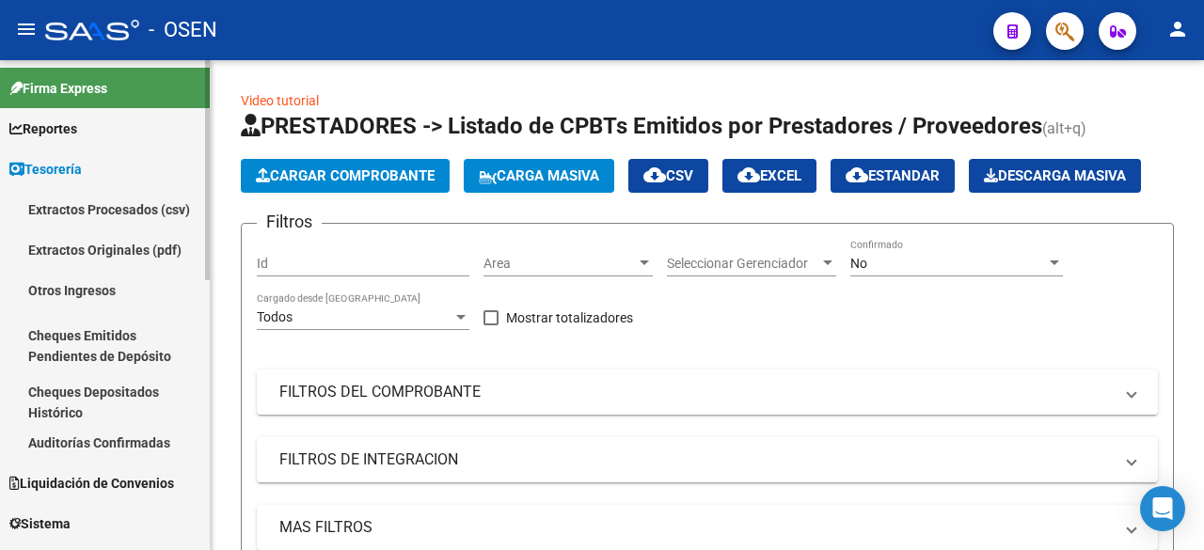
click at [162, 429] on link "Auditorías Confirmadas" at bounding box center [105, 442] width 210 height 40
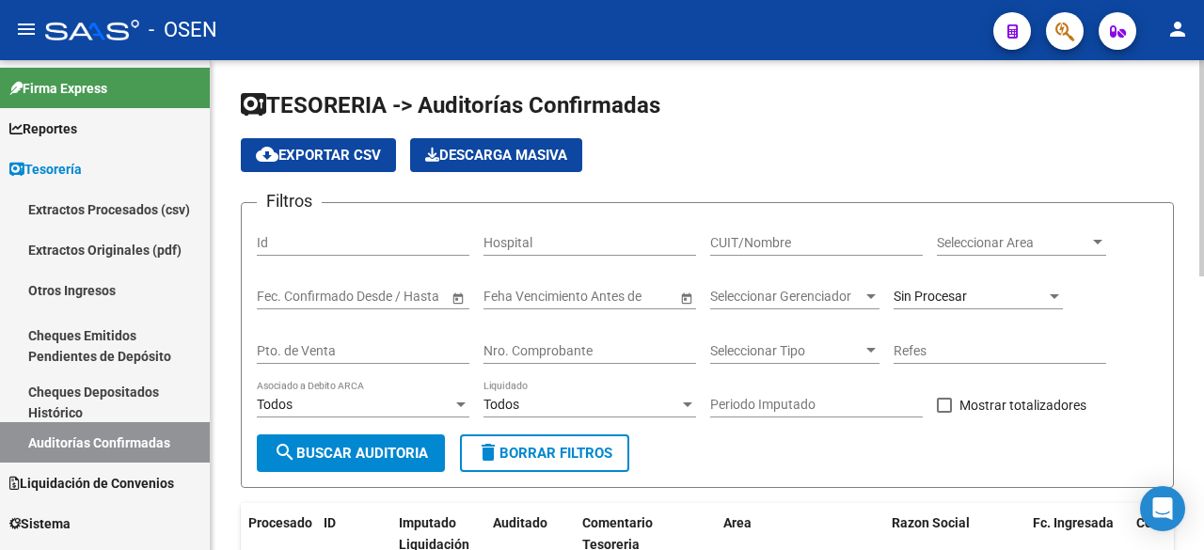
click at [1045, 221] on div "Seleccionar Area Seleccionar Area" at bounding box center [1021, 237] width 169 height 38
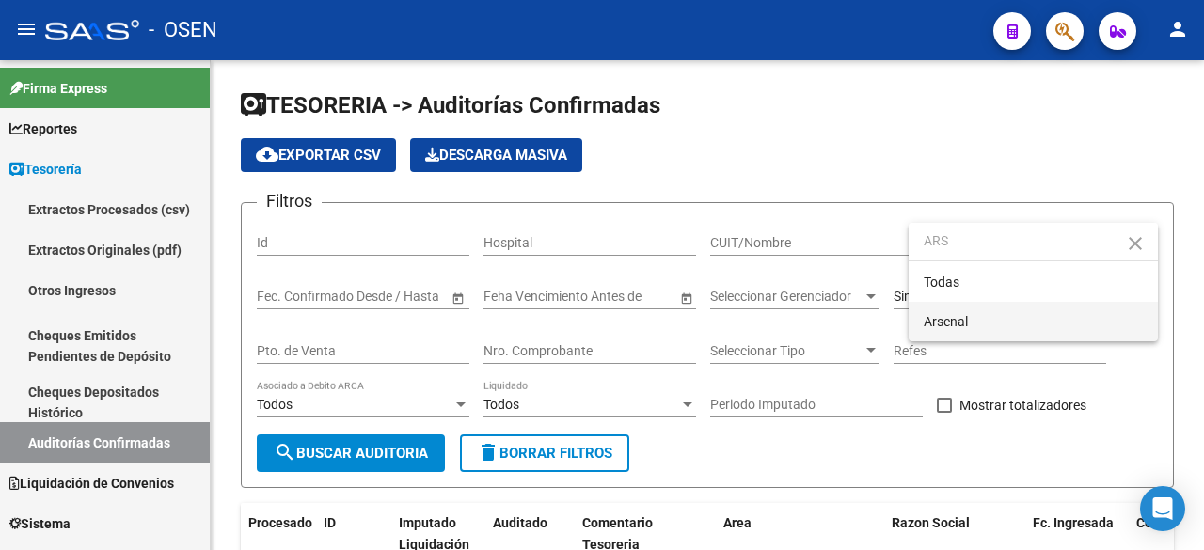
type input "ARS"
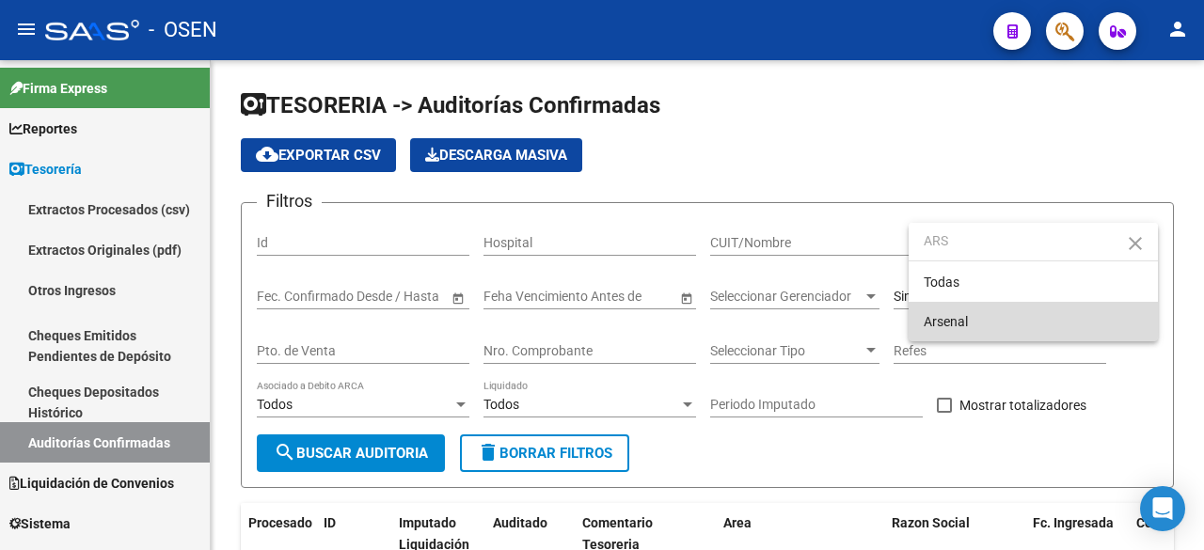
click at [991, 319] on span "Arsenal" at bounding box center [1032, 321] width 219 height 39
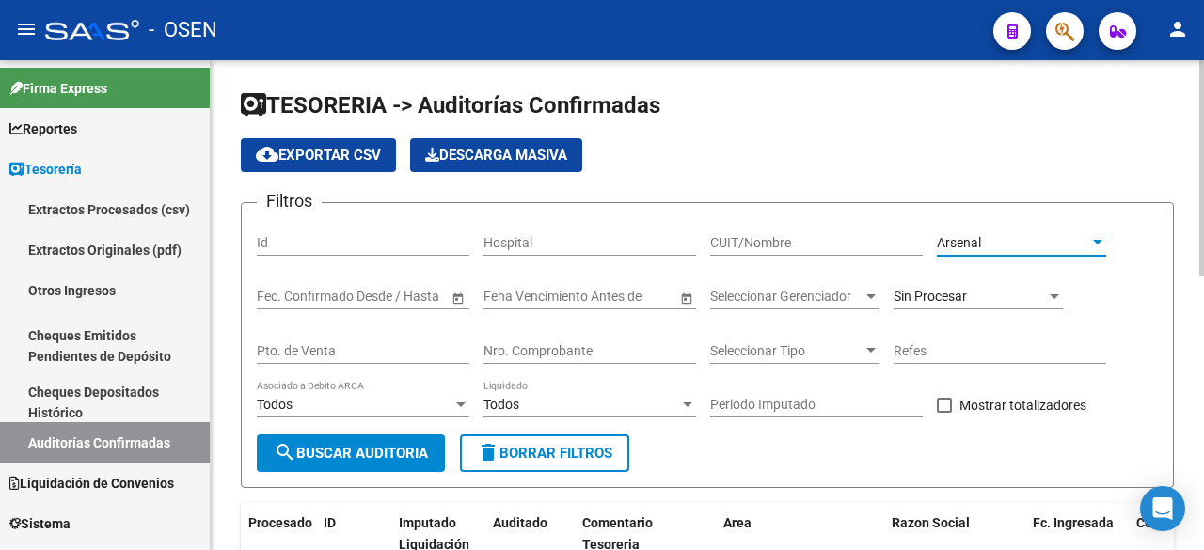
click at [342, 454] on span "search Buscar Auditoria" at bounding box center [351, 453] width 154 height 17
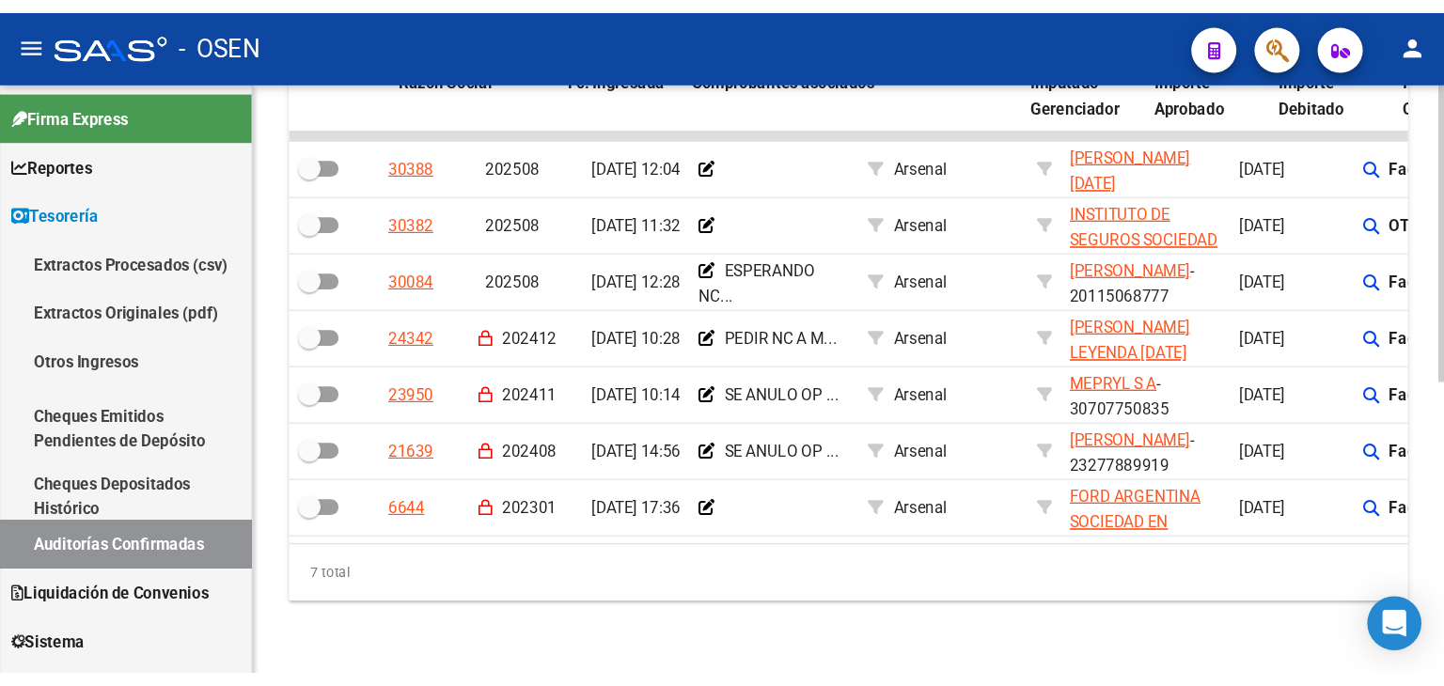
scroll to position [0, 588]
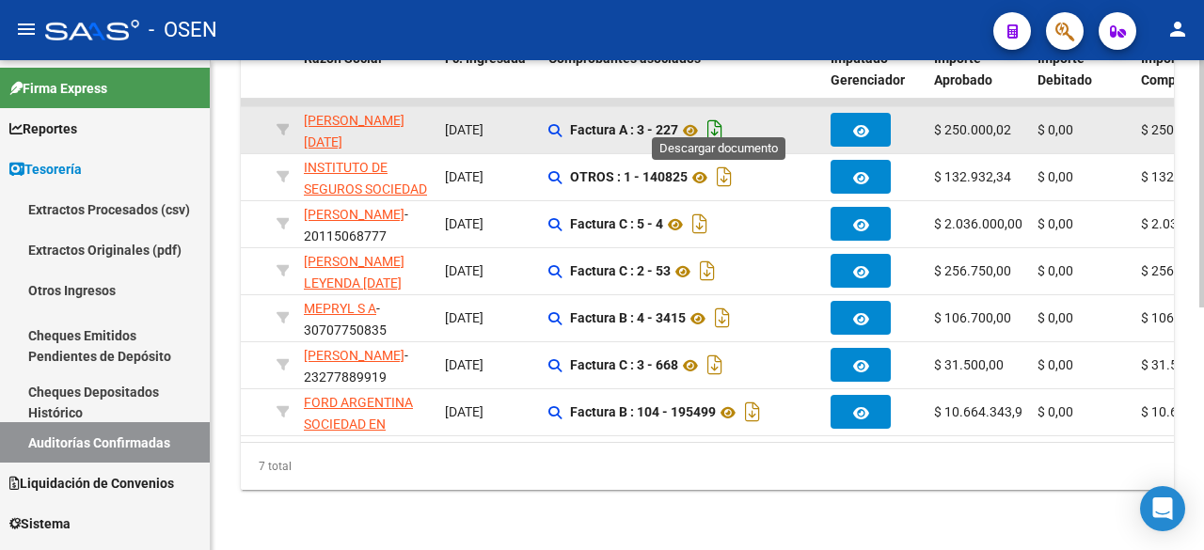
click at [720, 115] on icon "Descargar documento" at bounding box center [714, 130] width 24 height 30
click at [691, 119] on icon at bounding box center [690, 130] width 24 height 23
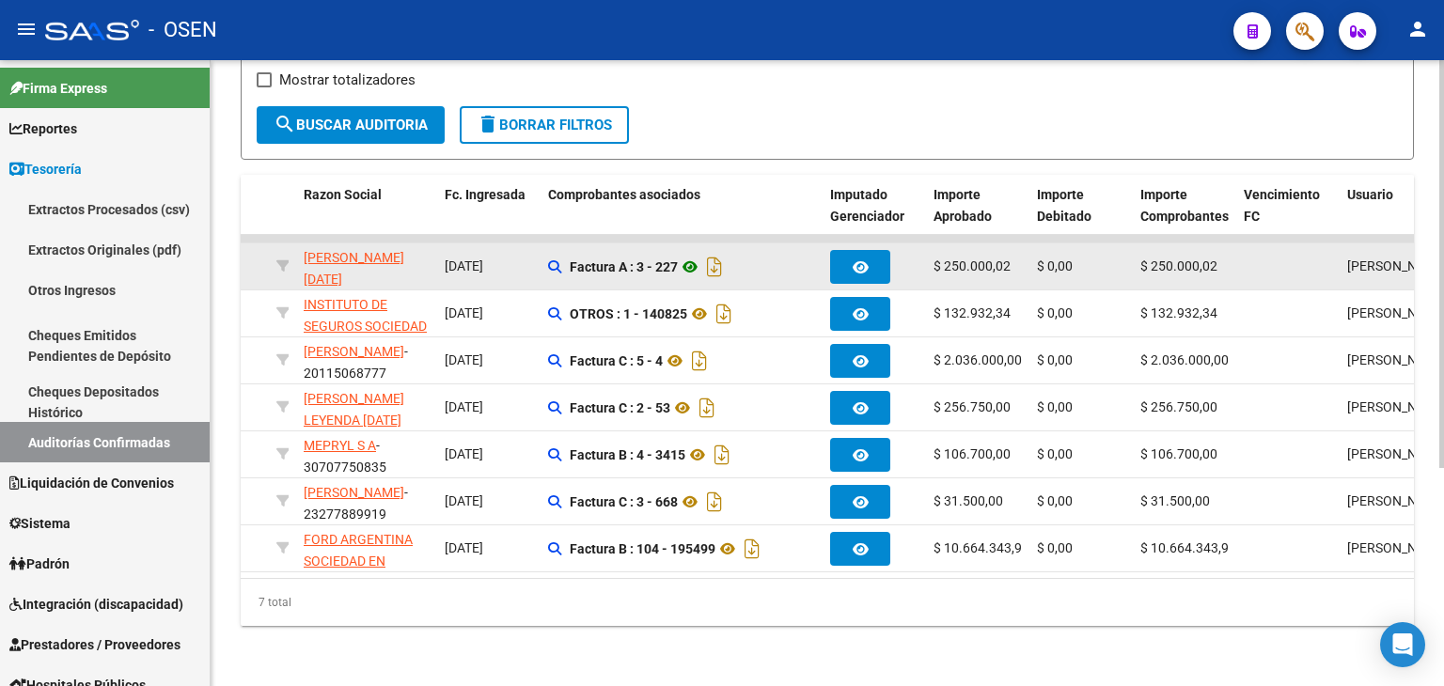
scroll to position [0, 587]
click at [698, 256] on icon at bounding box center [691, 267] width 24 height 23
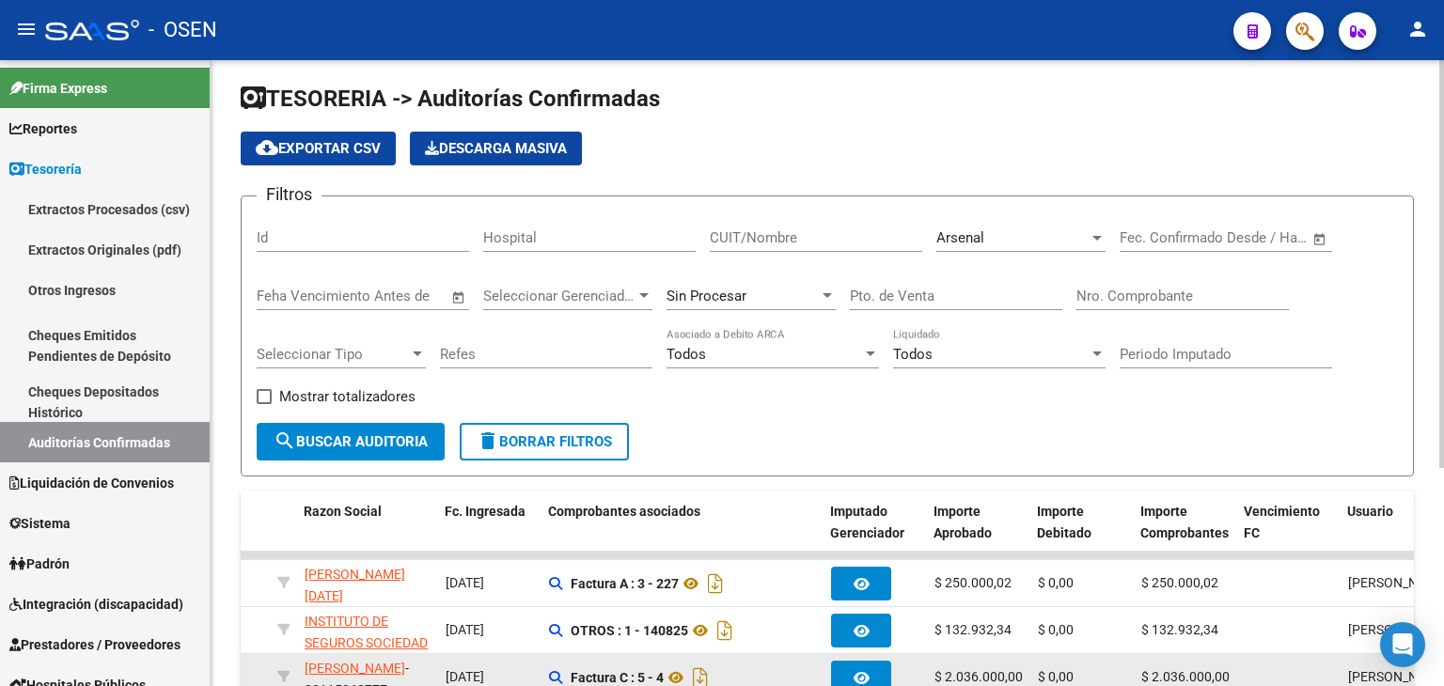
scroll to position [0, 0]
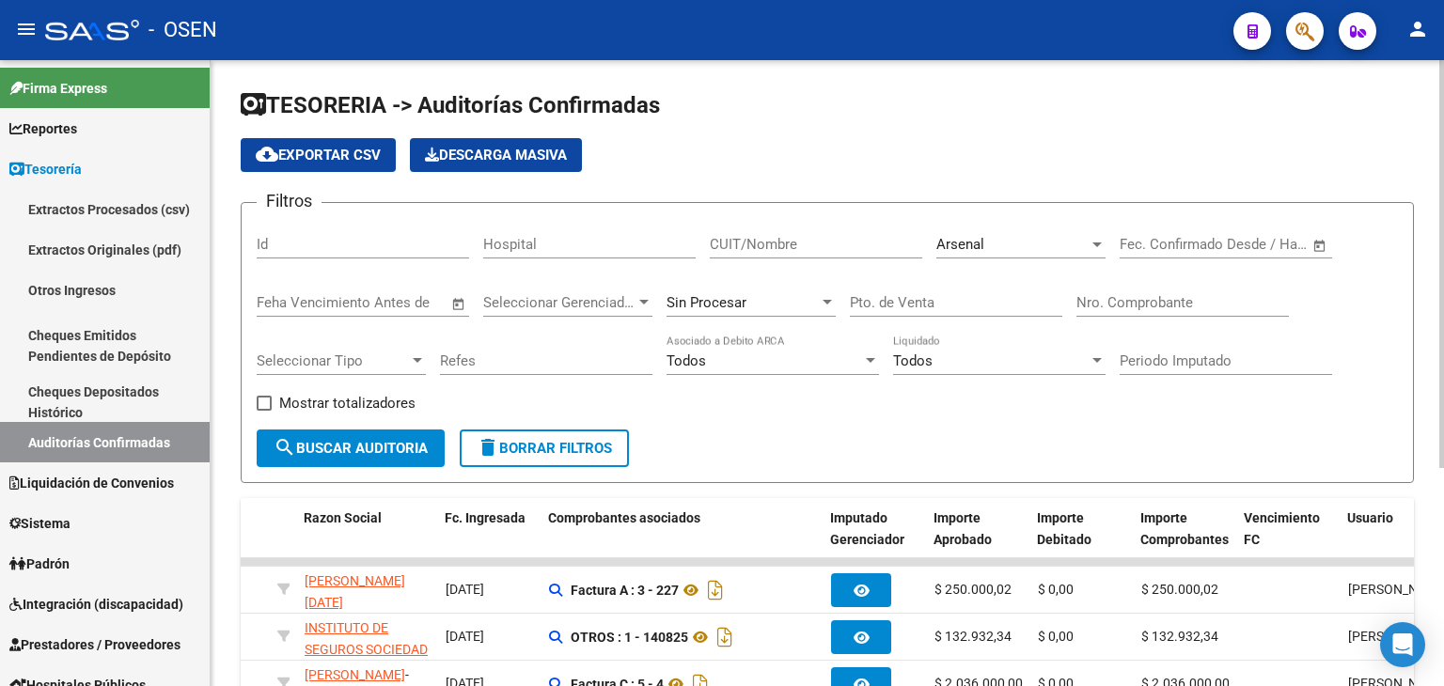
click at [1032, 249] on div "Arsenal Seleccionar Area" at bounding box center [1021, 238] width 169 height 40
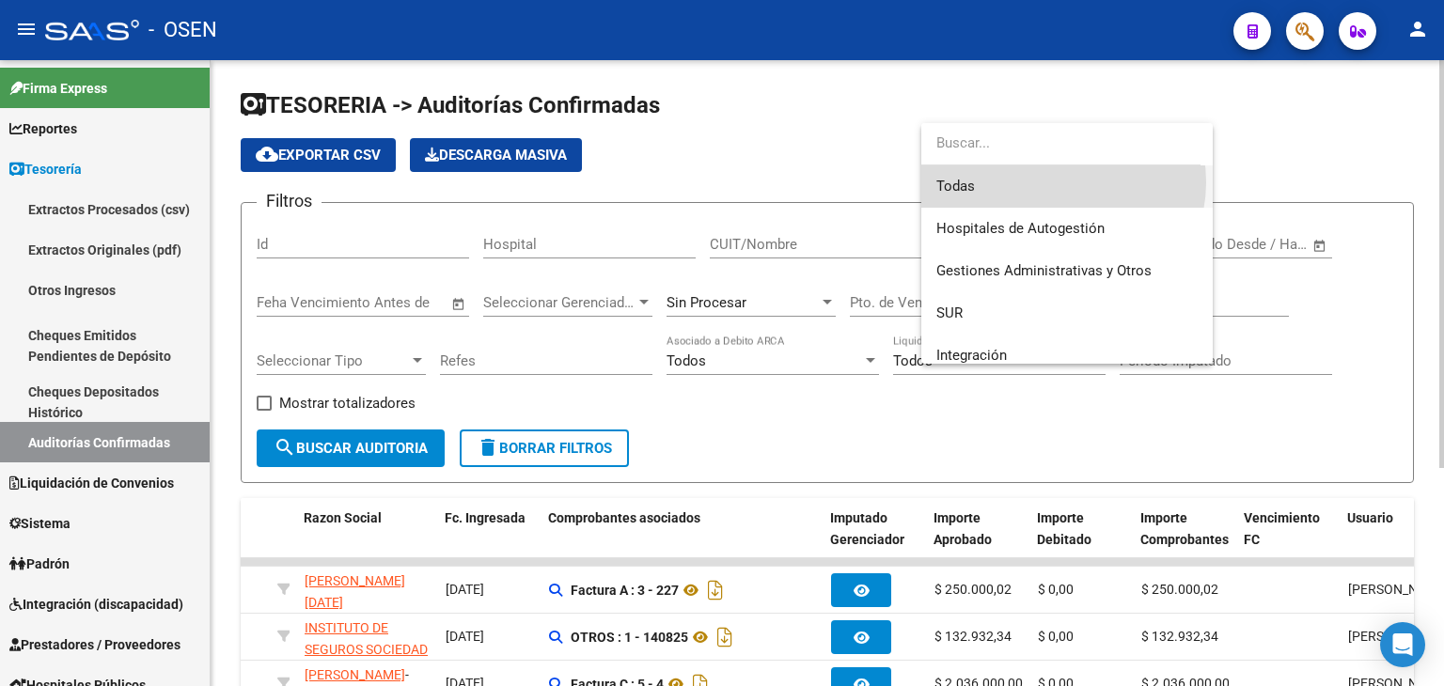
drag, startPoint x: 1063, startPoint y: 182, endPoint x: 870, endPoint y: 220, distance: 196.4
click at [1063, 183] on span "Todas" at bounding box center [1067, 187] width 261 height 42
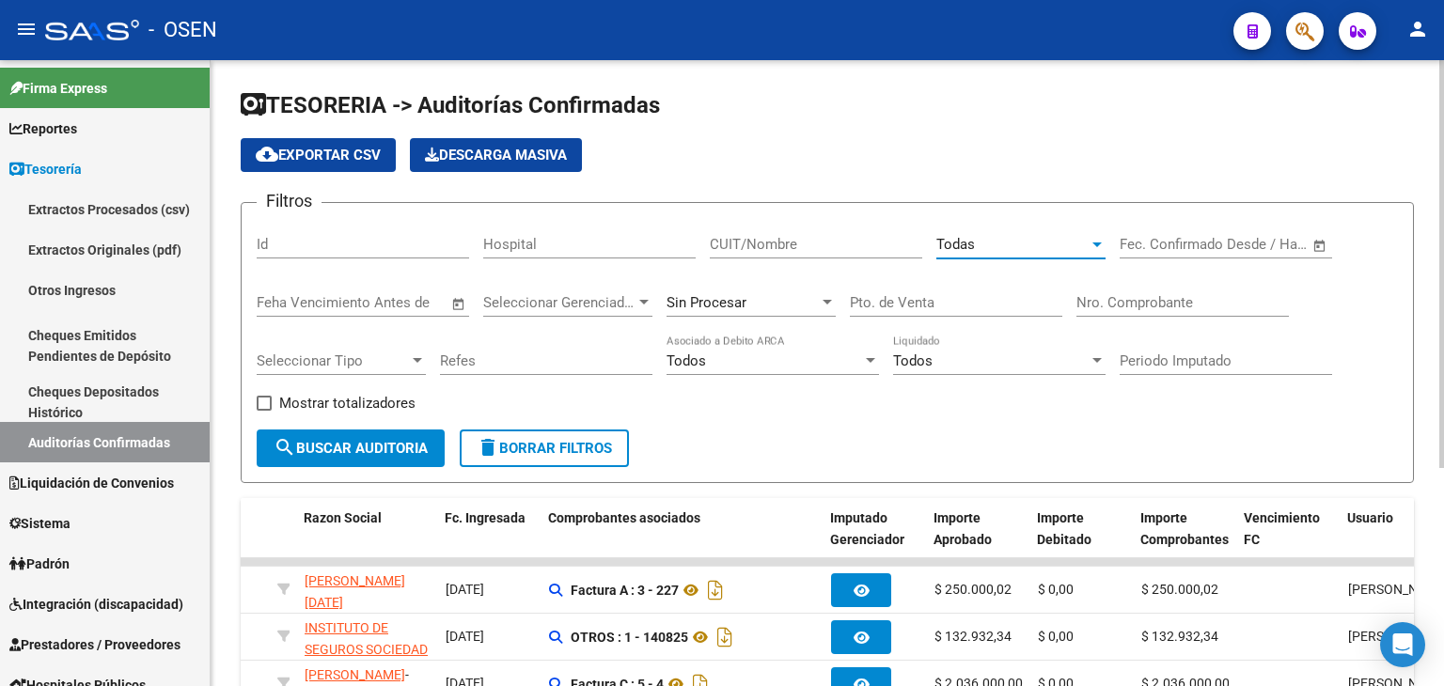
click at [840, 250] on input "CUIT/Nombre" at bounding box center [816, 244] width 213 height 17
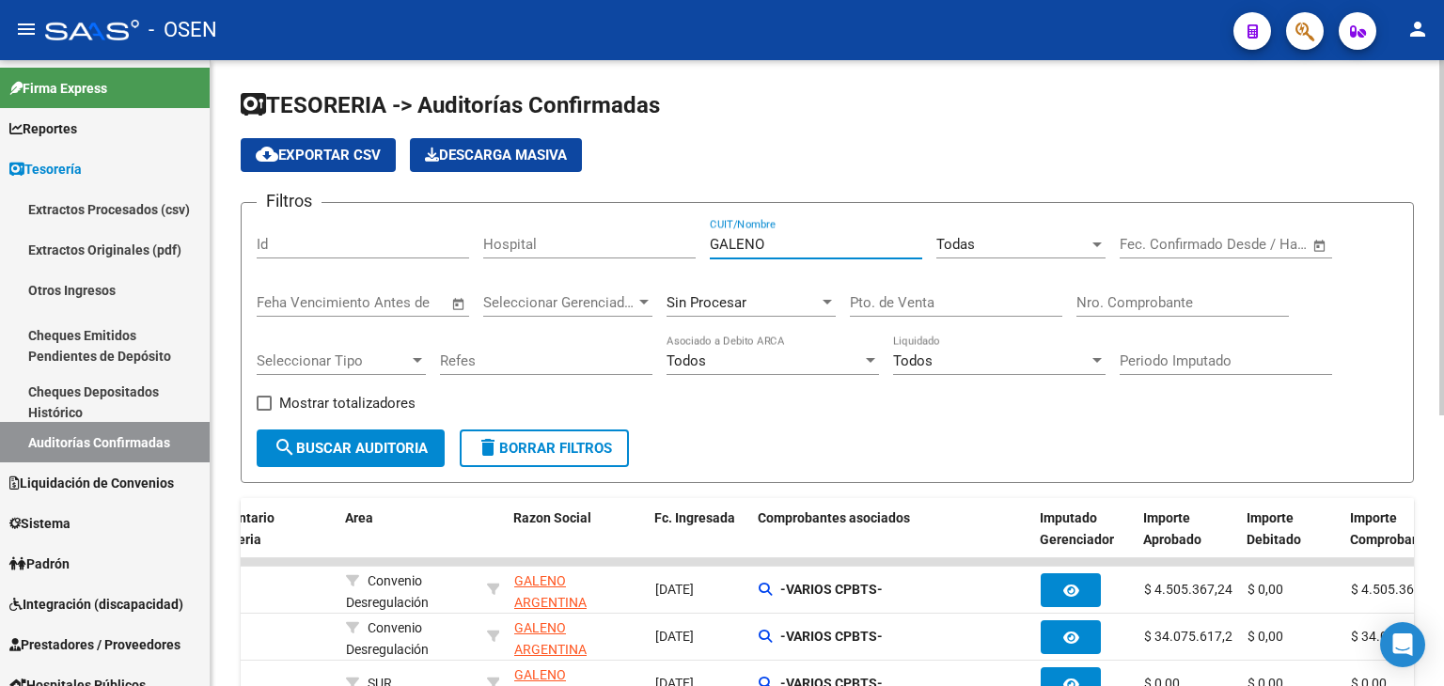
type input "GALENO"
click at [386, 444] on span "search Buscar Auditoria" at bounding box center [351, 448] width 154 height 17
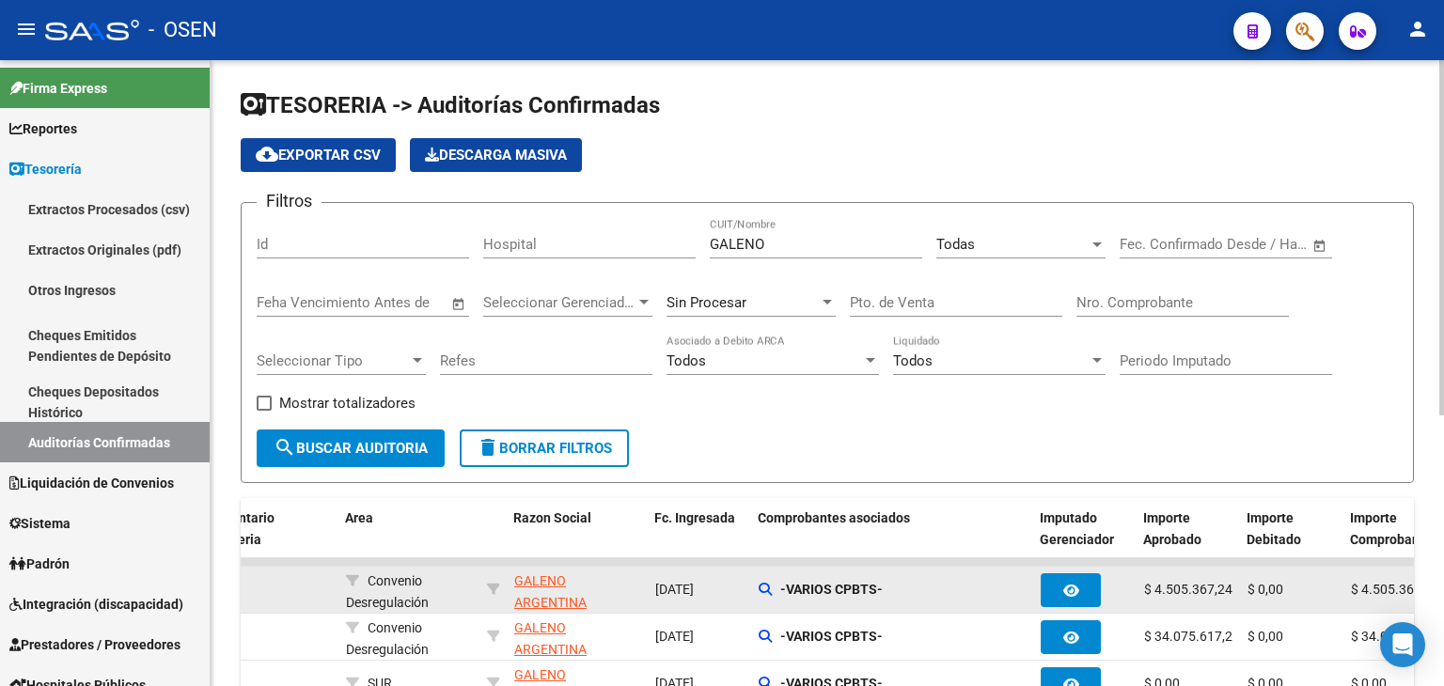
scroll to position [313, 0]
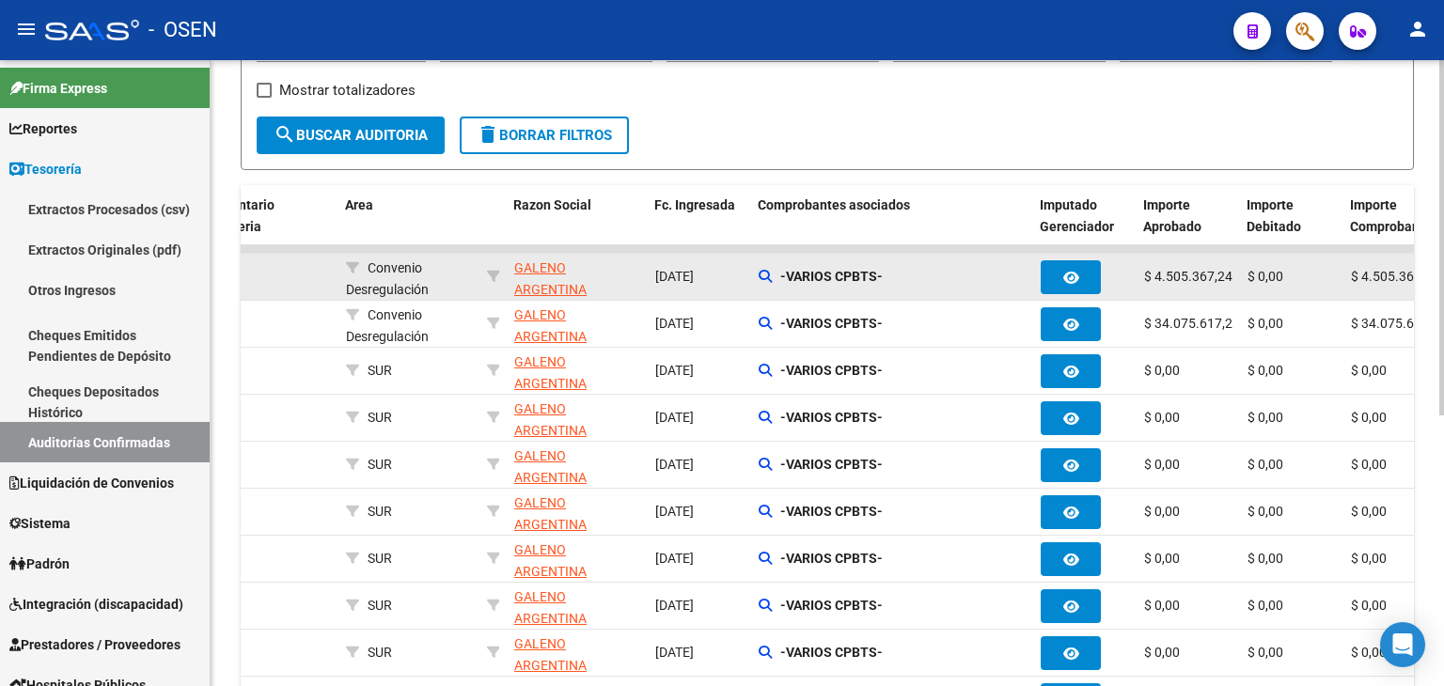
click at [751, 273] on datatable-body-cell "-VARIOS CPBTS-" at bounding box center [892, 277] width 282 height 46
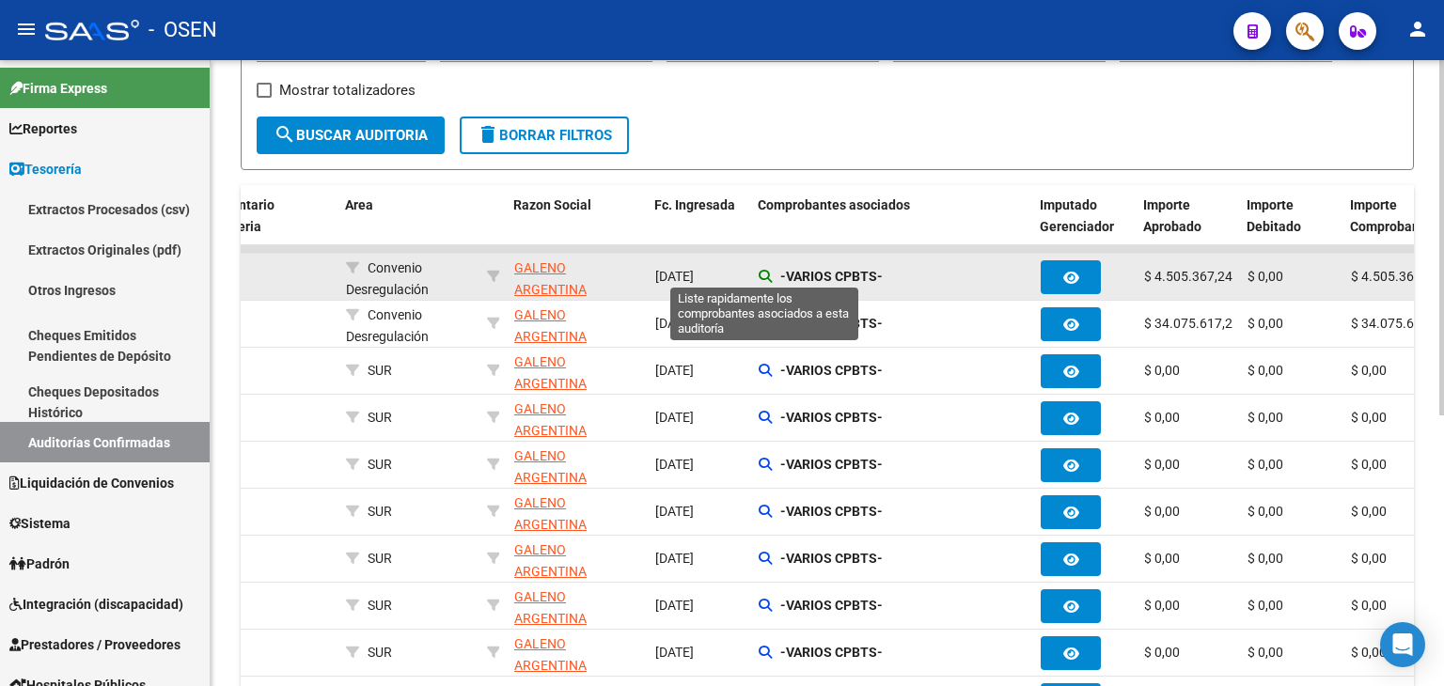
click at [761, 273] on icon at bounding box center [765, 276] width 13 height 13
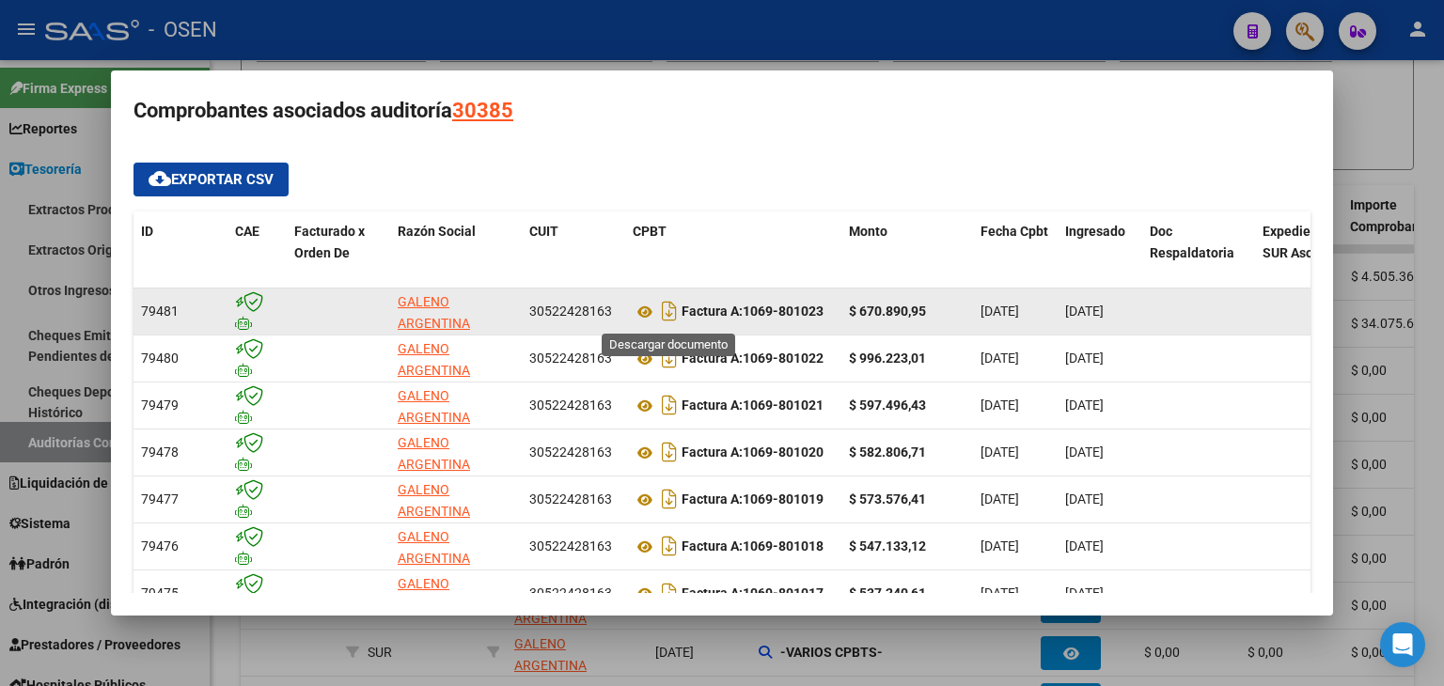
drag, startPoint x: 667, startPoint y: 313, endPoint x: 686, endPoint y: 309, distance: 19.2
click at [667, 313] on icon "Descargar documento" at bounding box center [669, 311] width 24 height 30
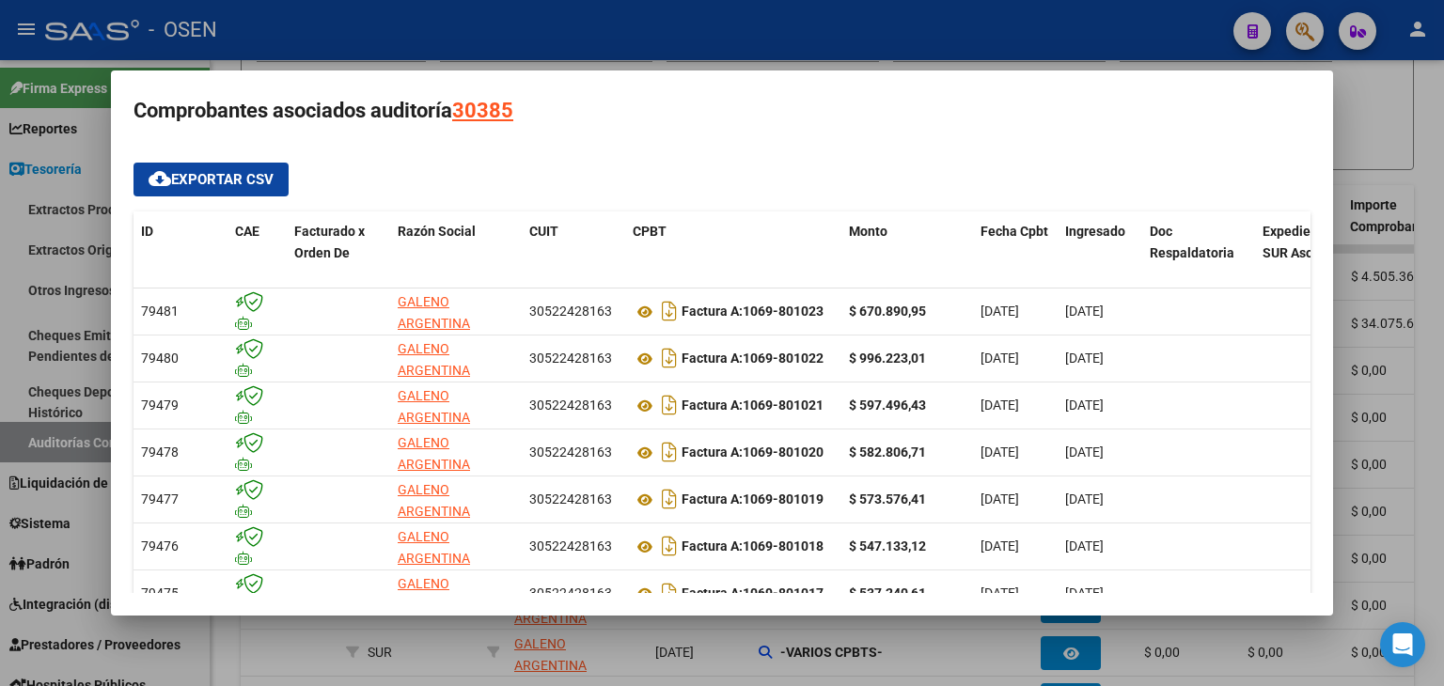
click at [828, 121] on h3 "Comprobantes asociados auditoría 30385" at bounding box center [722, 111] width 1177 height 36
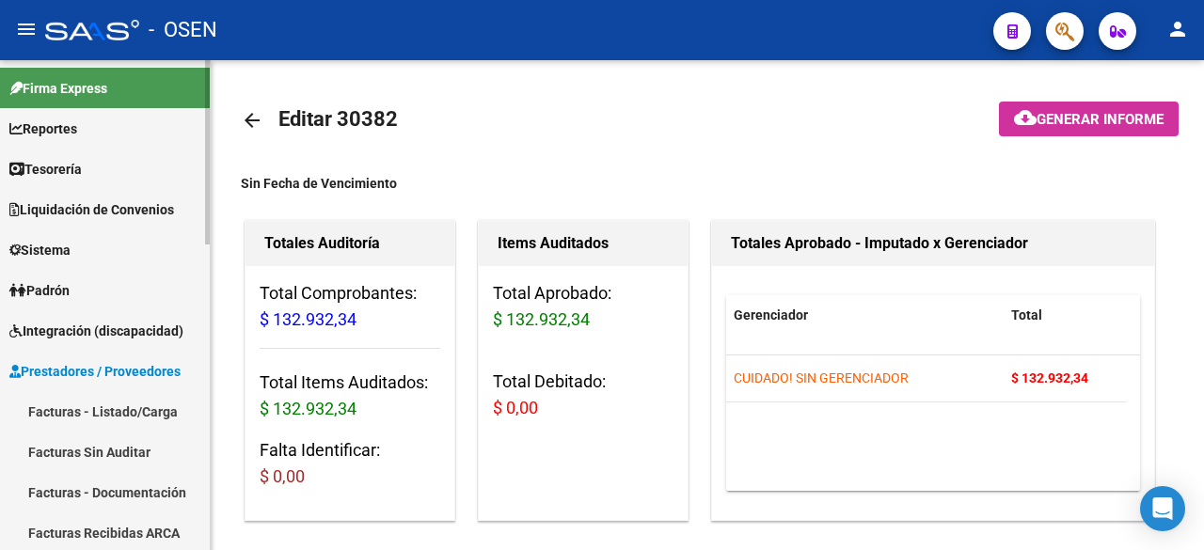
scroll to position [1380, 0]
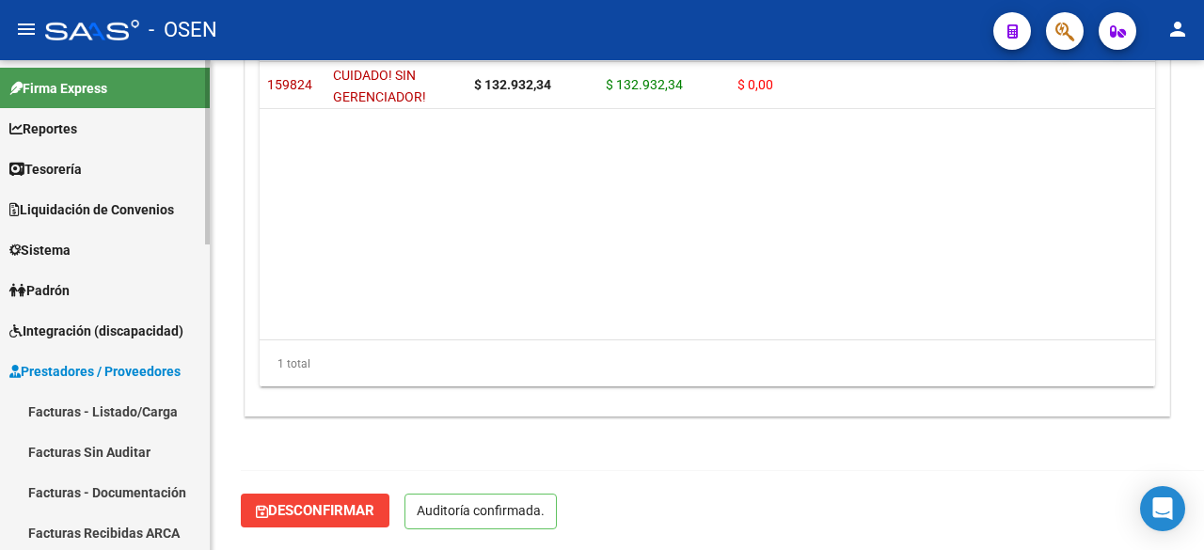
click at [133, 400] on link "Facturas - Listado/Carga" at bounding box center [105, 411] width 210 height 40
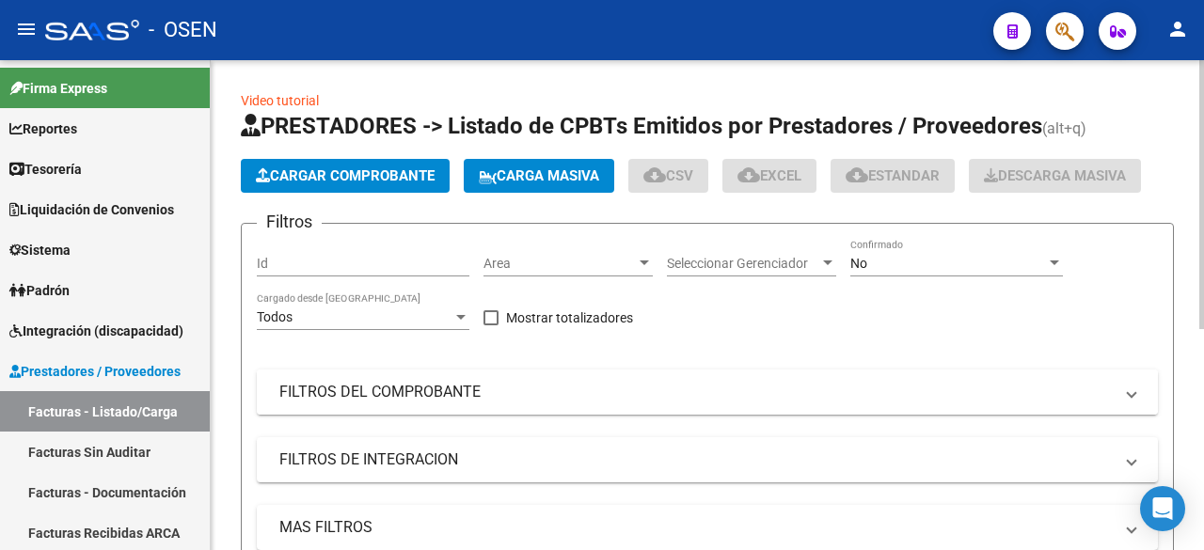
click at [465, 391] on mat-panel-title "FILTROS DEL COMPROBANTE" at bounding box center [695, 392] width 833 height 21
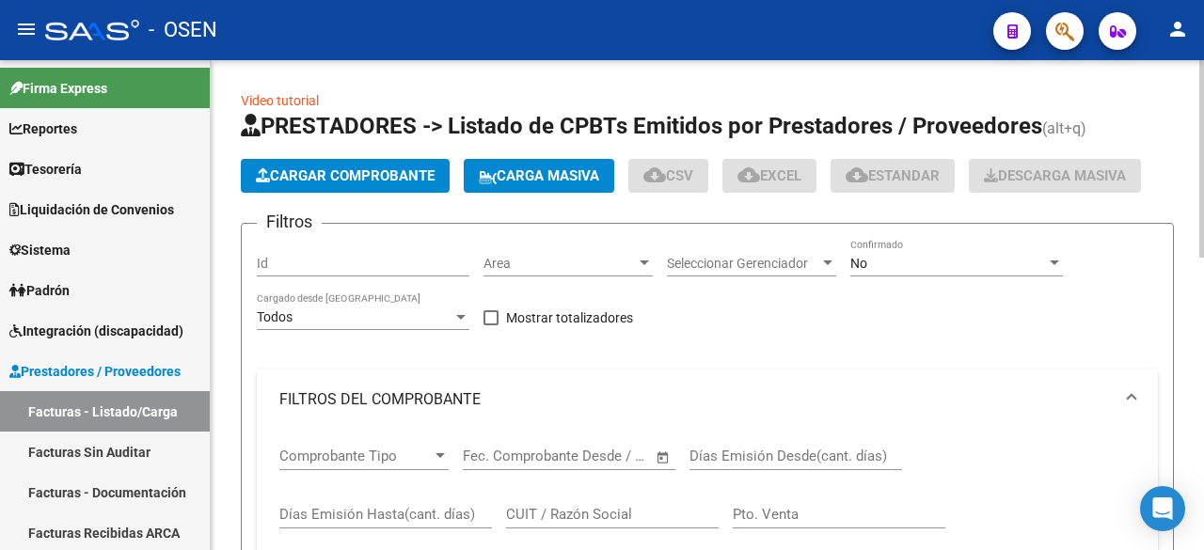
scroll to position [313, 0]
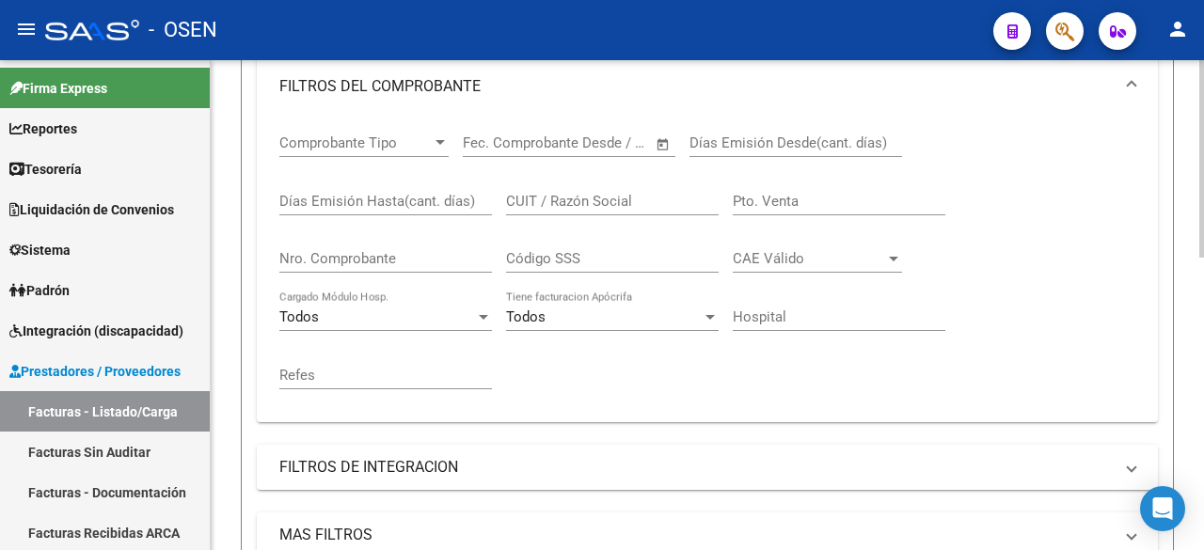
click at [414, 138] on span "Comprobante Tipo" at bounding box center [355, 142] width 152 height 17
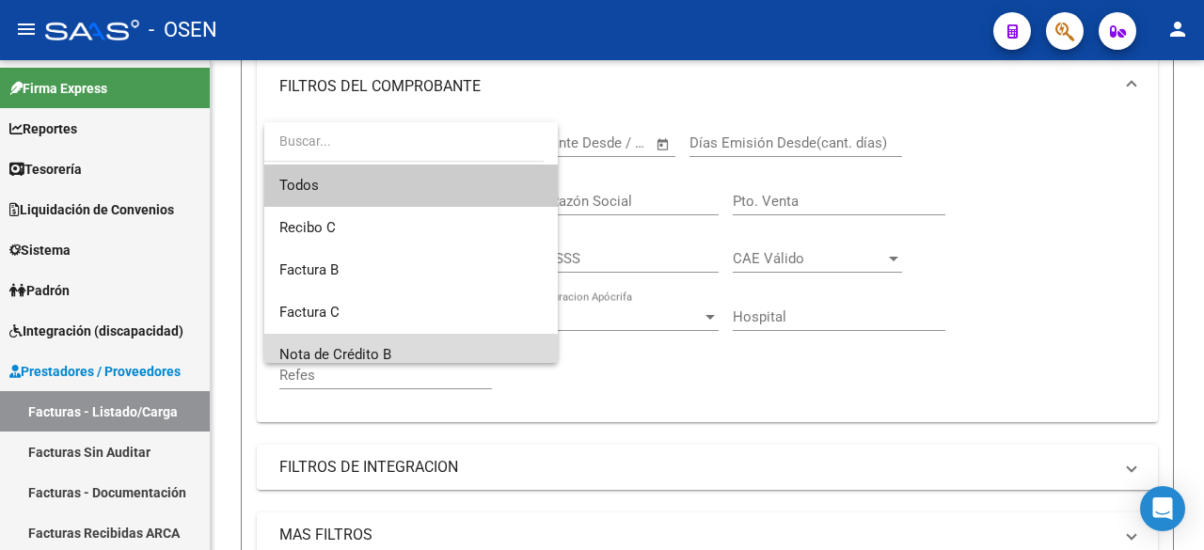
click at [413, 350] on span "Nota de Crédito B" at bounding box center [410, 355] width 263 height 42
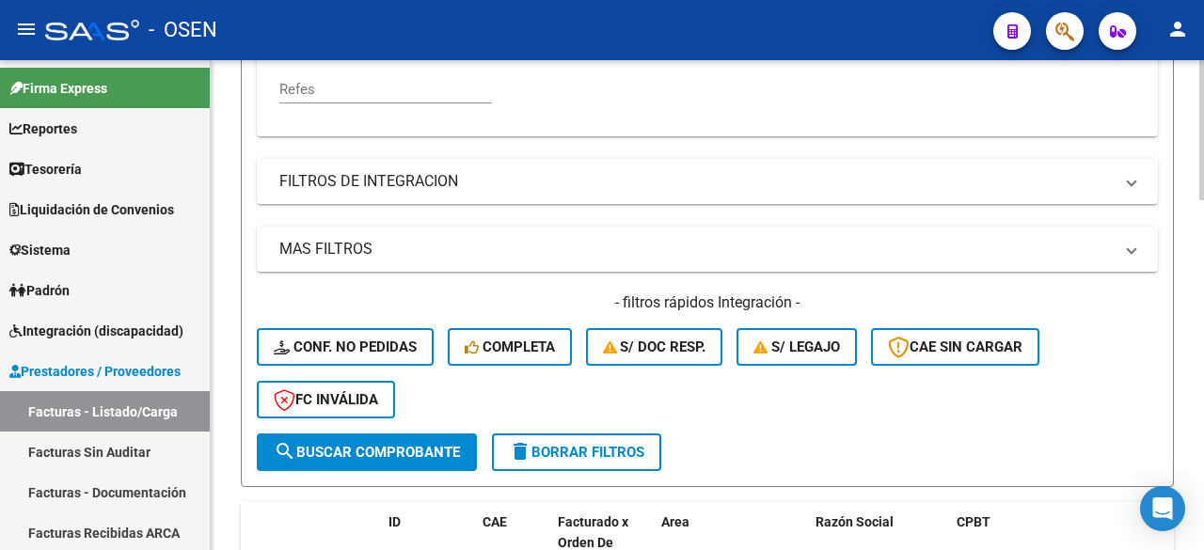
scroll to position [627, 0]
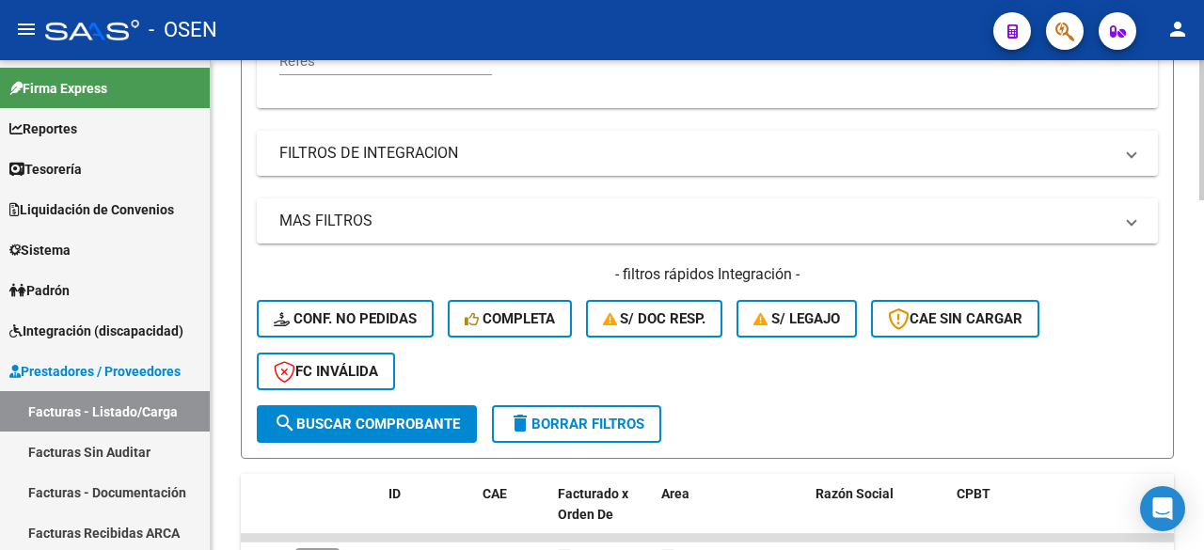
click at [549, 220] on mat-panel-title "MAS FILTROS" at bounding box center [695, 221] width 833 height 21
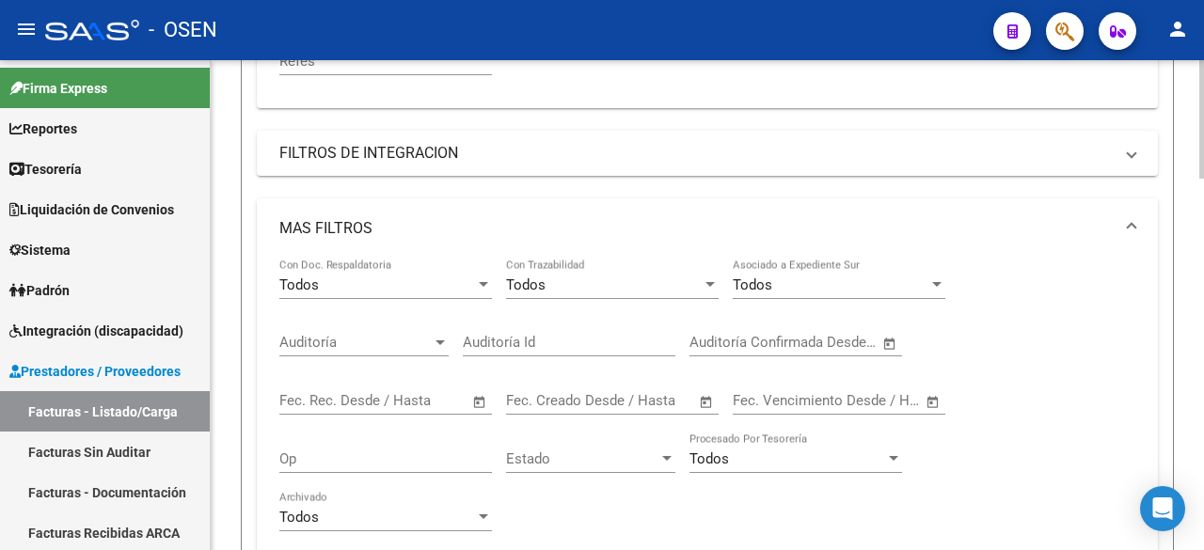
click at [704, 401] on span "Open calendar" at bounding box center [706, 401] width 45 height 45
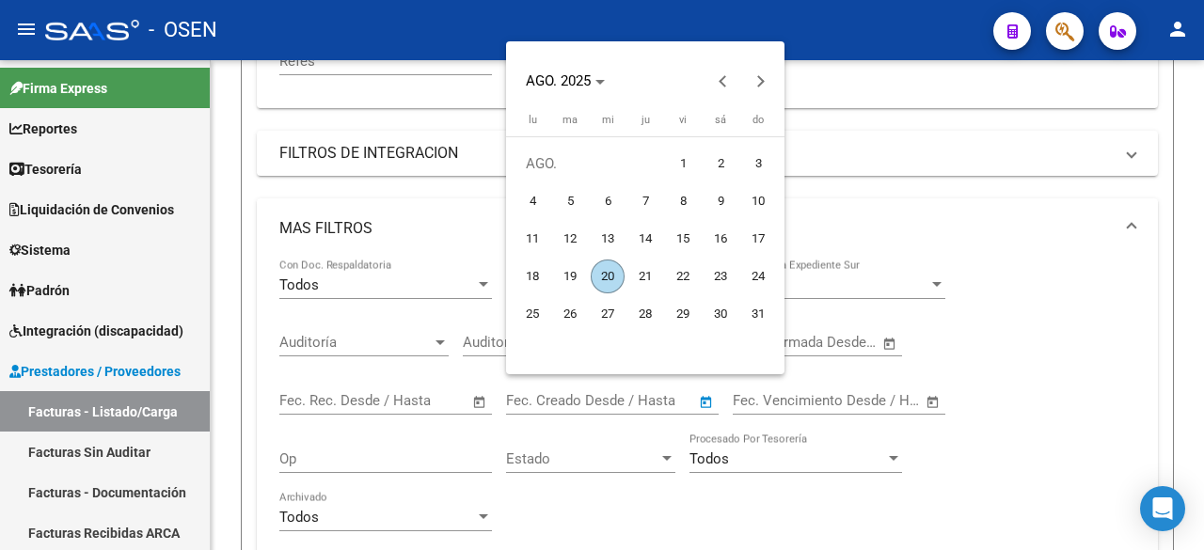
click at [582, 272] on span "19" at bounding box center [570, 277] width 34 height 34
type input "19/8/2025"
click at [598, 272] on span "20" at bounding box center [608, 277] width 34 height 34
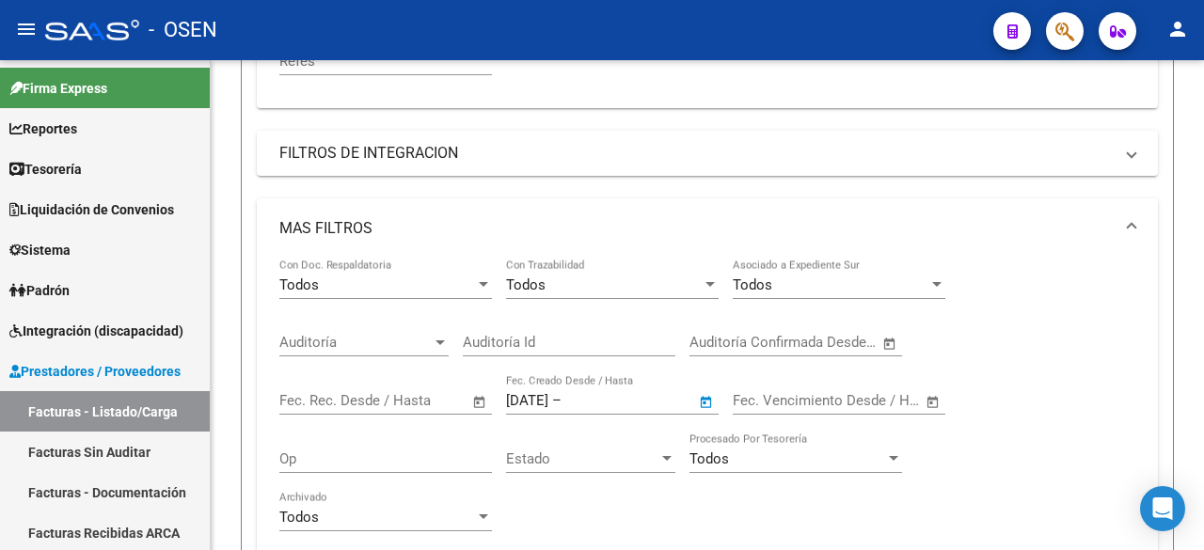
type input "20/8/2025"
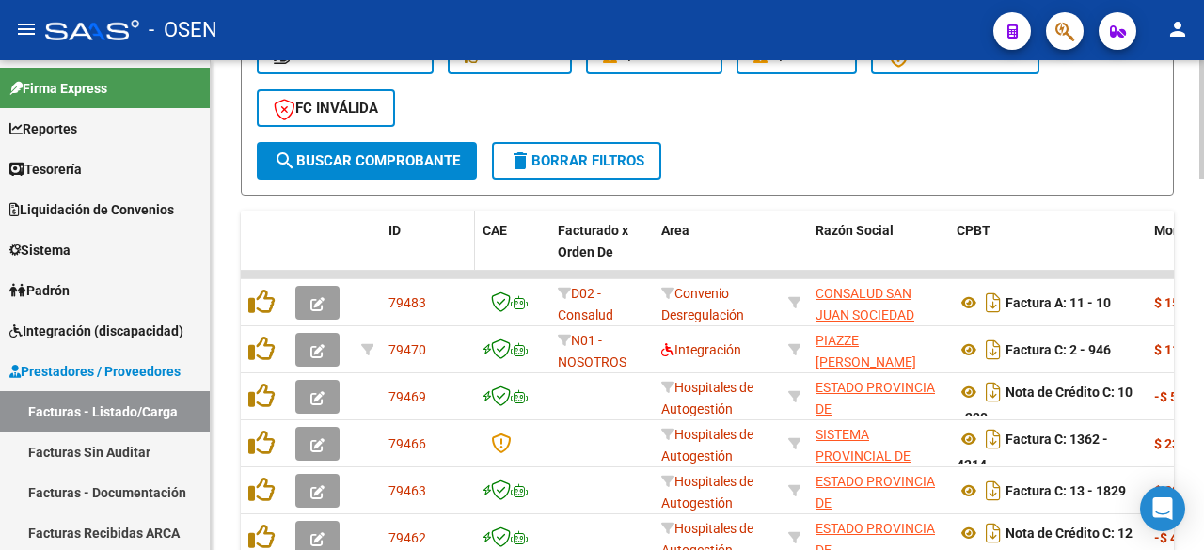
scroll to position [1254, 0]
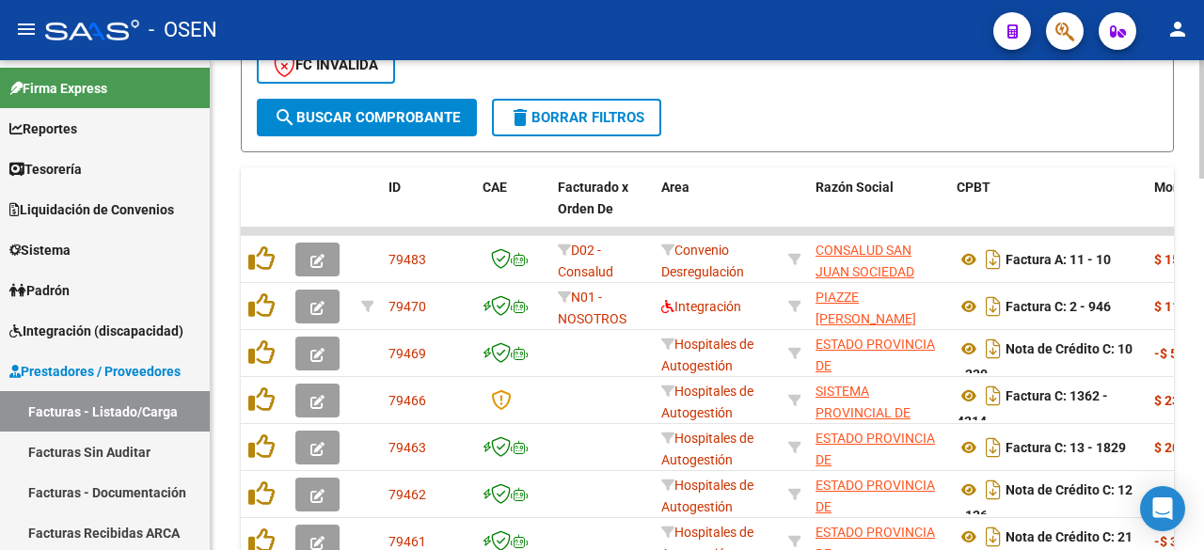
click at [424, 122] on span "search Buscar Comprobante" at bounding box center [367, 117] width 186 height 17
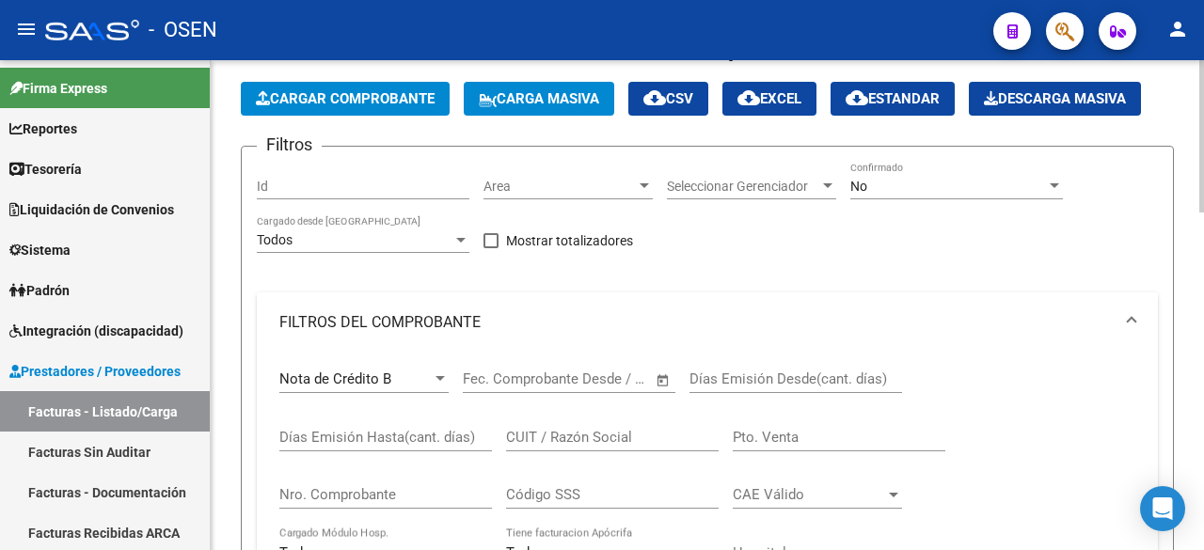
scroll to position [0, 0]
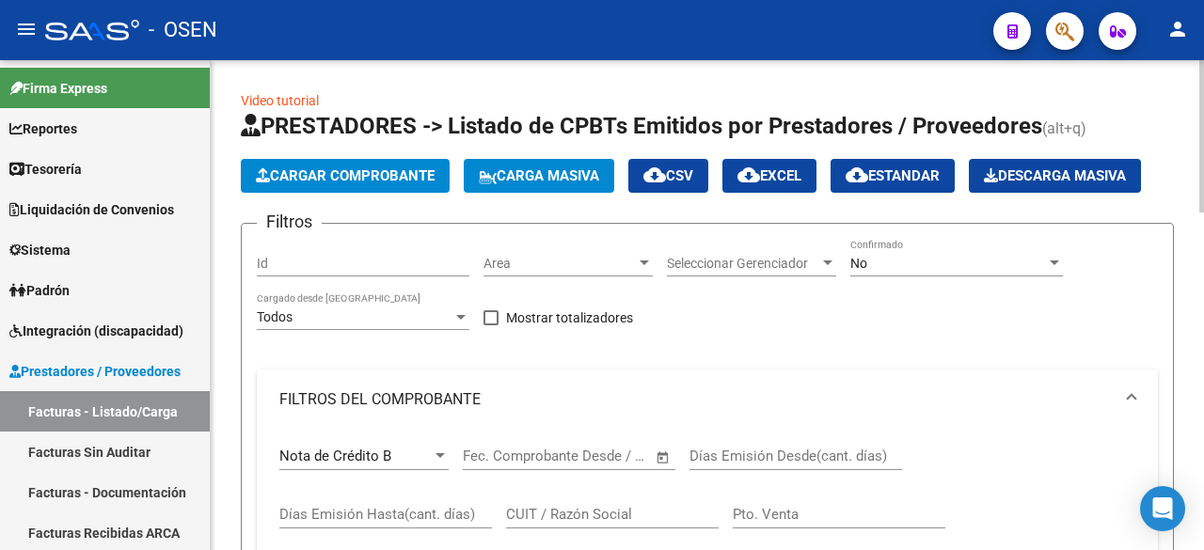
click at [366, 448] on span "Nota de Crédito B" at bounding box center [335, 456] width 112 height 17
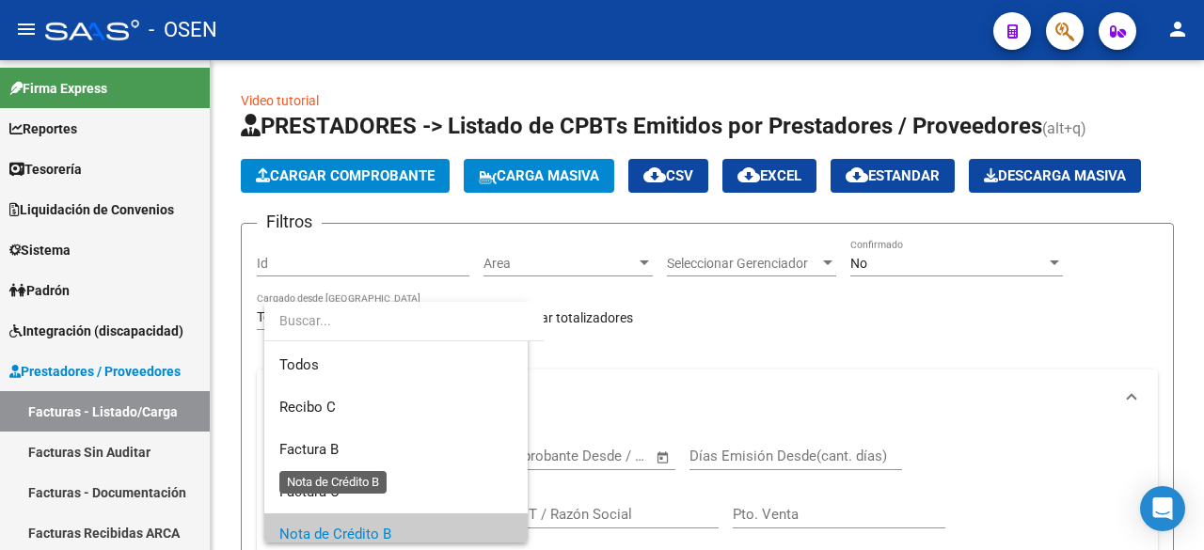
scroll to position [79, 0]
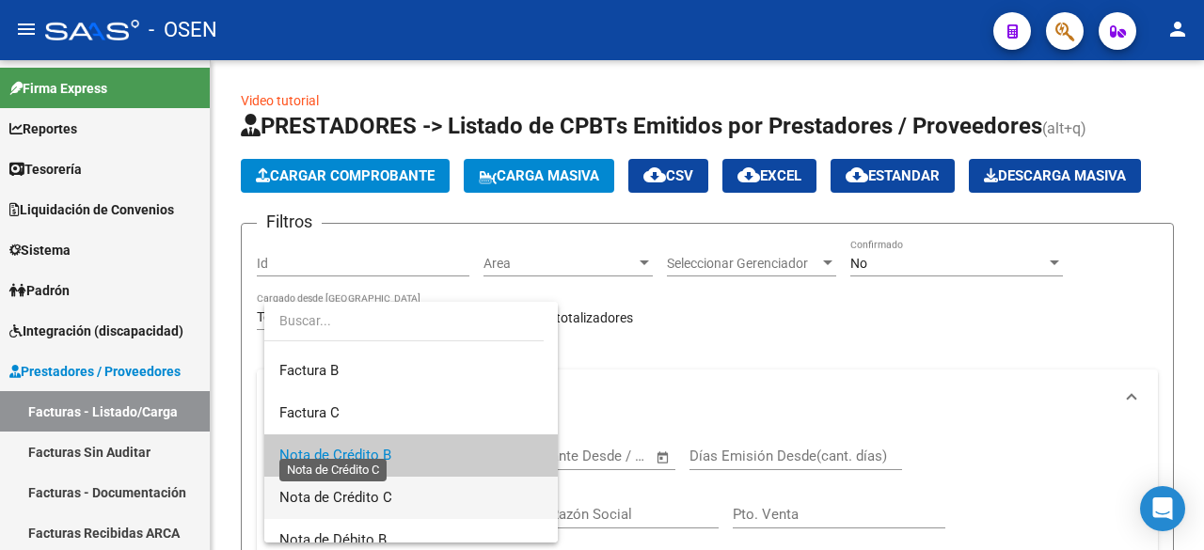
click at [379, 493] on span "Nota de Crédito C" at bounding box center [335, 497] width 113 height 17
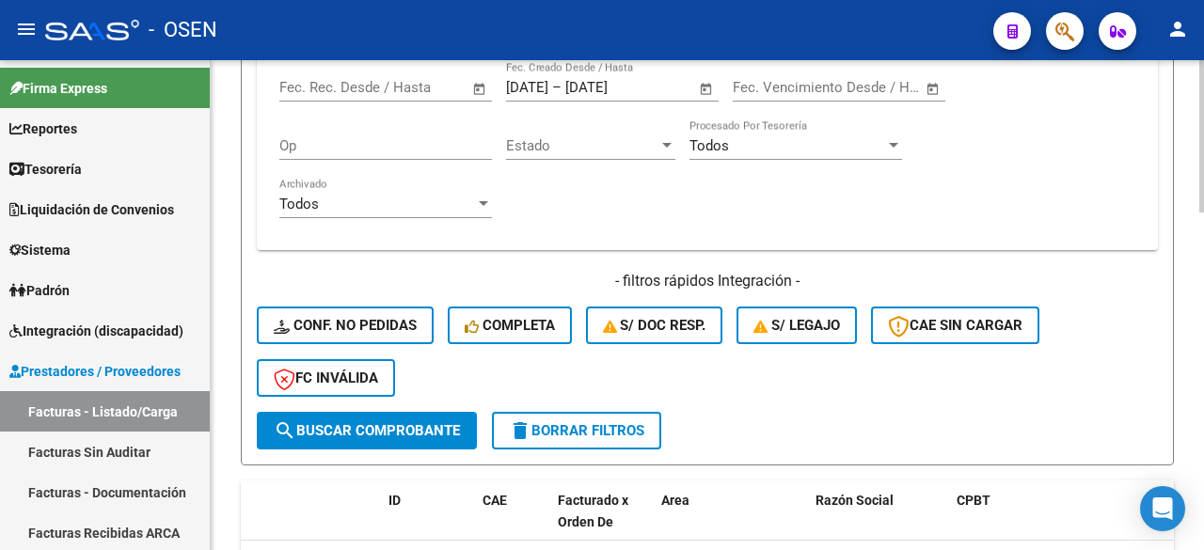
click at [404, 425] on span "search Buscar Comprobante" at bounding box center [367, 430] width 186 height 17
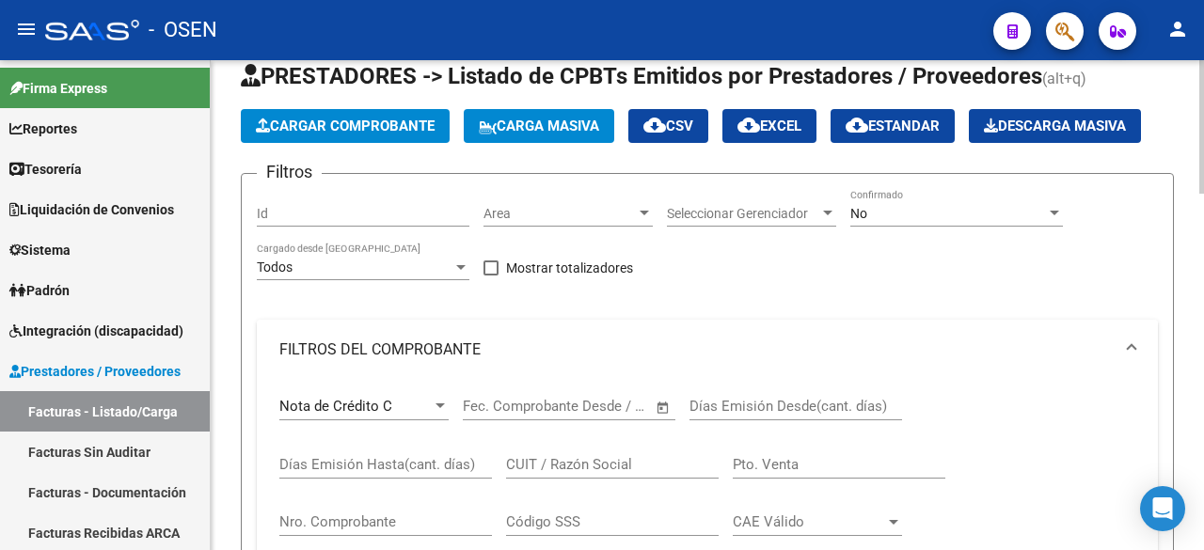
scroll to position [0, 0]
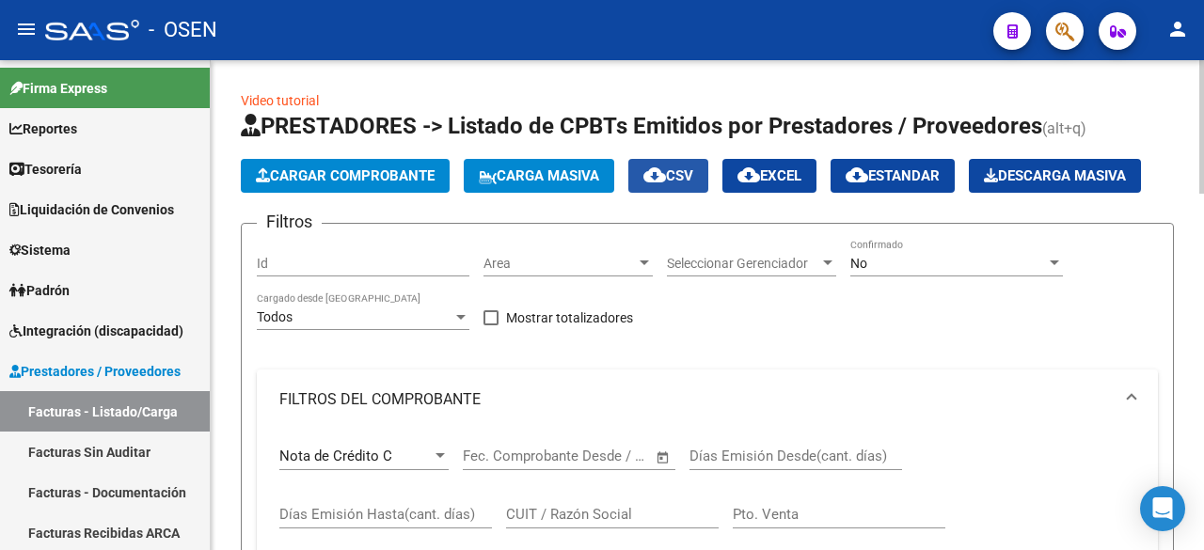
click at [688, 172] on span "cloud_download CSV" at bounding box center [668, 175] width 50 height 17
click at [411, 448] on div "Nota de Crédito C" at bounding box center [355, 456] width 152 height 17
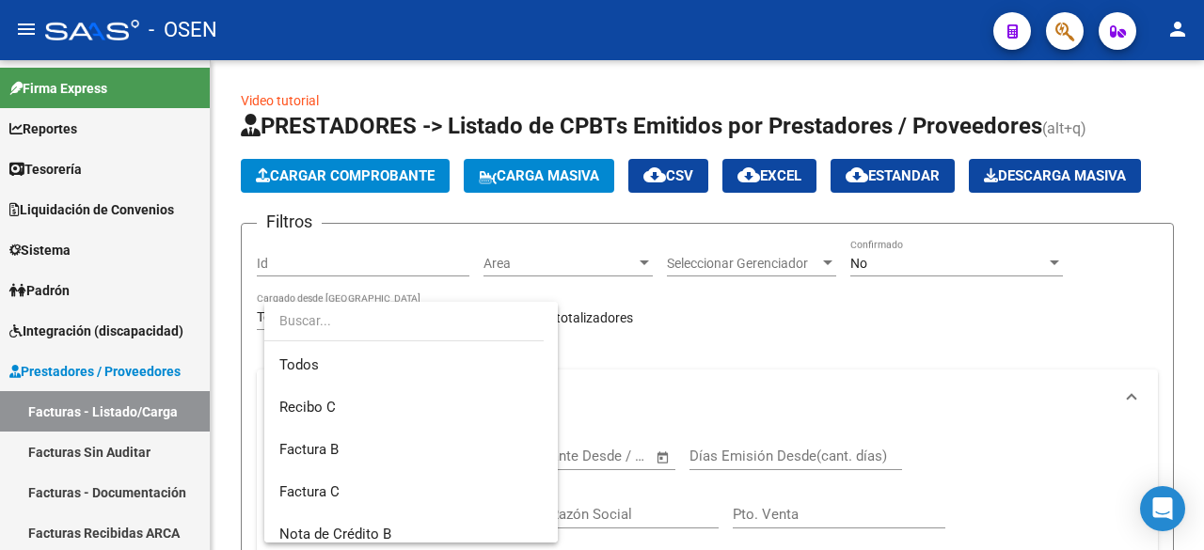
scroll to position [121, 0]
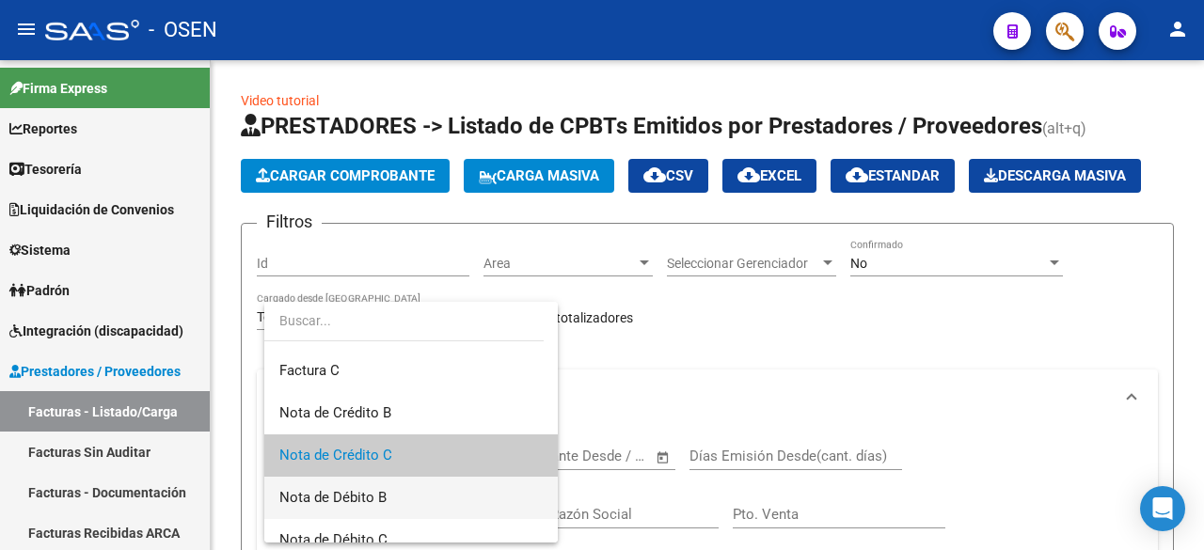
click at [401, 490] on span "Nota de Débito B" at bounding box center [410, 498] width 263 height 42
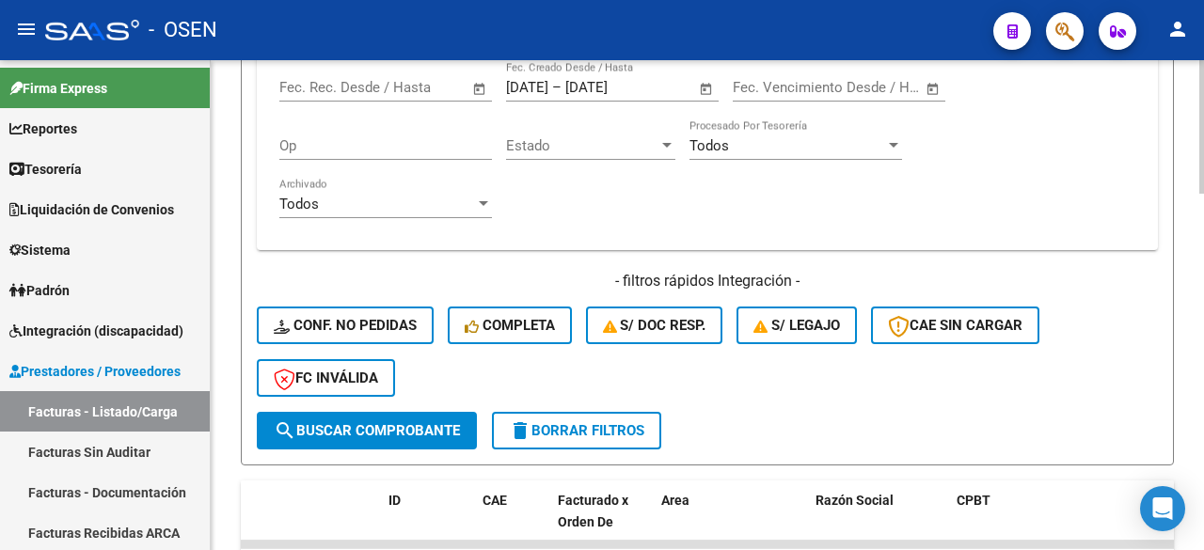
click at [415, 424] on span "search Buscar Comprobante" at bounding box center [367, 430] width 186 height 17
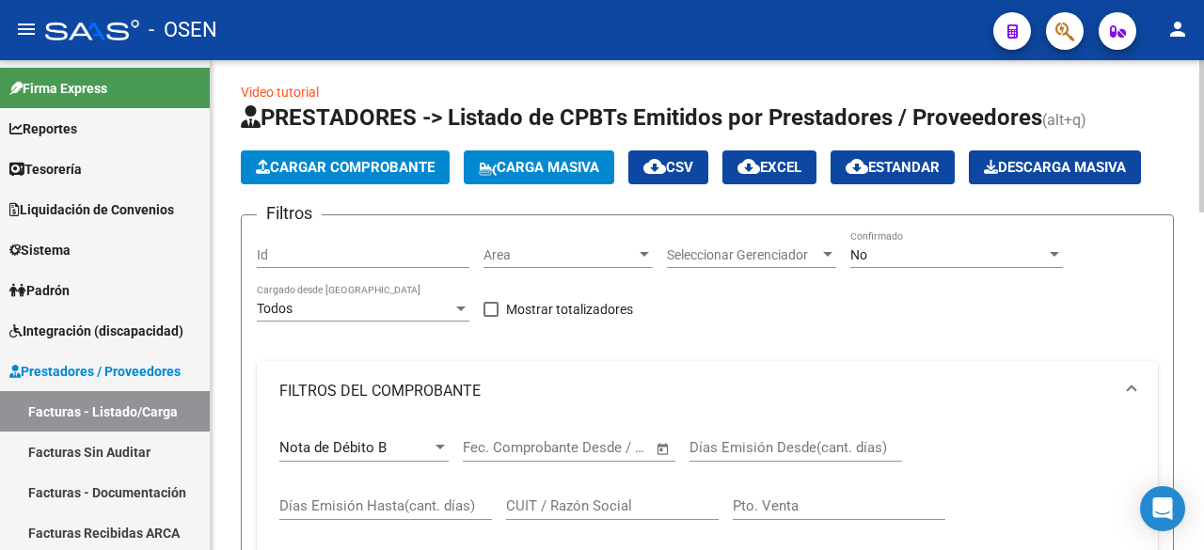
scroll to position [0, 0]
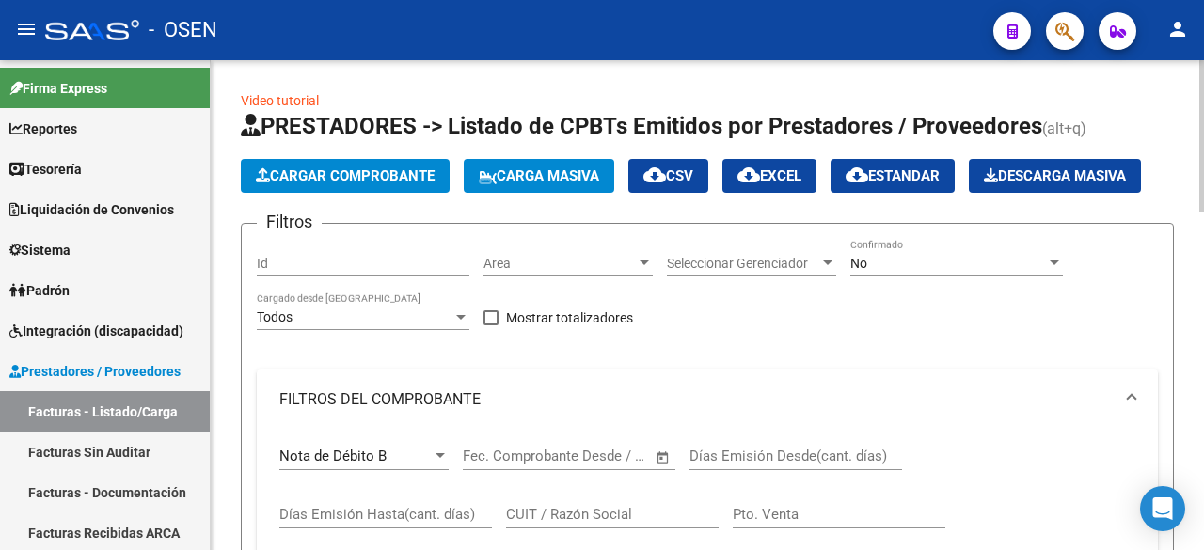
click at [441, 439] on div "Nota de Débito B Comprobante Tipo" at bounding box center [363, 450] width 169 height 40
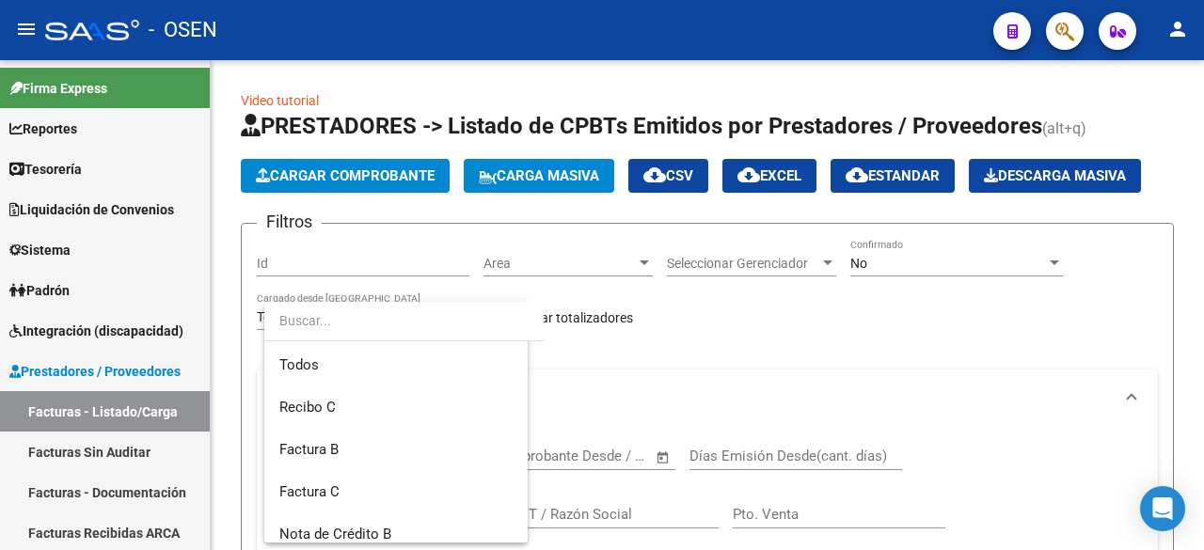
scroll to position [164, 0]
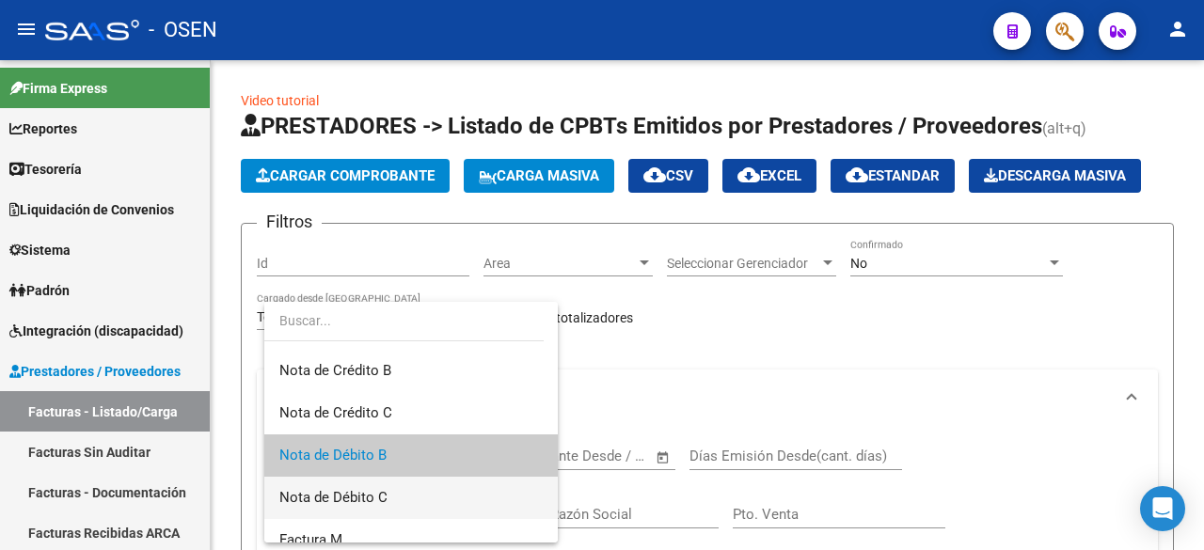
click at [422, 493] on span "Nota de Débito C" at bounding box center [410, 498] width 263 height 42
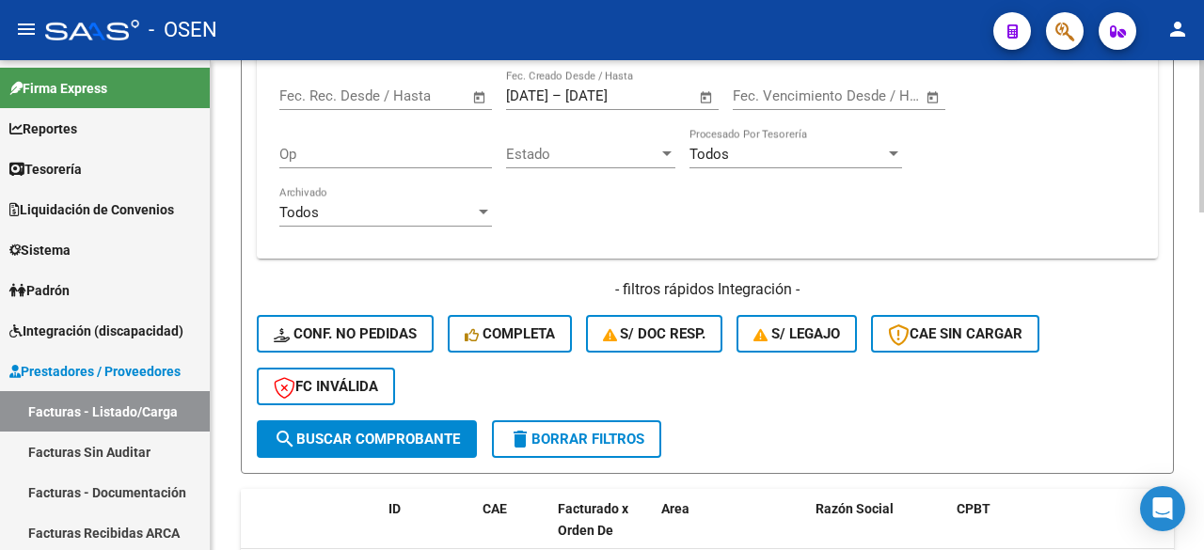
scroll to position [940, 0]
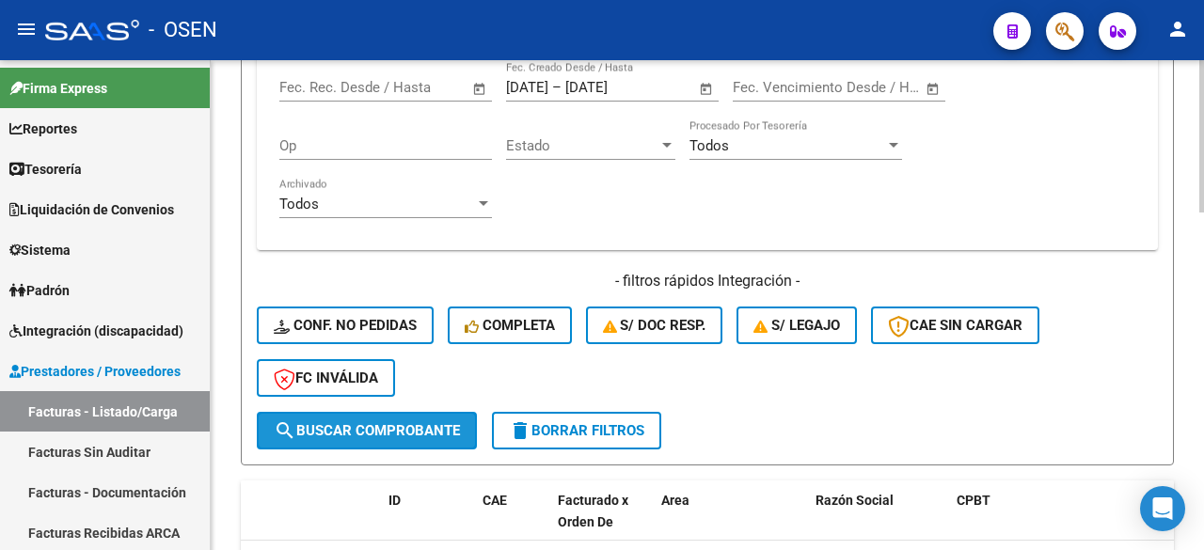
click at [424, 416] on button "search Buscar Comprobante" at bounding box center [367, 431] width 220 height 38
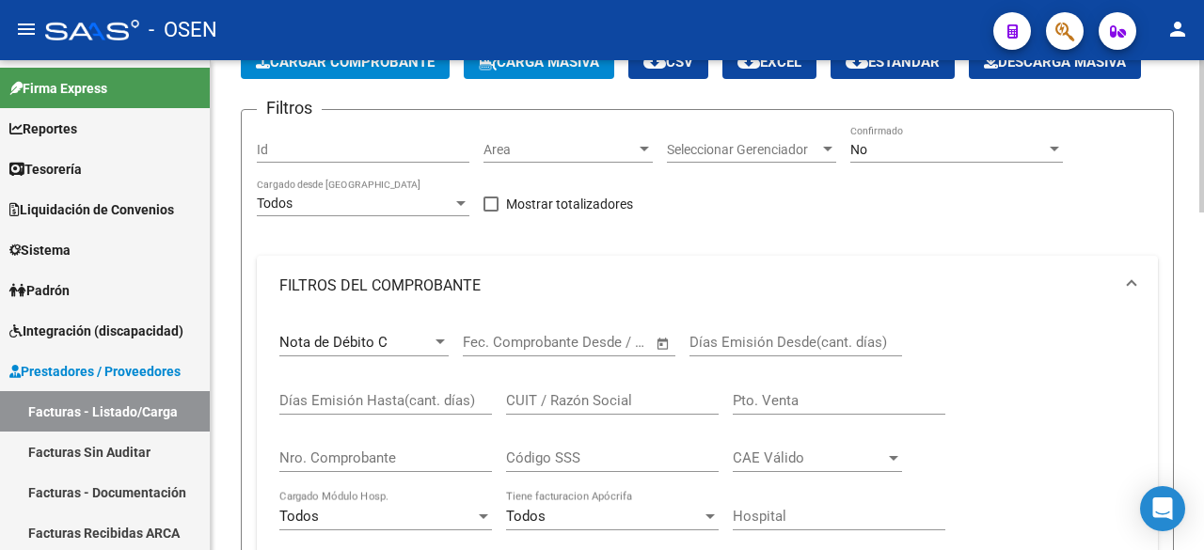
scroll to position [103, 0]
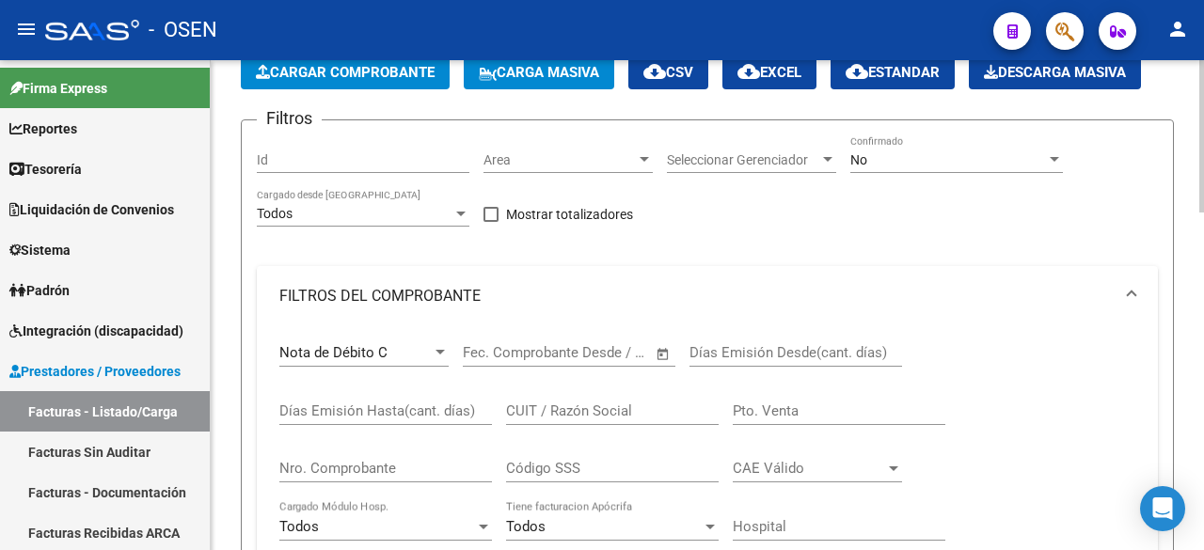
click at [434, 348] on div at bounding box center [440, 352] width 17 height 15
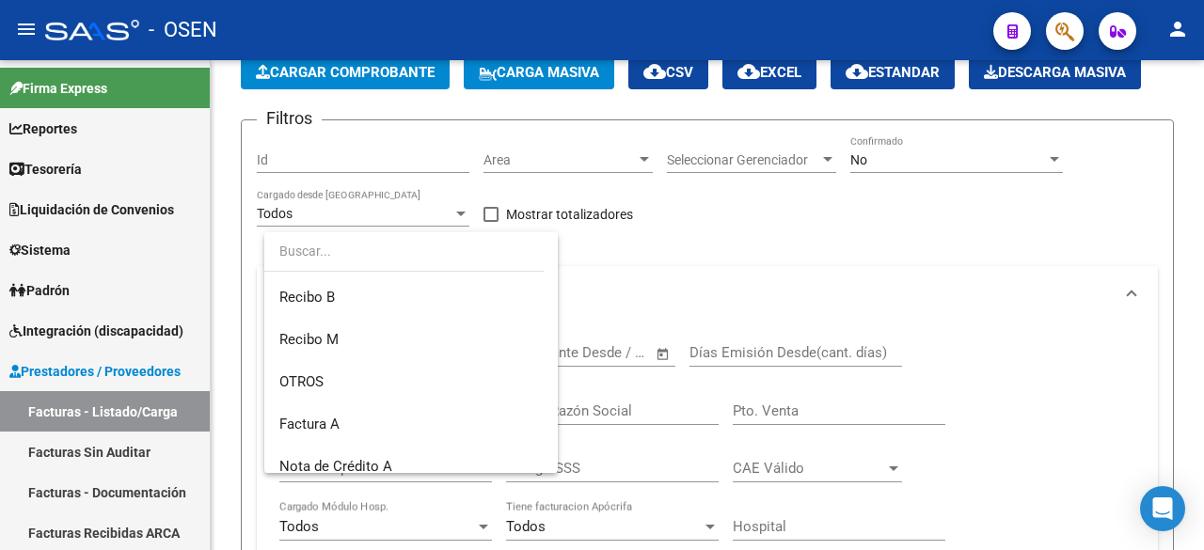
scroll to position [447, 0]
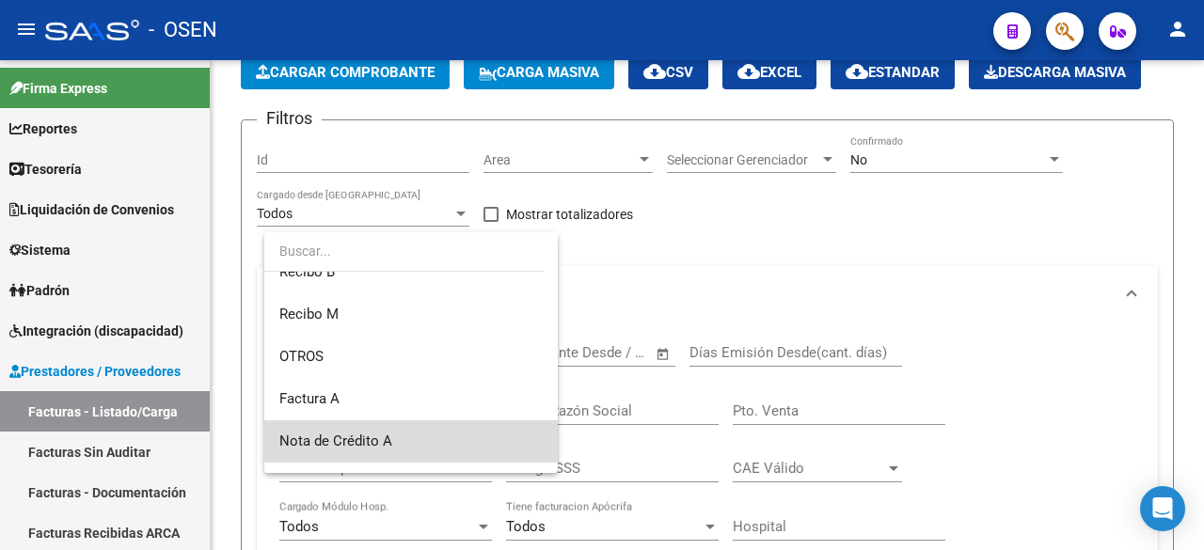
click at [418, 432] on span "Nota de Crédito A" at bounding box center [410, 441] width 263 height 42
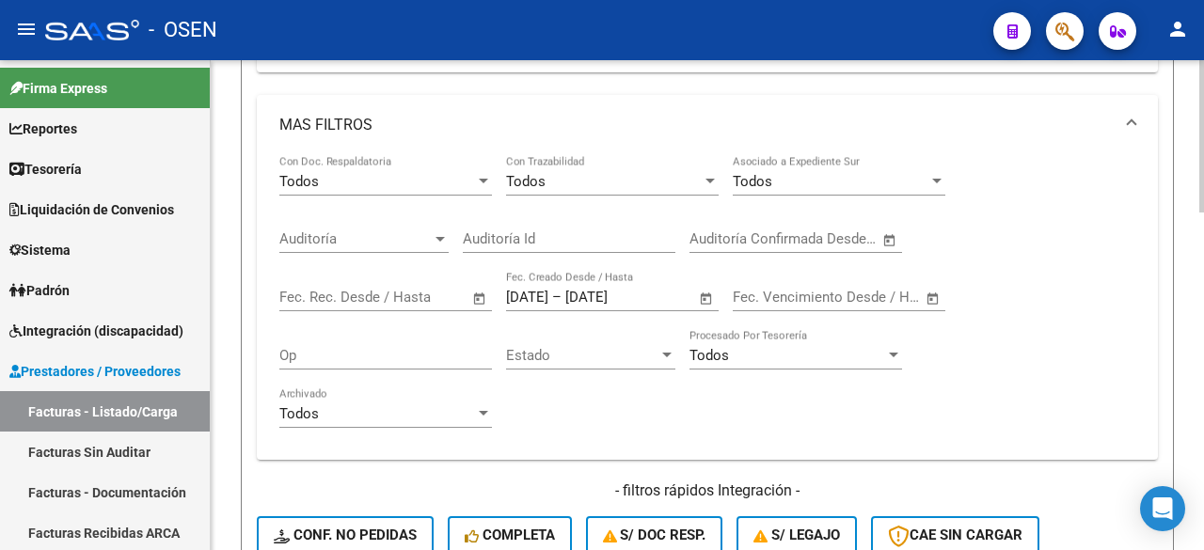
scroll to position [1044, 0]
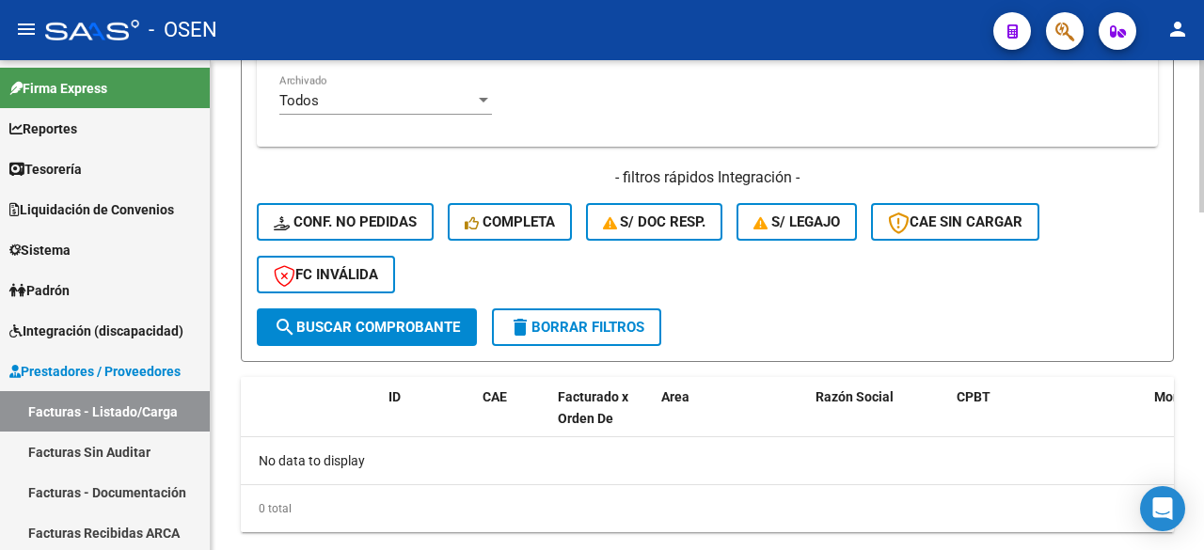
click at [400, 328] on span "search Buscar Comprobante" at bounding box center [367, 327] width 186 height 17
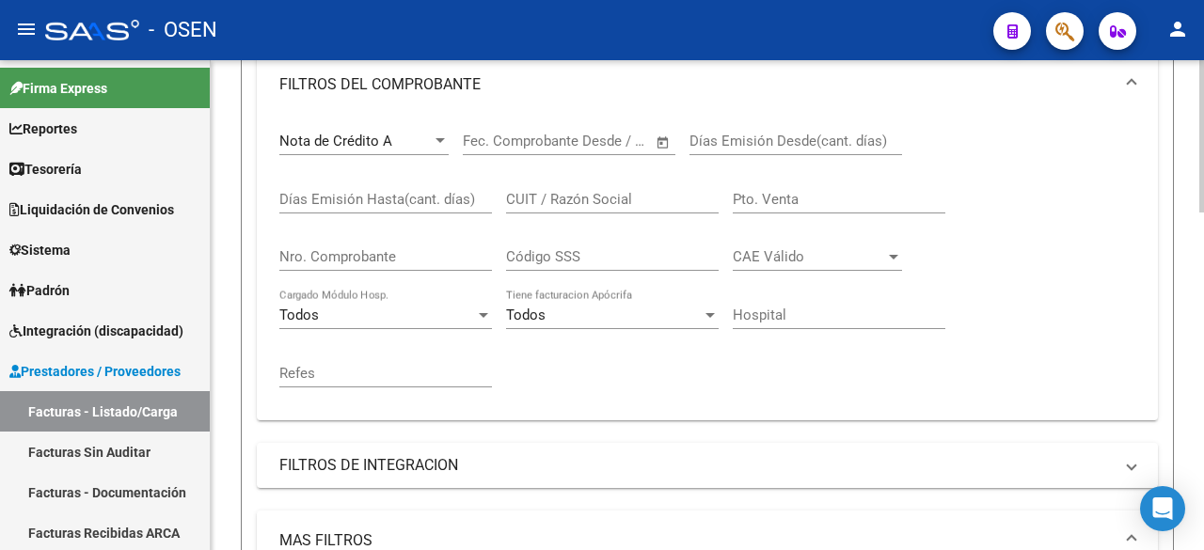
scroll to position [313, 0]
click at [397, 143] on div "Nota de Crédito A" at bounding box center [355, 142] width 152 height 17
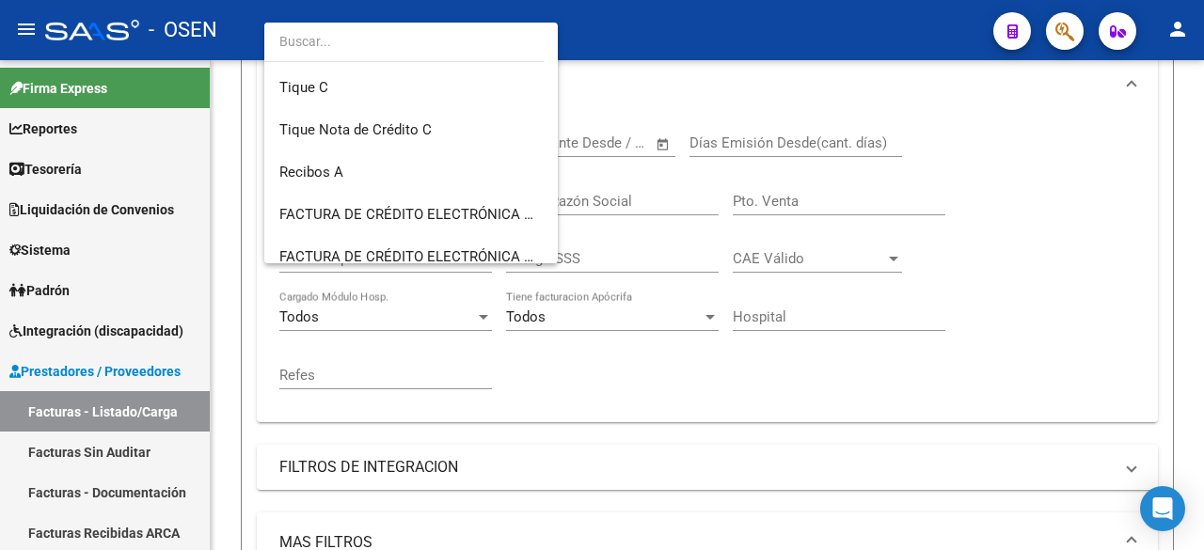
scroll to position [849, 0]
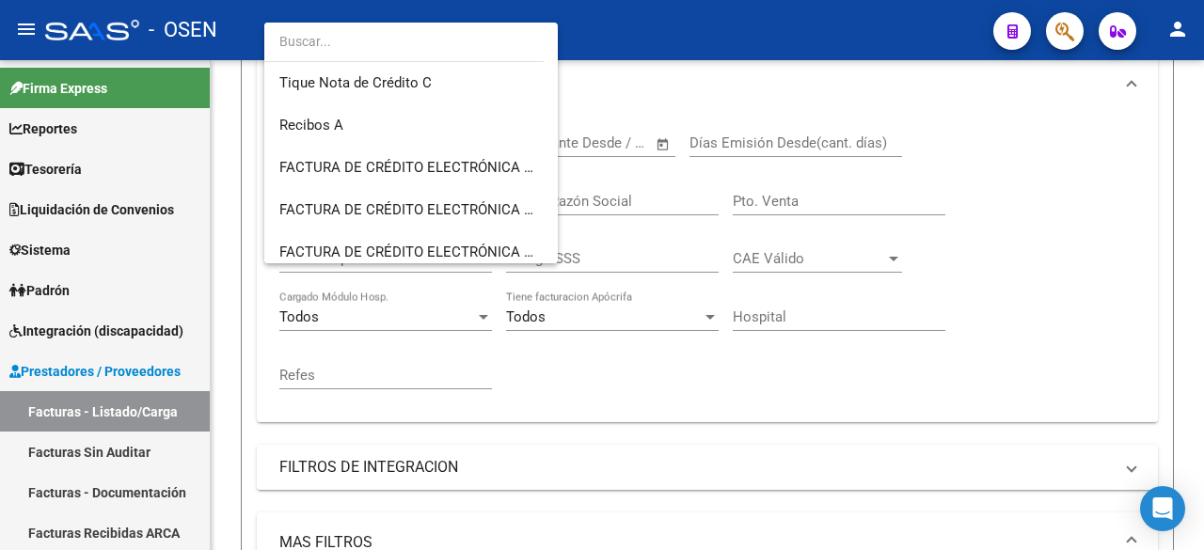
click at [156, 403] on div at bounding box center [602, 275] width 1204 height 550
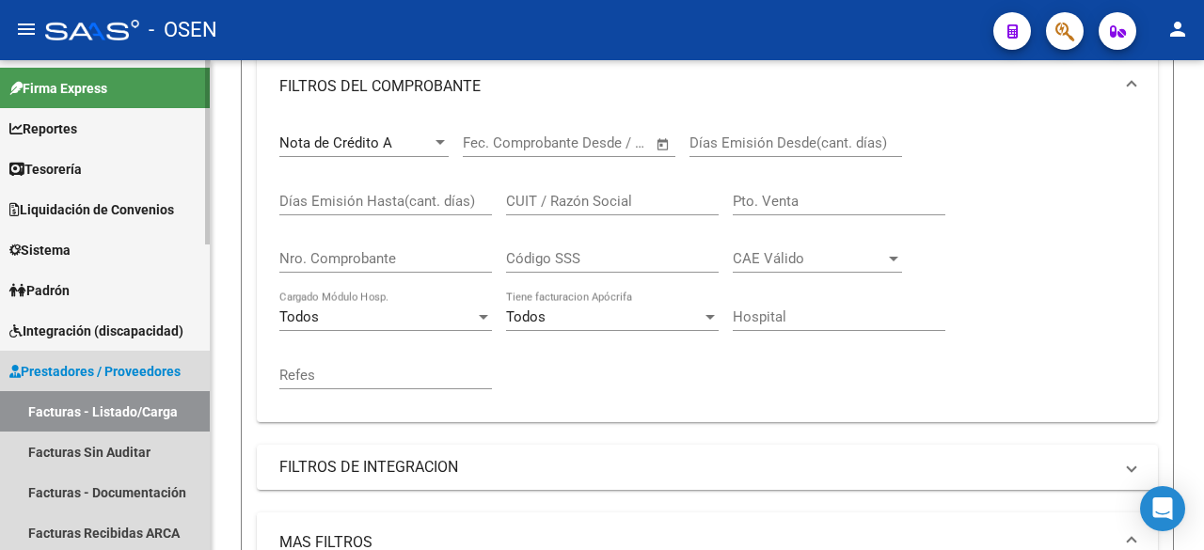
click at [154, 416] on link "Facturas - Listado/Carga" at bounding box center [105, 411] width 210 height 40
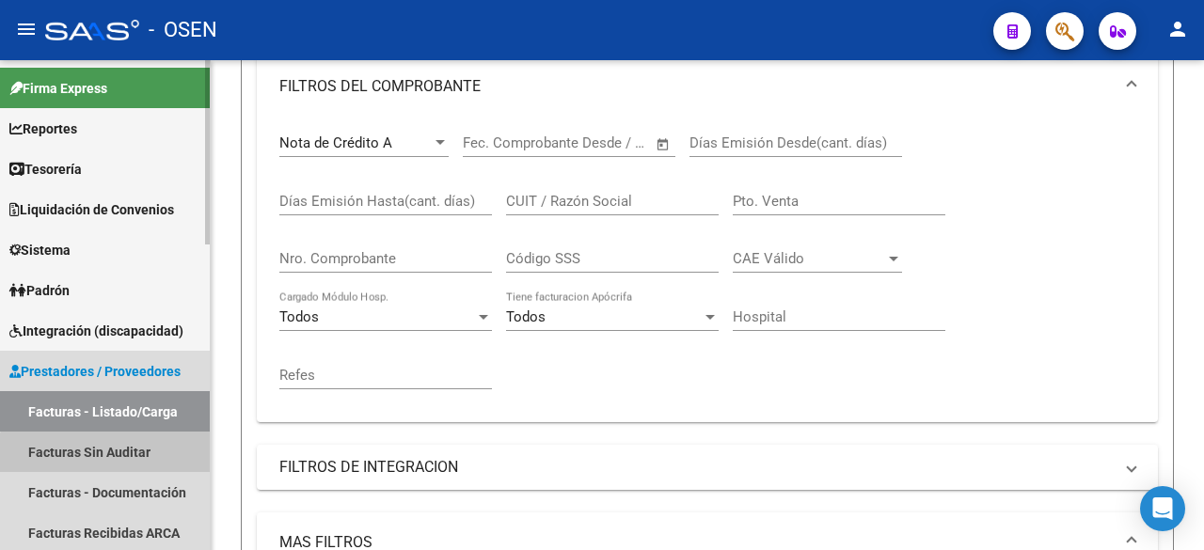
click at [124, 460] on link "Facturas Sin Auditar" at bounding box center [105, 452] width 210 height 40
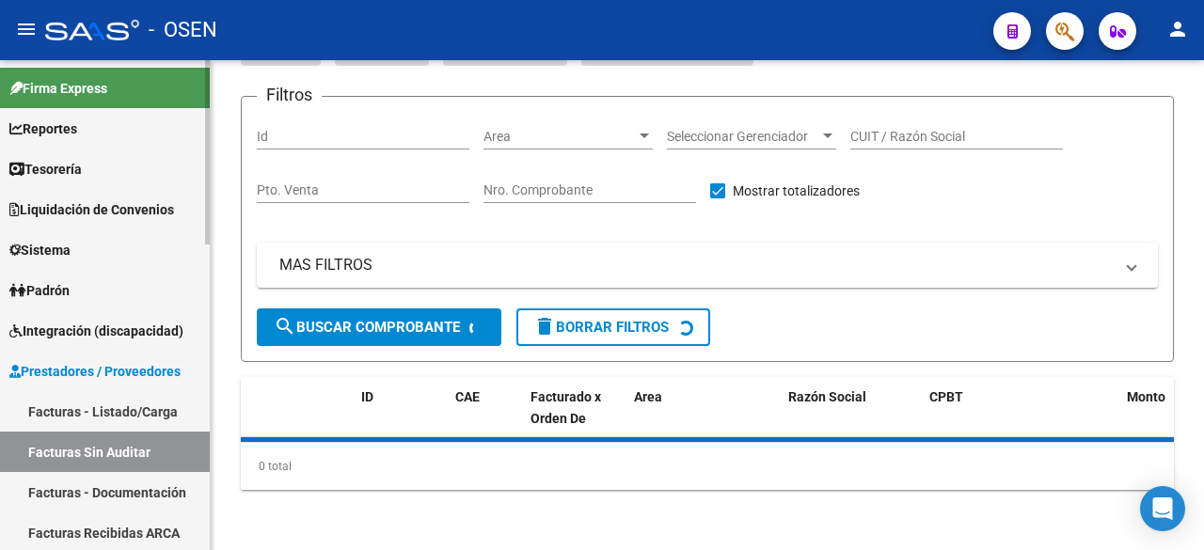
scroll to position [106, 0]
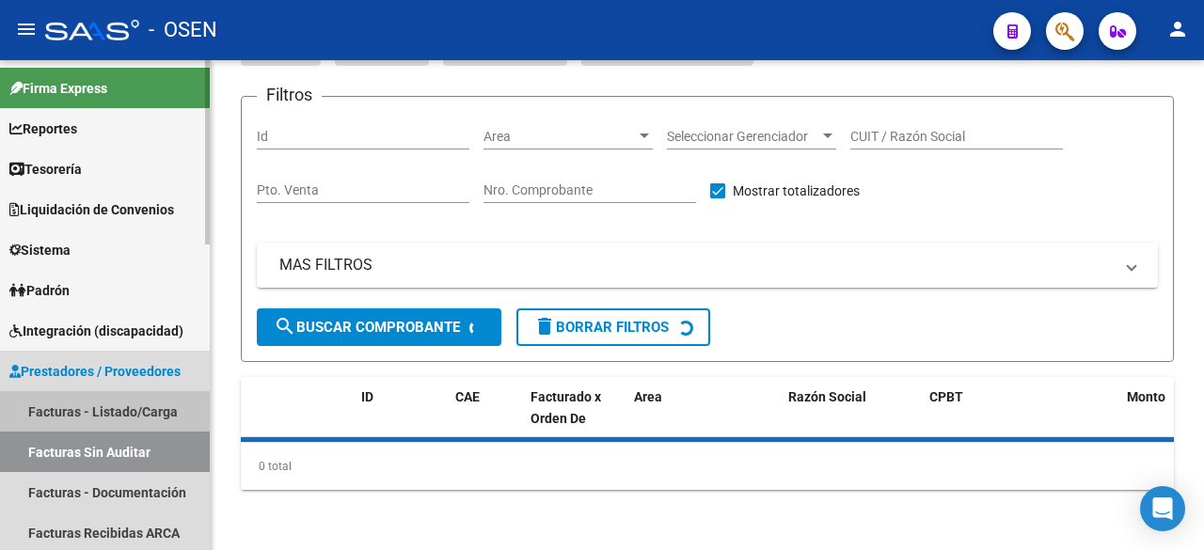
click at [141, 414] on link "Facturas - Listado/Carga" at bounding box center [105, 411] width 210 height 40
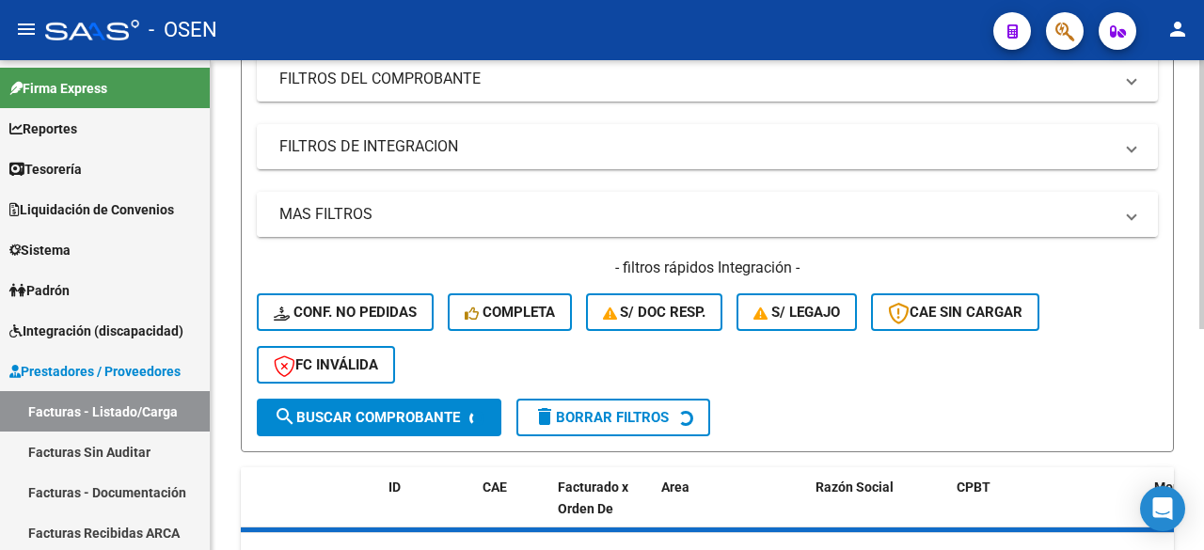
click at [626, 206] on mat-panel-title "MAS FILTROS" at bounding box center [695, 214] width 833 height 21
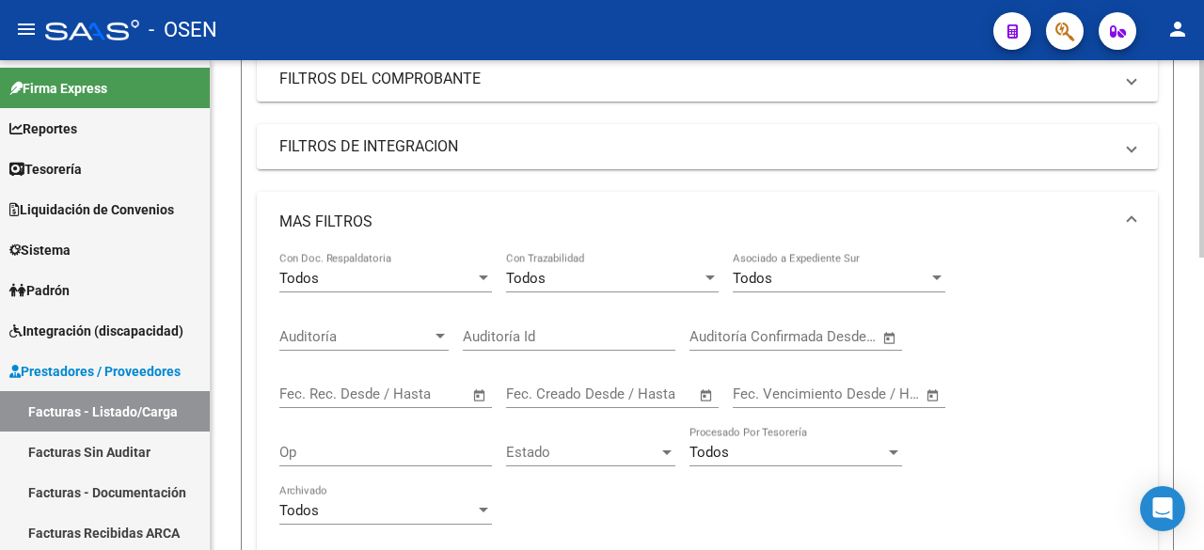
click at [883, 333] on span "Open calendar" at bounding box center [889, 337] width 45 height 45
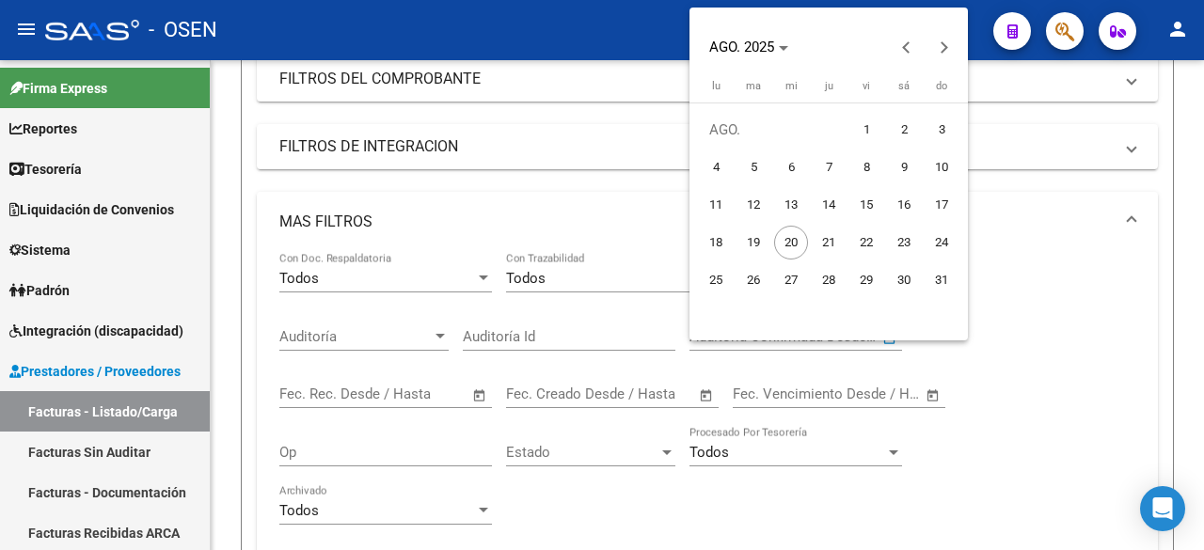
click at [743, 238] on span "19" at bounding box center [753, 243] width 34 height 34
type input "19/8/2025"
click at [780, 241] on span "20" at bounding box center [791, 243] width 34 height 34
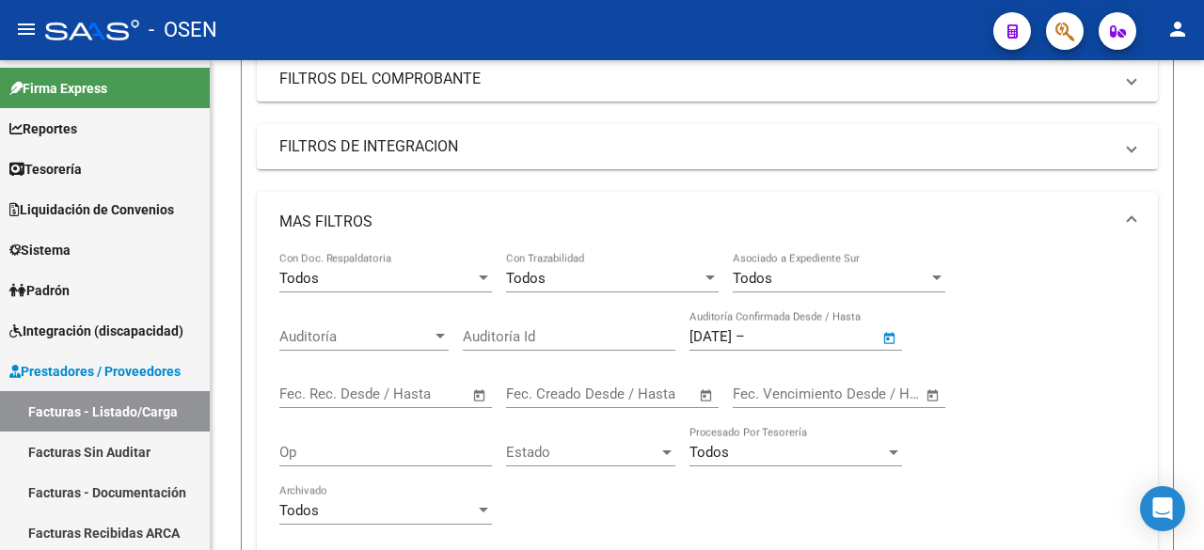
type input "20/8/2025"
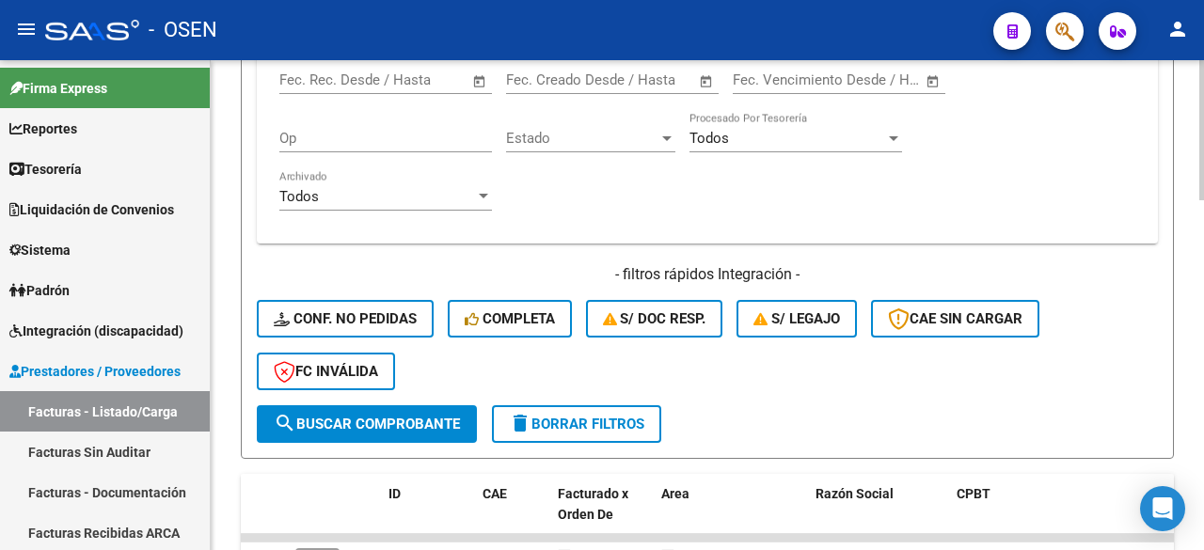
click at [434, 400] on div "- filtros rápidos Integración - Conf. no pedidas Completa S/ Doc Resp. S/ legaj…" at bounding box center [707, 334] width 901 height 141
click at [434, 418] on span "search Buscar Comprobante" at bounding box center [367, 424] width 186 height 17
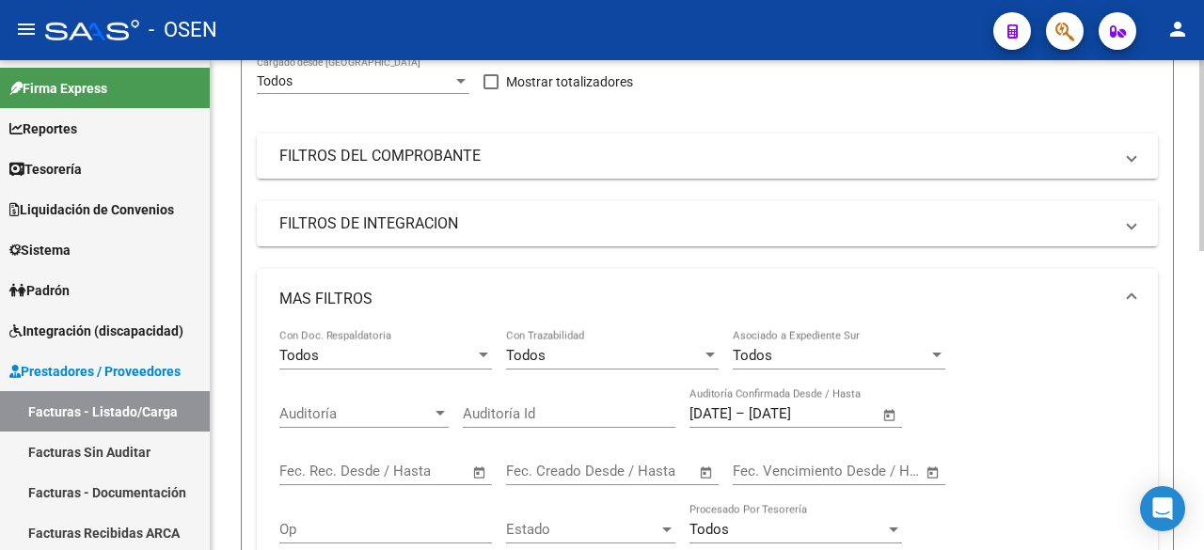
scroll to position [61, 0]
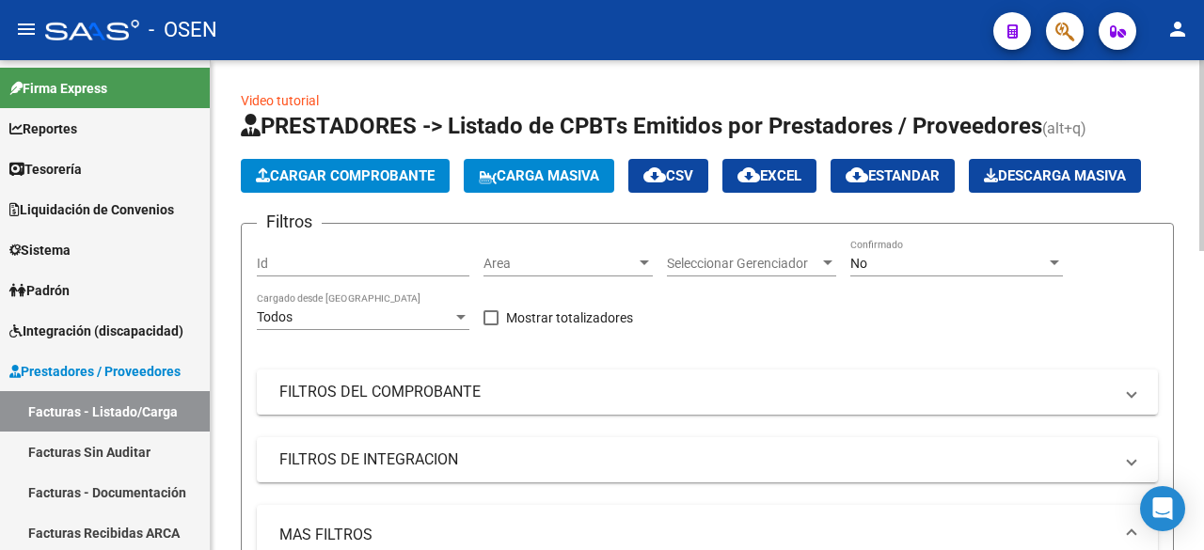
click at [957, 256] on div "No" at bounding box center [948, 264] width 196 height 16
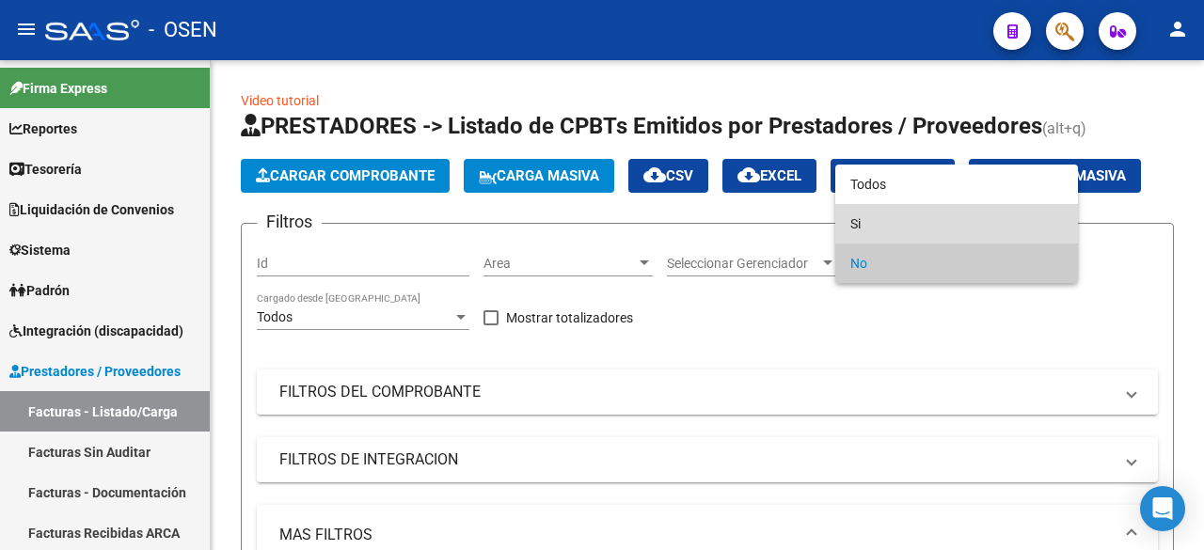
click at [953, 230] on span "Si" at bounding box center [956, 223] width 213 height 39
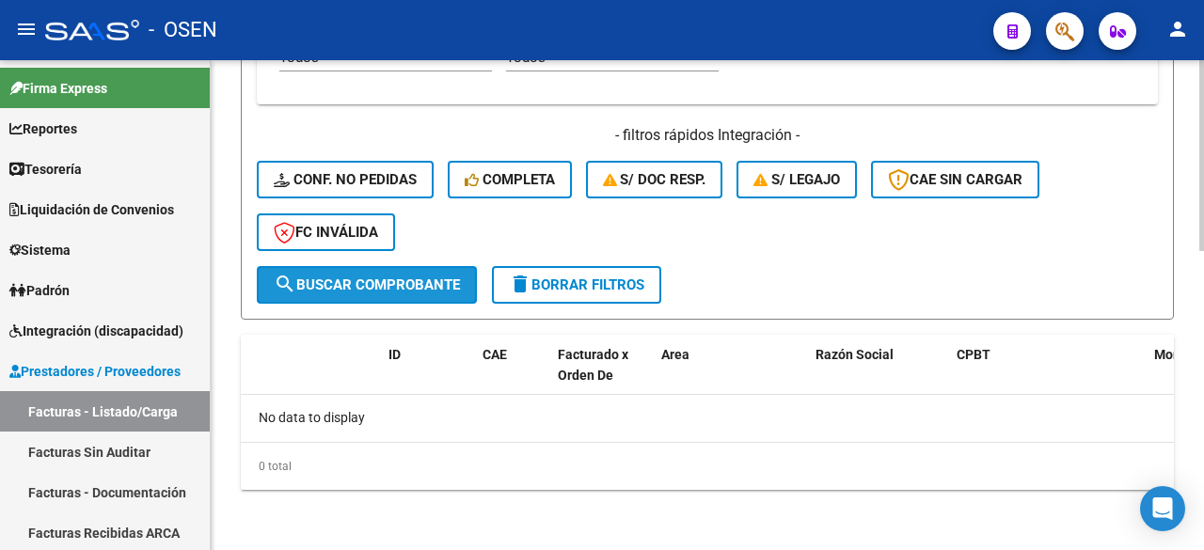
click at [421, 292] on span "search Buscar Comprobante" at bounding box center [367, 284] width 186 height 17
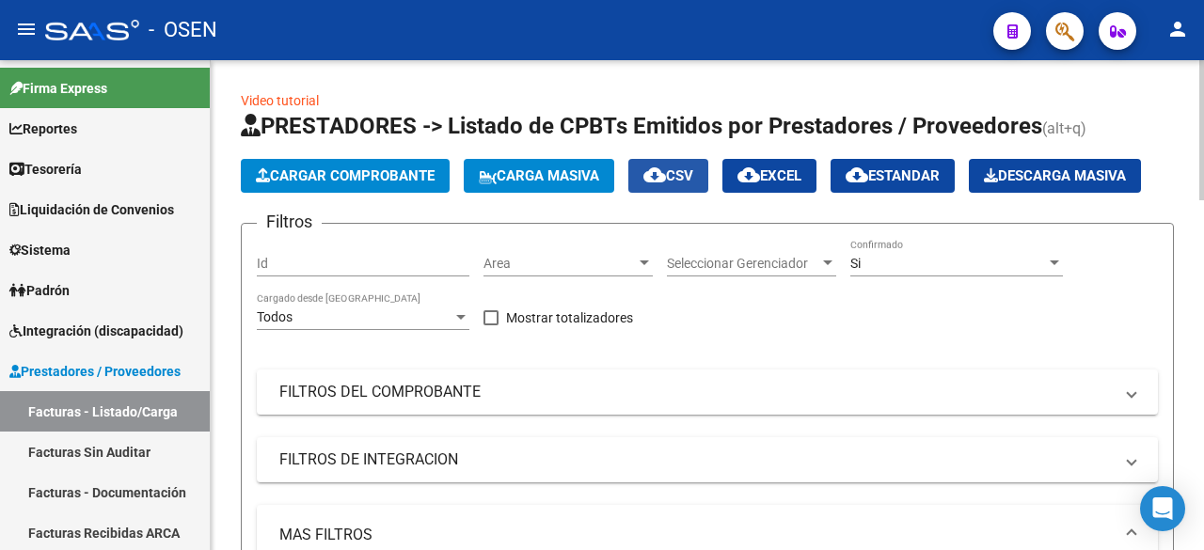
click at [693, 175] on span "cloud_download CSV" at bounding box center [668, 175] width 50 height 17
click at [114, 172] on link "Tesorería" at bounding box center [105, 169] width 210 height 40
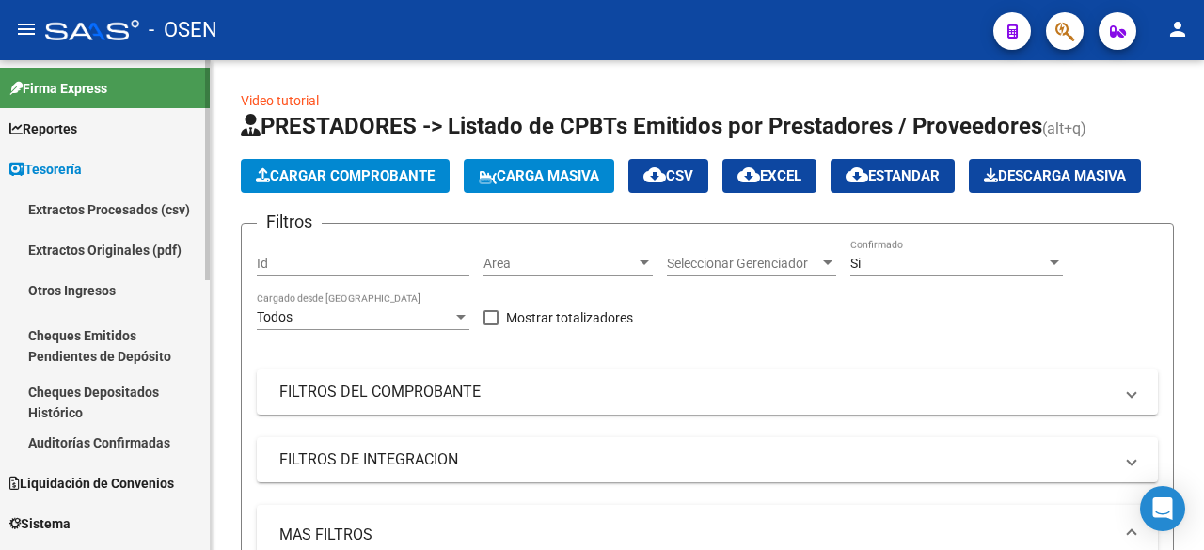
click at [158, 433] on link "Auditorías Confirmadas" at bounding box center [105, 442] width 210 height 40
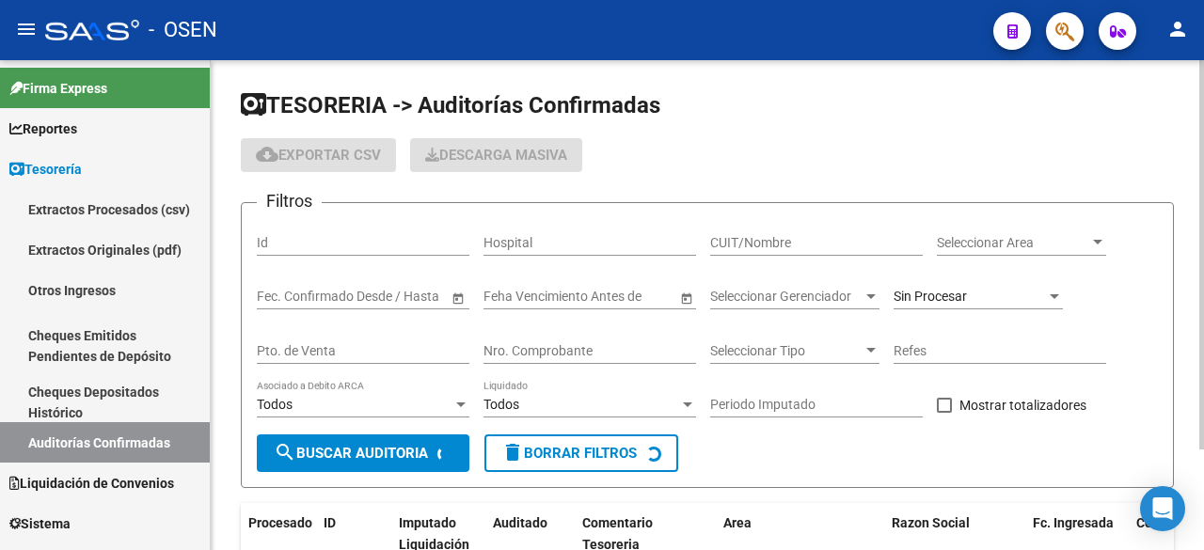
click at [609, 355] on input "Nro. Comprobante" at bounding box center [589, 351] width 213 height 16
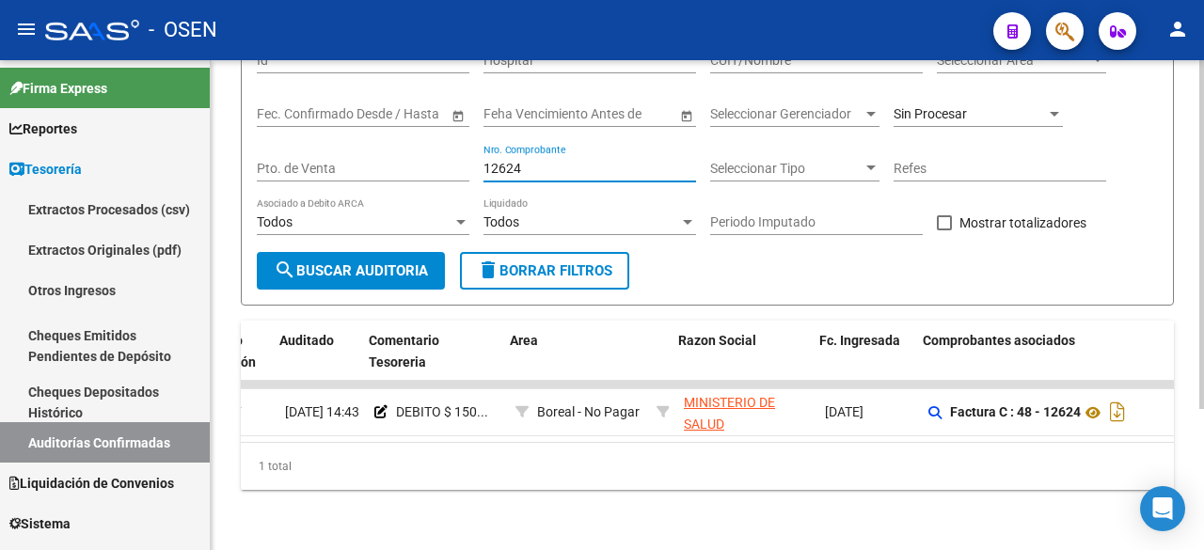
scroll to position [0, 278]
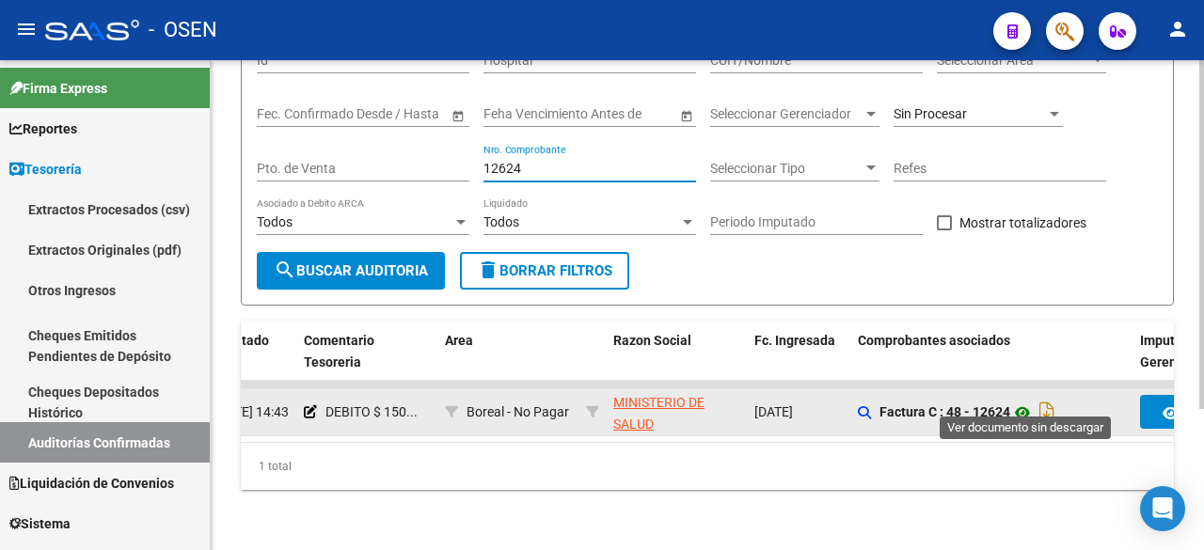
click at [1029, 402] on icon at bounding box center [1022, 413] width 24 height 23
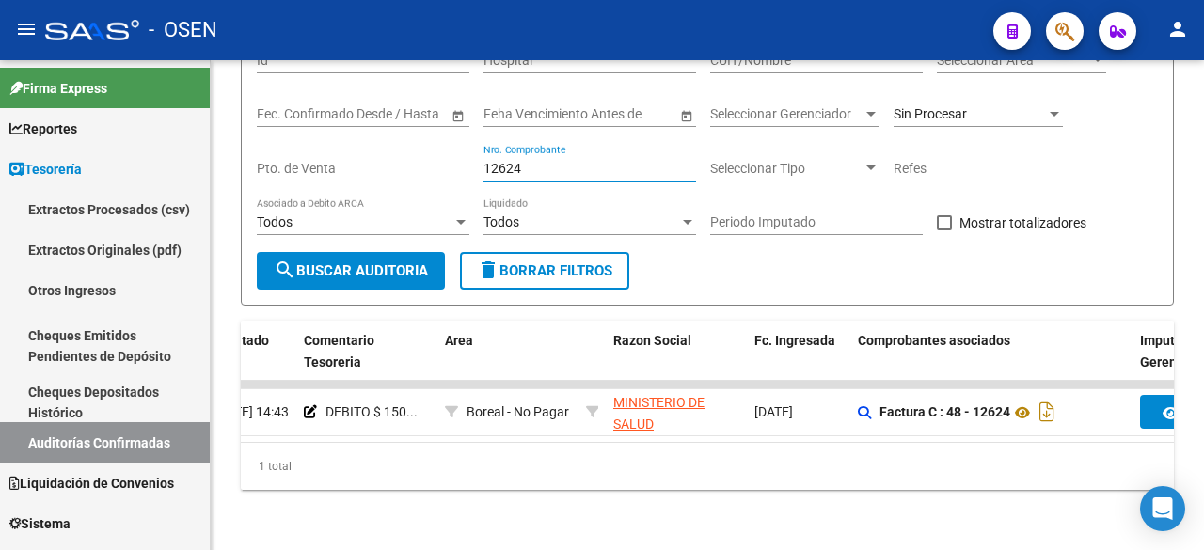
drag, startPoint x: 563, startPoint y: 154, endPoint x: -204, endPoint y: 72, distance: 771.7
click at [0, 72] on html "menu - OSEN person Firma Express Reportes Tablero de Control Ingresos Percibido…" at bounding box center [602, 275] width 1204 height 550
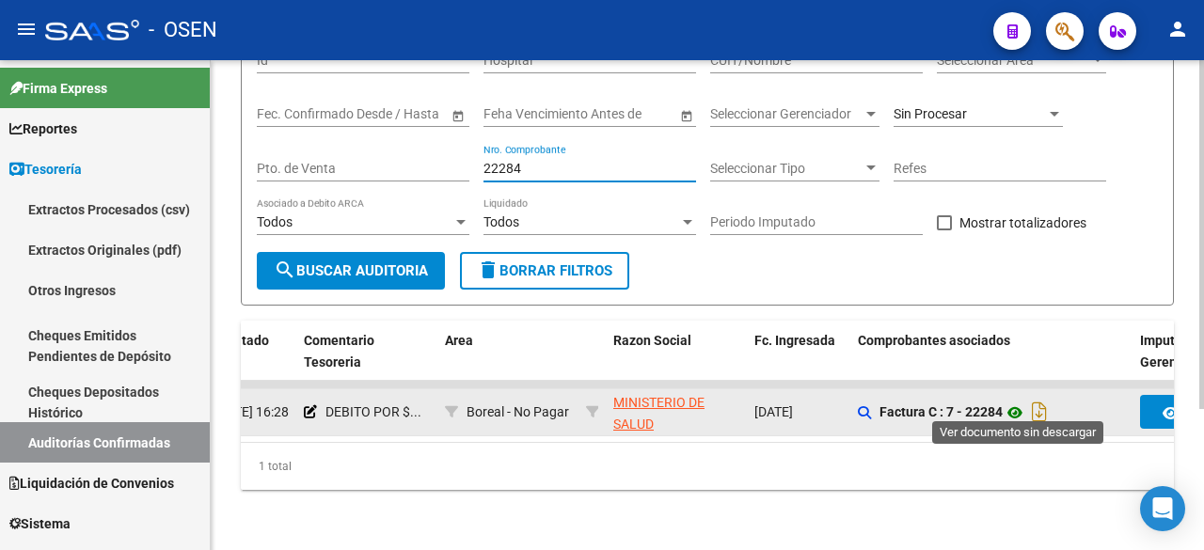
type input "22284"
click at [1015, 402] on icon at bounding box center [1014, 413] width 24 height 23
